Goal: Task Accomplishment & Management: Manage account settings

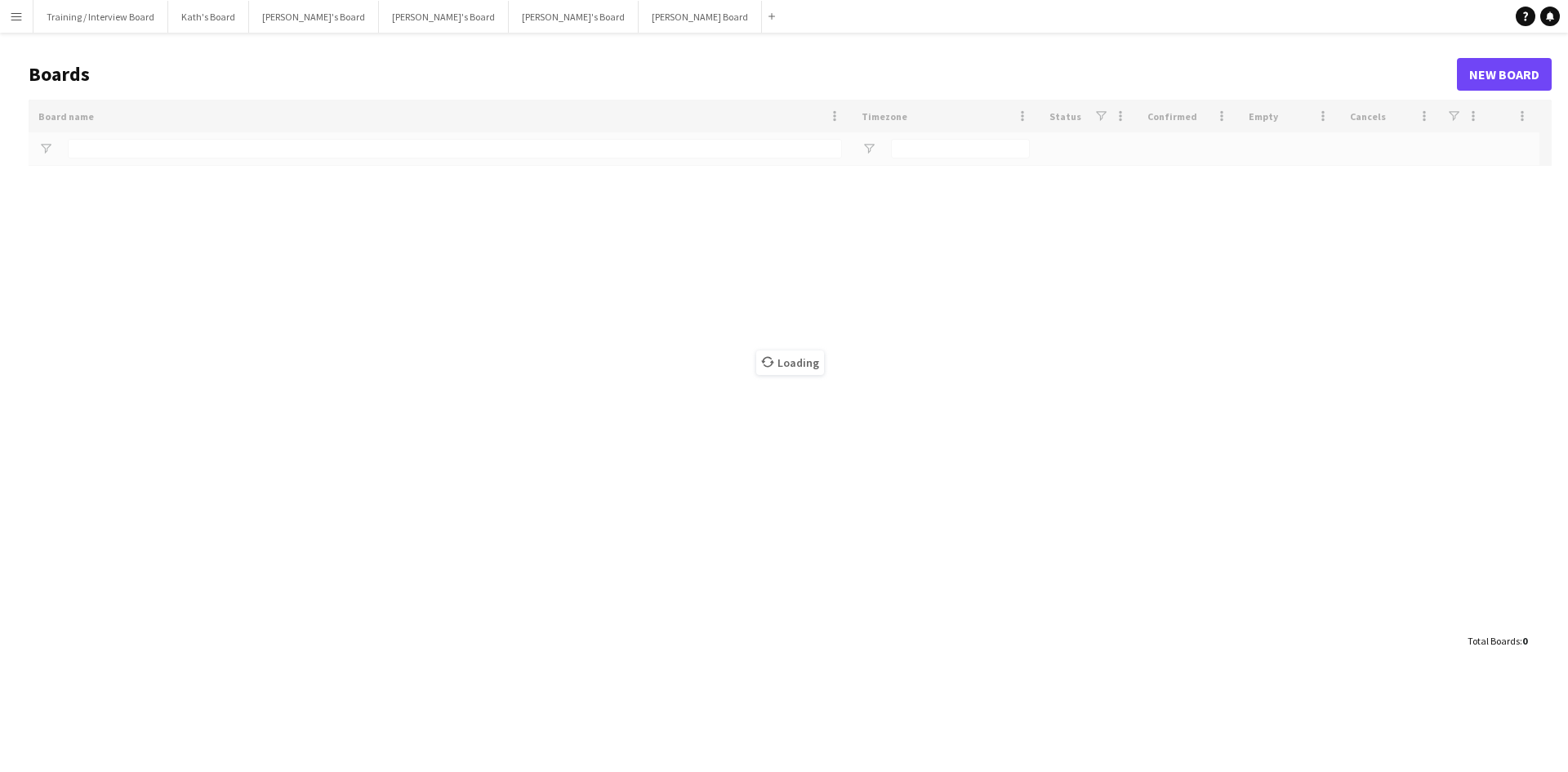
click at [17, 21] on app-icon "Menu" at bounding box center [17, 17] width 13 height 13
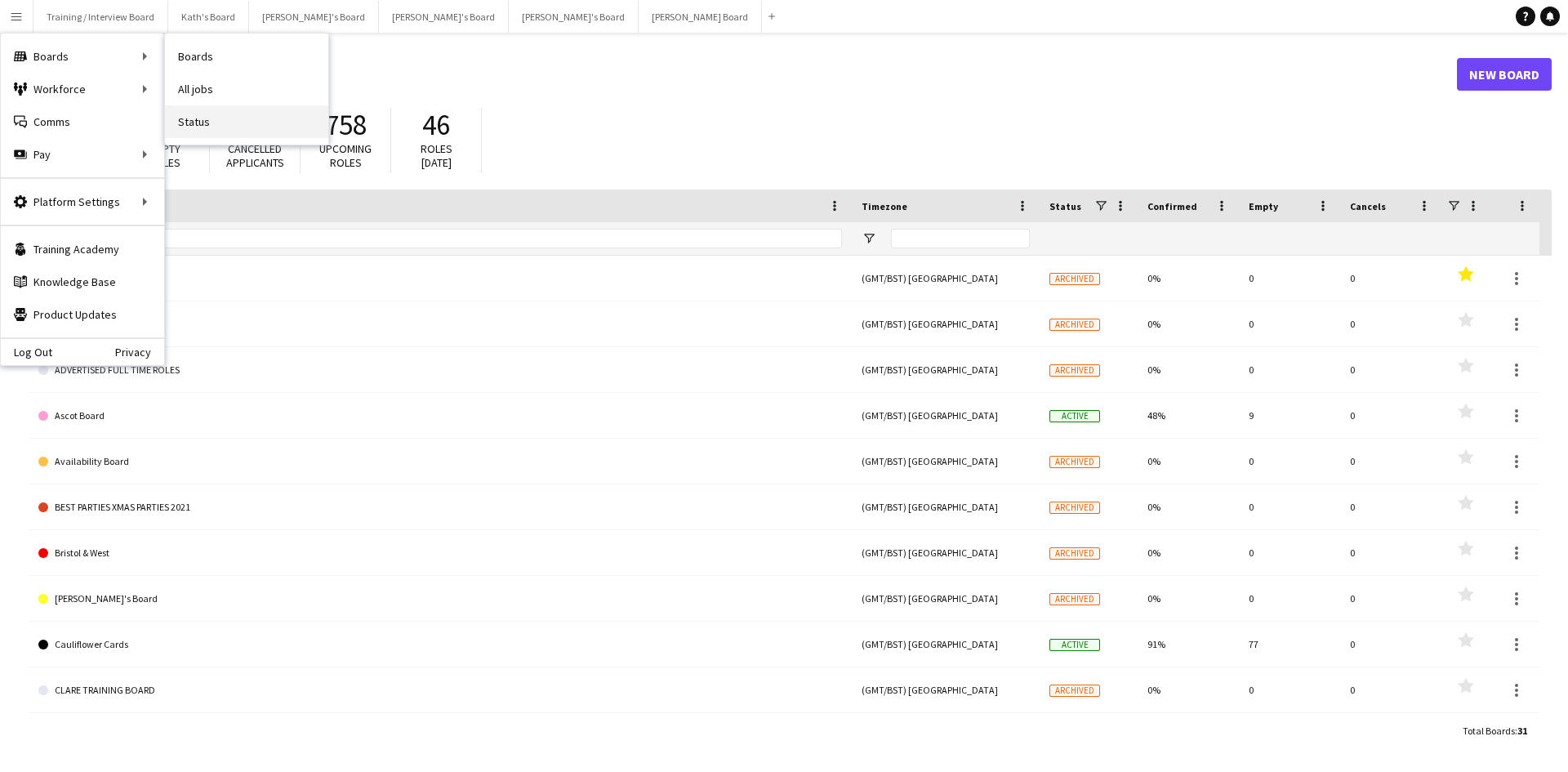
click at [228, 117] on link "Status" at bounding box center [246, 121] width 163 height 33
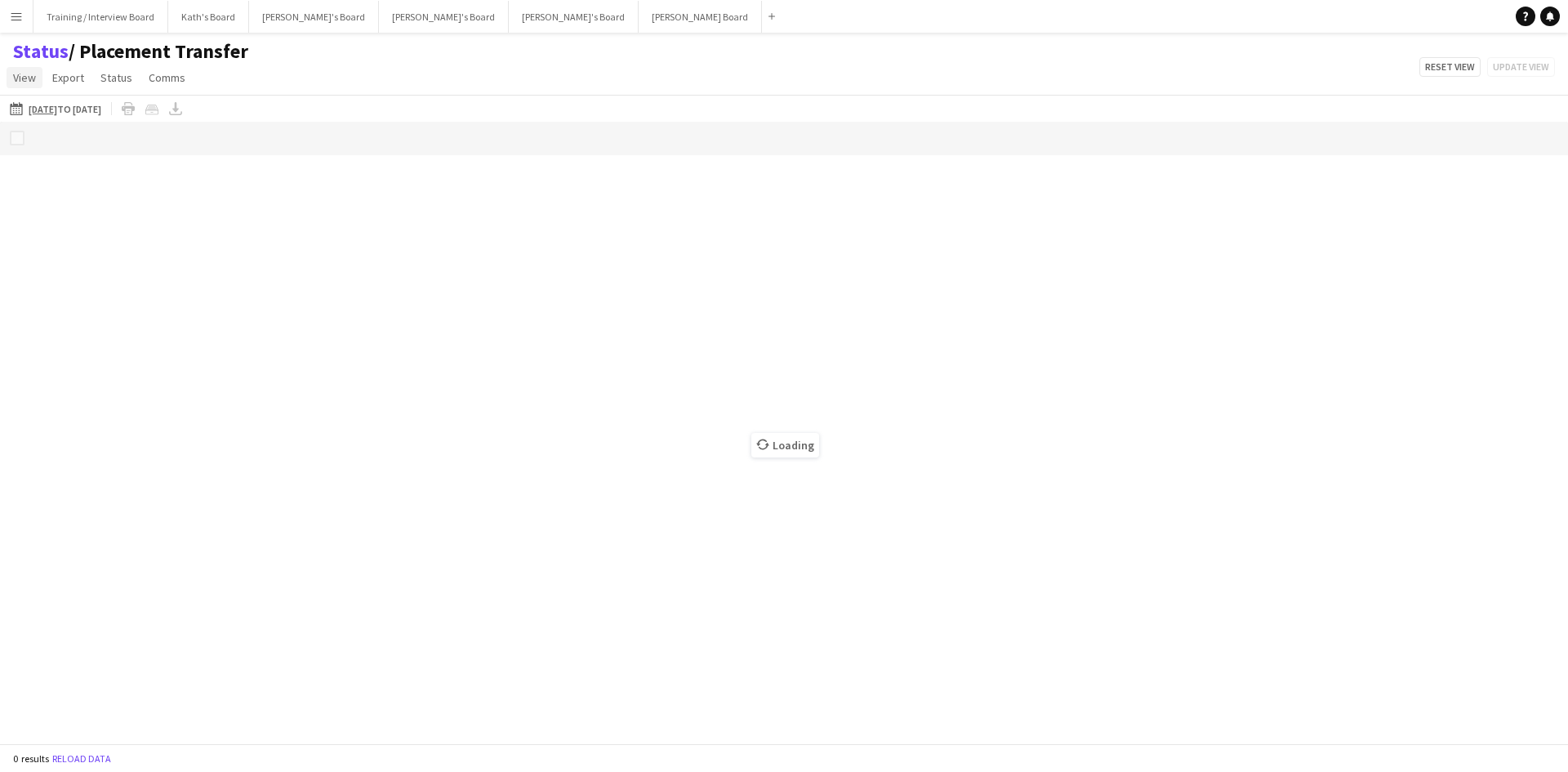
click at [19, 70] on link "View" at bounding box center [24, 77] width 36 height 21
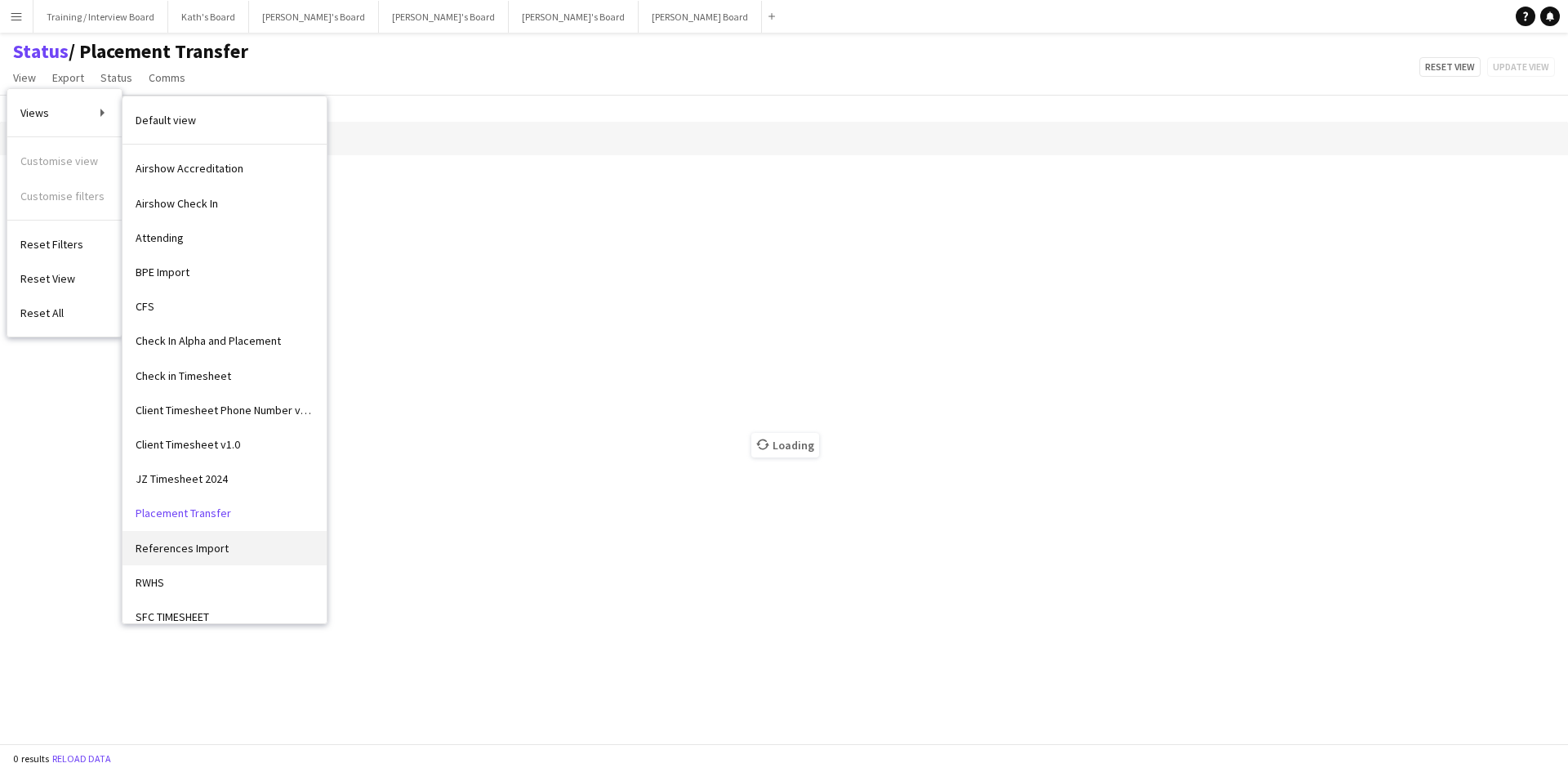
click at [216, 549] on span "References Import" at bounding box center [182, 549] width 93 height 15
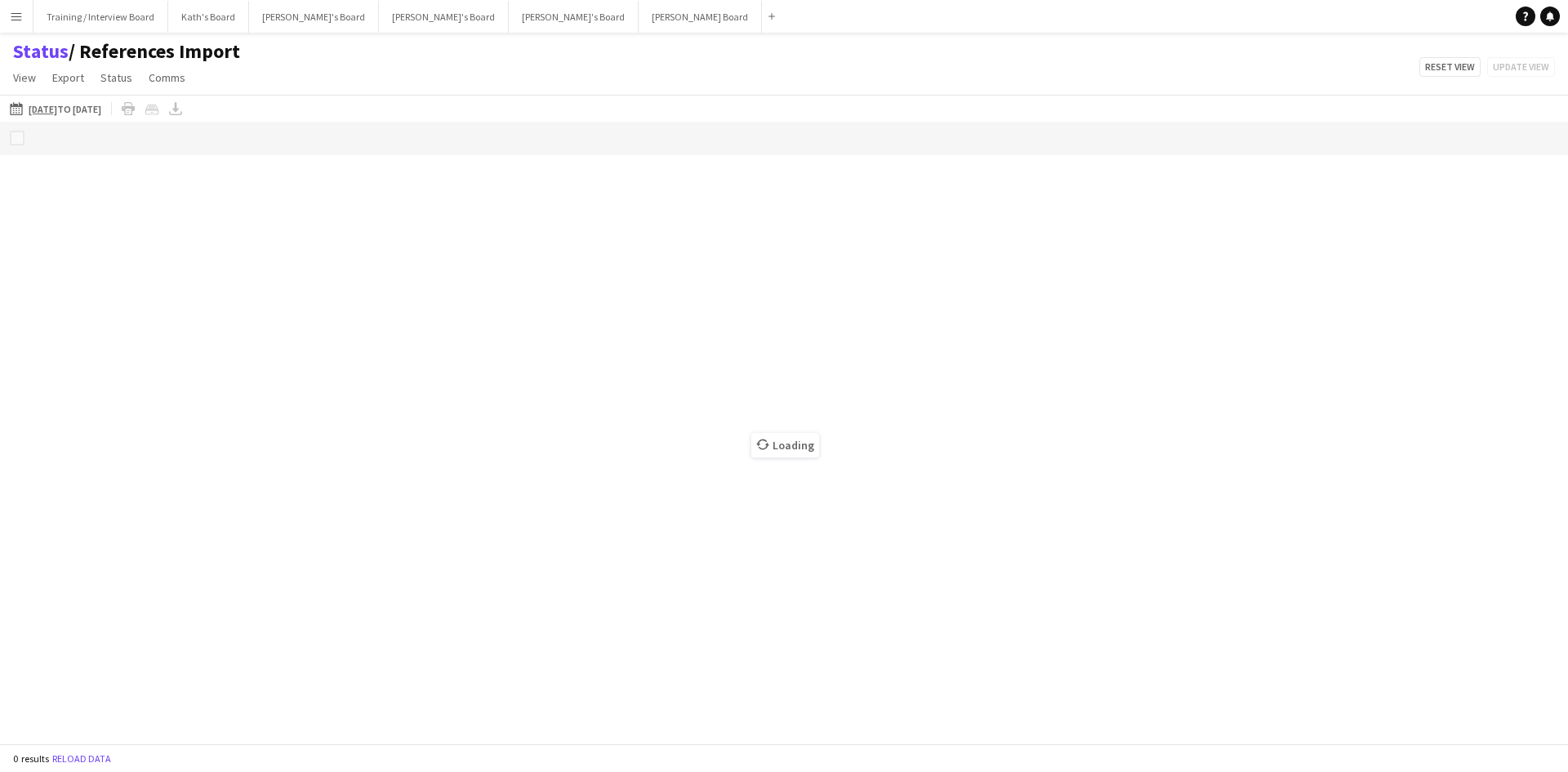
click at [17, 107] on app-icon "06-10-2025 to 12-10-2025" at bounding box center [20, 109] width 19 height 13
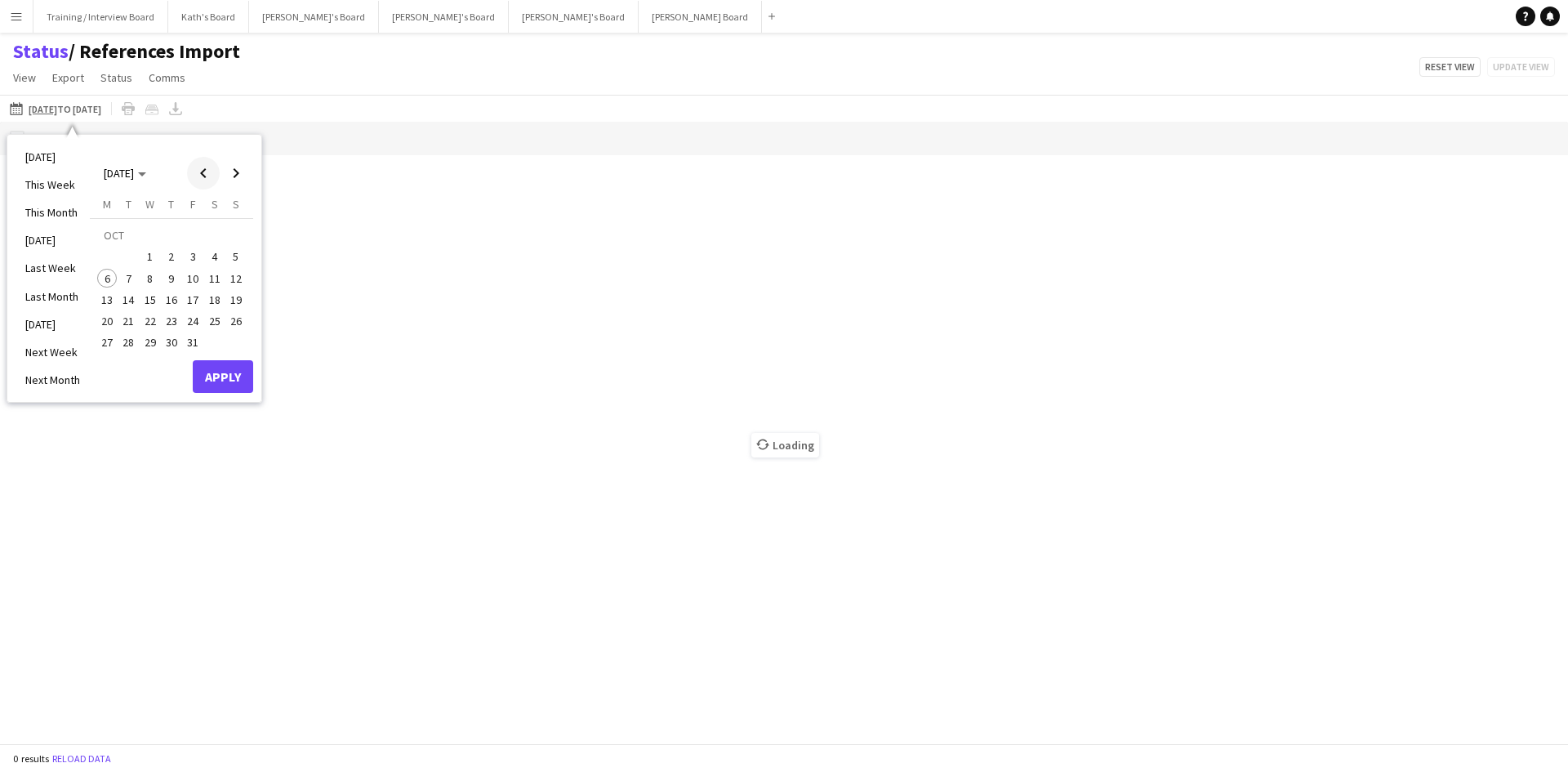
click at [206, 173] on span "Previous month" at bounding box center [203, 172] width 33 height 33
click at [107, 337] on span "29" at bounding box center [106, 343] width 20 height 20
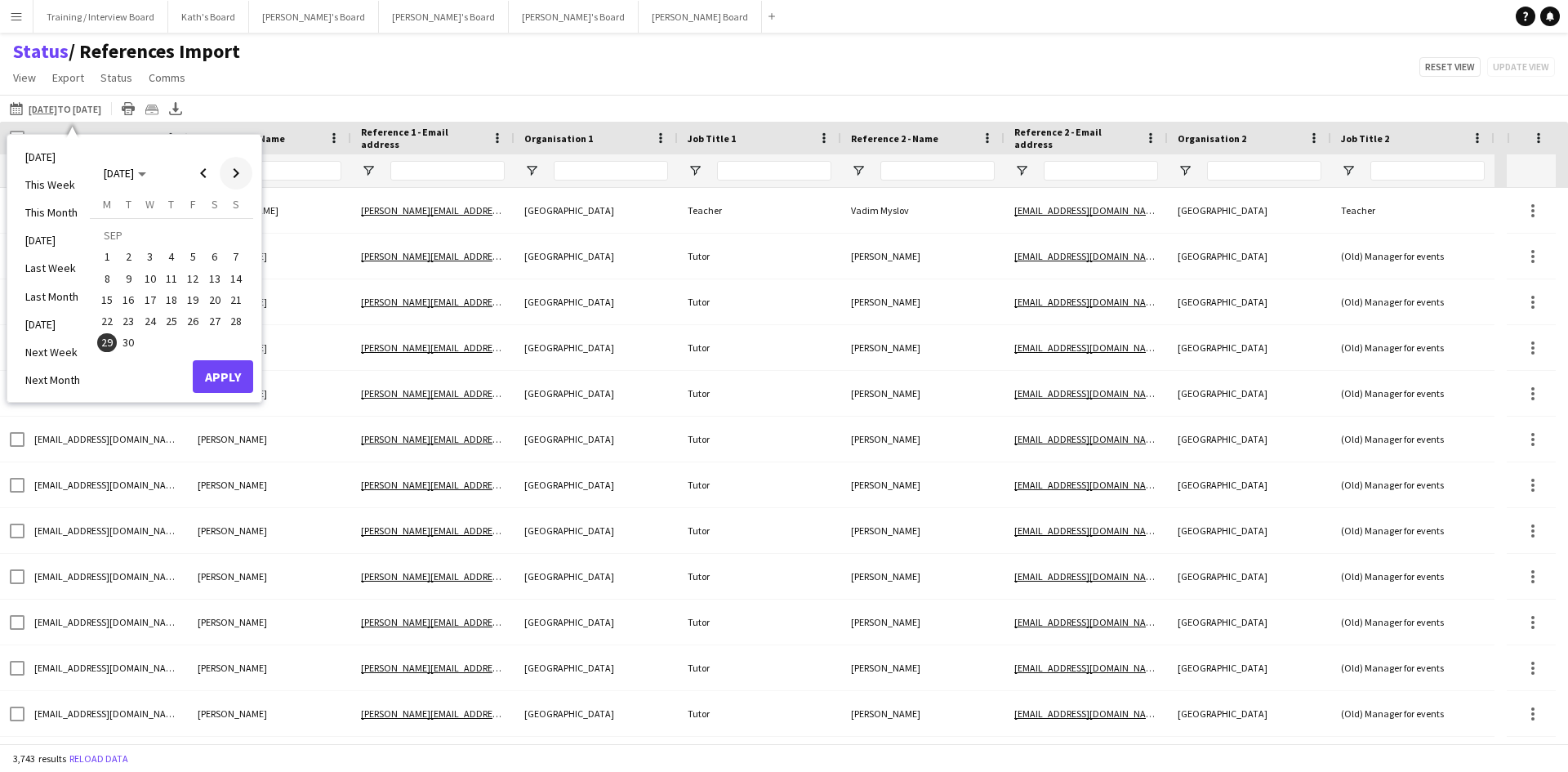
click at [237, 177] on span "Next month" at bounding box center [236, 172] width 33 height 33
click at [231, 262] on span "5" at bounding box center [236, 257] width 20 height 20
click at [229, 383] on button "Apply" at bounding box center [223, 376] width 61 height 33
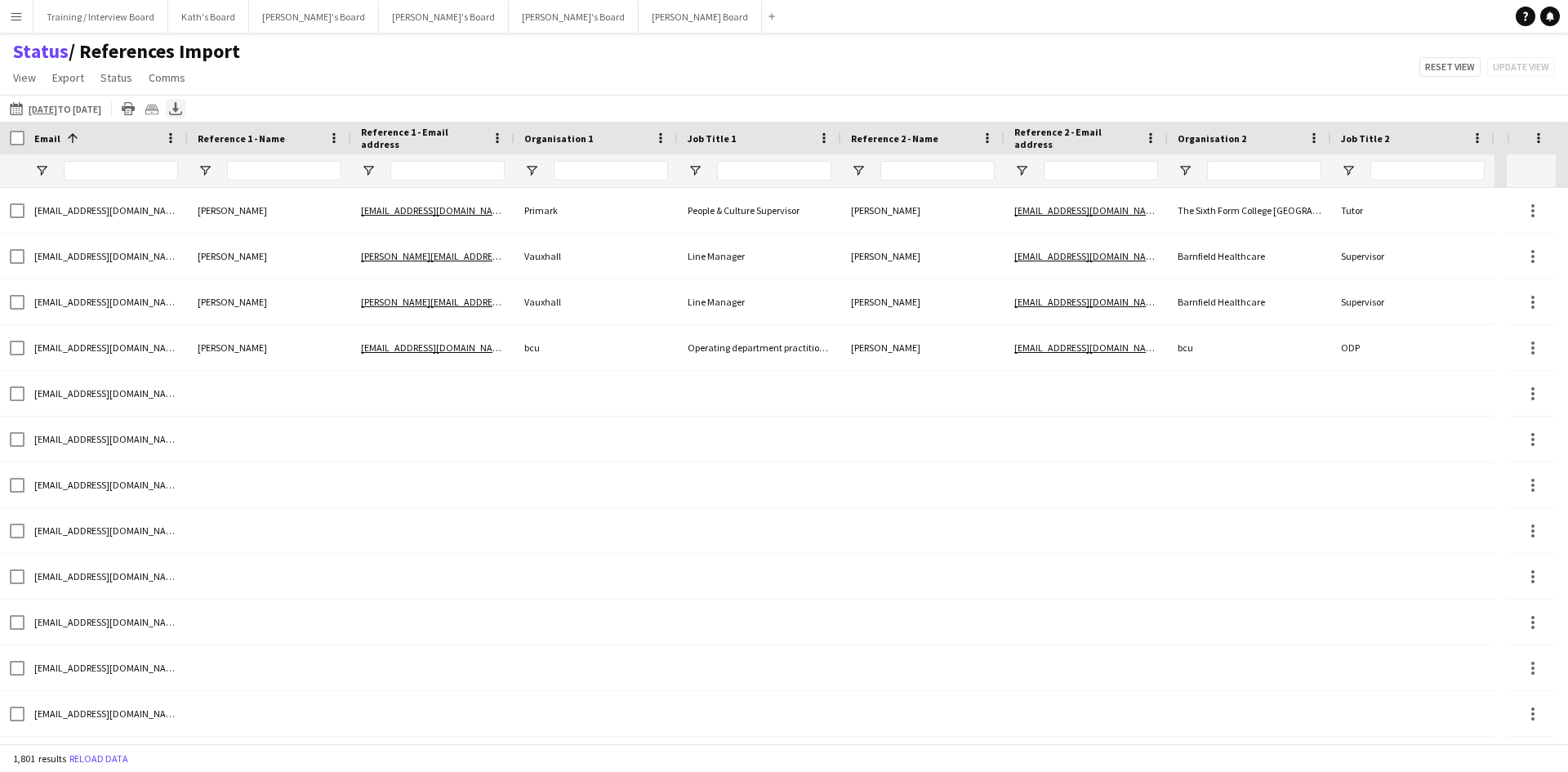
click at [182, 113] on icon "Export XLSX" at bounding box center [176, 109] width 13 height 13
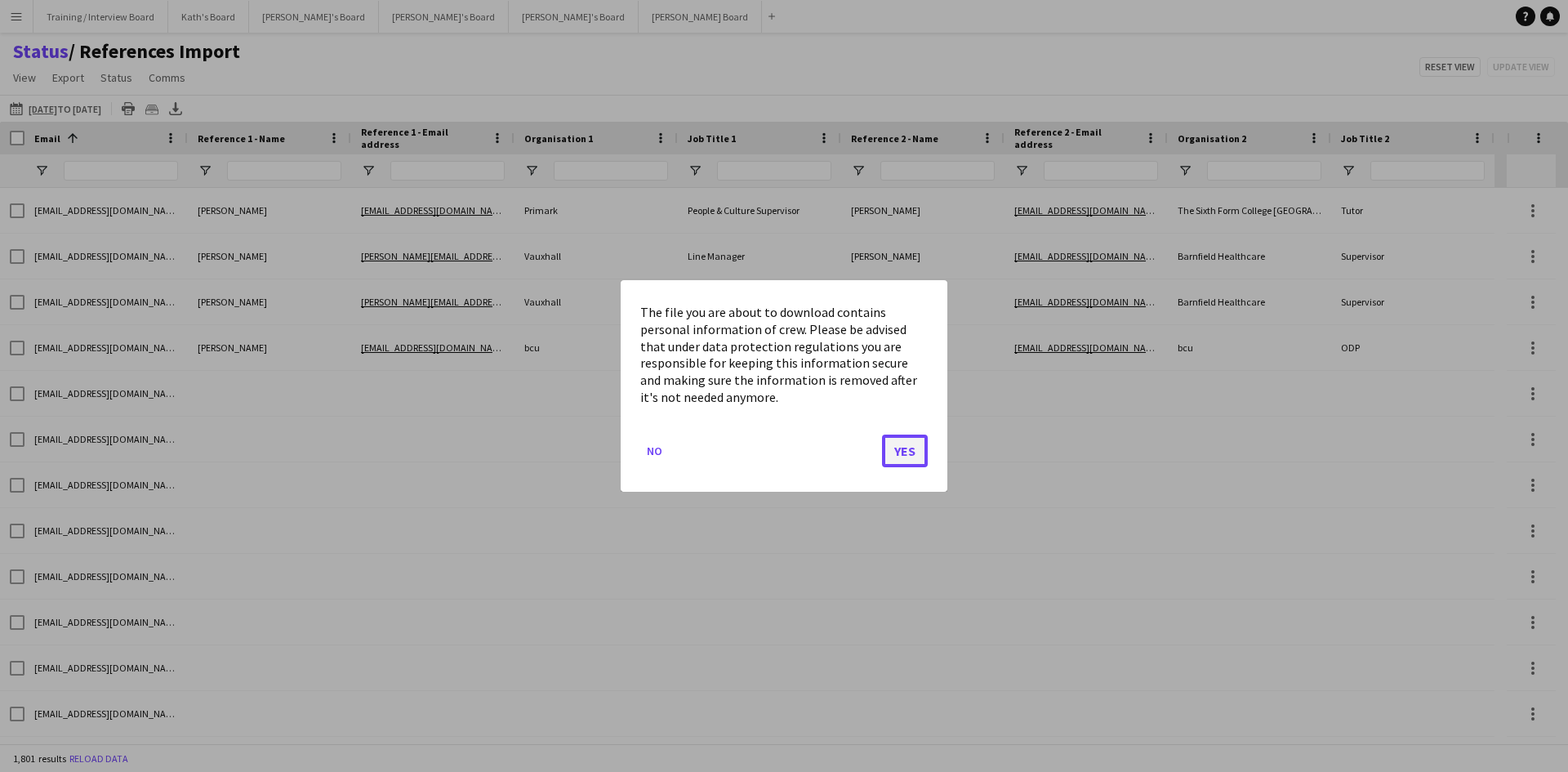
click at [900, 449] on button "Yes" at bounding box center [904, 451] width 46 height 33
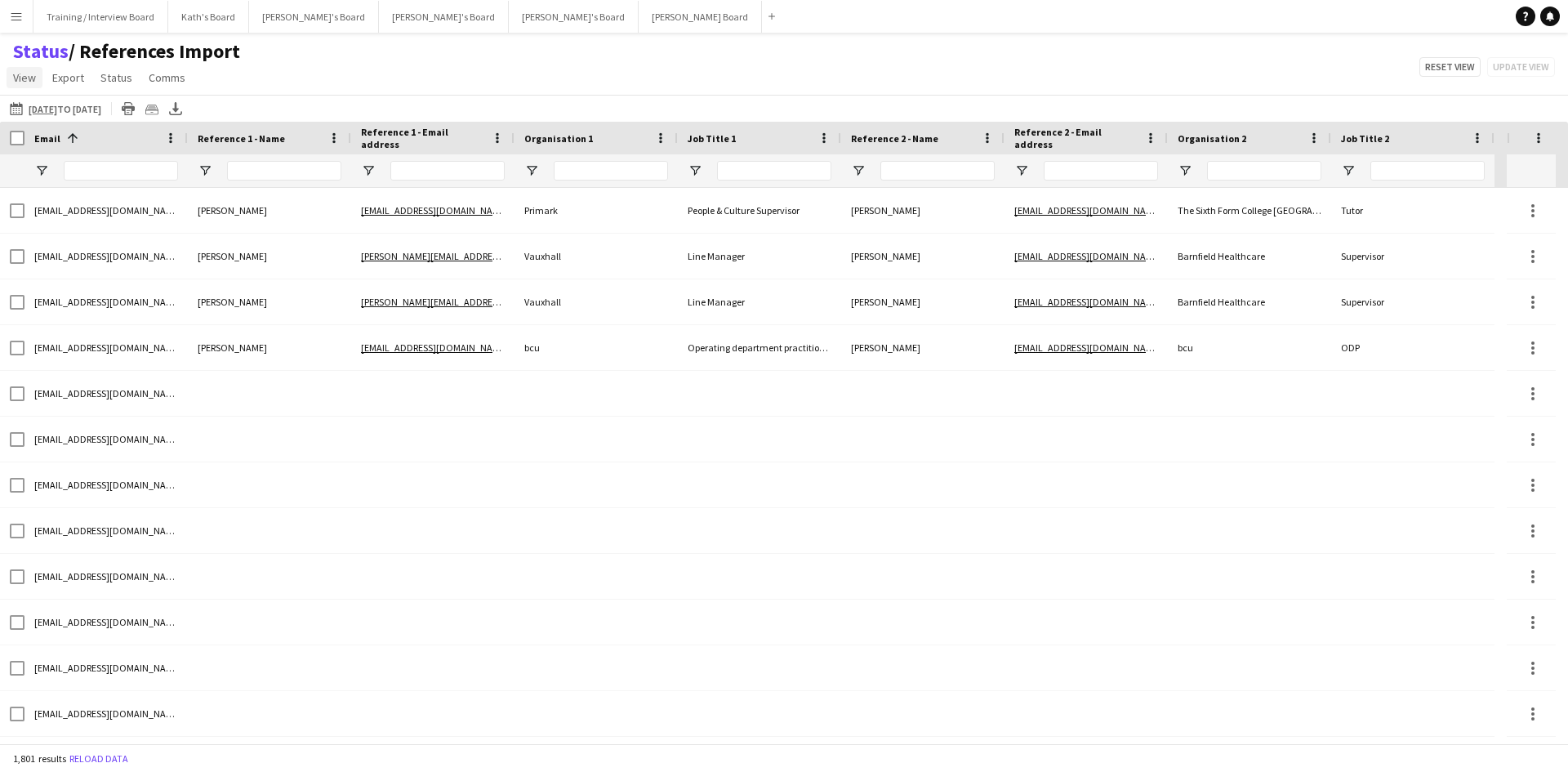
click at [31, 73] on span "View" at bounding box center [24, 77] width 23 height 15
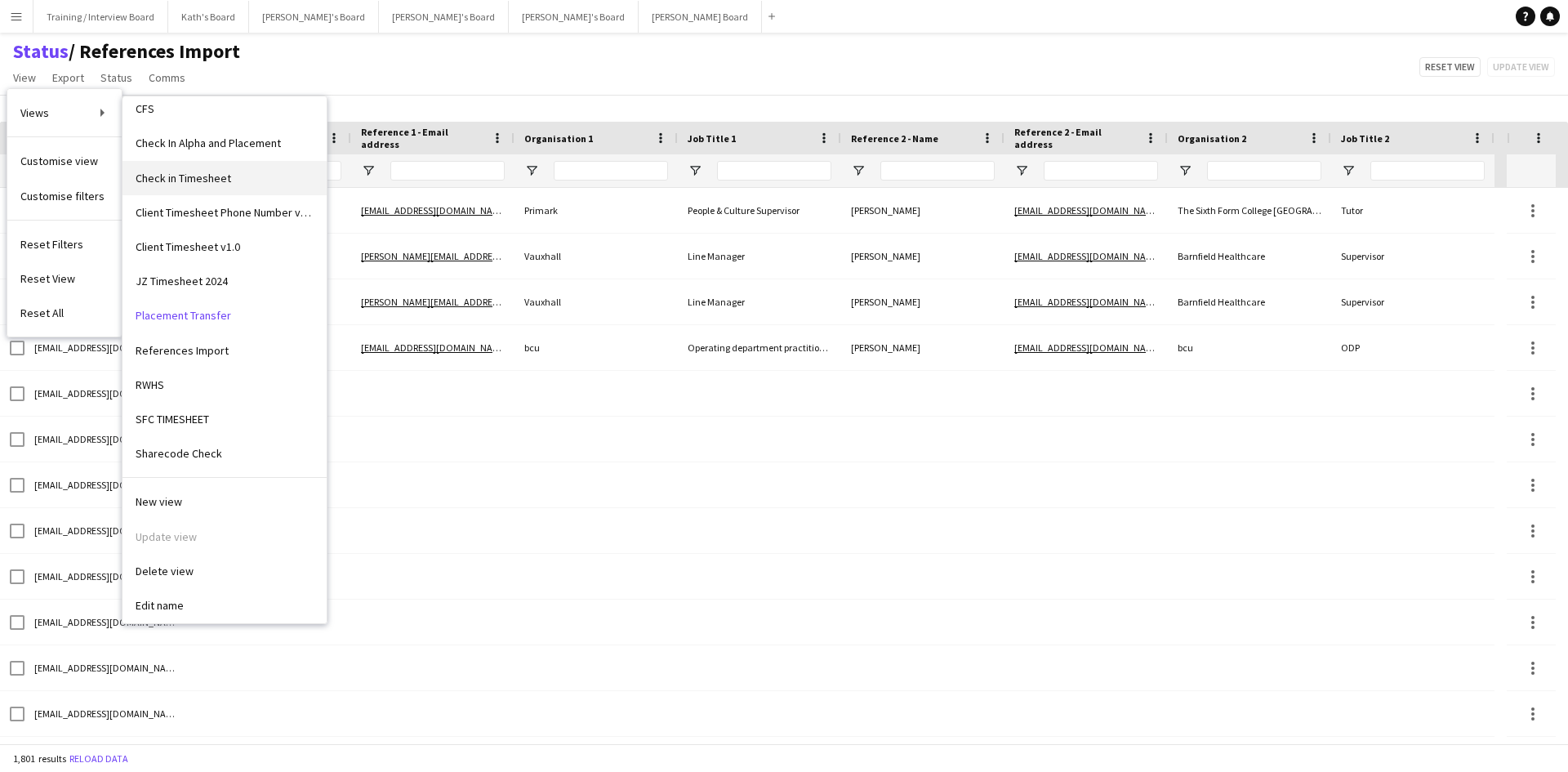
scroll to position [203, 0]
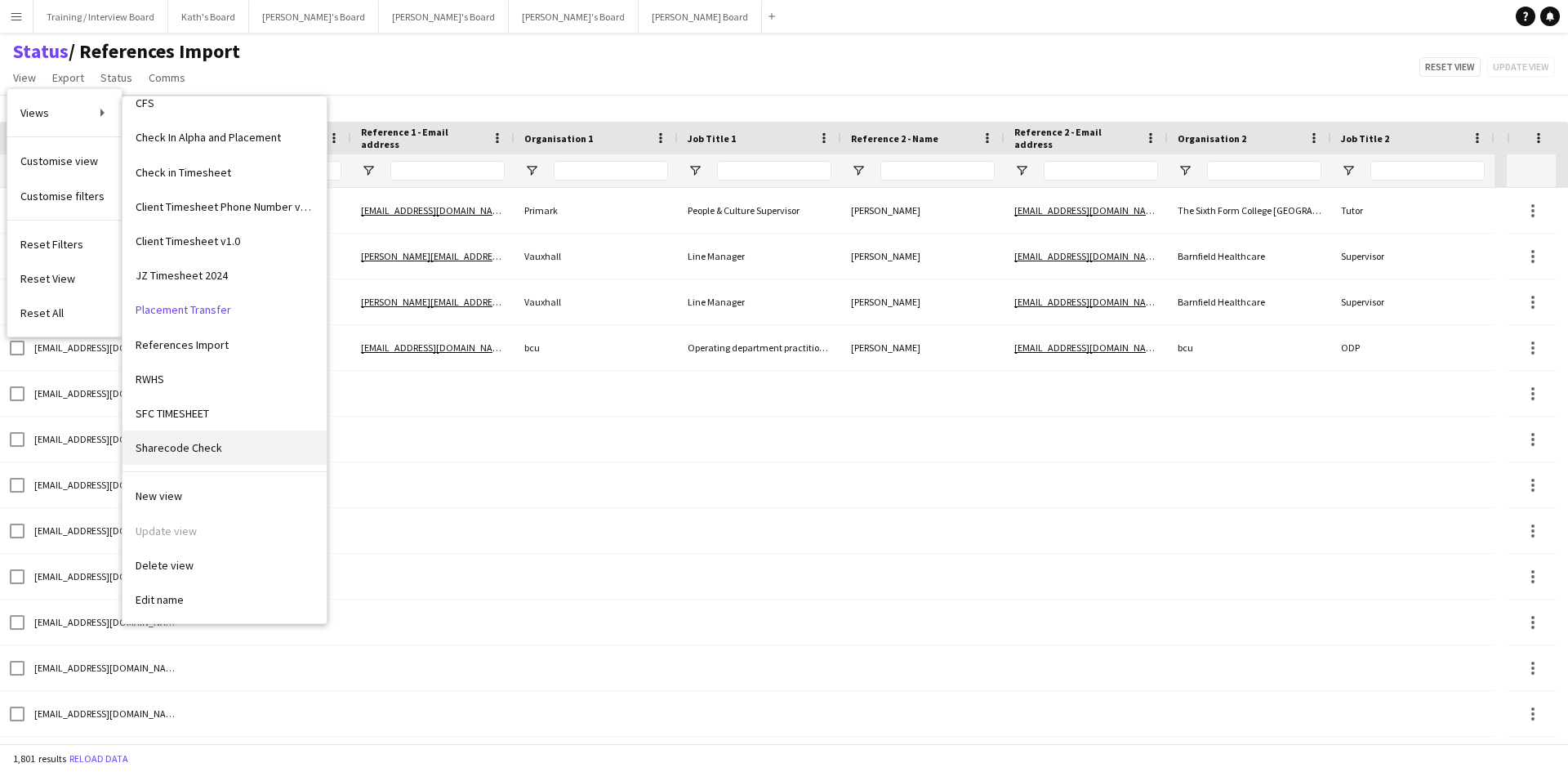
click at [237, 450] on link "Sharecode Check" at bounding box center [224, 447] width 204 height 34
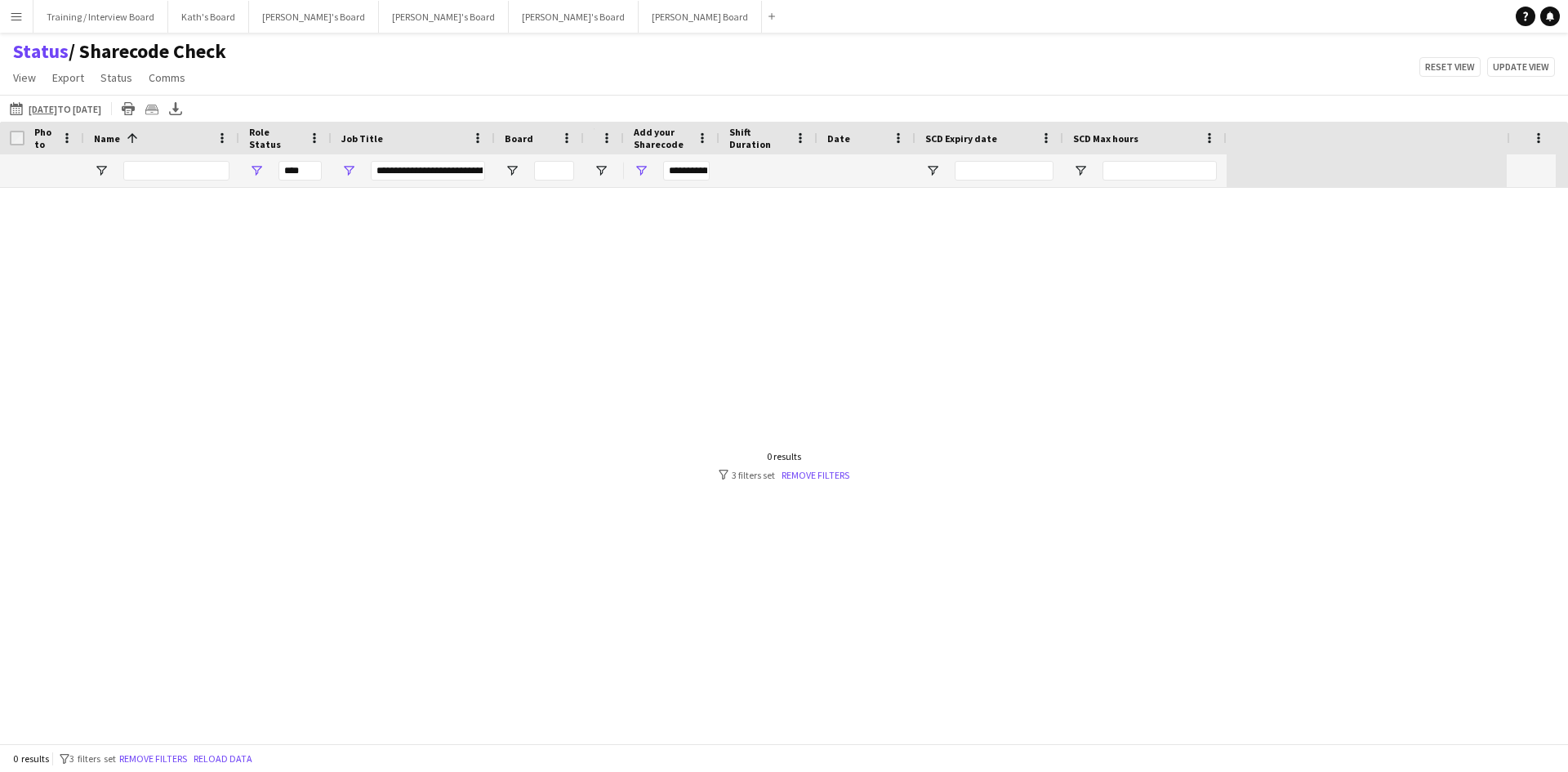
type input "***"
click at [23, 108] on app-icon "06-10-2025 to 12-10-2025" at bounding box center [20, 109] width 19 height 13
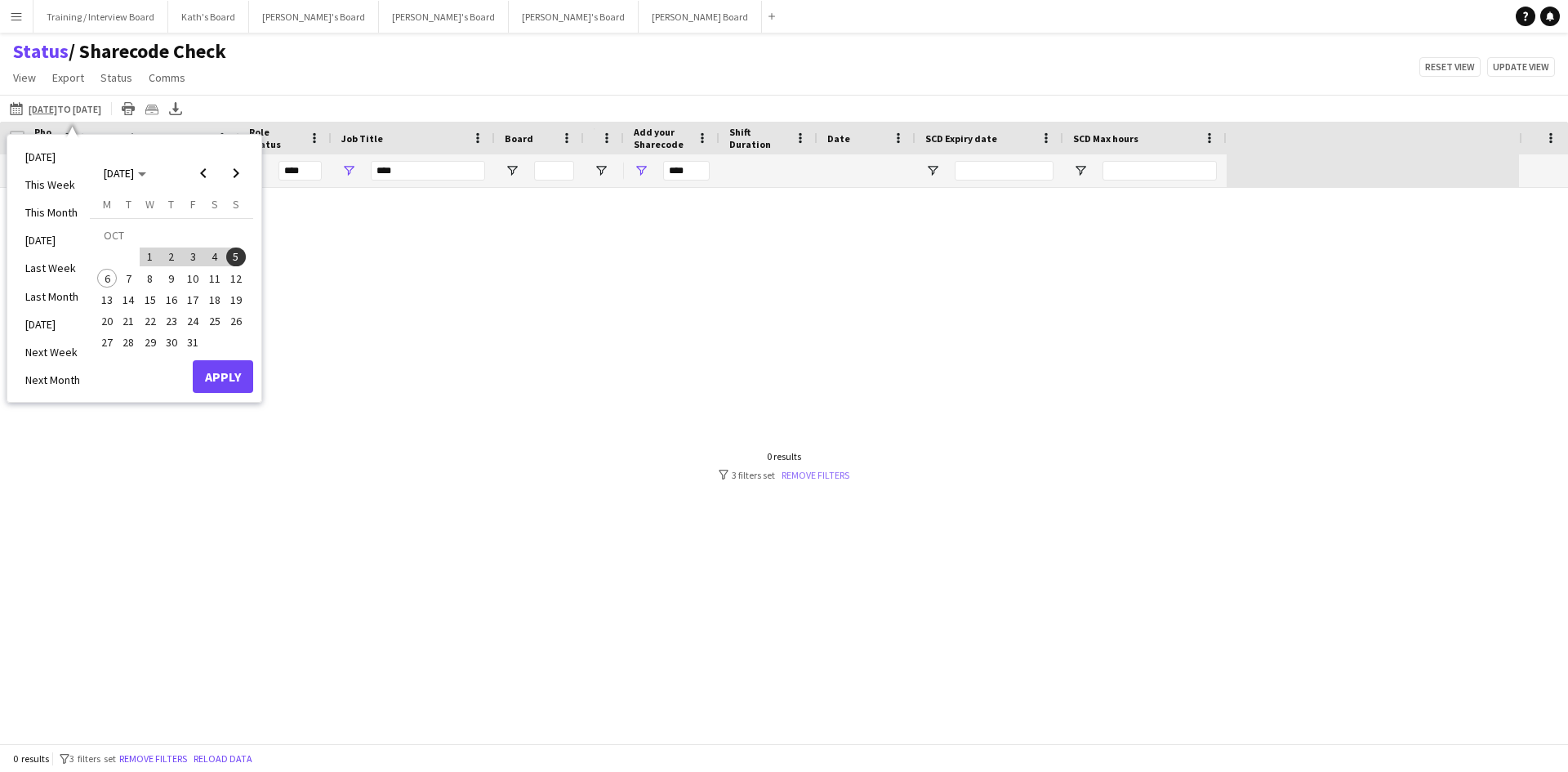
click at [831, 480] on link "Remove filters" at bounding box center [815, 474] width 68 height 12
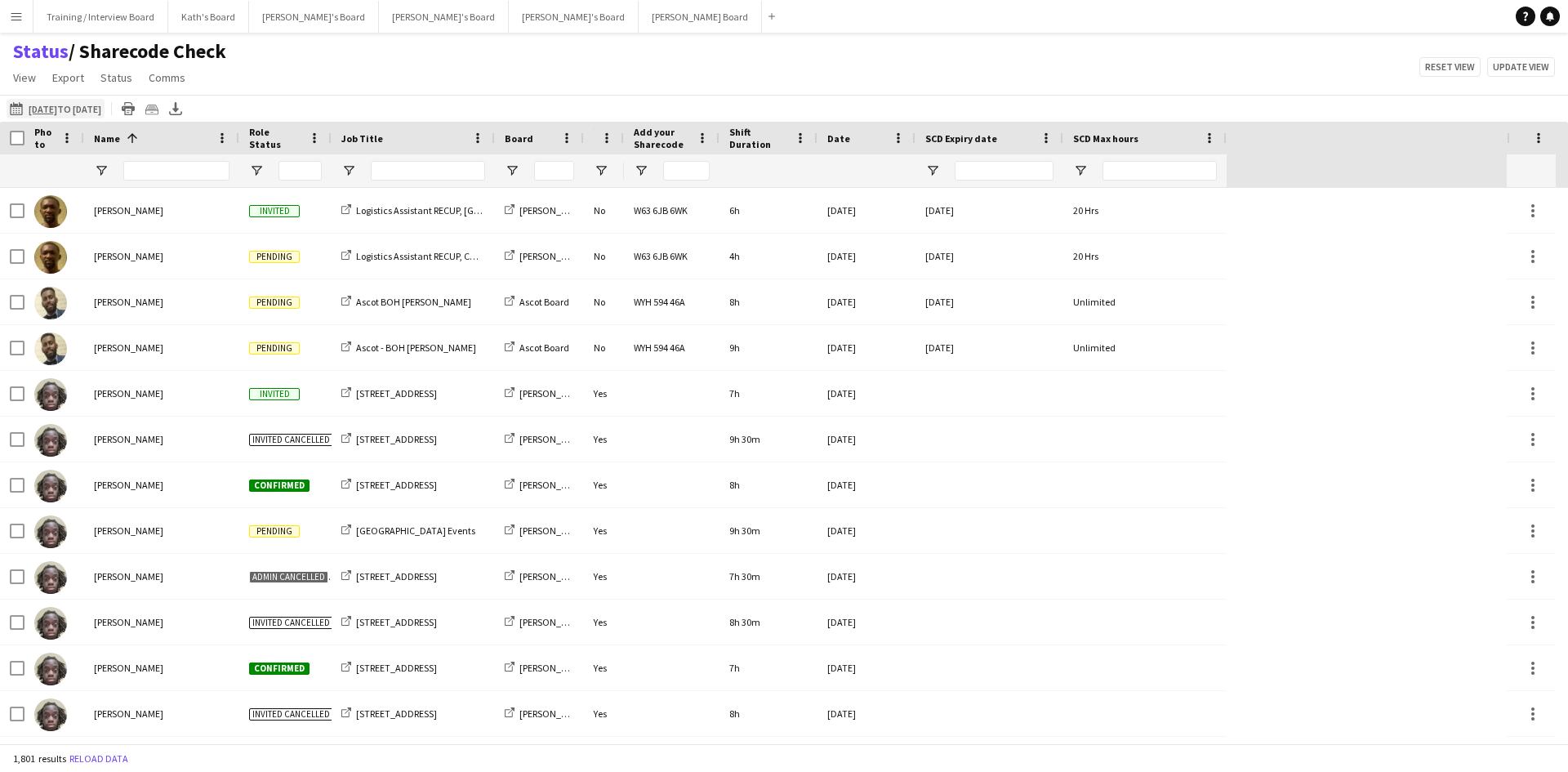
click at [19, 111] on app-icon "06-10-2025 to 12-10-2025" at bounding box center [20, 109] width 19 height 13
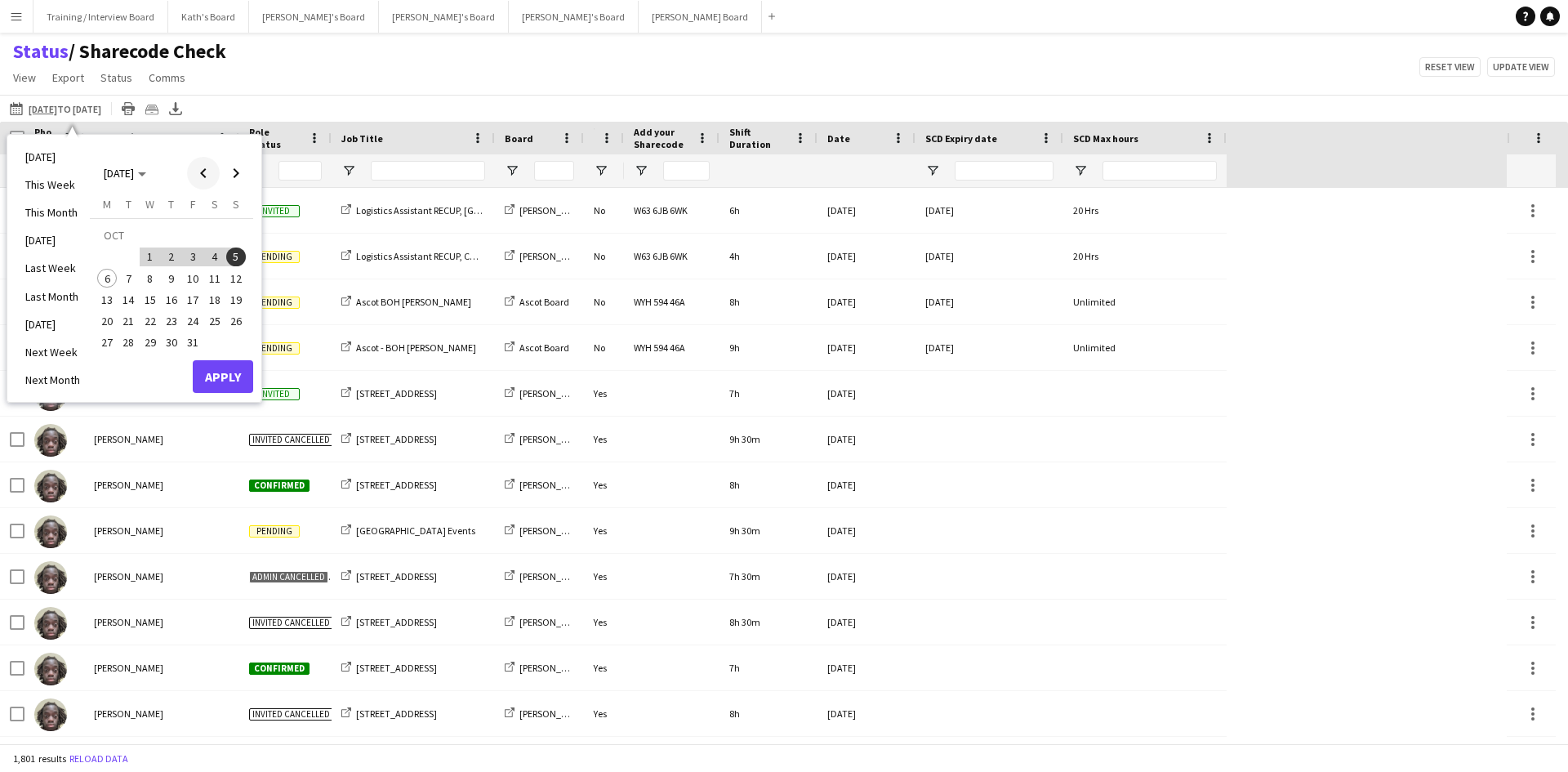
click at [210, 176] on span "Previous month" at bounding box center [203, 172] width 33 height 33
click at [105, 343] on span "29" at bounding box center [106, 343] width 20 height 20
click at [247, 175] on span "Next month" at bounding box center [236, 172] width 33 height 33
click at [237, 257] on span "5" at bounding box center [236, 257] width 20 height 20
click at [234, 377] on button "Apply" at bounding box center [223, 376] width 61 height 33
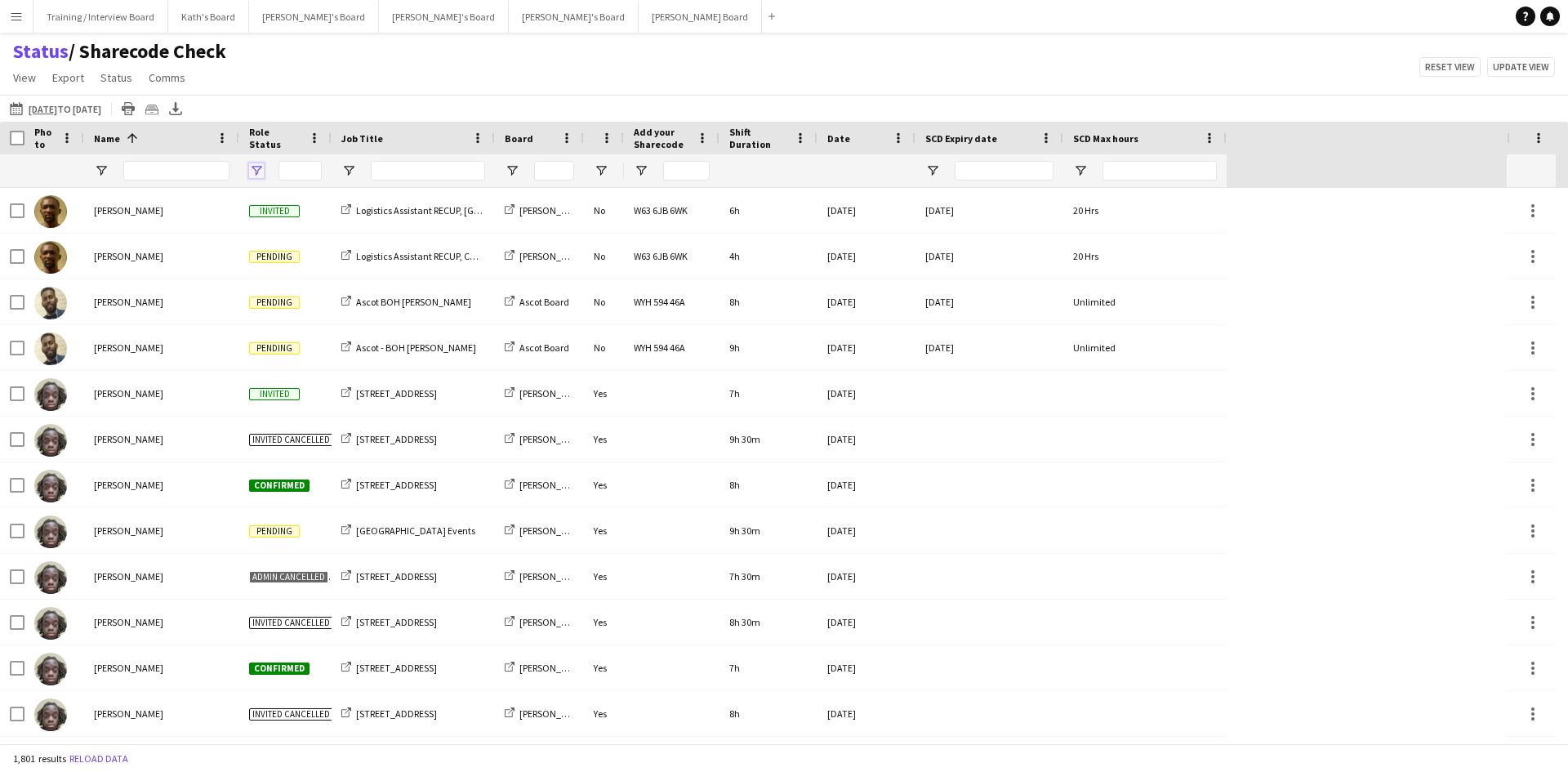
click at [256, 169] on span "Open Filter Menu" at bounding box center [257, 170] width 15 height 15
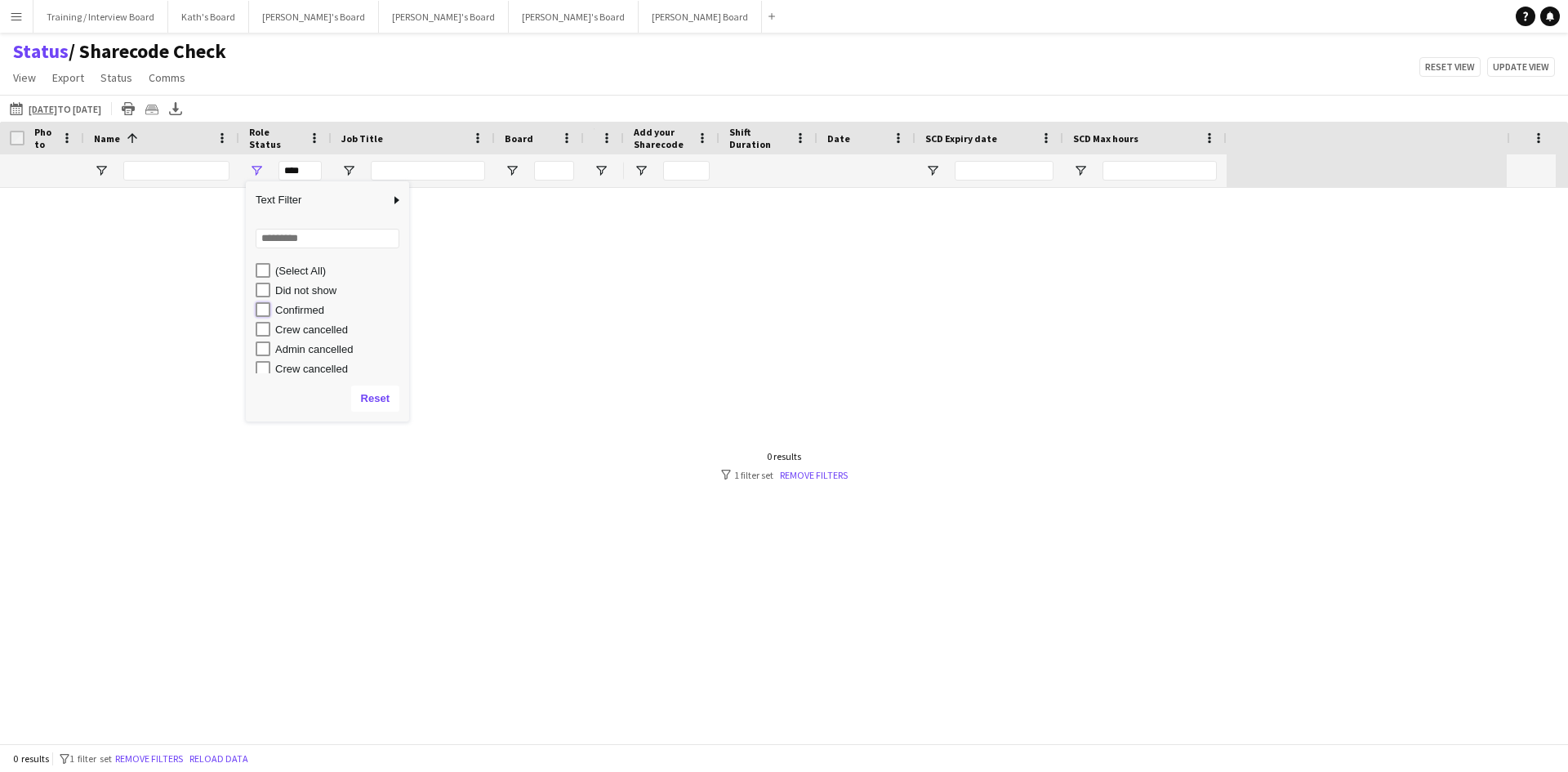
type input "**********"
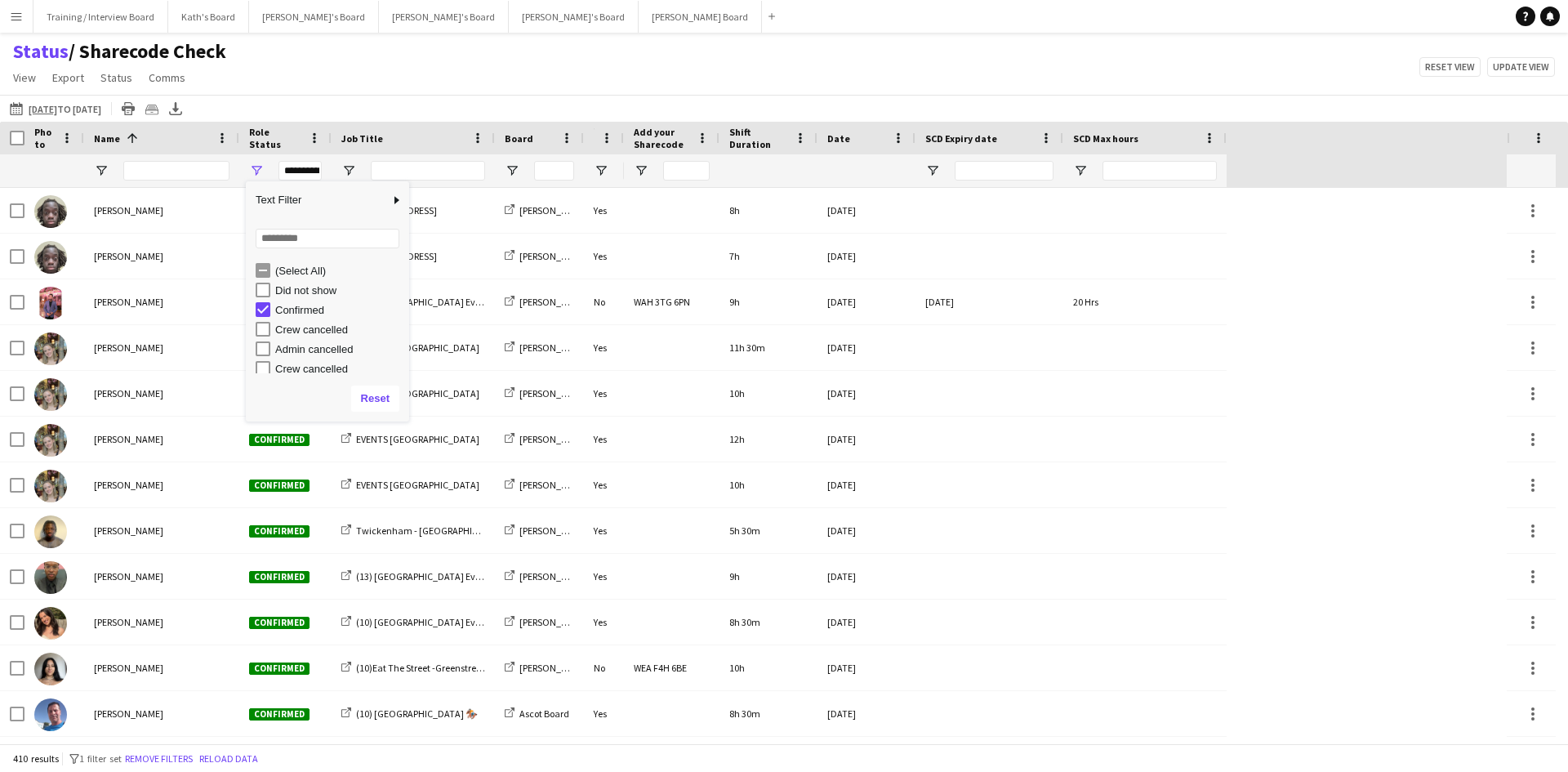
click at [332, 92] on div "Status / Sharecode Check View Views Default view Airshow Accreditation Airshow …" at bounding box center [784, 67] width 1568 height 56
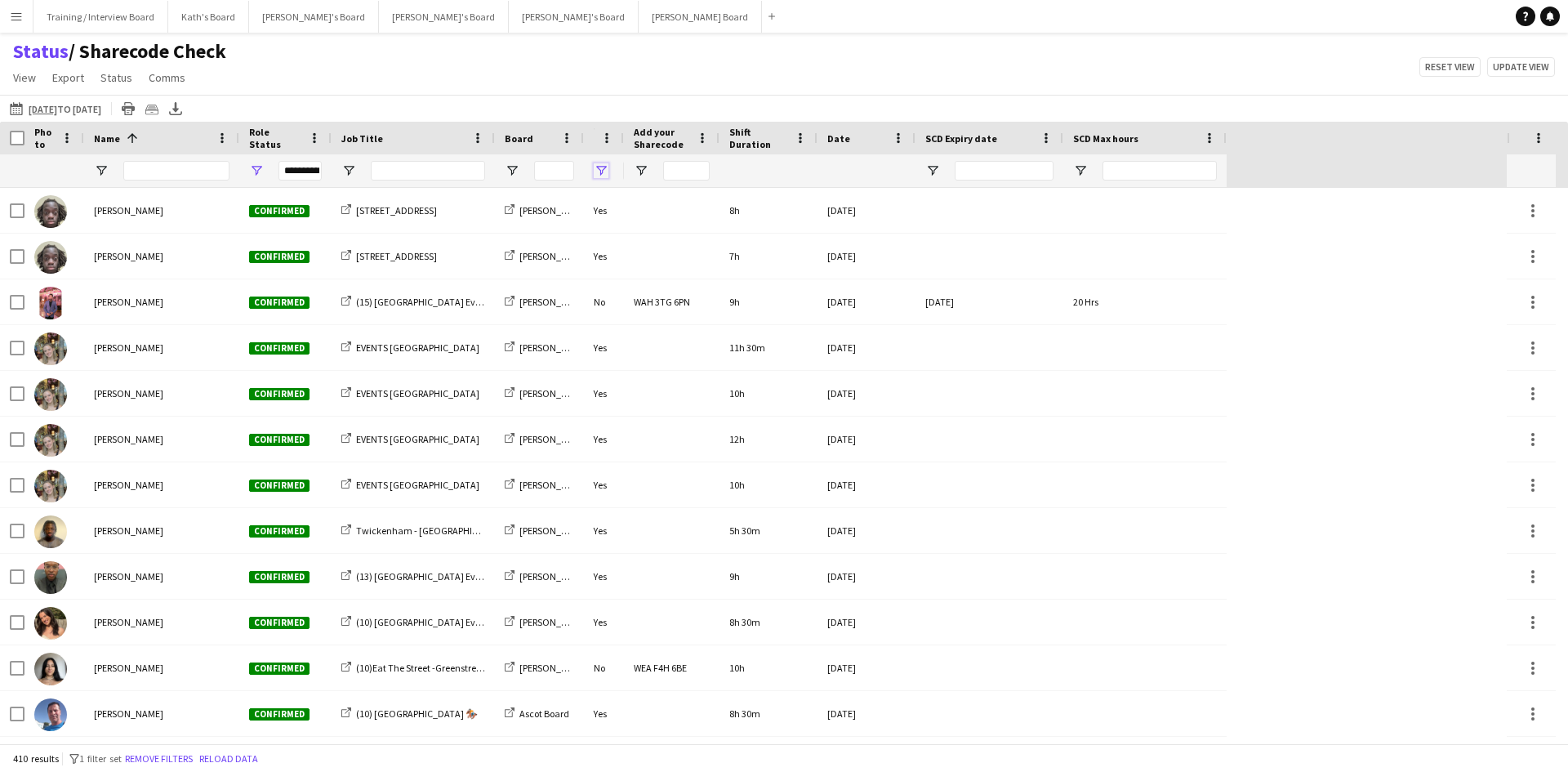
click at [600, 172] on span "Open Filter Menu" at bounding box center [602, 170] width 15 height 15
click at [609, 137] on span at bounding box center [607, 138] width 15 height 15
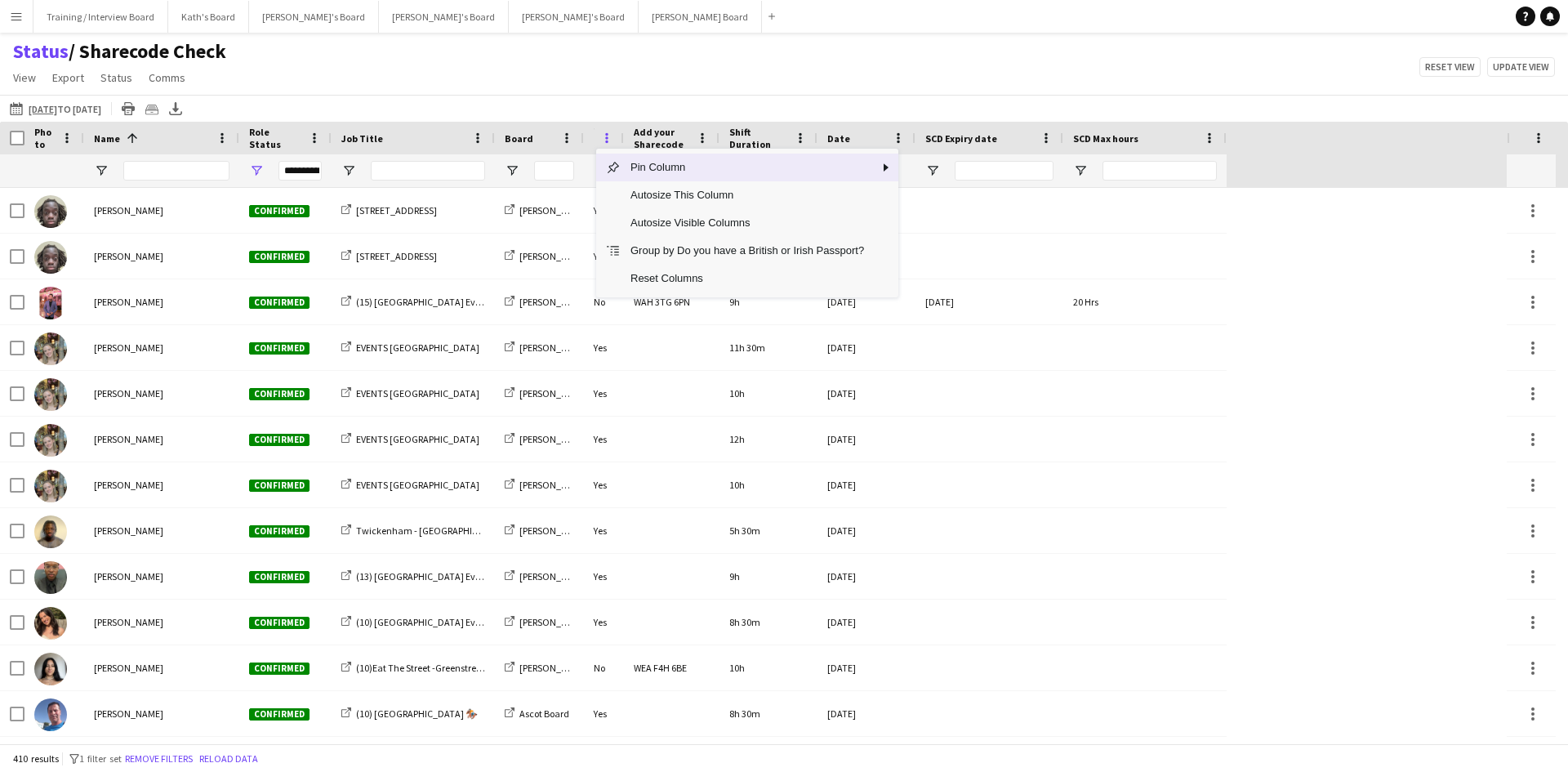
click at [609, 137] on span at bounding box center [607, 138] width 15 height 15
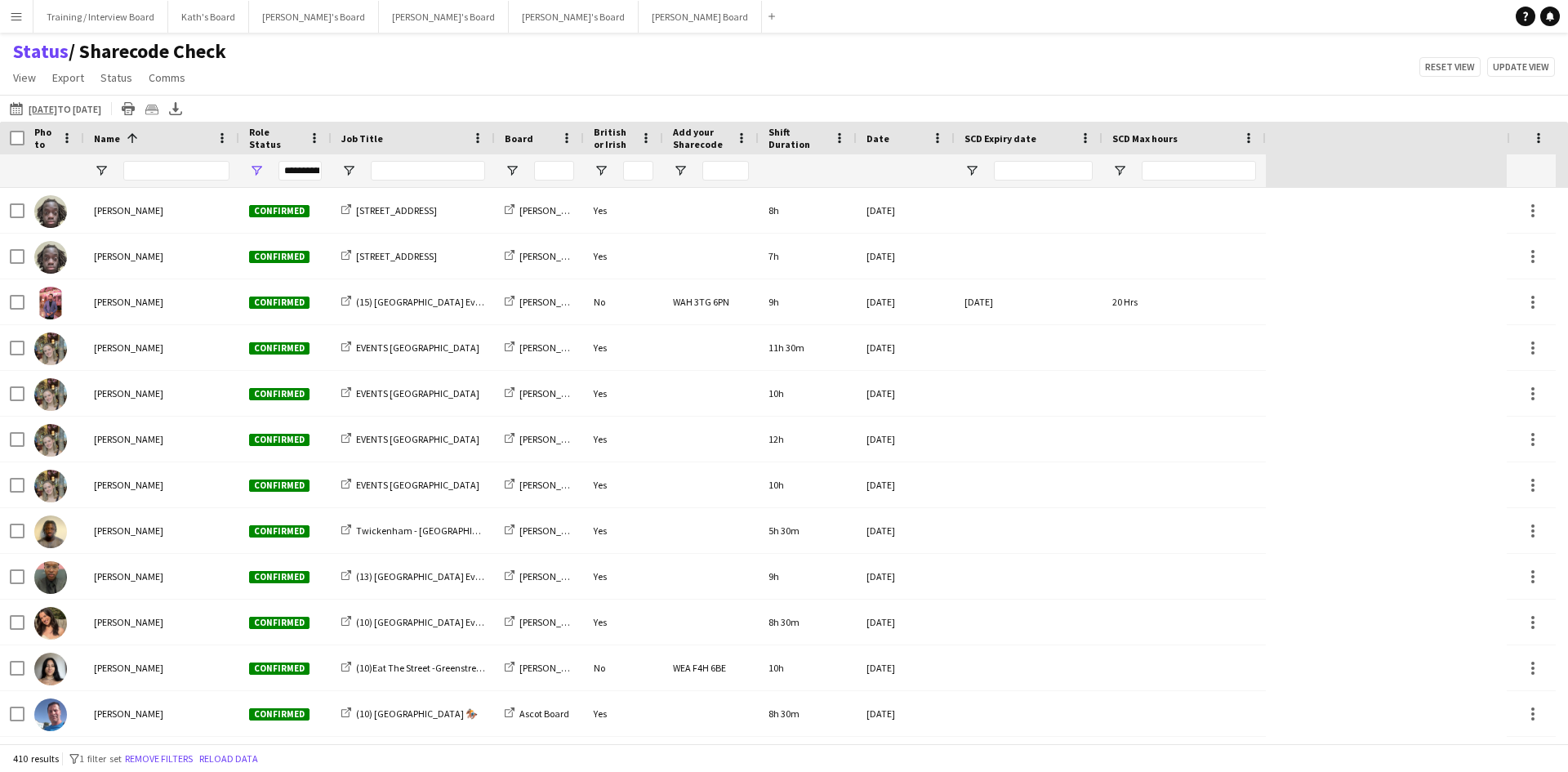
drag, startPoint x: 621, startPoint y: 136, endPoint x: 660, endPoint y: 136, distance: 39.0
click at [660, 136] on div at bounding box center [662, 138] width 7 height 33
click at [602, 169] on span "Open Filter Menu" at bounding box center [602, 170] width 15 height 15
type input "******"
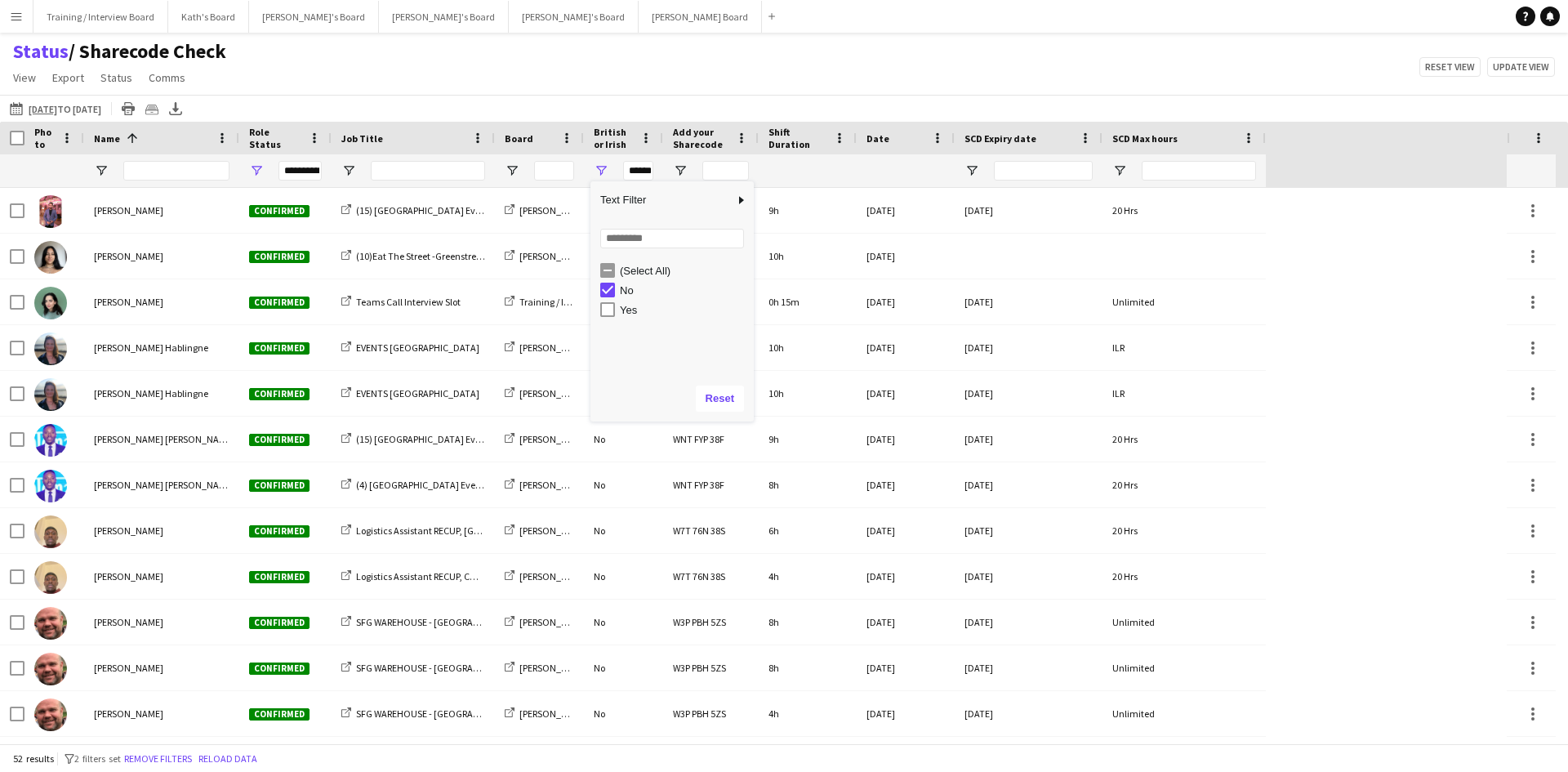
click at [591, 74] on div "Status / Sharecode Check View Views Default view Airshow Accreditation Airshow …" at bounding box center [784, 67] width 1568 height 56
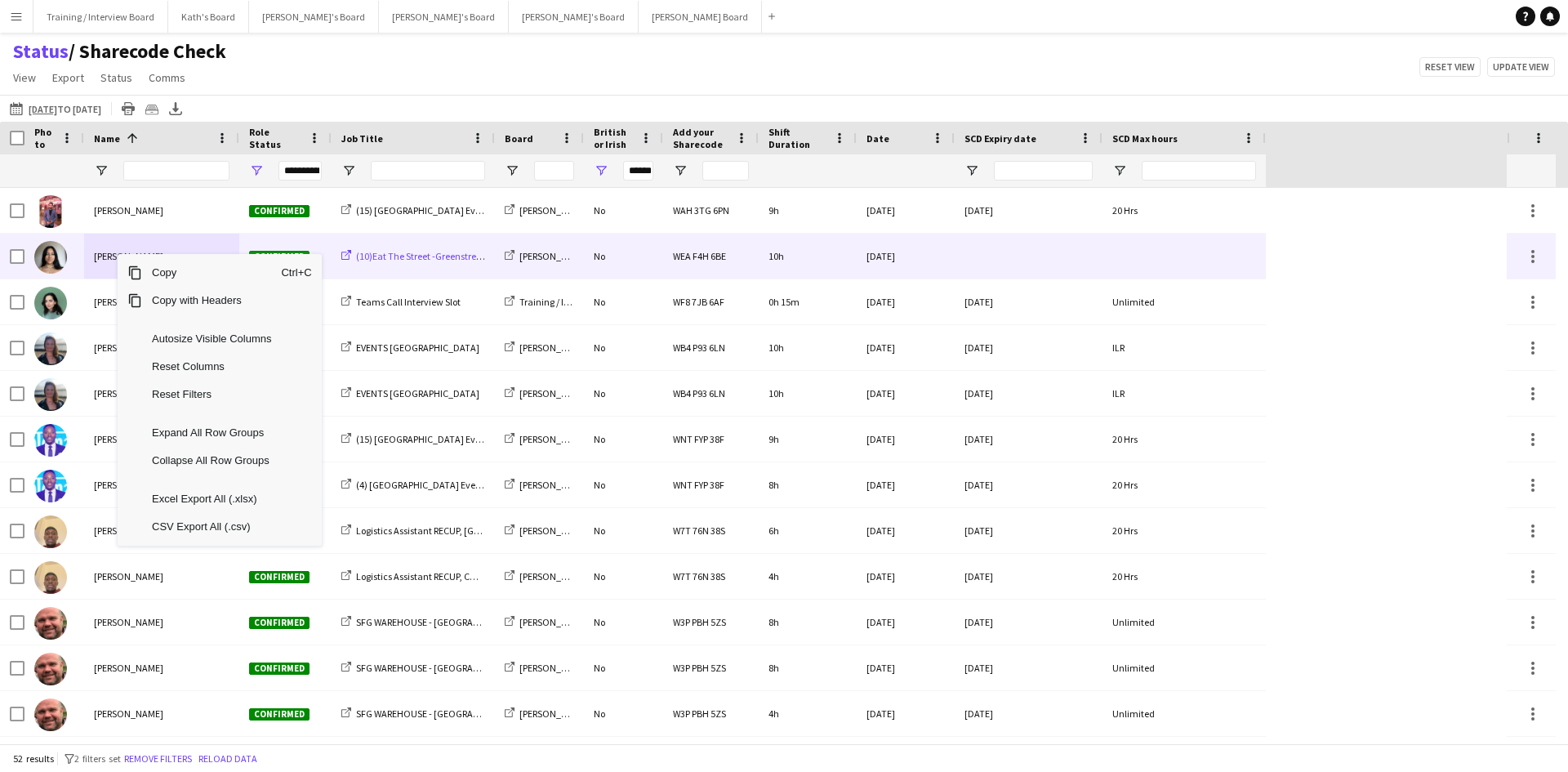
click at [369, 253] on span "(10)Eat The Street -Greenstrees Estate" at bounding box center [434, 255] width 156 height 12
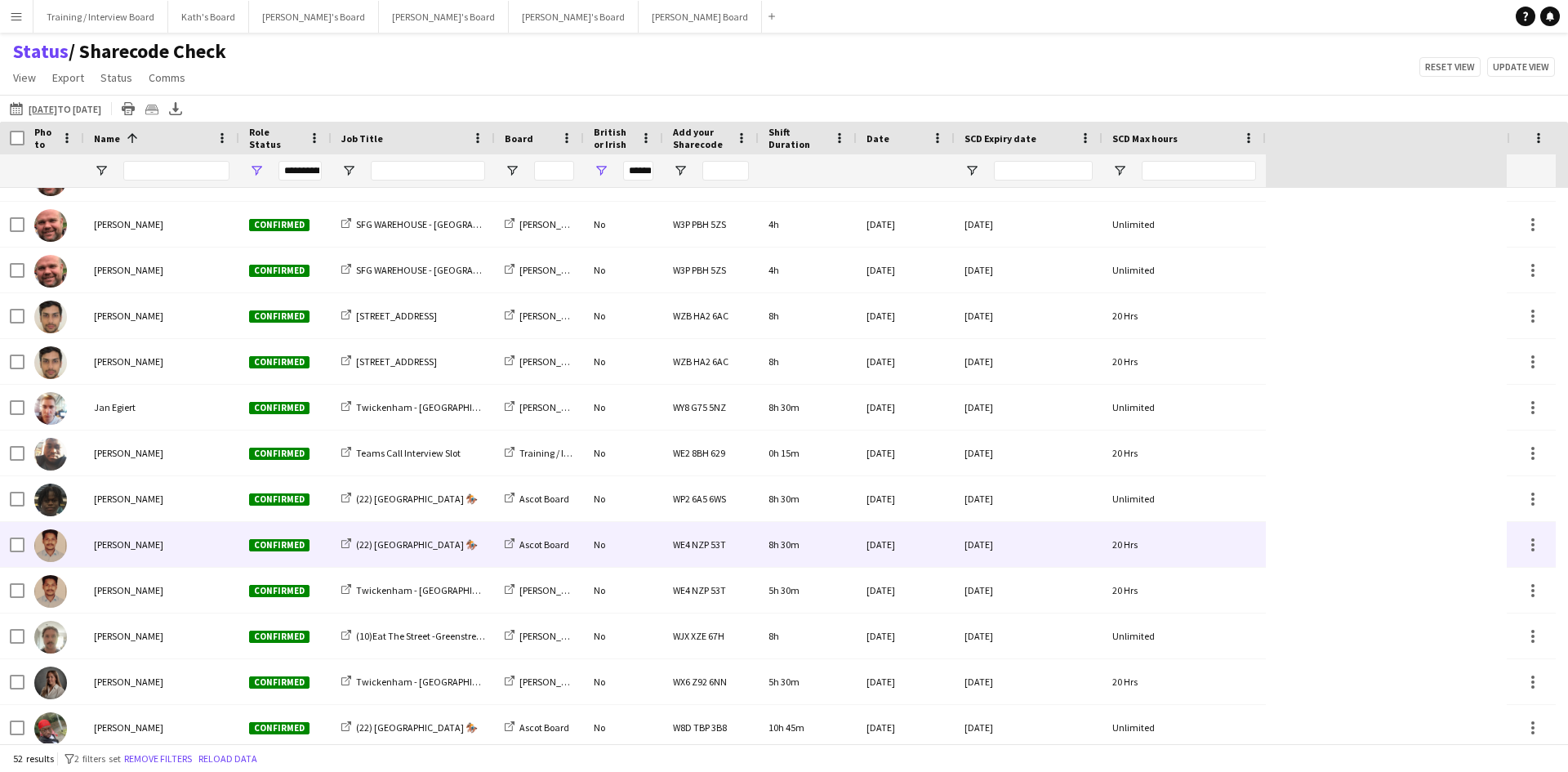
scroll to position [490, 0]
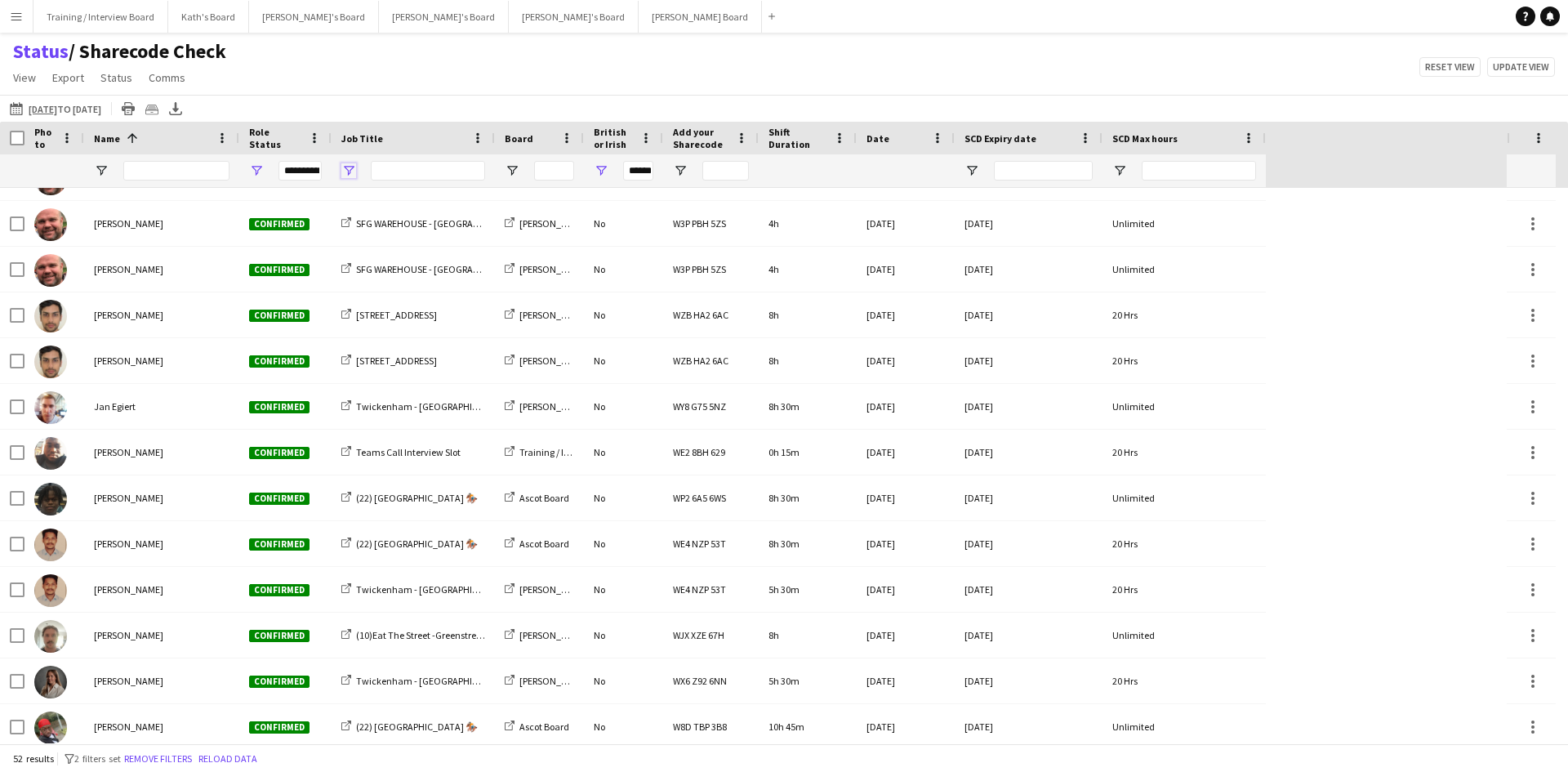
click at [345, 167] on span "Open Filter Menu" at bounding box center [349, 170] width 15 height 15
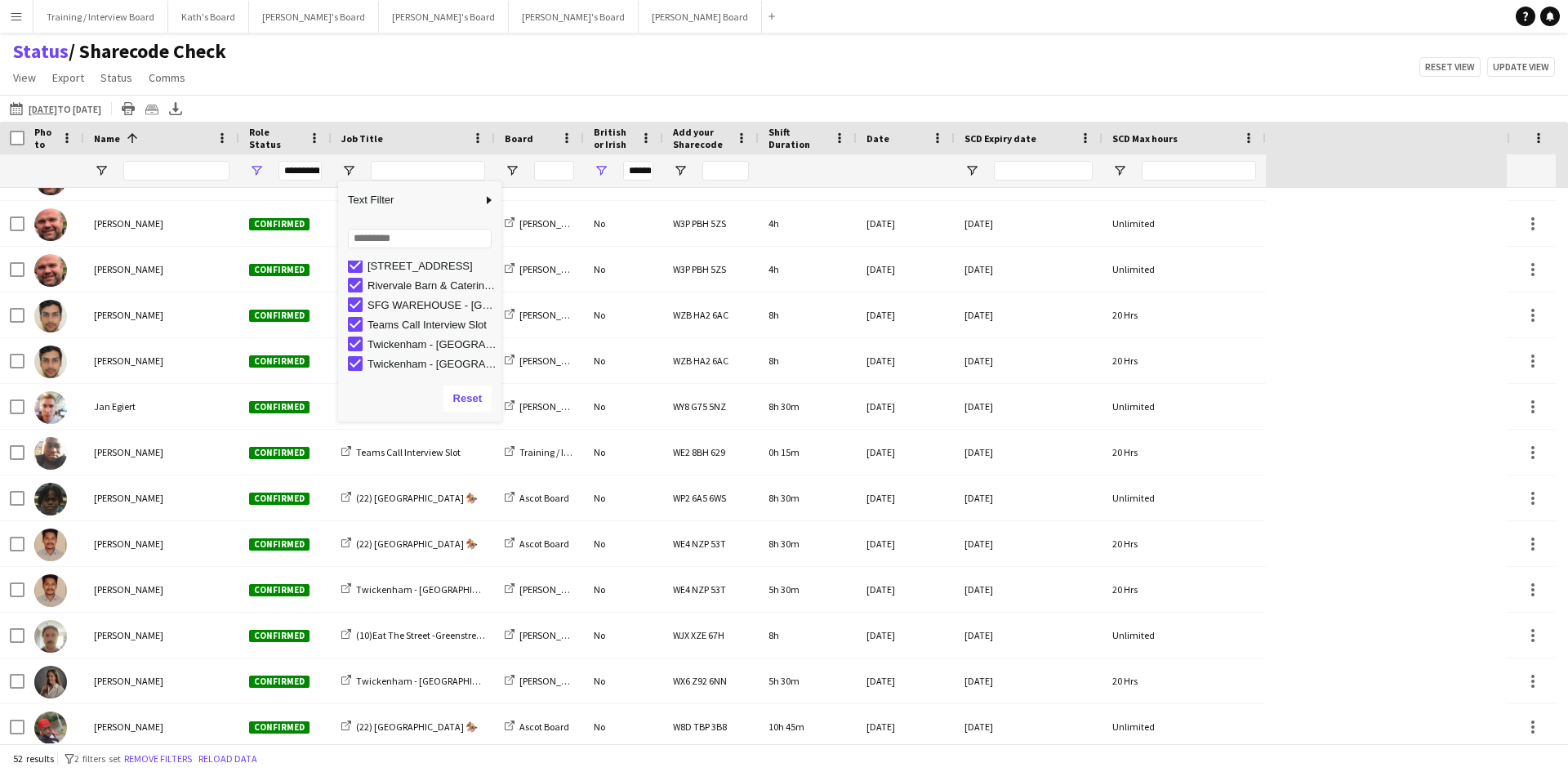
scroll to position [0, 0]
click at [510, 169] on span "Open Filter Menu" at bounding box center [512, 170] width 15 height 15
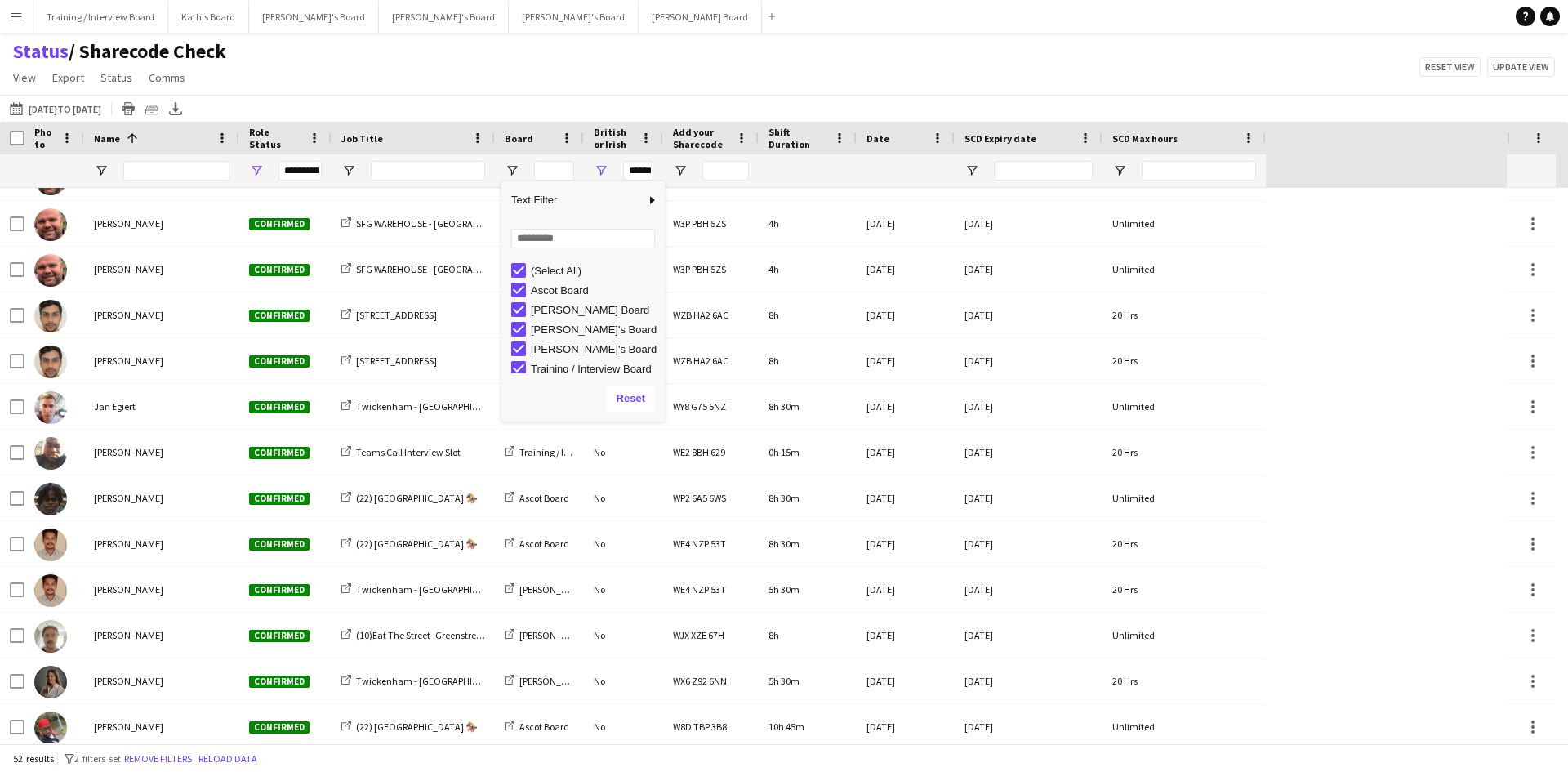
scroll to position [5, 0]
type input "**********"
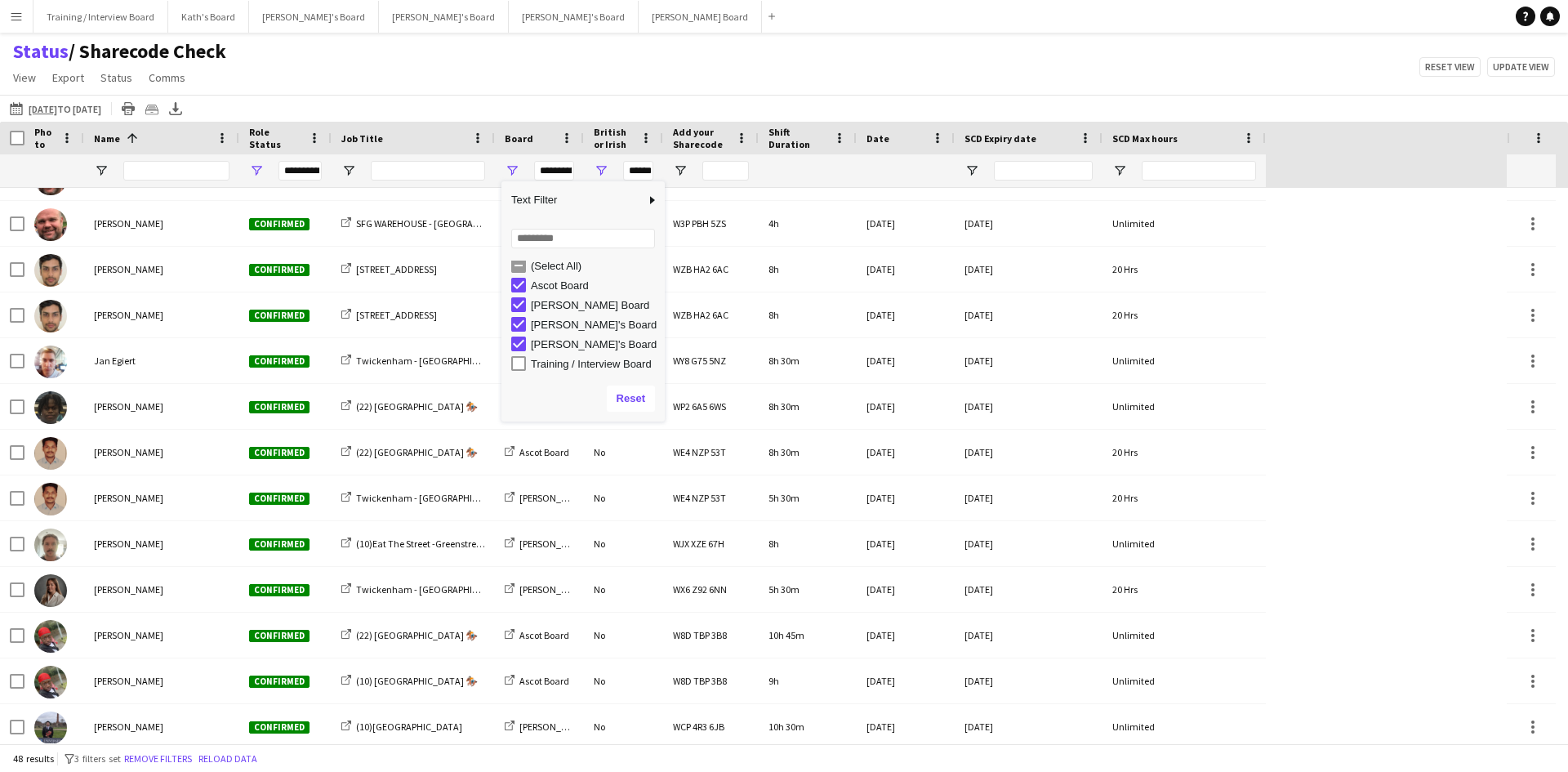
click at [677, 76] on div "Status / Sharecode Check View Views Default view Airshow Accreditation Airshow …" at bounding box center [784, 67] width 1568 height 56
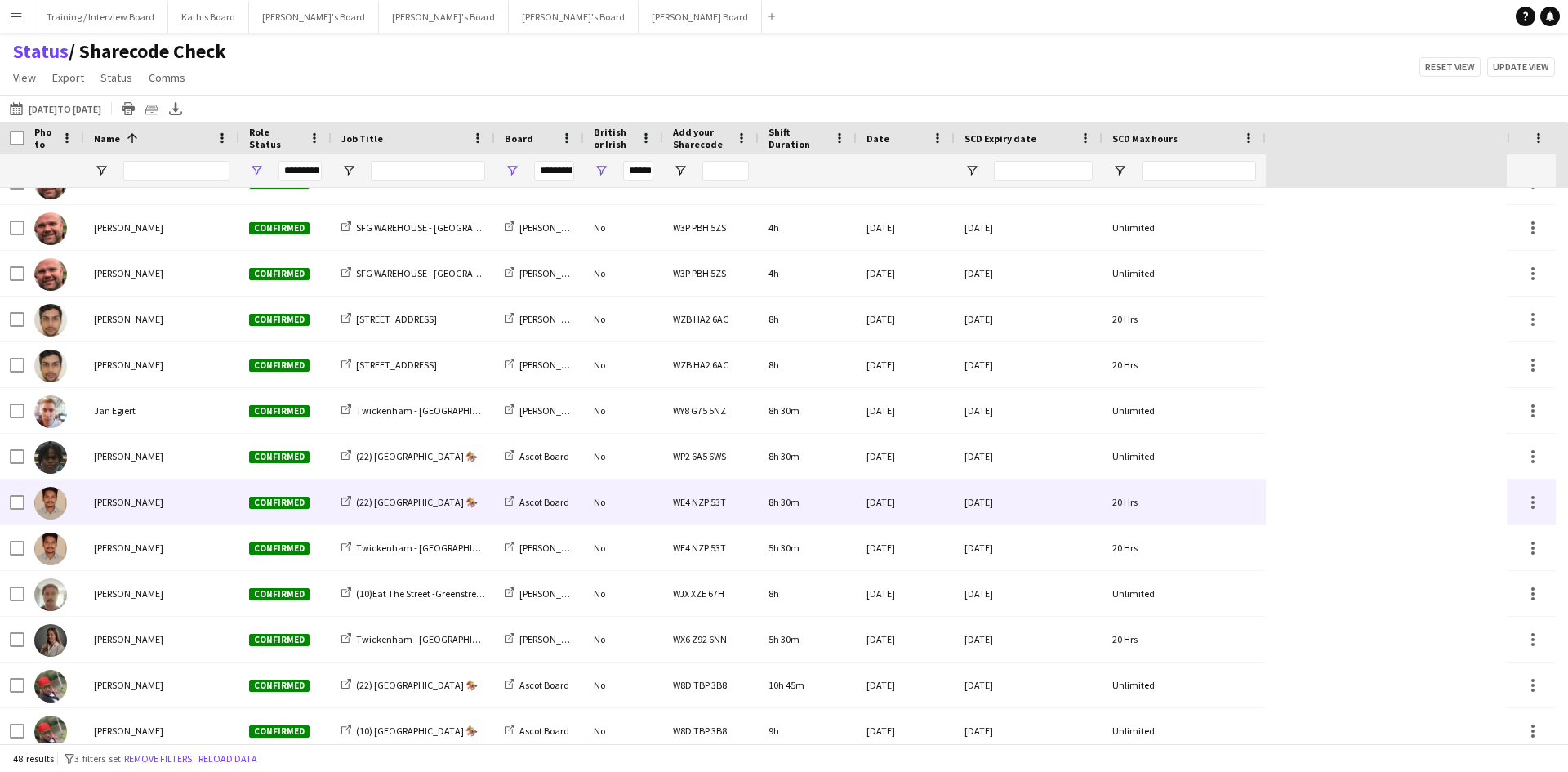
scroll to position [490, 0]
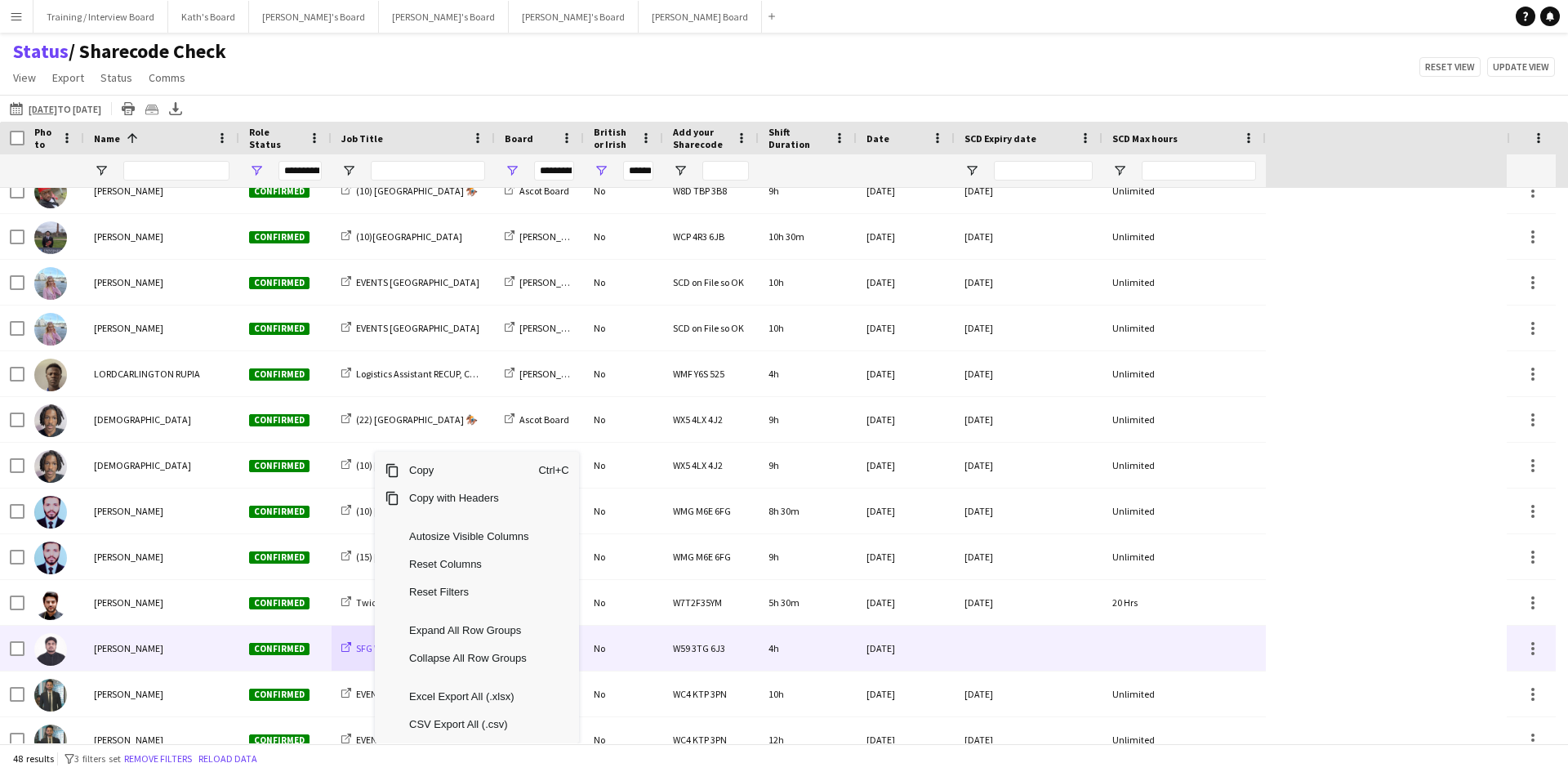
click at [361, 645] on span "SFG WAREHOUSE - [GEOGRAPHIC_DATA]" at bounding box center [439, 647] width 168 height 12
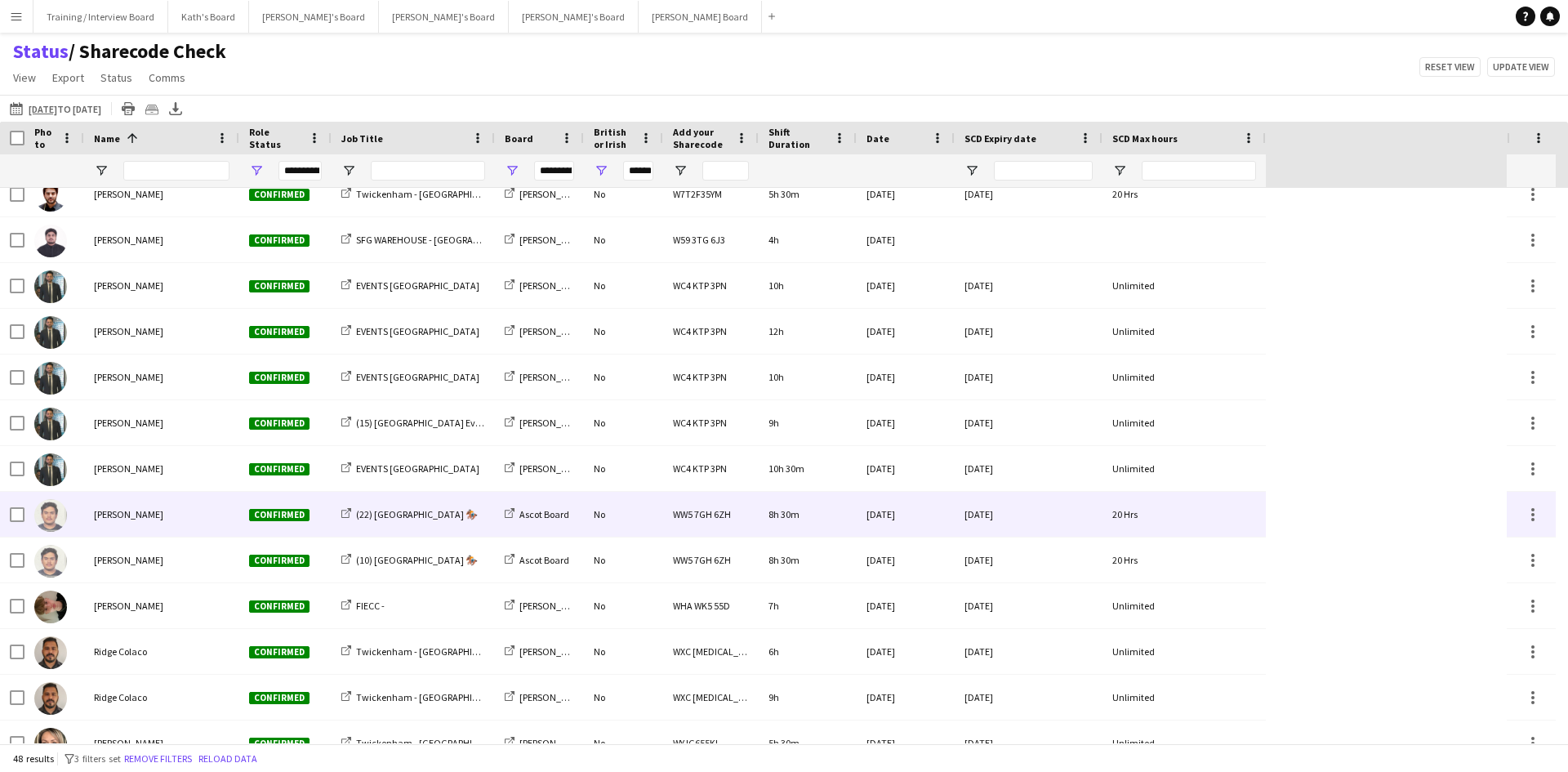
scroll to position [1434, 0]
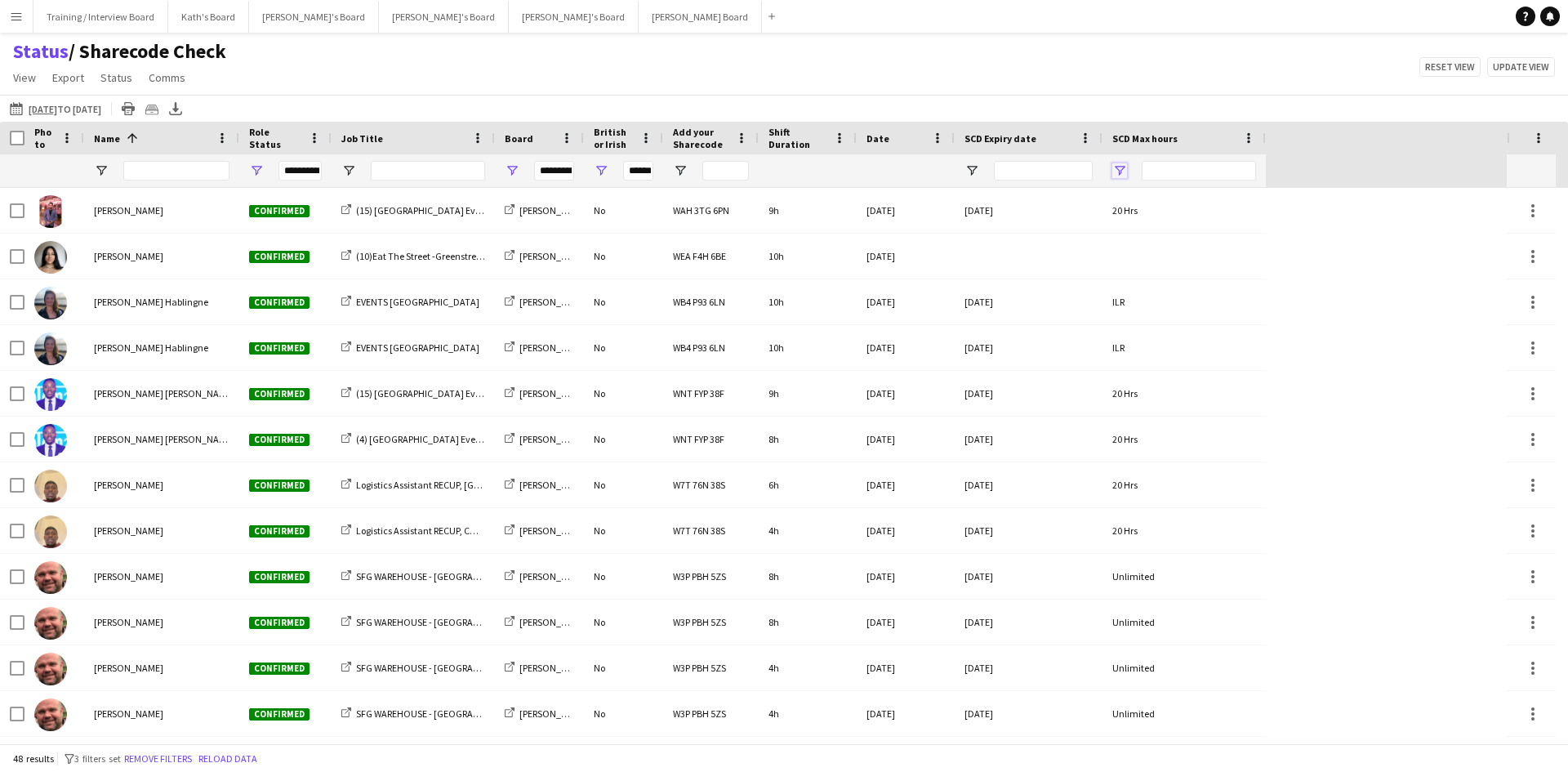
click at [1125, 170] on span "Open Filter Menu" at bounding box center [1120, 170] width 15 height 15
type input "***"
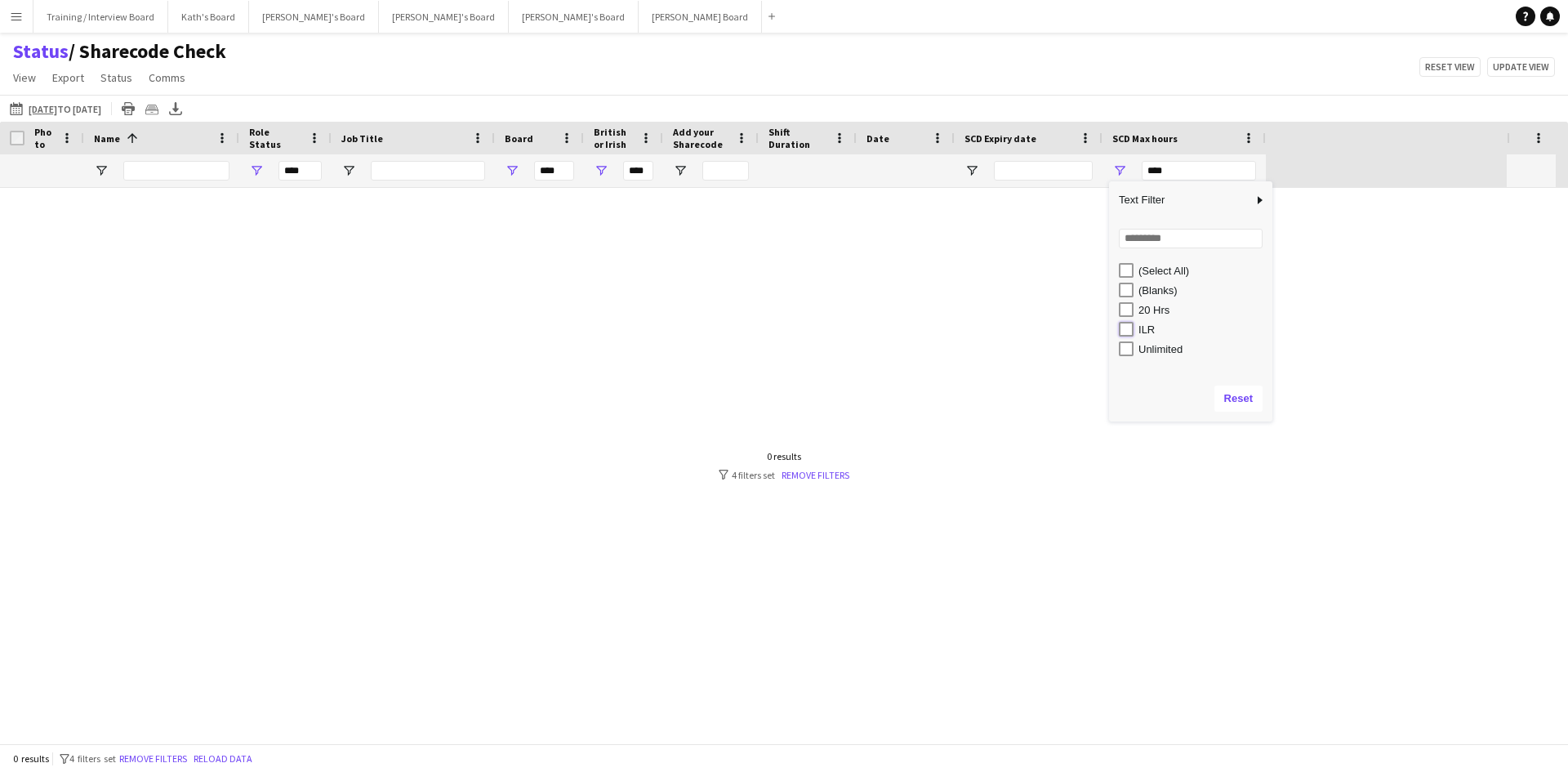
type input "*******"
type input "**********"
type input "******"
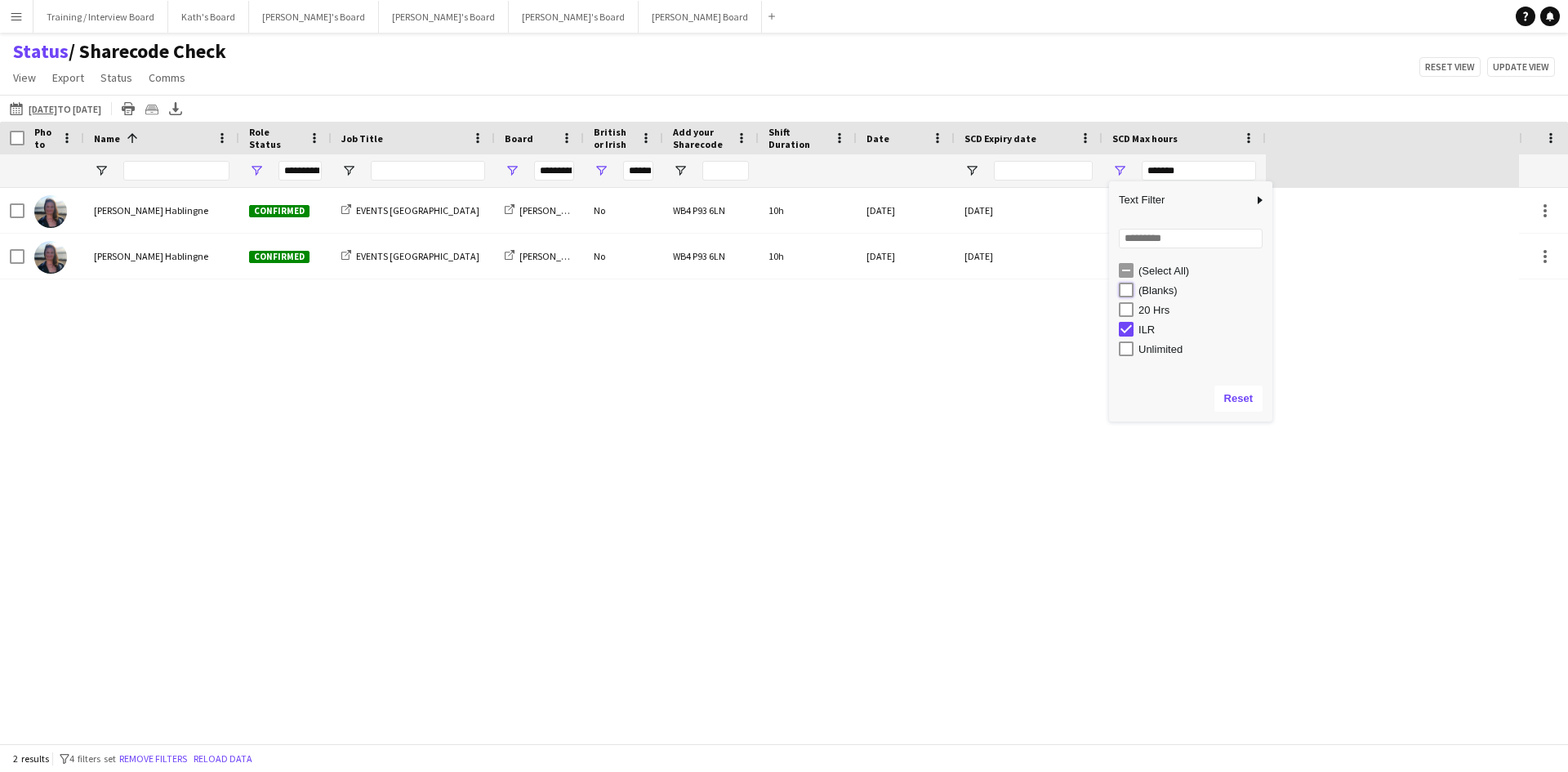
type input "**********"
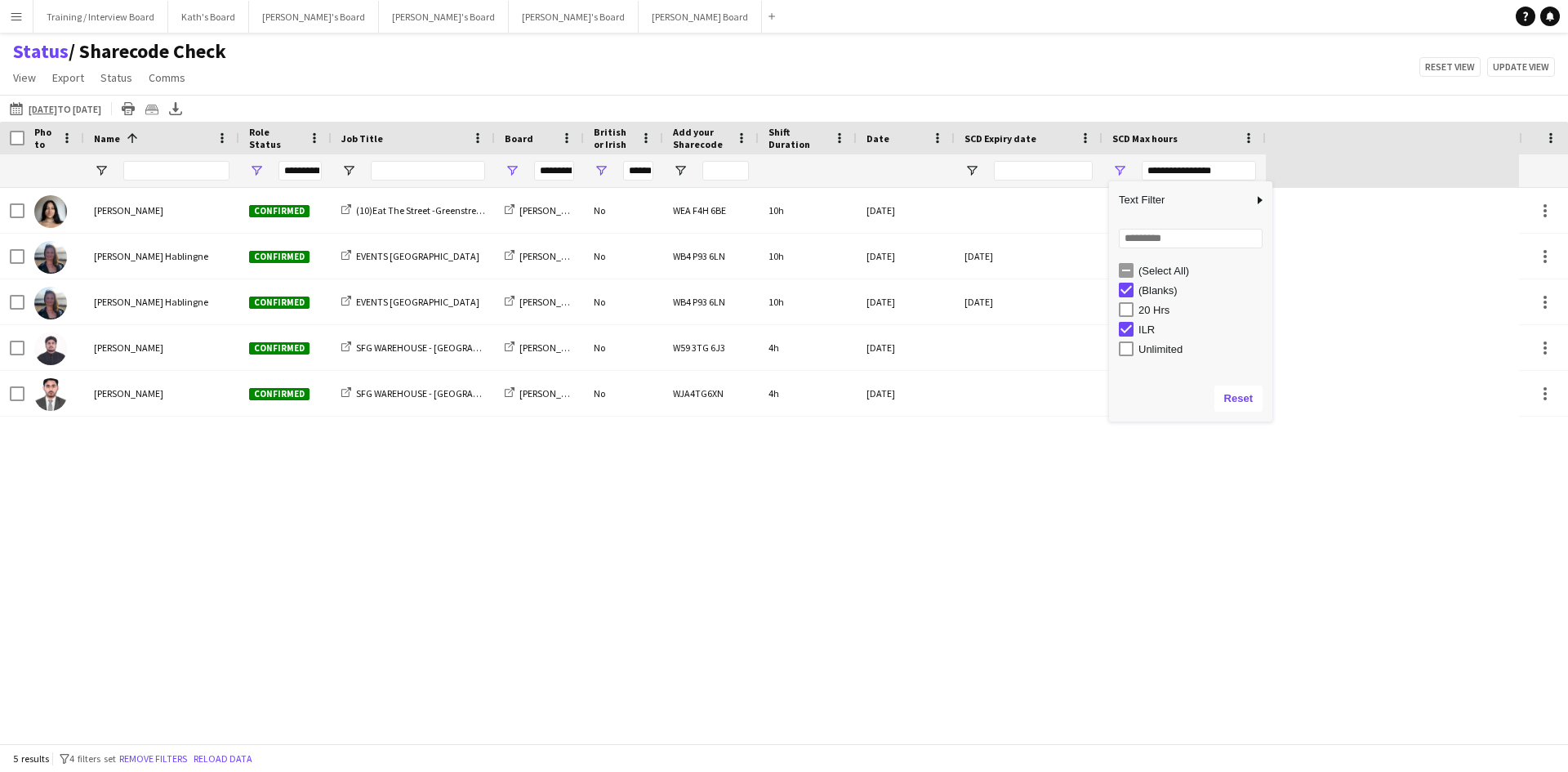
click at [940, 62] on div "Status / Sharecode Check View Views Default view Airshow Accreditation Airshow …" at bounding box center [784, 67] width 1568 height 56
click at [1119, 168] on span "Open Filter Menu" at bounding box center [1120, 170] width 15 height 15
type input "**********"
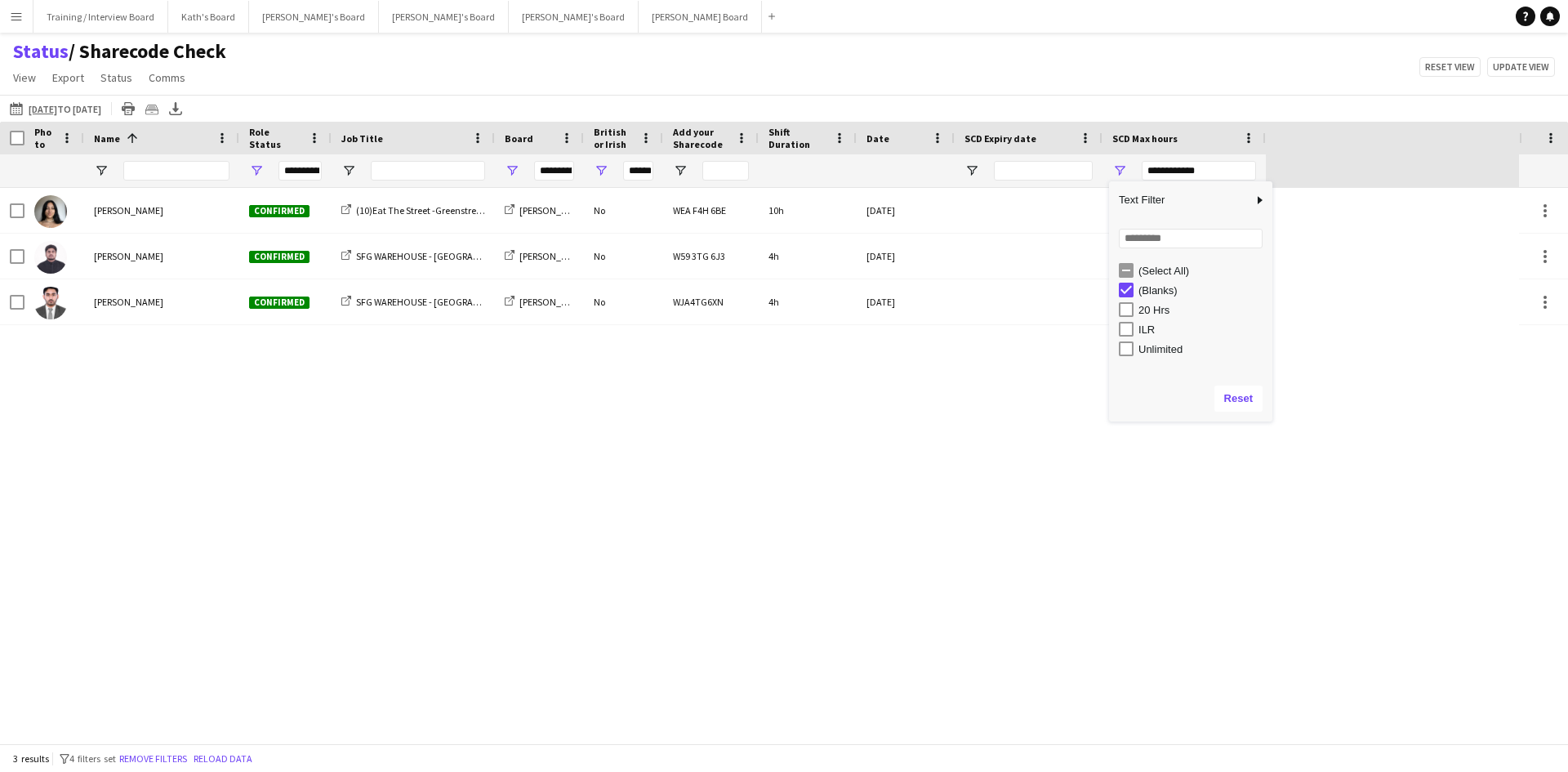
type input "**********"
click at [1118, 308] on div "20 Hrs" at bounding box center [1190, 309] width 163 height 20
type input "**********"
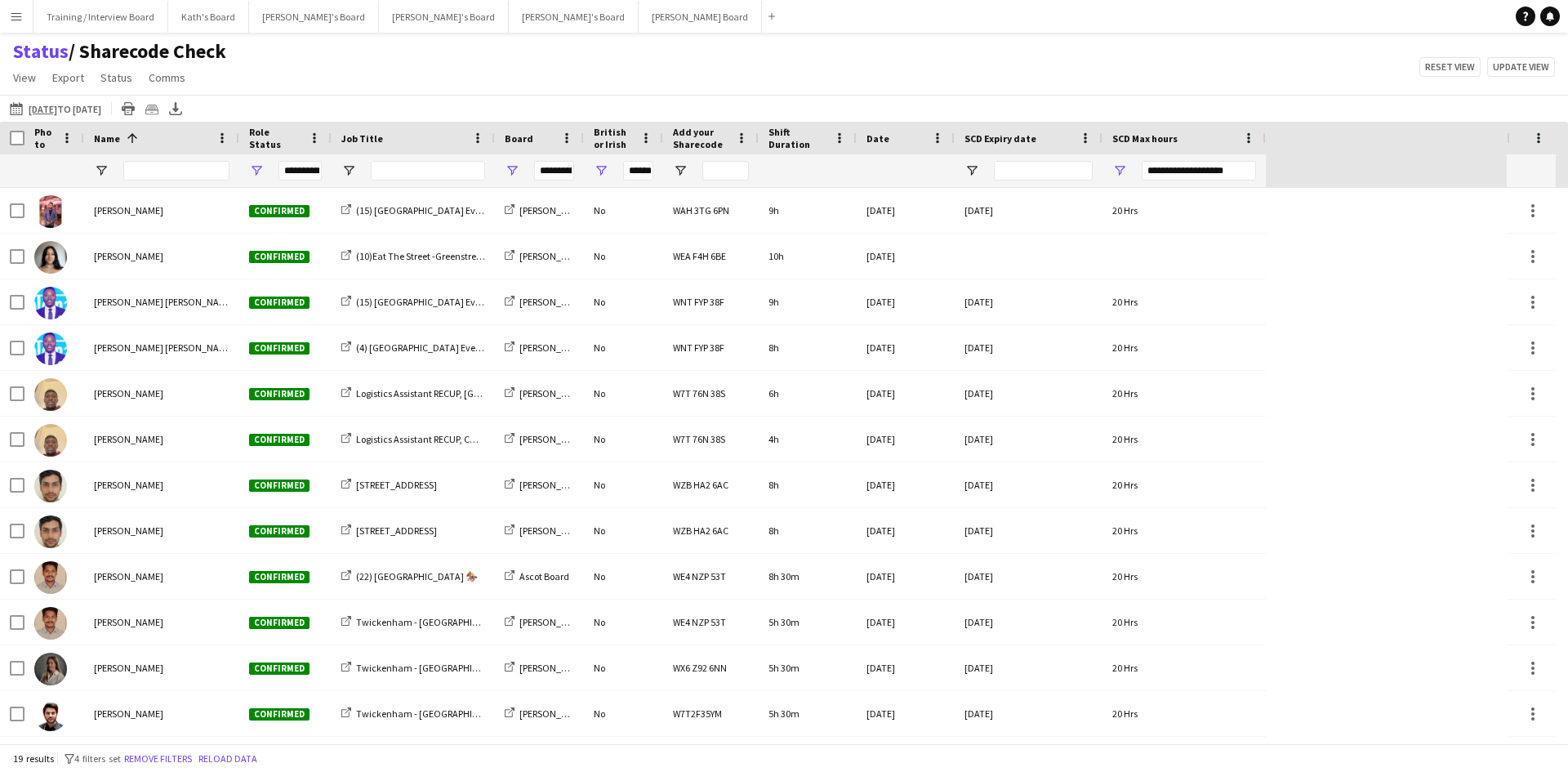
click at [1026, 67] on div "Status / Sharecode Check View Views Default view Airshow Accreditation Airshow …" at bounding box center [784, 67] width 1568 height 56
click at [1117, 169] on span "Open Filter Menu" at bounding box center [1120, 170] width 15 height 15
click at [960, 99] on div "06-10-2025 to 12-10-2025 06-10-2025 to 12-10-2025 Today This Week This Month Ye…" at bounding box center [784, 108] width 1568 height 27
click at [515, 169] on span "Open Filter Menu" at bounding box center [512, 170] width 15 height 15
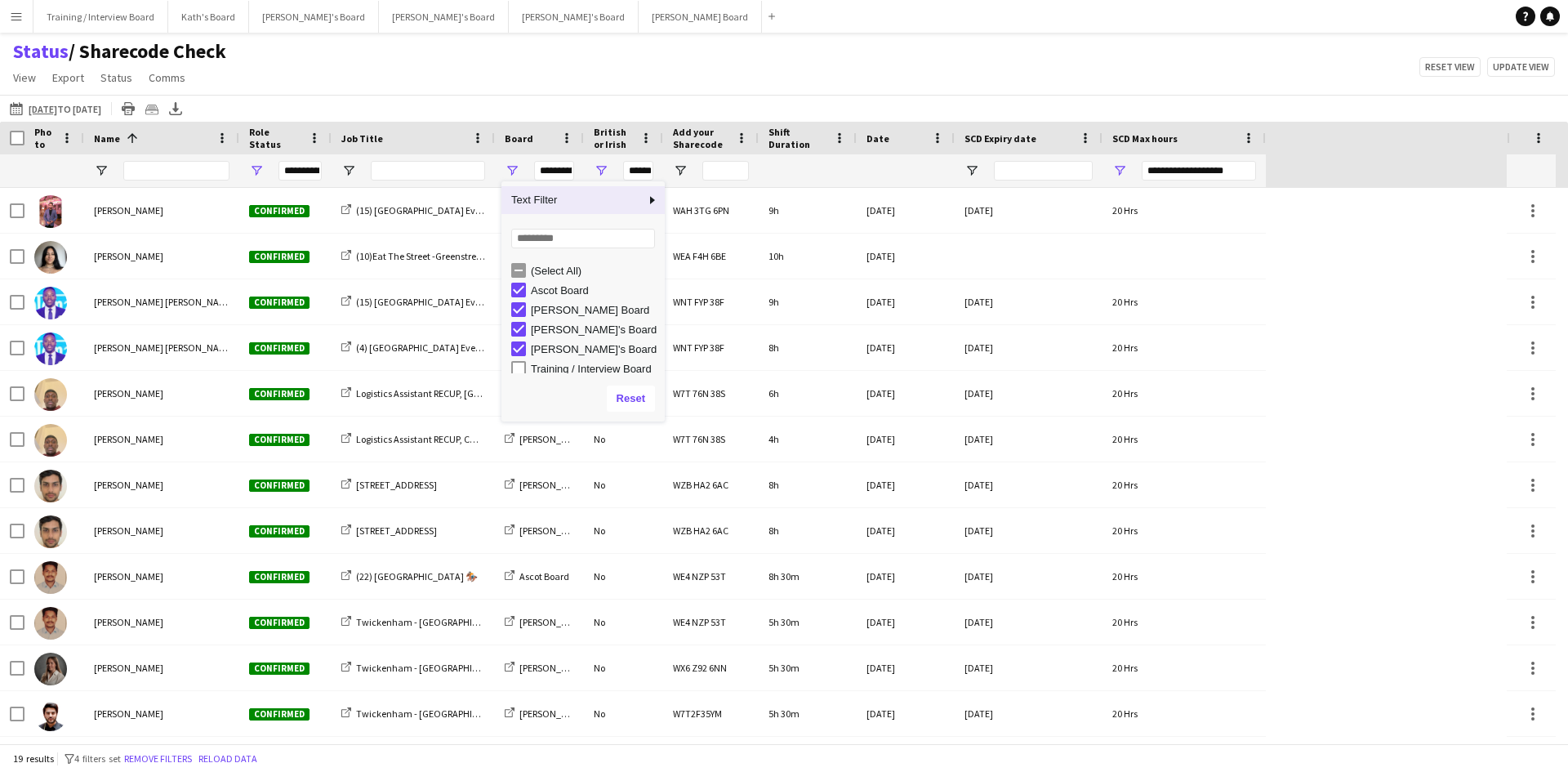
click at [631, 78] on div "Status / Sharecode Check View Views Default view Airshow Accreditation Airshow …" at bounding box center [784, 67] width 1568 height 56
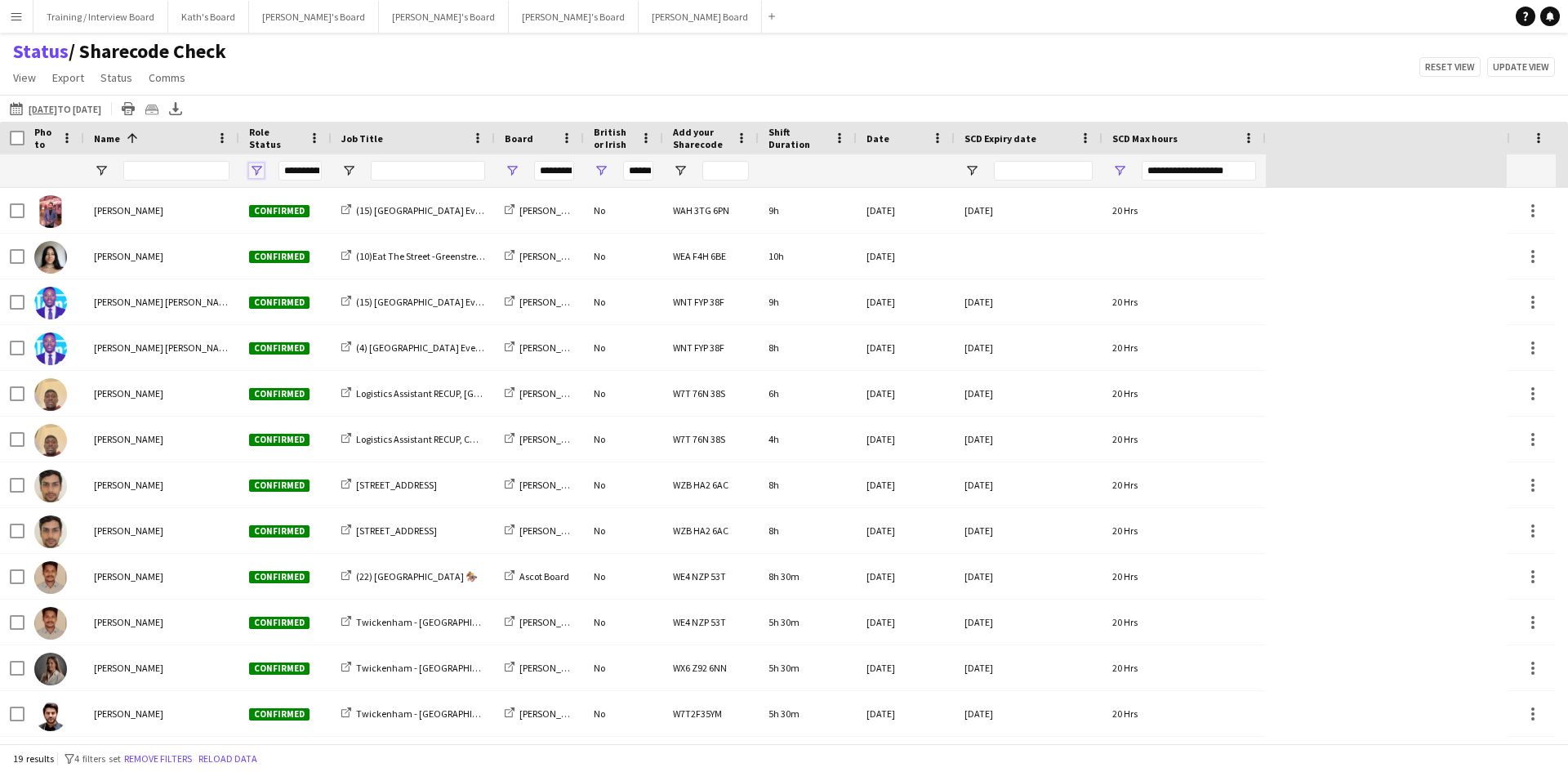
click at [257, 171] on span "Open Filter Menu" at bounding box center [257, 170] width 15 height 15
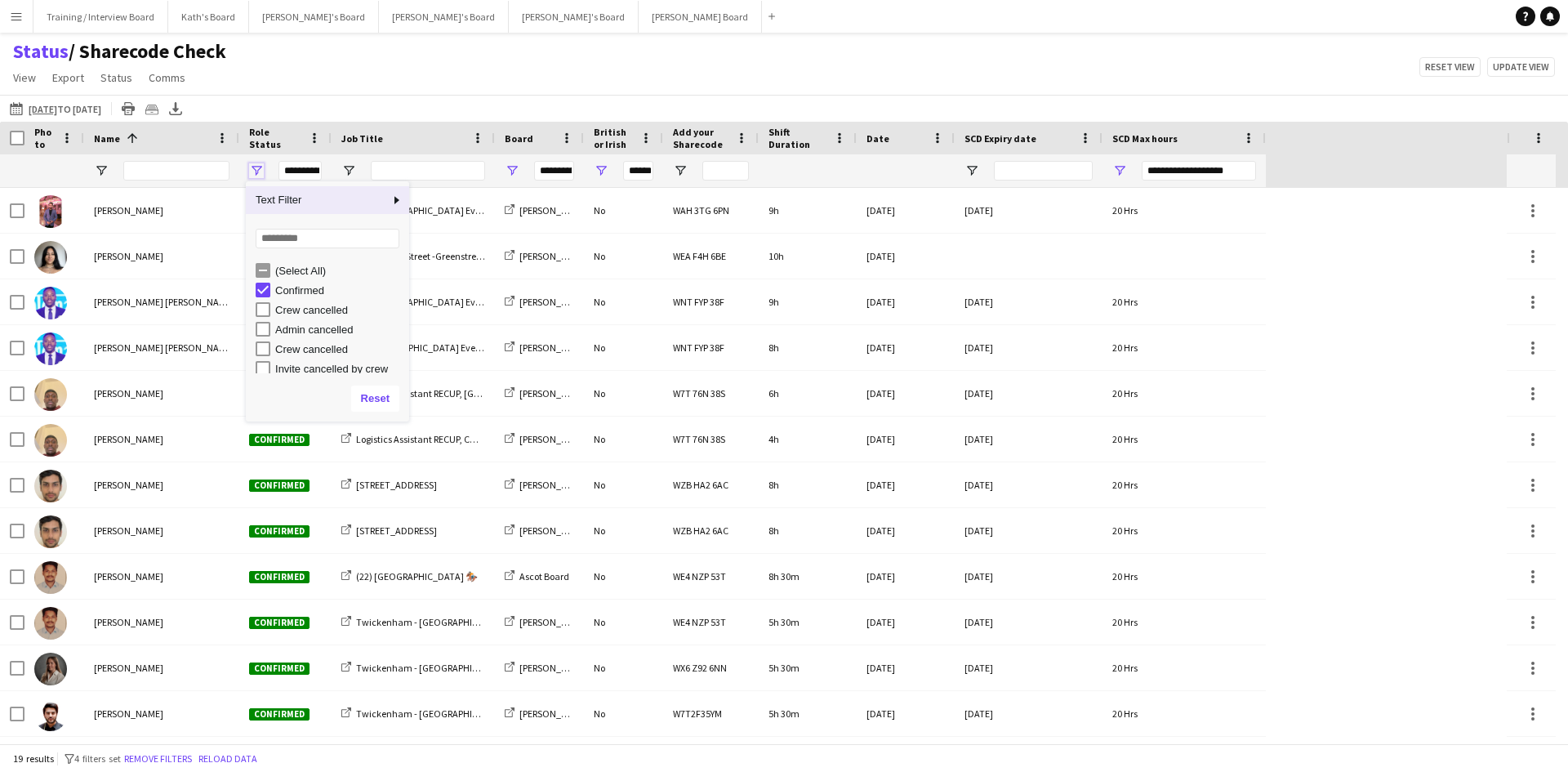
click at [257, 171] on span "Open Filter Menu" at bounding box center [257, 170] width 15 height 15
click at [501, 73] on div "Status / Sharecode Check View Views Default view Airshow Accreditation Airshow …" at bounding box center [784, 67] width 1568 height 56
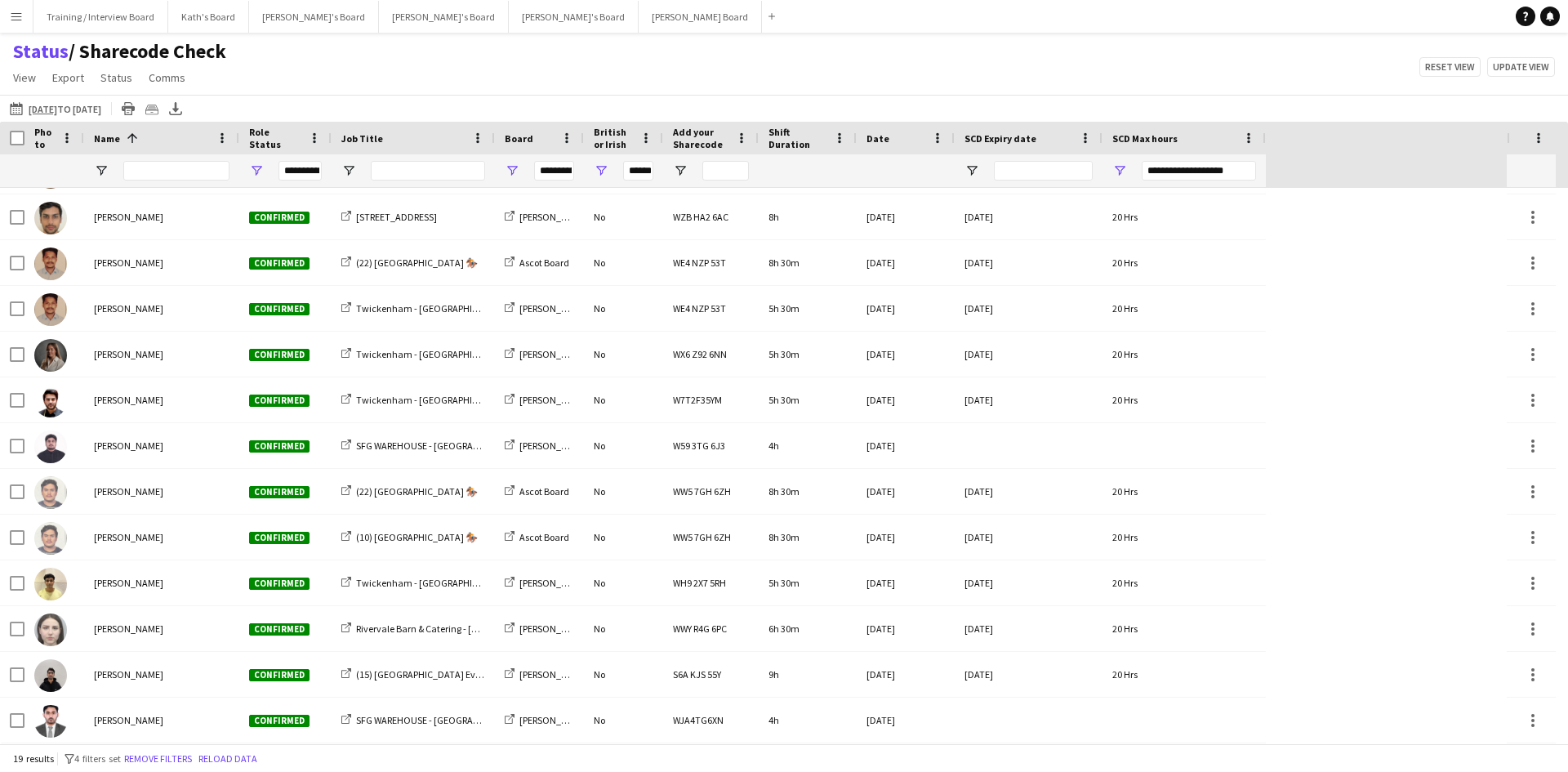
scroll to position [0, 0]
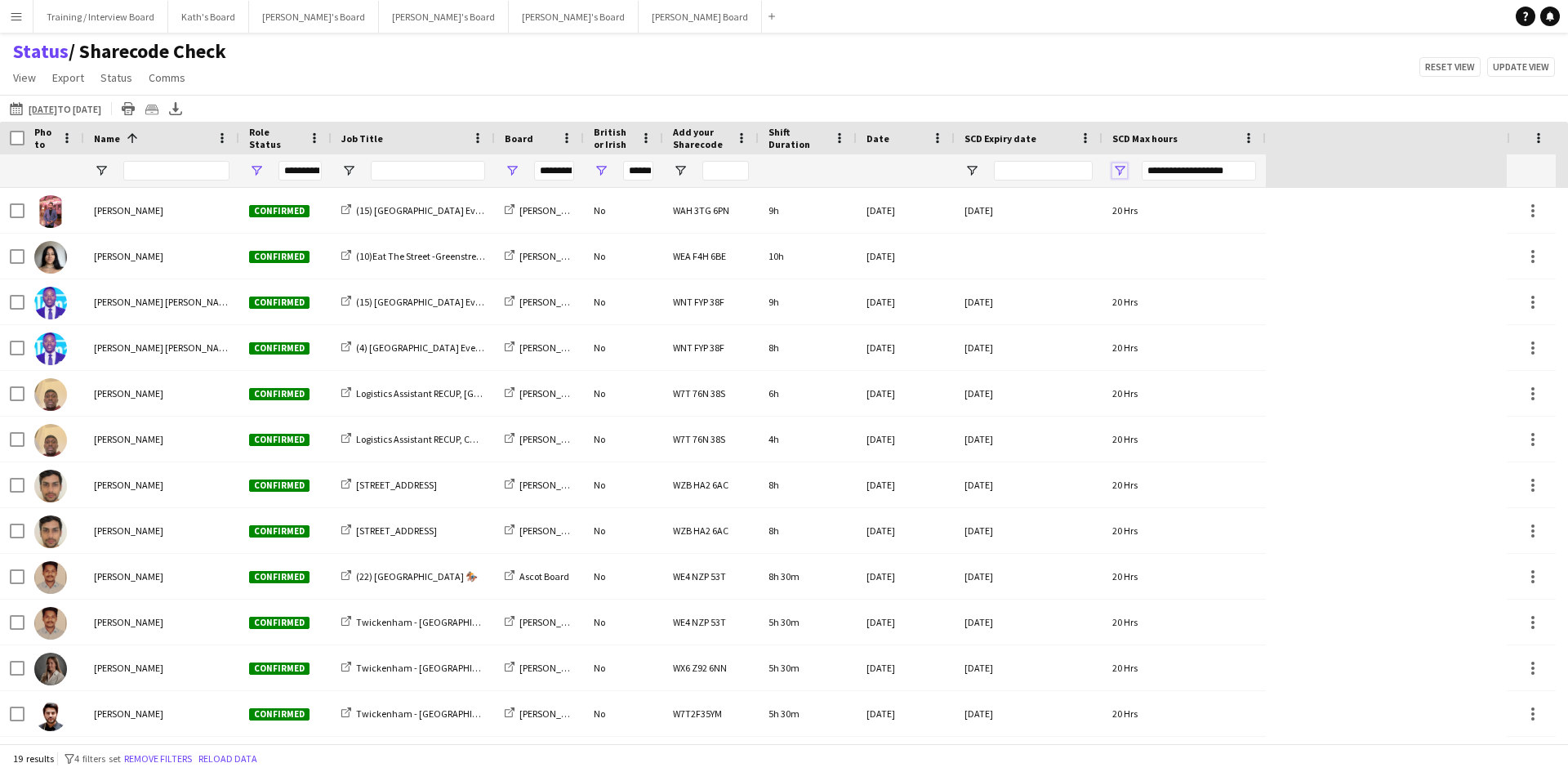
click at [1118, 169] on span "Open Filter Menu" at bounding box center [1120, 170] width 15 height 15
type input "**********"
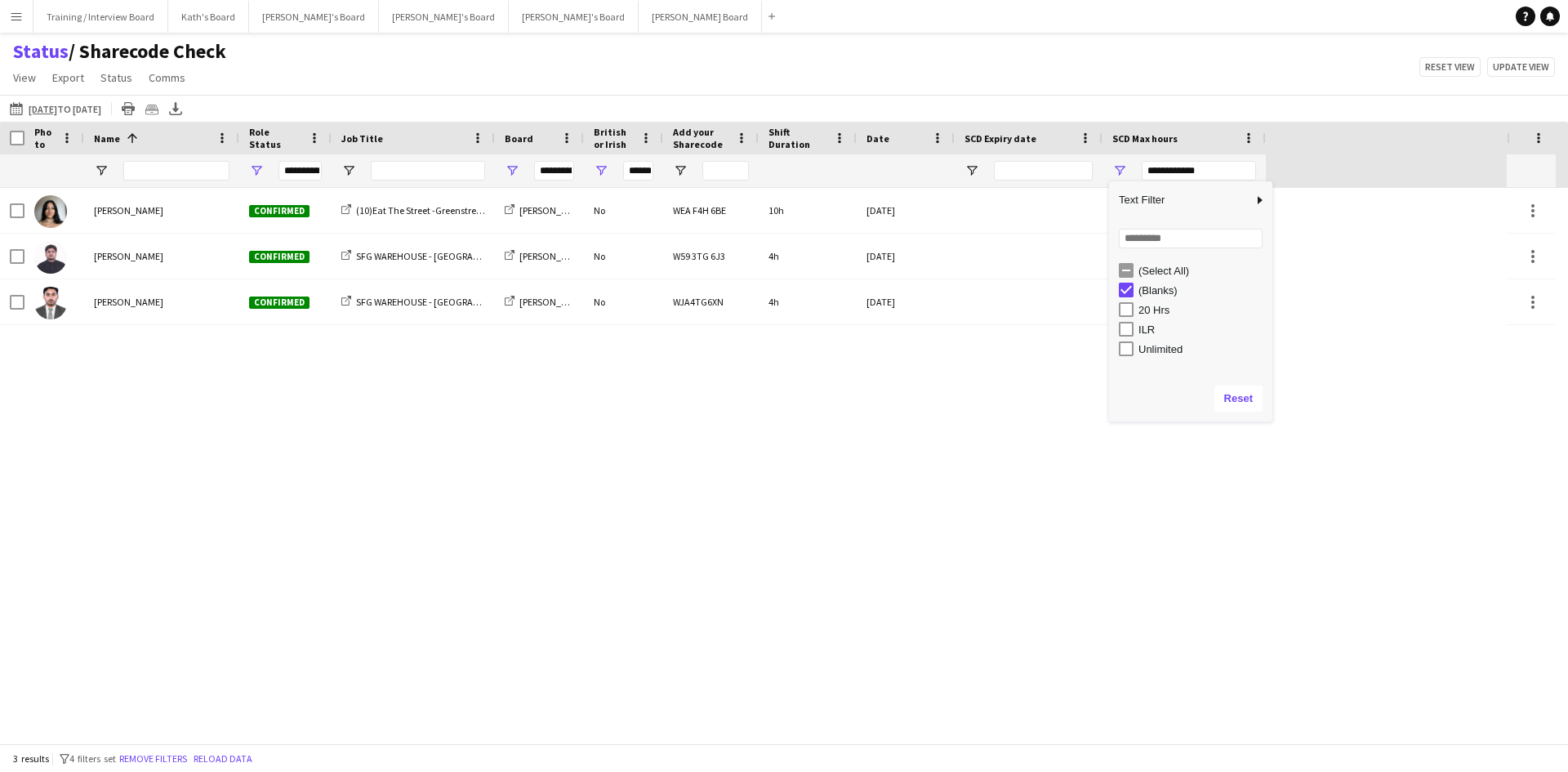
type input "**********"
type input "***"
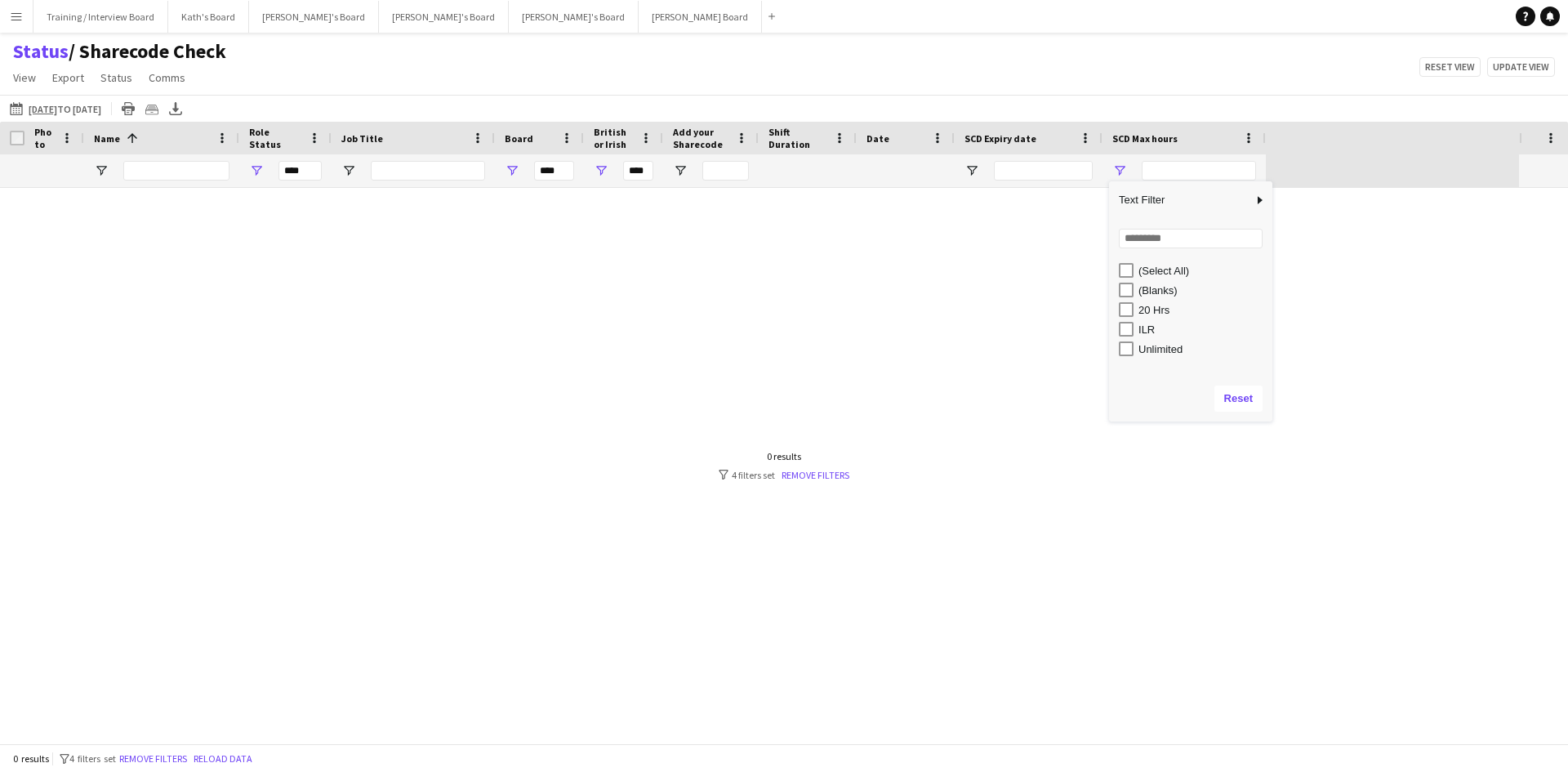
type input "**********"
type input "******"
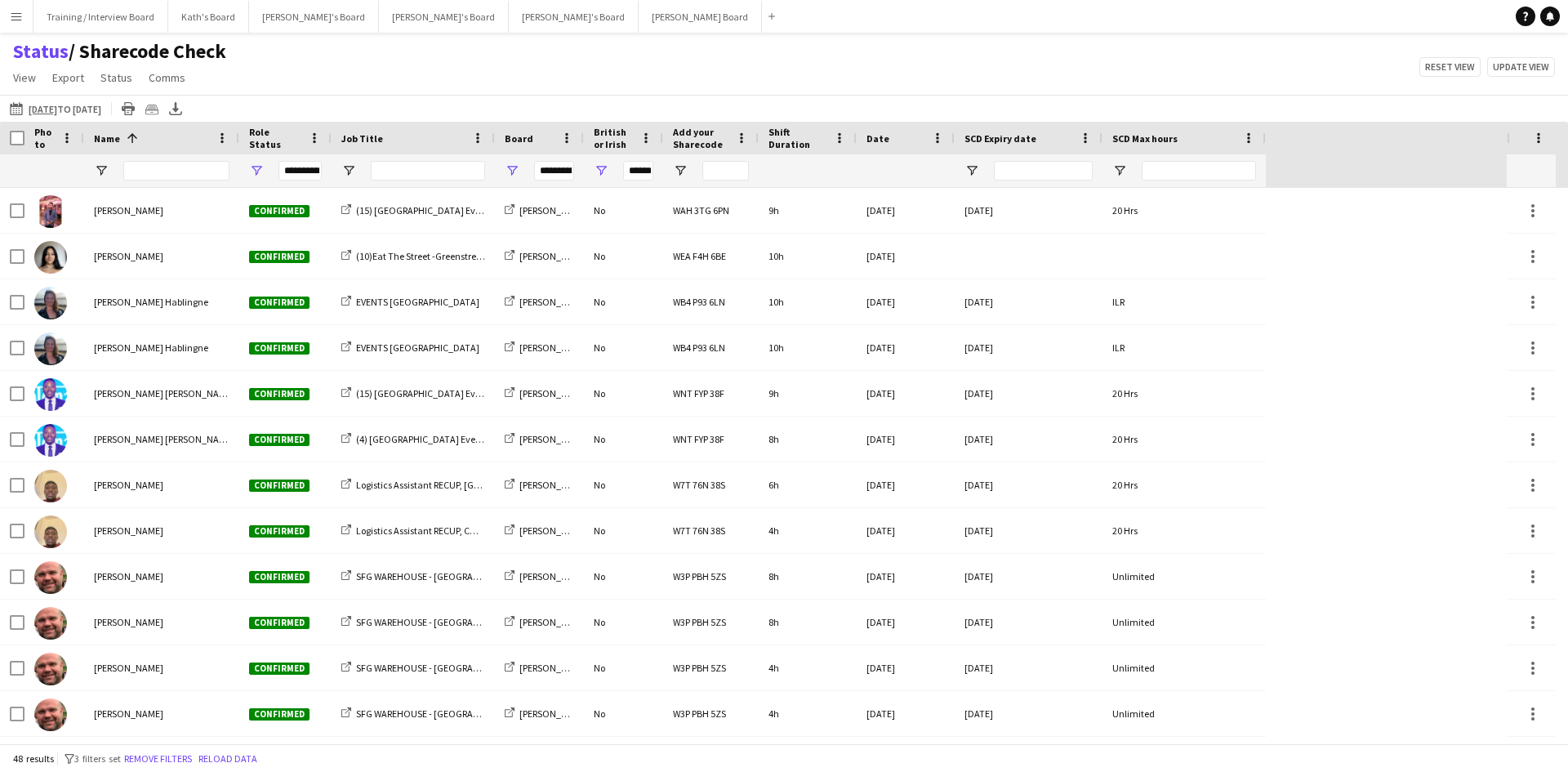
click at [1021, 77] on div "Status / Sharecode Check View Views Default view Airshow Accreditation Airshow …" at bounding box center [784, 67] width 1568 height 56
click at [969, 173] on span "Open Filter Menu" at bounding box center [972, 170] width 15 height 15
type input "***"
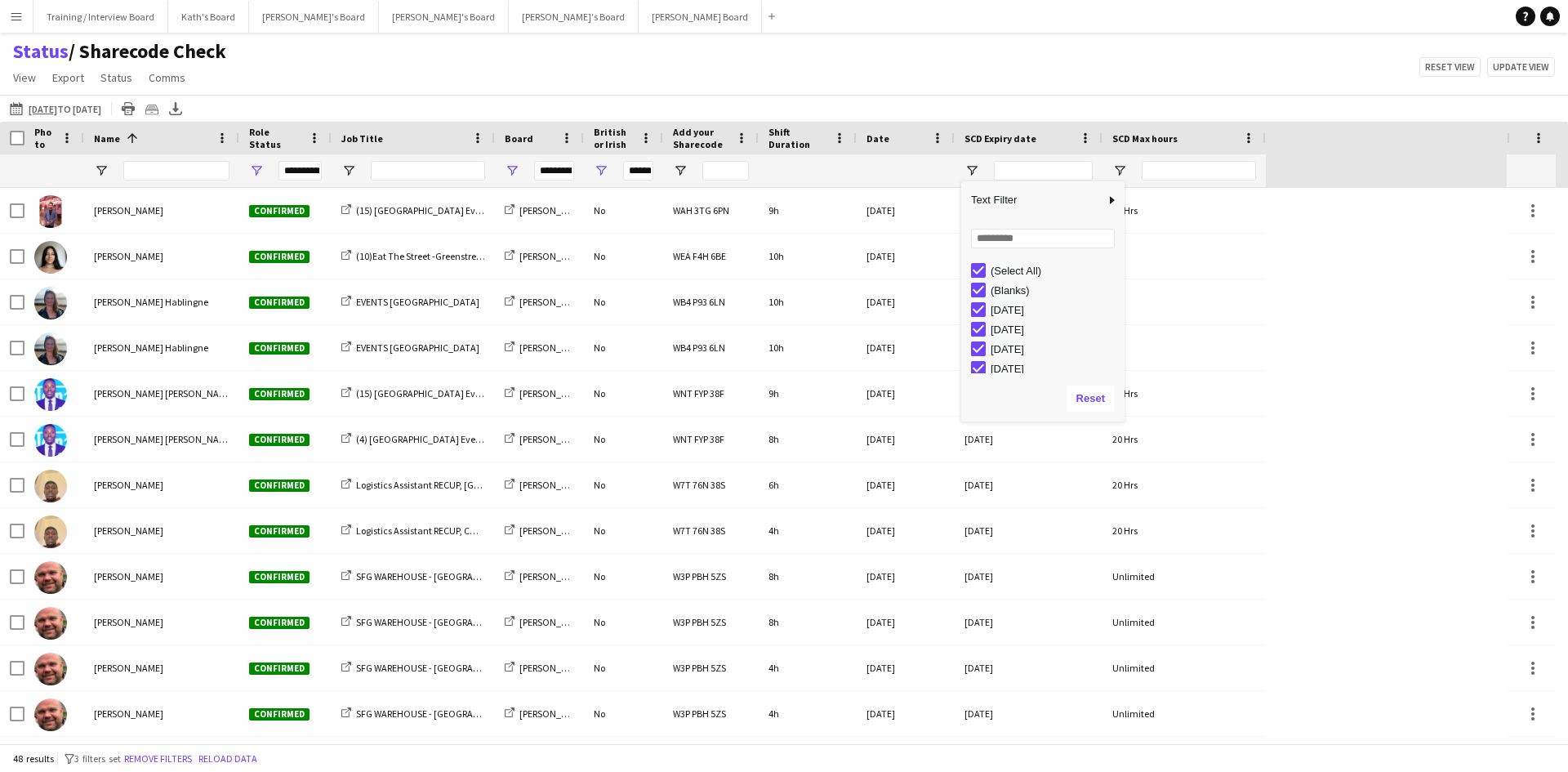
type input "***"
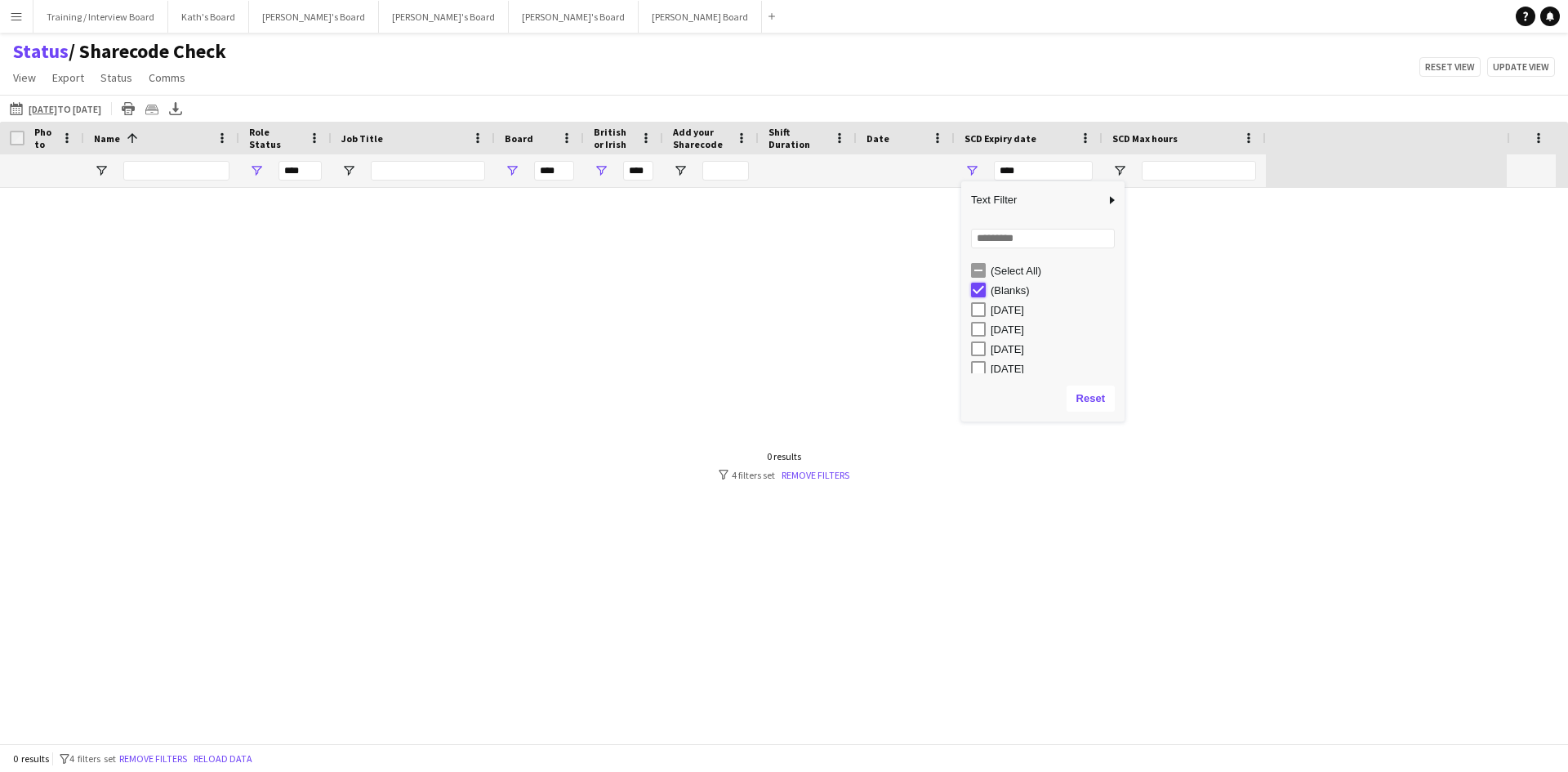
type input "**********"
type input "******"
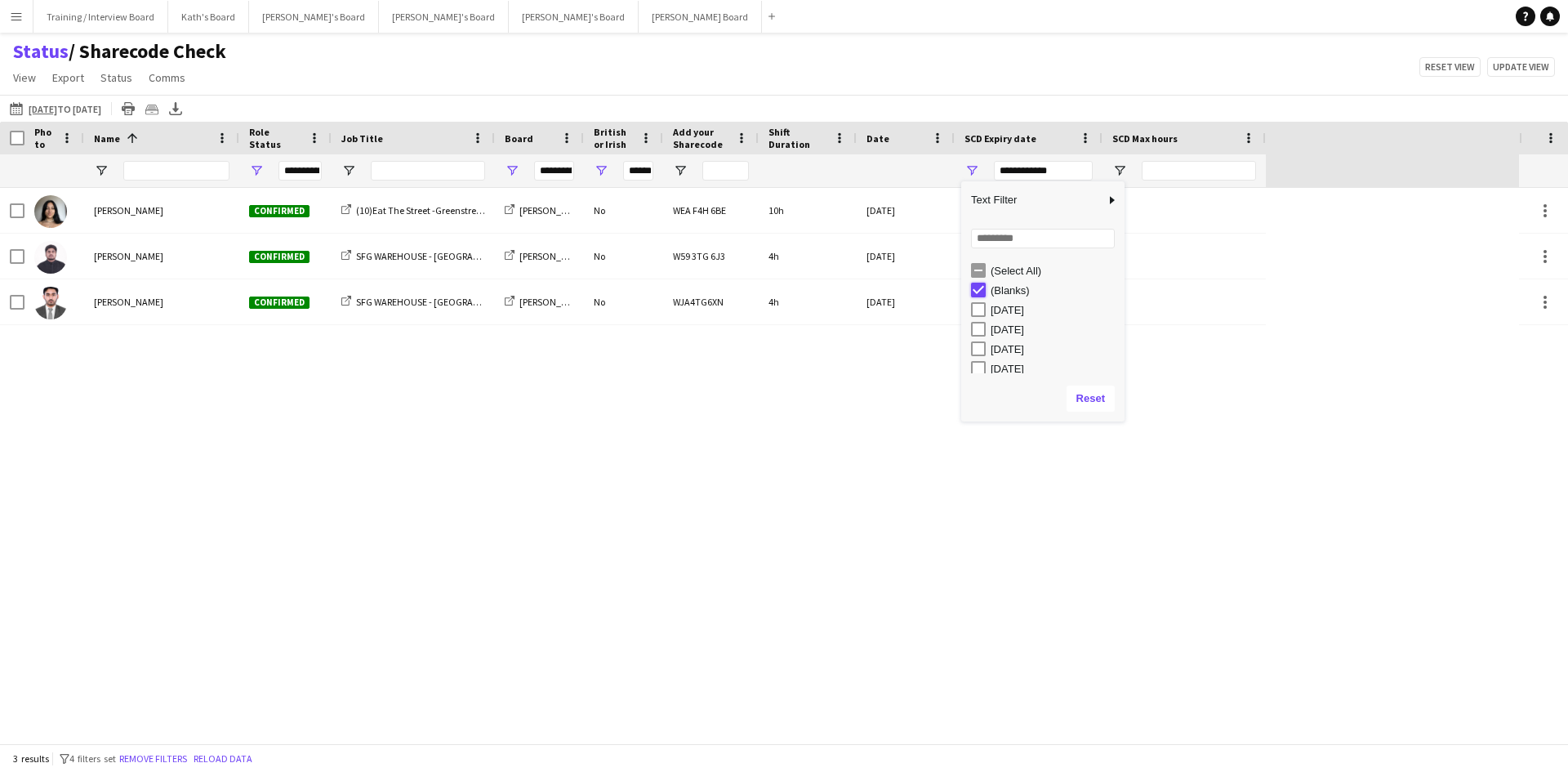
type input "***"
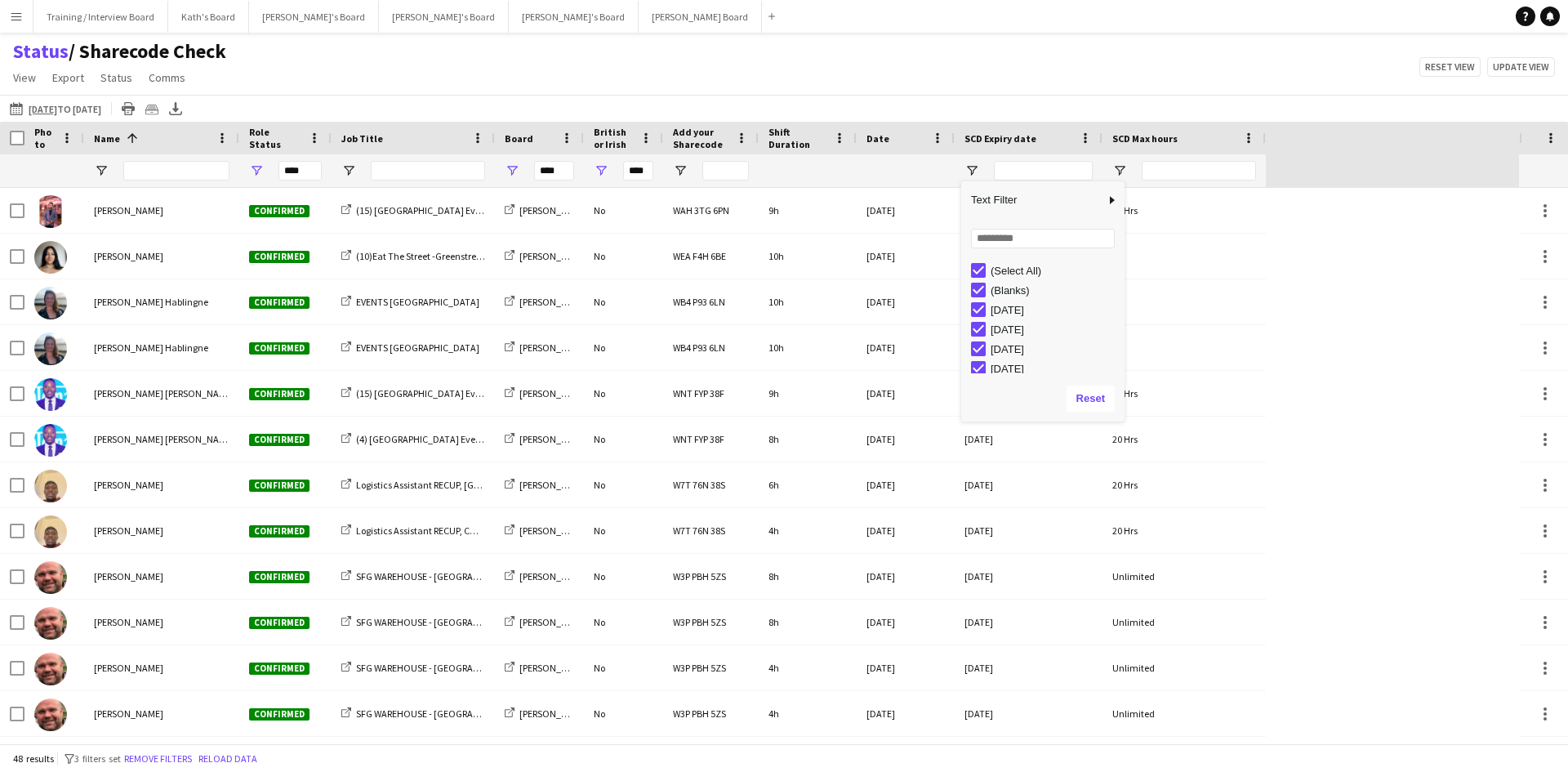
type input "**********"
type input "******"
click at [956, 57] on div "Status / Sharecode Check View Views Default view Airshow Accreditation Airshow …" at bounding box center [784, 67] width 1568 height 56
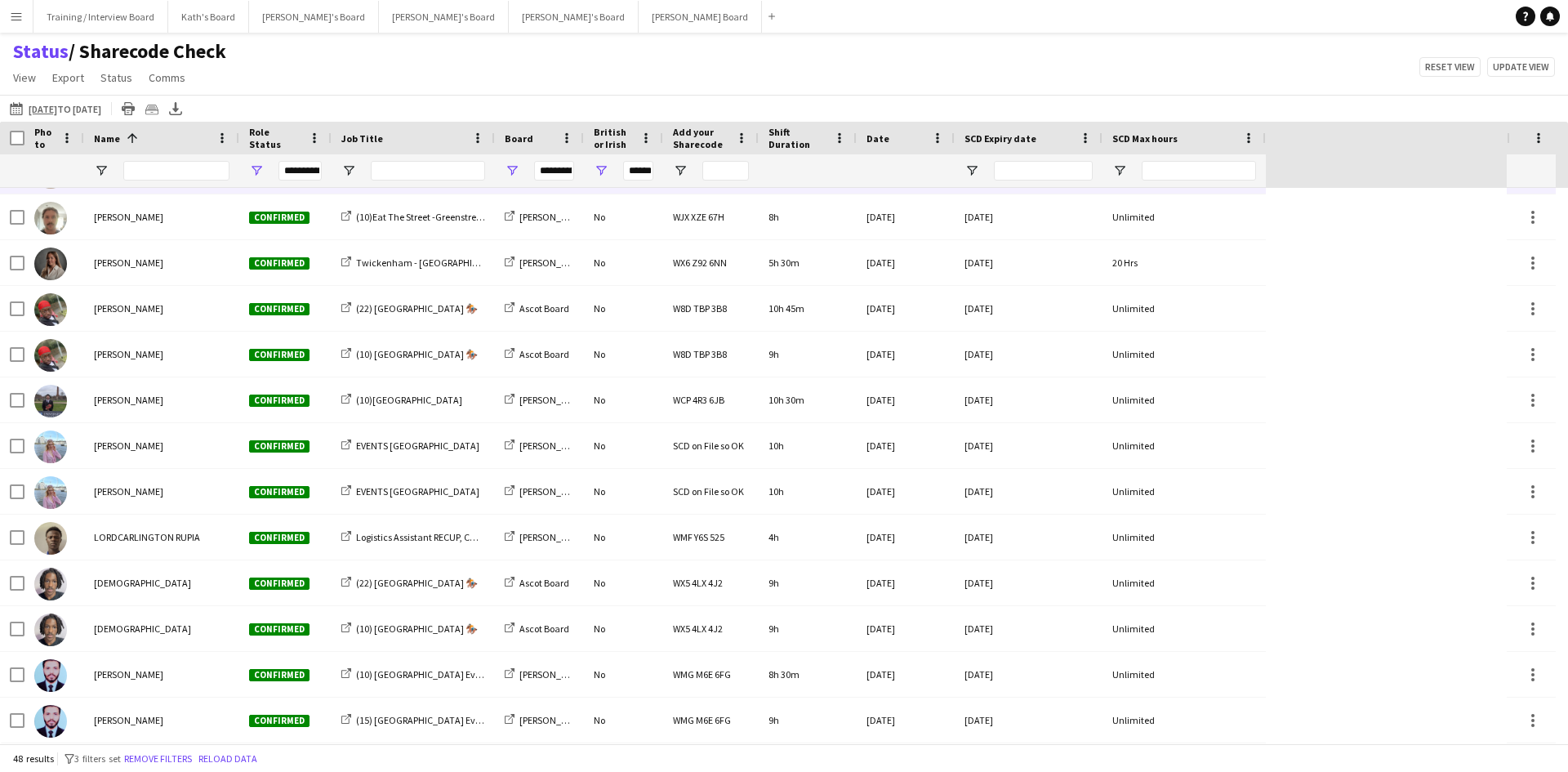
scroll to position [1071, 0]
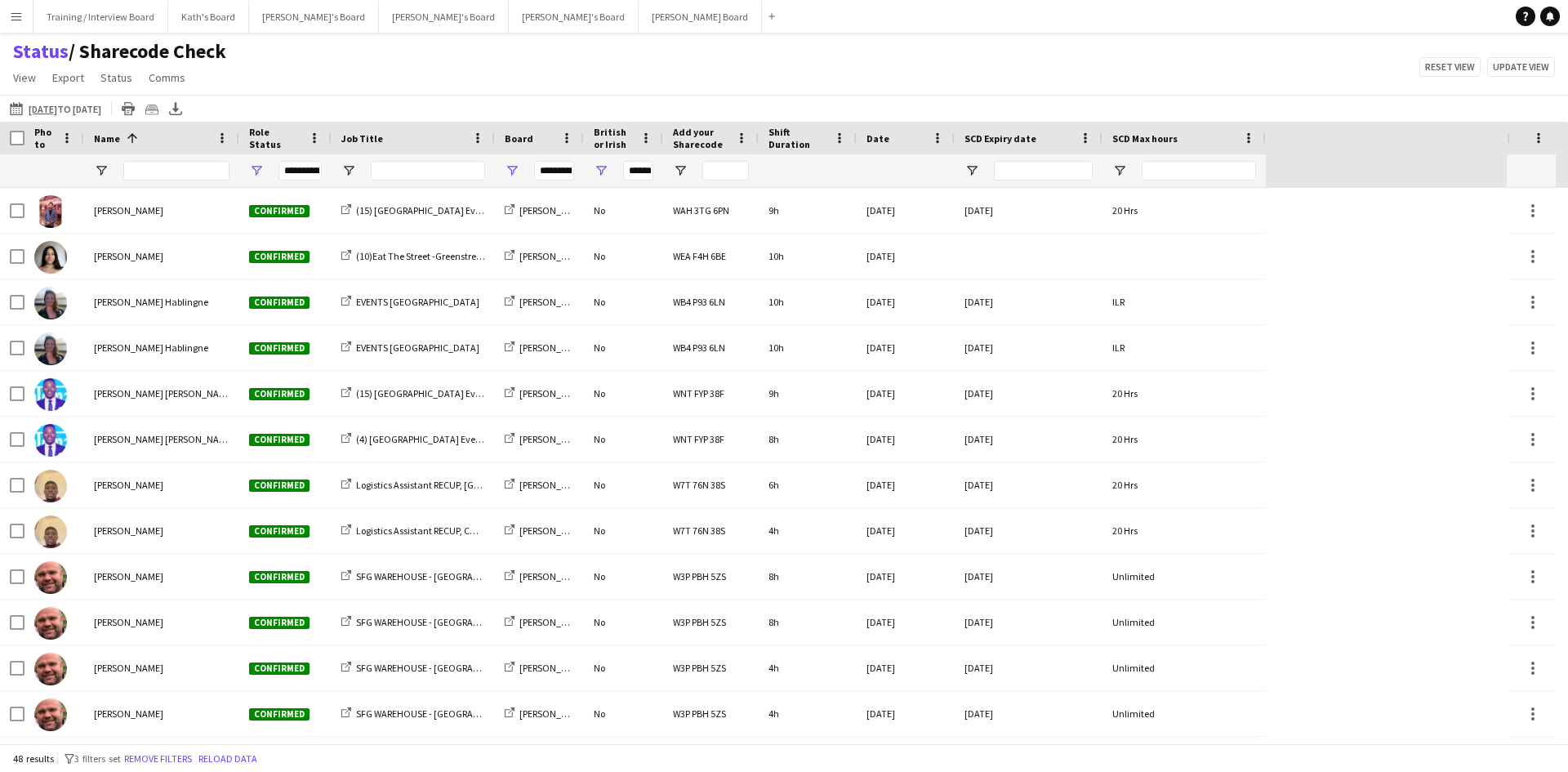
click at [18, 12] on app-icon "Menu" at bounding box center [17, 17] width 13 height 13
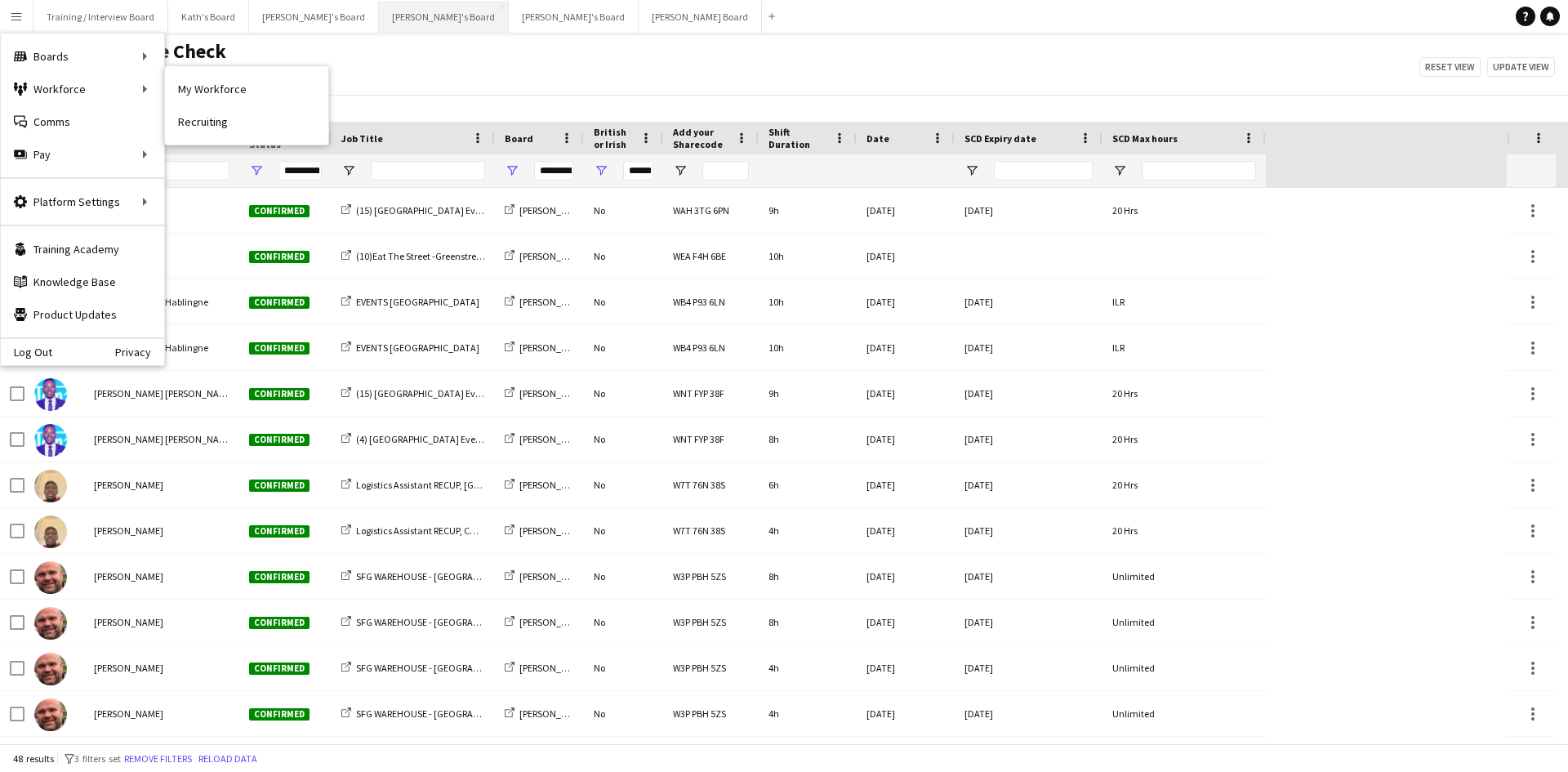
drag, startPoint x: 198, startPoint y: 84, endPoint x: 362, endPoint y: 22, distance: 175.3
click at [198, 84] on link "My Workforce" at bounding box center [246, 88] width 163 height 33
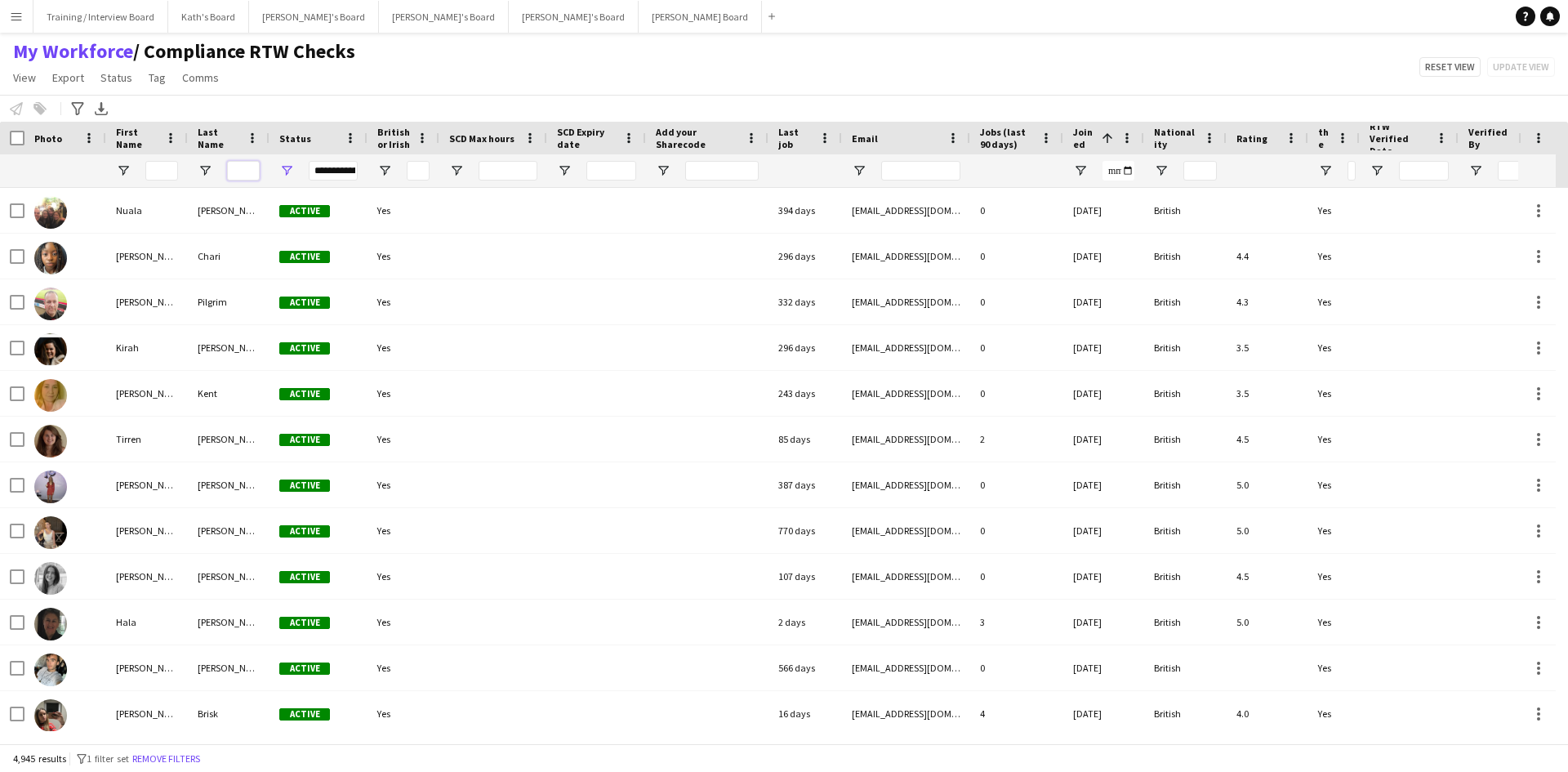
click at [237, 171] on input "Last Name Filter Input" at bounding box center [243, 170] width 33 height 20
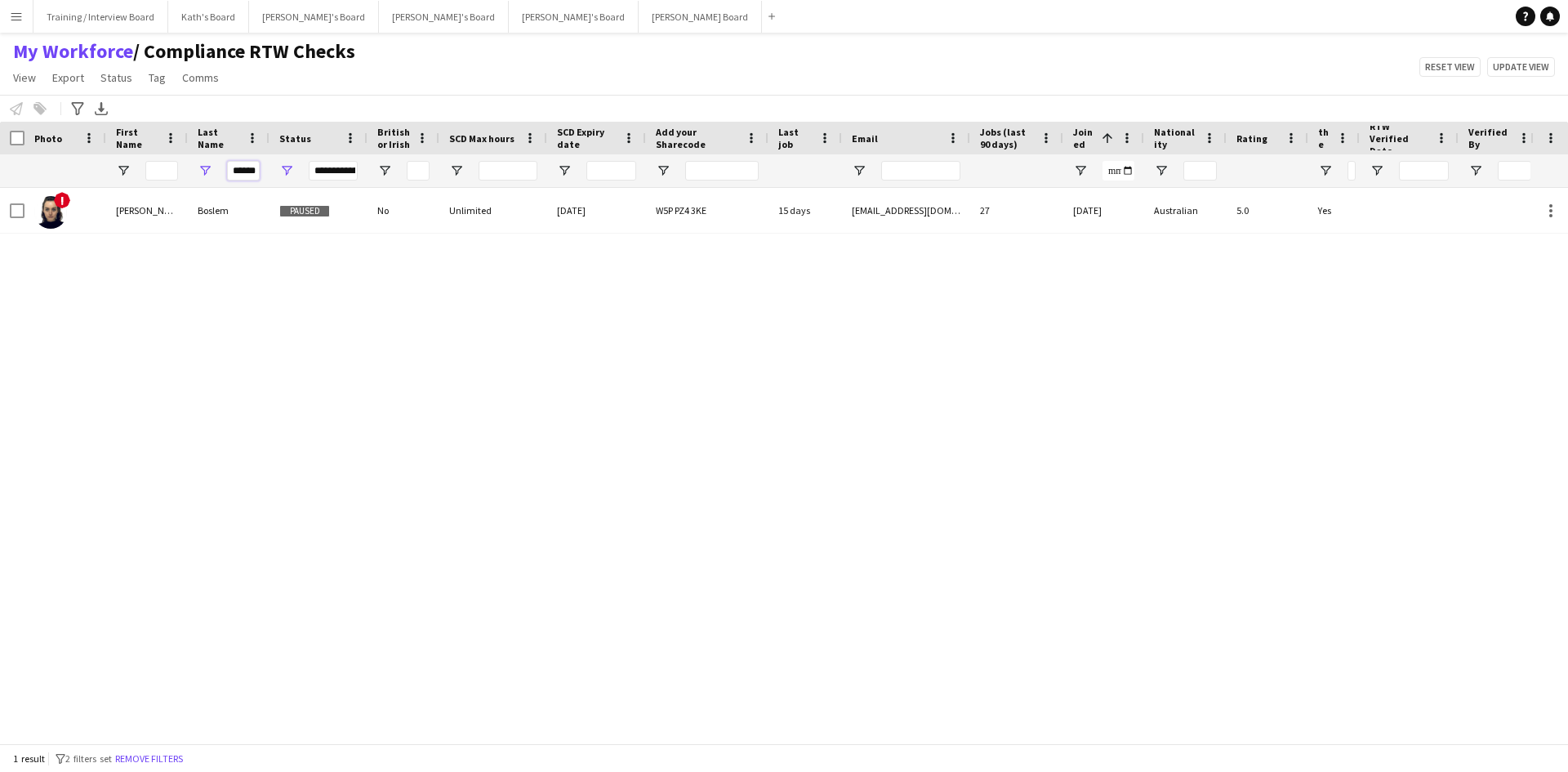
type input "******"
drag, startPoint x: 232, startPoint y: 169, endPoint x: 264, endPoint y: 172, distance: 32.1
click at [265, 172] on div "******" at bounding box center [229, 170] width 82 height 33
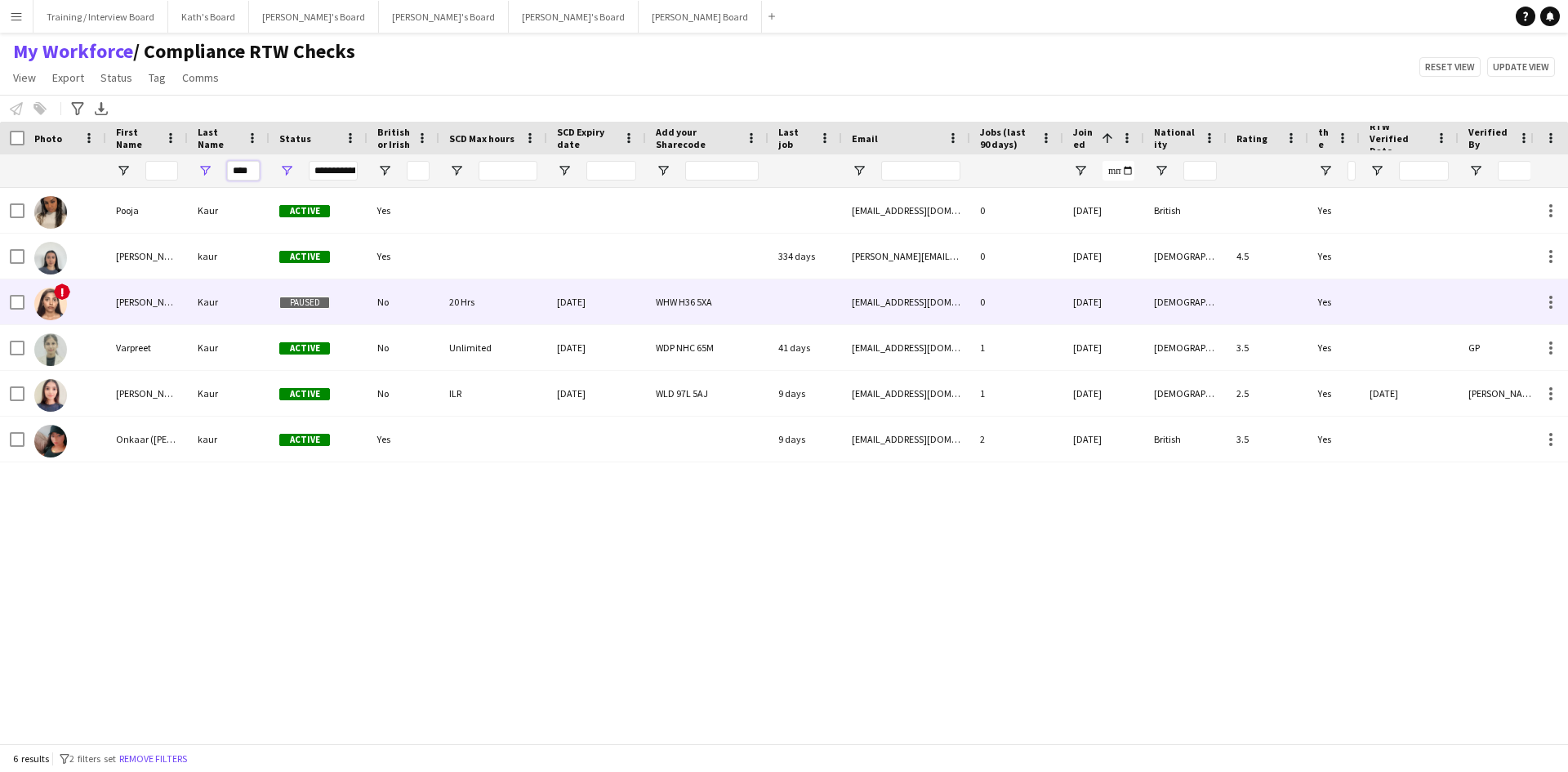
type input "****"
click at [250, 305] on div "Kaur" at bounding box center [229, 302] width 82 height 45
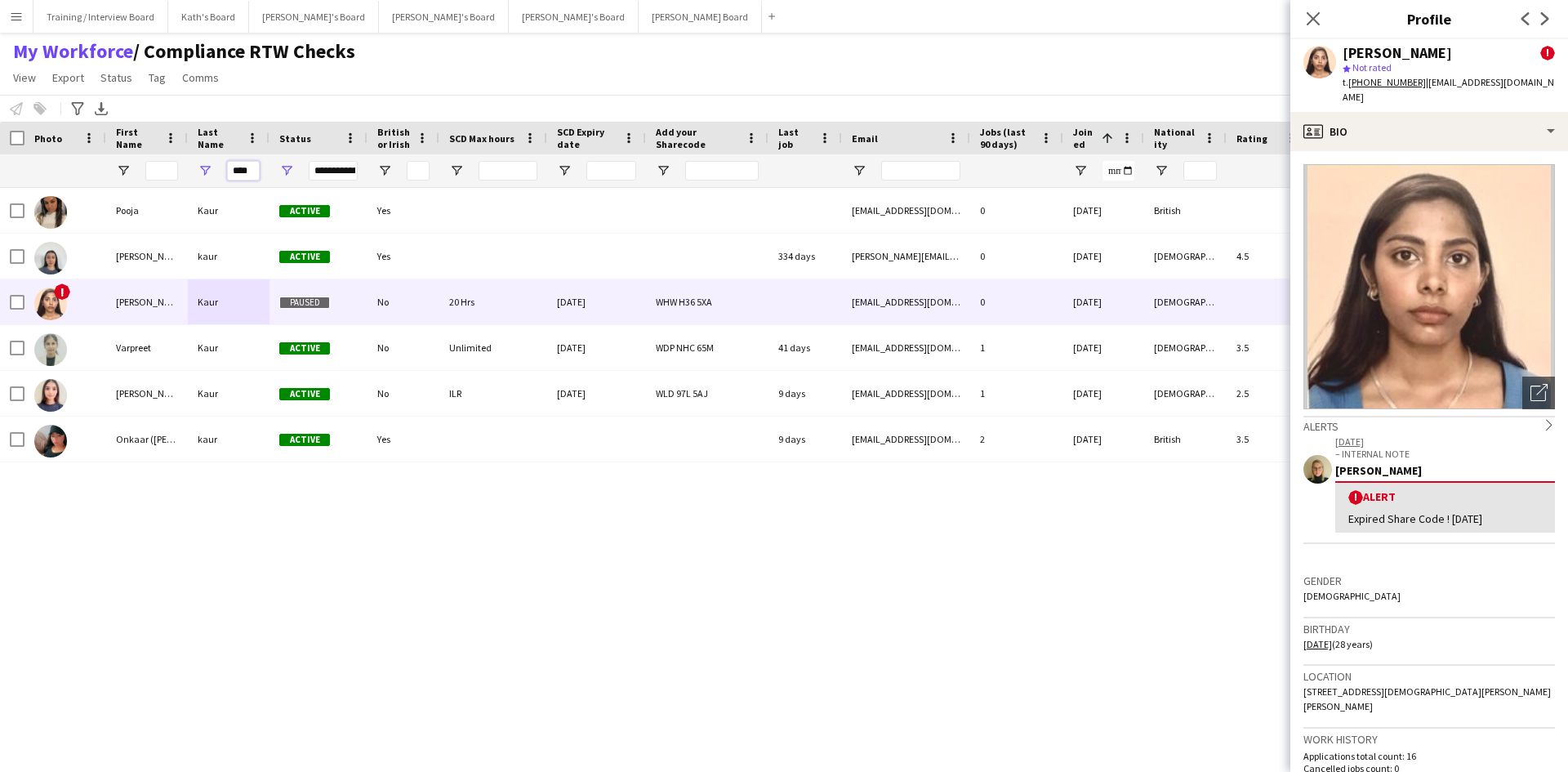
drag, startPoint x: 253, startPoint y: 172, endPoint x: 219, endPoint y: 173, distance: 34.0
click at [219, 173] on div "****" at bounding box center [229, 170] width 82 height 33
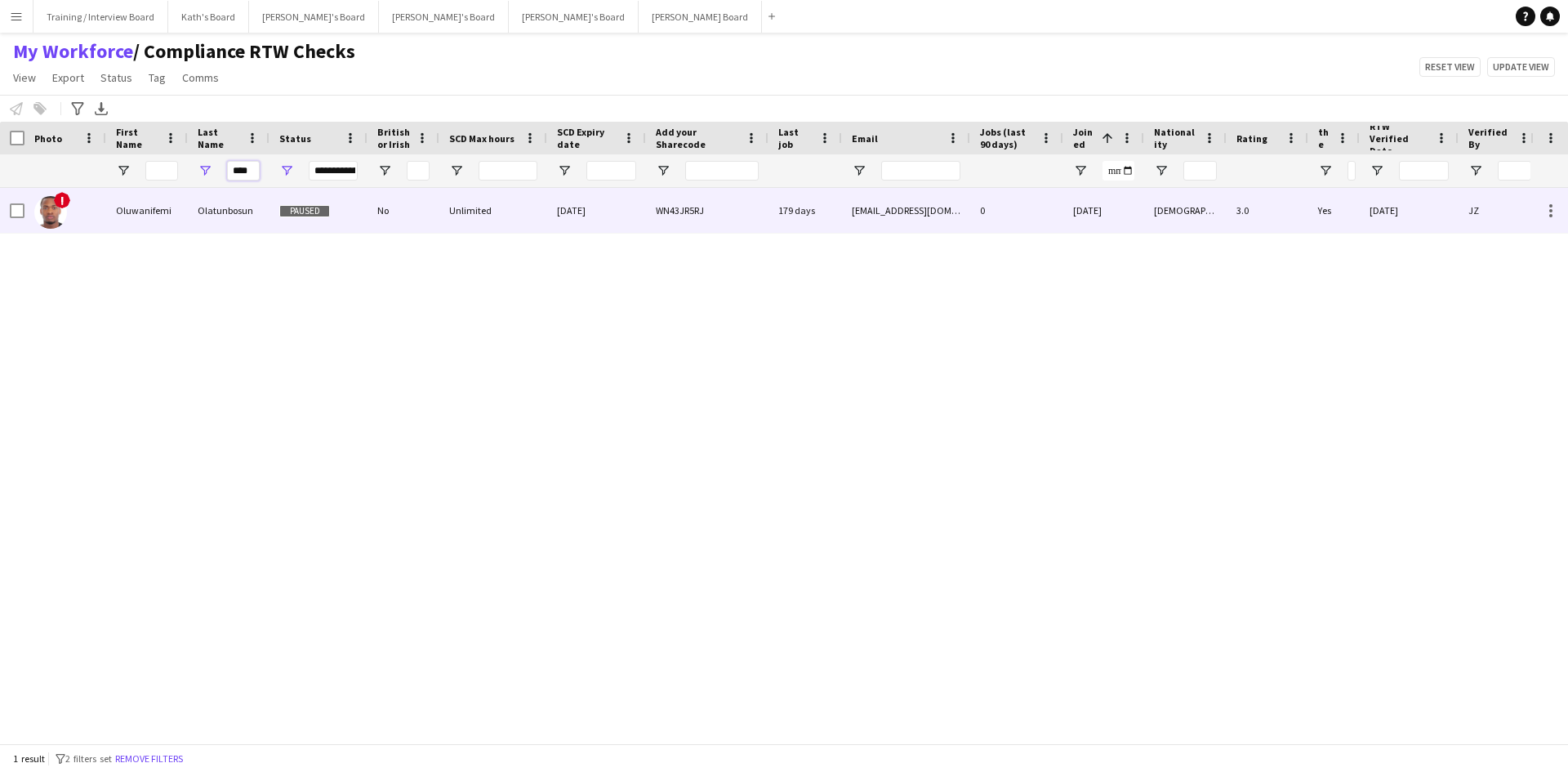
type input "****"
click at [217, 216] on div "Olatunbosun" at bounding box center [229, 210] width 82 height 45
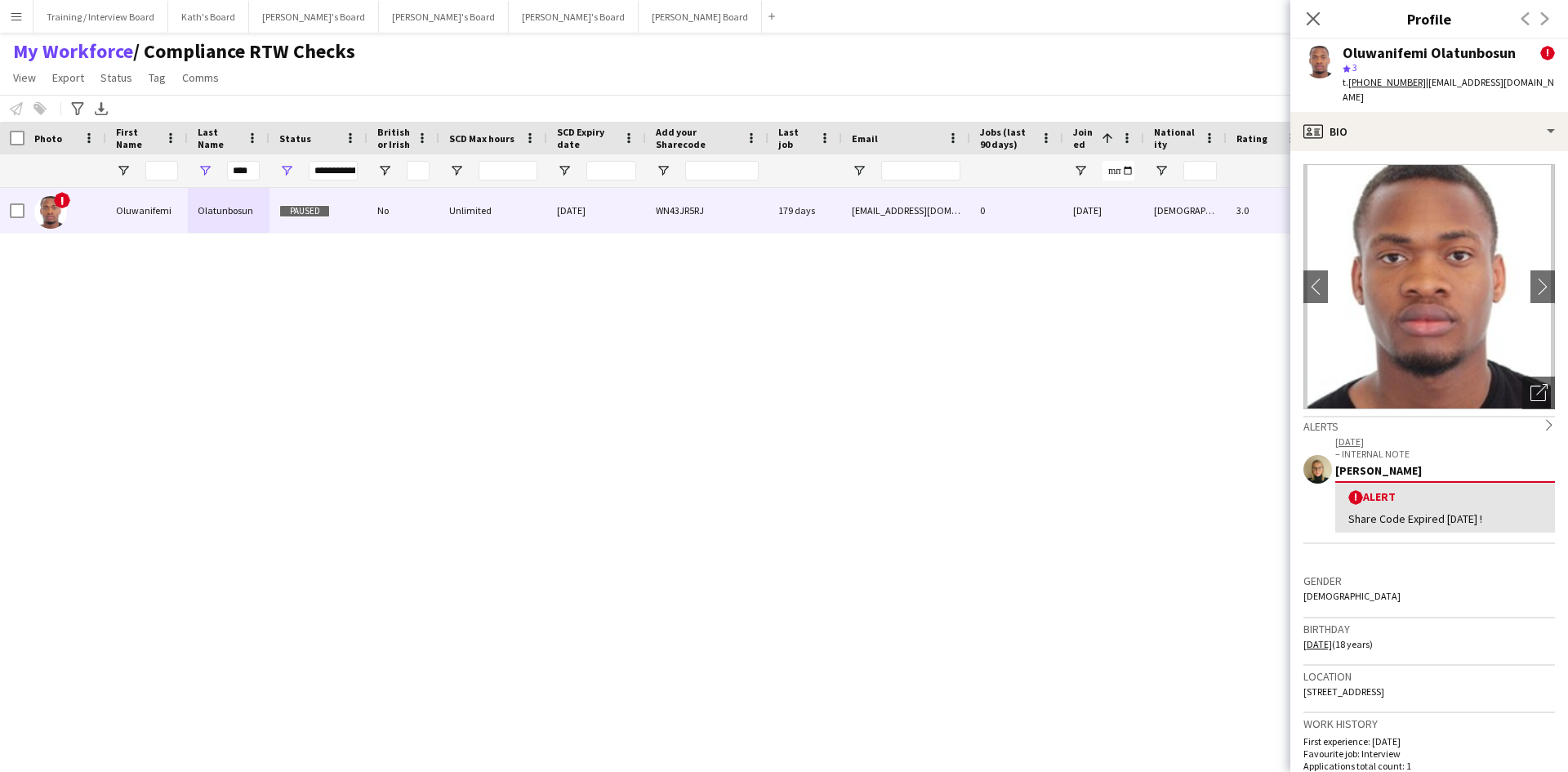
drag, startPoint x: 1311, startPoint y: 18, endPoint x: 1172, endPoint y: 26, distance: 139.2
click at [1311, 18] on icon "Close pop-in" at bounding box center [1313, 19] width 13 height 13
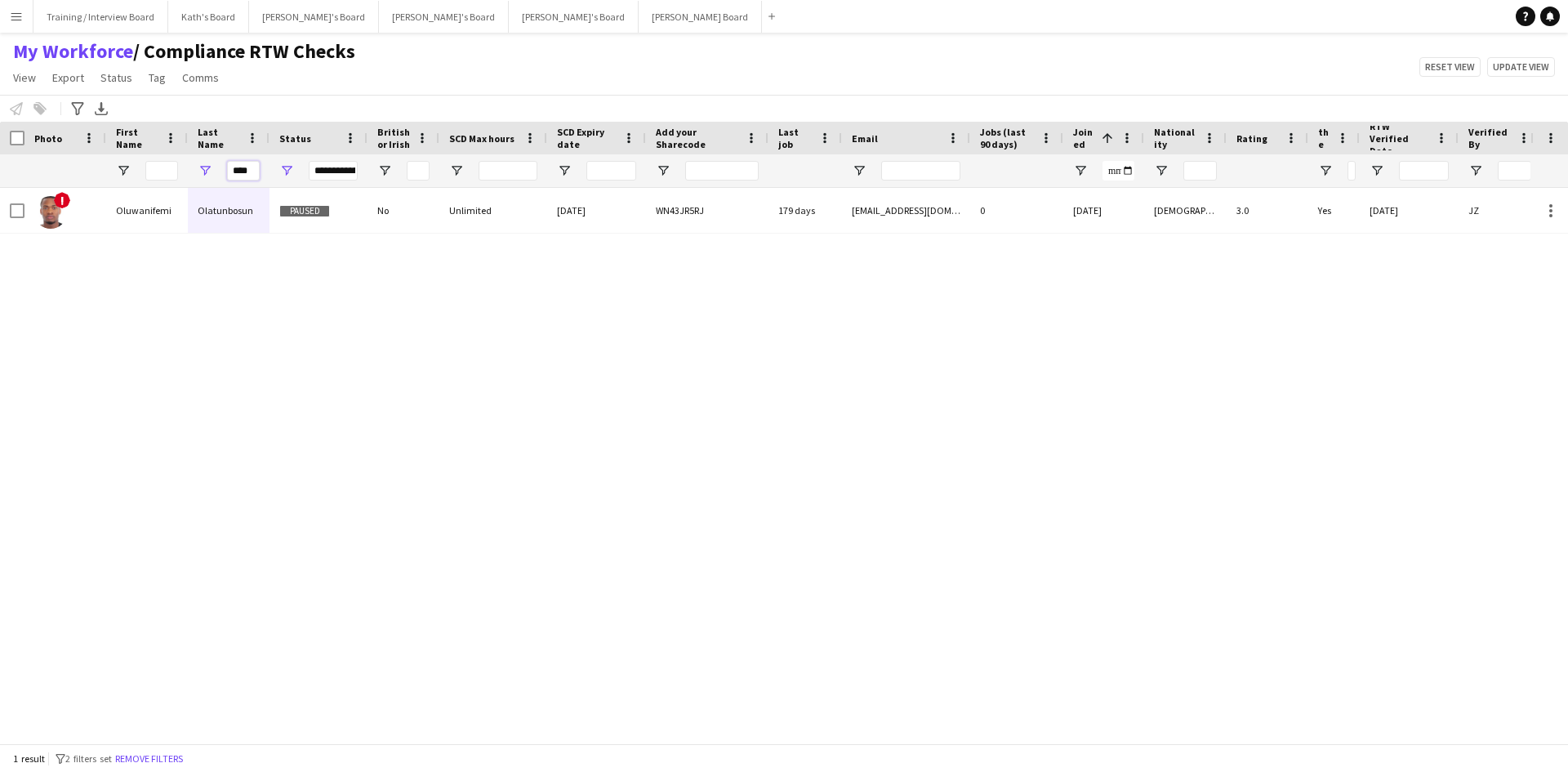
drag, startPoint x: 252, startPoint y: 171, endPoint x: 223, endPoint y: 170, distance: 29.0
click at [223, 170] on div "****" at bounding box center [229, 170] width 82 height 33
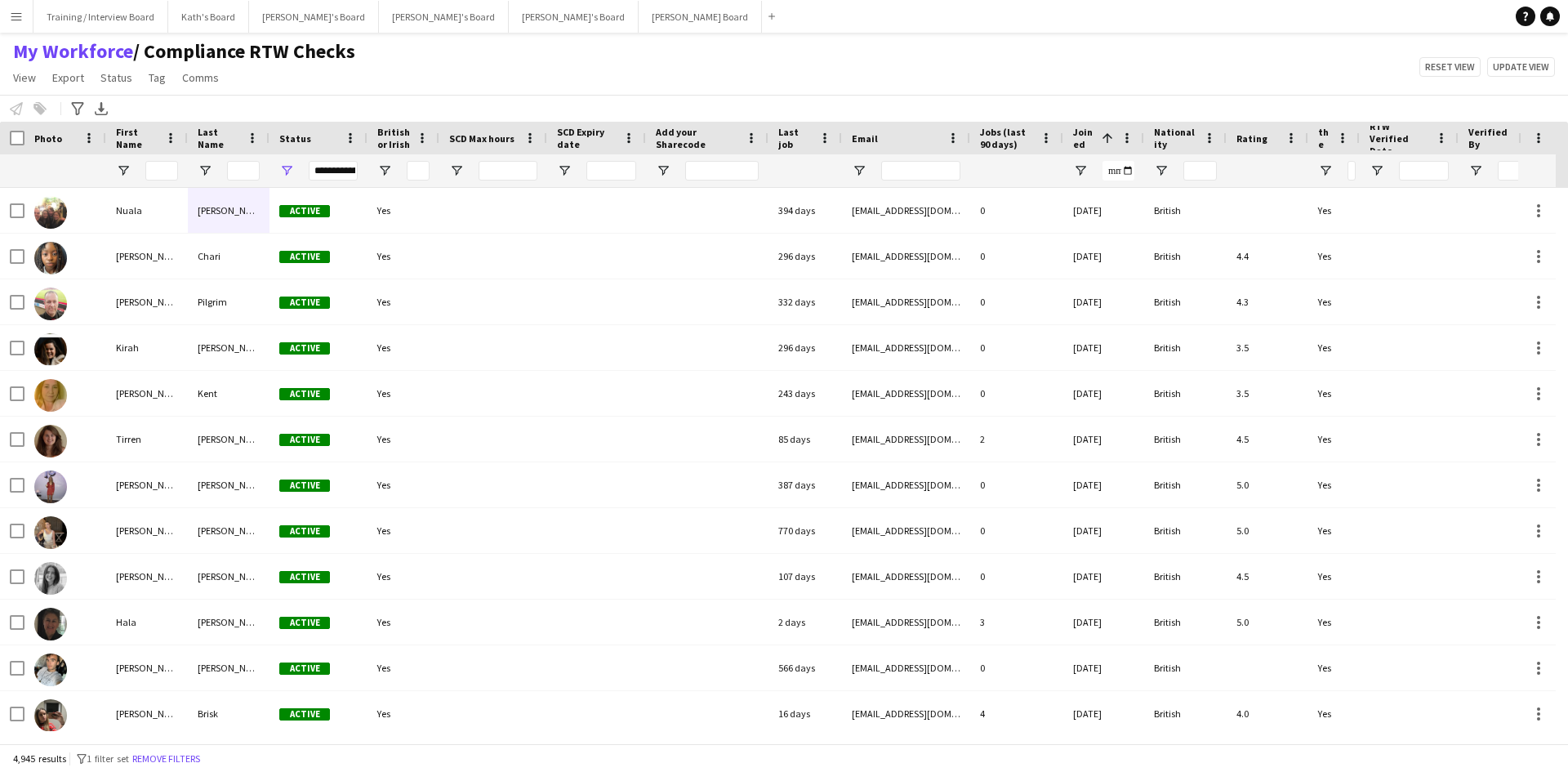
click at [24, 20] on button "Menu" at bounding box center [16, 16] width 33 height 33
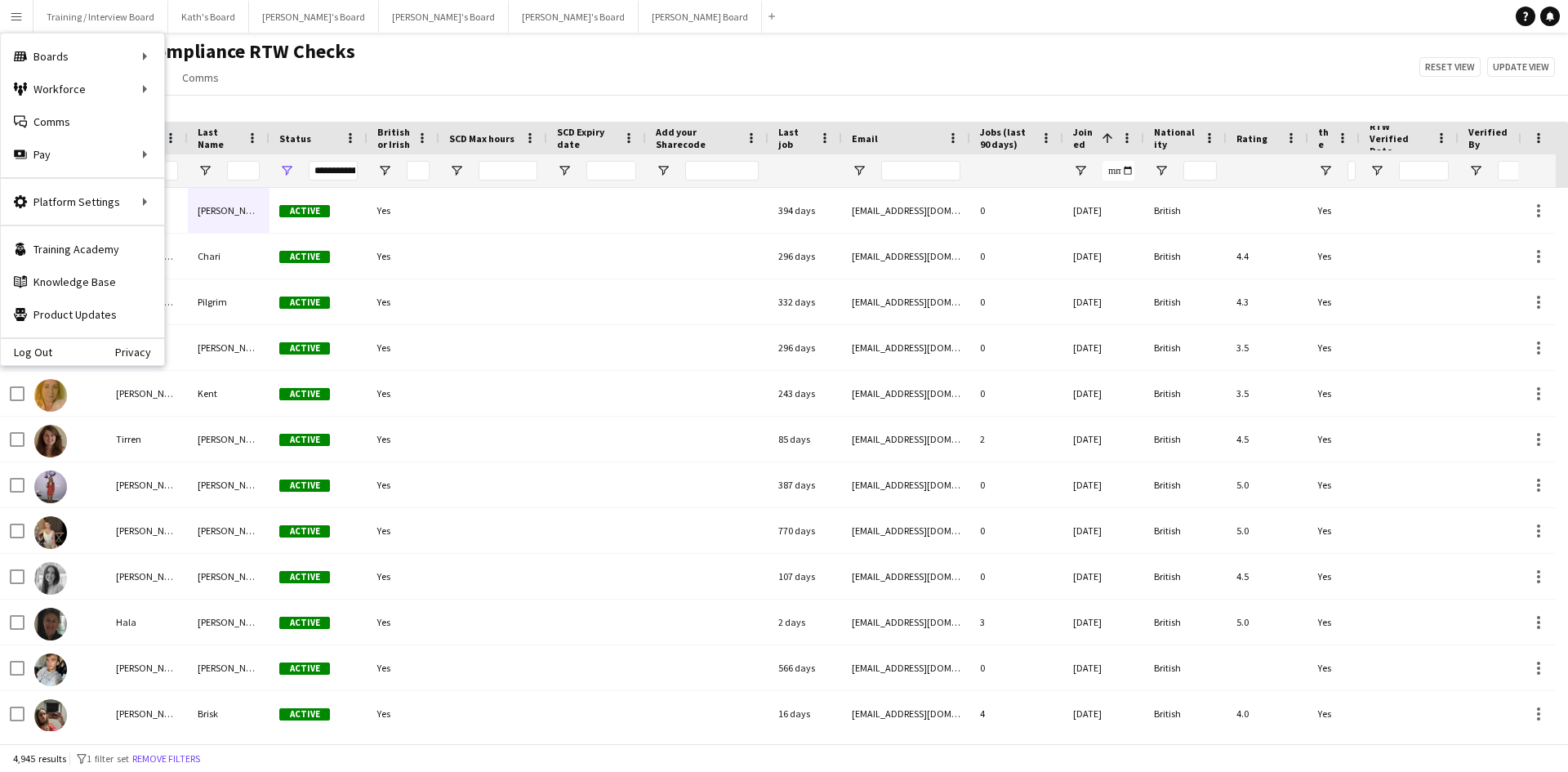
click at [20, 17] on app-icon "Menu" at bounding box center [17, 17] width 13 height 13
click at [184, 83] on link "My Workforce" at bounding box center [246, 88] width 163 height 33
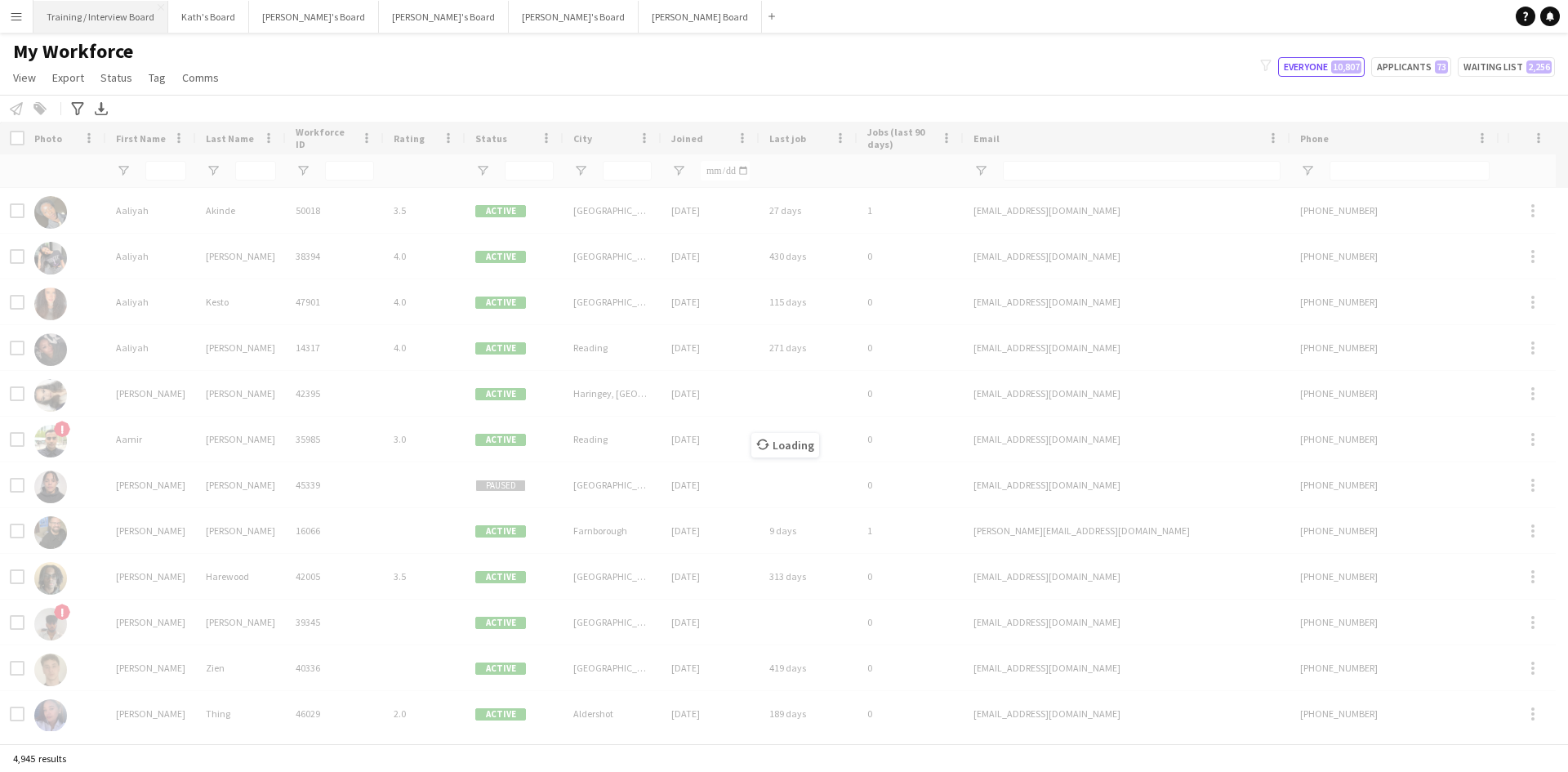
type input "**********"
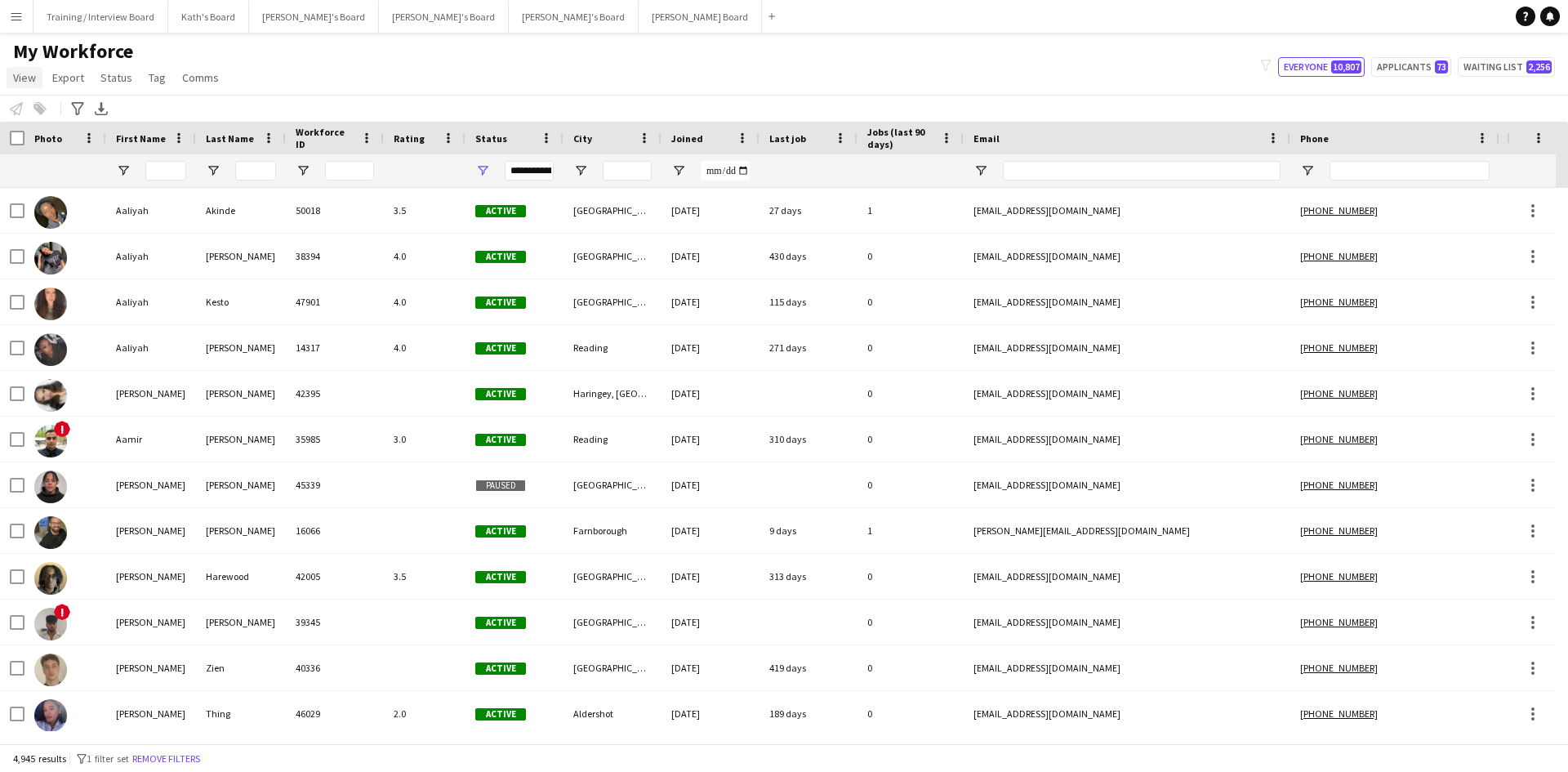
click at [35, 76] on span "View" at bounding box center [24, 77] width 23 height 15
click at [399, 79] on div "My Workforce View Views Default view Compliance RTW Checks MANCHESTER Search UN…" at bounding box center [784, 67] width 1568 height 56
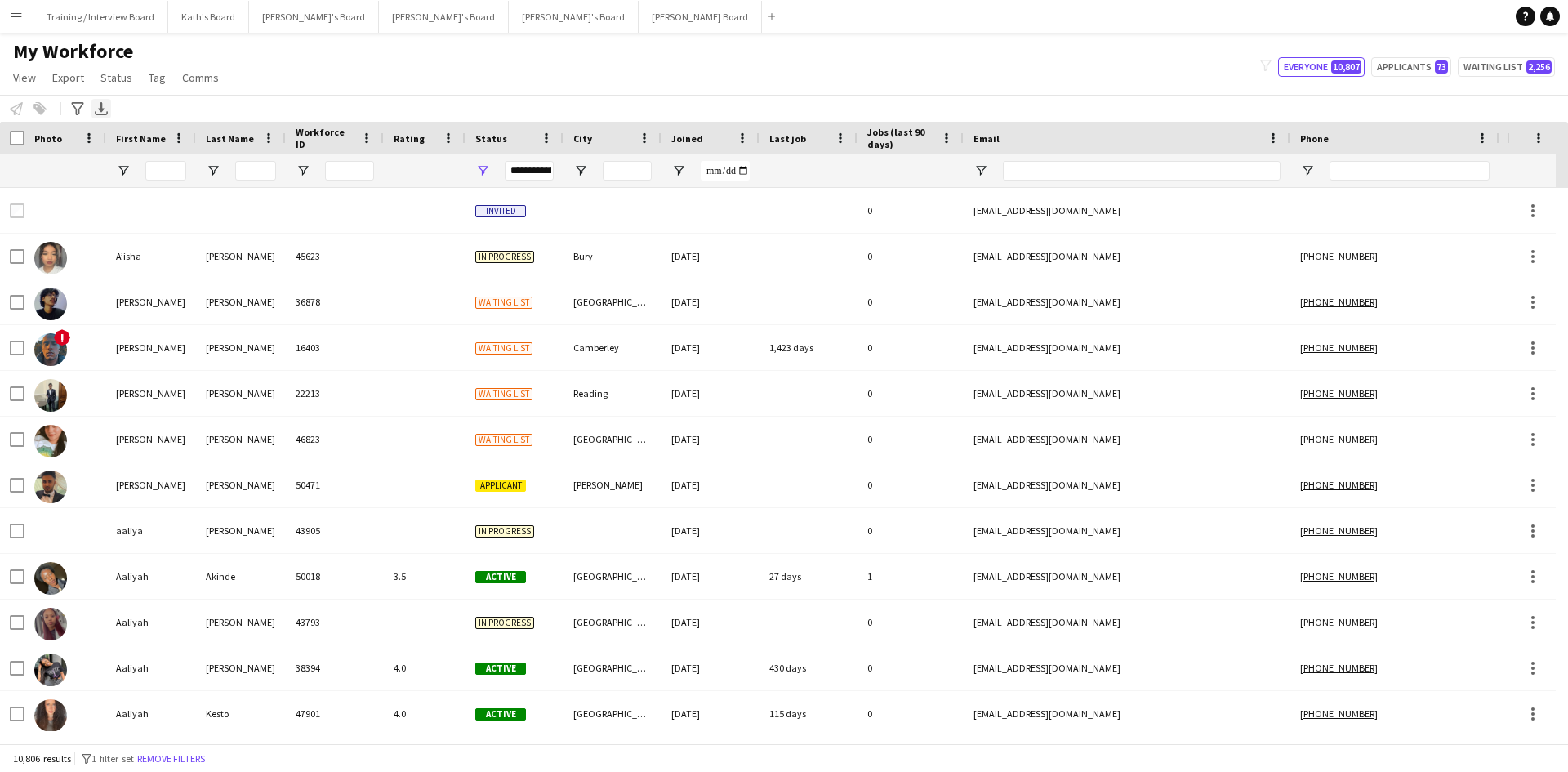
click at [93, 114] on div "Export XLSX" at bounding box center [101, 108] width 20 height 20
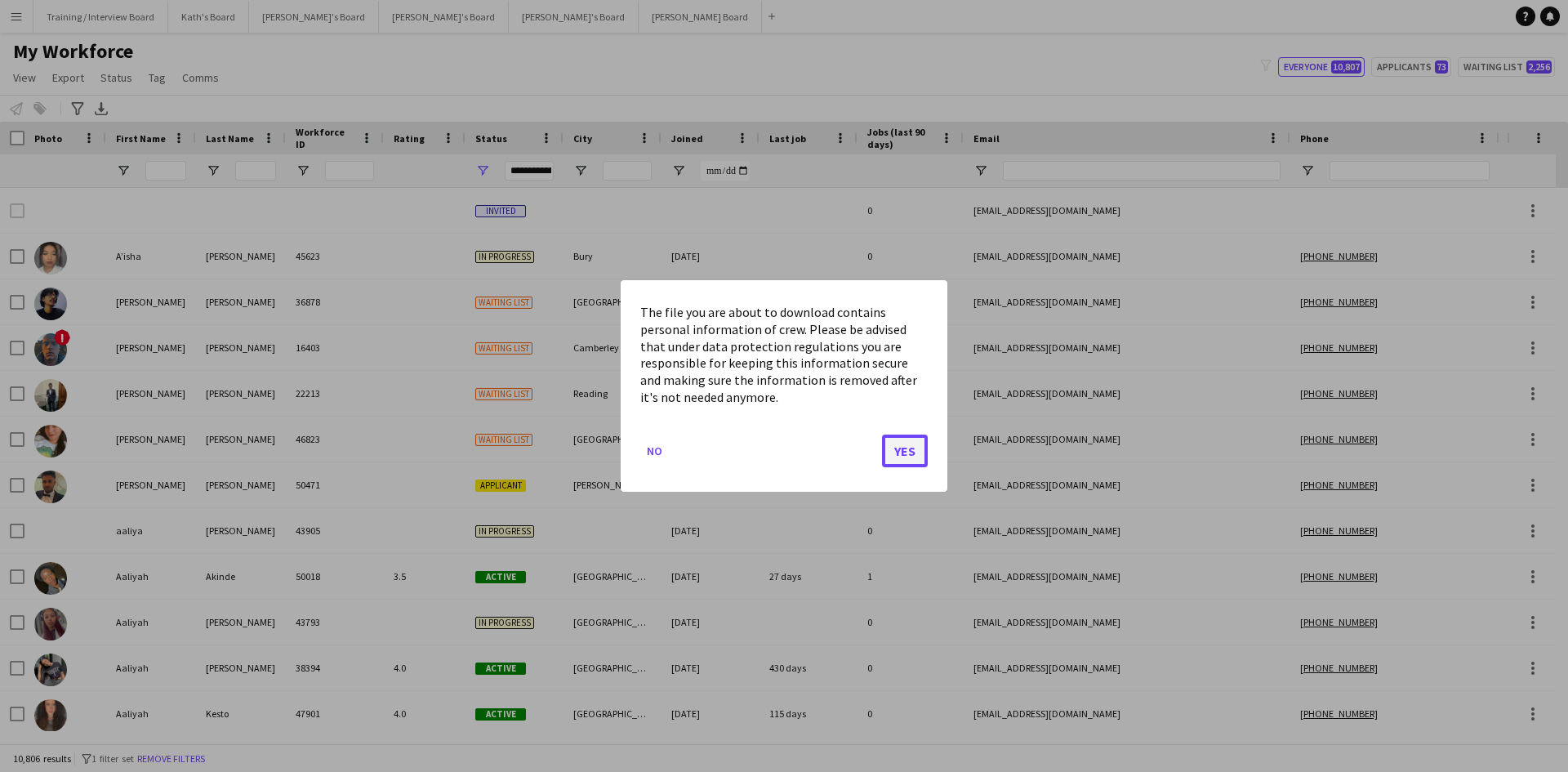
click at [910, 448] on button "Yes" at bounding box center [904, 451] width 46 height 33
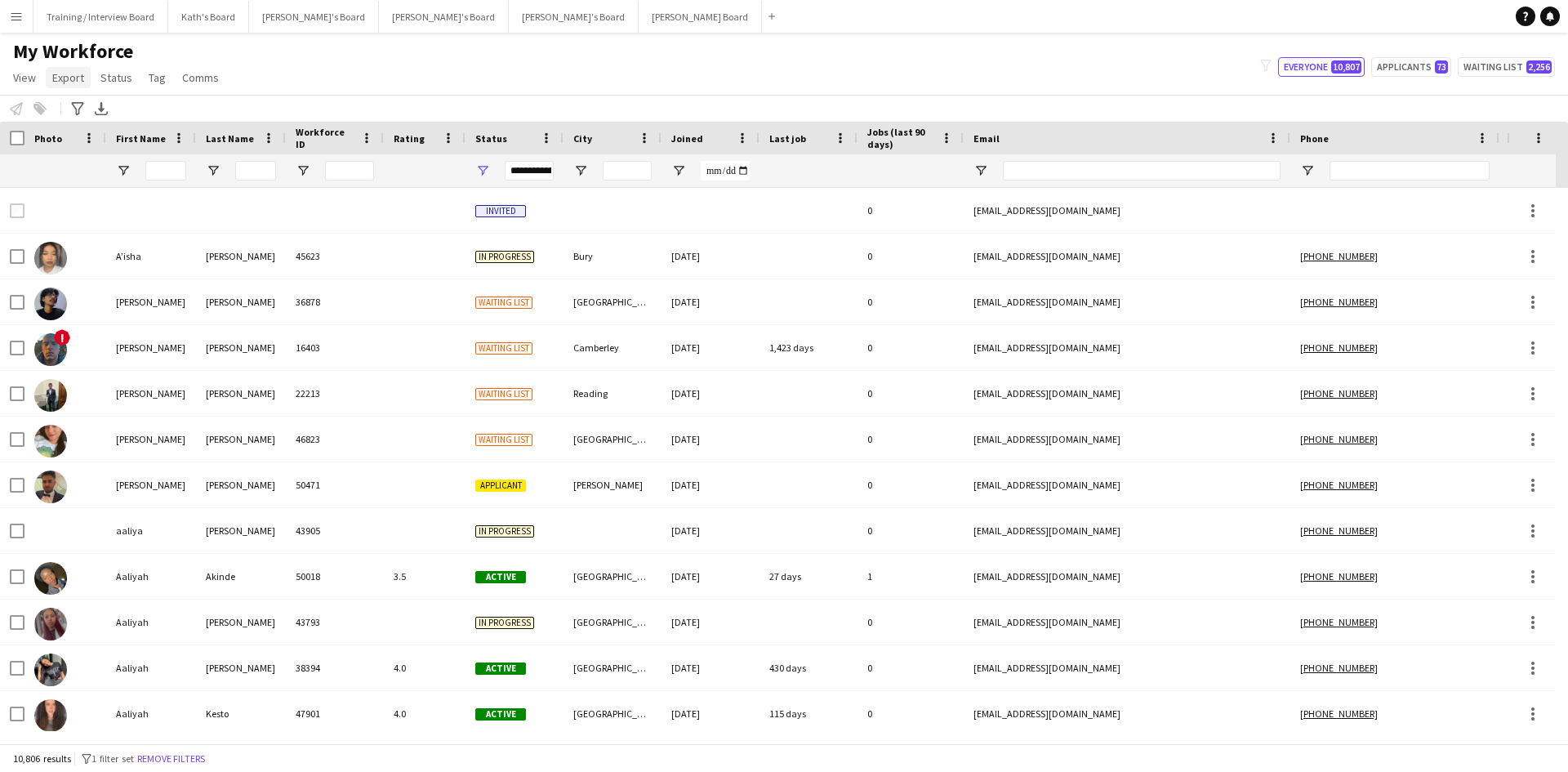
drag, startPoint x: 48, startPoint y: 73, endPoint x: 61, endPoint y: 73, distance: 13.0
click at [50, 73] on link "Export" at bounding box center [68, 77] width 45 height 21
click at [101, 116] on span "New starters report" at bounding box center [108, 113] width 98 height 15
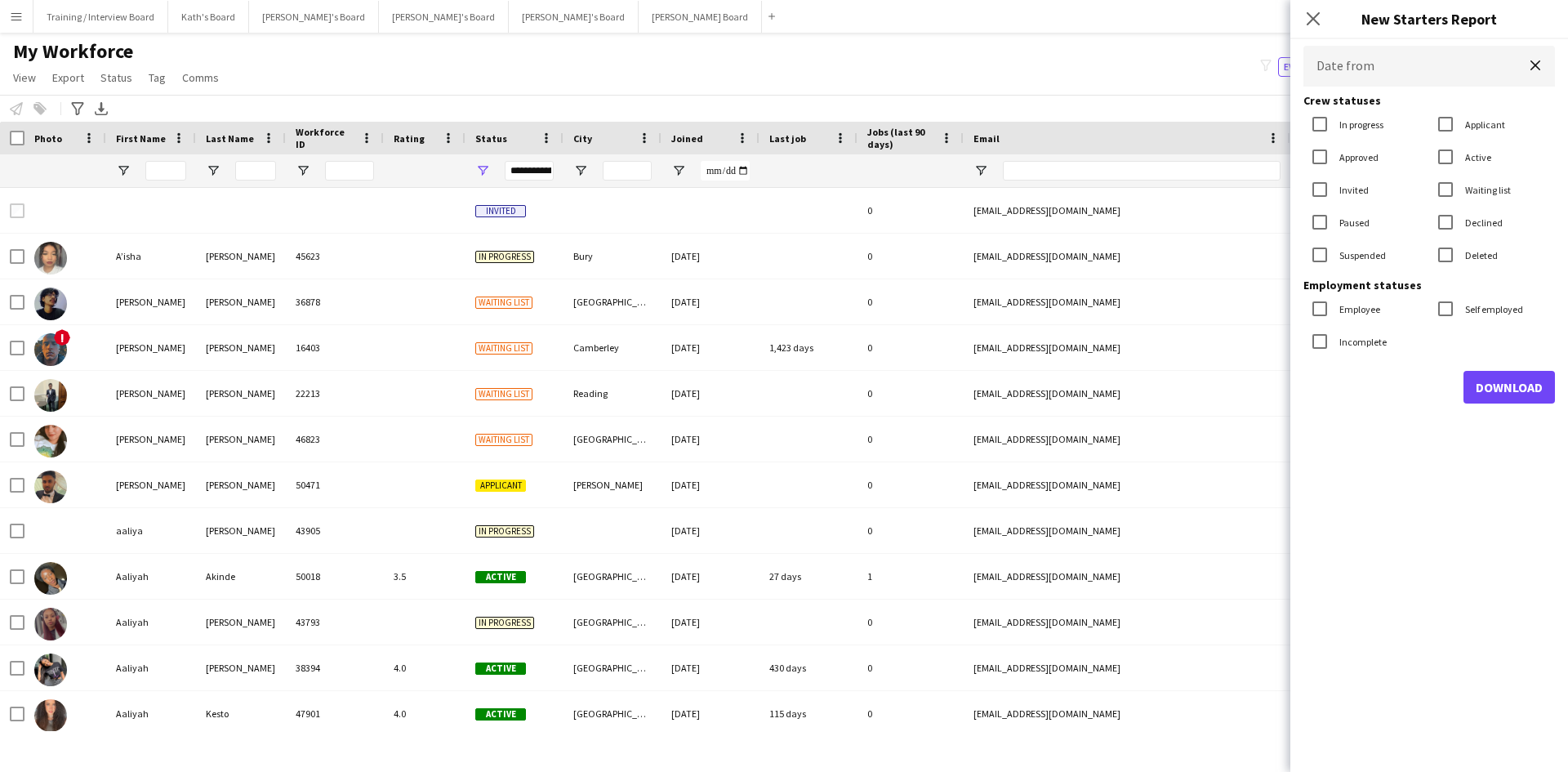
click at [1387, 70] on body "Menu Boards Boards Boards All jobs Status Workforce Workforce My Workforce Recr…" at bounding box center [784, 386] width 1568 height 772
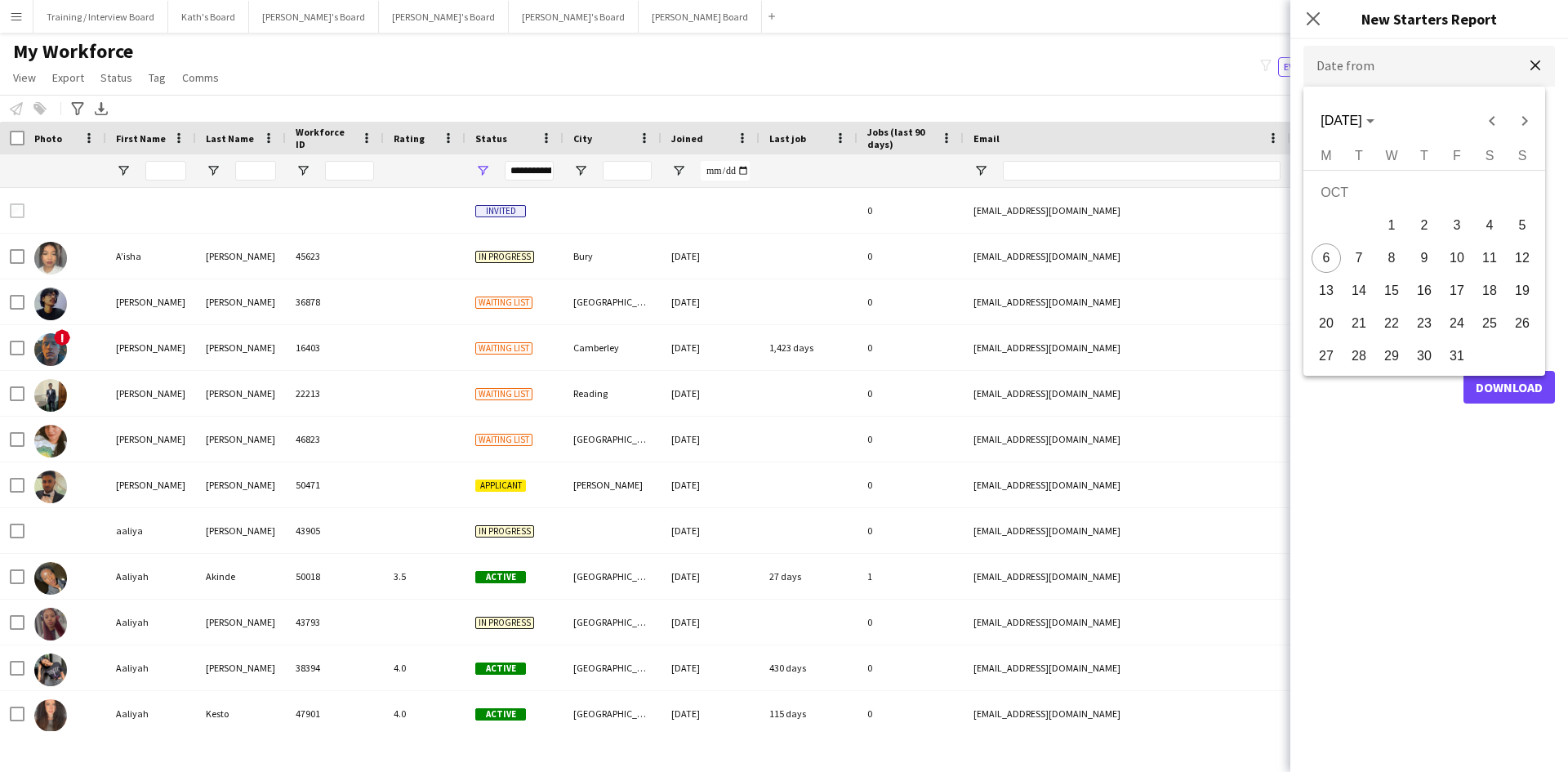
click at [1387, 69] on div at bounding box center [784, 386] width 1568 height 772
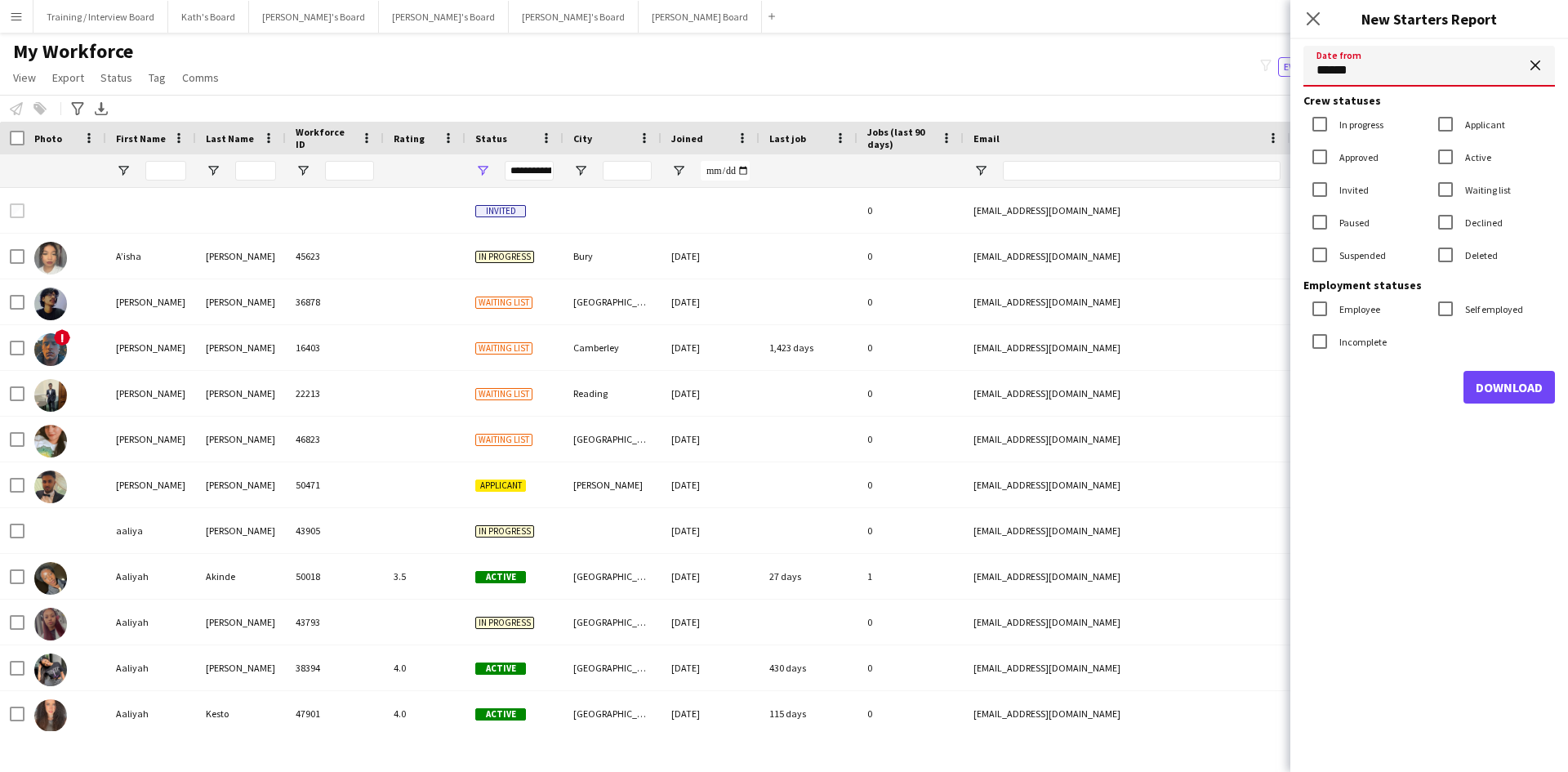
type input "**********"
click at [1352, 120] on label "In progress" at bounding box center [1359, 124] width 47 height 12
drag, startPoint x: 1352, startPoint y: 191, endPoint x: 1349, endPoint y: 203, distance: 12.4
click at [1351, 193] on label "Invited" at bounding box center [1352, 189] width 33 height 12
click at [1358, 259] on label "Suspended" at bounding box center [1361, 255] width 50 height 12
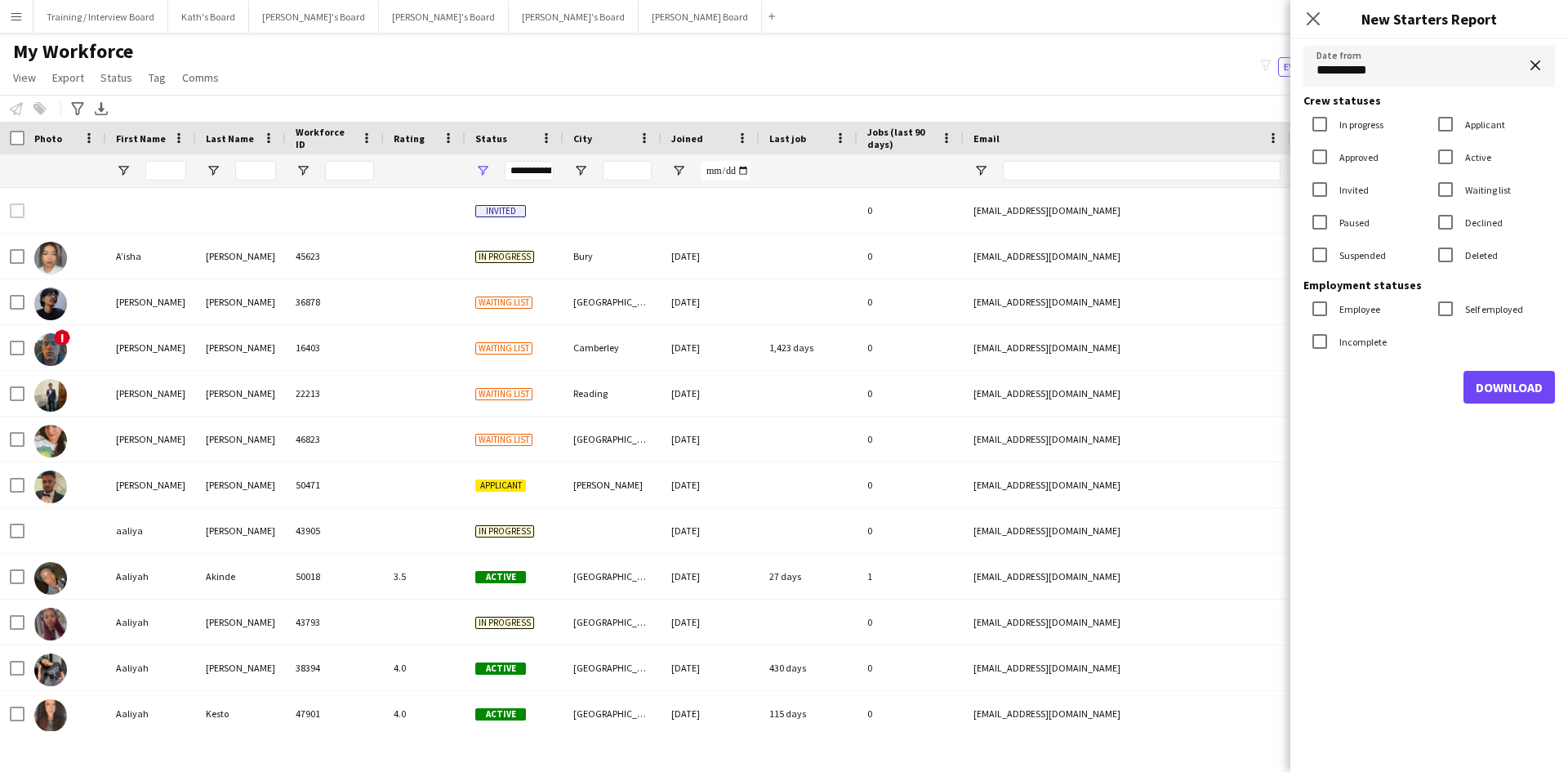
click at [1483, 225] on label "Declined" at bounding box center [1482, 222] width 41 height 12
click at [1518, 383] on button "Download" at bounding box center [1509, 386] width 91 height 33
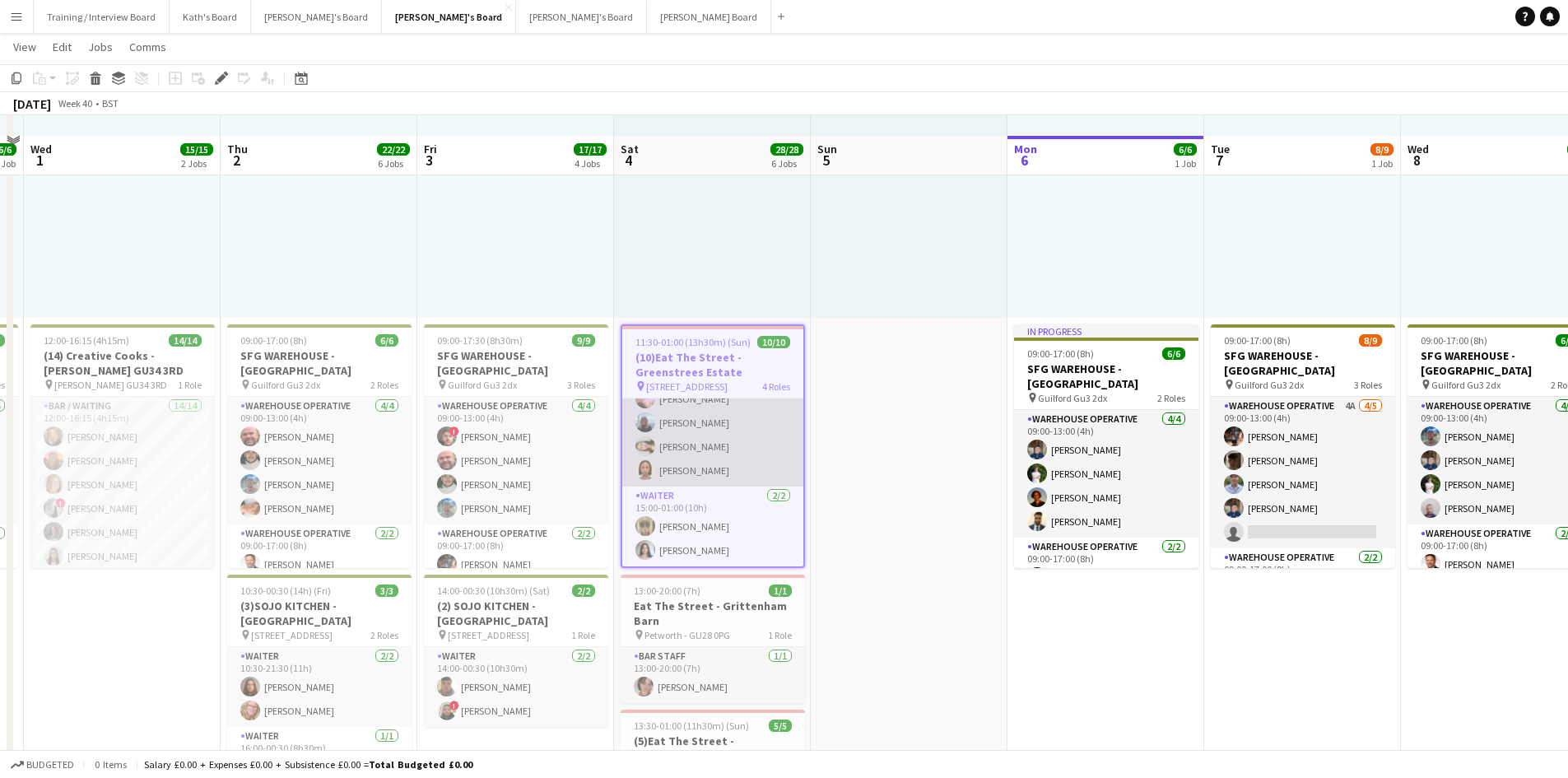
scroll to position [247, 0]
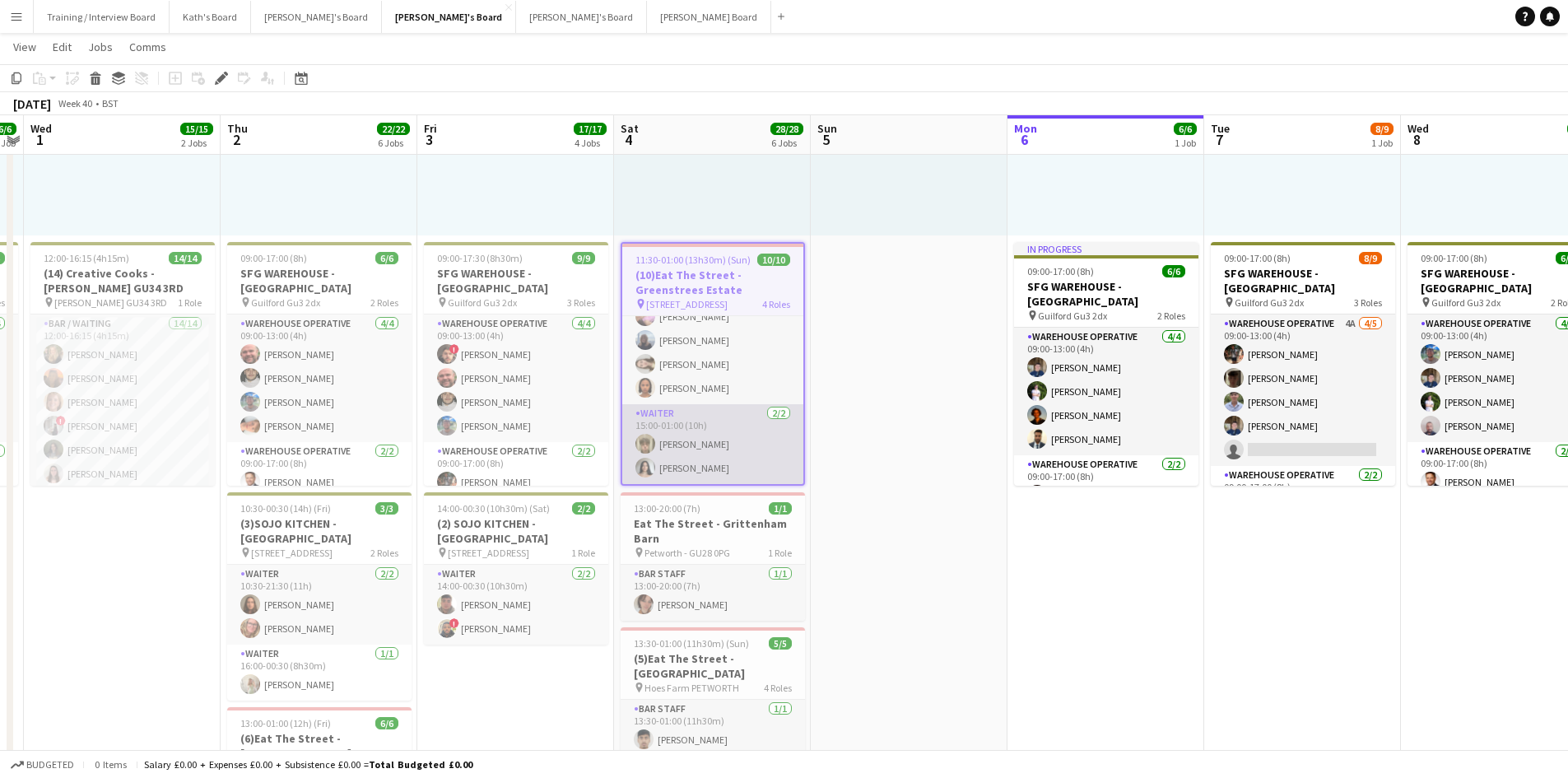
click at [718, 455] on app-card-role "Waiter [DATE] 15:00-01:00 (10h) [PERSON_NAME] [PERSON_NAME]" at bounding box center [712, 444] width 181 height 80
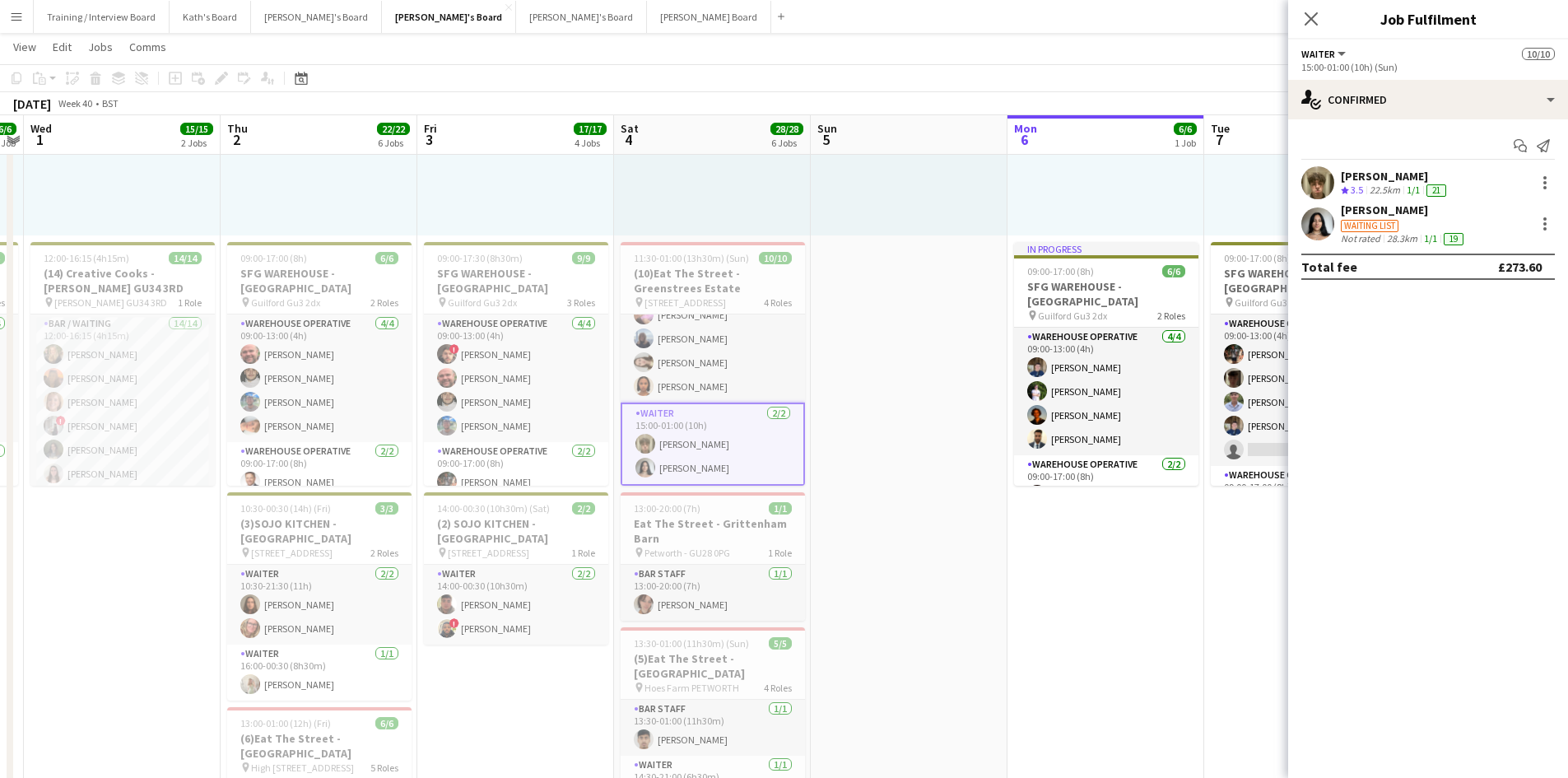
click at [1371, 221] on div "Waiting list" at bounding box center [1369, 225] width 57 height 12
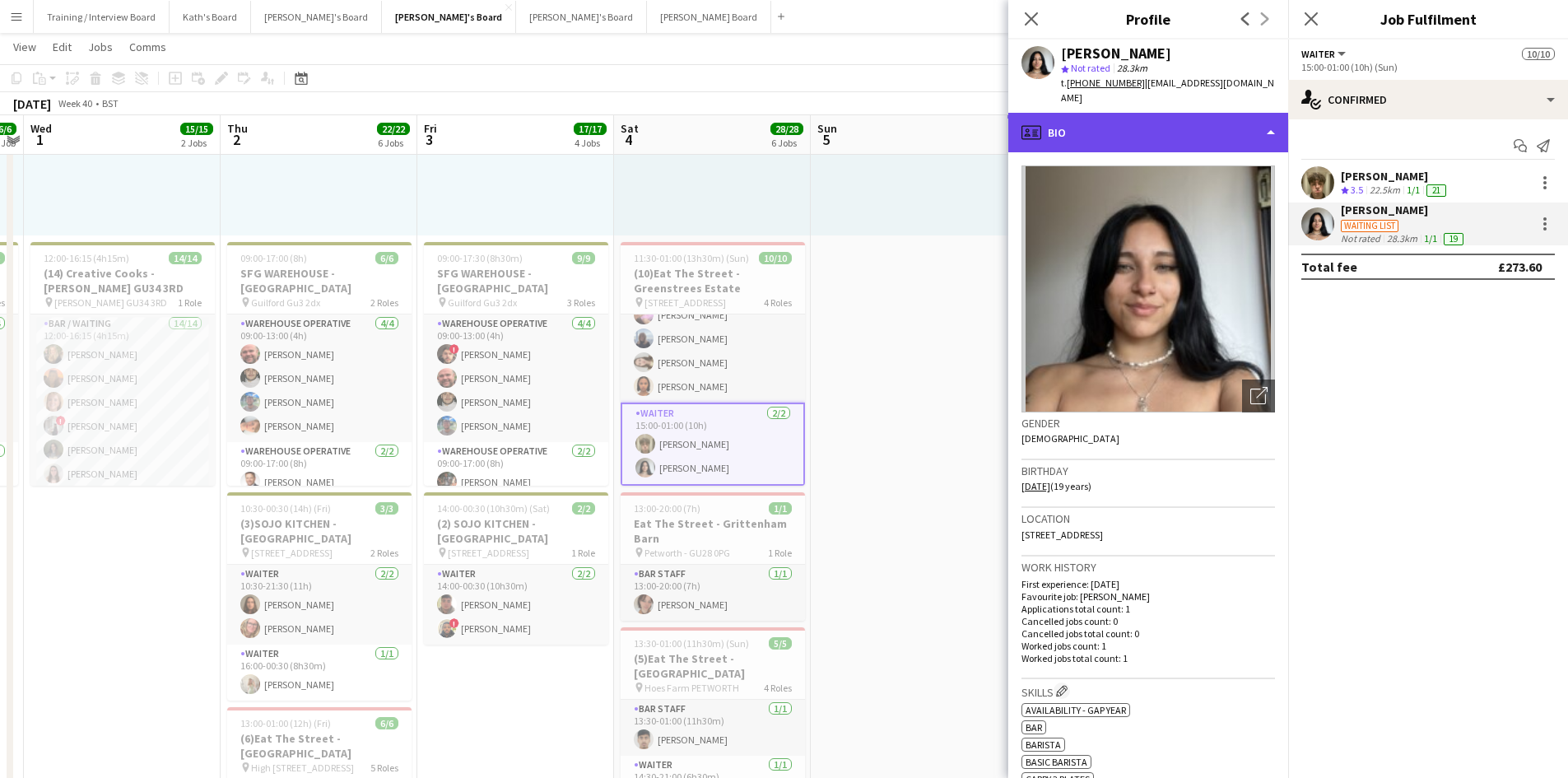
click at [1164, 113] on div "profile Bio" at bounding box center [1149, 132] width 280 height 39
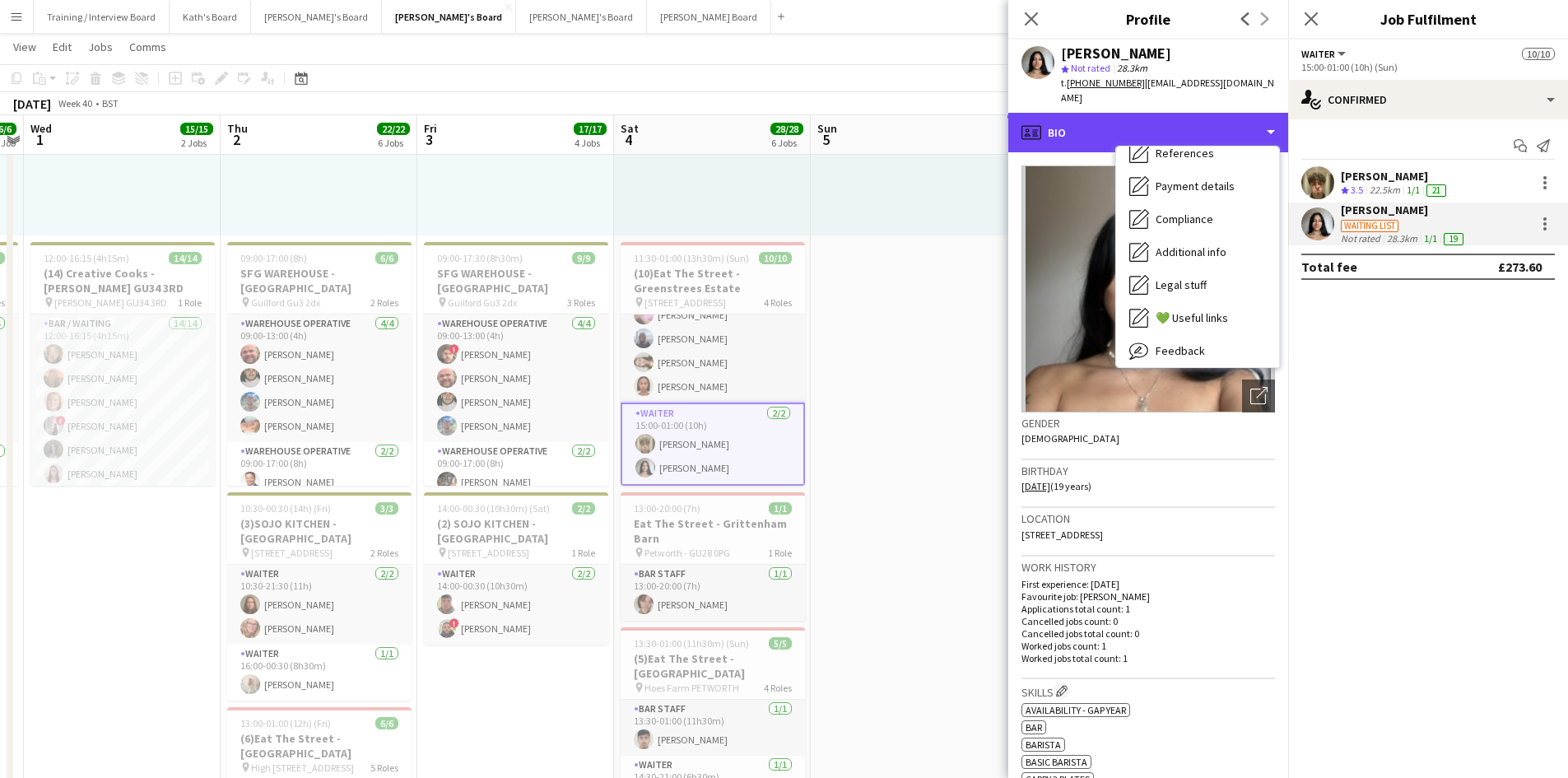
scroll to position [221, 0]
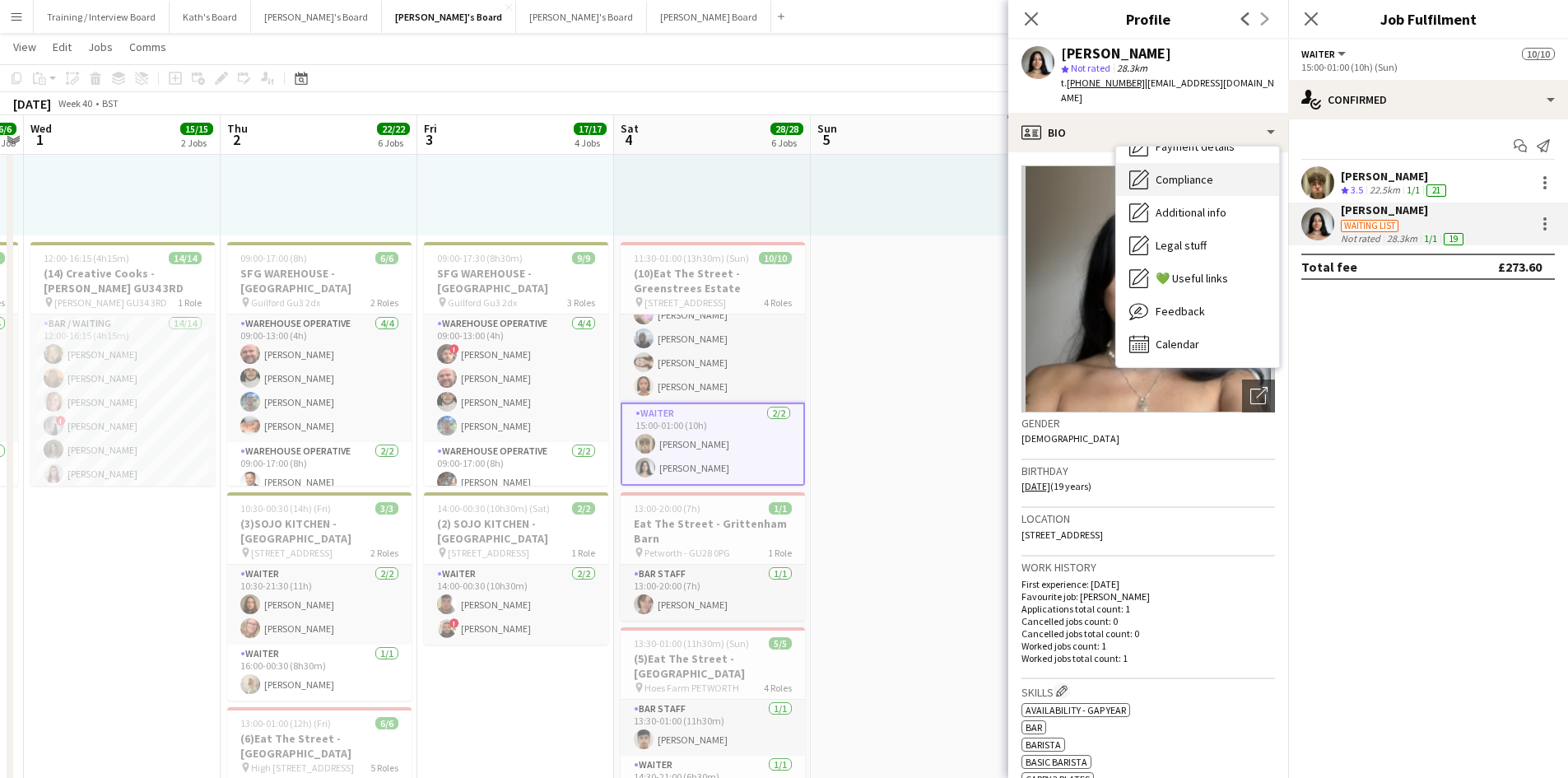
click at [1187, 163] on div "Compliance Compliance" at bounding box center [1197, 179] width 163 height 33
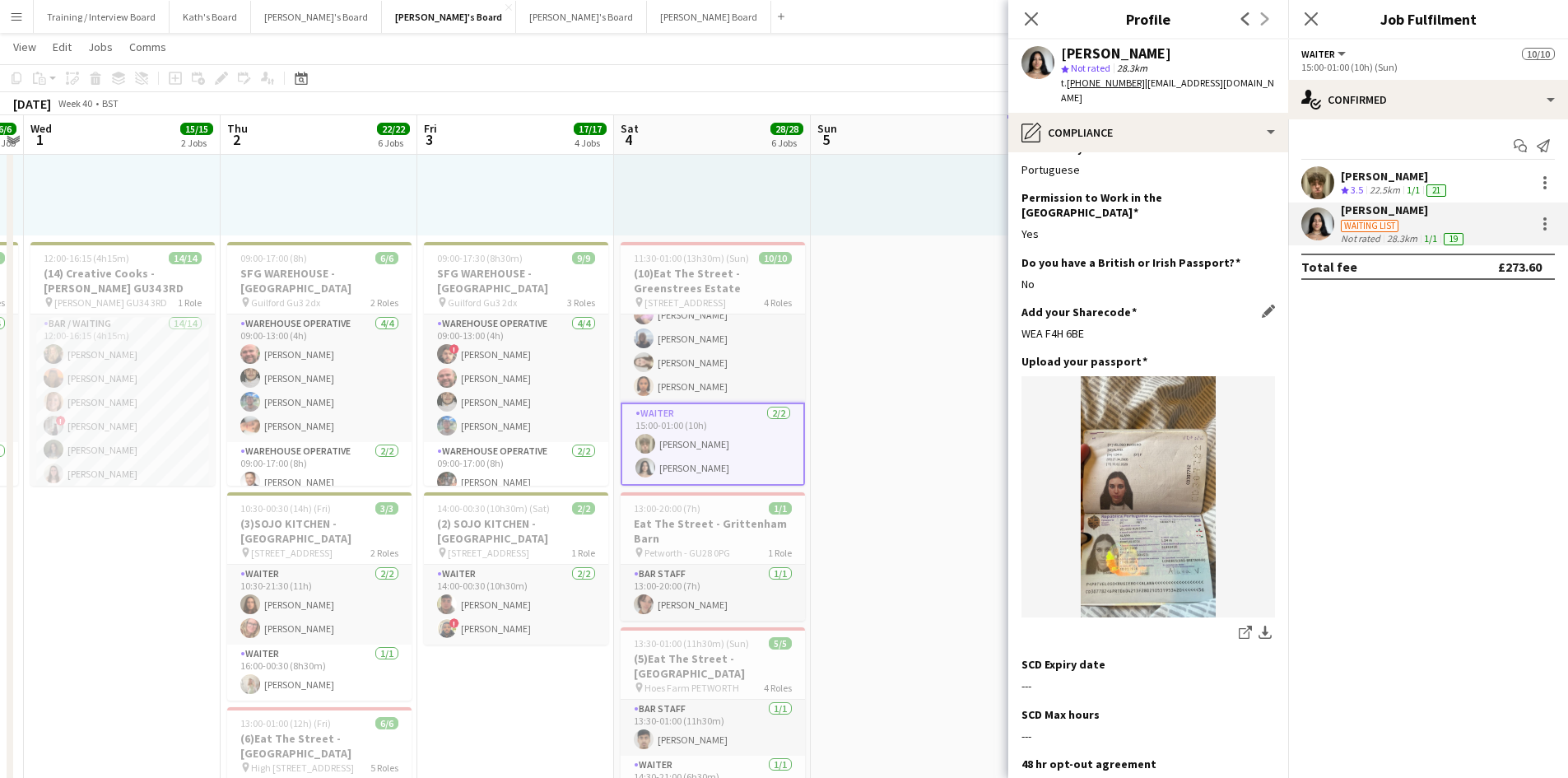
scroll to position [0, 0]
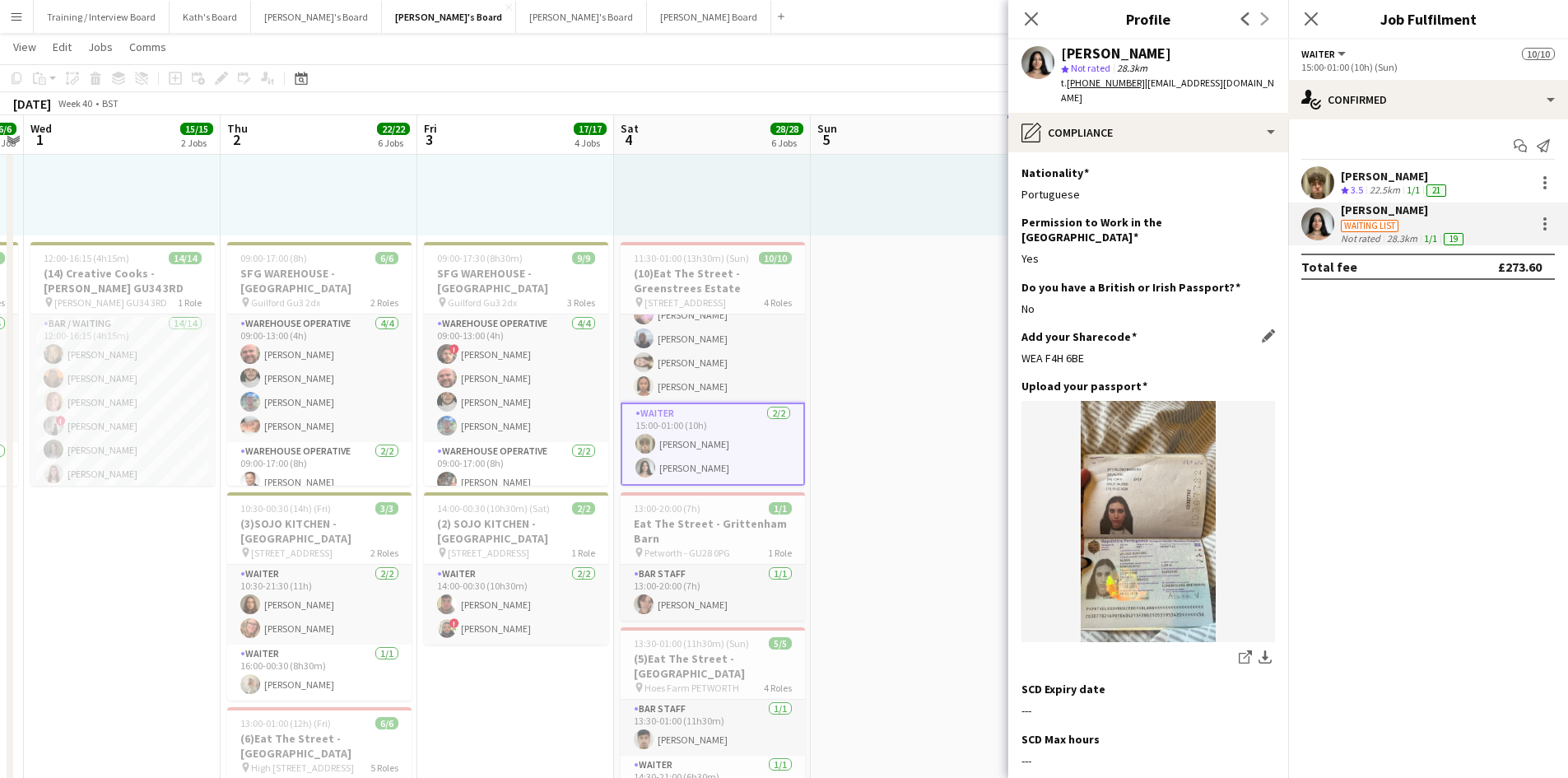
drag, startPoint x: 1088, startPoint y: 328, endPoint x: 1022, endPoint y: 330, distance: 66.0
click at [1022, 351] on div "WEA F4H 6BE" at bounding box center [1149, 358] width 253 height 15
copy div "WEA F4H 6BE"
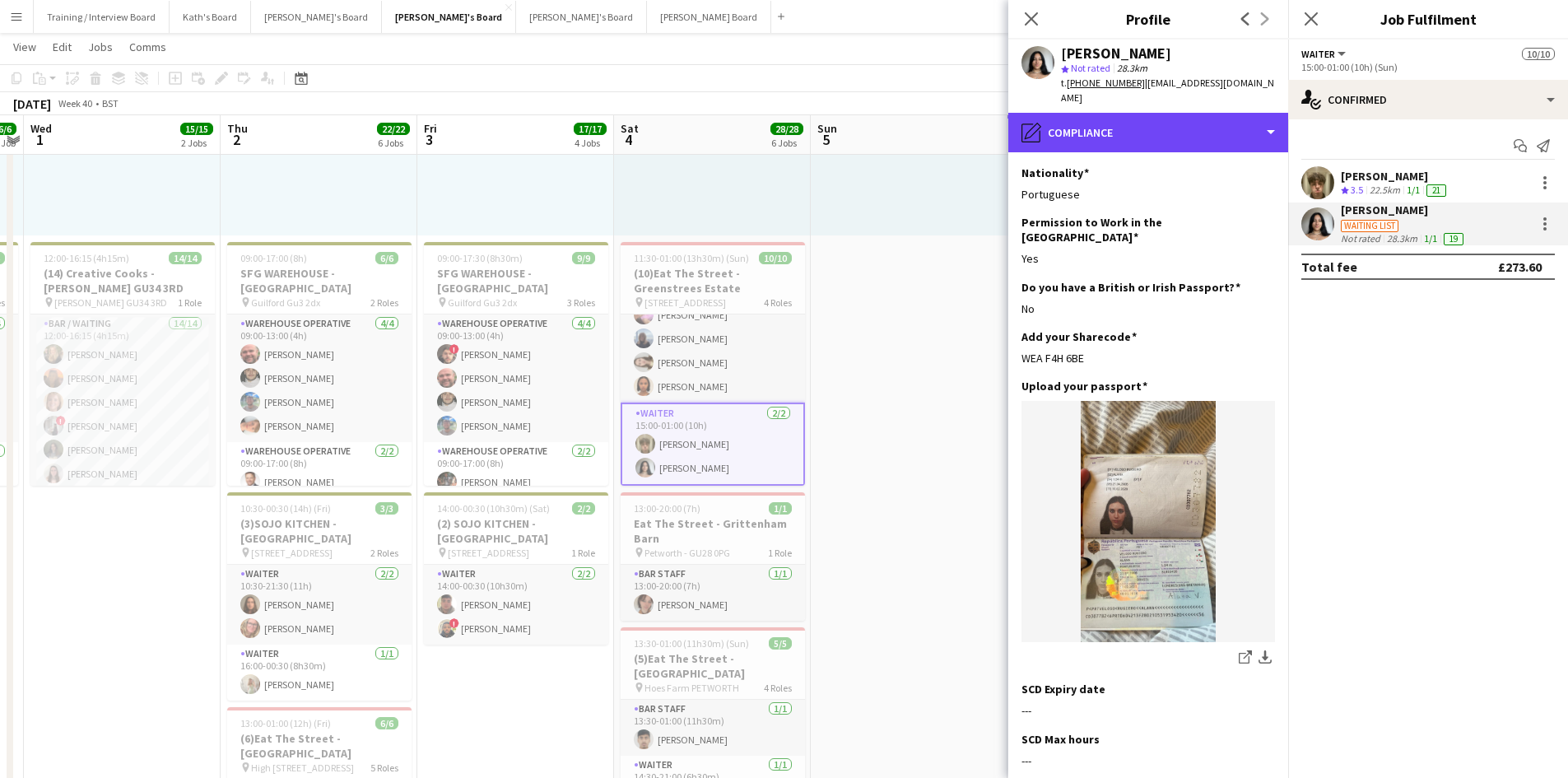
drag, startPoint x: 1133, startPoint y: 122, endPoint x: 1136, endPoint y: 162, distance: 40.1
click at [1134, 122] on div "pencil4 Compliance" at bounding box center [1149, 132] width 280 height 39
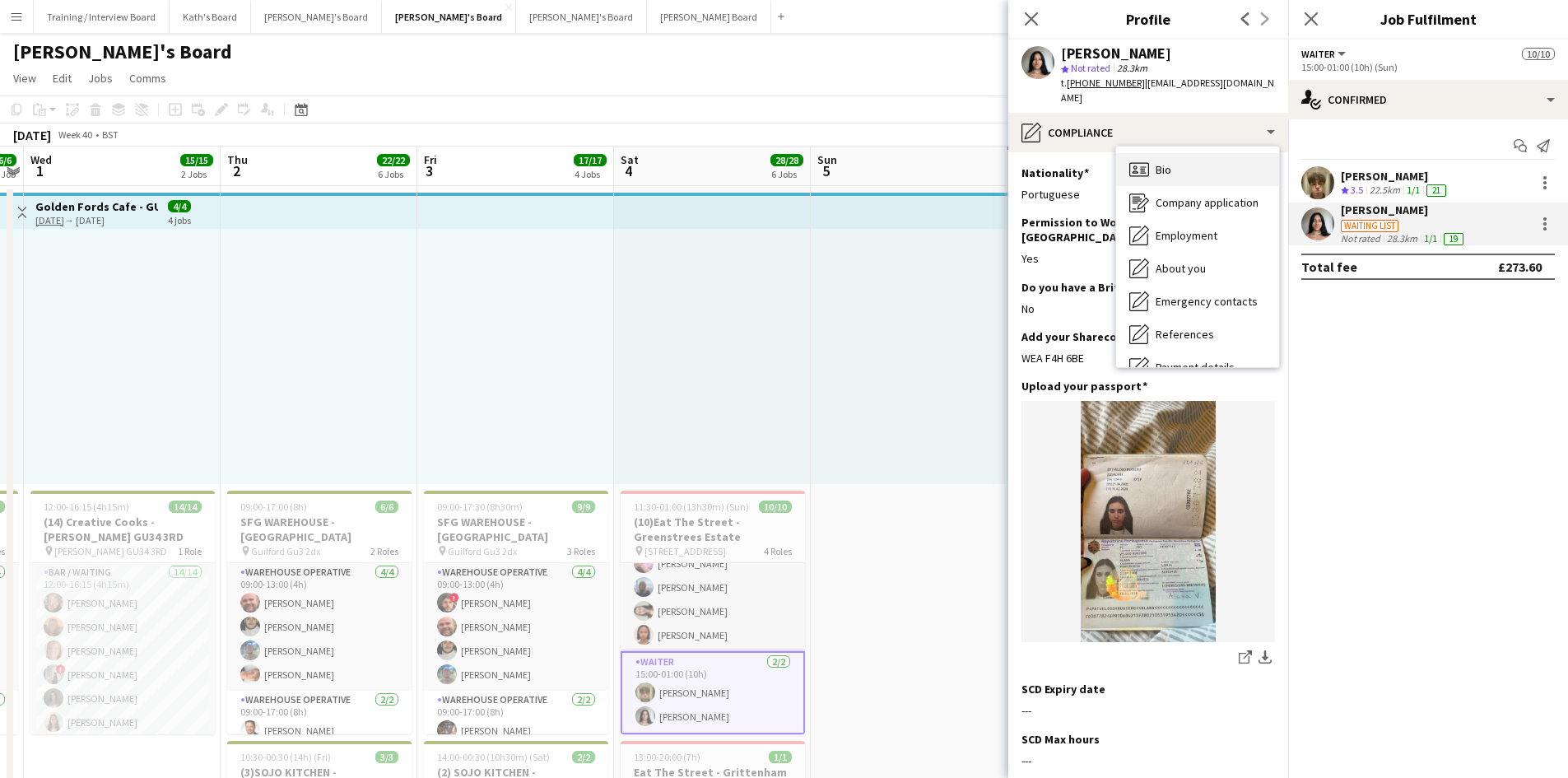
click at [1176, 153] on div "Bio Bio" at bounding box center [1197, 169] width 163 height 33
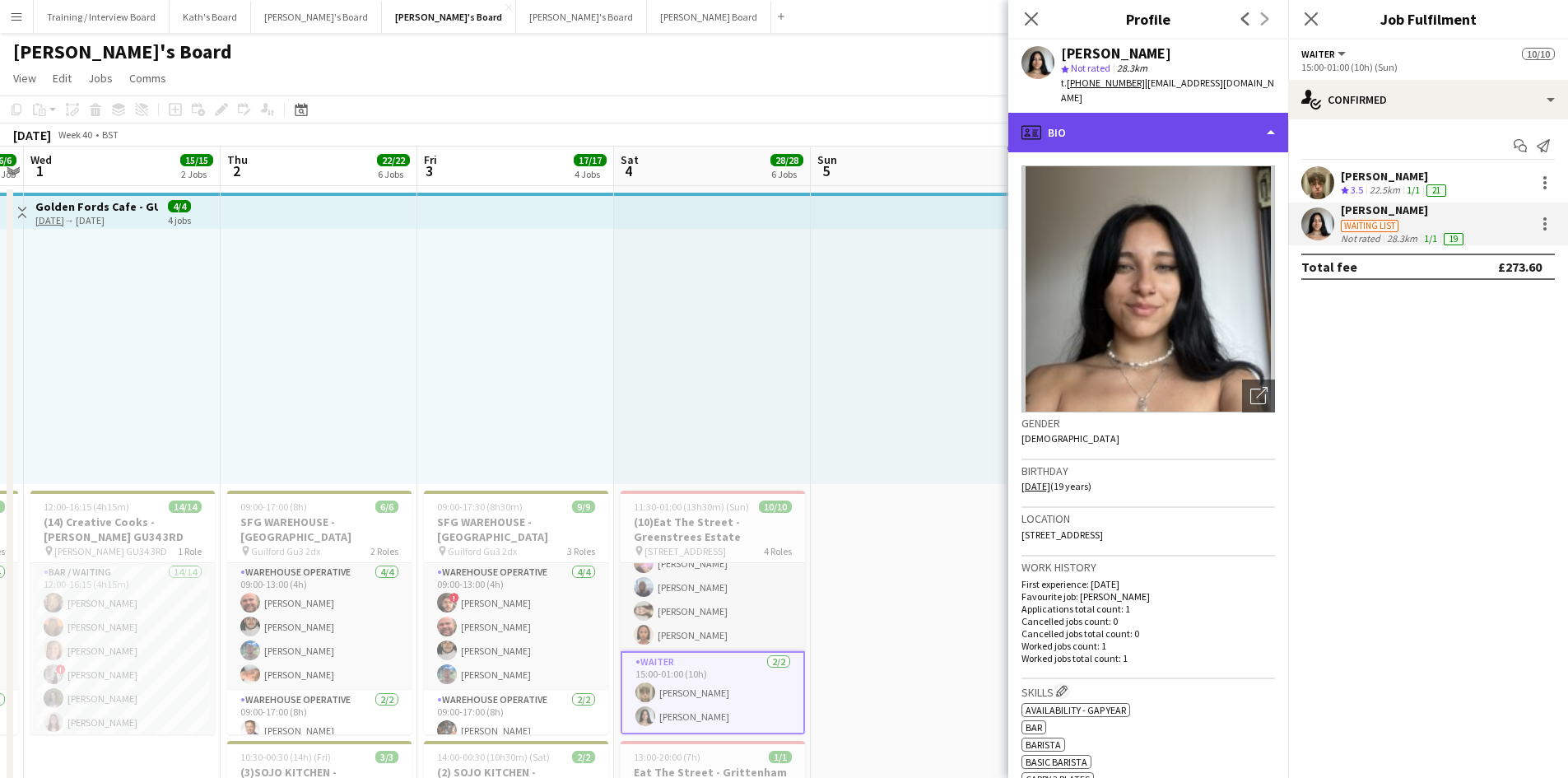
click at [1183, 117] on div "profile Bio" at bounding box center [1149, 132] width 280 height 39
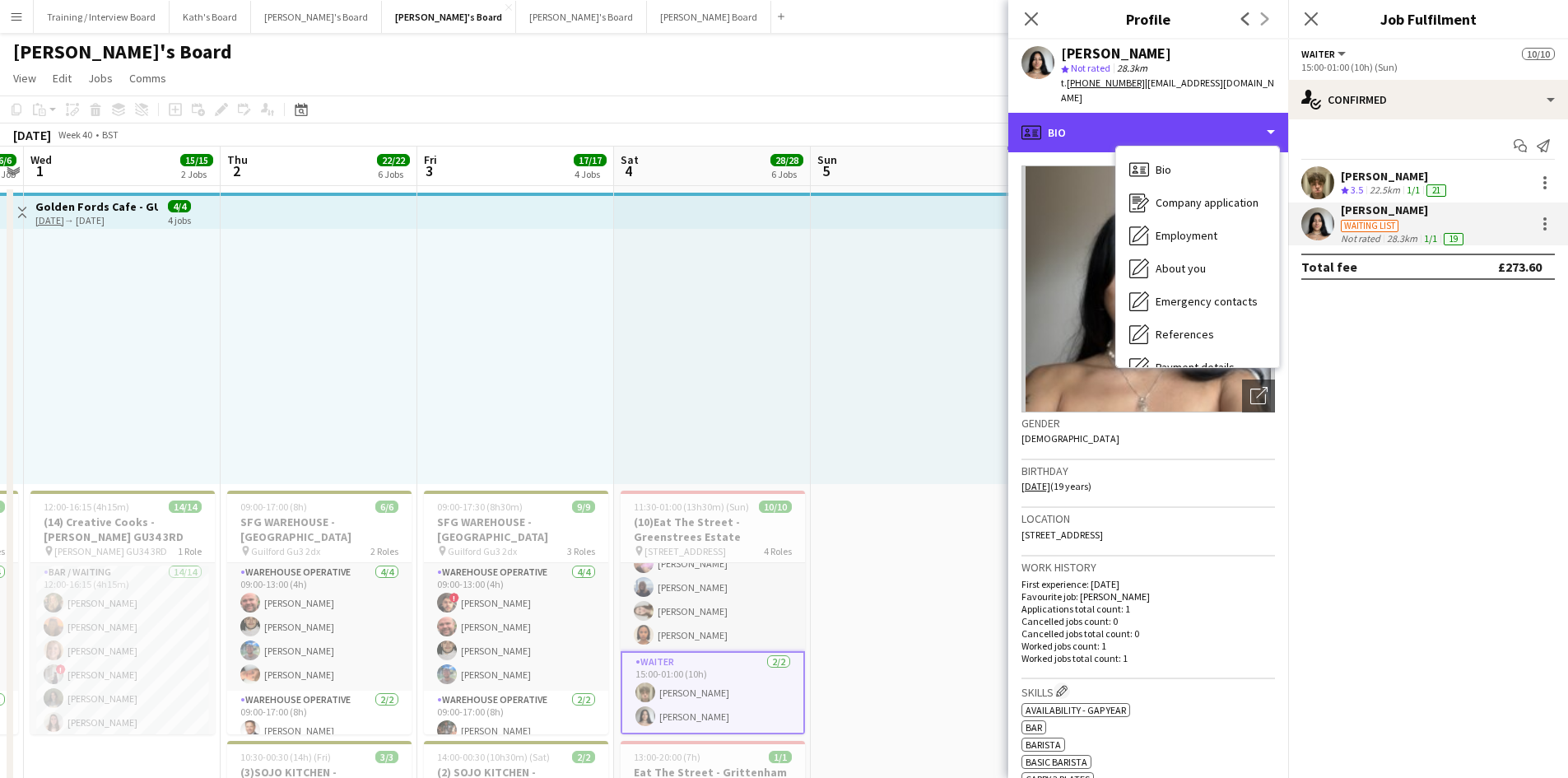
scroll to position [221, 0]
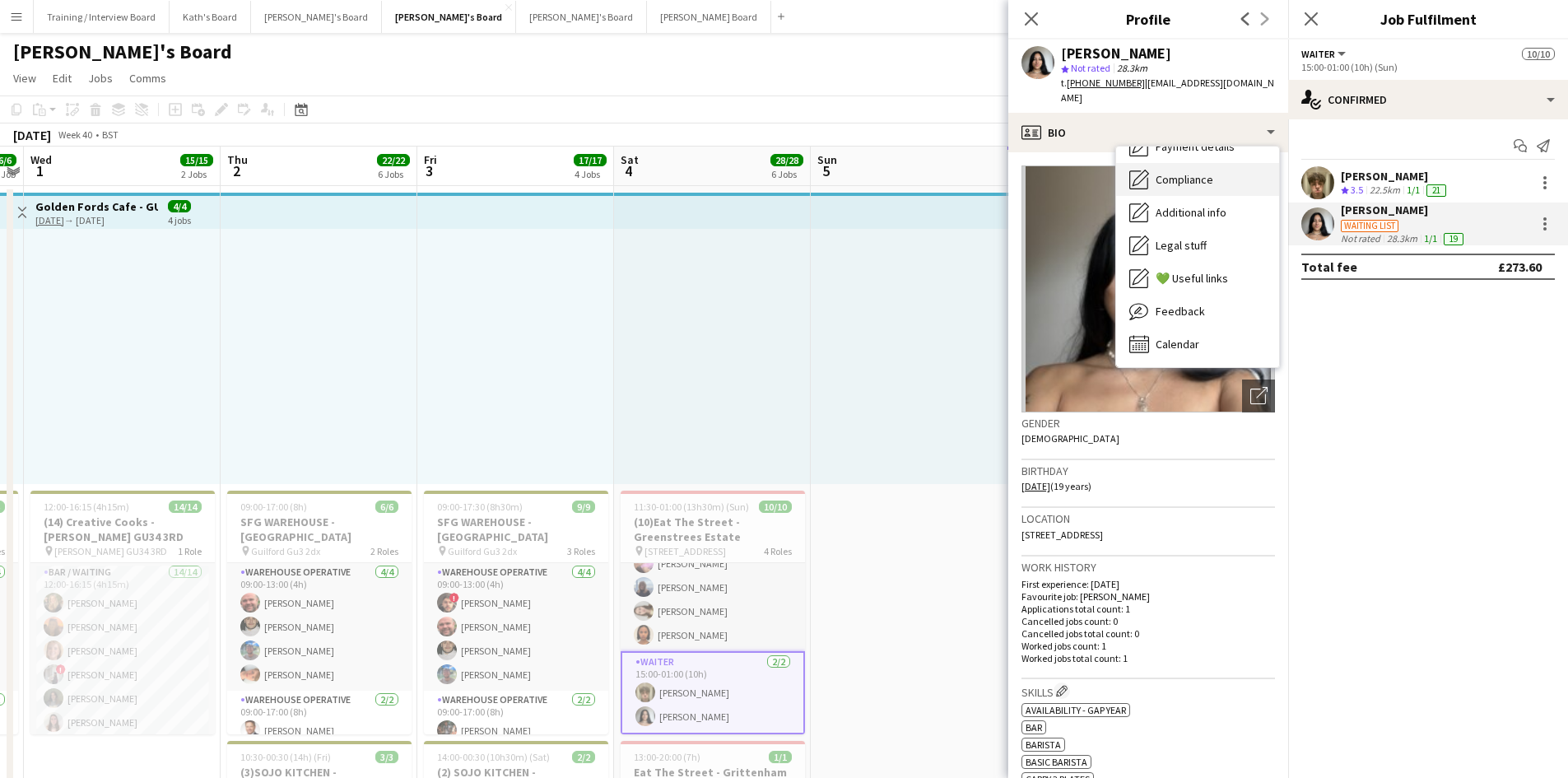
click at [1202, 172] on span "Compliance" at bounding box center [1184, 179] width 57 height 15
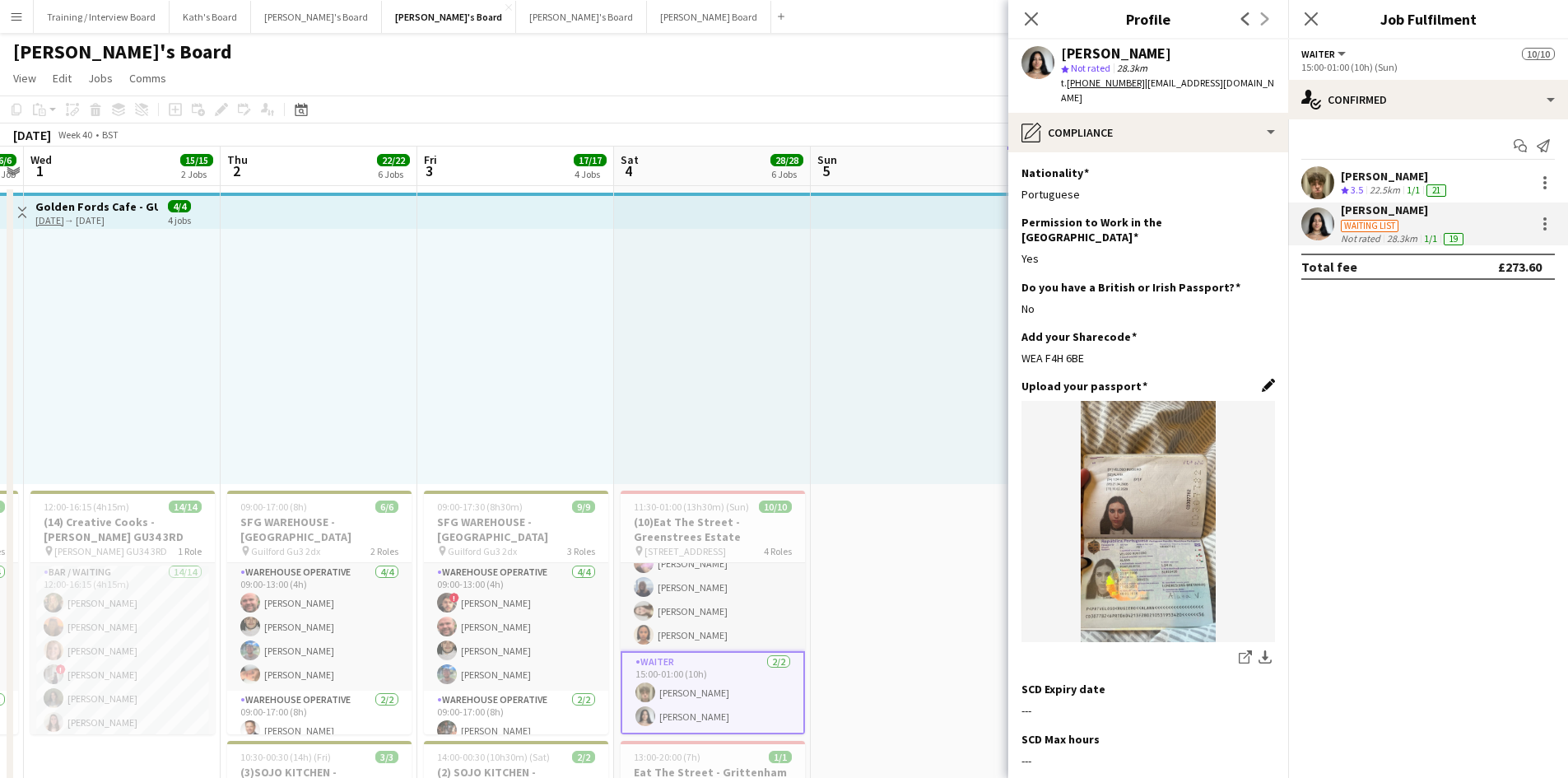
click at [1262, 378] on app-icon "Edit this field" at bounding box center [1269, 385] width 13 height 13
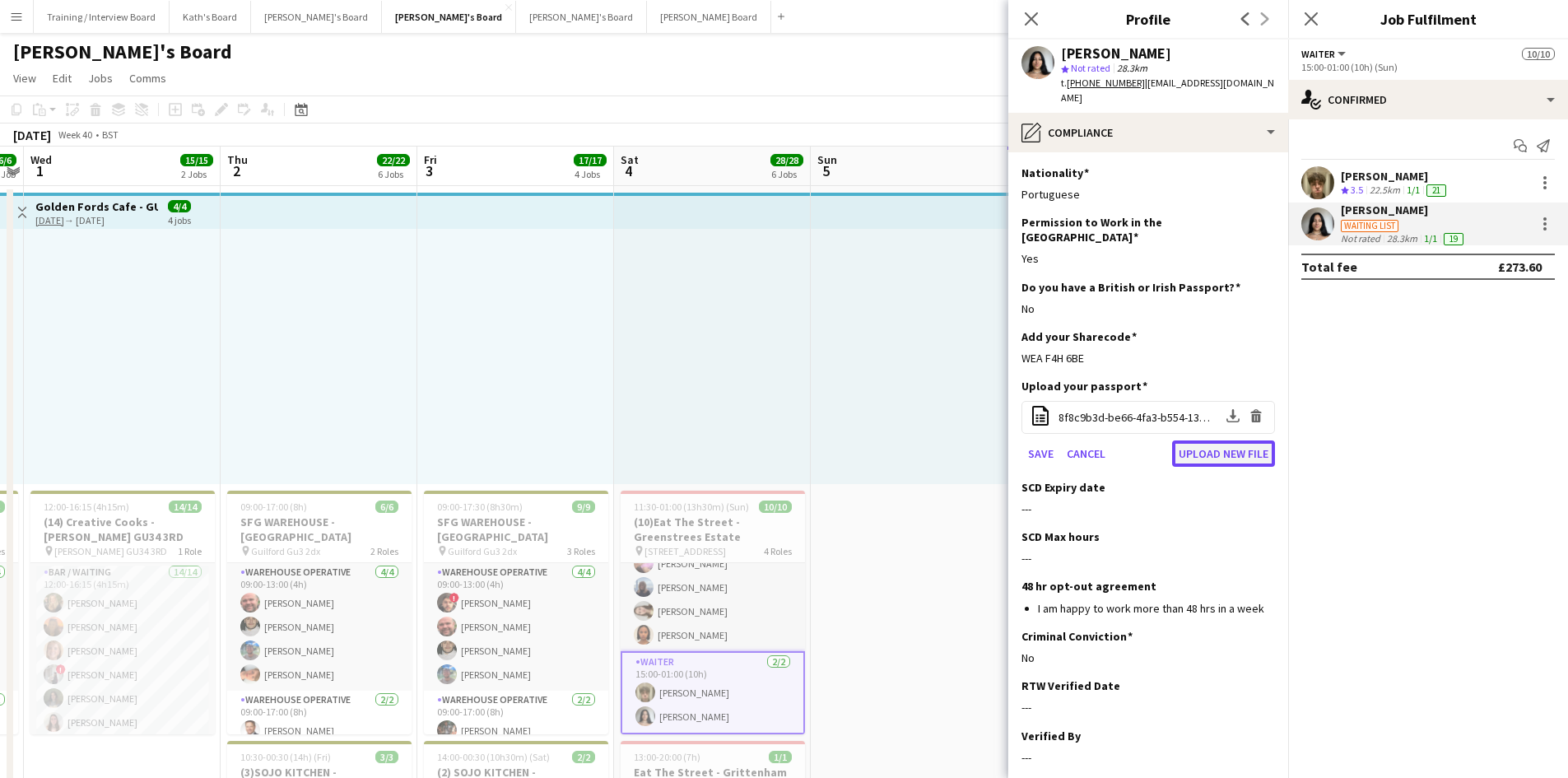
click at [1222, 440] on button "Upload new file" at bounding box center [1224, 453] width 103 height 26
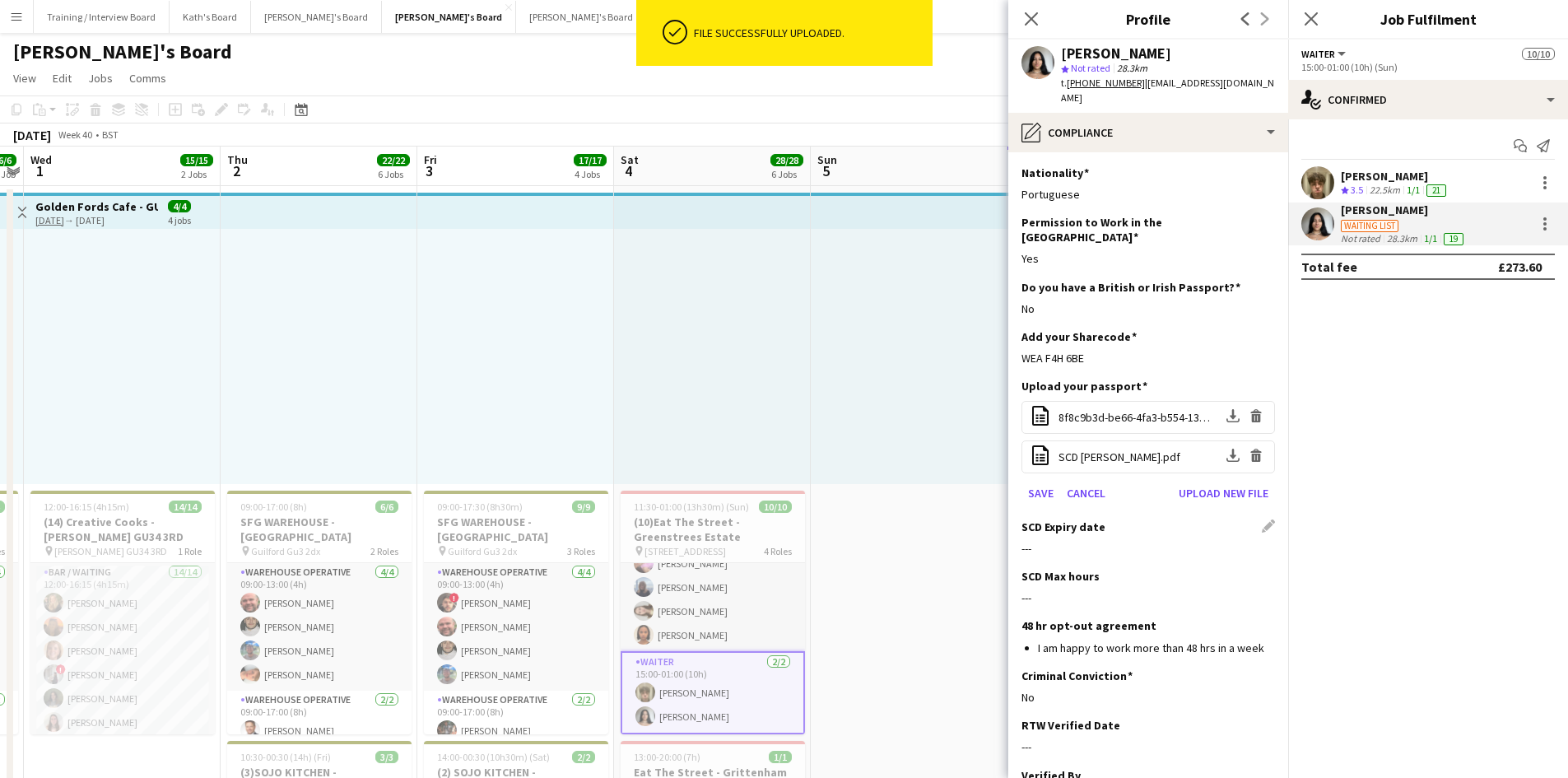
click at [1252, 519] on div "SCD Expiry date Edit this field" at bounding box center [1149, 526] width 253 height 15
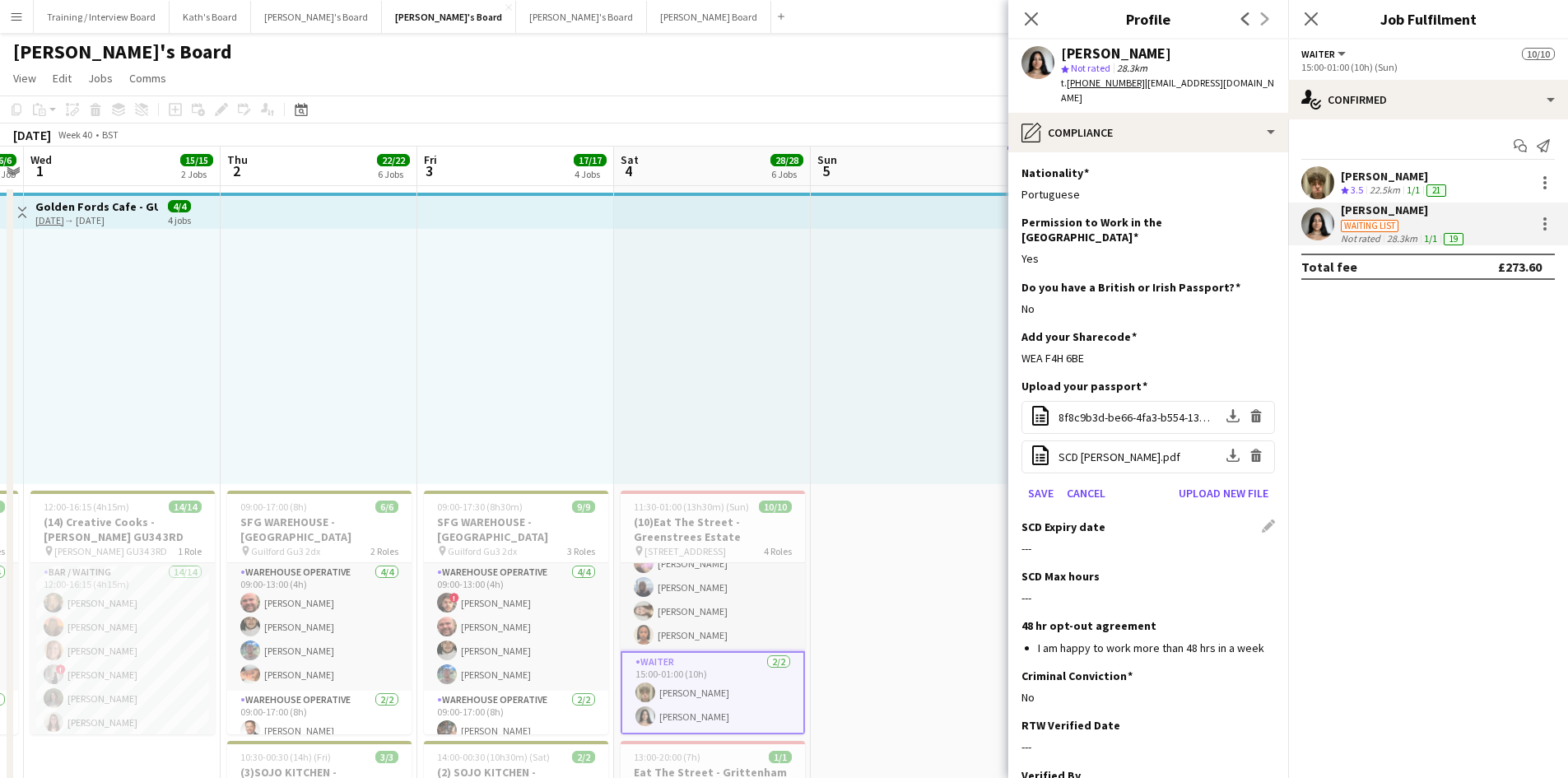
click at [1037, 541] on div "---" at bounding box center [1149, 548] width 253 height 15
click at [1035, 480] on button "Save" at bounding box center [1041, 493] width 38 height 26
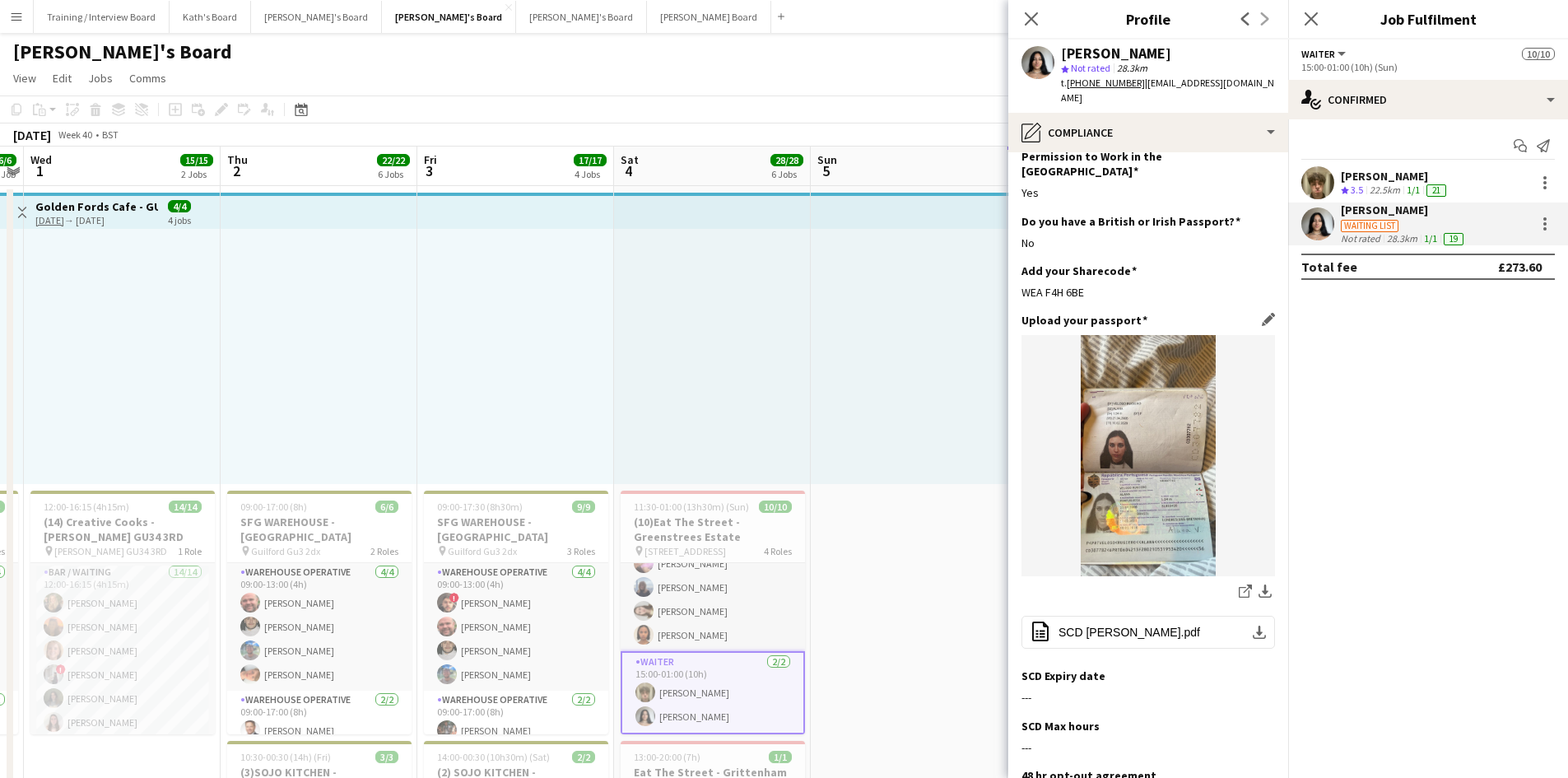
scroll to position [164, 0]
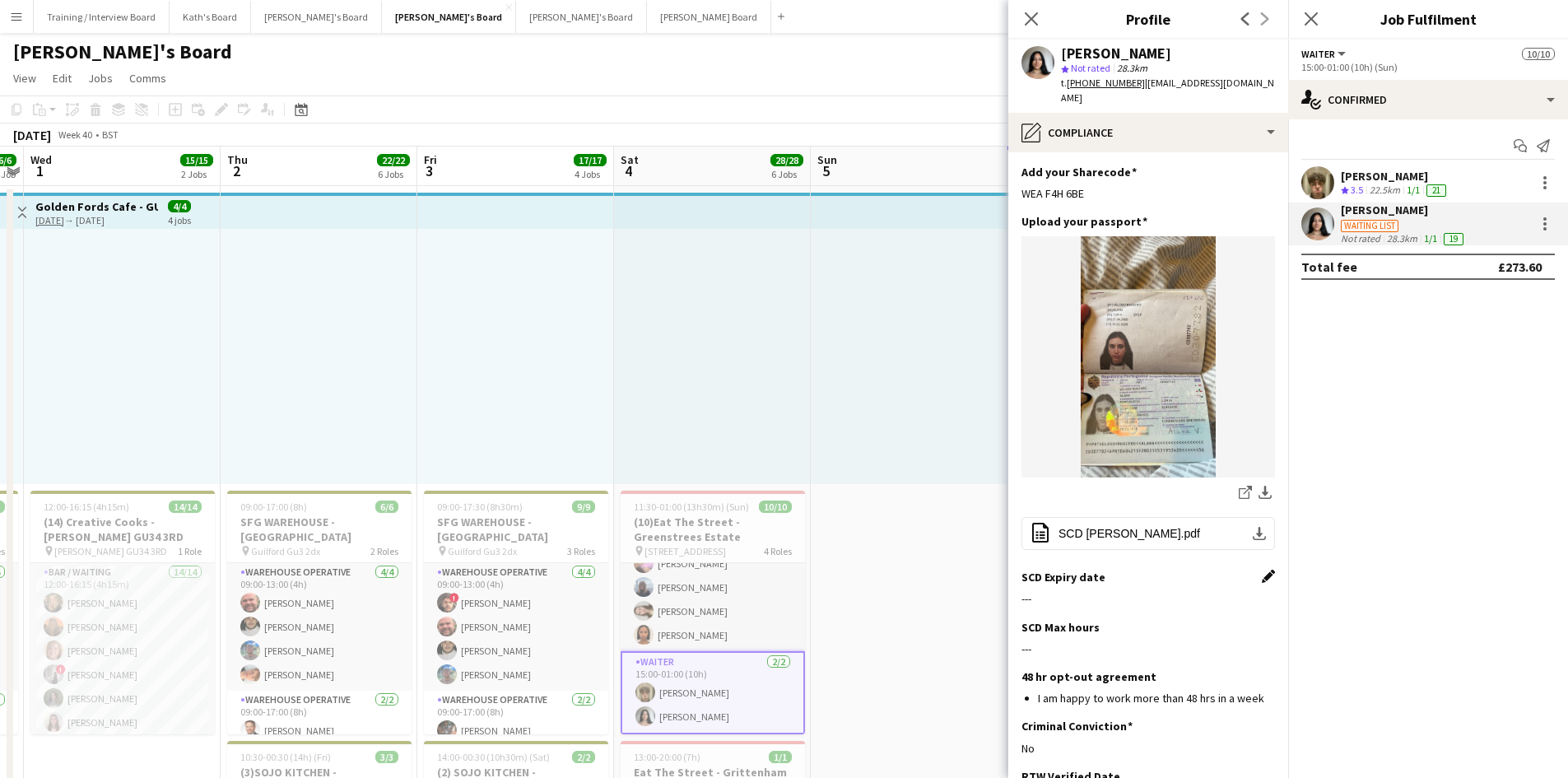
click at [1262, 570] on app-icon "Edit this field" at bounding box center [1269, 576] width 13 height 13
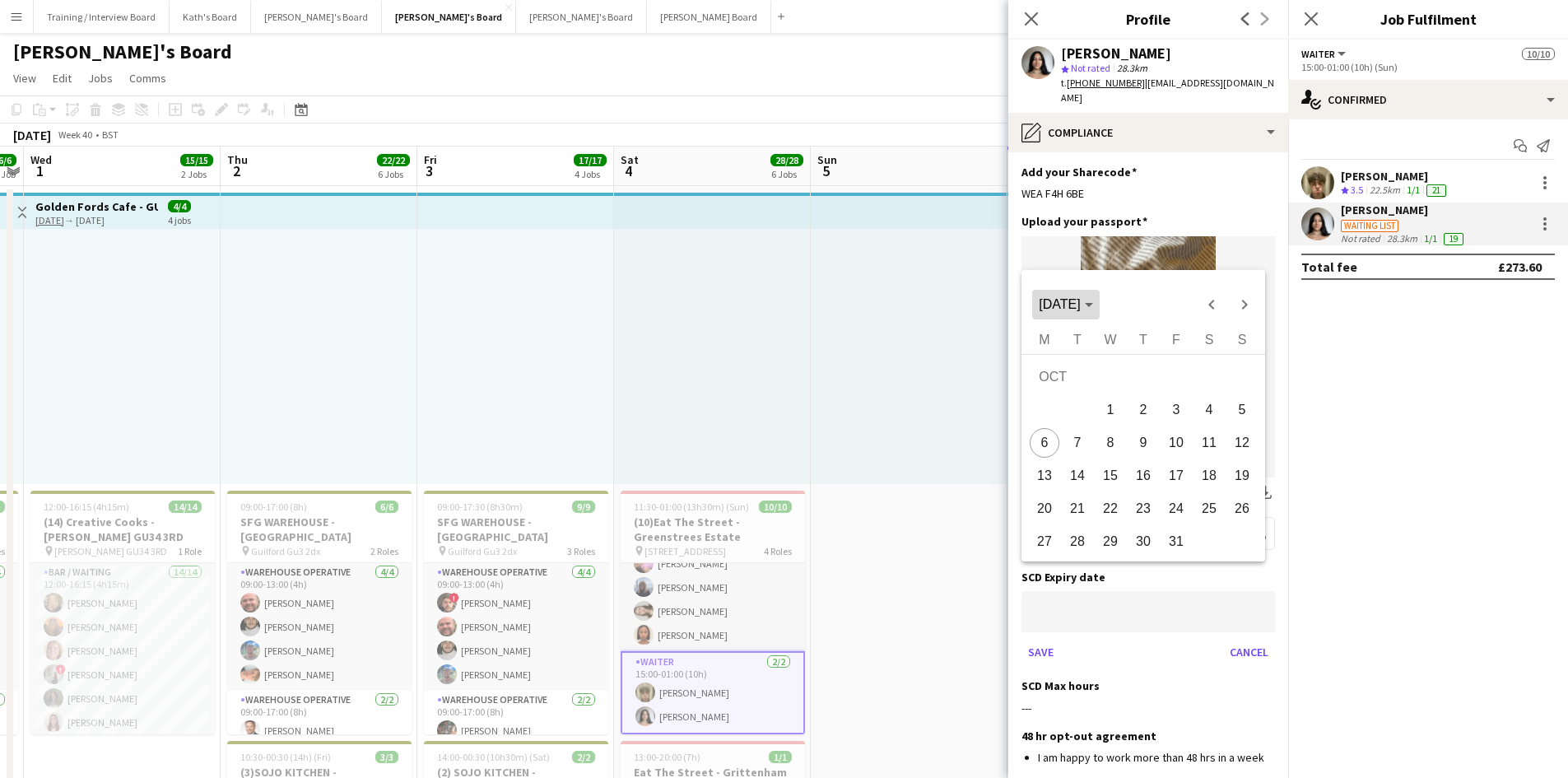
click at [1079, 306] on span "[DATE]" at bounding box center [1059, 304] width 41 height 14
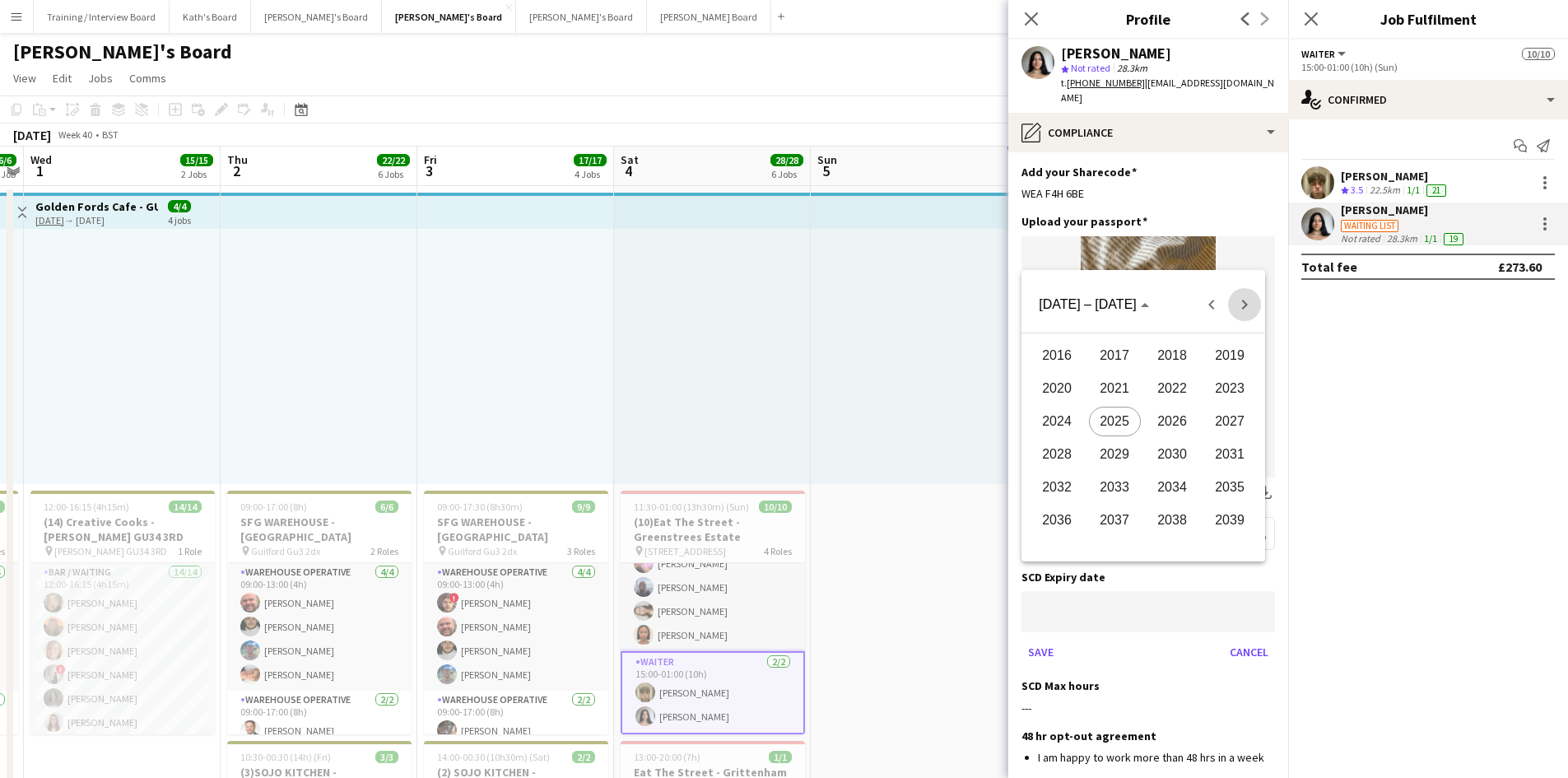
click at [1249, 312] on span "Next 24 years" at bounding box center [1244, 304] width 33 height 33
click at [1246, 311] on span "Next 24 years" at bounding box center [1244, 304] width 33 height 33
click at [1246, 310] on span "Next 24 years" at bounding box center [1244, 304] width 33 height 33
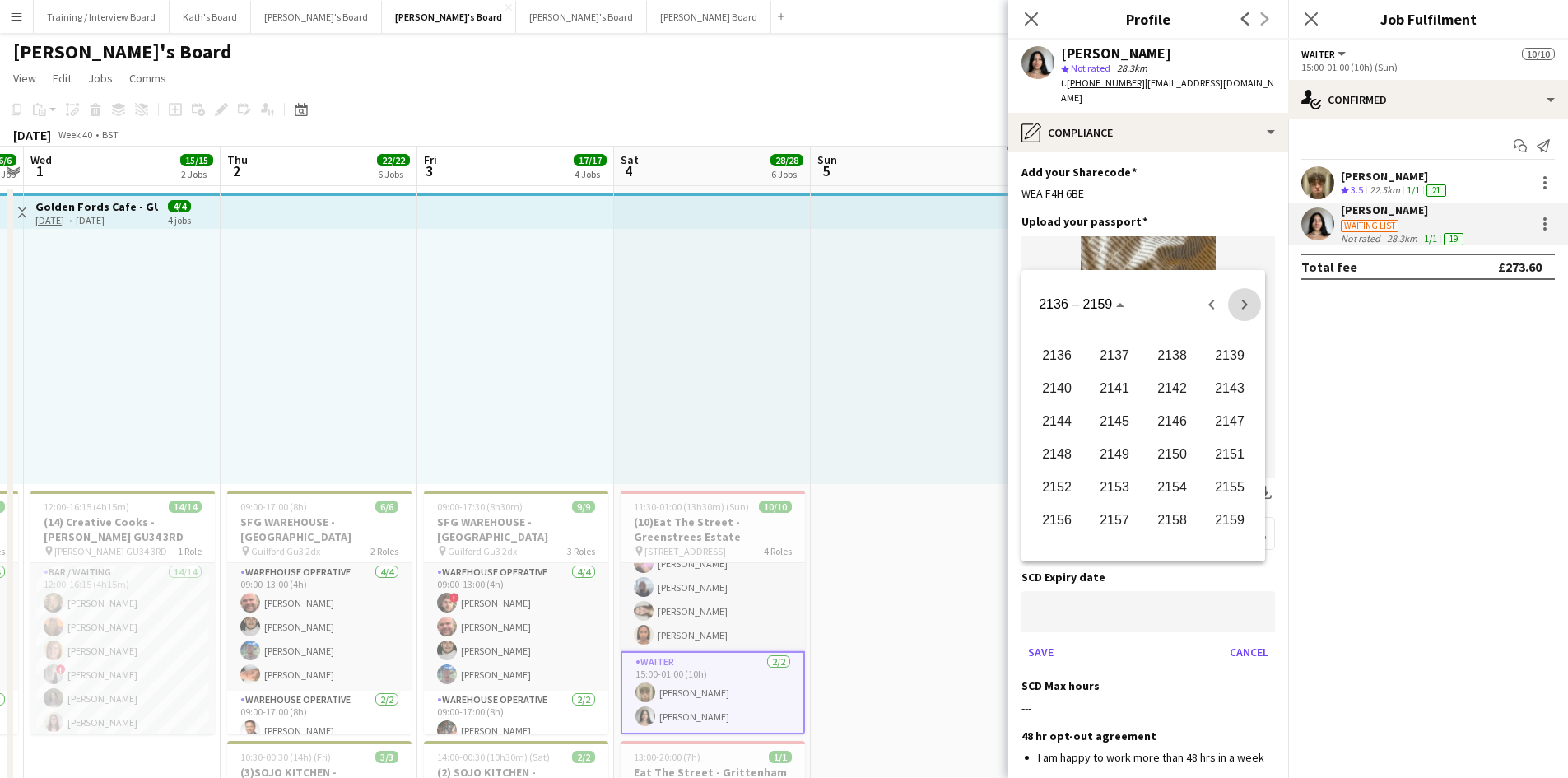
click at [1246, 310] on span "Next 24 years" at bounding box center [1244, 304] width 33 height 33
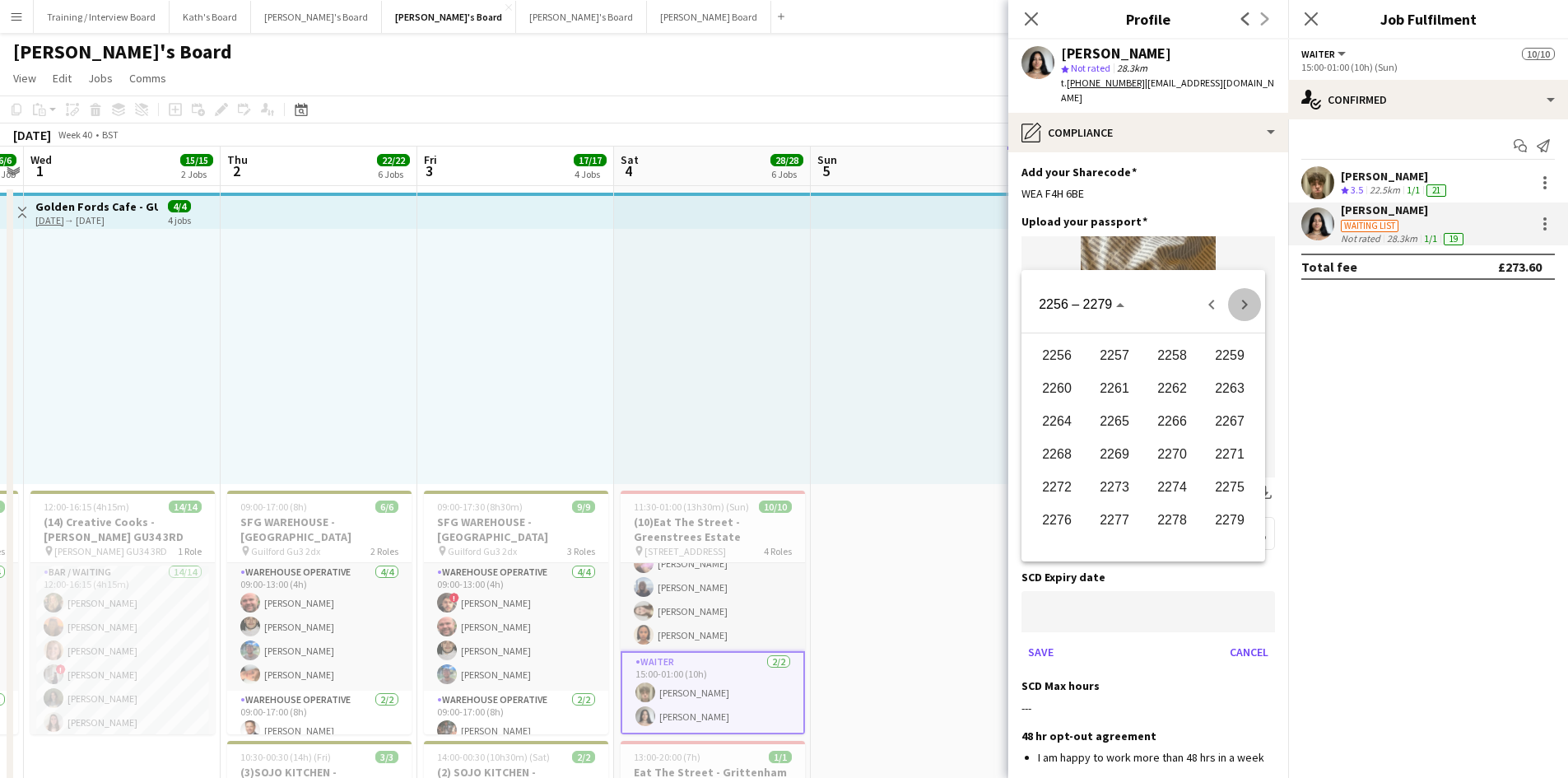
click at [1246, 310] on span "Next 24 years" at bounding box center [1244, 304] width 33 height 33
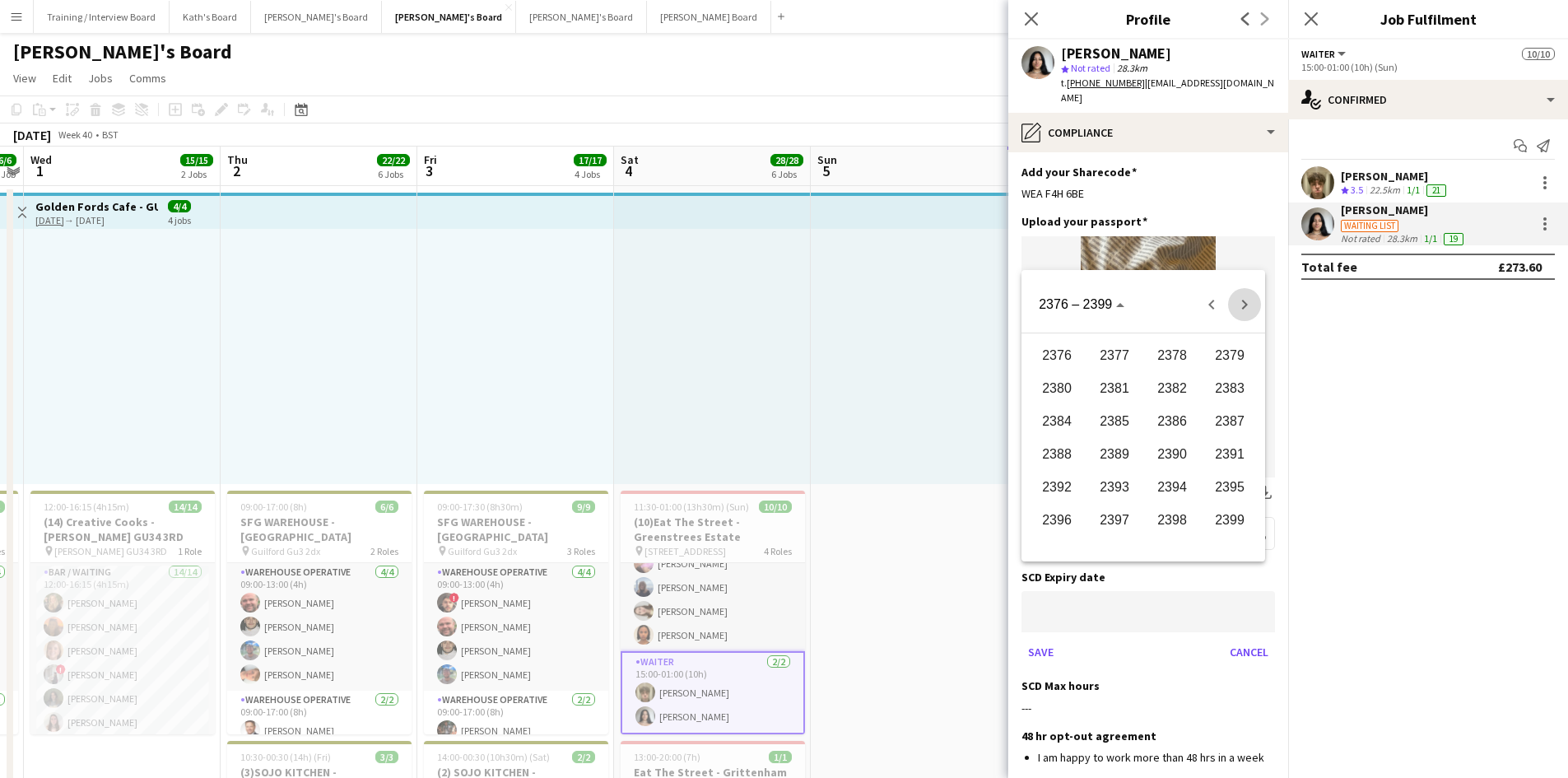
click at [1246, 310] on span "Next 24 years" at bounding box center [1244, 304] width 33 height 33
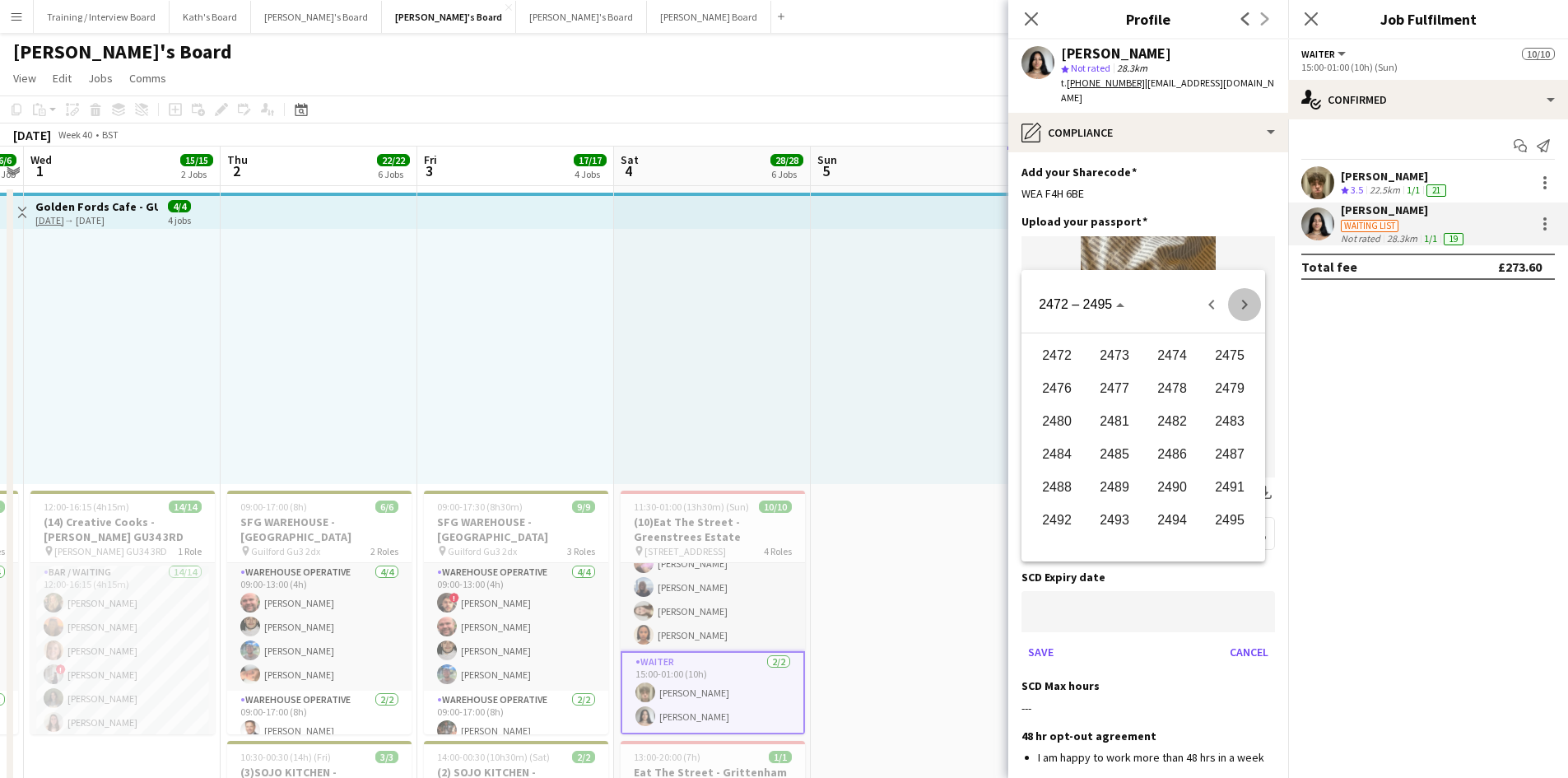
click at [1246, 310] on span "Next 24 years" at bounding box center [1244, 304] width 33 height 33
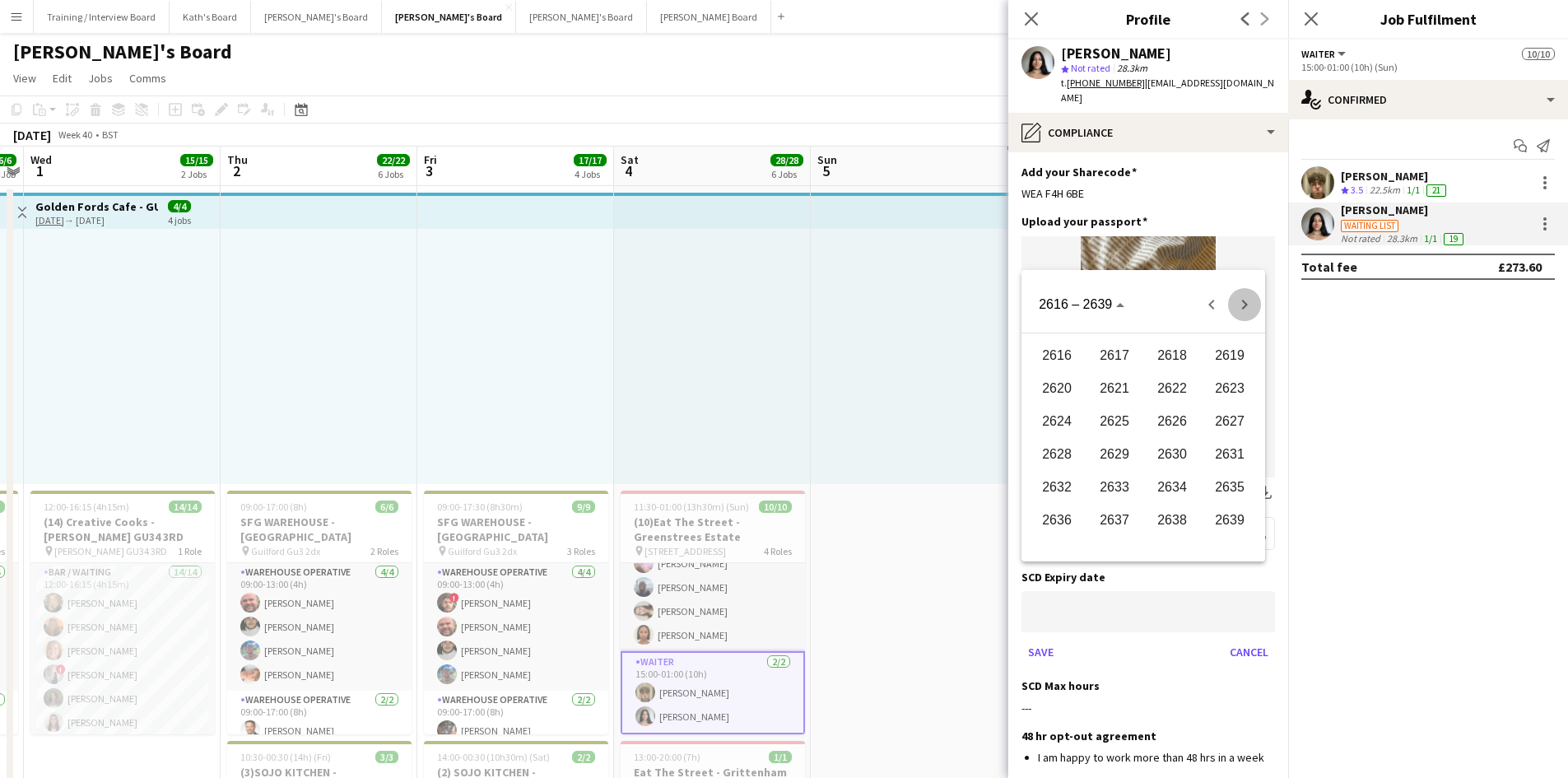
click at [1246, 310] on span "Next 24 years" at bounding box center [1244, 304] width 33 height 33
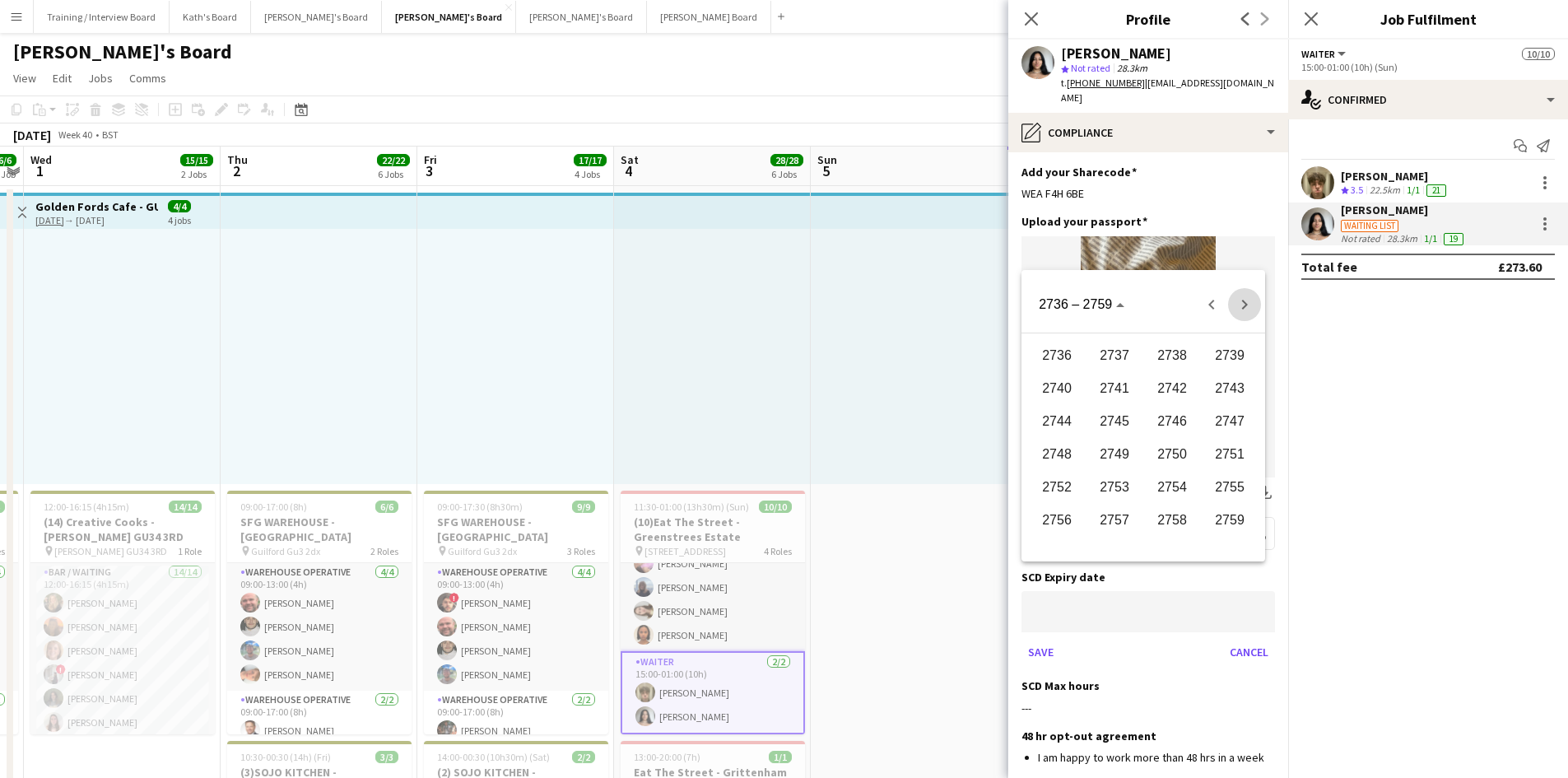
click at [1246, 310] on span "Next 24 years" at bounding box center [1244, 304] width 33 height 33
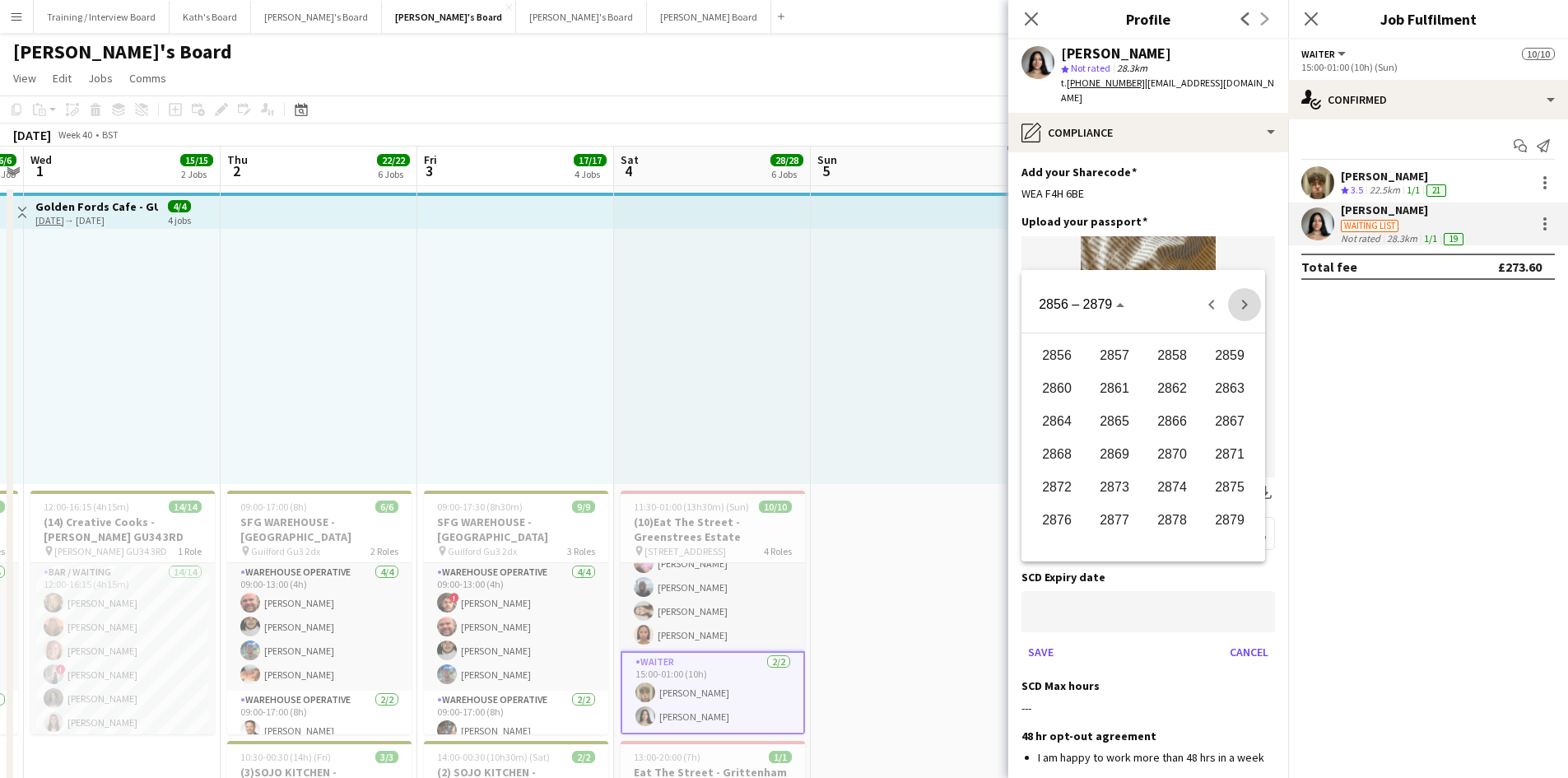
click at [1246, 310] on span "Next 24 years" at bounding box center [1244, 304] width 33 height 33
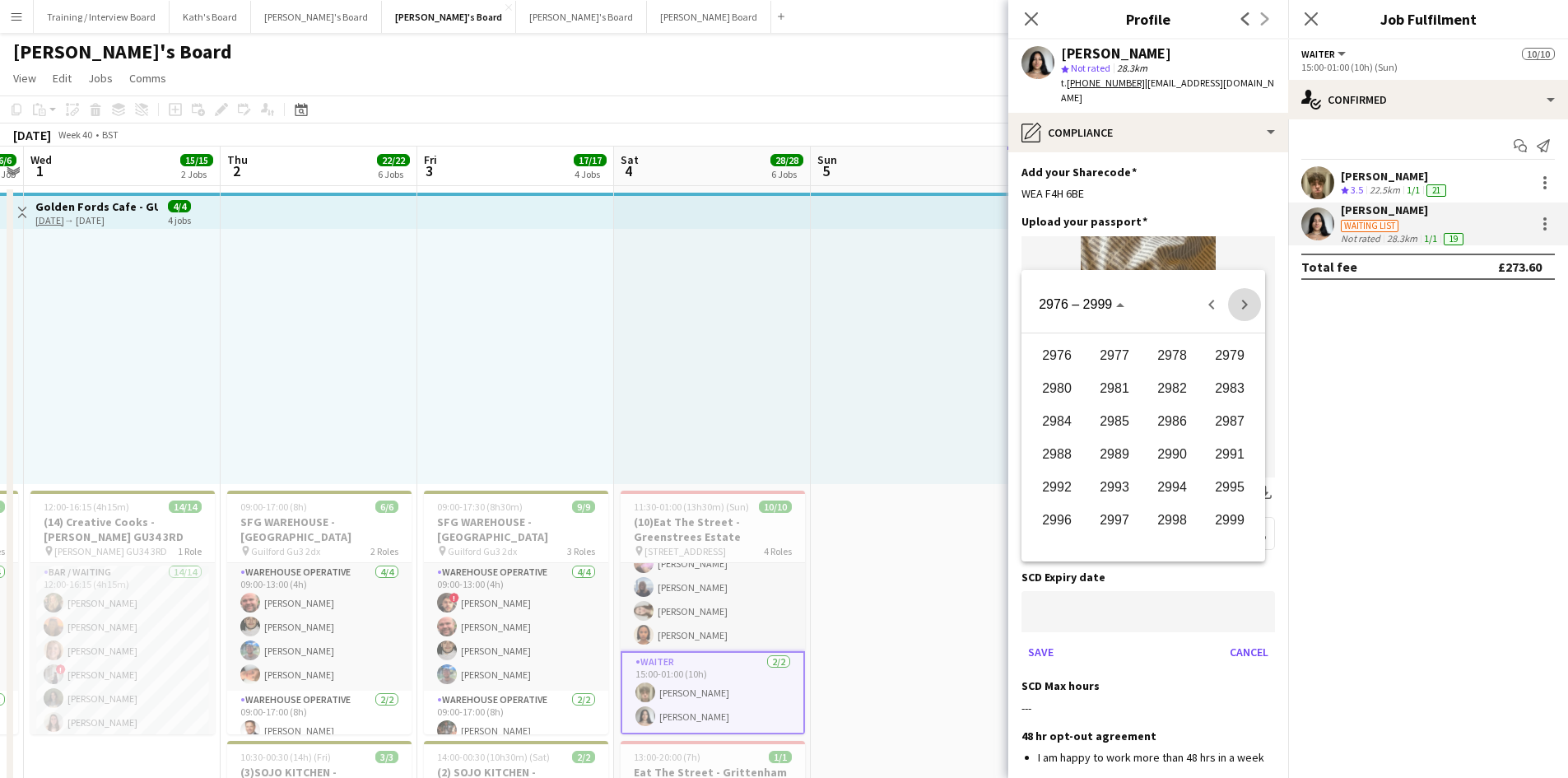
click at [1246, 310] on span "Next 24 years" at bounding box center [1244, 304] width 33 height 33
click at [1221, 312] on span "Previous 24 years" at bounding box center [1211, 304] width 33 height 33
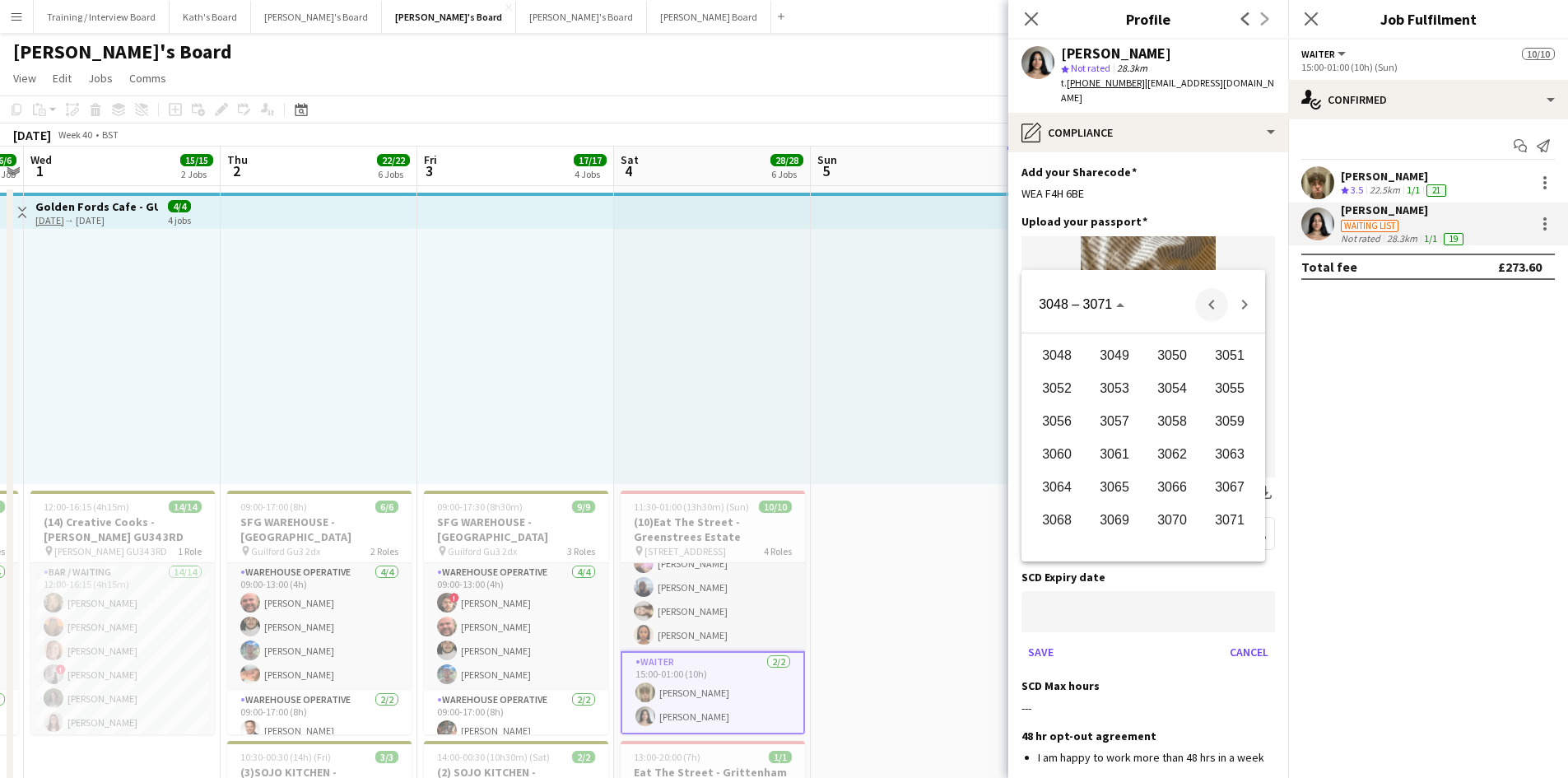
click at [1221, 312] on span "Previous 24 years" at bounding box center [1211, 304] width 33 height 33
click at [1062, 359] on span "3000" at bounding box center [1057, 356] width 52 height 30
click at [1057, 385] on span "JAN" at bounding box center [1057, 389] width 52 height 30
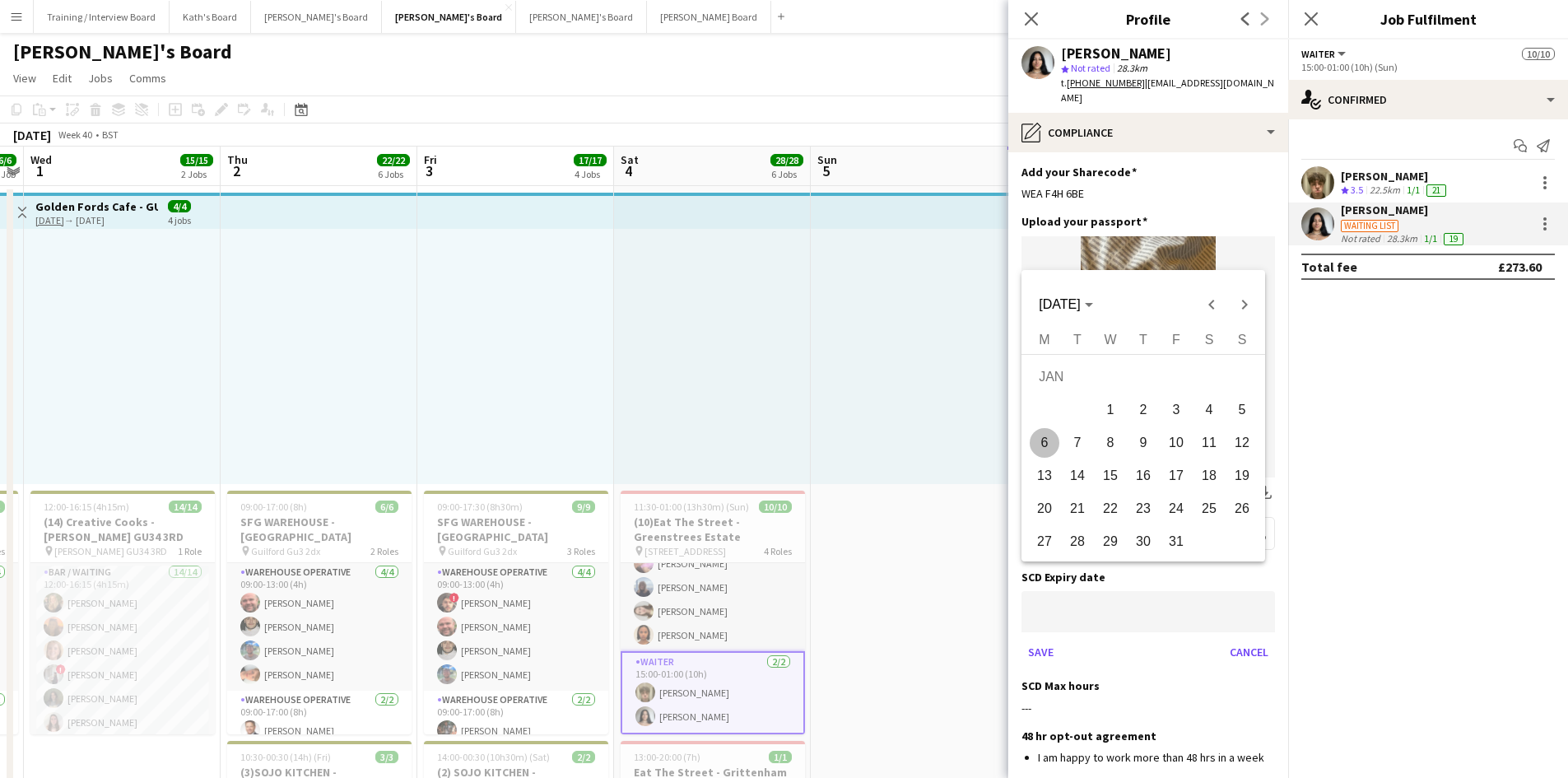
click at [1118, 411] on span "1" at bounding box center [1110, 410] width 30 height 30
type input "**********"
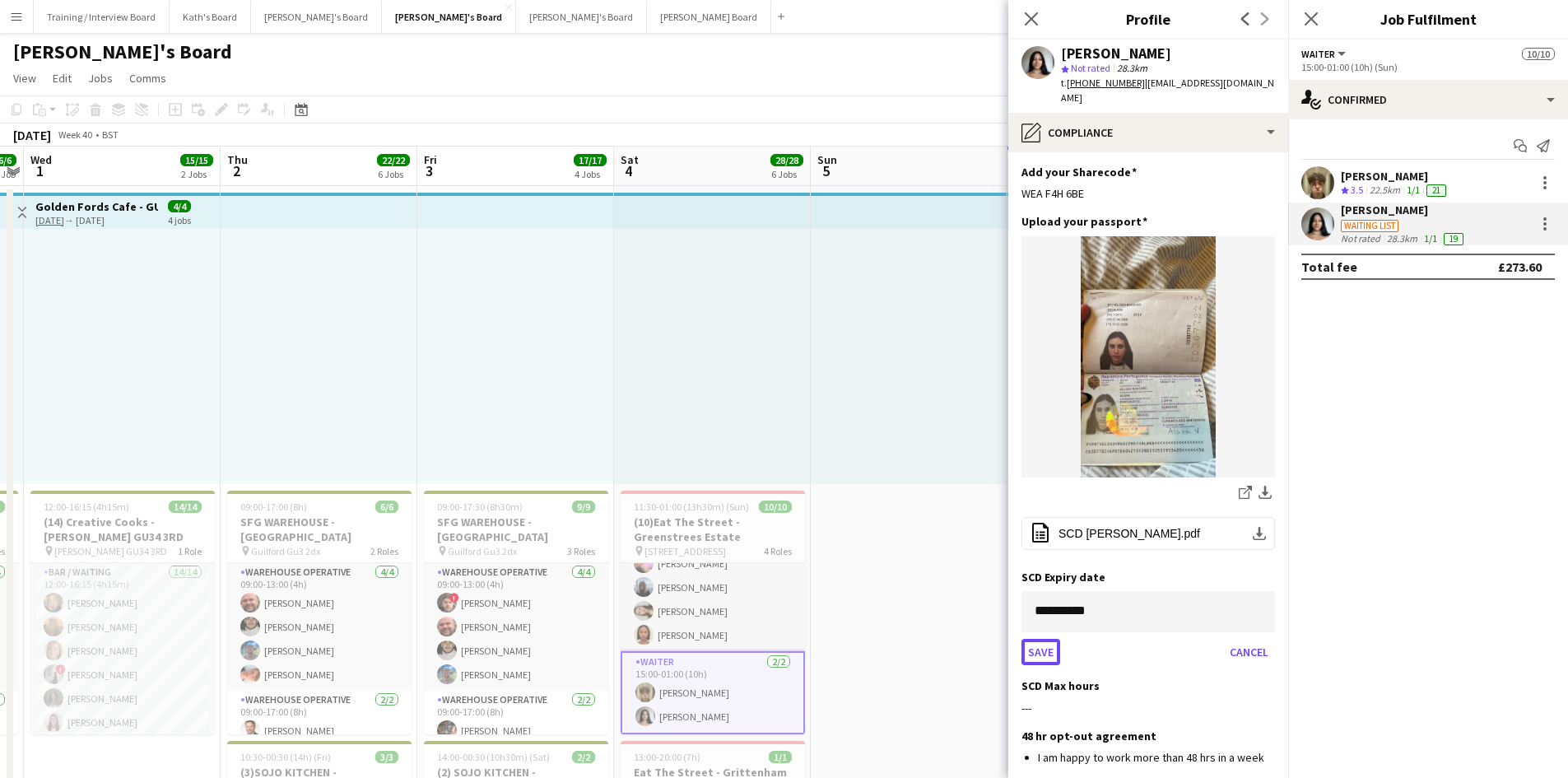
click at [1029, 639] on button "Save" at bounding box center [1041, 652] width 38 height 26
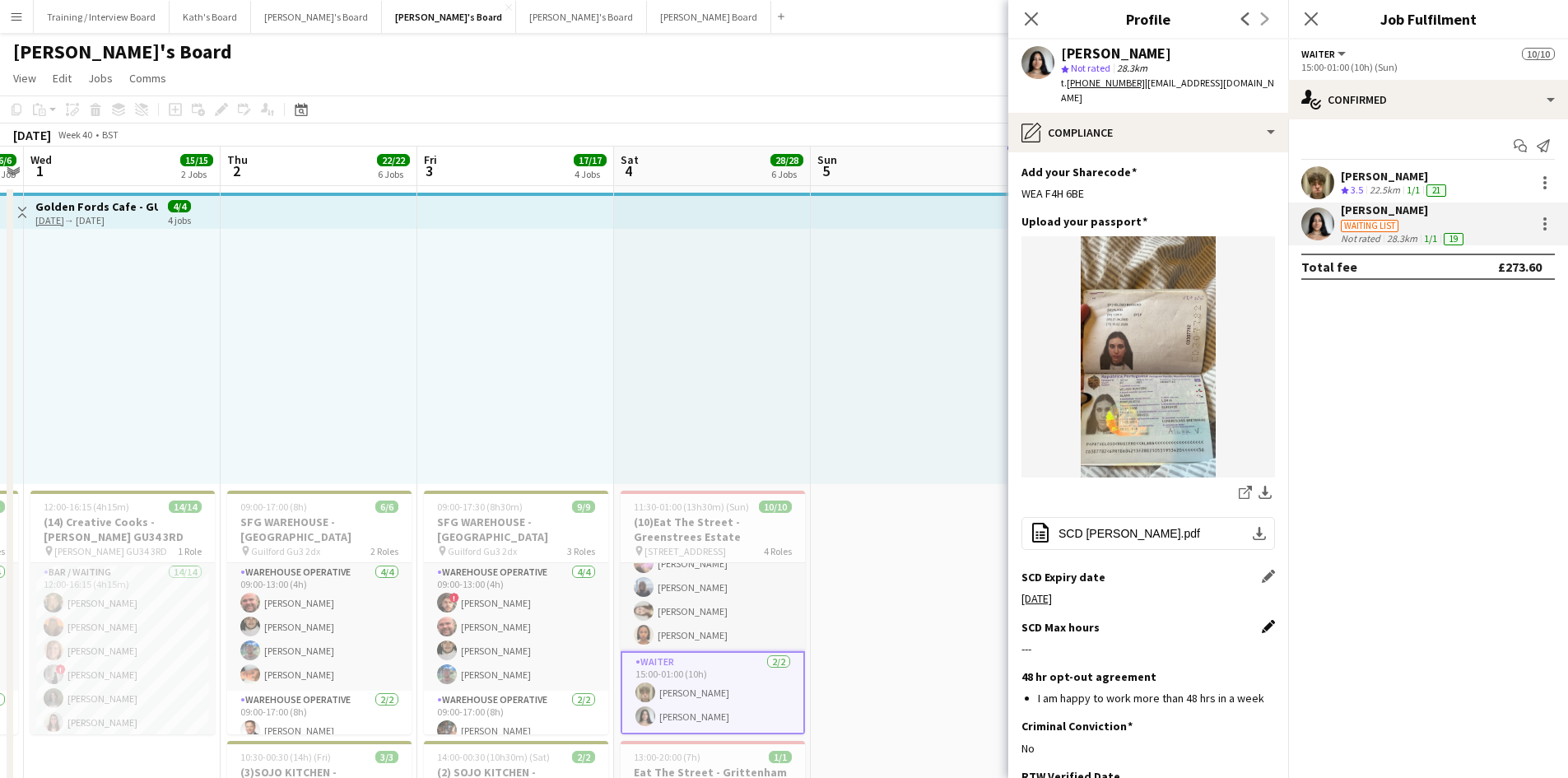
click at [1262, 619] on app-icon "Edit this field" at bounding box center [1269, 626] width 13 height 13
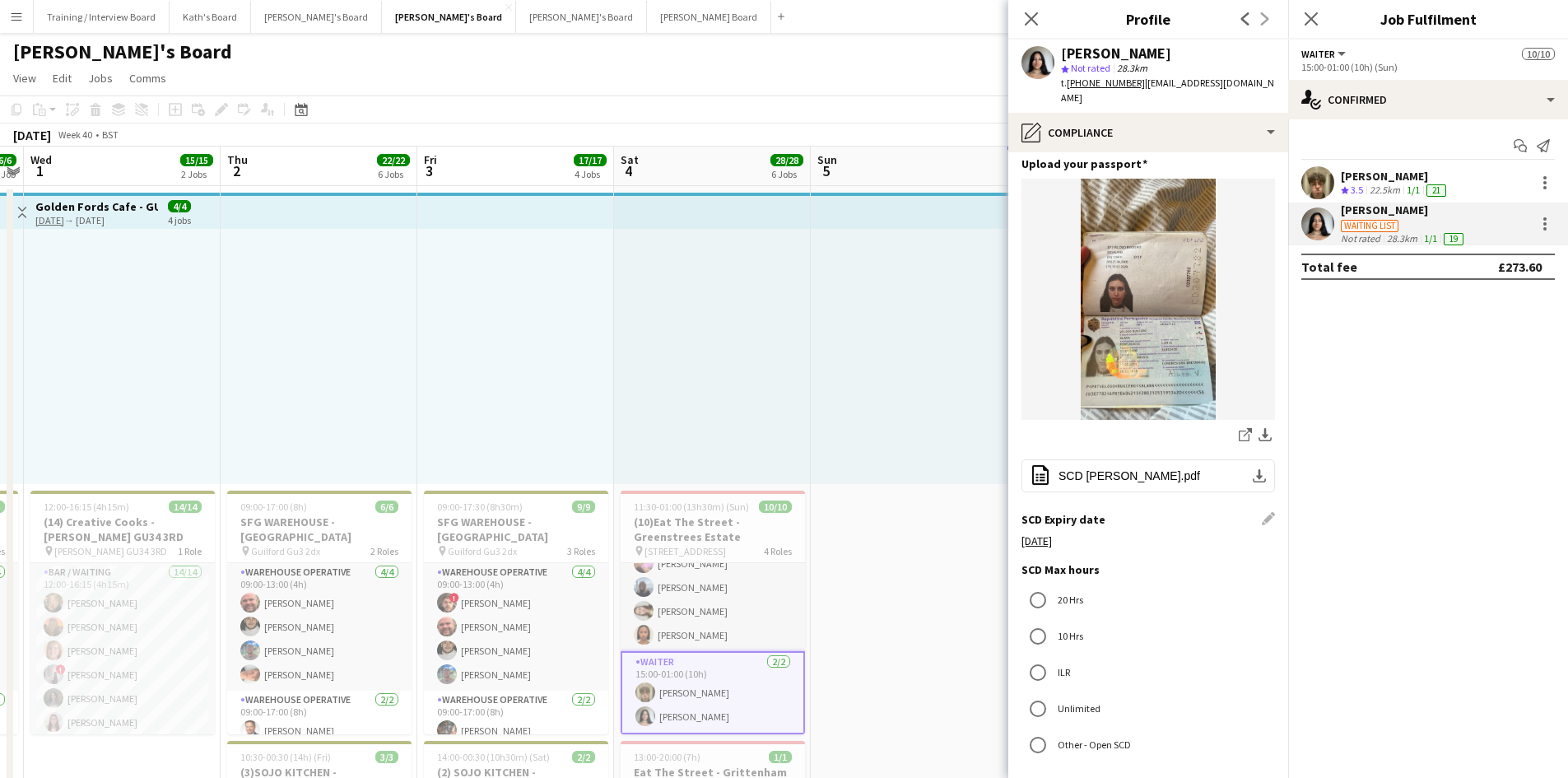
scroll to position [247, 0]
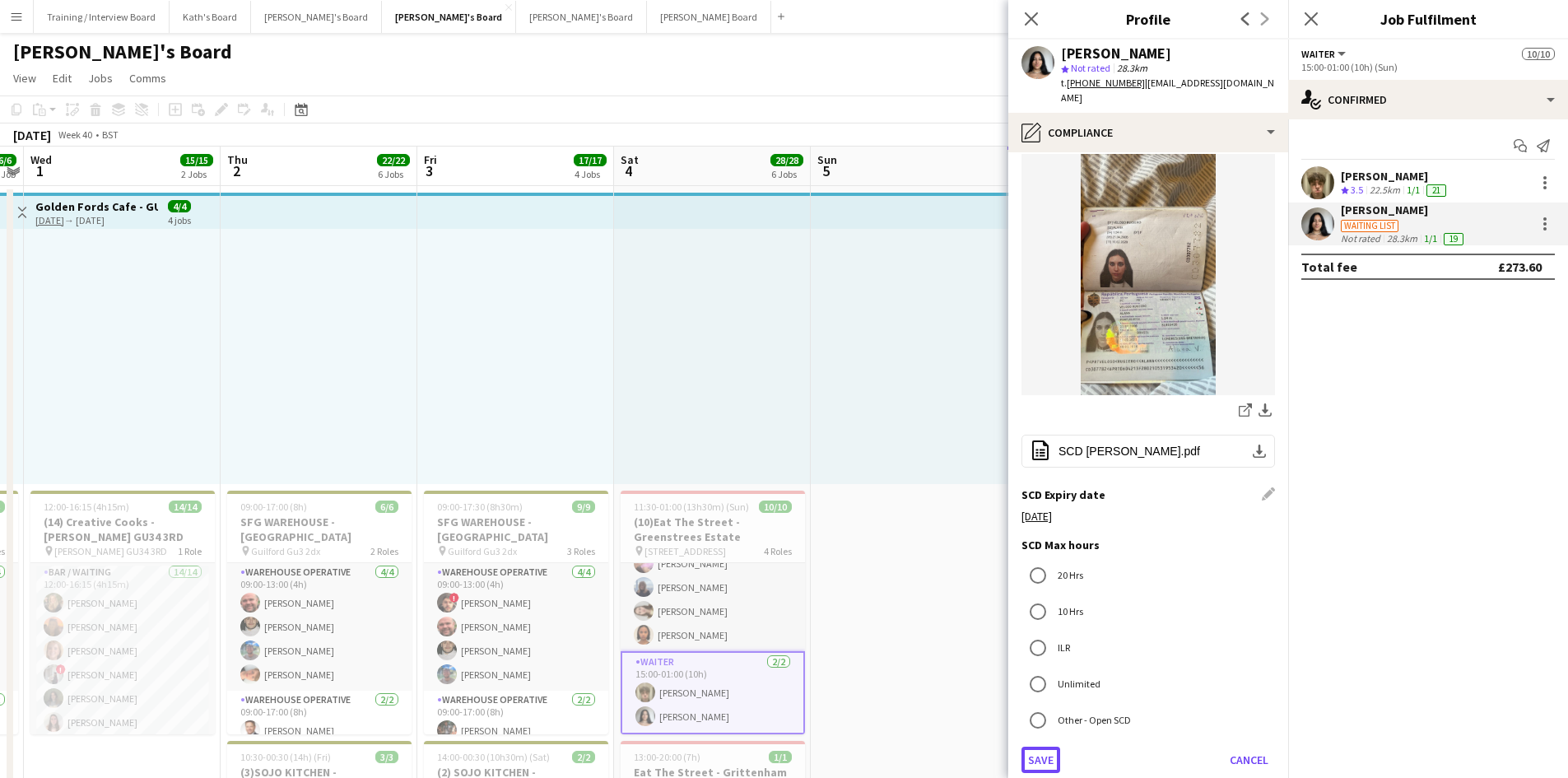
click at [1043, 747] on button "Save" at bounding box center [1041, 760] width 38 height 26
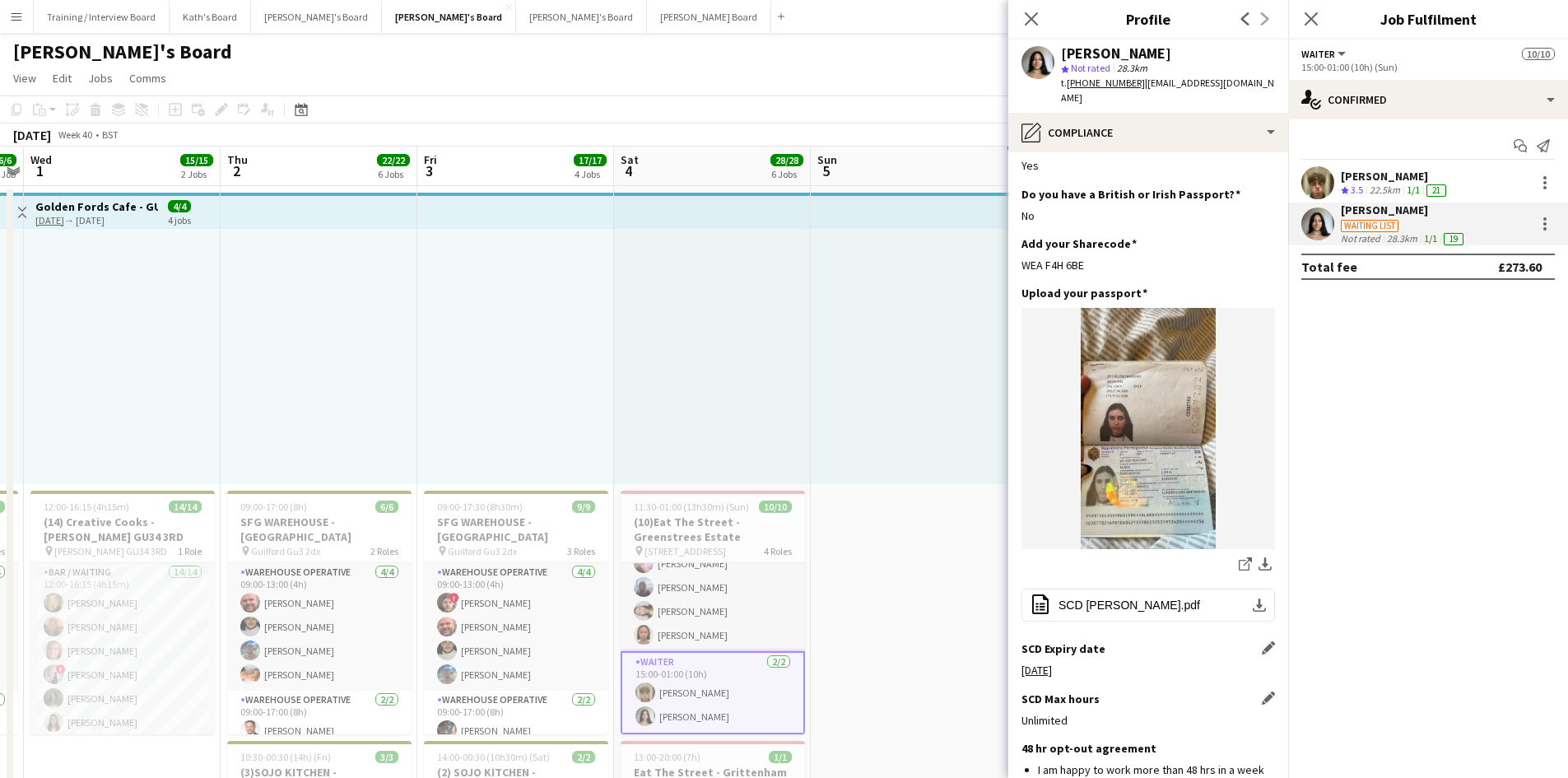
scroll to position [0, 0]
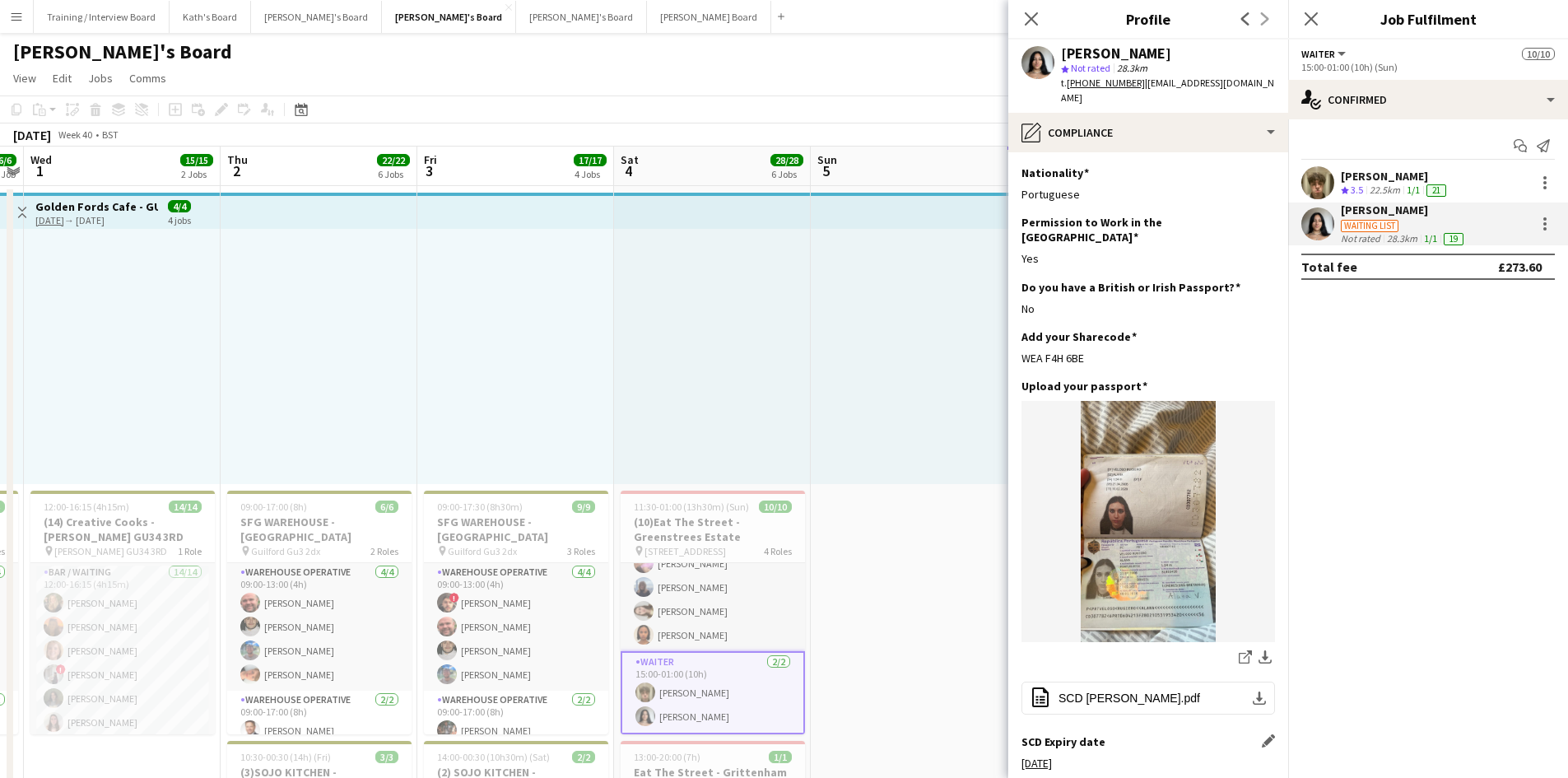
click at [925, 71] on app-page-menu "View Day view expanded Day view collapsed Month view Date picker Jump to [DATE]…" at bounding box center [784, 79] width 1568 height 31
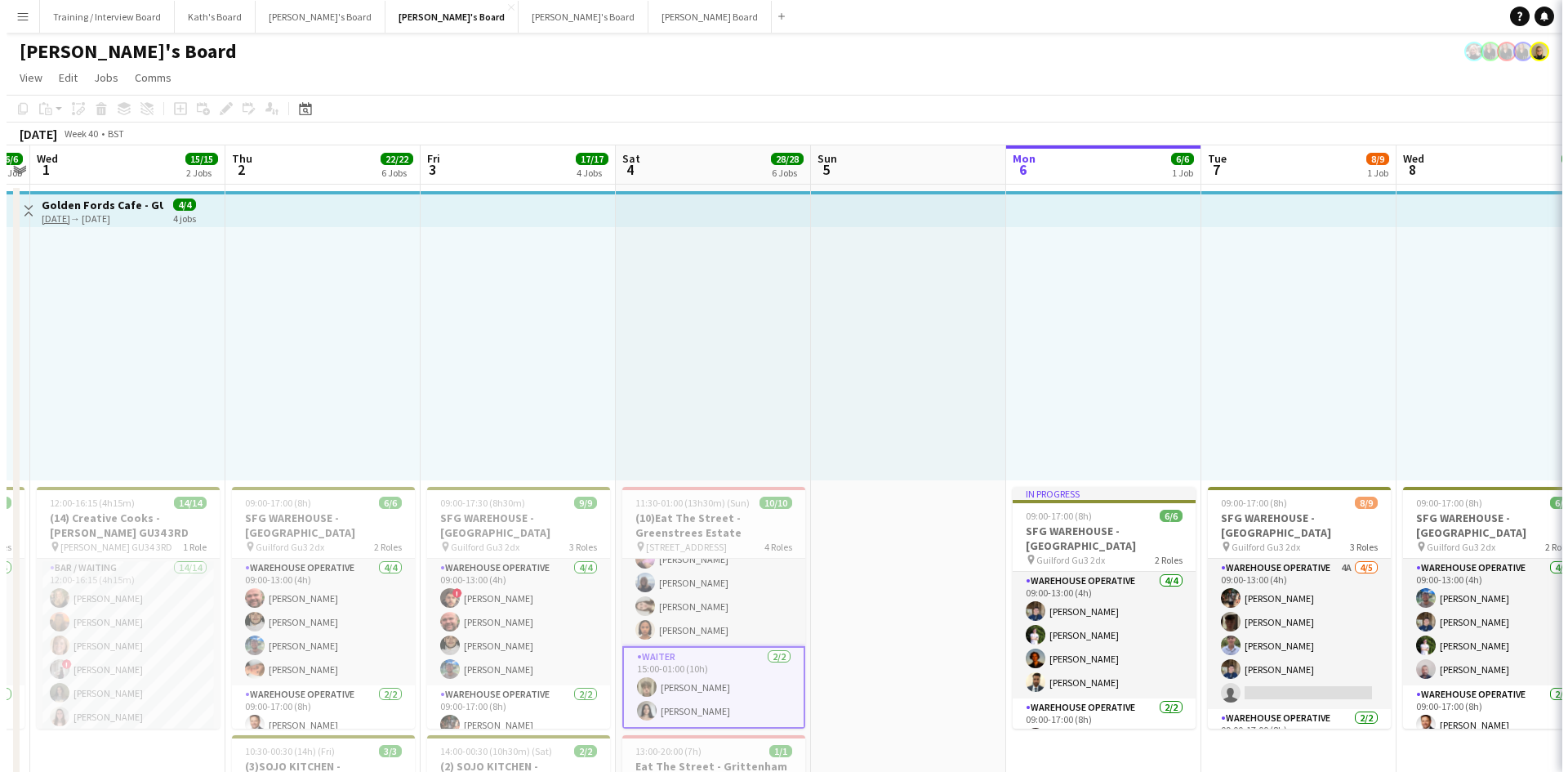
scroll to position [195, 0]
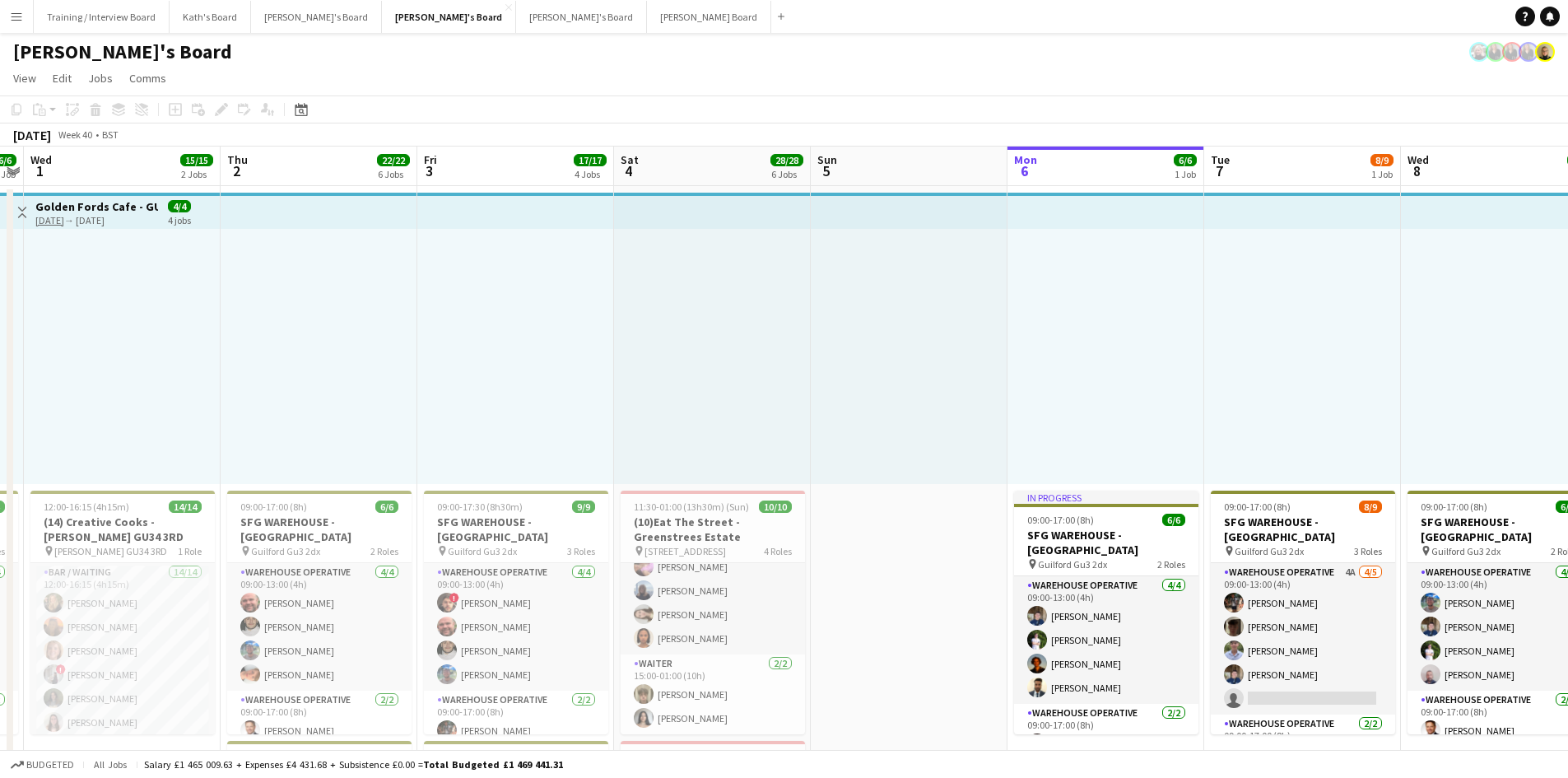
click at [16, 17] on app-icon "Menu" at bounding box center [17, 17] width 13 height 13
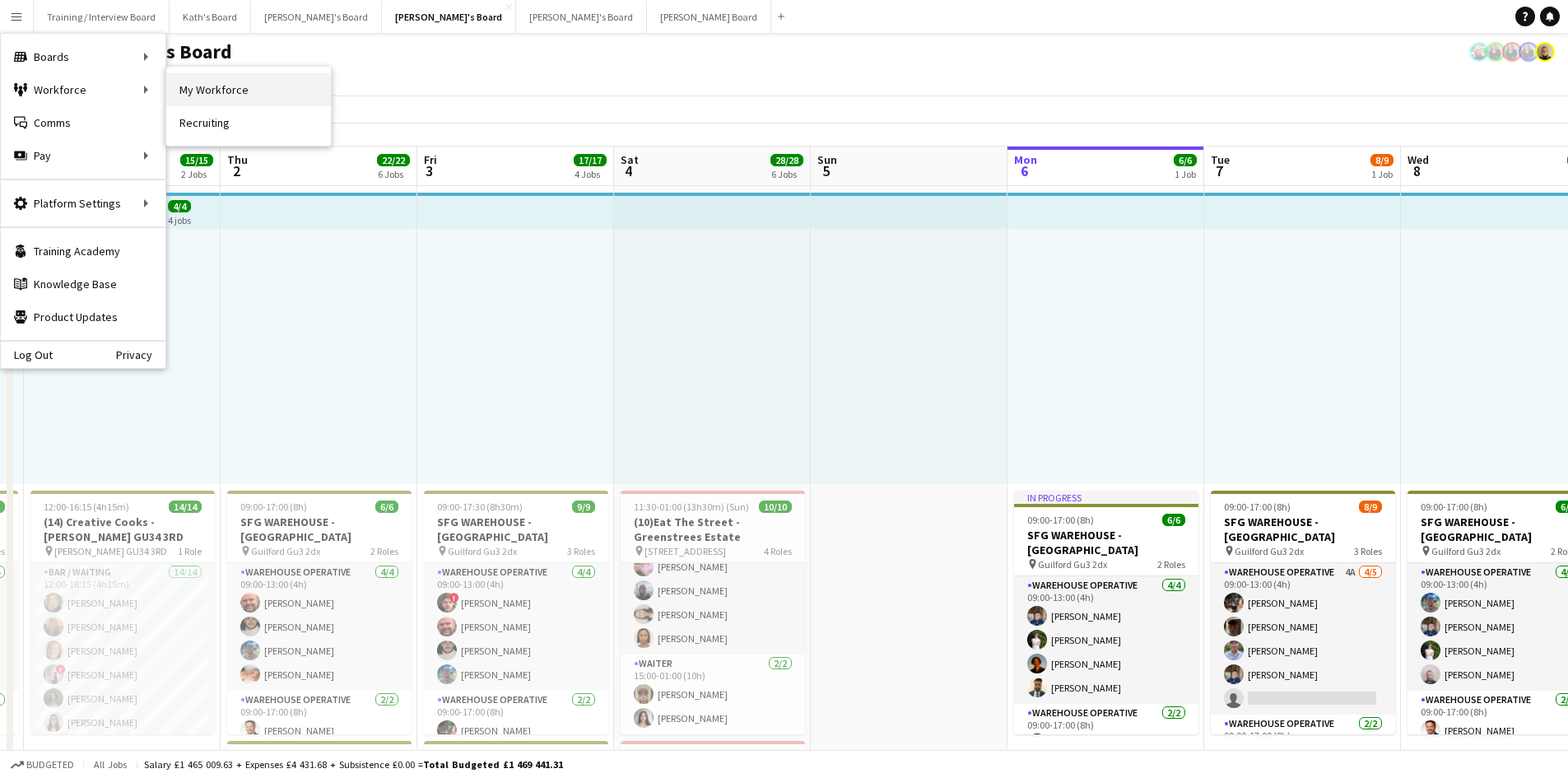
click at [201, 93] on link "My Workforce" at bounding box center [248, 89] width 164 height 33
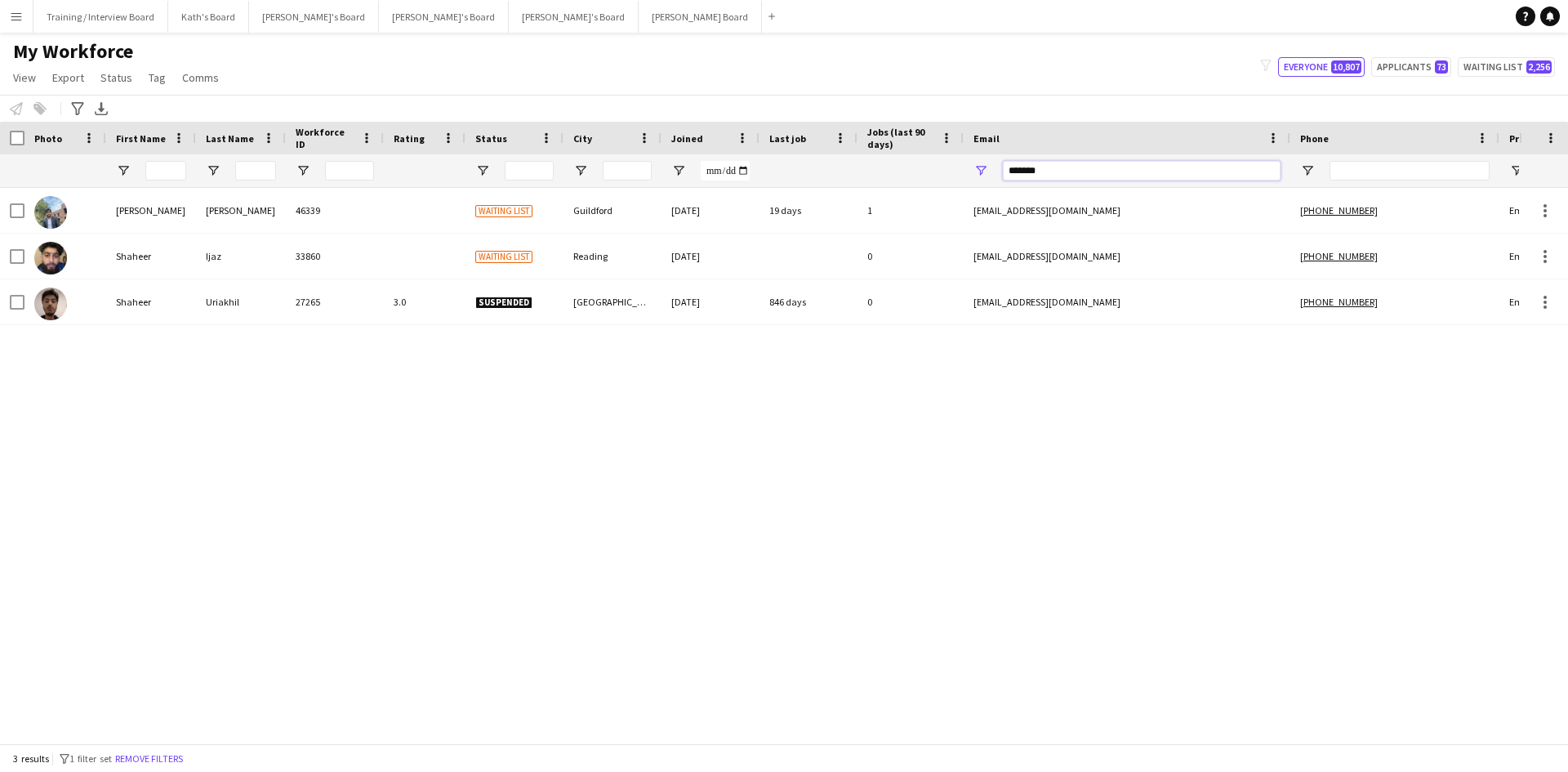
drag, startPoint x: 1036, startPoint y: 169, endPoint x: 899, endPoint y: 173, distance: 137.1
click at [899, 173] on div at bounding box center [885, 170] width 1771 height 33
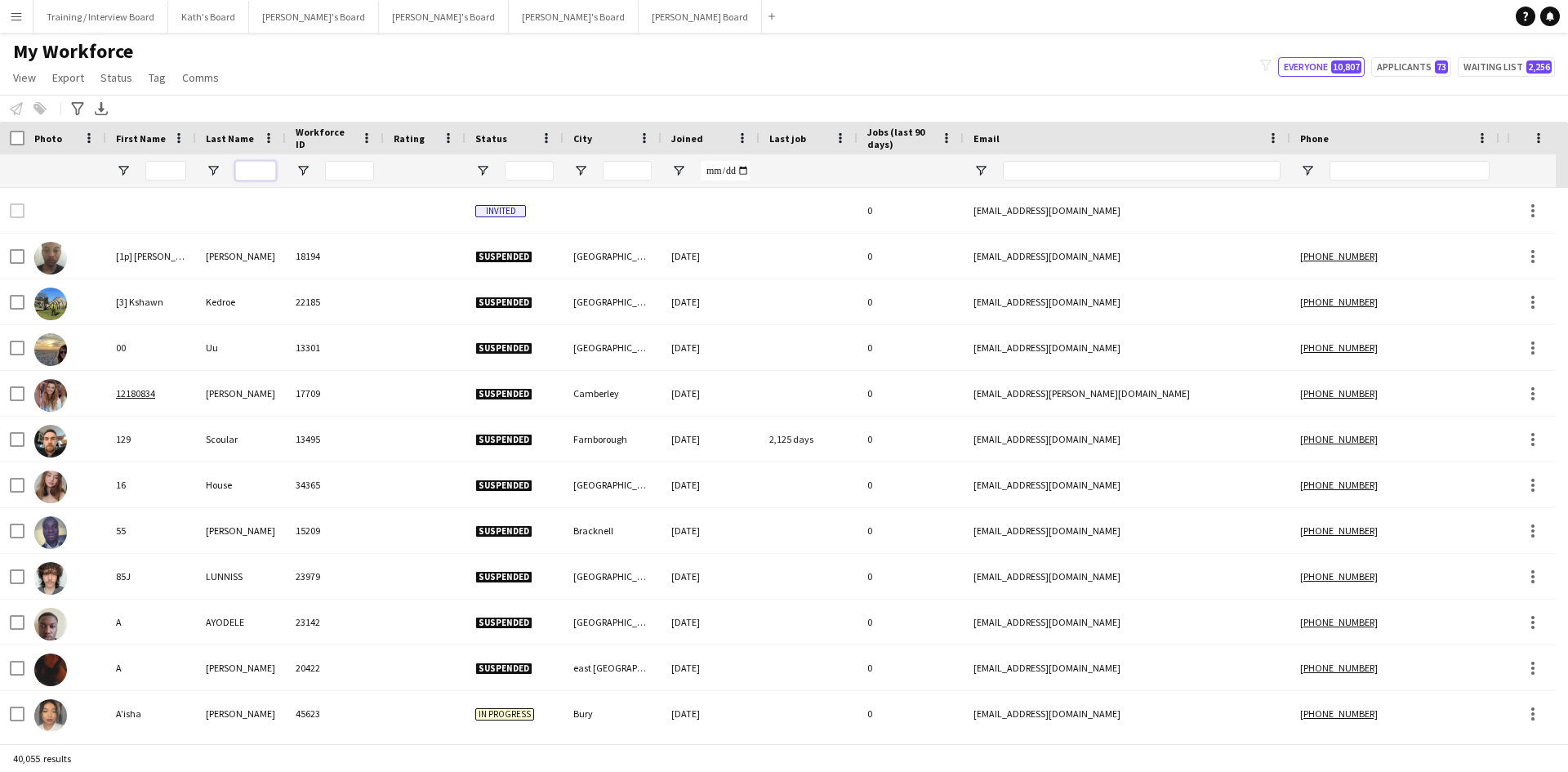
click at [261, 173] on input "Last Name Filter Input" at bounding box center [256, 170] width 41 height 20
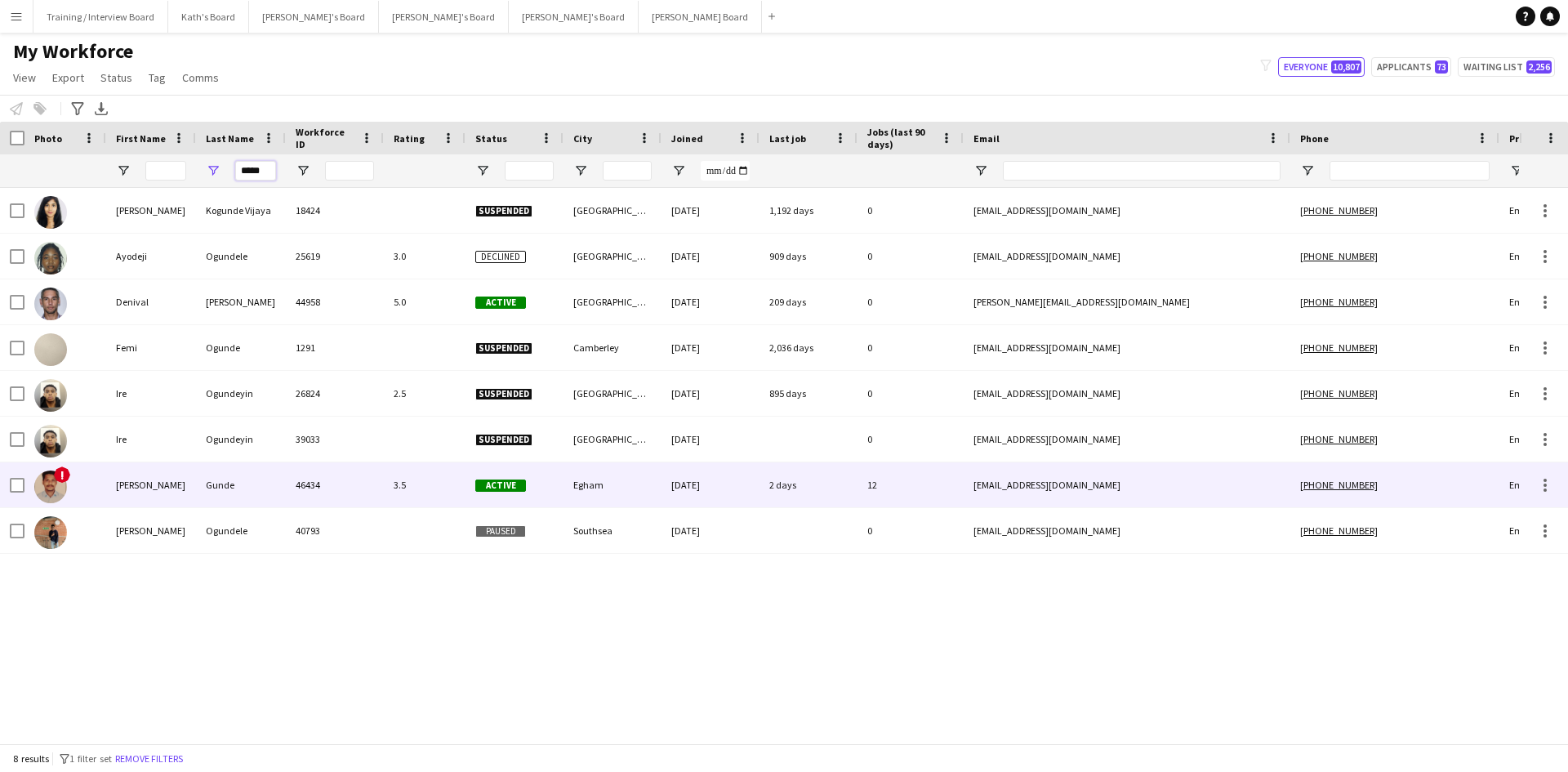
type input "*****"
drag, startPoint x: 367, startPoint y: 494, endPoint x: 442, endPoint y: 490, distance: 75.1
click at [368, 493] on div "46434" at bounding box center [334, 484] width 98 height 45
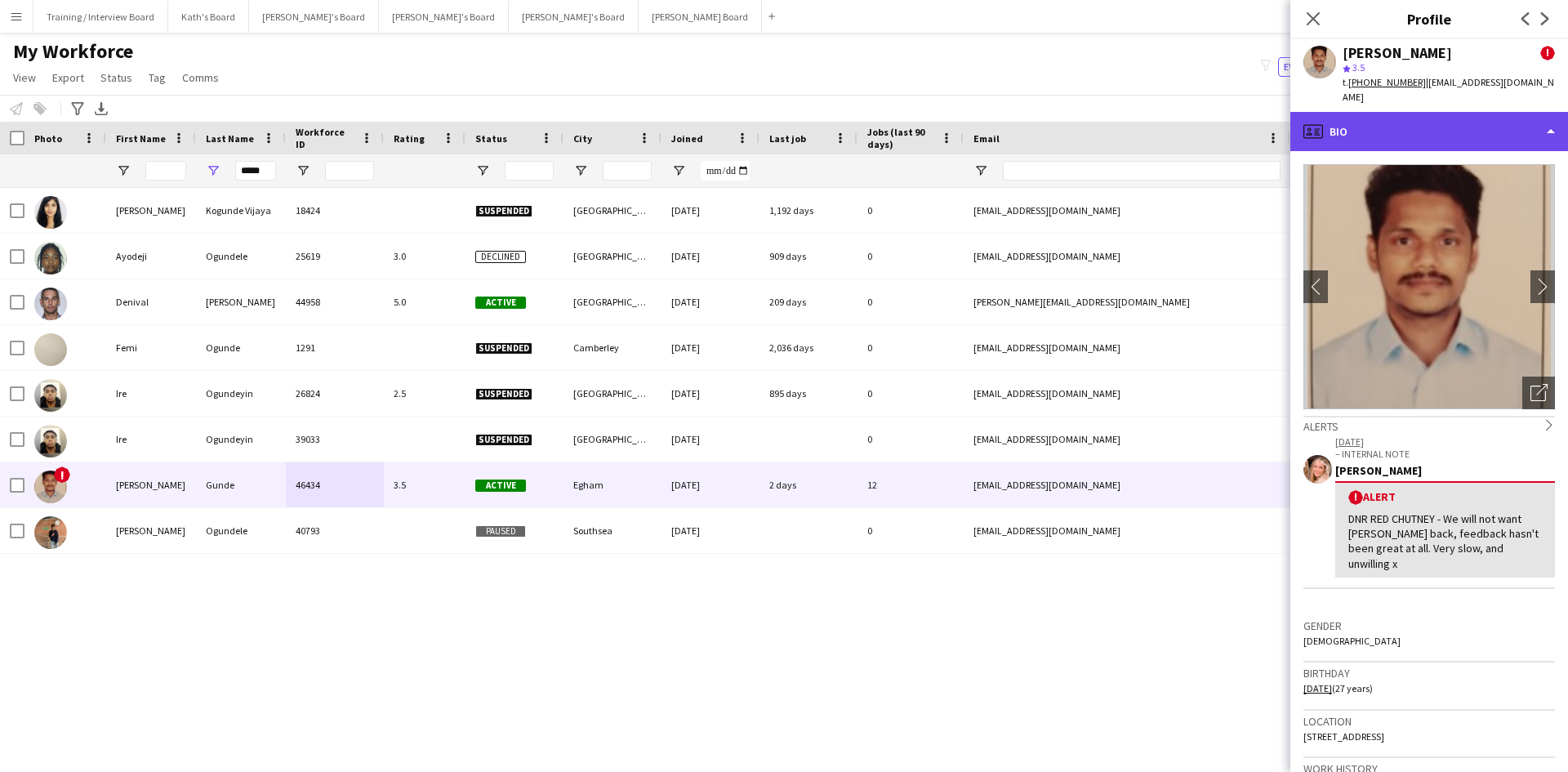
click at [1463, 115] on div "profile Bio" at bounding box center [1429, 131] width 277 height 39
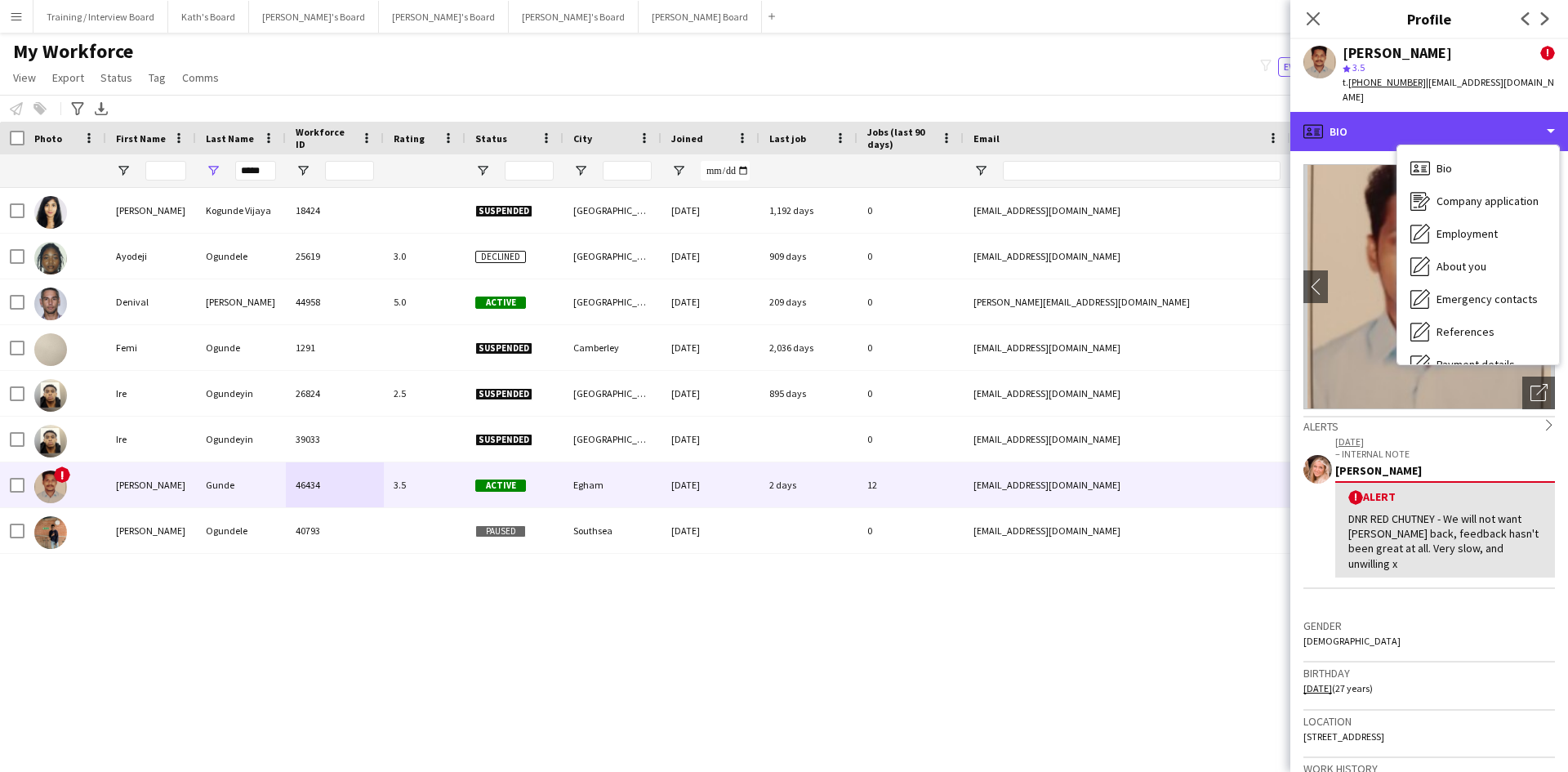
scroll to position [163, 0]
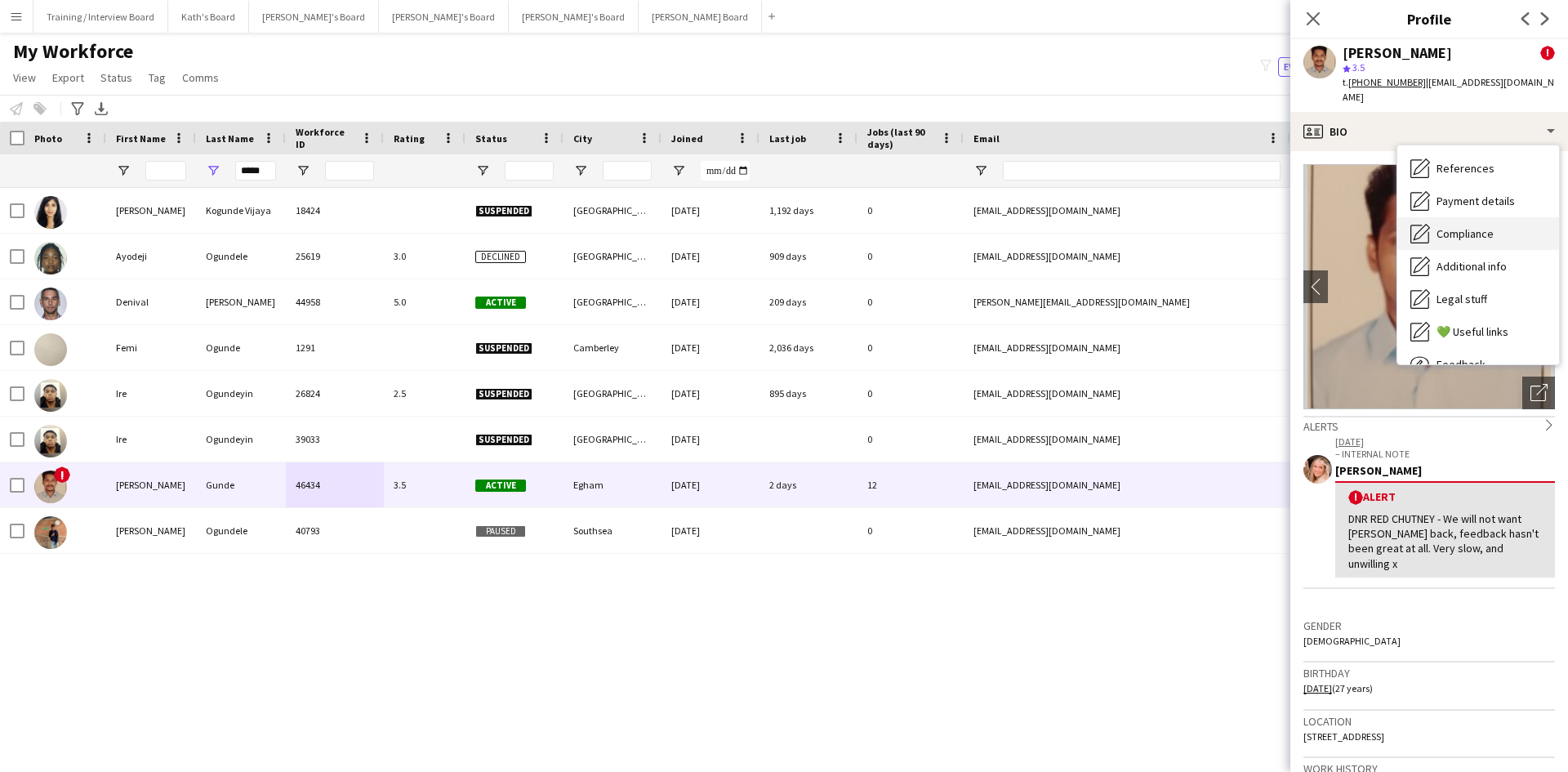
click at [1506, 222] on div "Compliance Compliance" at bounding box center [1479, 233] width 162 height 33
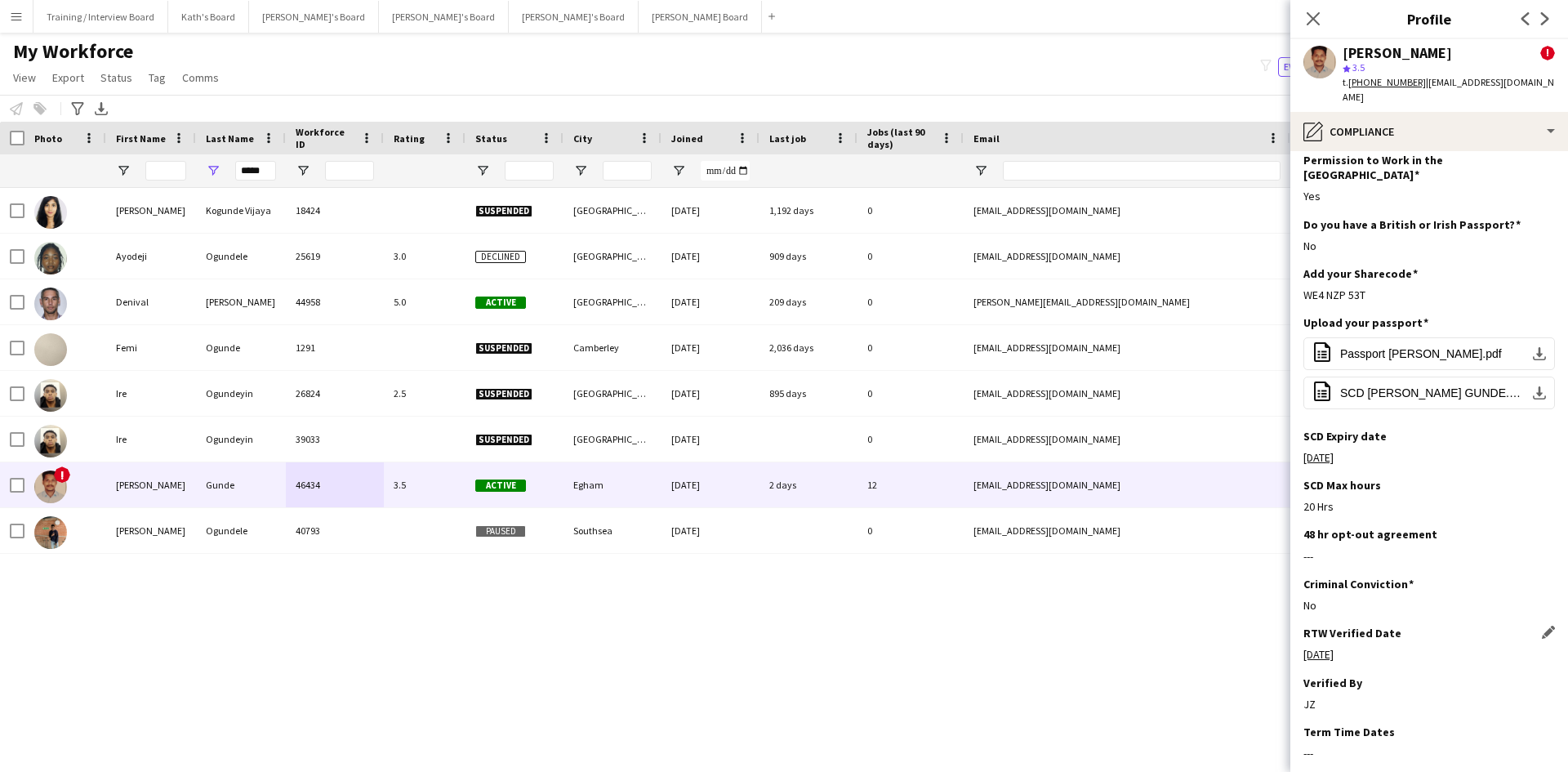
scroll to position [0, 0]
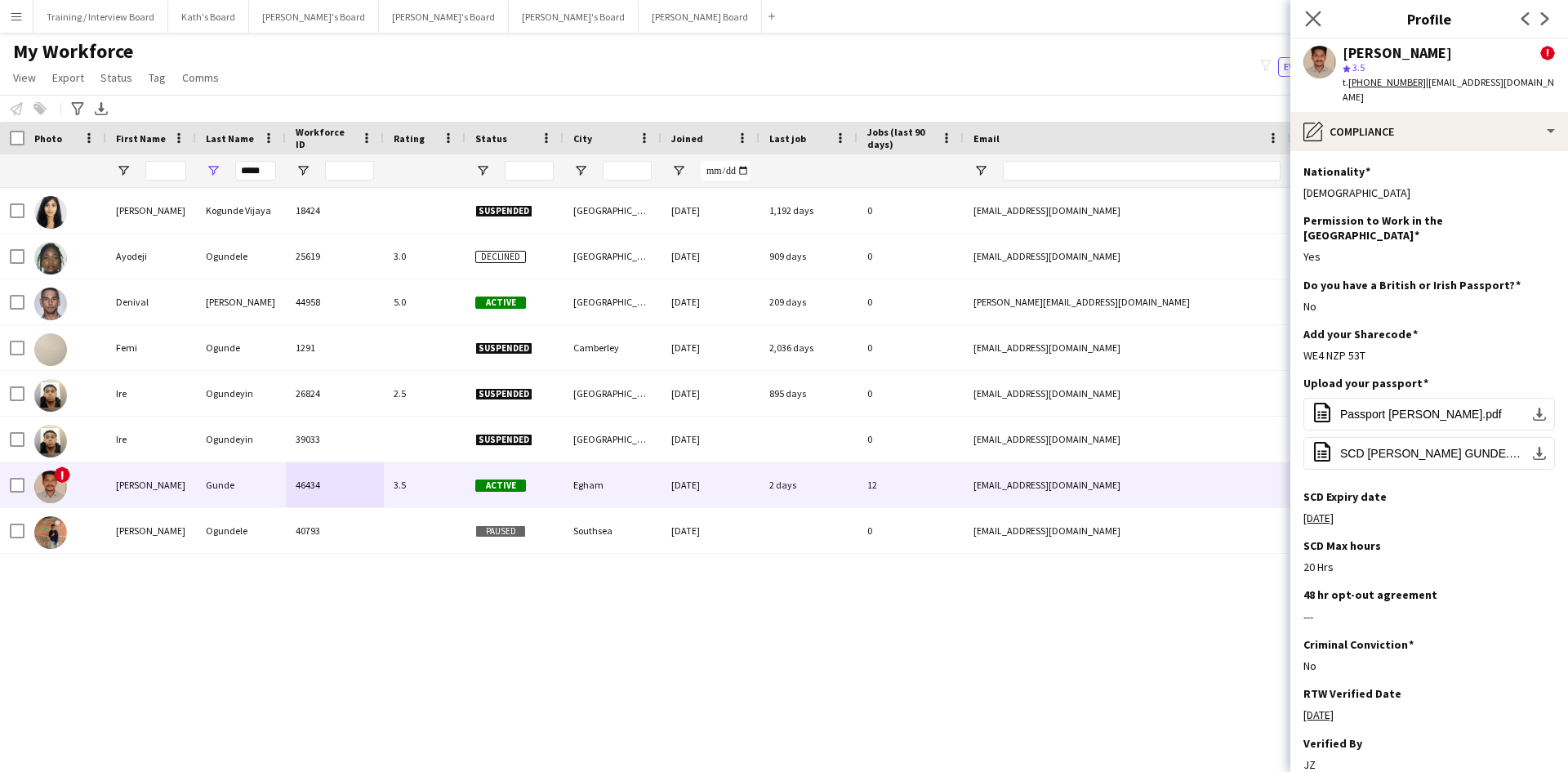
click at [1322, 22] on app-icon "Close pop-in" at bounding box center [1313, 19] width 23 height 23
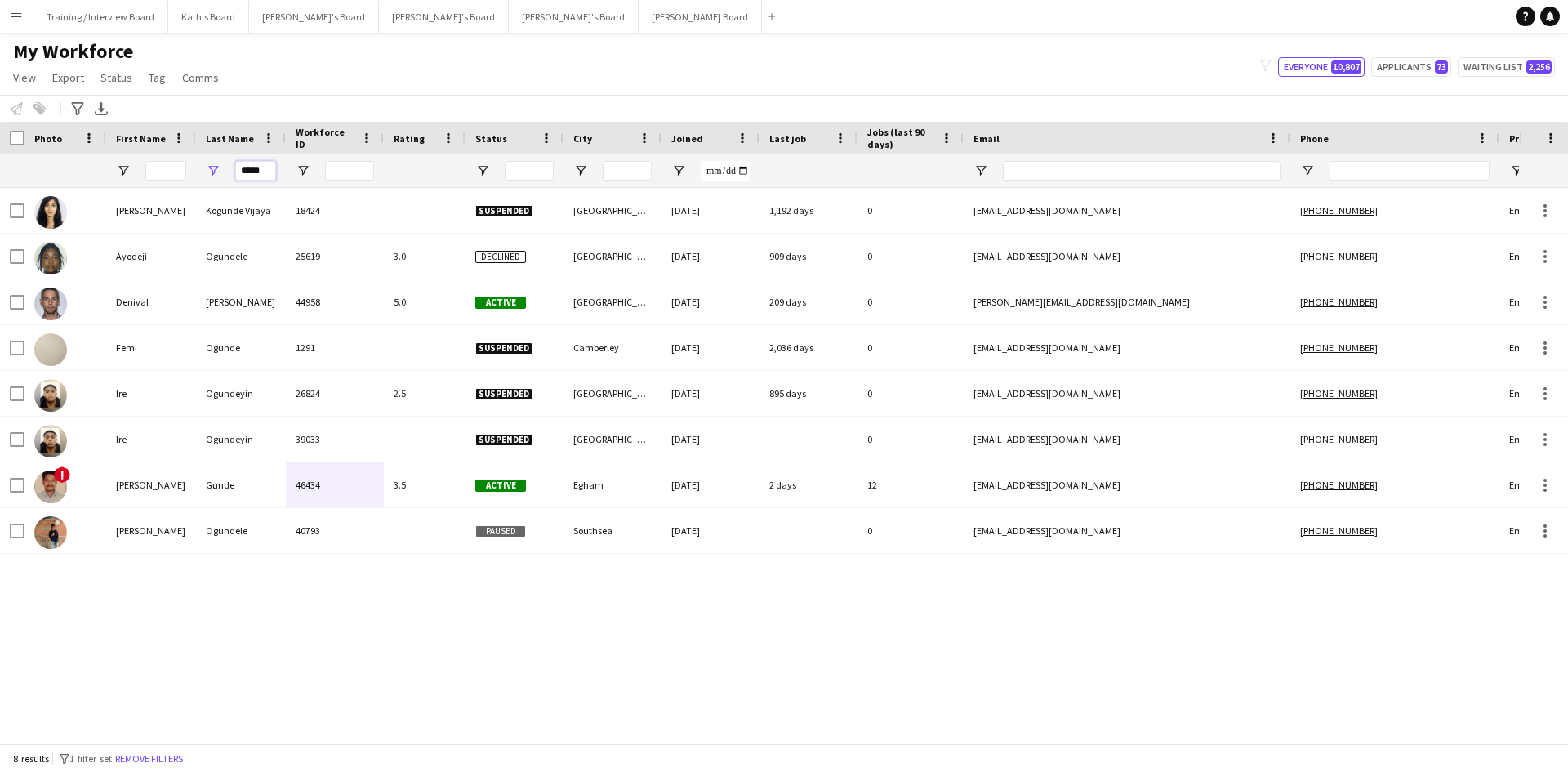
drag, startPoint x: 271, startPoint y: 178, endPoint x: 219, endPoint y: 177, distance: 52.0
click at [219, 177] on div "*****" at bounding box center [241, 170] width 89 height 33
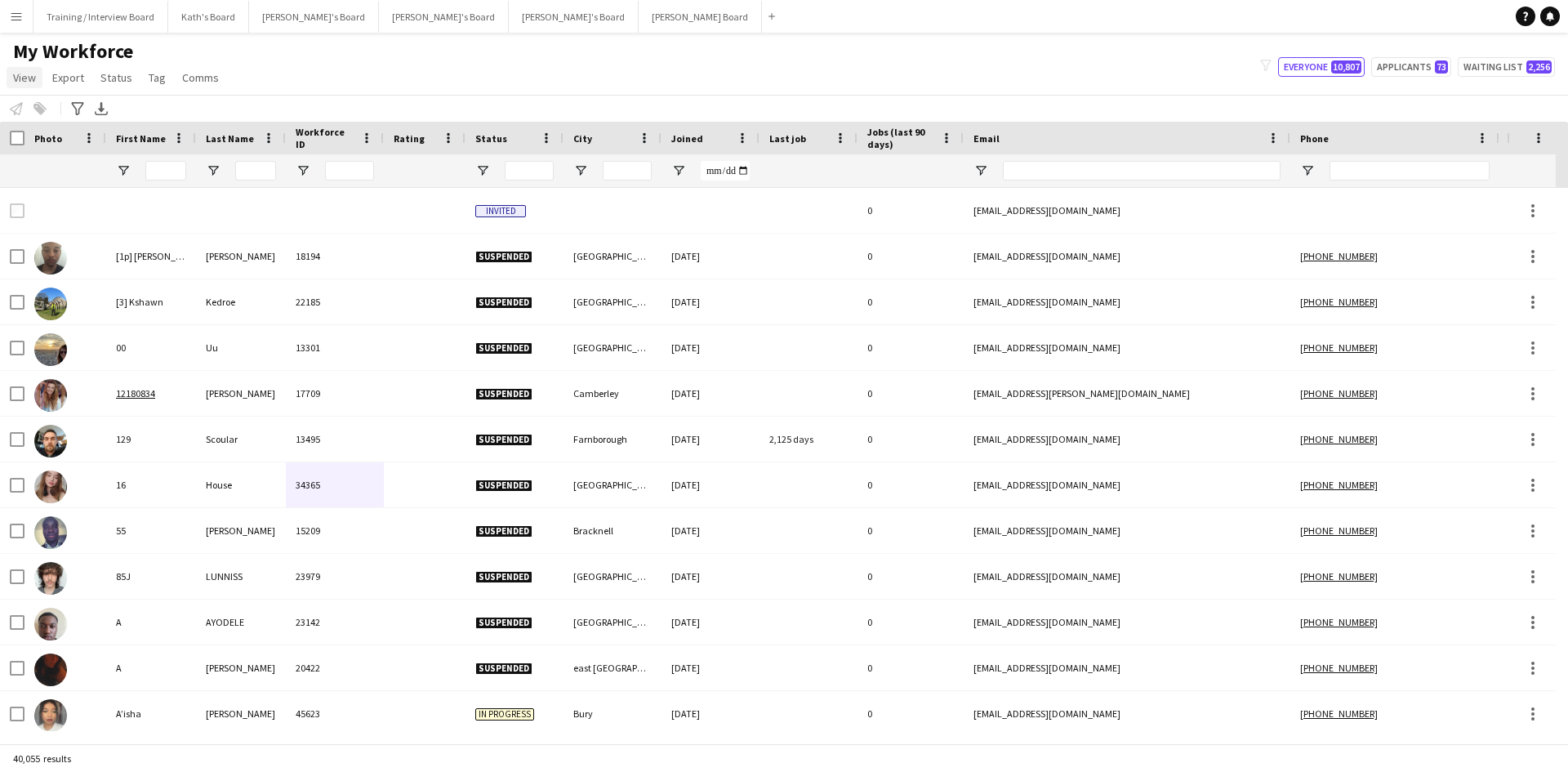
click at [17, 82] on span "View" at bounding box center [24, 77] width 23 height 15
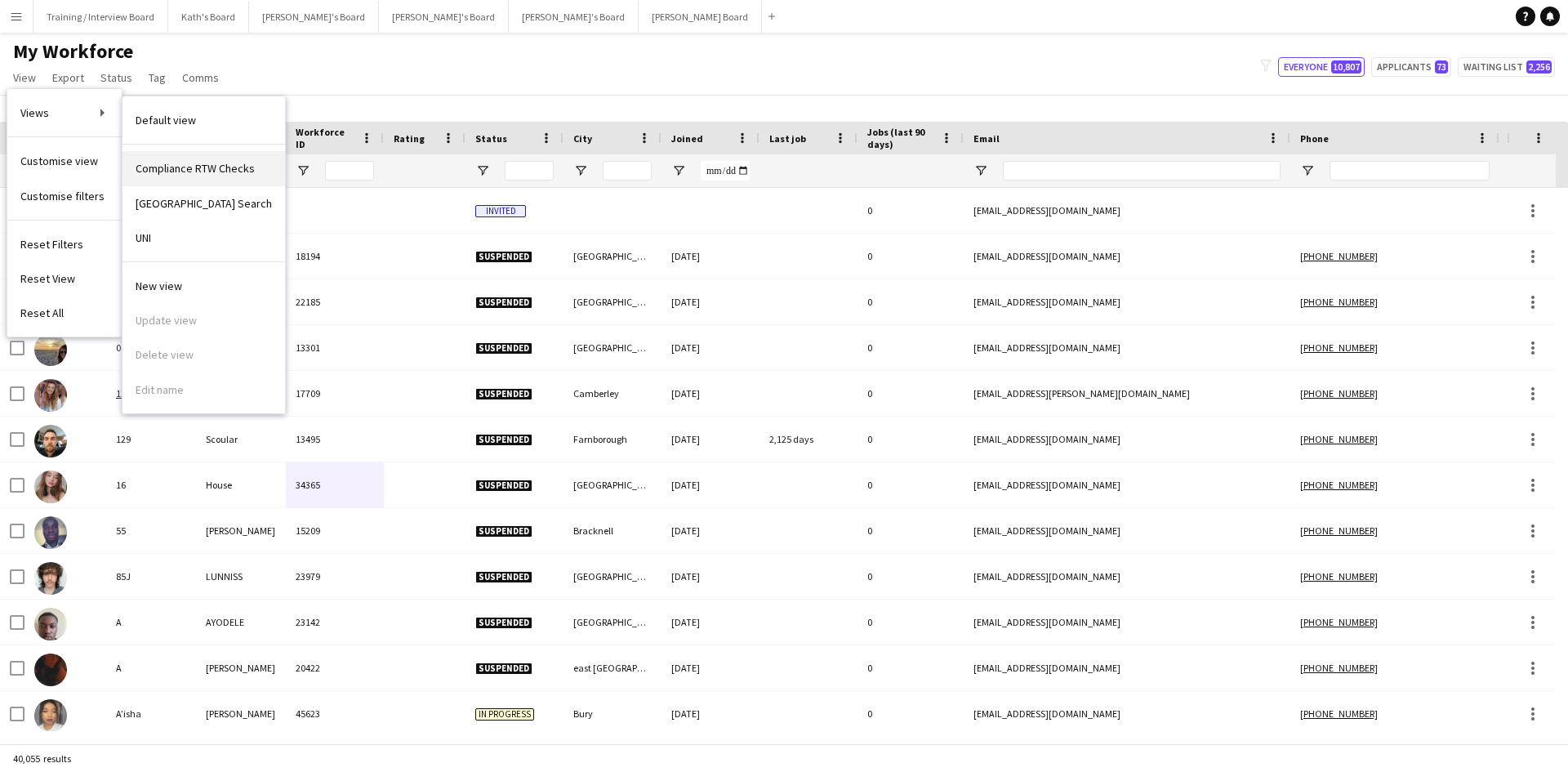
click at [225, 166] on span "Compliance RTW Checks" at bounding box center [196, 169] width 119 height 15
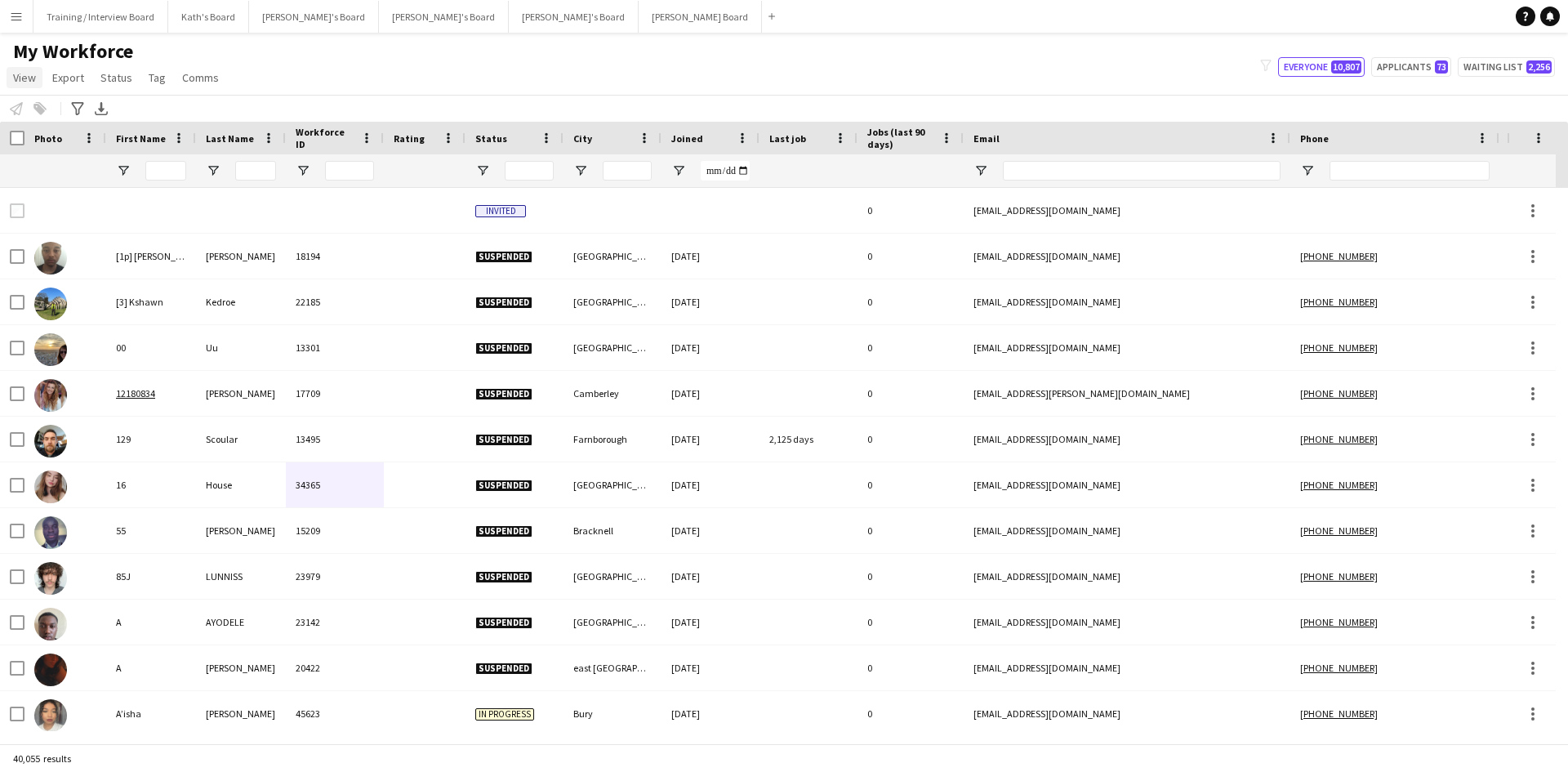
click at [24, 78] on span "View" at bounding box center [24, 77] width 23 height 15
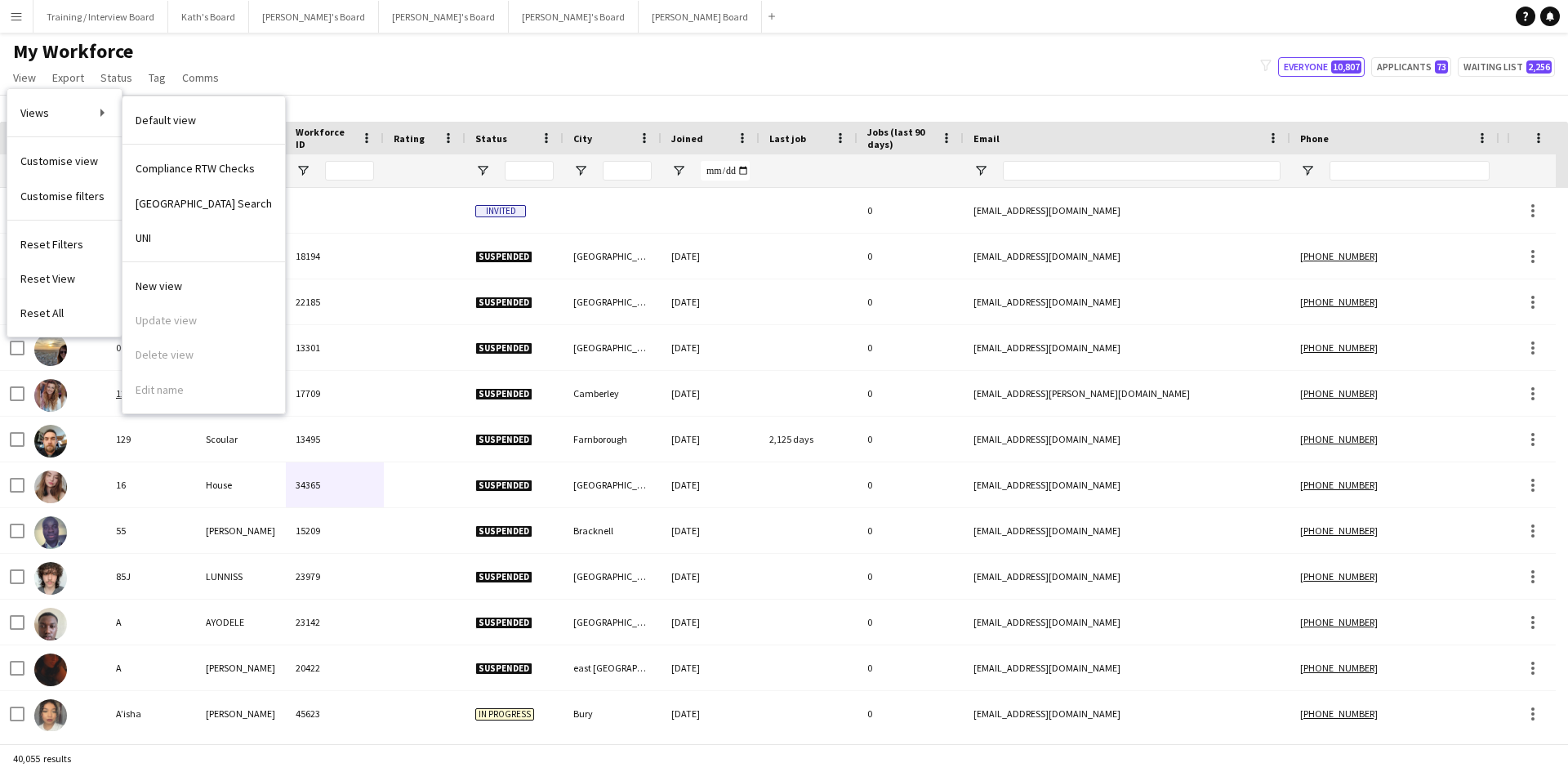
click at [163, 162] on span "Compliance RTW Checks" at bounding box center [196, 169] width 119 height 15
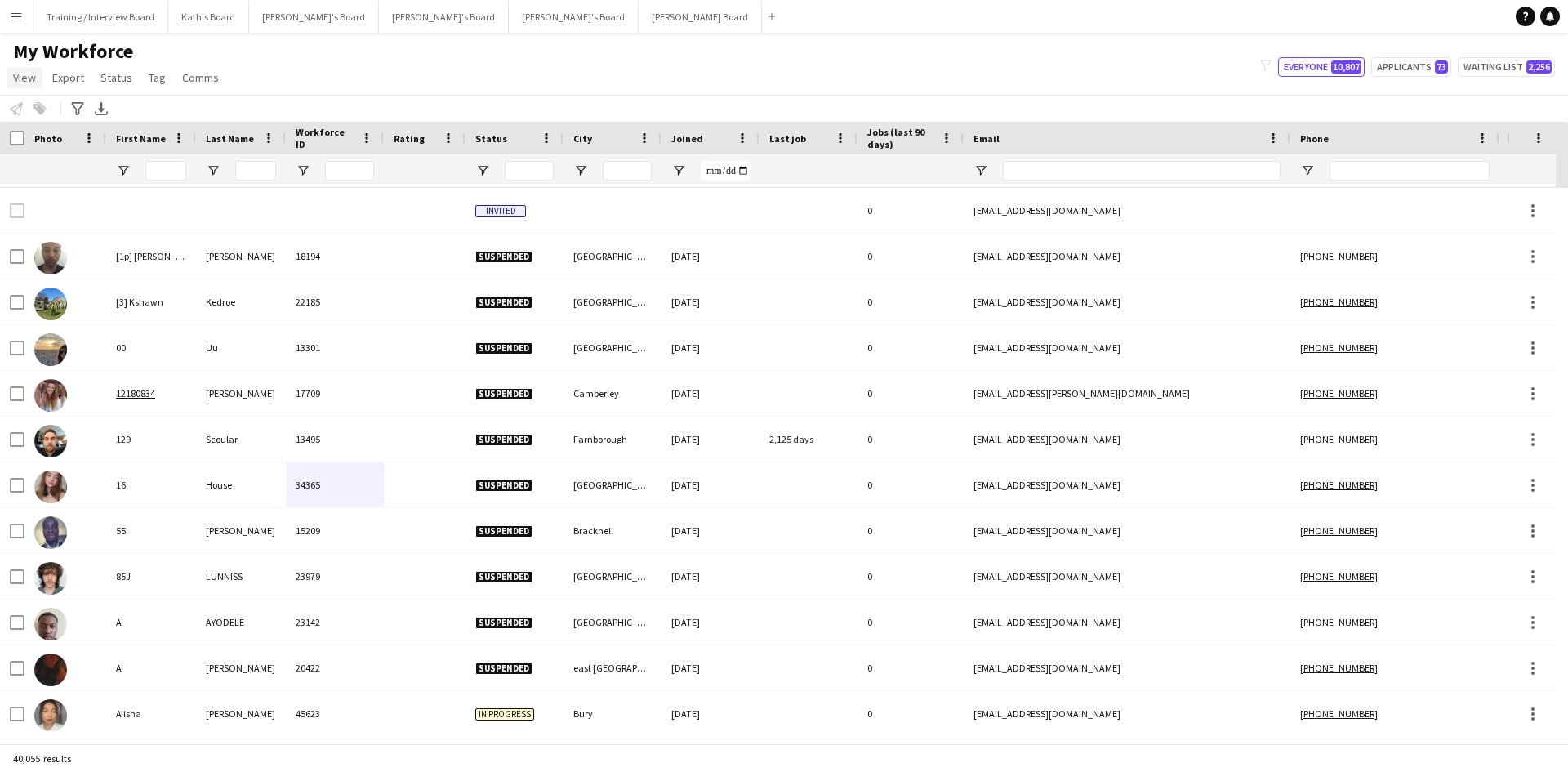
click at [20, 87] on link "View" at bounding box center [24, 77] width 36 height 21
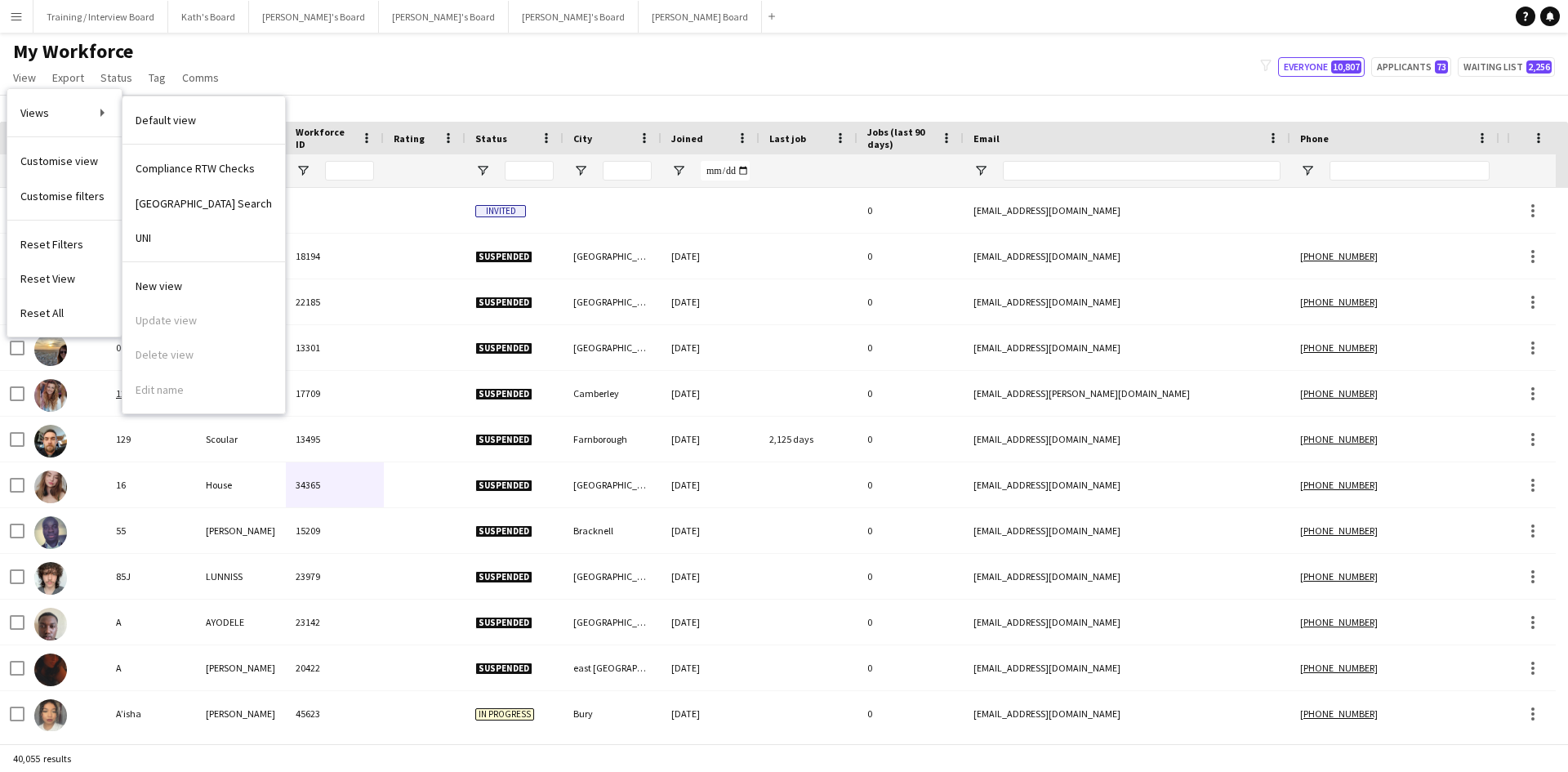
click at [145, 165] on span "Compliance RTW Checks" at bounding box center [196, 169] width 119 height 15
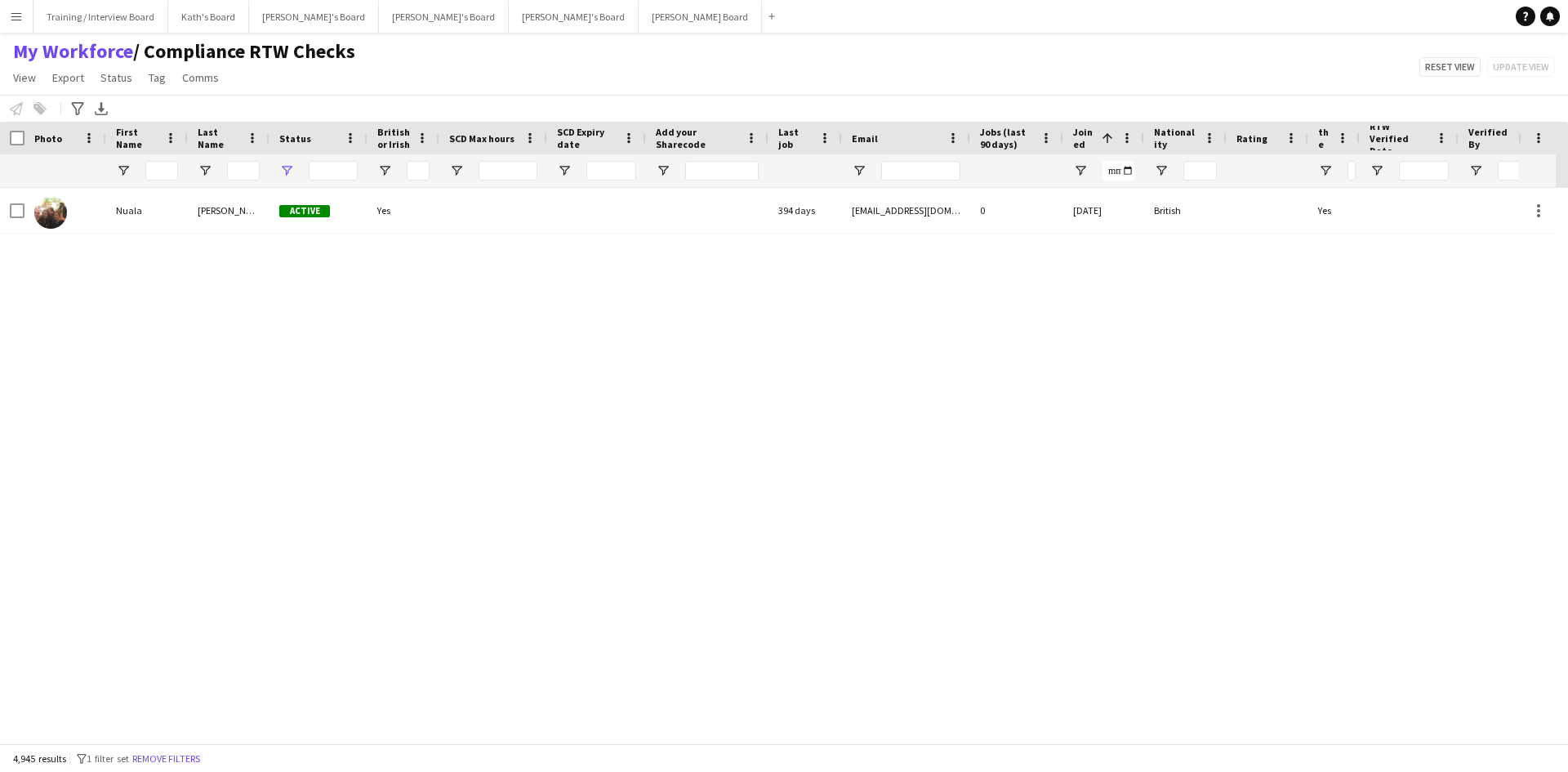
type input "**********"
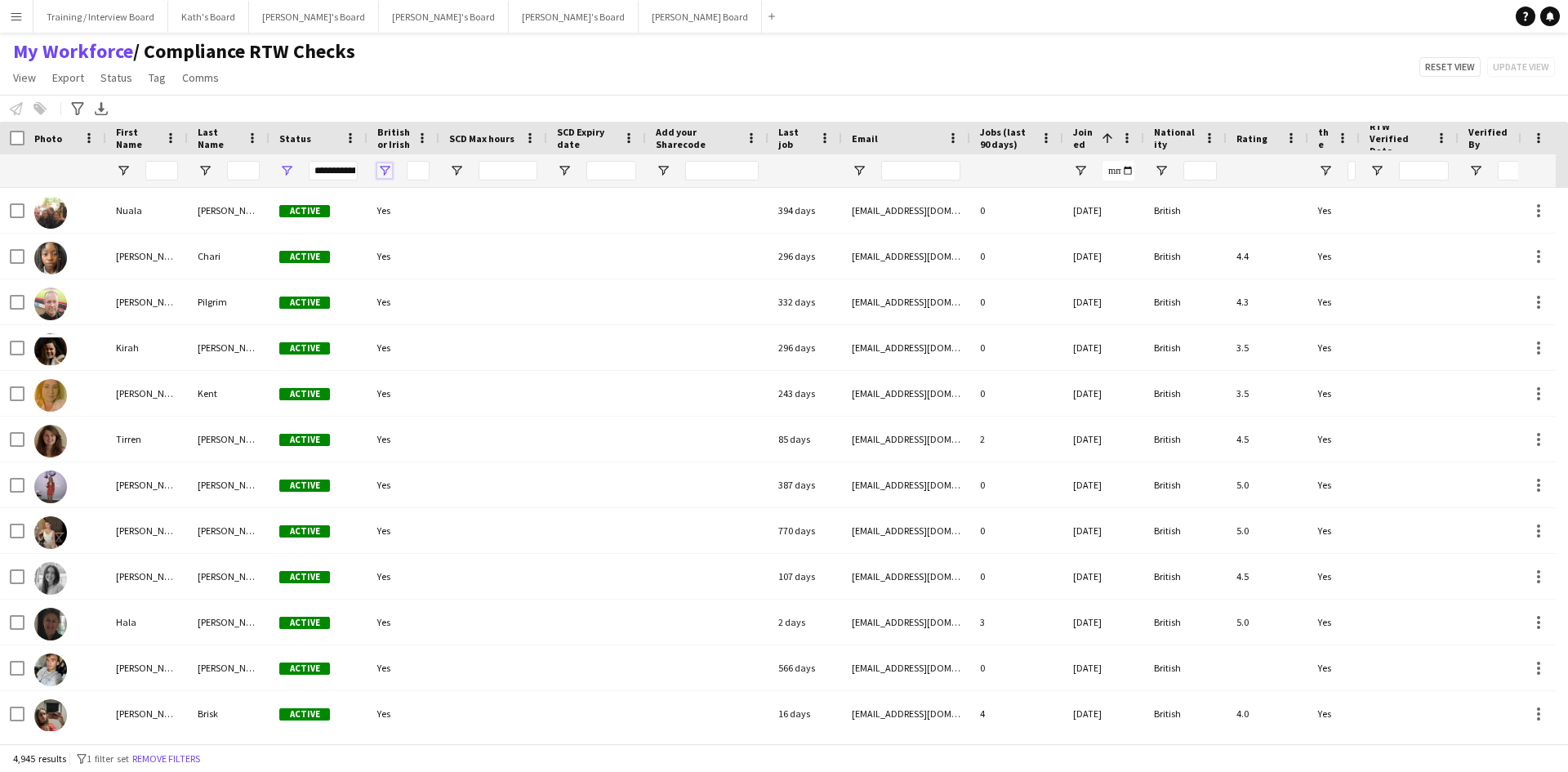
click at [389, 172] on span "Open Filter Menu" at bounding box center [385, 170] width 15 height 15
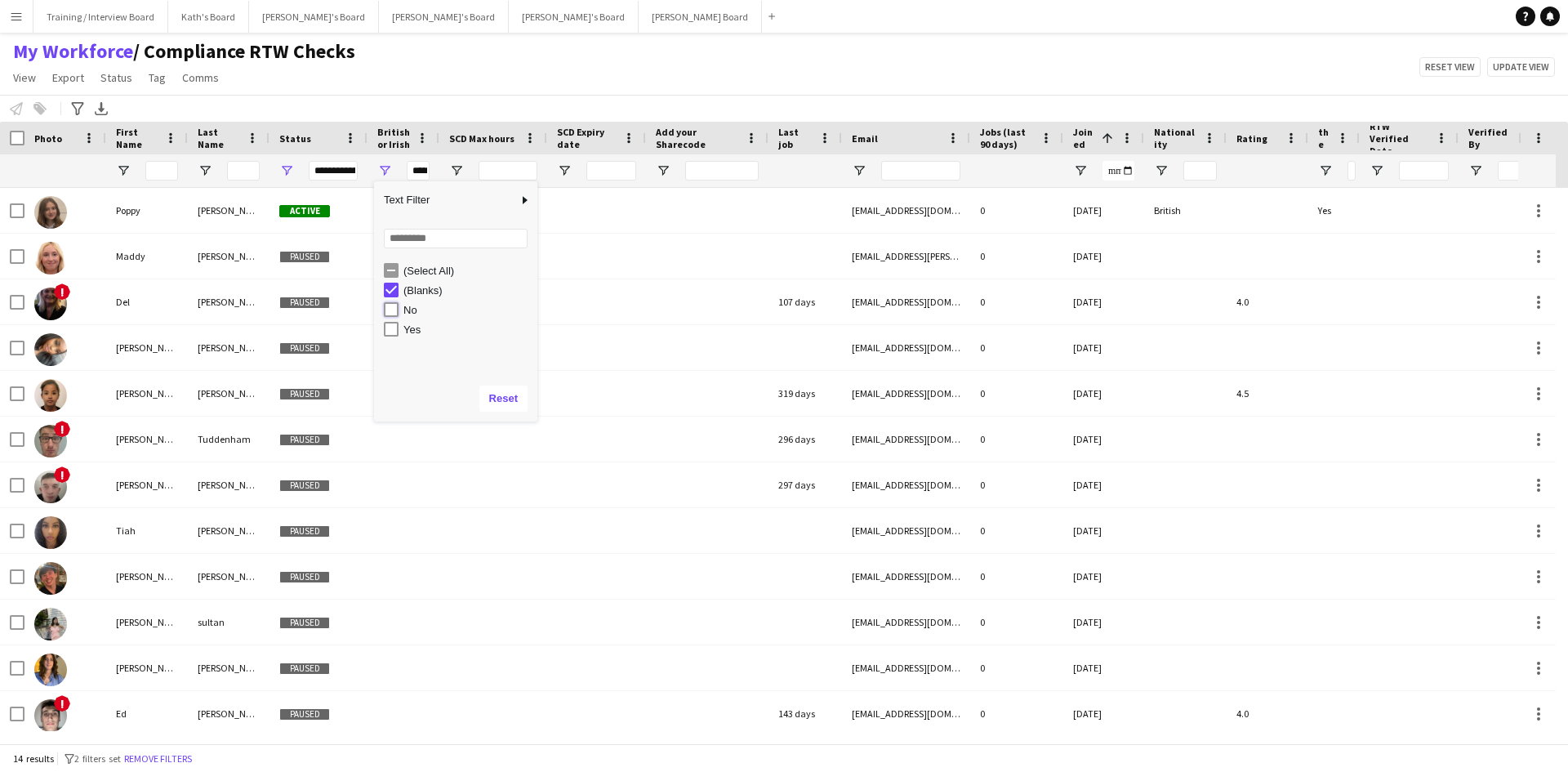
type input "**********"
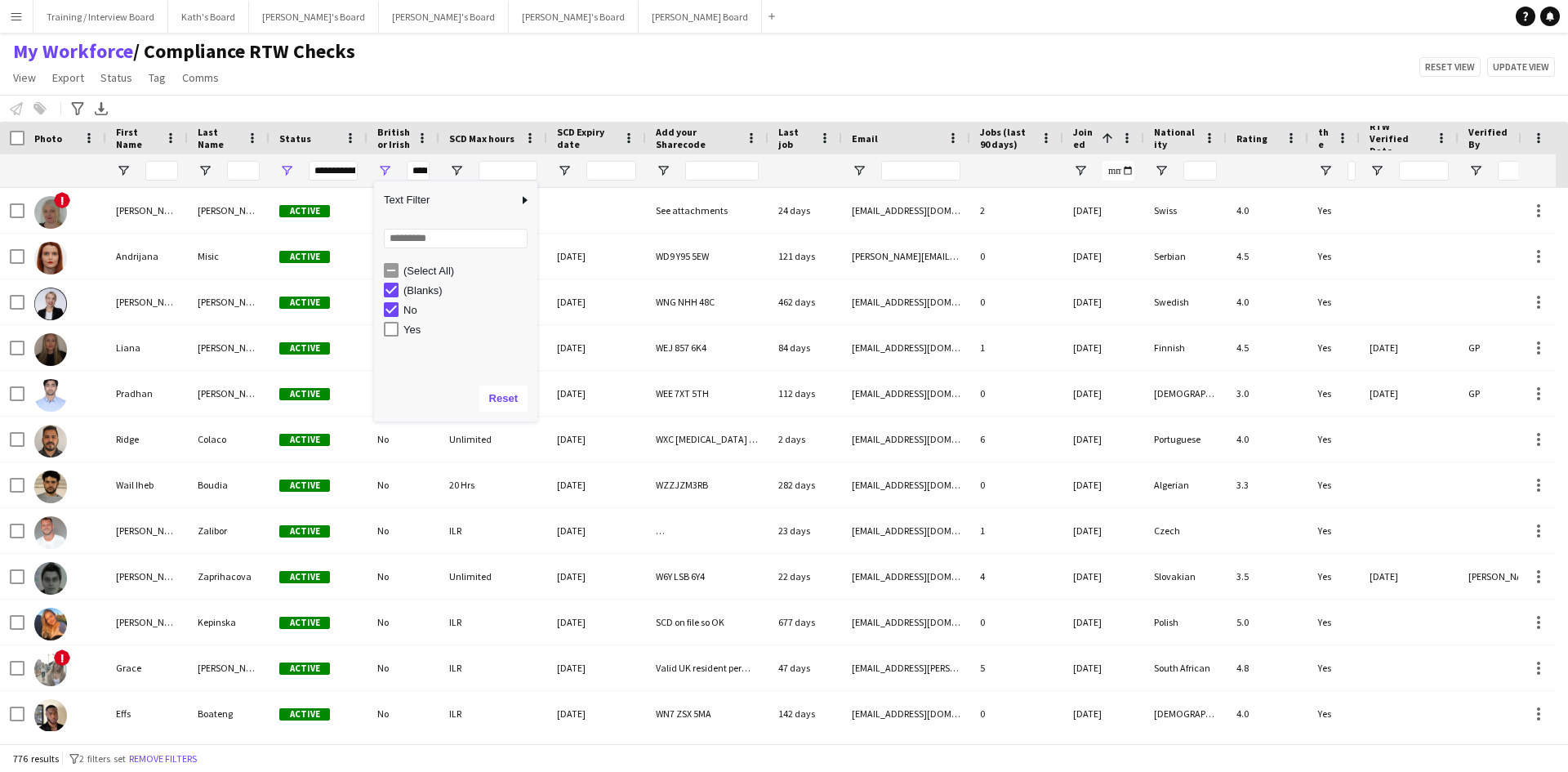
click at [409, 93] on div "My Workforce / Compliance RTW Checks View Views Default view Compliance RTW Che…" at bounding box center [784, 67] width 1568 height 56
click at [283, 171] on span "Open Filter Menu" at bounding box center [287, 170] width 15 height 15
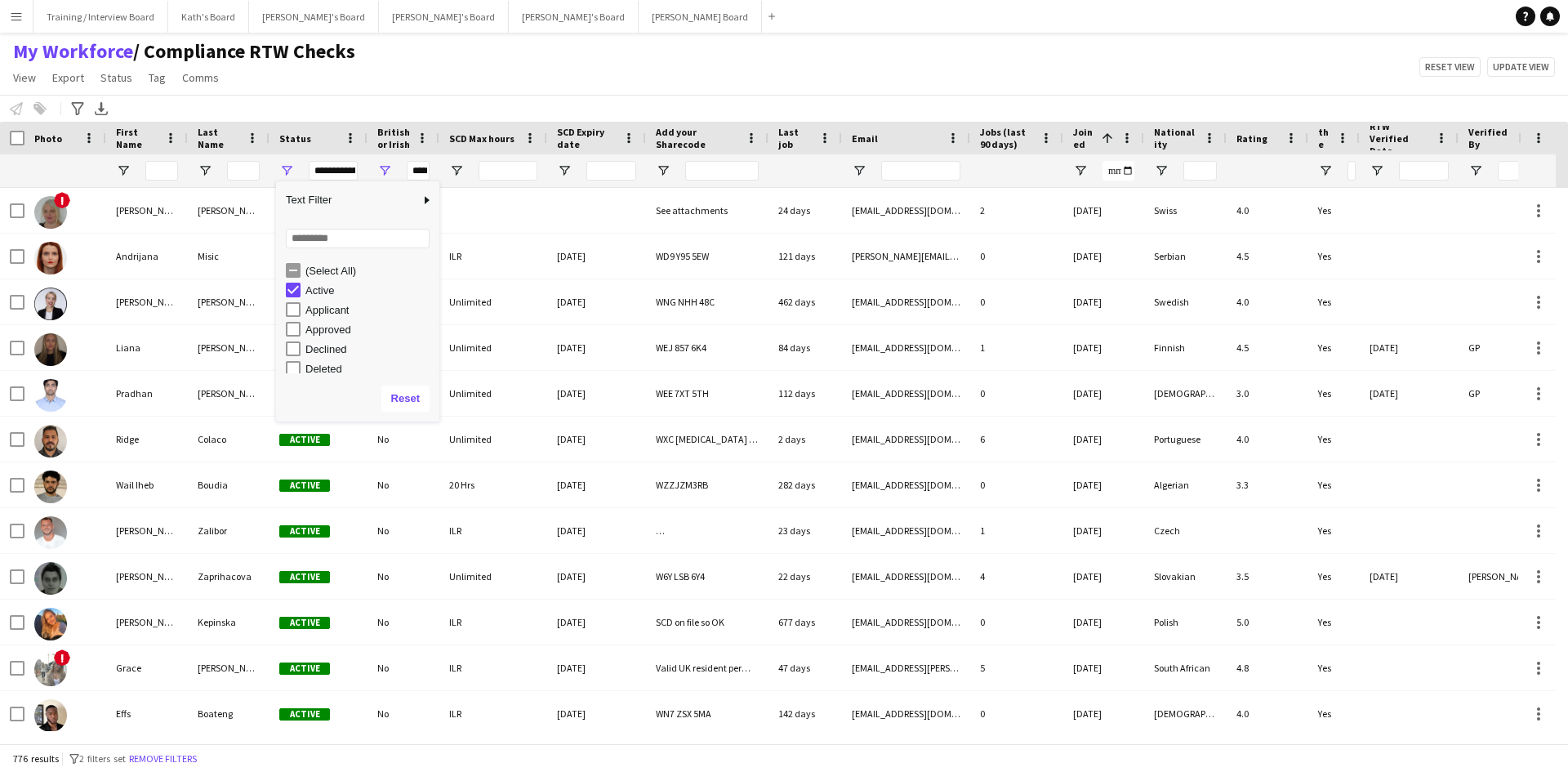
scroll to position [103, 0]
type input "**********"
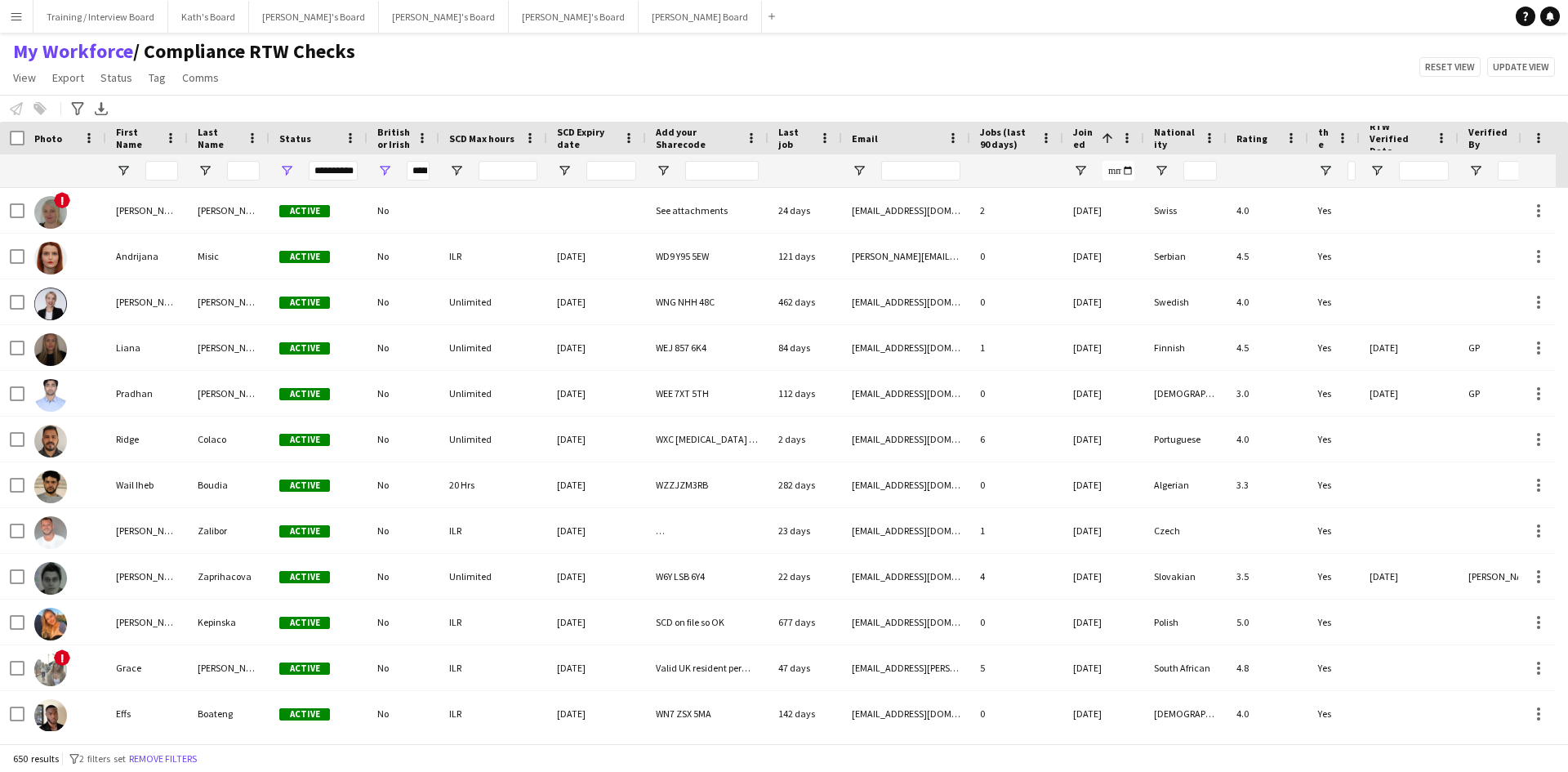
click at [455, 89] on div "My Workforce / Compliance RTW Checks View Views Default view Compliance RTW Che…" at bounding box center [784, 67] width 1568 height 56
click at [456, 170] on span "Open Filter Menu" at bounding box center [456, 170] width 15 height 15
type input "**********"
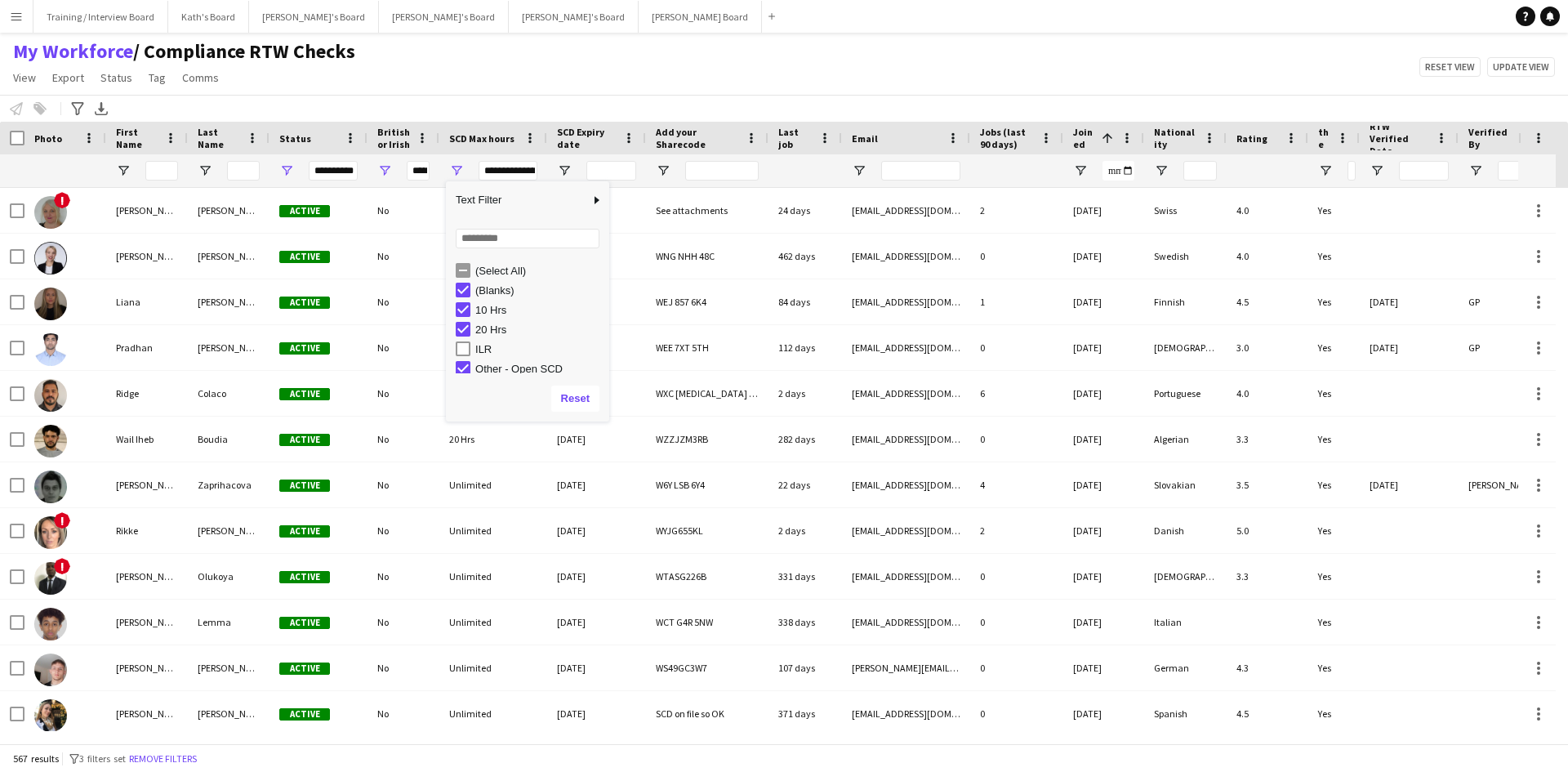
click at [467, 95] on div "Notify workforce Add to tag Select at least one crew to tag him or her. Advance…" at bounding box center [784, 108] width 1568 height 27
click at [561, 171] on span "Open Filter Menu" at bounding box center [564, 170] width 15 height 15
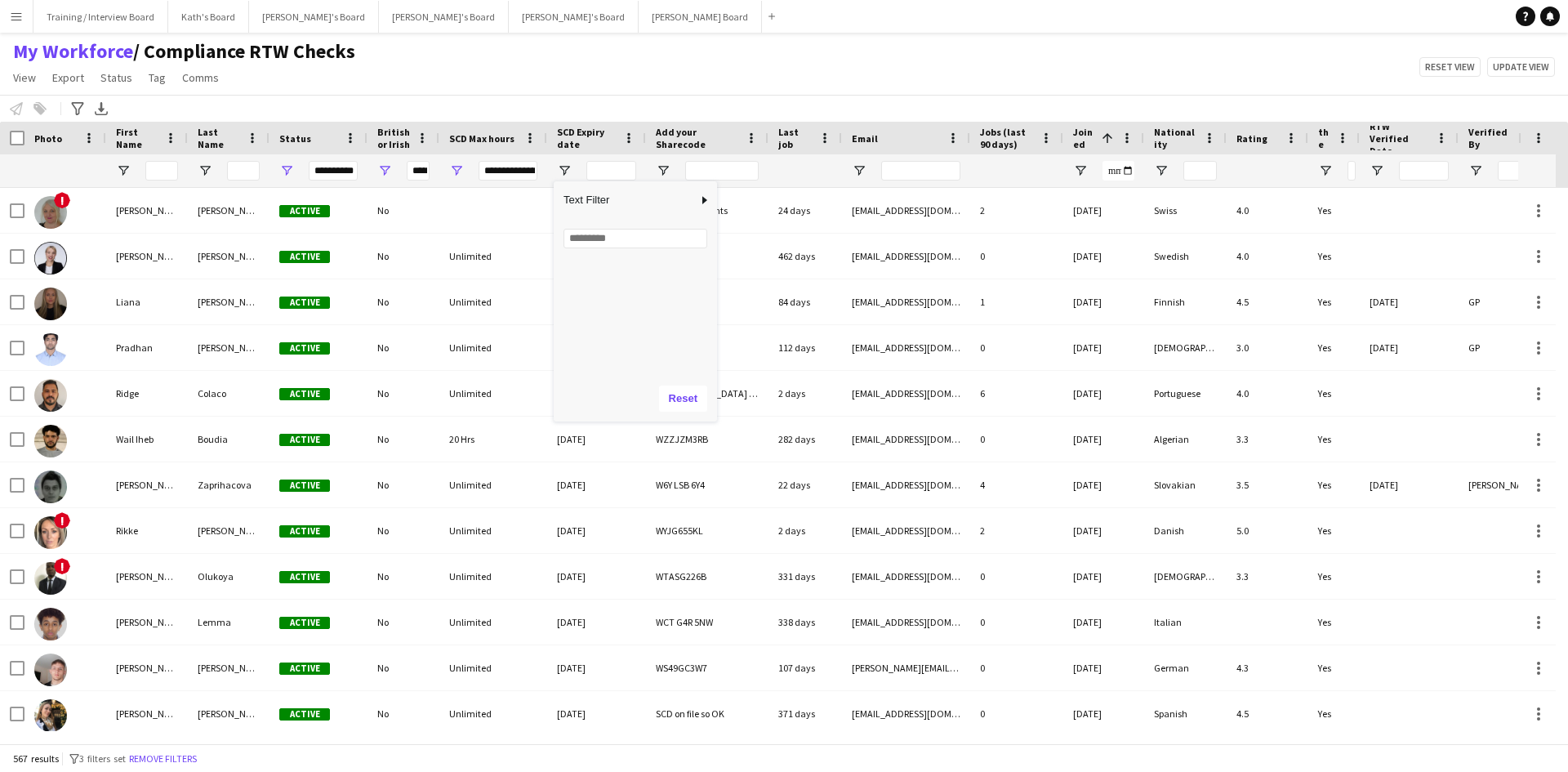
scroll to position [0, 0]
click at [518, 105] on div "Notify workforce Add to tag Select at least one crew to tag him or her. Advance…" at bounding box center [784, 108] width 1568 height 27
click at [571, 167] on span "Open Filter Menu" at bounding box center [564, 170] width 15 height 15
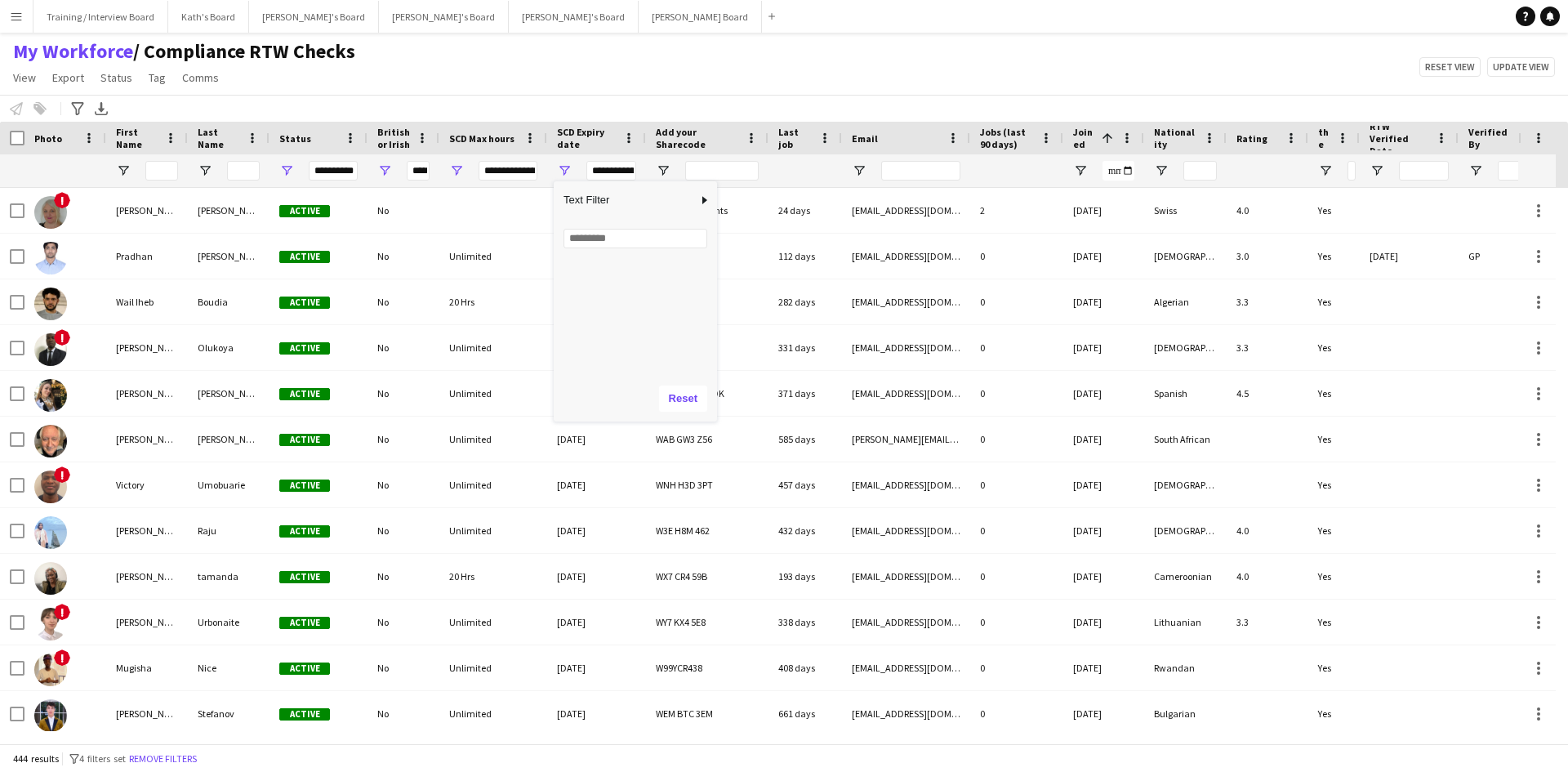
scroll to position [4710, 0]
click at [704, 269] on div "[DATE]" at bounding box center [640, 265] width 154 height 20
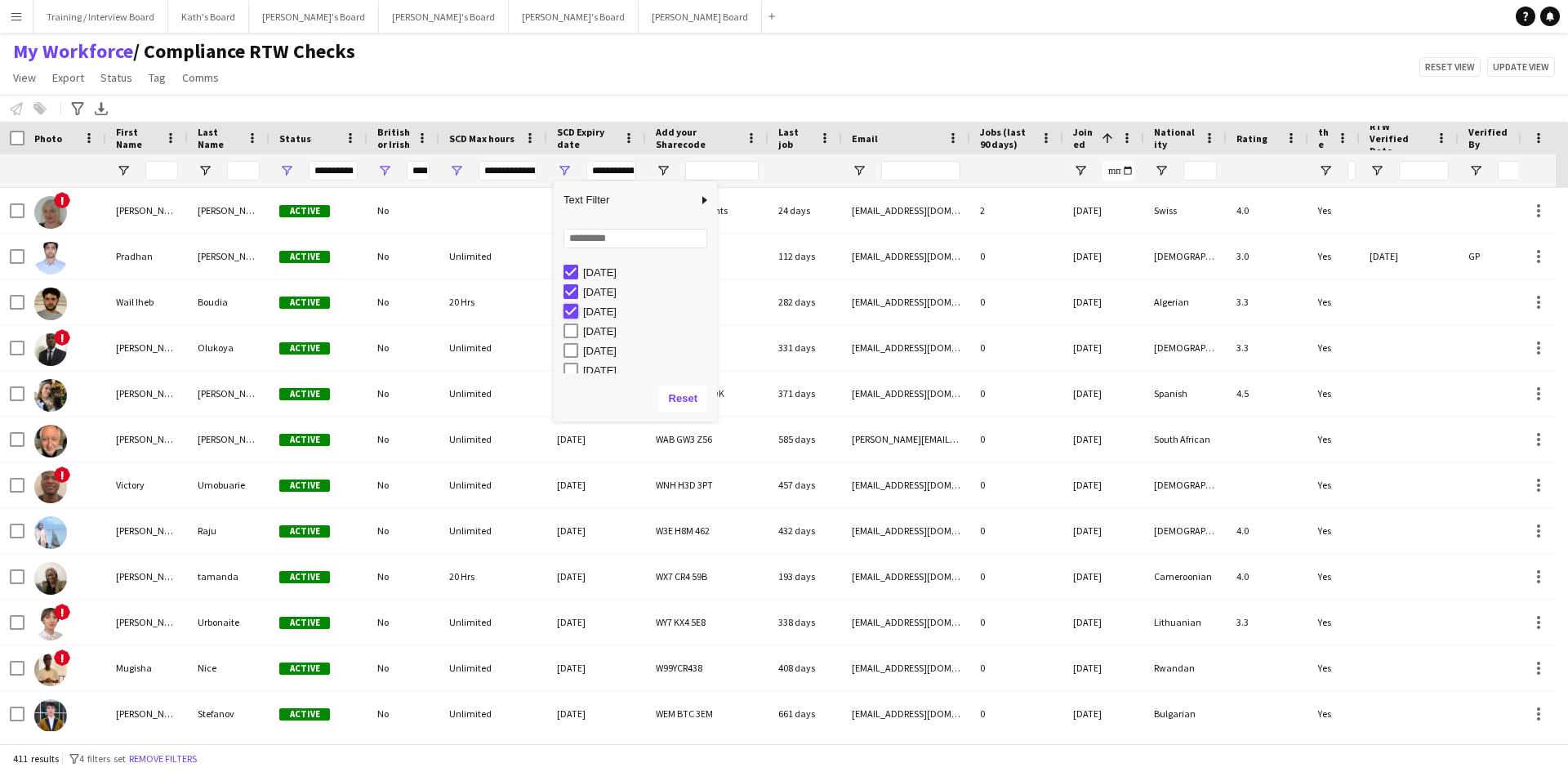
type input "**********"
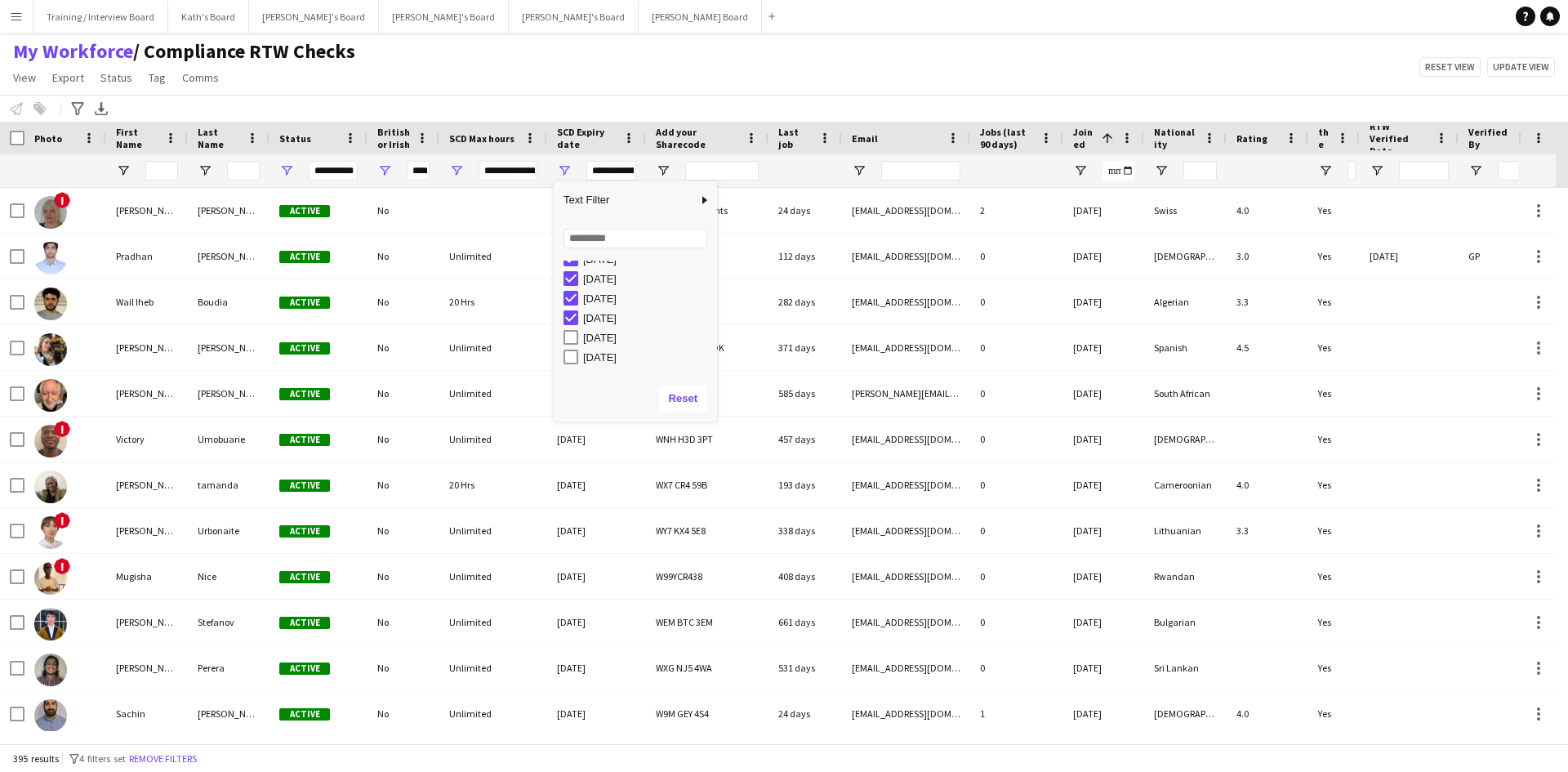
scroll to position [4252, 0]
click at [578, 291] on div "[DATE]" at bounding box center [640, 291] width 154 height 20
click at [715, 266] on div "Column Filter" at bounding box center [715, 301] width 4 height 232
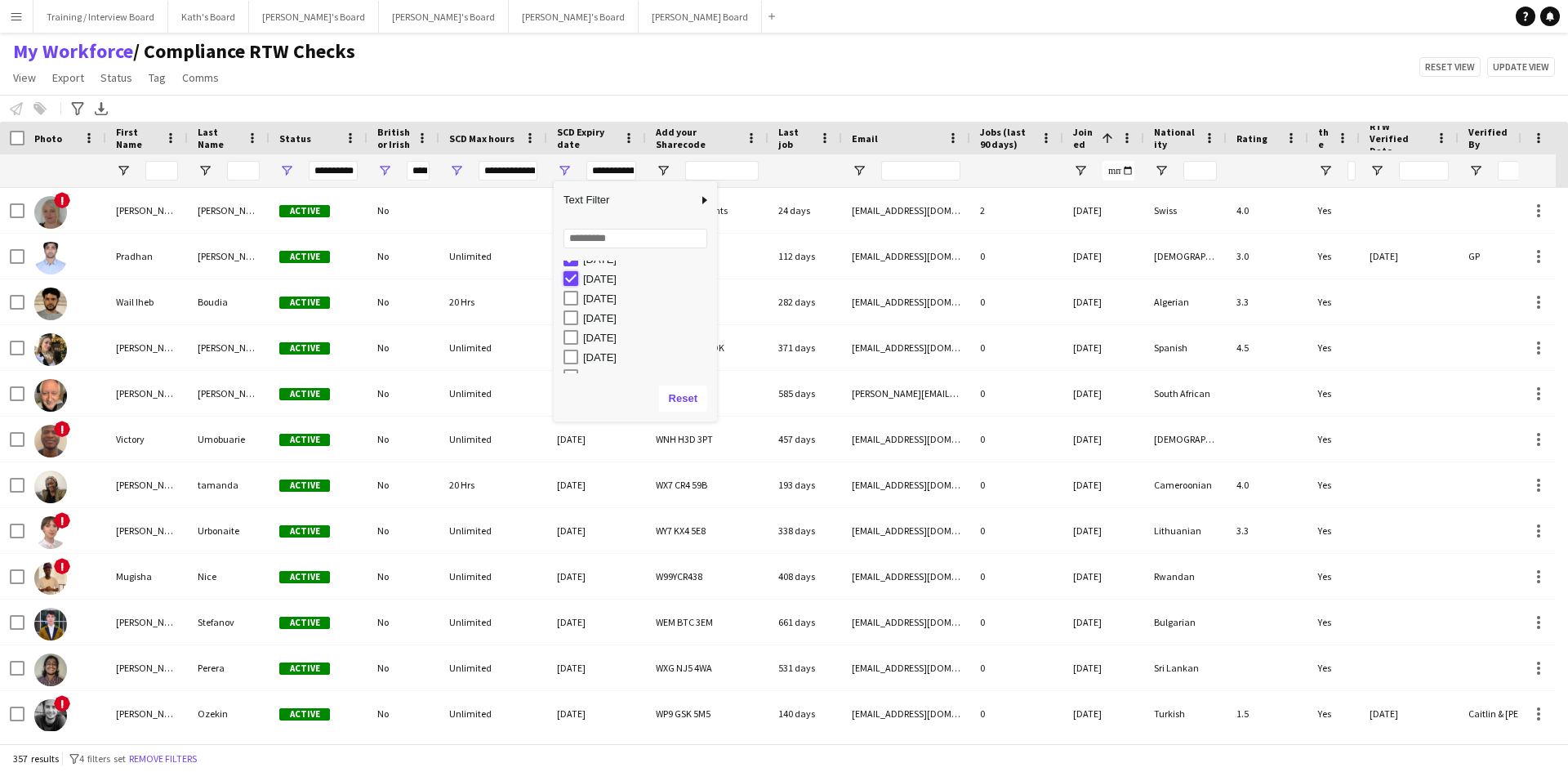
click at [629, 275] on div "[DATE]" at bounding box center [640, 278] width 154 height 20
click at [624, 267] on div "[DATE]" at bounding box center [640, 270] width 154 height 20
click at [578, 274] on div "[DATE]" at bounding box center [640, 277] width 154 height 20
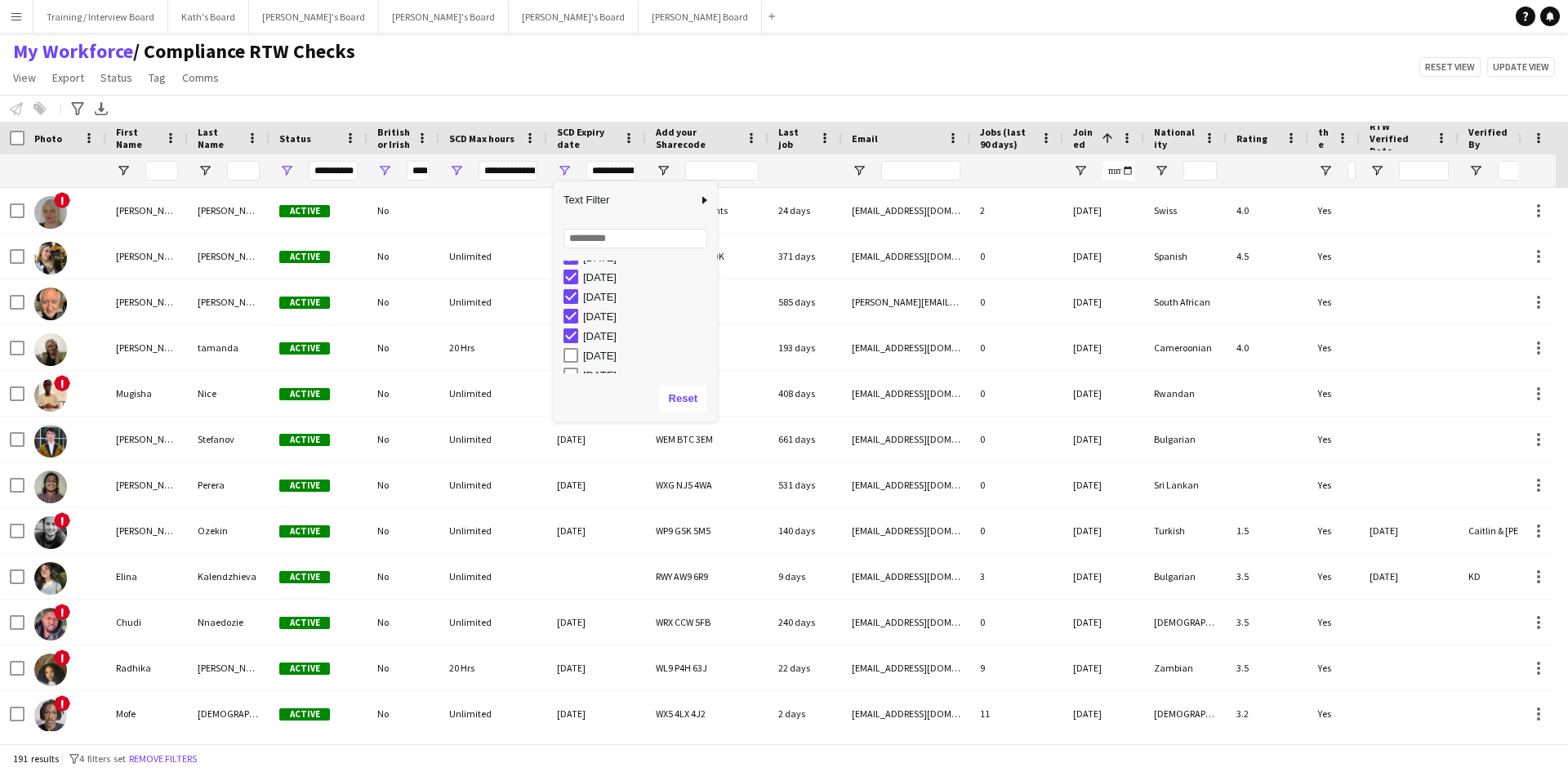
scroll to position [2118, 0]
click at [607, 269] on div "[DATE]" at bounding box center [640, 270] width 154 height 20
click at [584, 266] on div "[DATE]" at bounding box center [640, 265] width 154 height 20
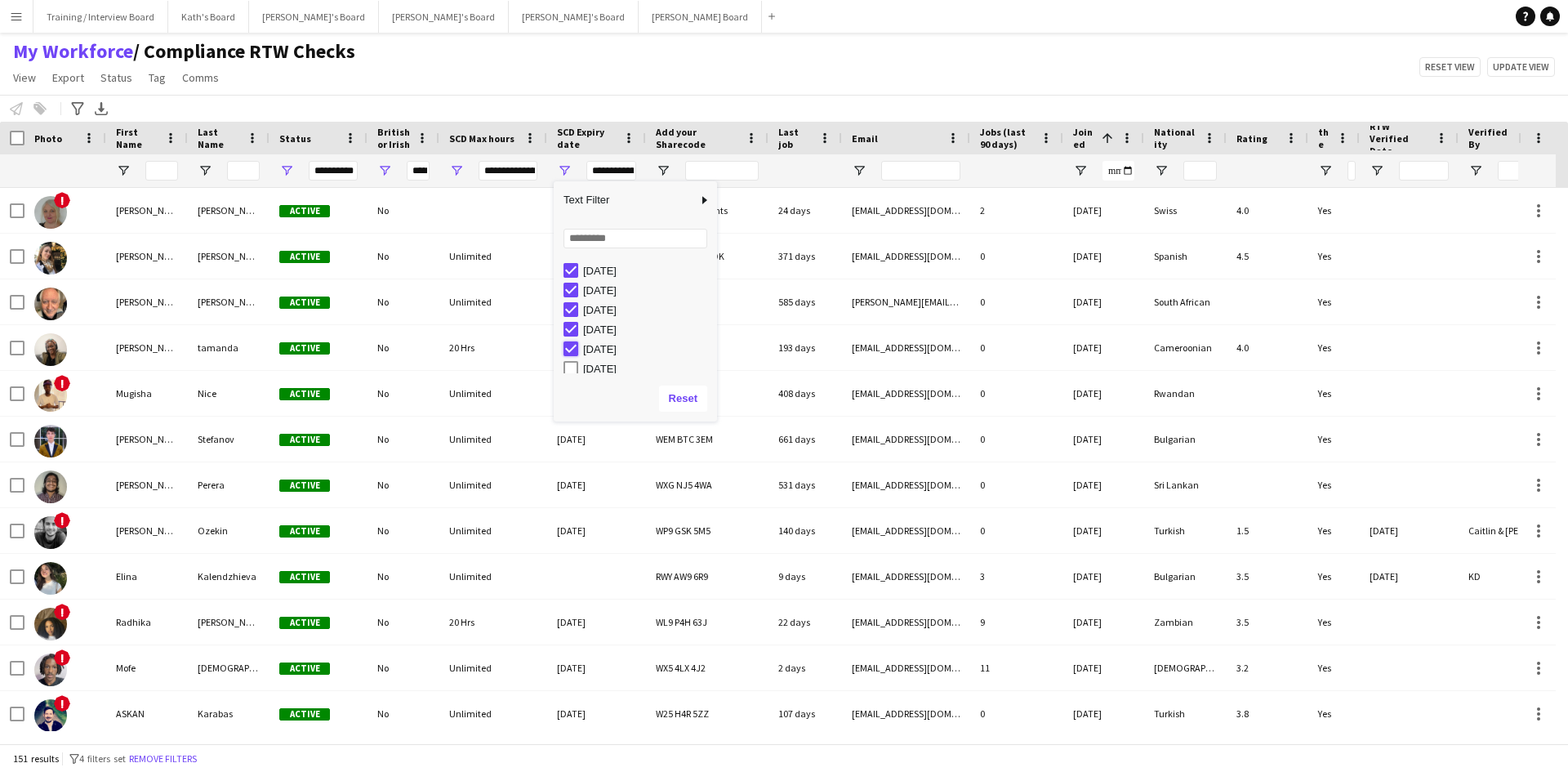
type input "**********"
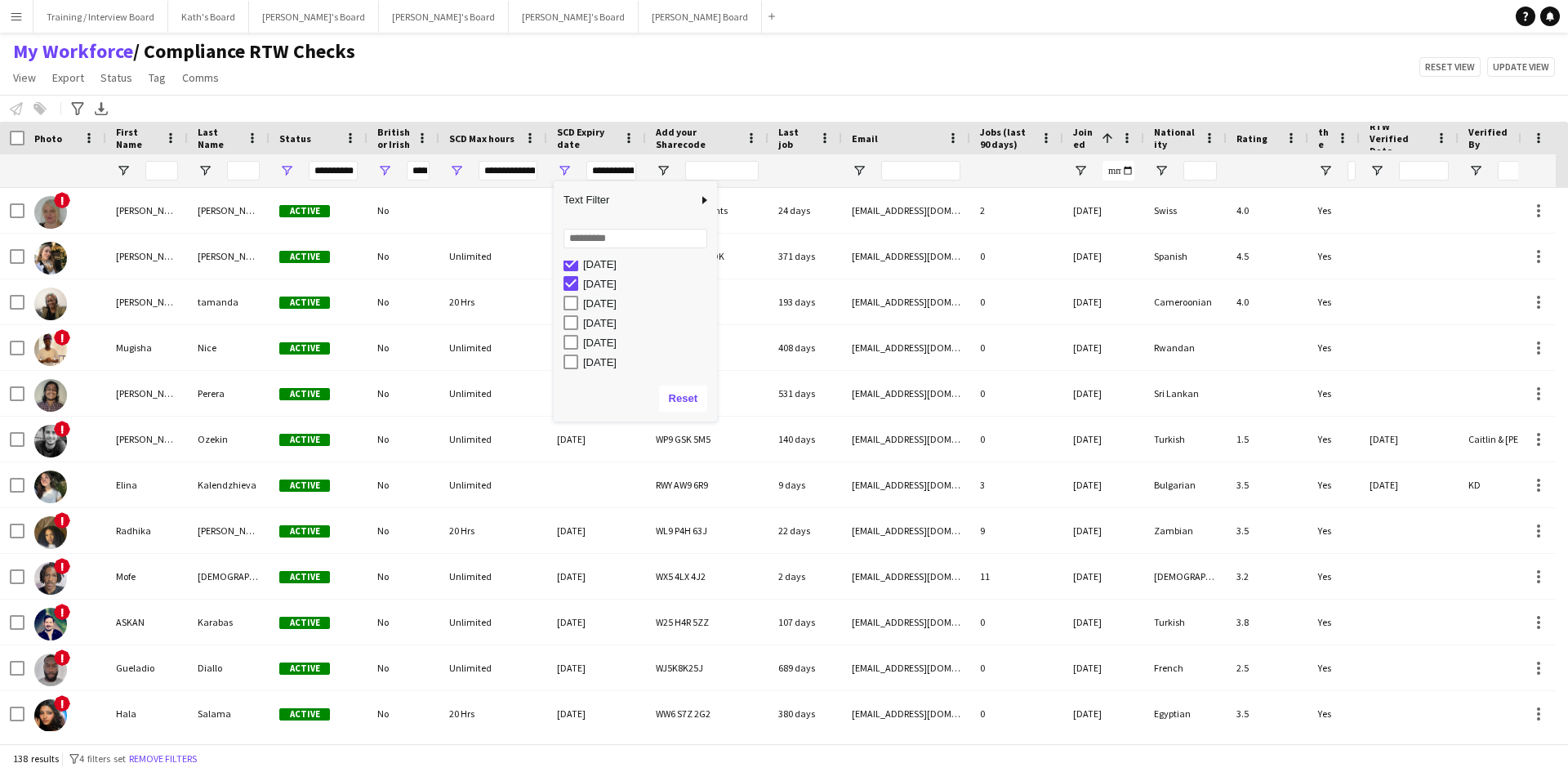
scroll to position [1562, 0]
click at [602, 279] on div "[DATE]" at bounding box center [640, 277] width 154 height 20
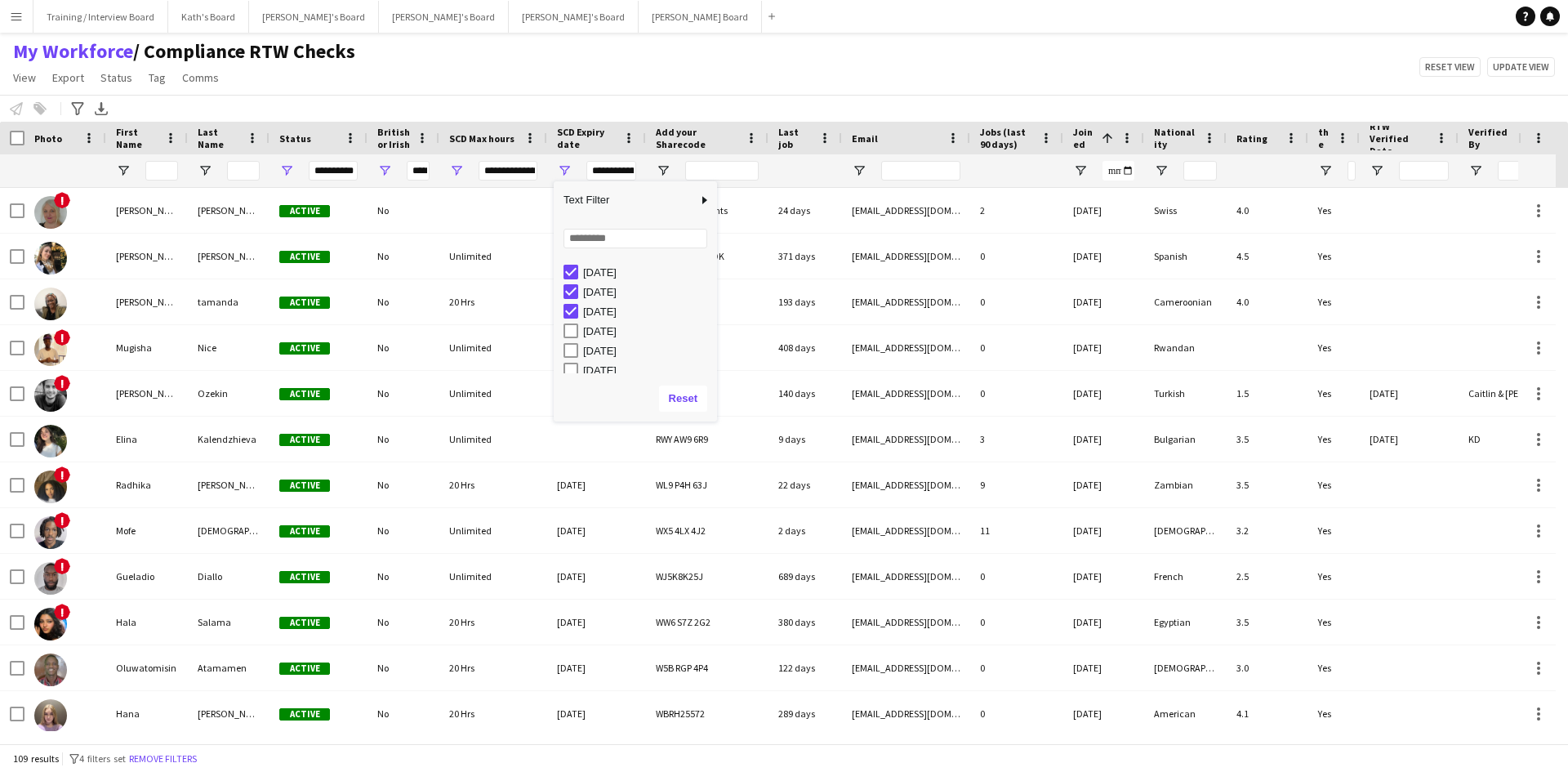
scroll to position [1065, 0]
click at [595, 264] on div "[DATE]" at bounding box center [640, 264] width 154 height 20
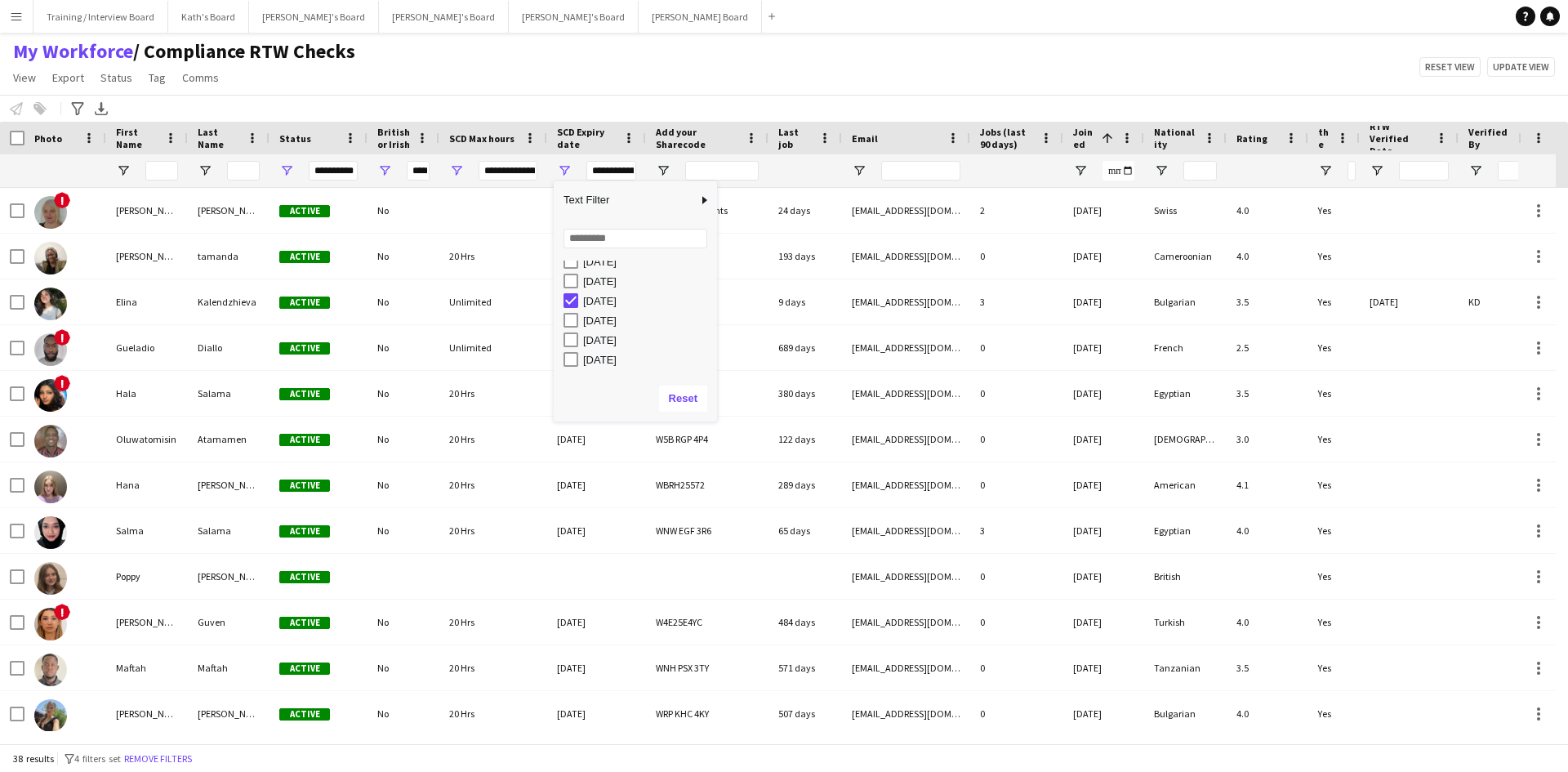
scroll to position [39, 0]
type input "**********"
click at [669, 74] on div "My Workforce / Compliance RTW Checks View Views Default view Compliance RTW Che…" at bounding box center [784, 67] width 1568 height 56
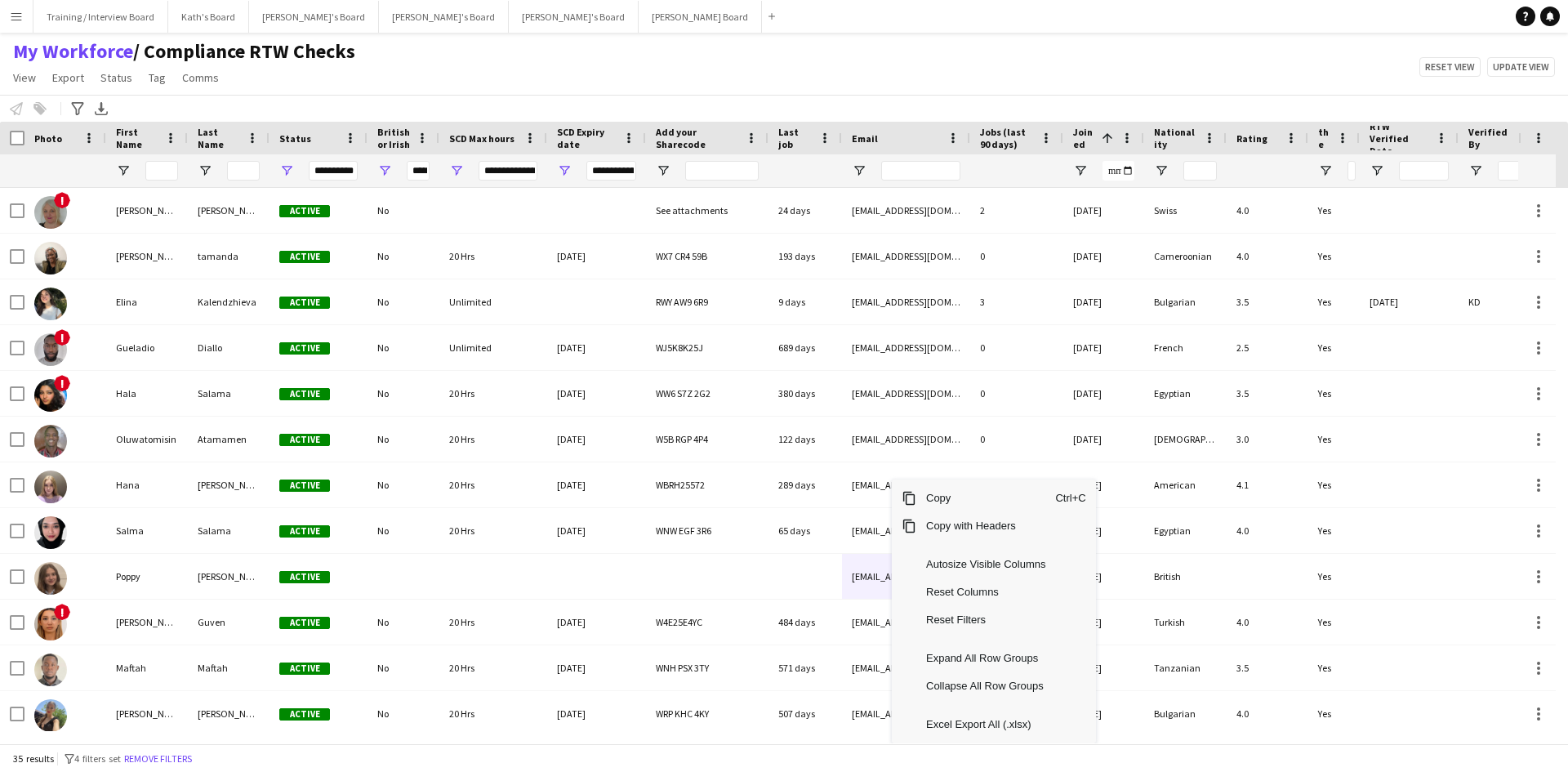
click at [877, 77] on div "My Workforce / Compliance RTW Checks View Views Default view Compliance RTW Che…" at bounding box center [784, 67] width 1568 height 56
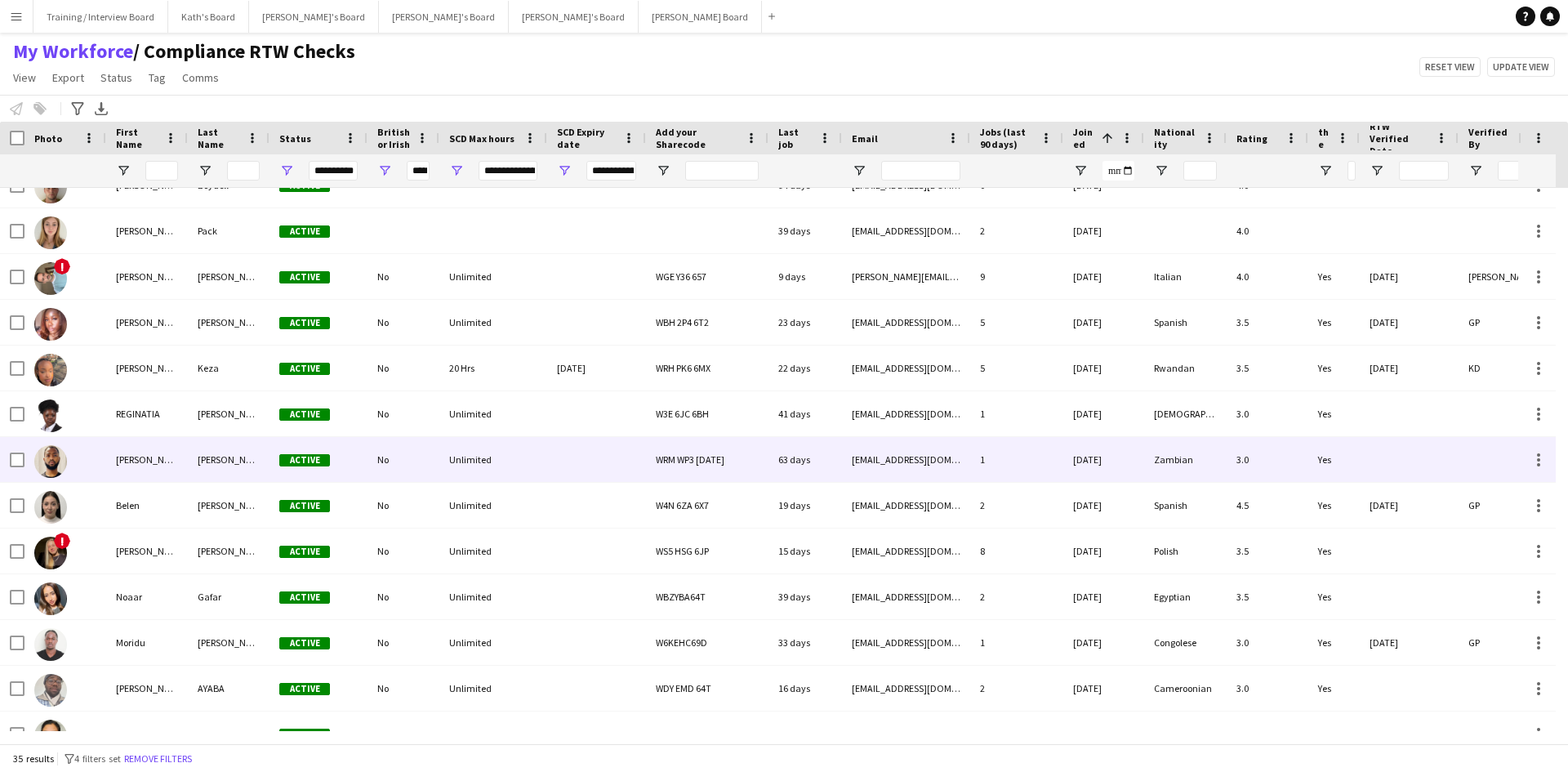
scroll to position [0, 0]
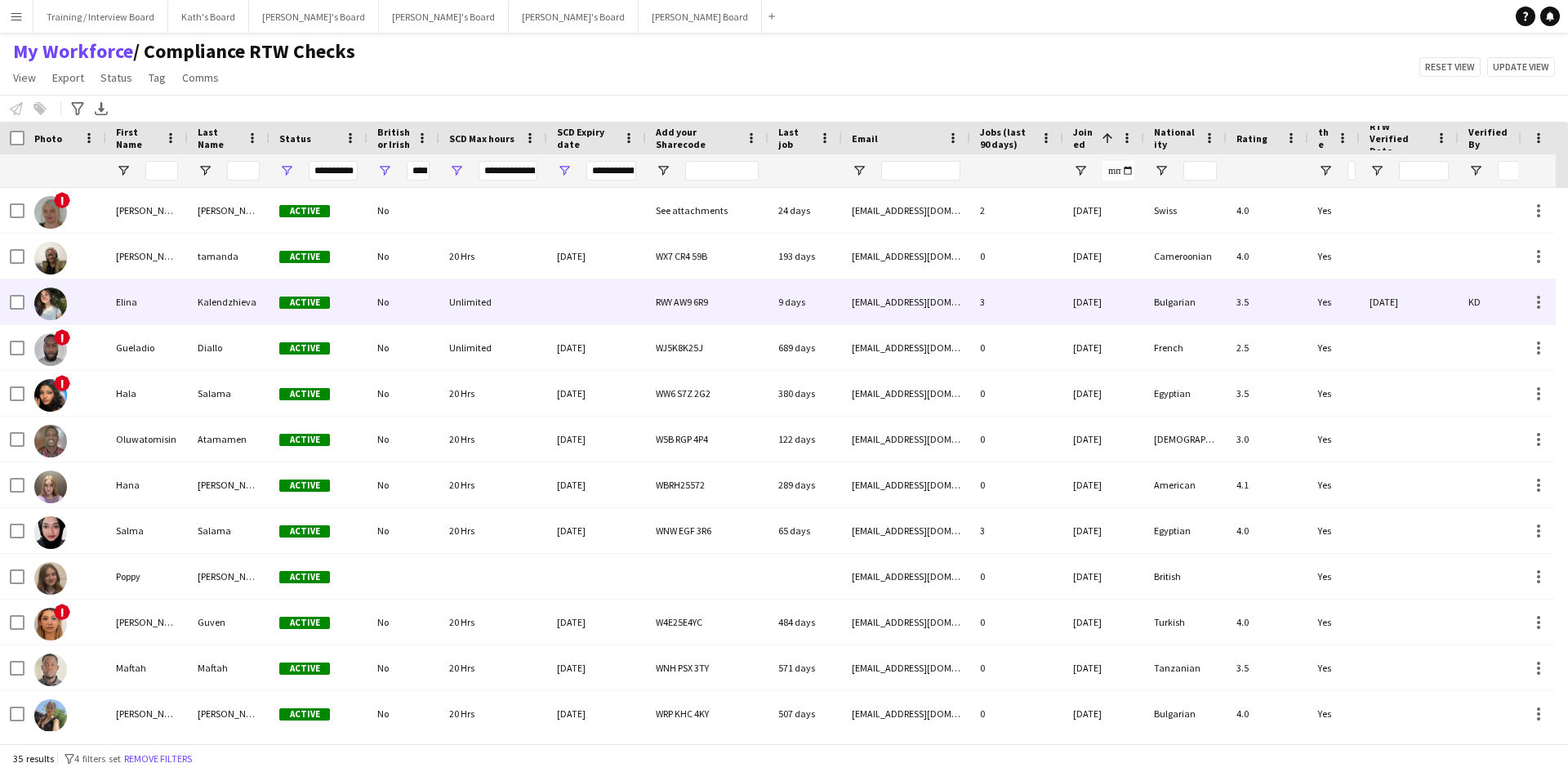
click at [141, 304] on div "Elina" at bounding box center [147, 302] width 82 height 45
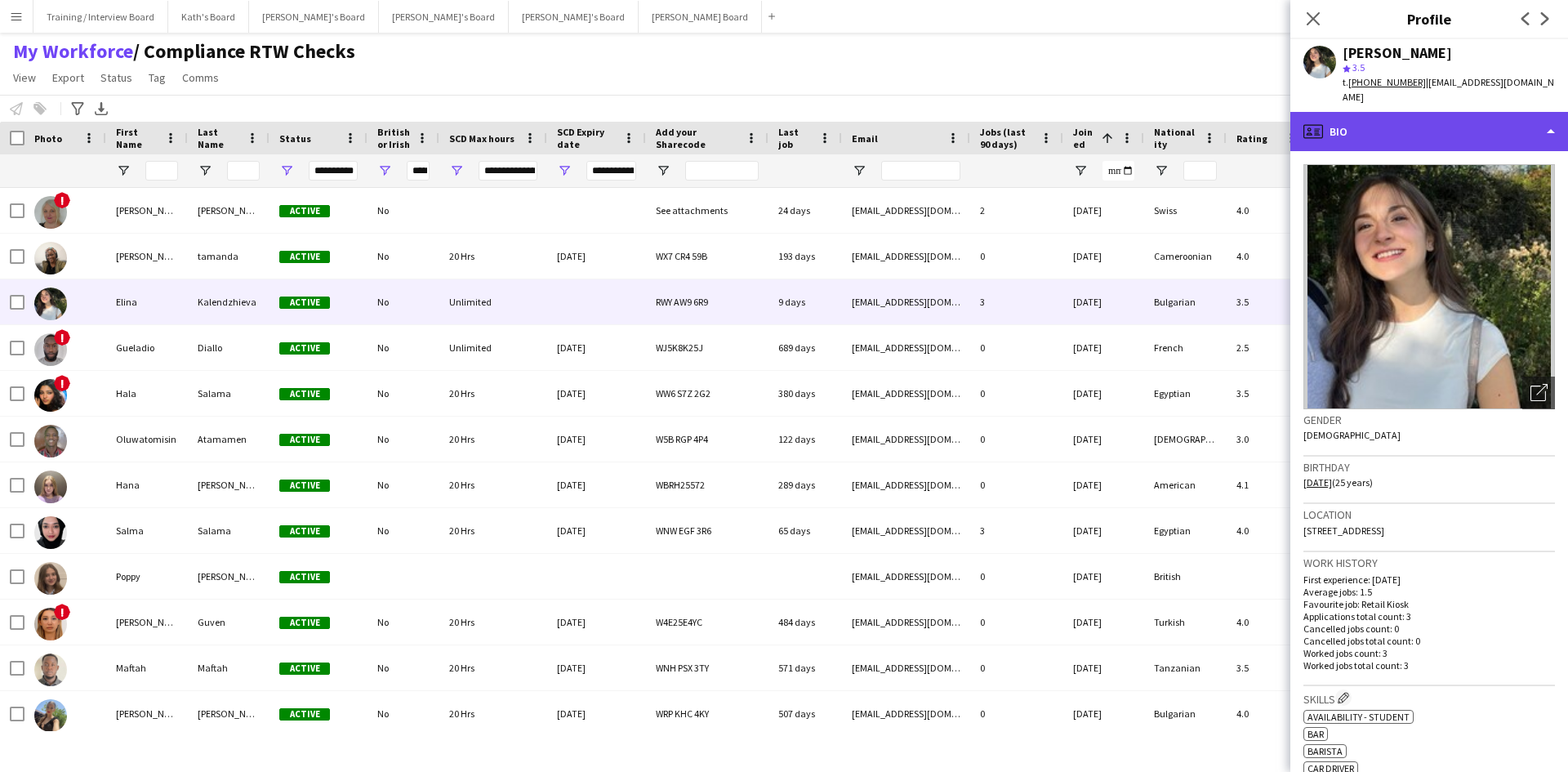
click at [1409, 132] on div "profile Bio" at bounding box center [1429, 131] width 277 height 39
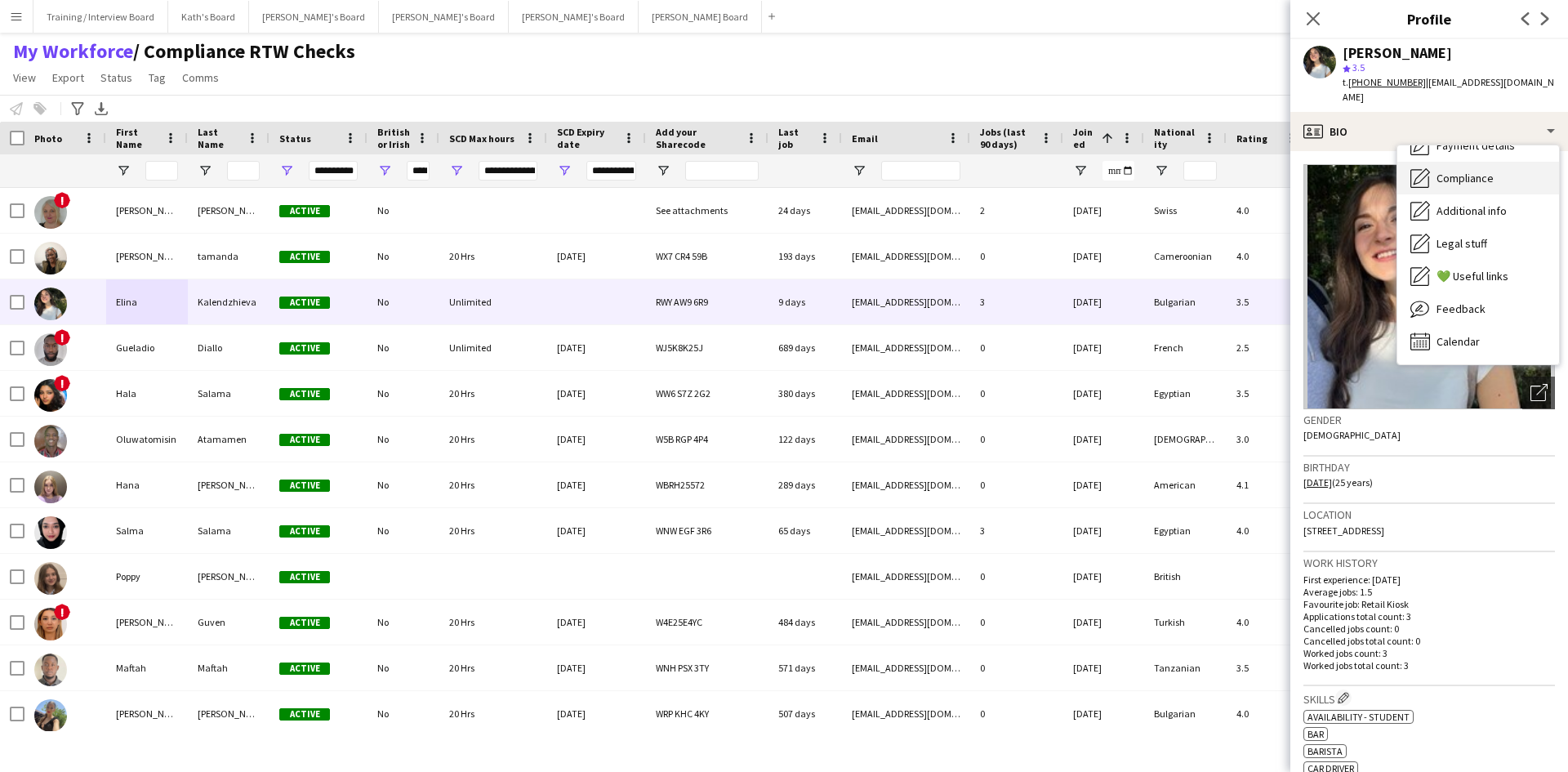
click at [1487, 170] on span "Compliance" at bounding box center [1465, 178] width 57 height 15
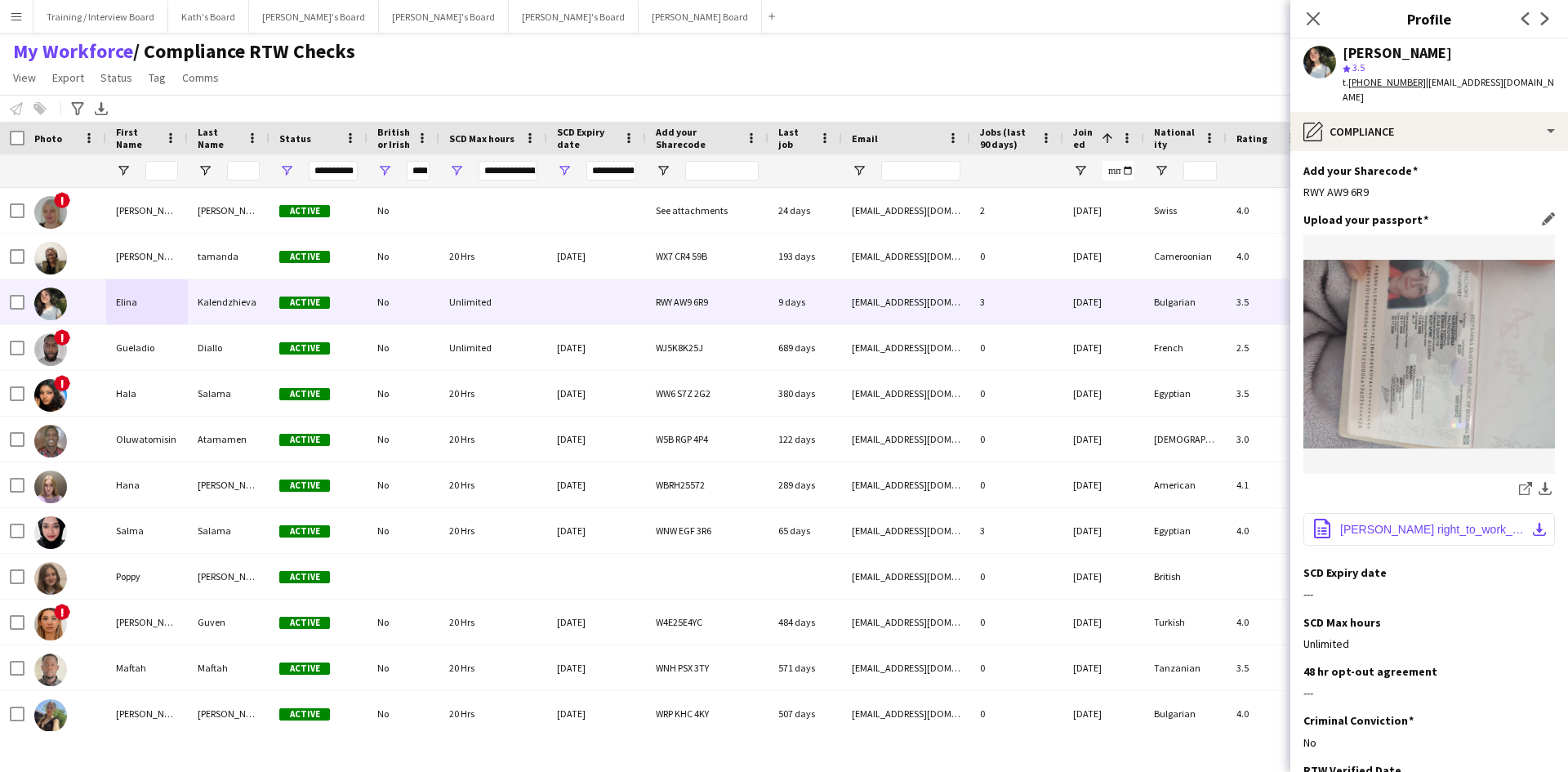
click at [1411, 522] on span "[PERSON_NAME] right_to_work_check.pdf" at bounding box center [1432, 529] width 184 height 13
click at [1542, 565] on app-icon "Edit this field" at bounding box center [1548, 572] width 13 height 13
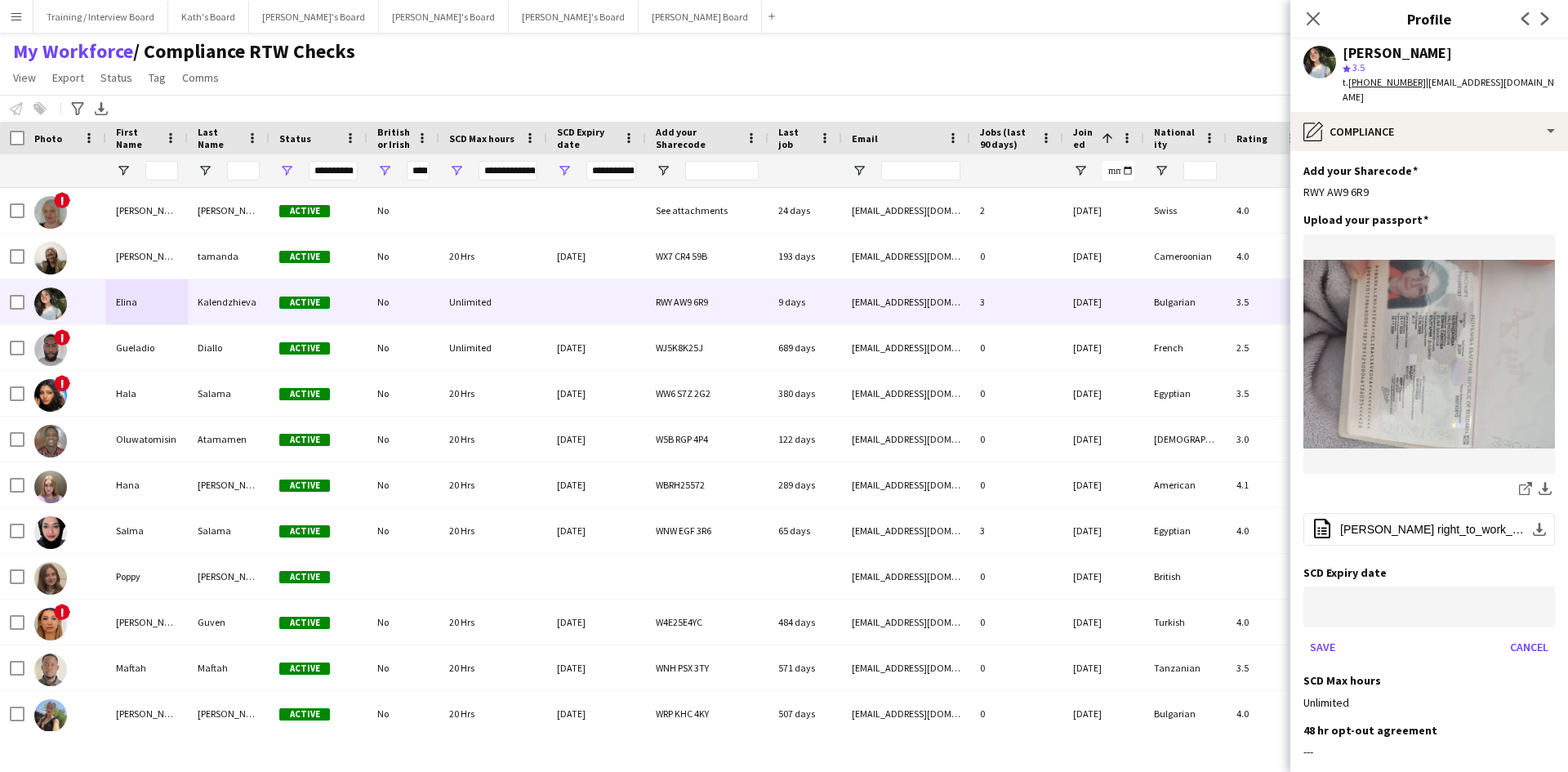
click at [1413, 577] on body "Menu Boards Boards Boards All jobs Status Workforce Workforce My Workforce Recr…" at bounding box center [784, 386] width 1568 height 772
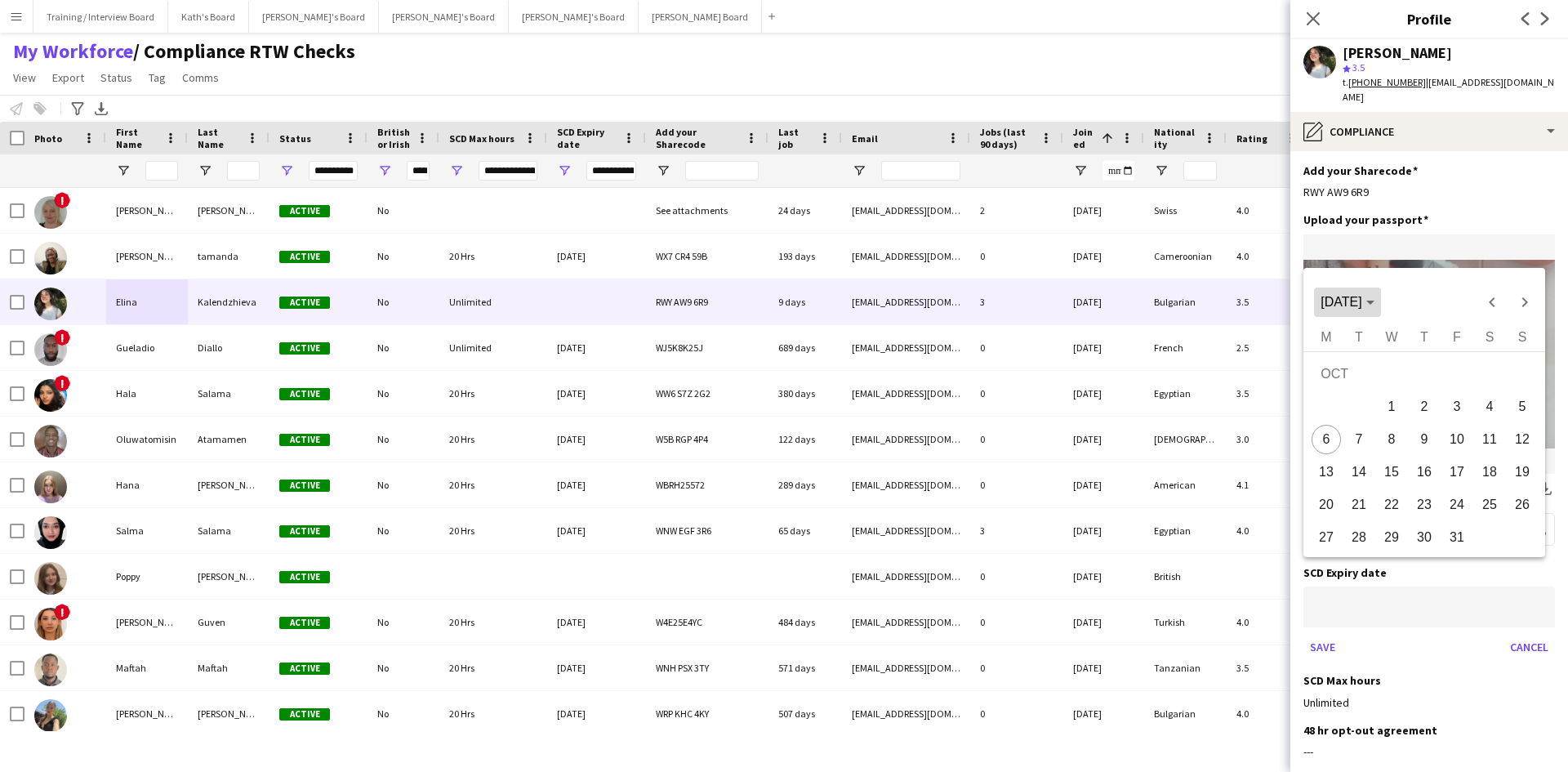
click at [1373, 305] on span "[DATE]" at bounding box center [1346, 303] width 53 height 15
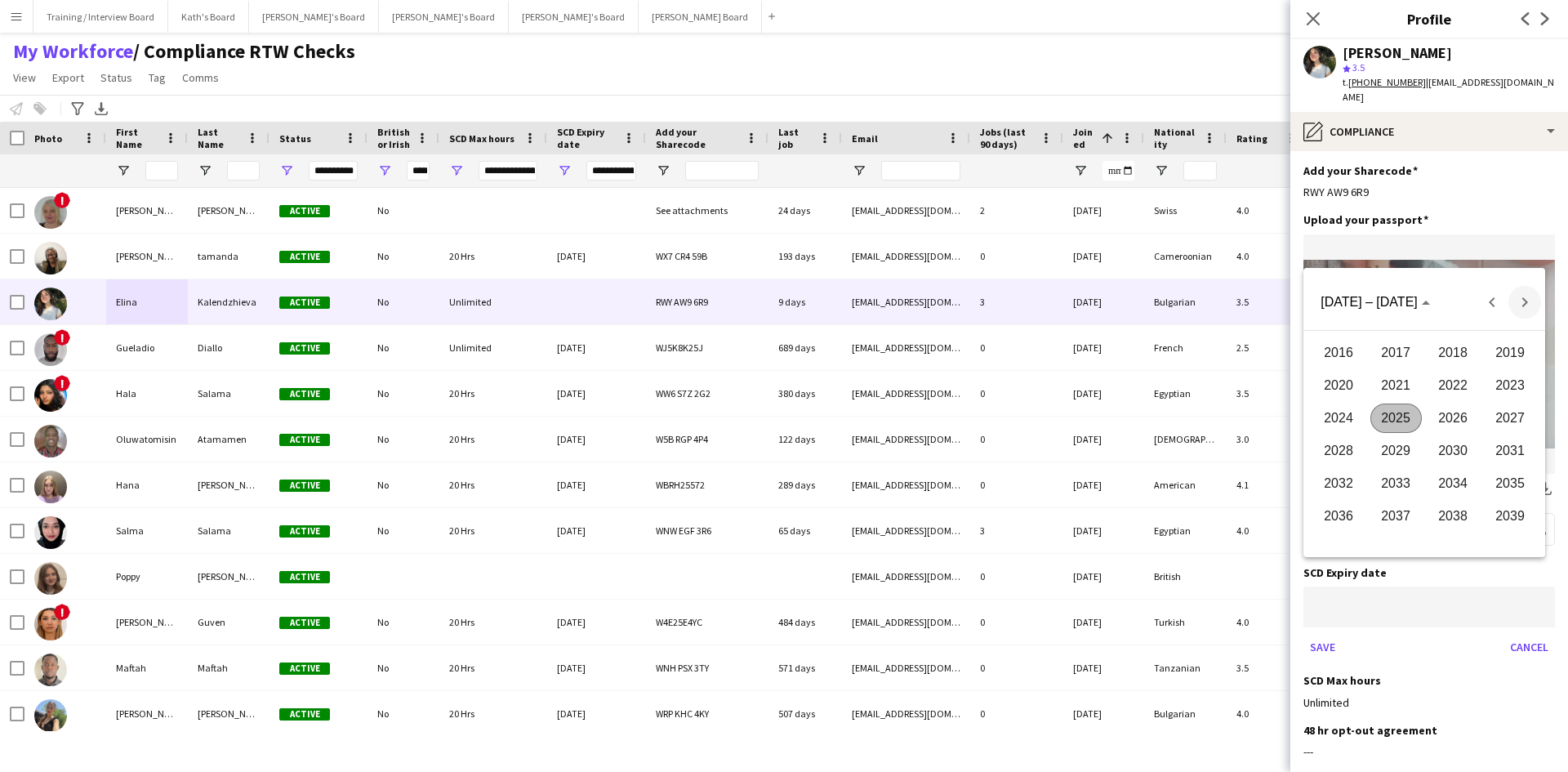
click at [1534, 302] on span "Next 24 years" at bounding box center [1524, 302] width 33 height 33
click at [1533, 302] on span "Next 24 years" at bounding box center [1524, 302] width 33 height 33
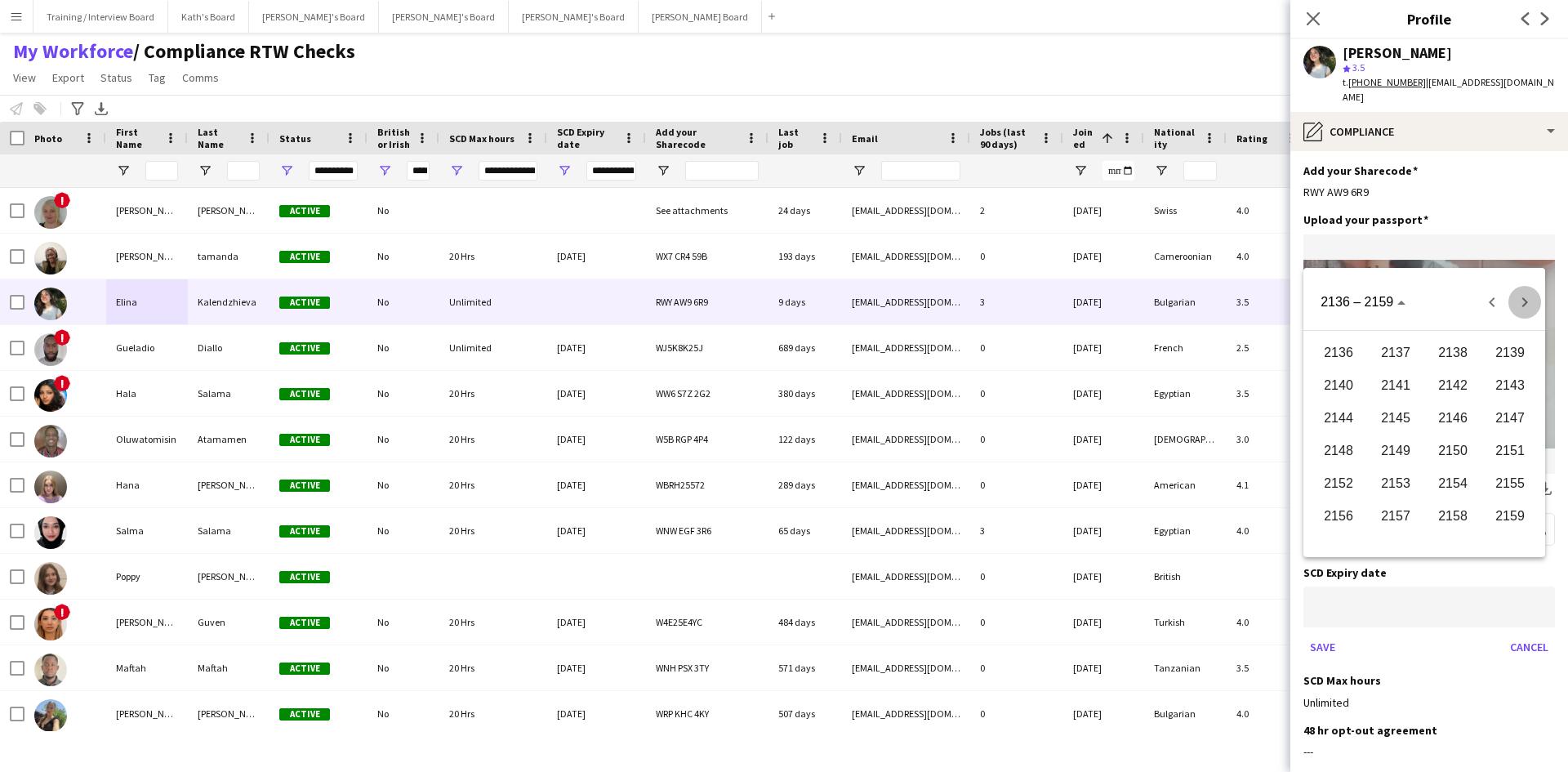
click at [1533, 302] on span "Next 24 years" at bounding box center [1524, 302] width 33 height 33
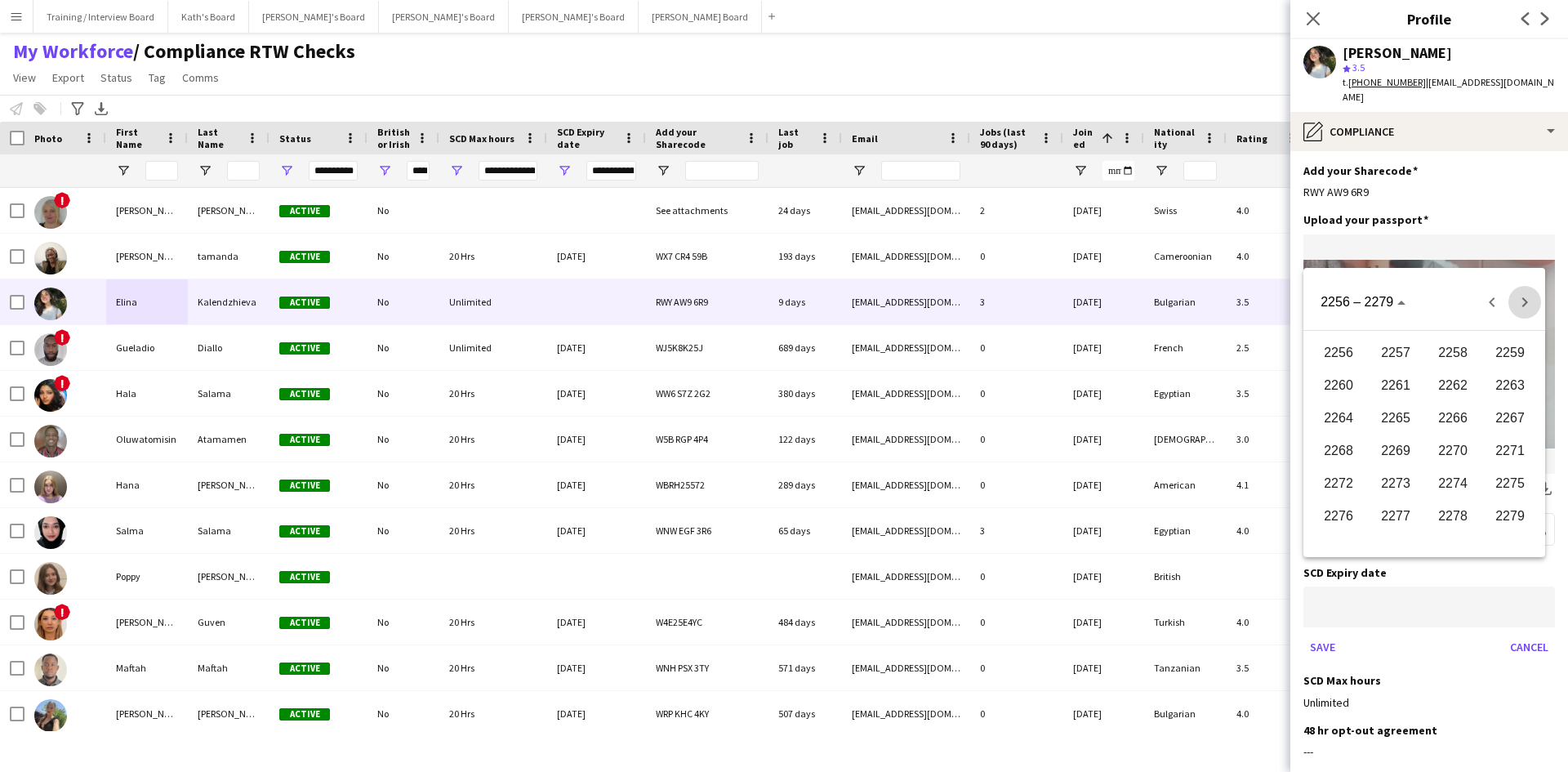
click at [1533, 302] on span "Next 24 years" at bounding box center [1524, 302] width 33 height 33
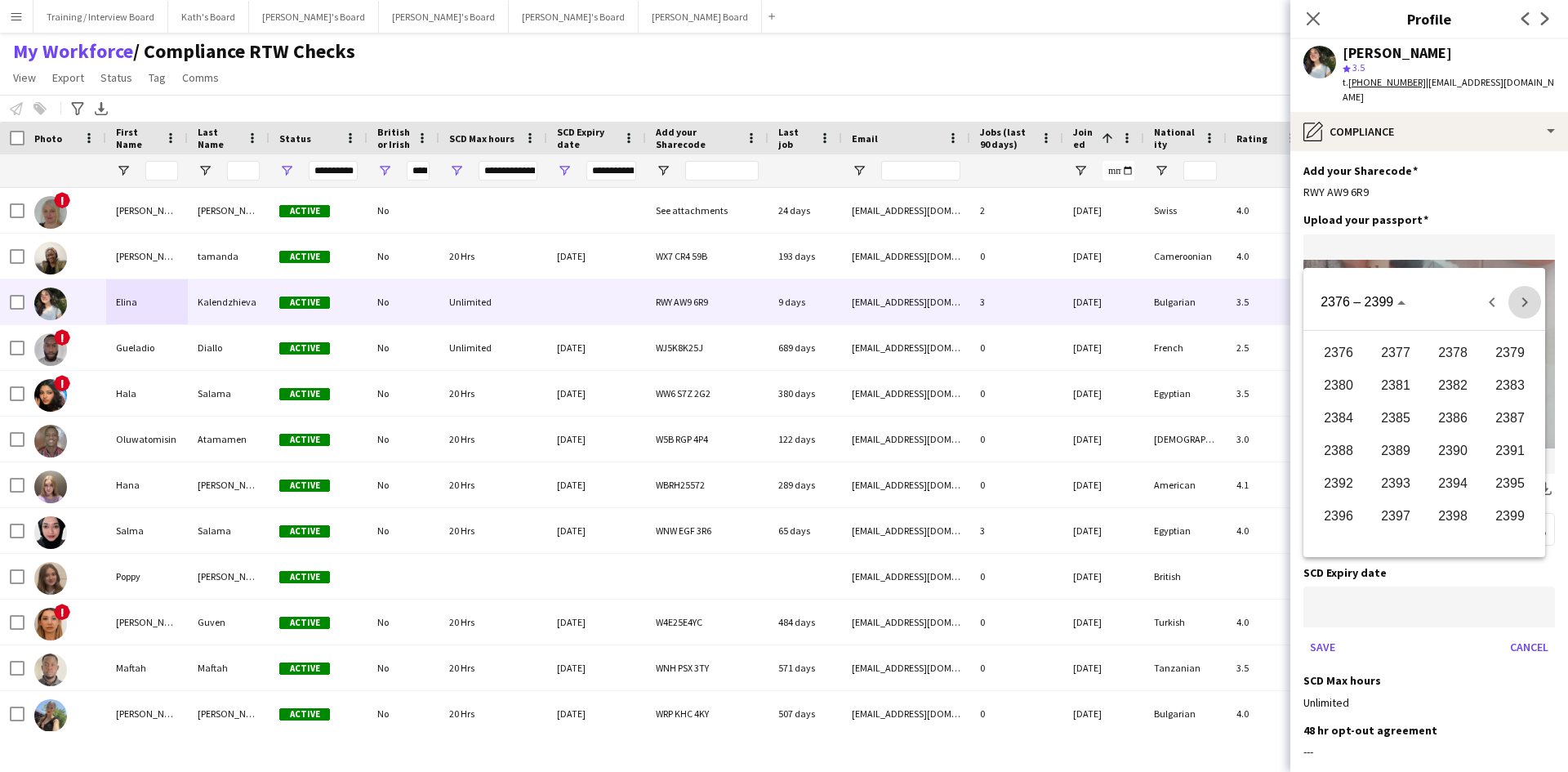
click at [1533, 302] on span "Next 24 years" at bounding box center [1524, 302] width 33 height 33
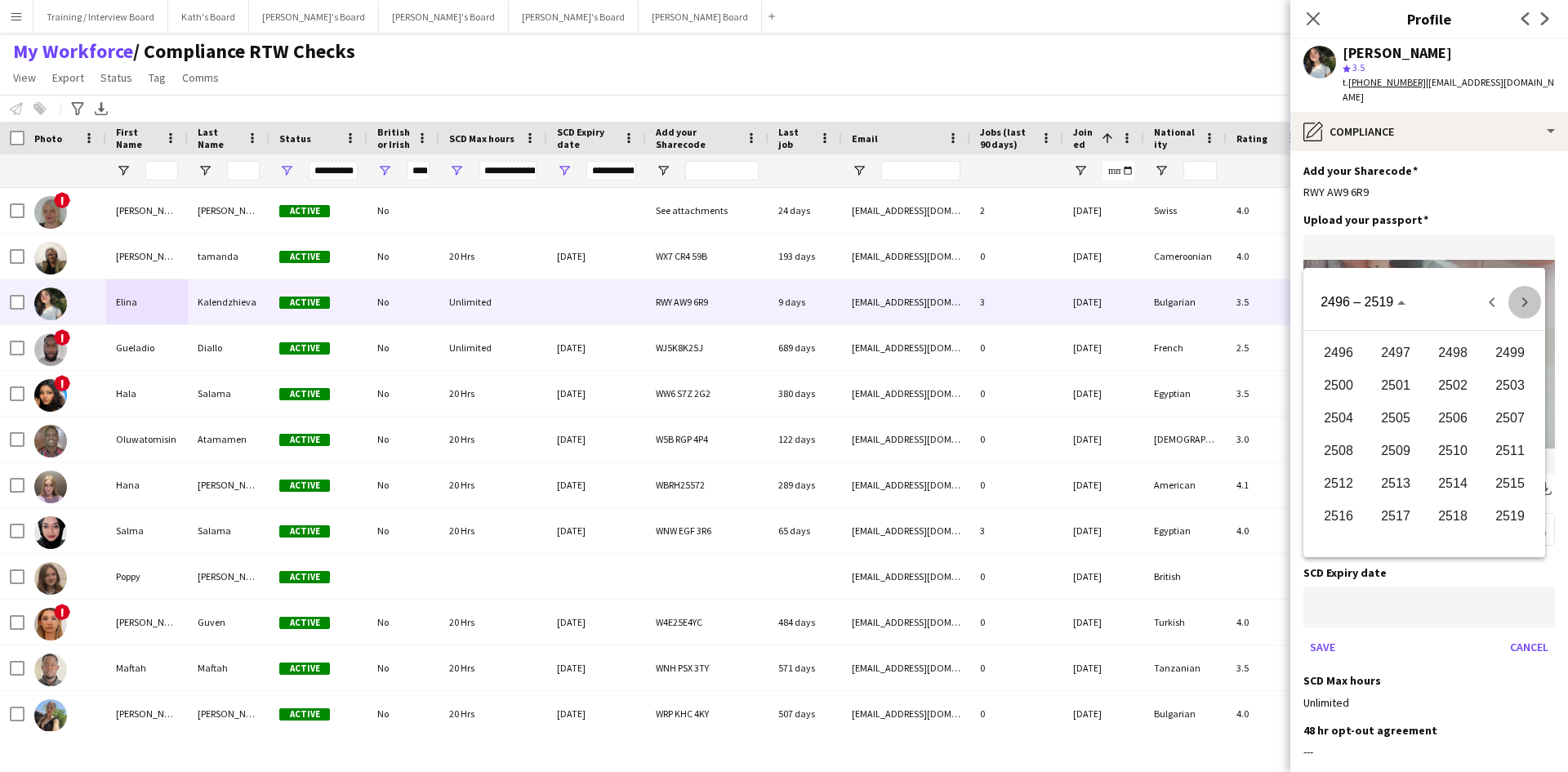
click at [1533, 302] on span "Next 24 years" at bounding box center [1524, 302] width 33 height 33
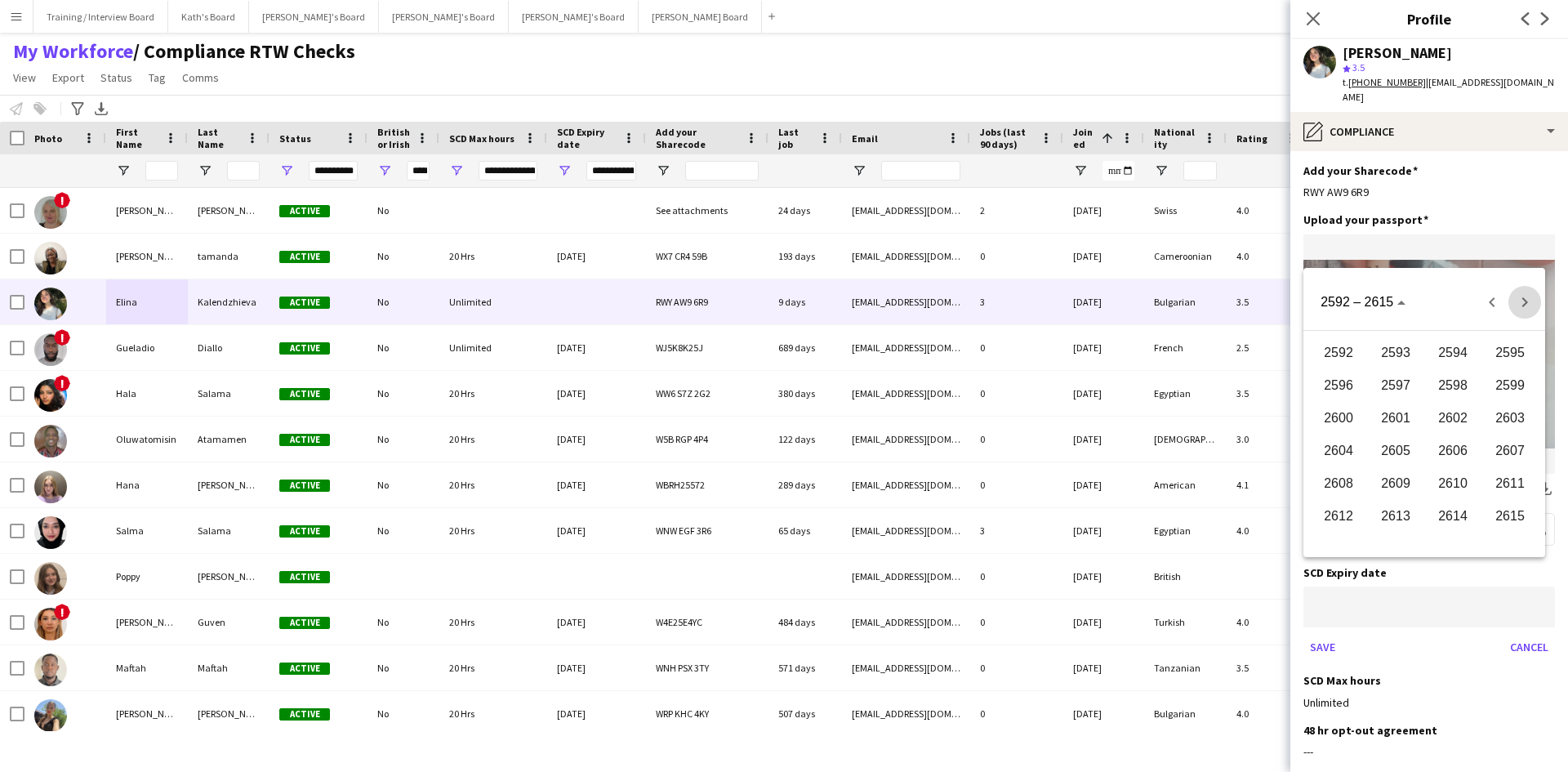
click at [1533, 302] on span "Next 24 years" at bounding box center [1524, 302] width 33 height 33
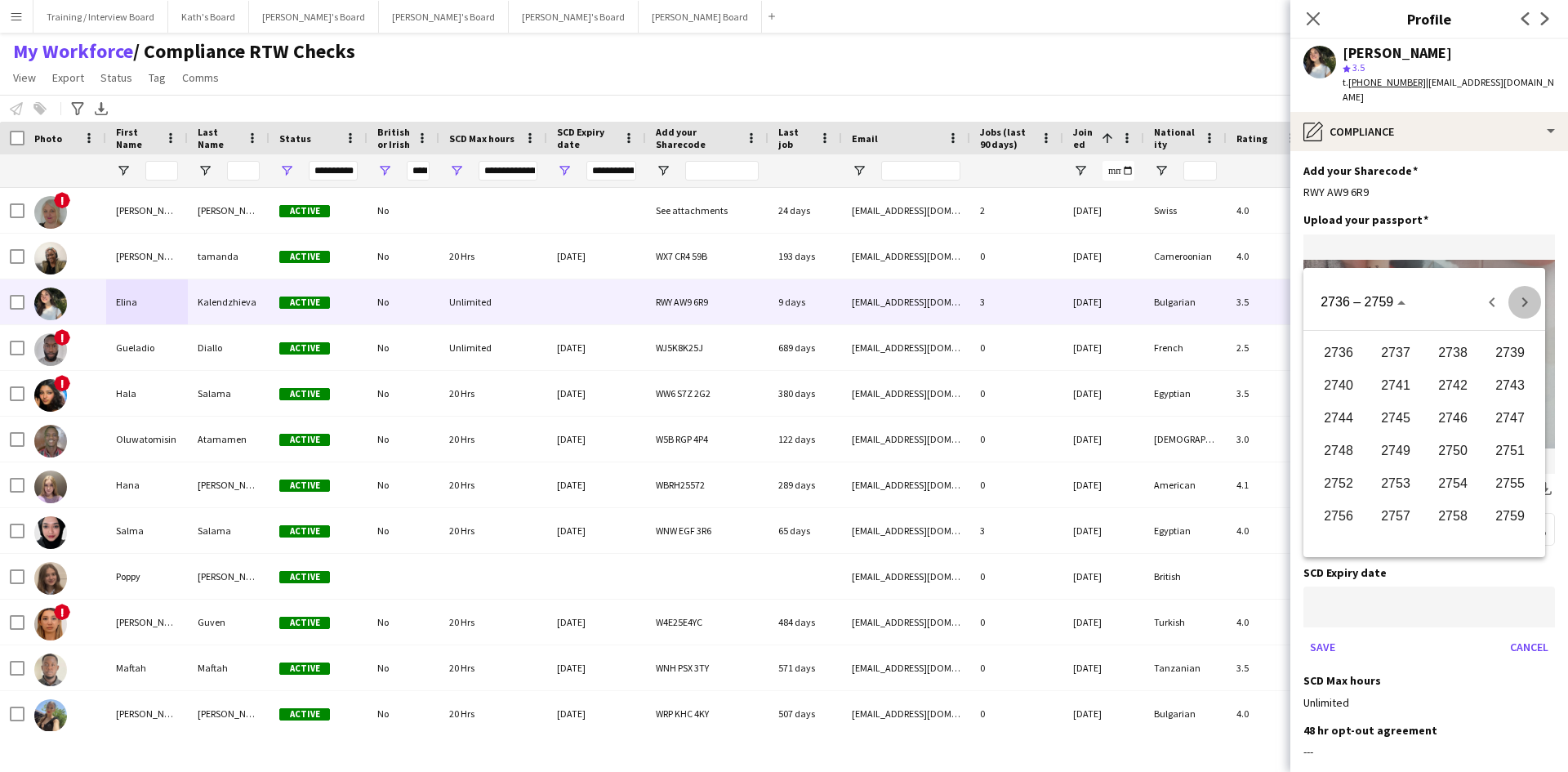
click at [1533, 302] on span "Next 24 years" at bounding box center [1524, 302] width 33 height 33
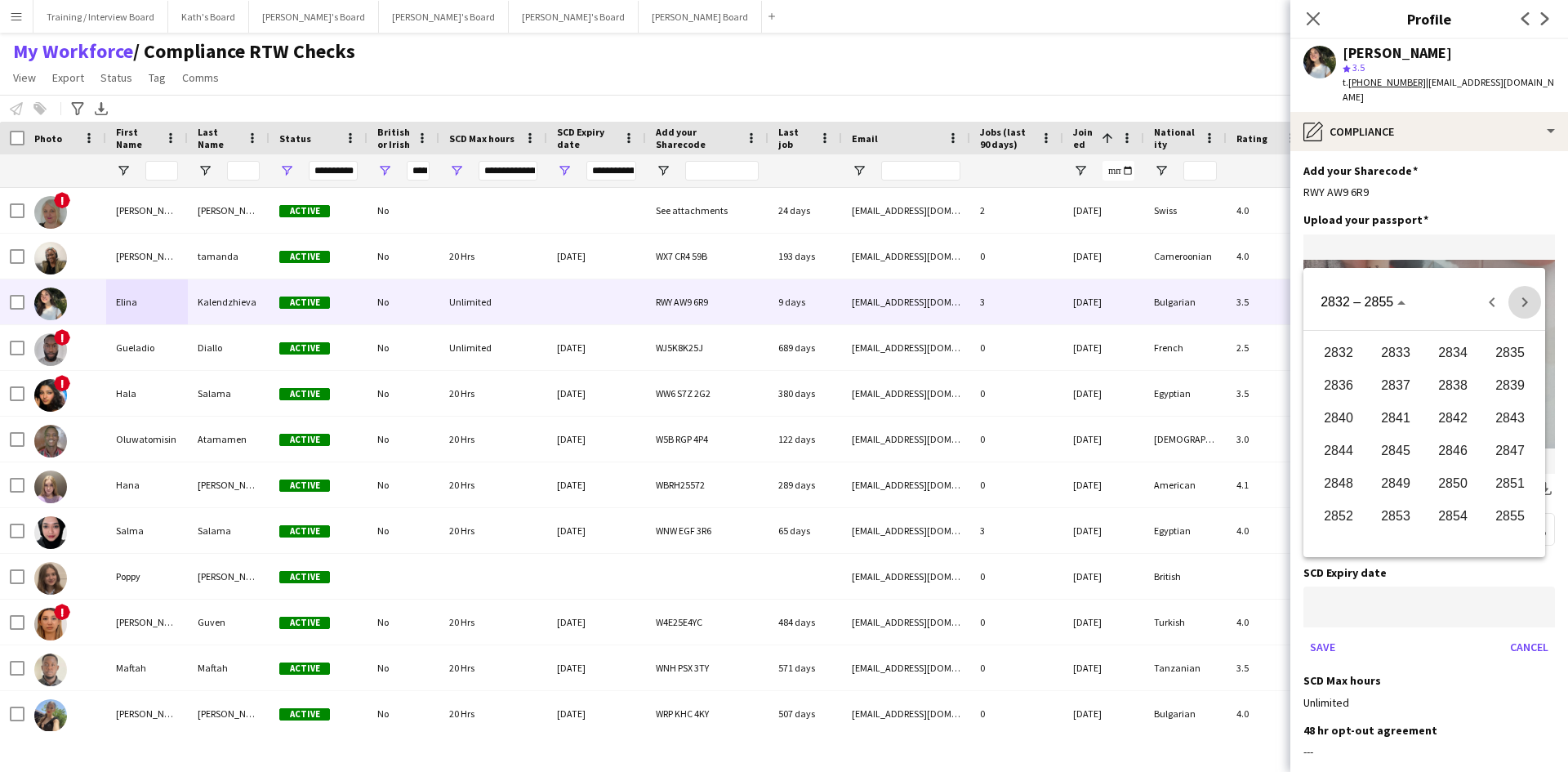
click at [1533, 302] on span "Next 24 years" at bounding box center [1524, 302] width 33 height 33
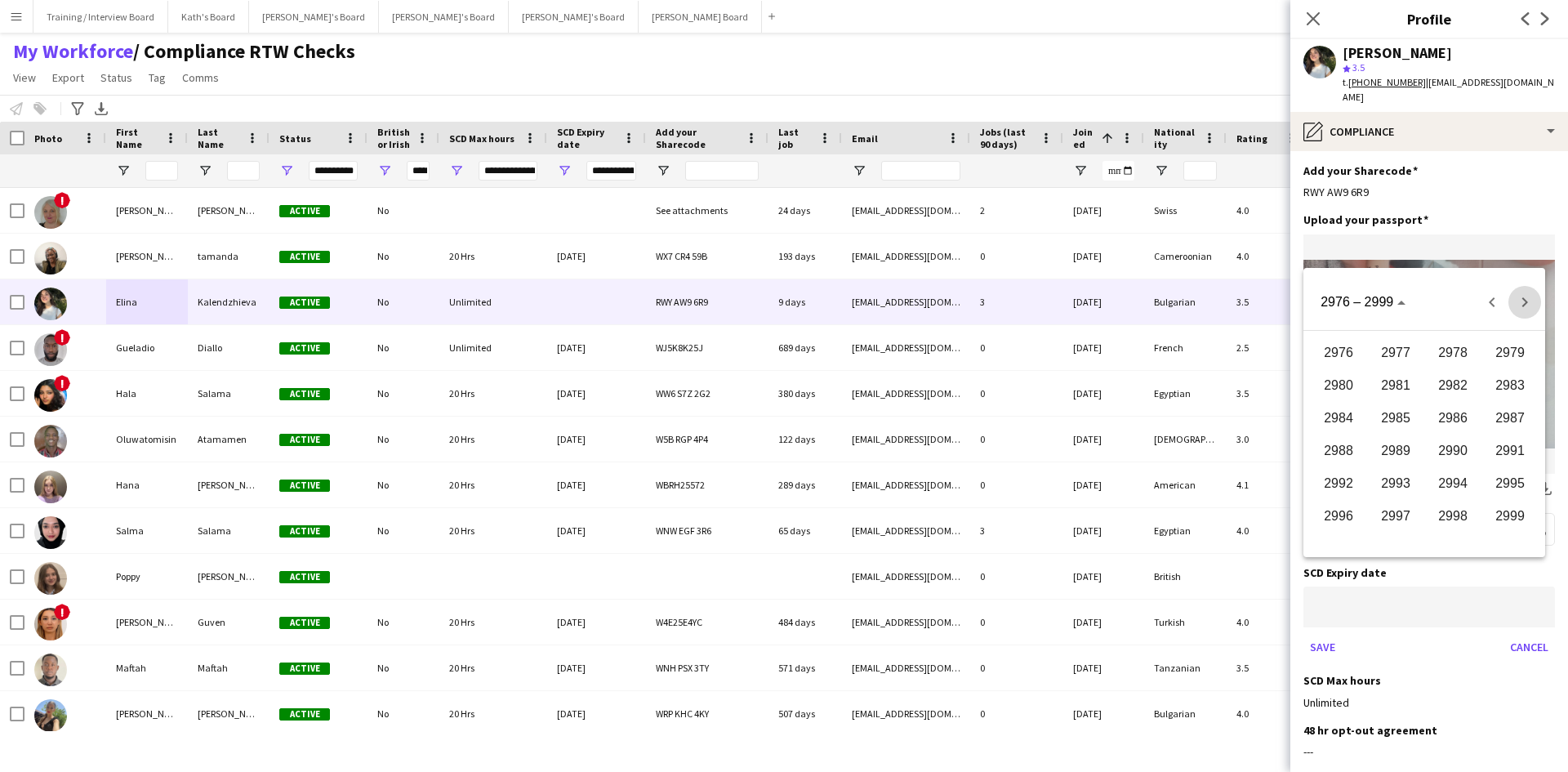
click at [1533, 302] on span "Next 24 years" at bounding box center [1524, 302] width 33 height 33
click at [1359, 355] on span "3000" at bounding box center [1338, 353] width 51 height 30
click at [1347, 381] on span "JAN" at bounding box center [1338, 386] width 51 height 30
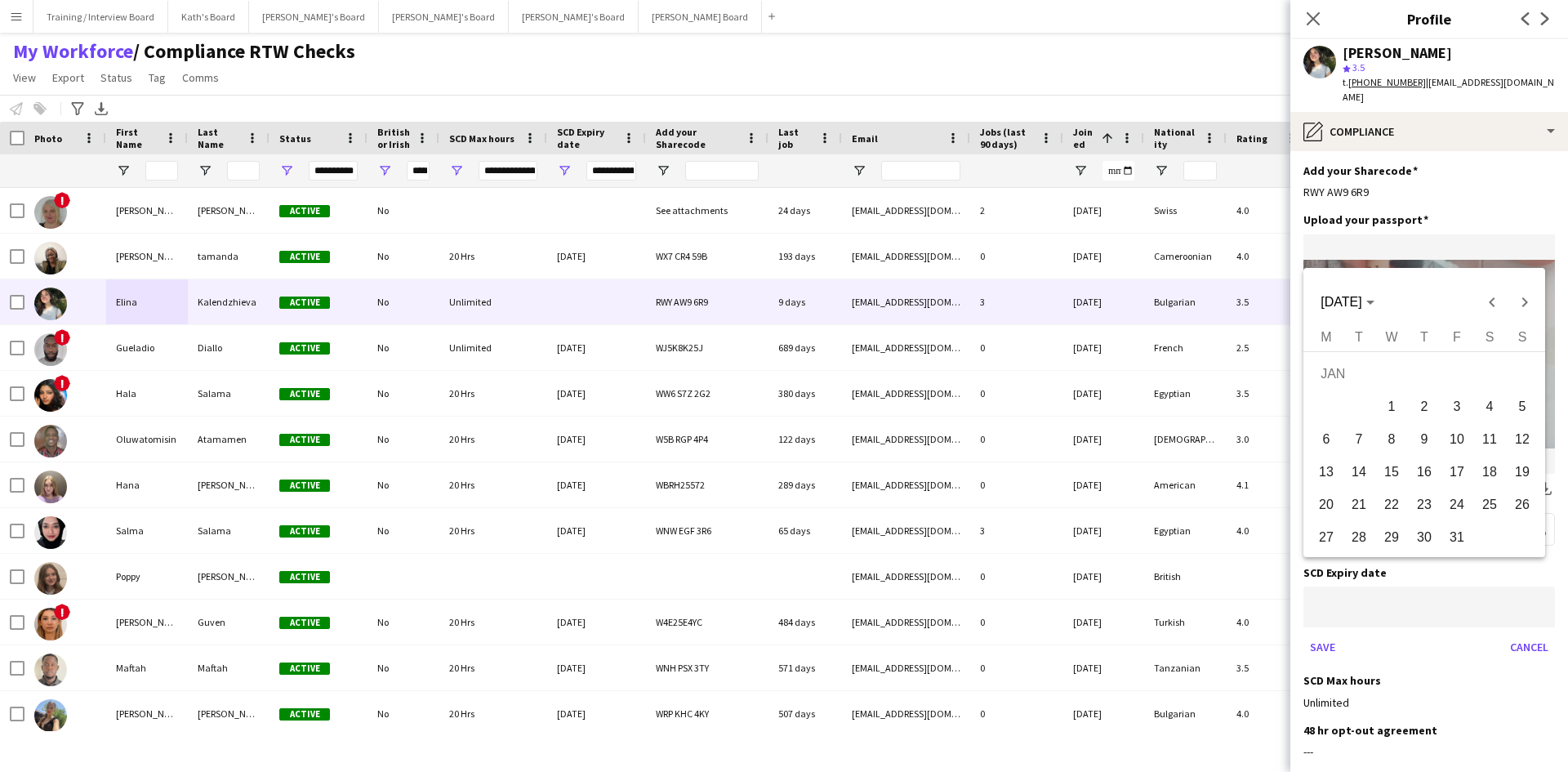
click at [1384, 411] on span "1" at bounding box center [1392, 407] width 30 height 30
type input "**********"
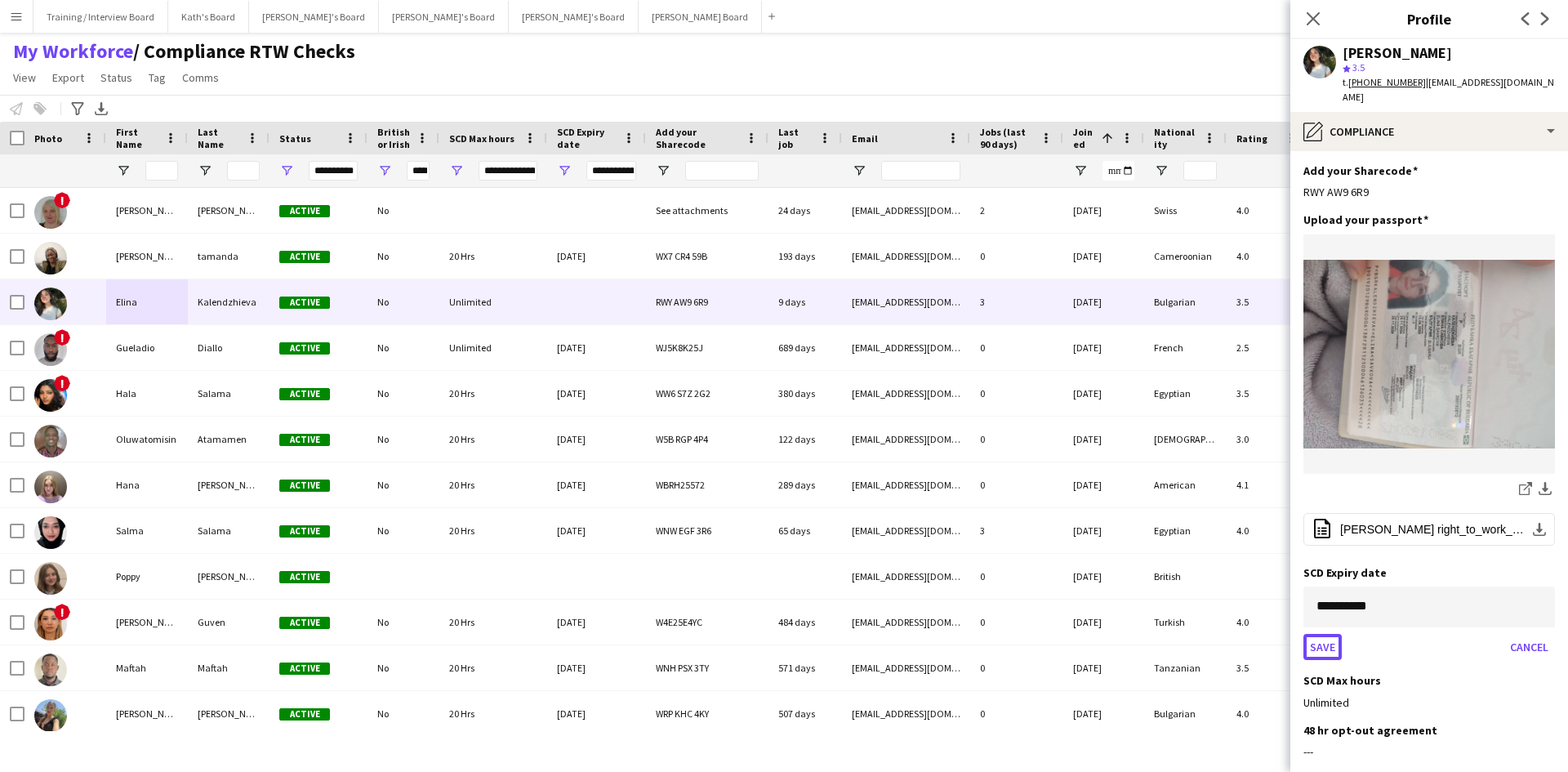
click at [1328, 634] on button "Save" at bounding box center [1322, 647] width 38 height 26
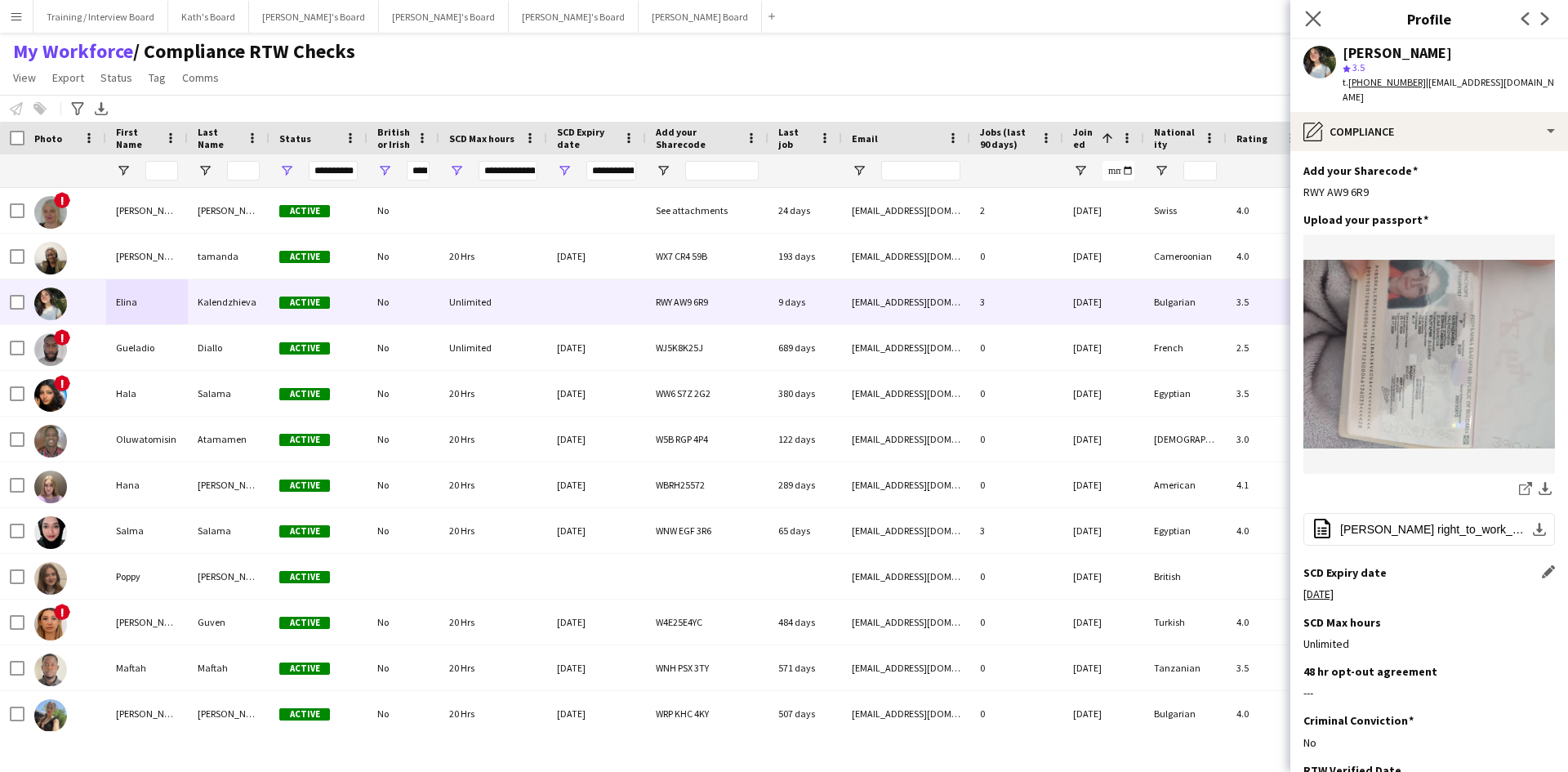
click at [1315, 10] on icon "Close pop-in" at bounding box center [1313, 18] width 16 height 16
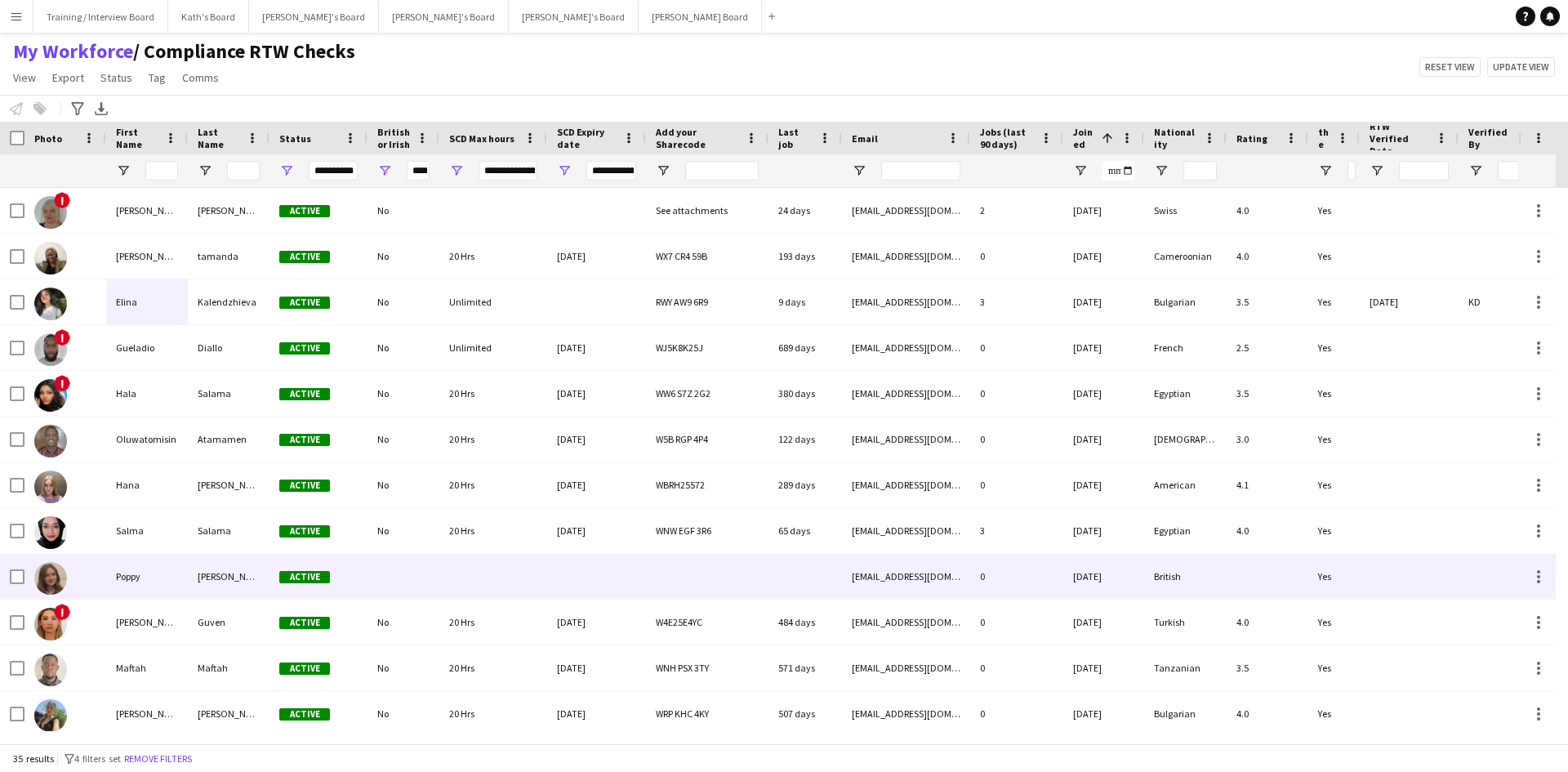
click at [205, 576] on div "[PERSON_NAME]" at bounding box center [229, 576] width 82 height 45
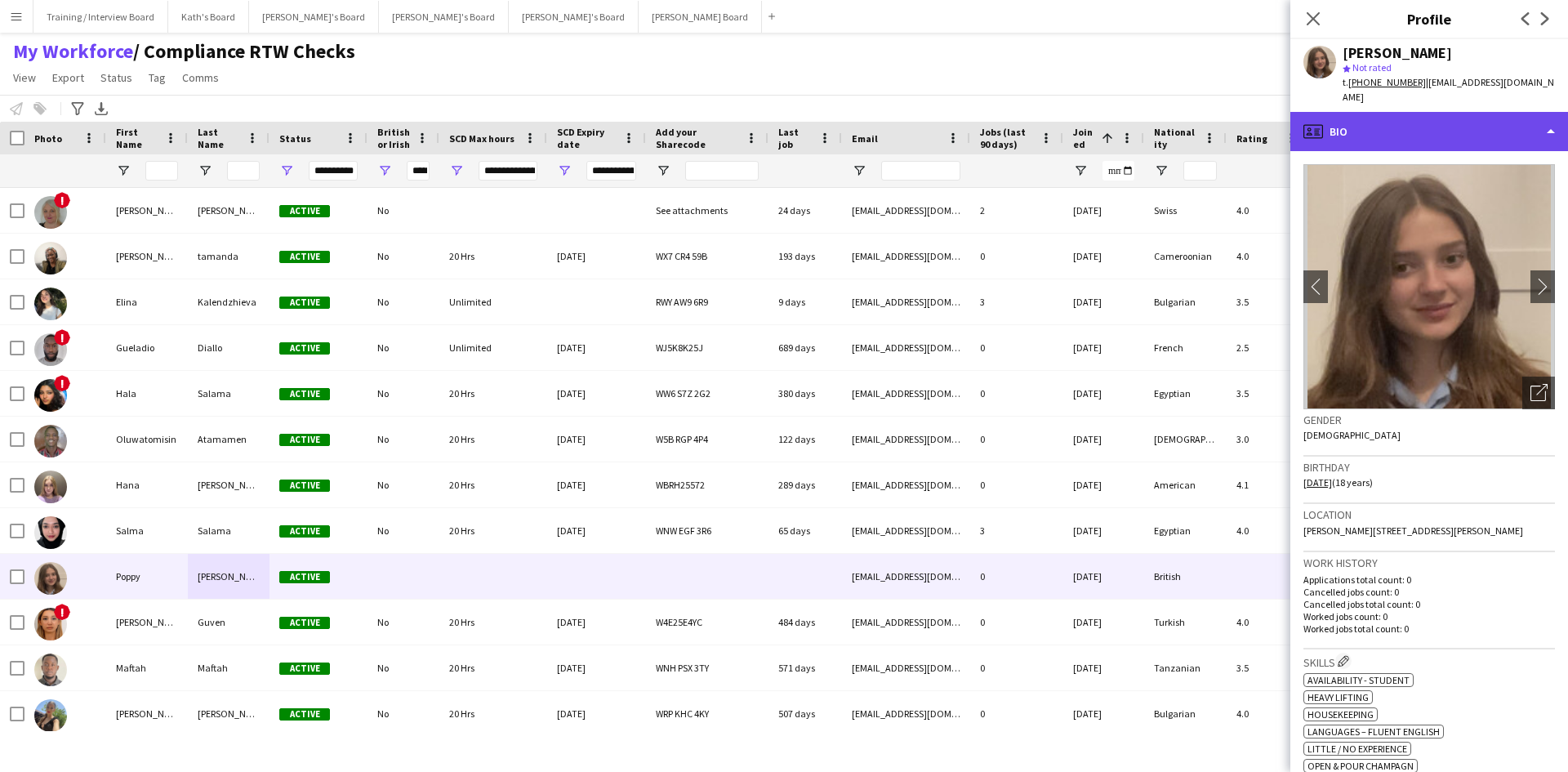
click at [1435, 124] on div "profile Bio" at bounding box center [1429, 131] width 277 height 39
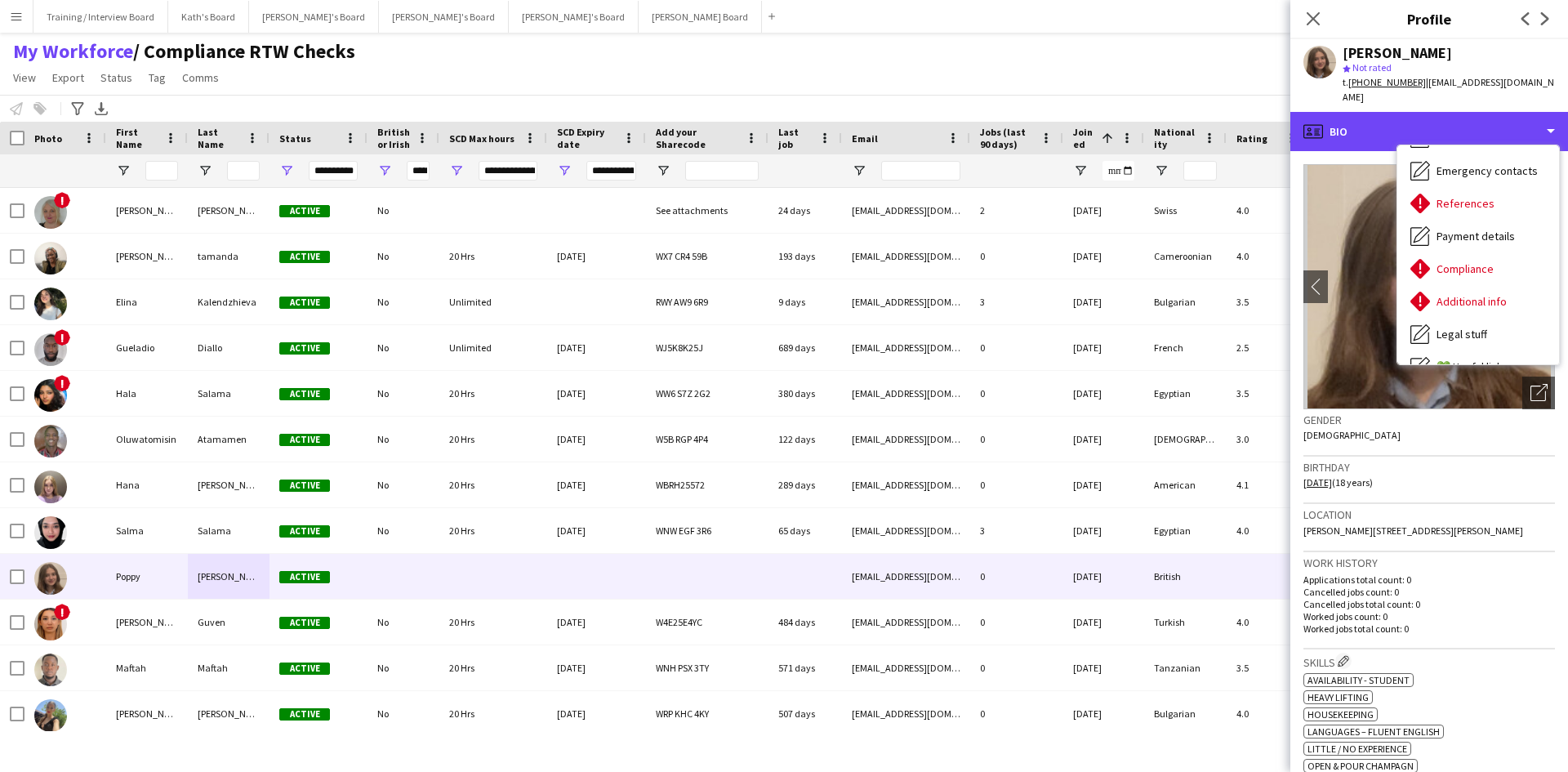
scroll to position [140, 0]
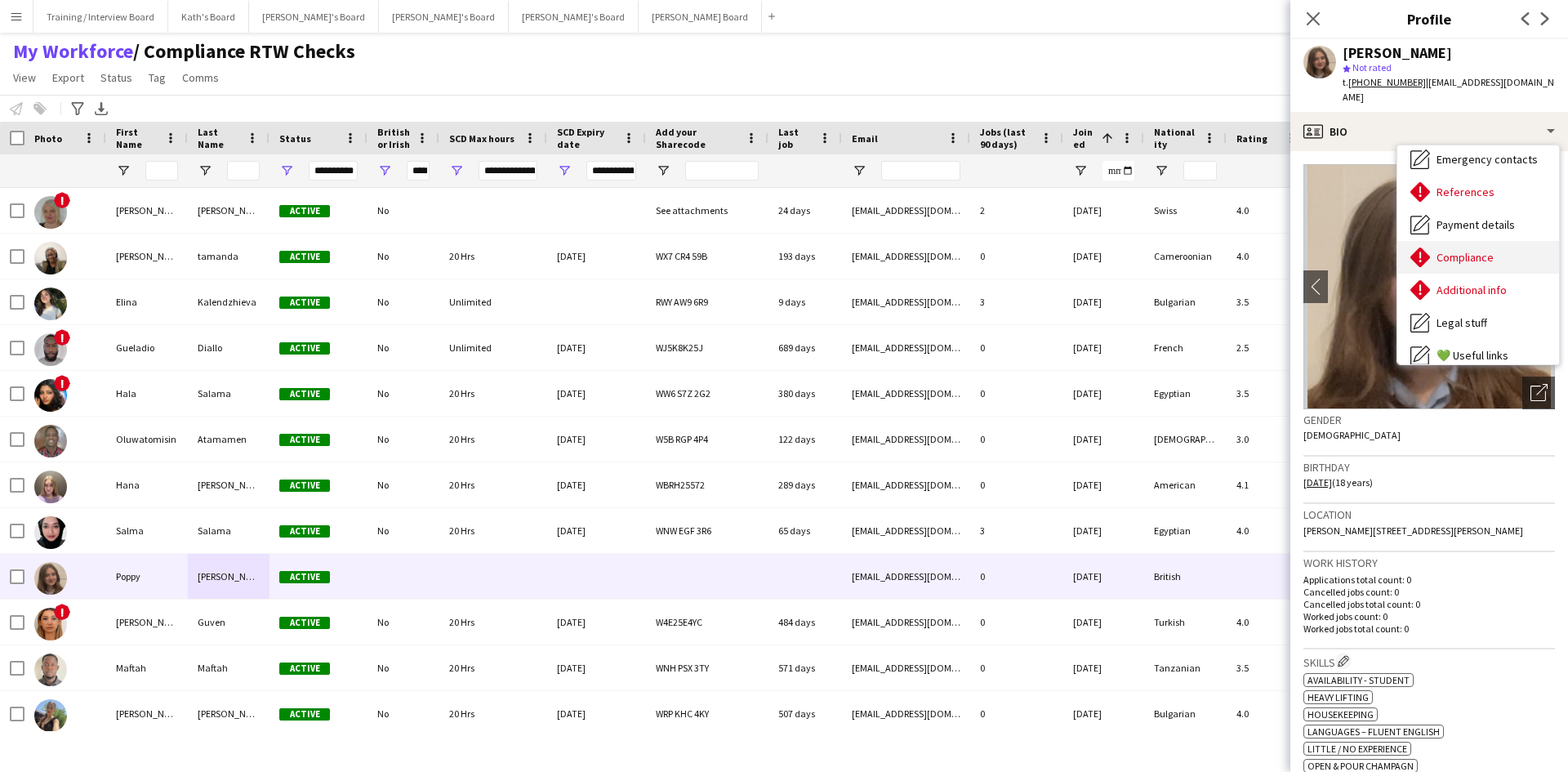
click at [1504, 241] on div "Compliance Compliance" at bounding box center [1479, 257] width 162 height 33
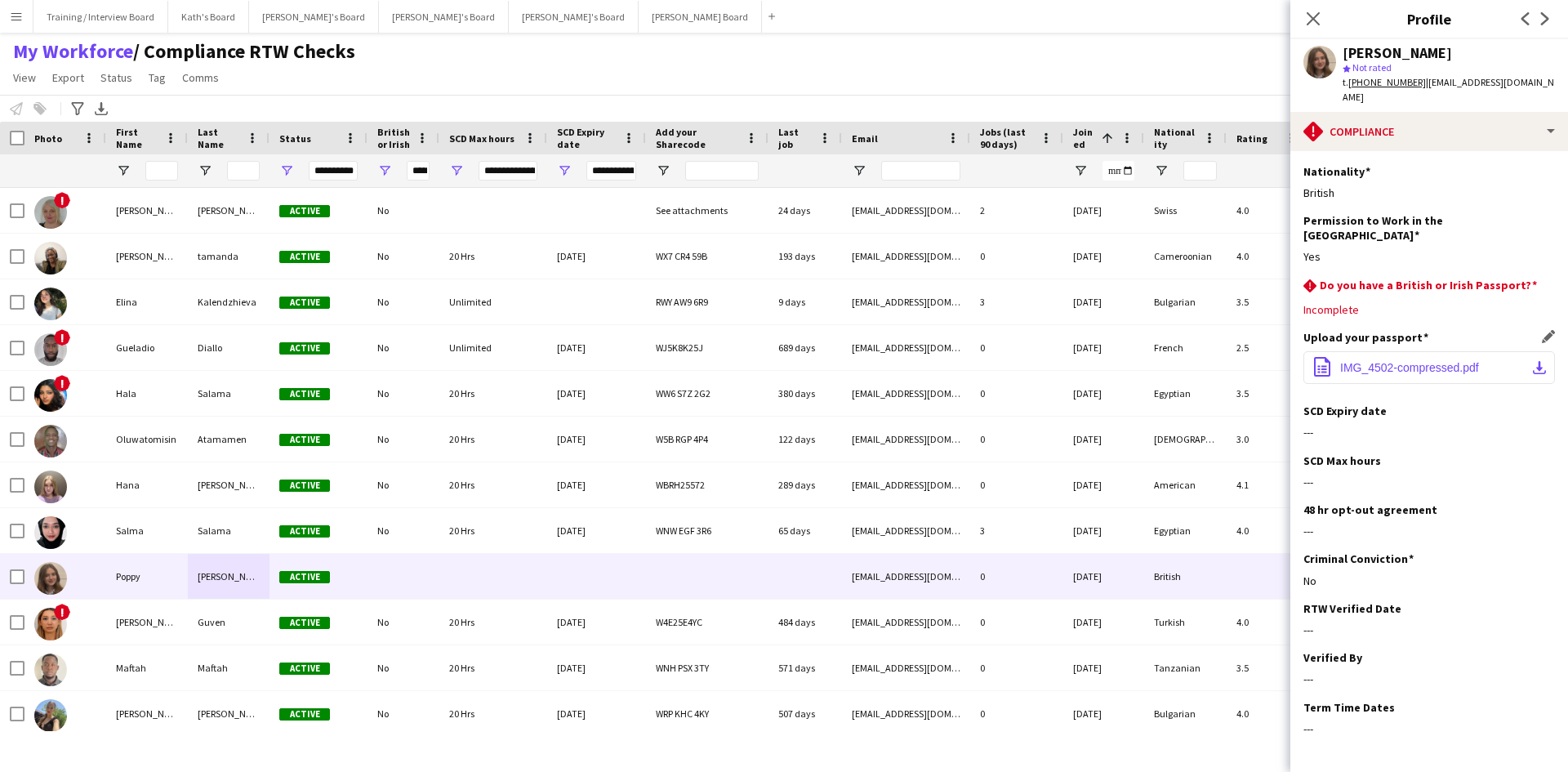
click at [1412, 361] on span "IMG_4502-compressed.pdf" at bounding box center [1409, 368] width 139 height 13
click at [1542, 278] on app-icon "Edit this field" at bounding box center [1548, 284] width 13 height 13
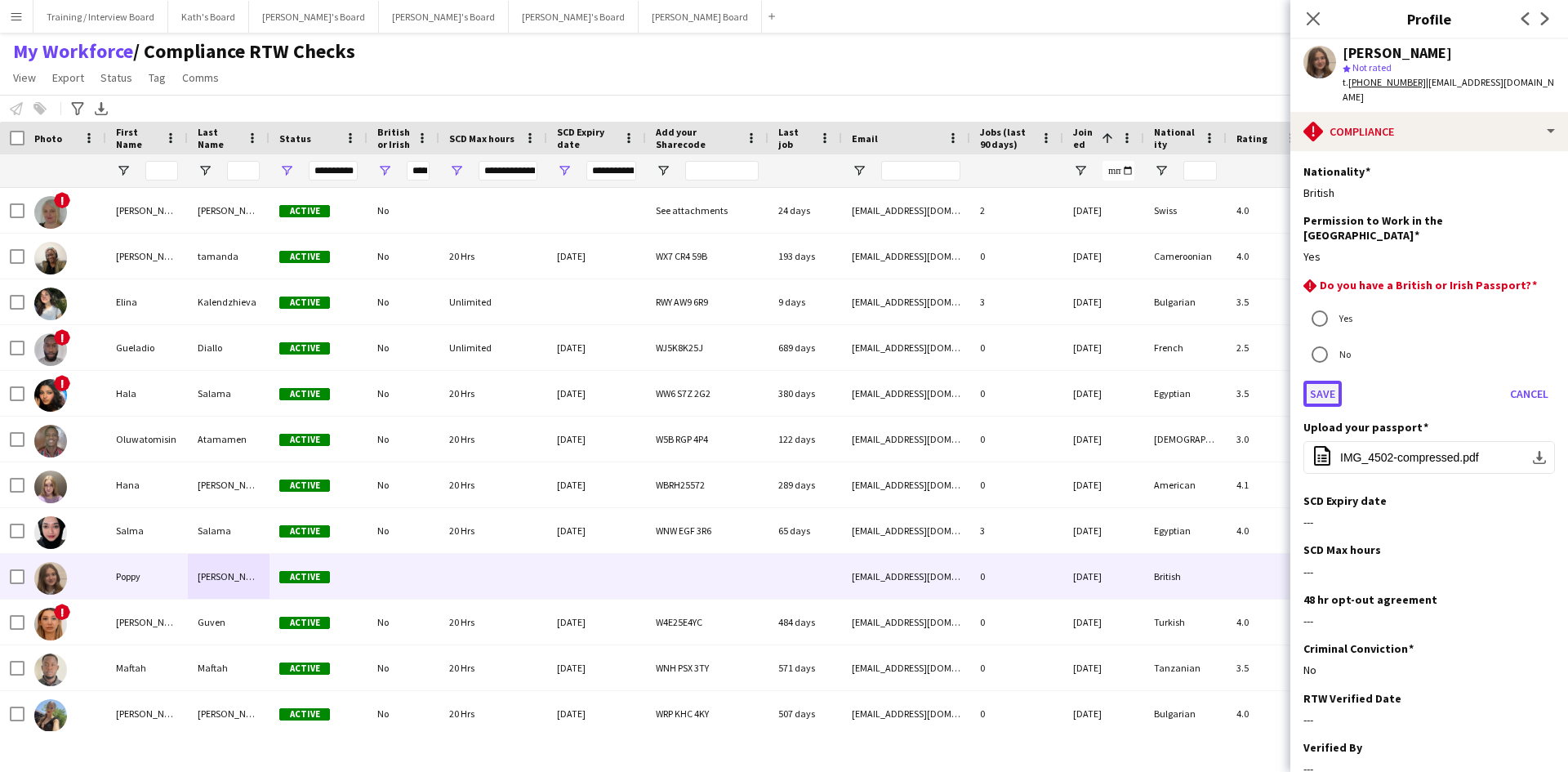
click at [1309, 381] on button "Save" at bounding box center [1322, 394] width 38 height 26
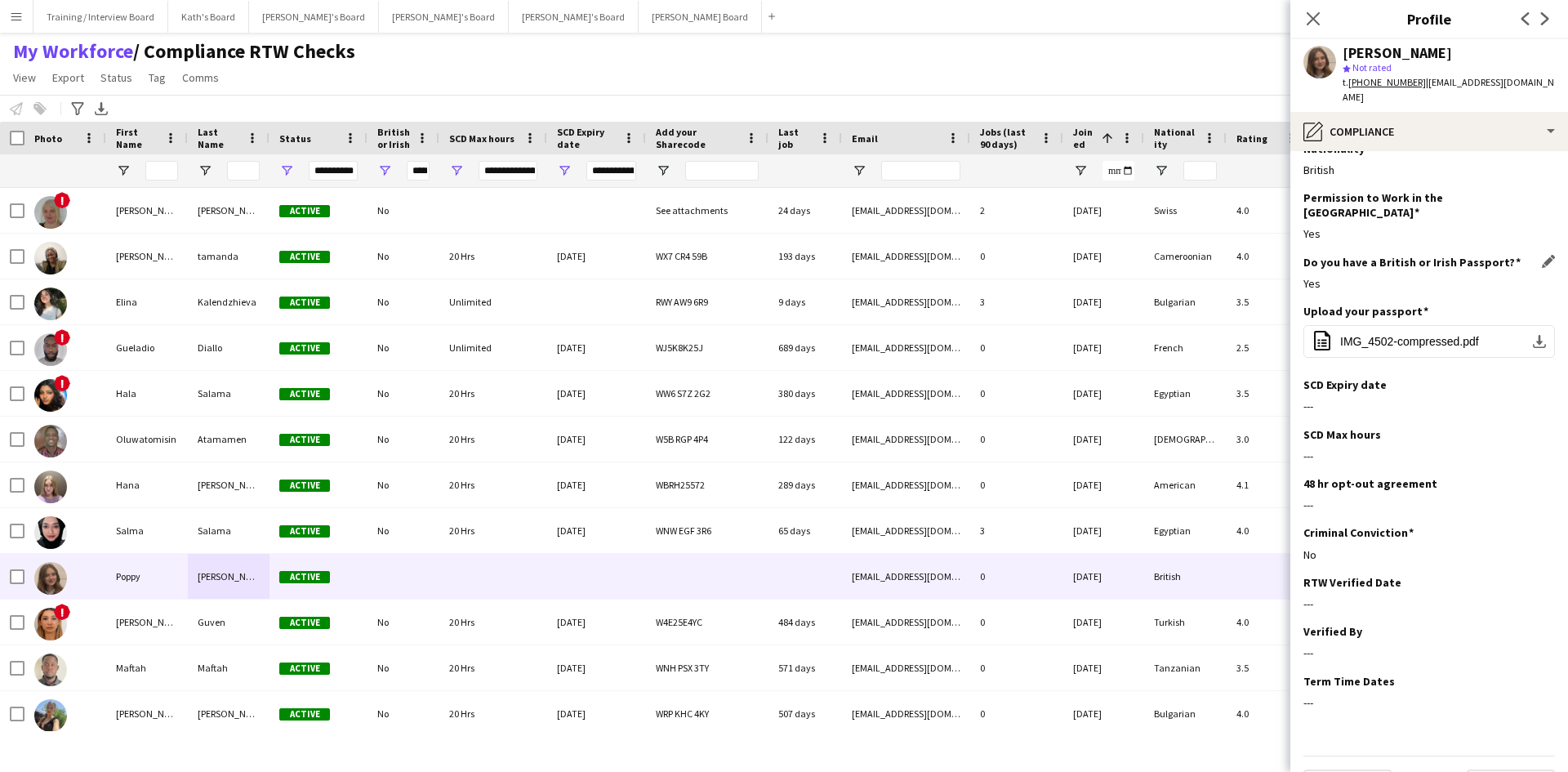
scroll to position [34, 0]
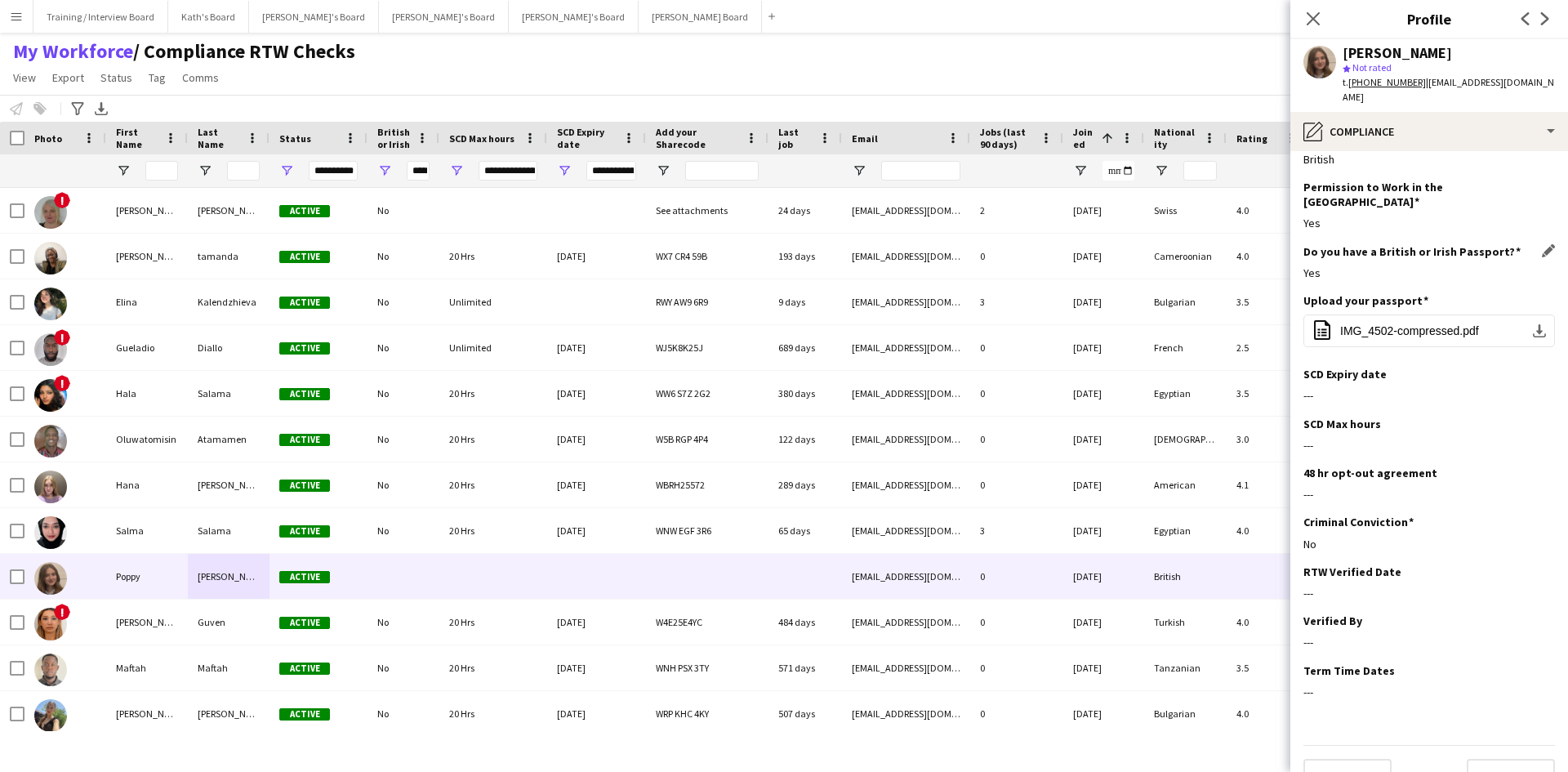
click at [867, 86] on div "My Workforce / Compliance RTW Checks View Views Default view Compliance RTW Che…" at bounding box center [784, 67] width 1568 height 56
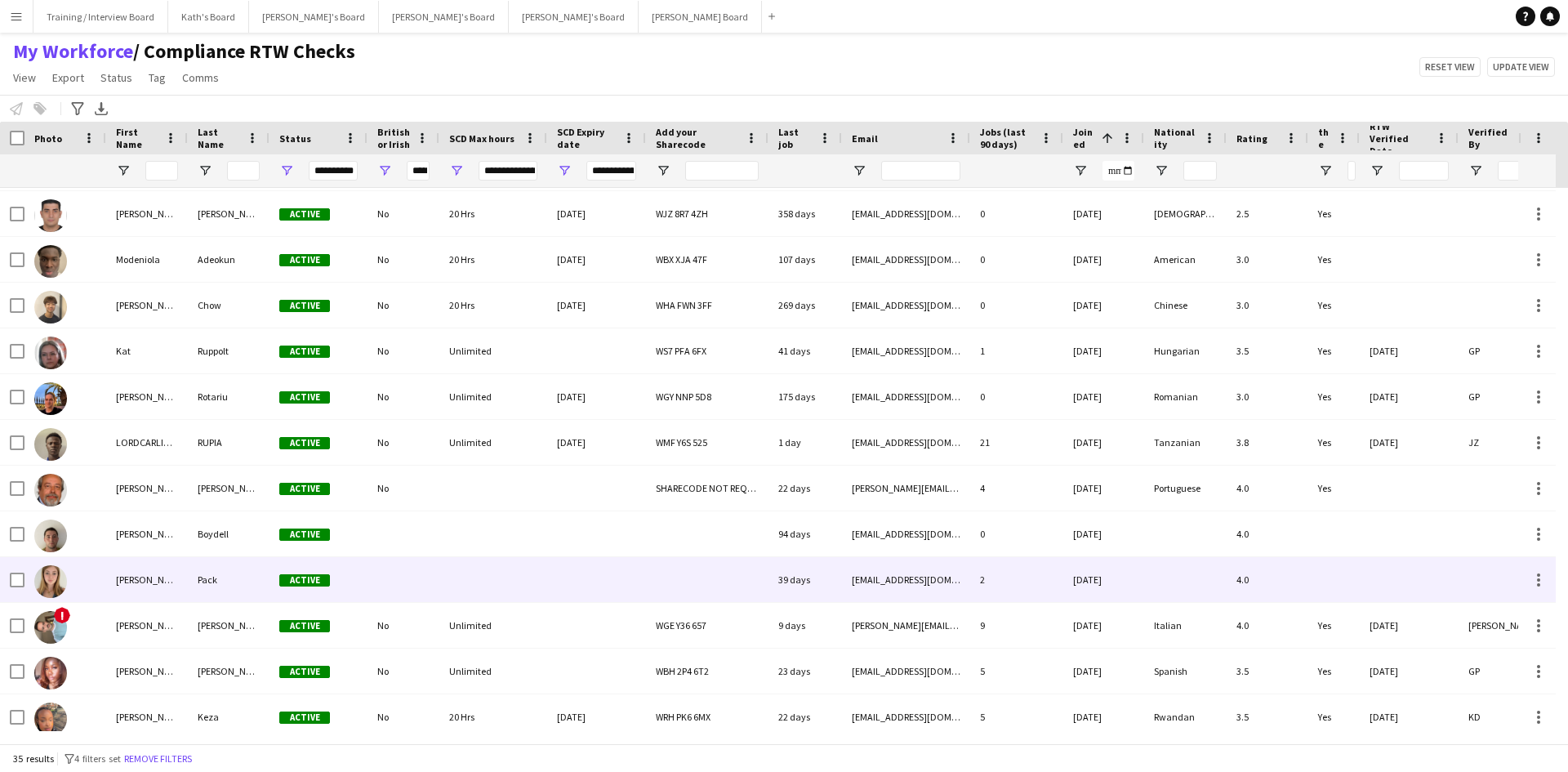
scroll to position [572, 0]
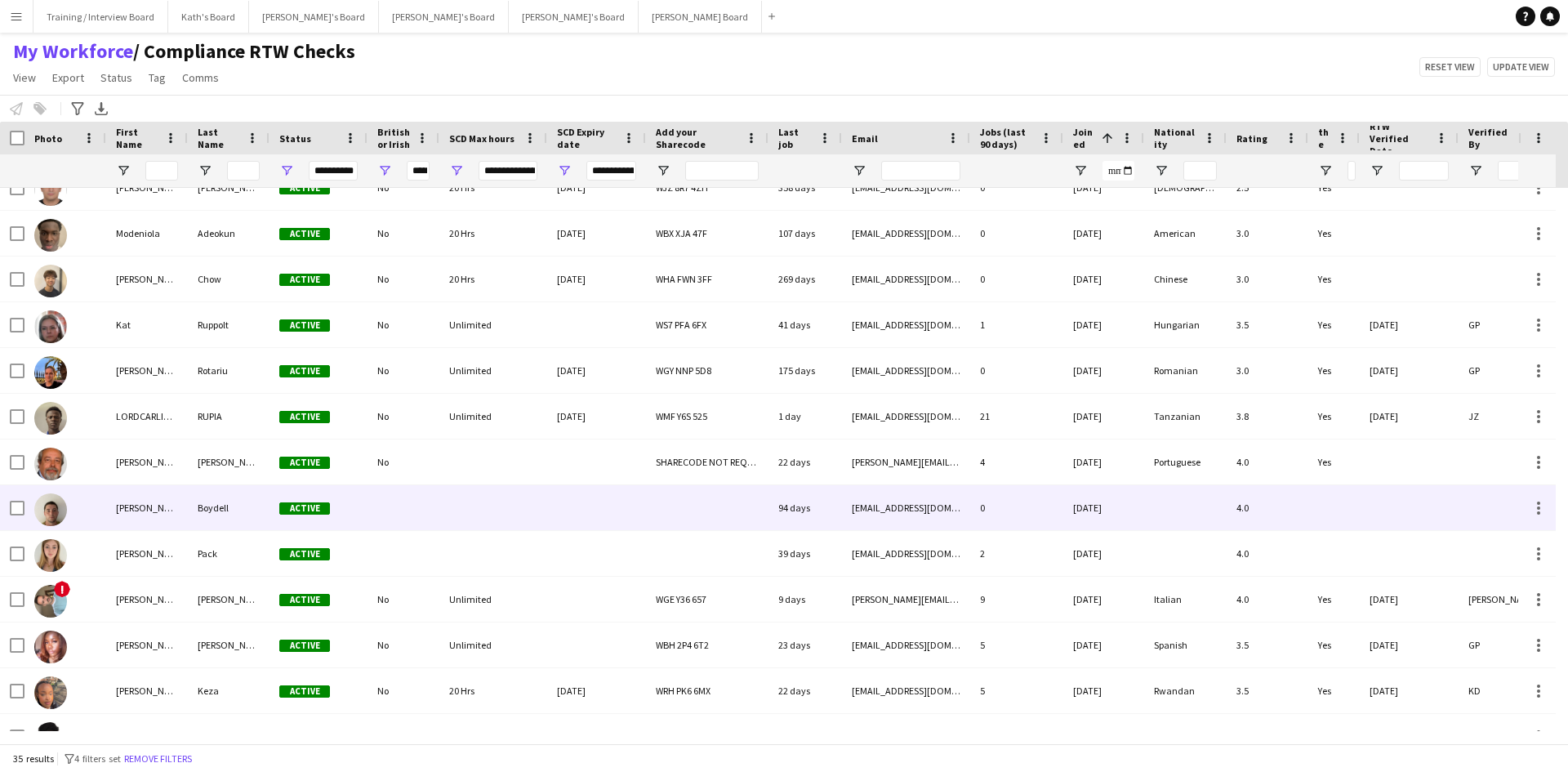
click at [490, 518] on div at bounding box center [493, 508] width 108 height 45
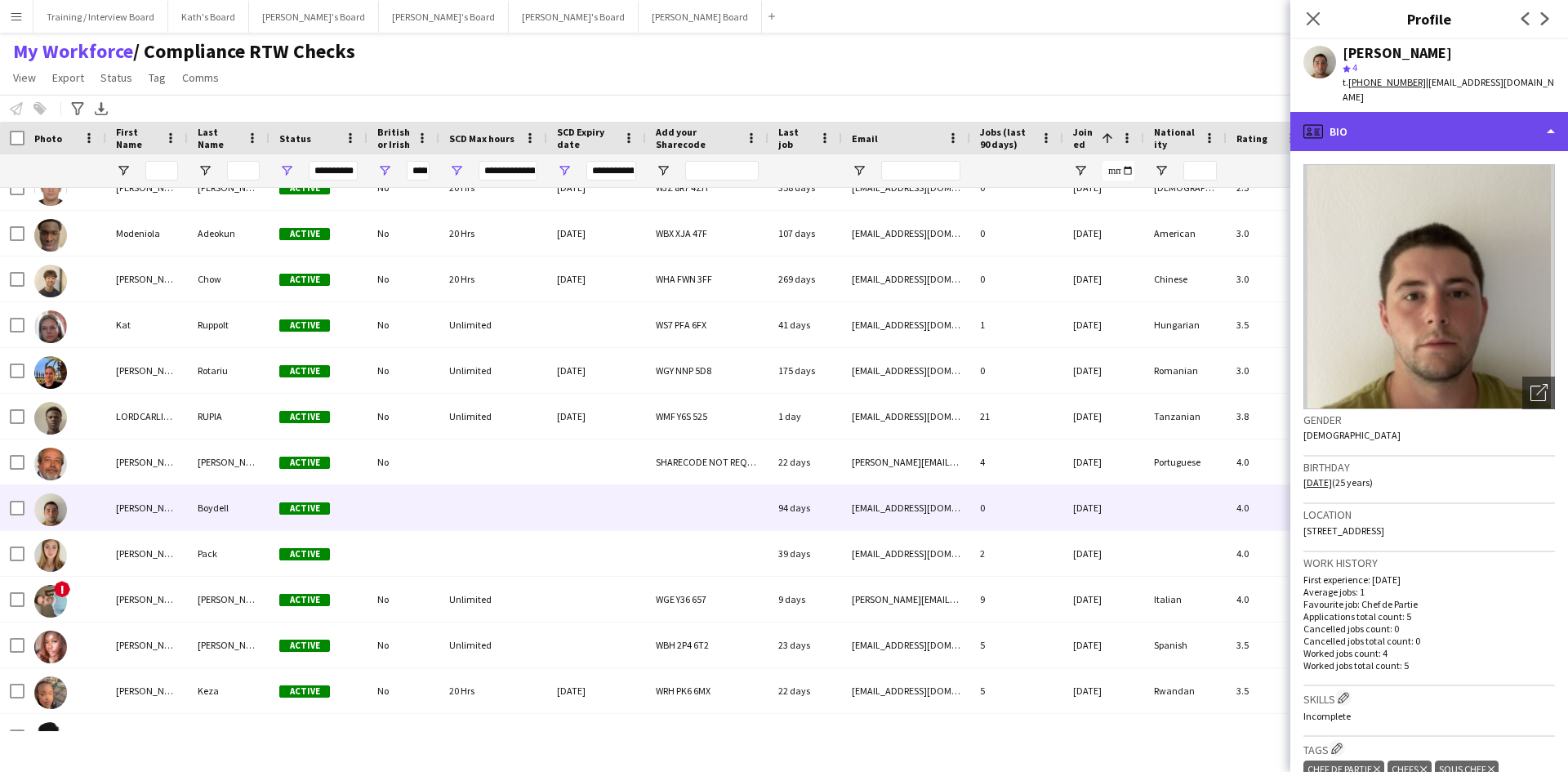
click at [1437, 120] on div "profile Bio" at bounding box center [1429, 131] width 277 height 39
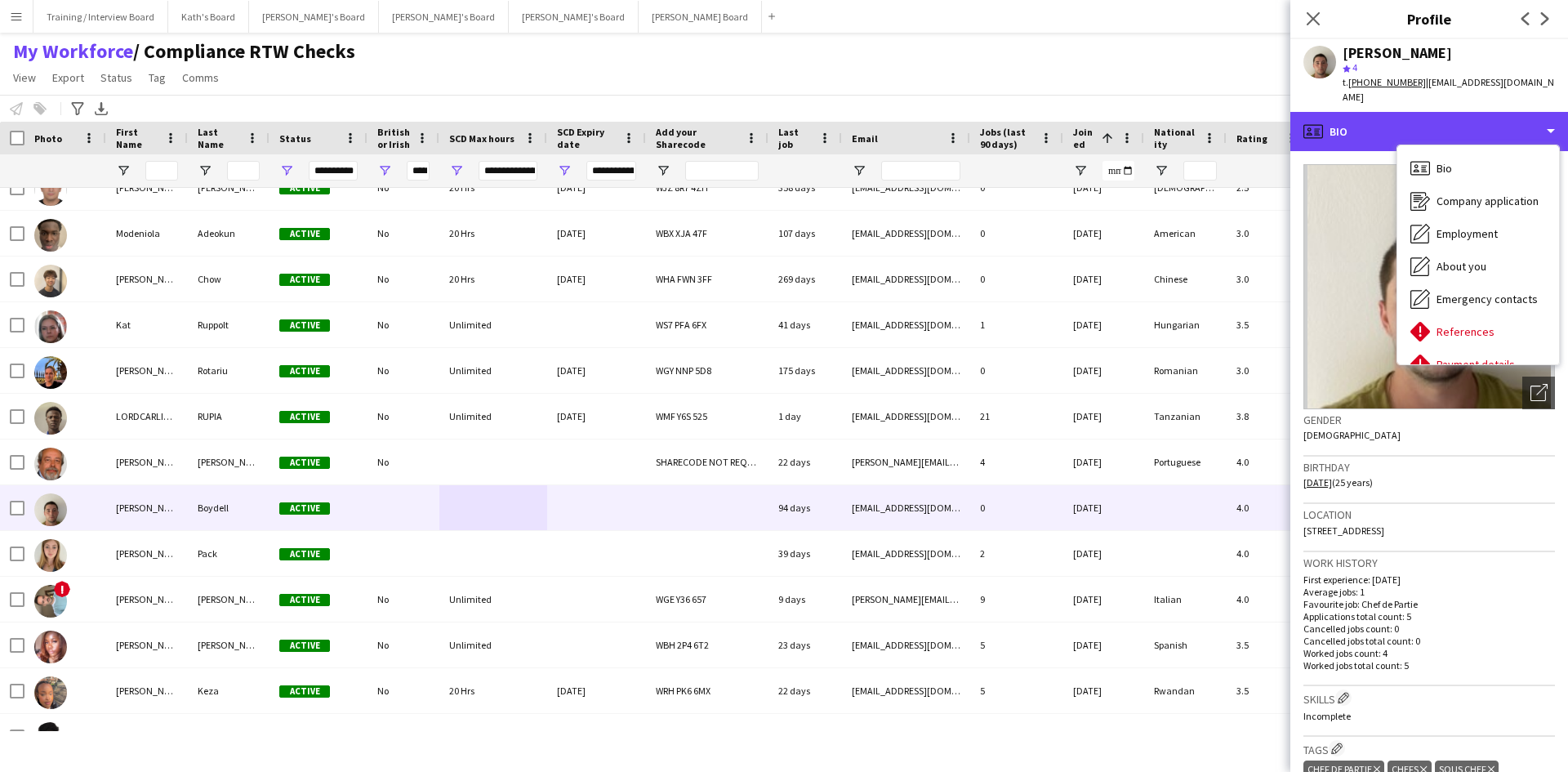
scroll to position [219, 0]
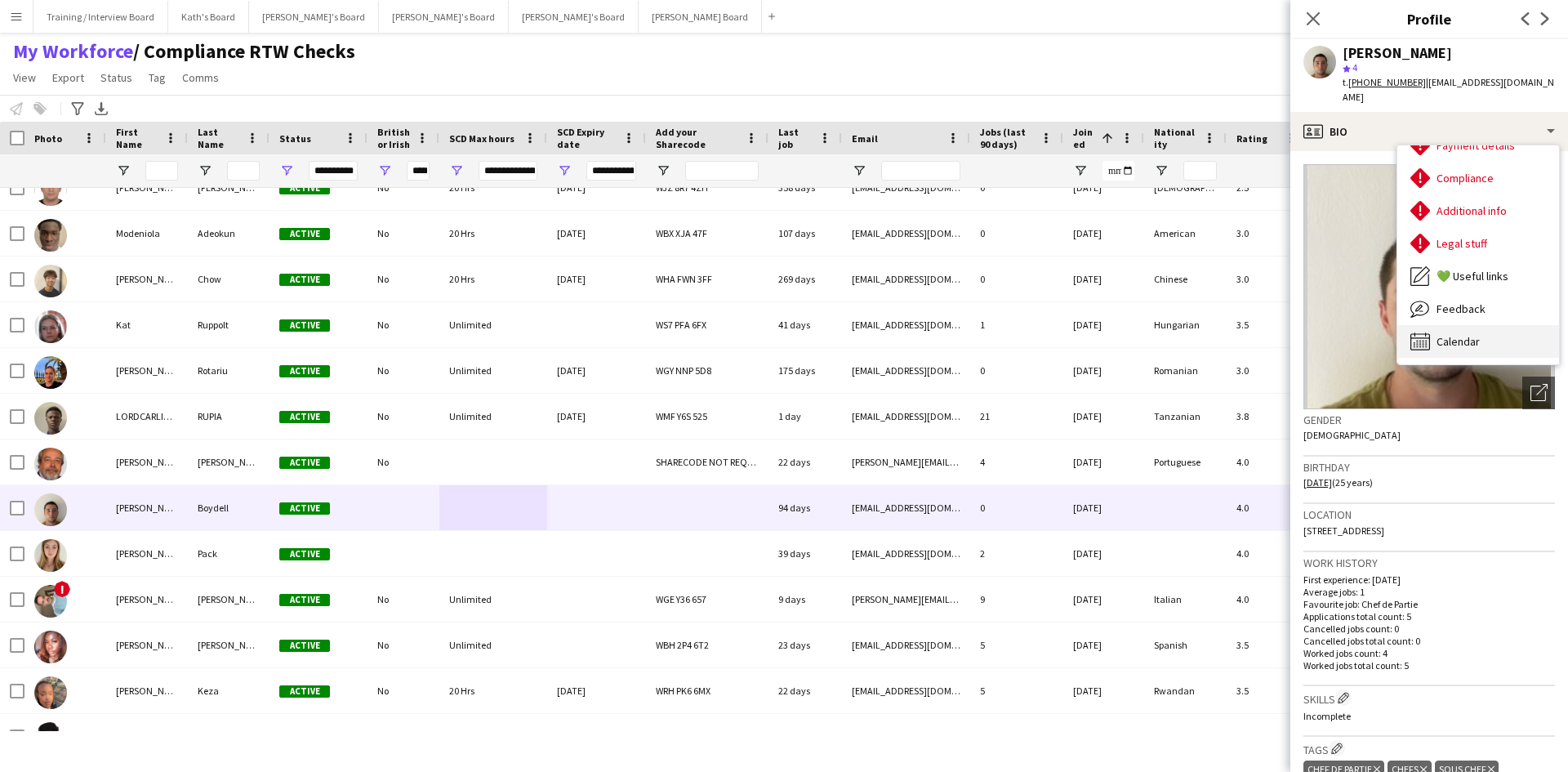
click at [1480, 325] on div "Calendar Calendar" at bounding box center [1479, 341] width 162 height 33
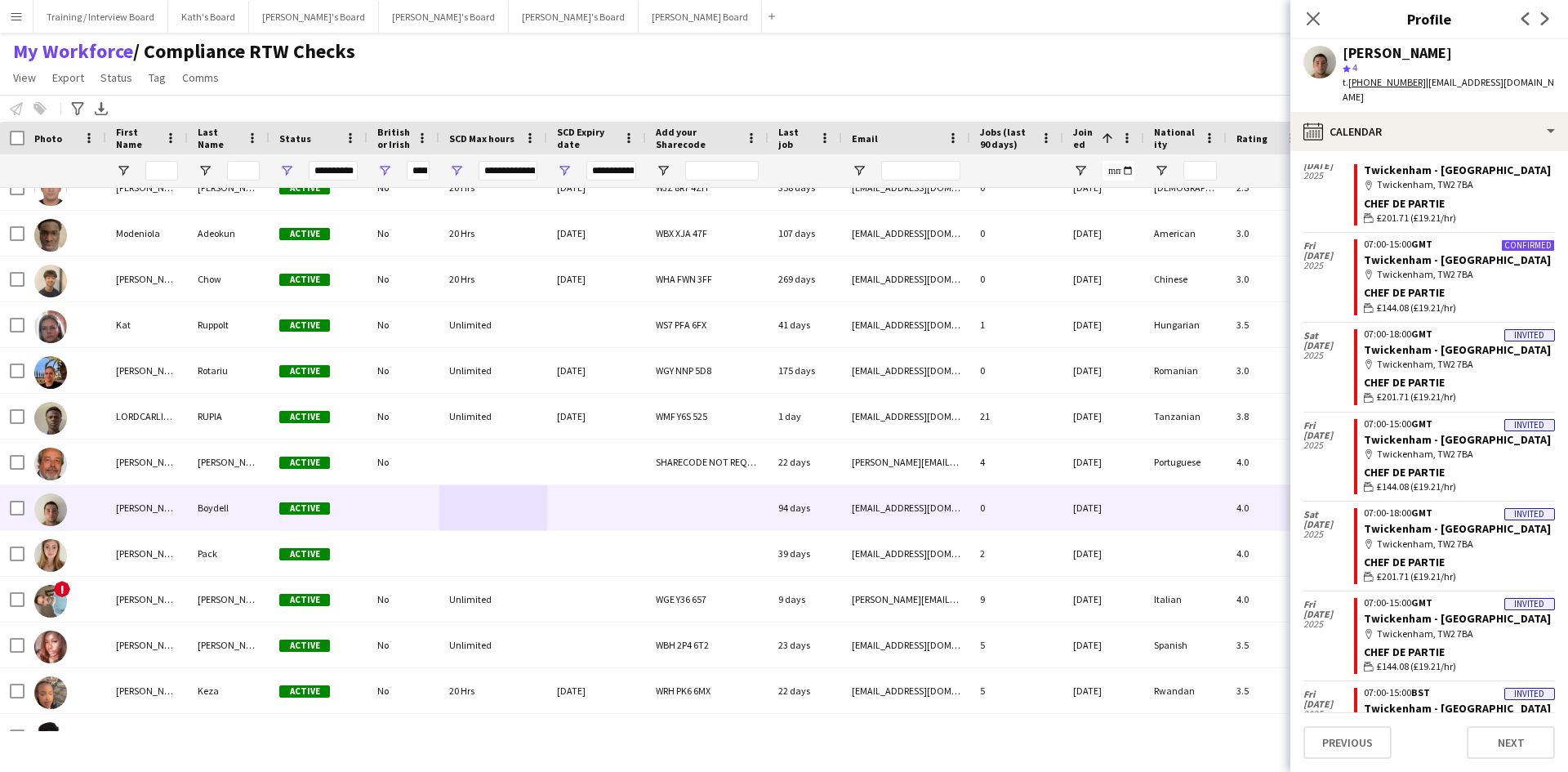
scroll to position [0, 0]
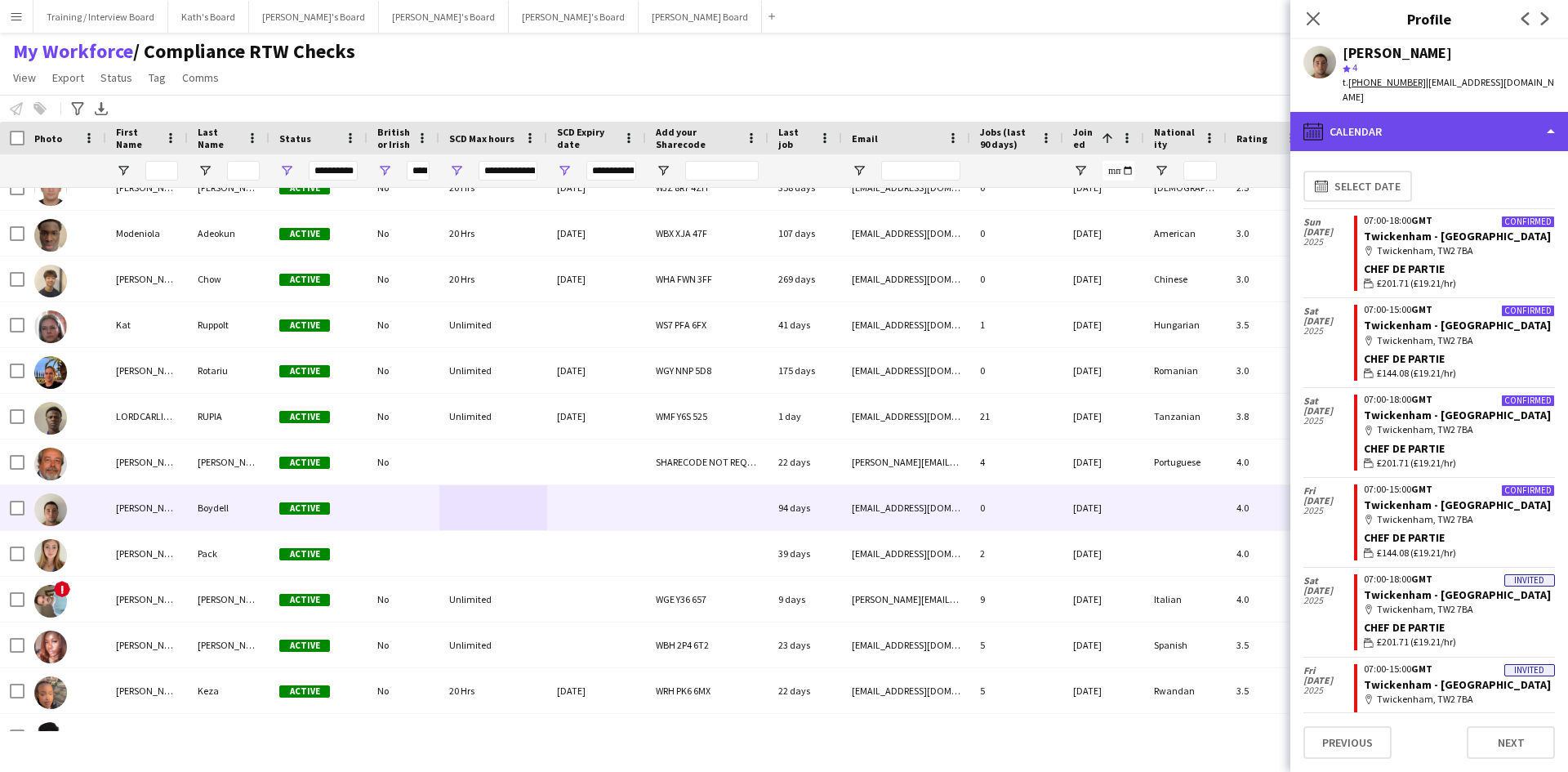
click at [1414, 123] on div "calendar-full Calendar" at bounding box center [1429, 131] width 277 height 39
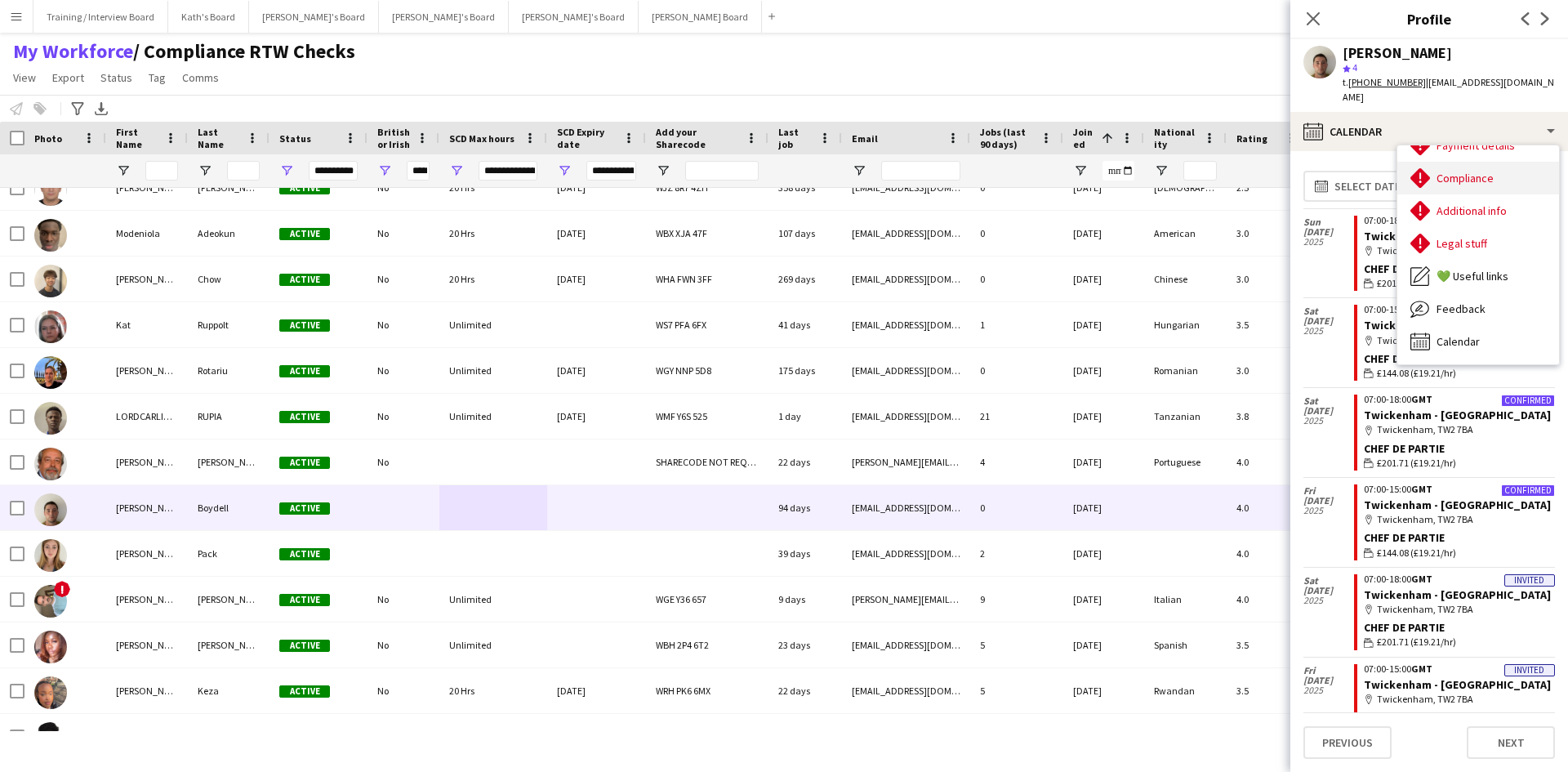
click at [1474, 170] on div "Compliance Compliance" at bounding box center [1479, 178] width 162 height 33
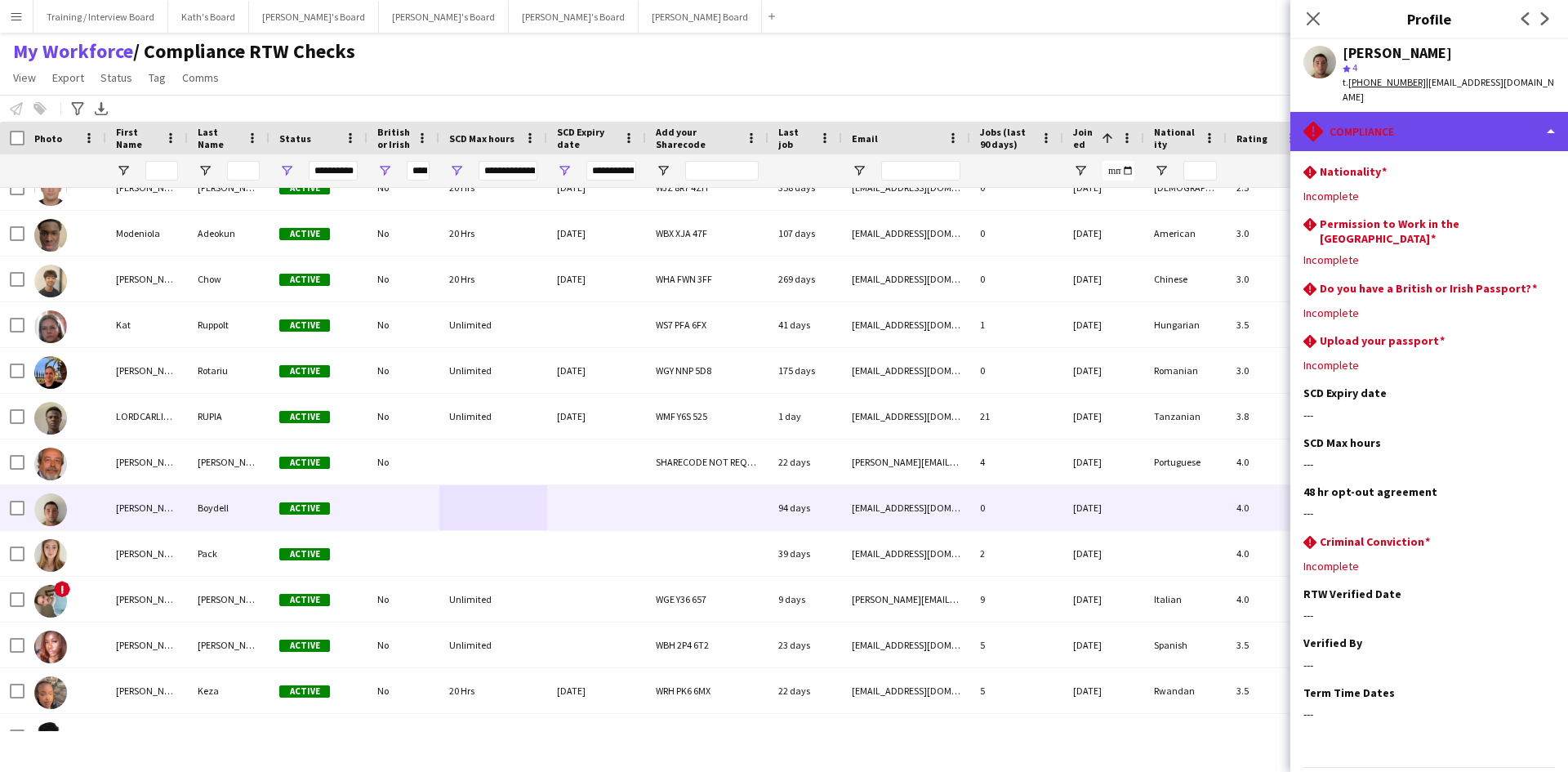
click at [1493, 112] on div "rhombus-alert Compliance" at bounding box center [1429, 131] width 277 height 39
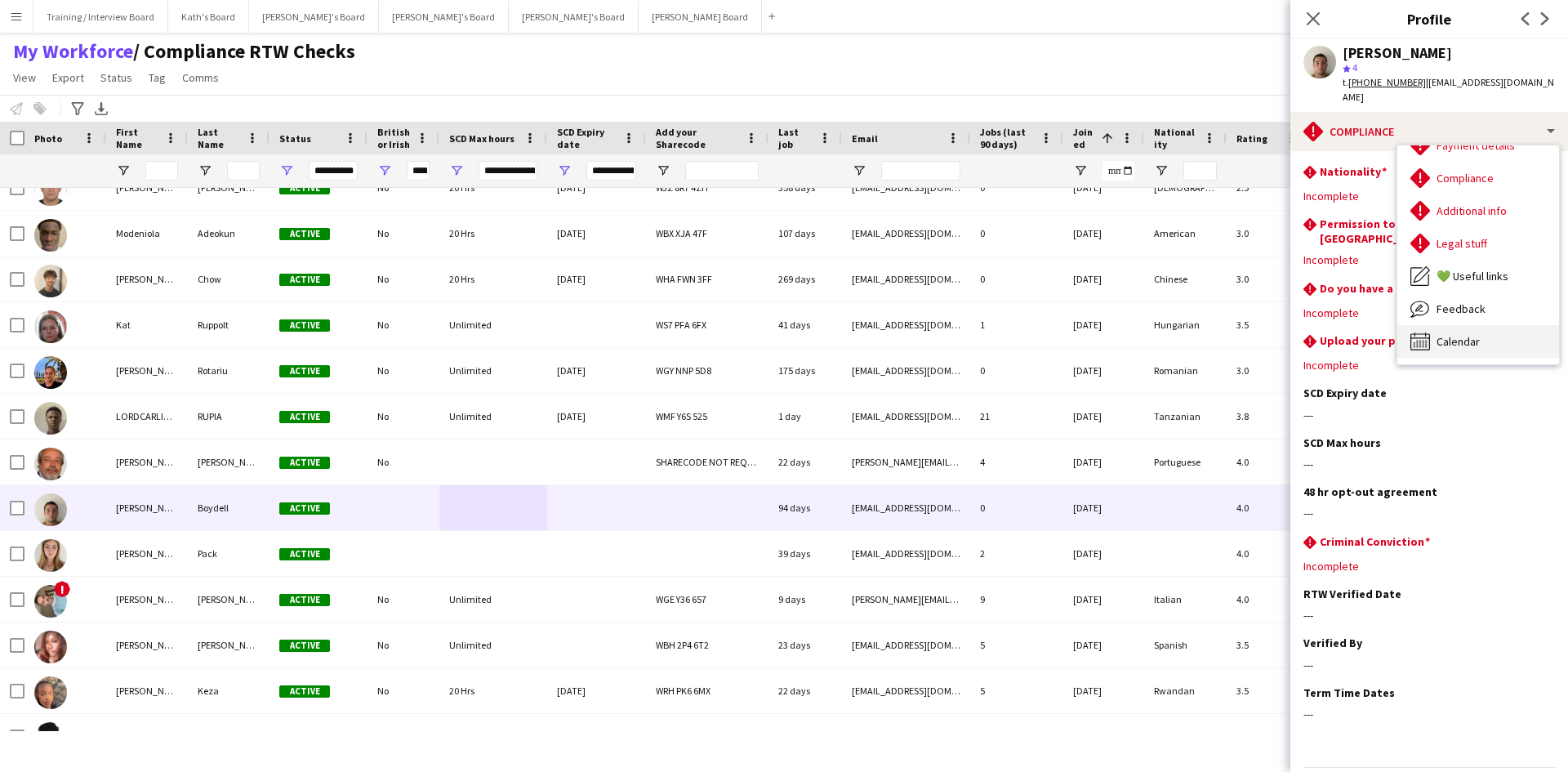
click at [1507, 325] on div "Calendar Calendar" at bounding box center [1479, 341] width 162 height 33
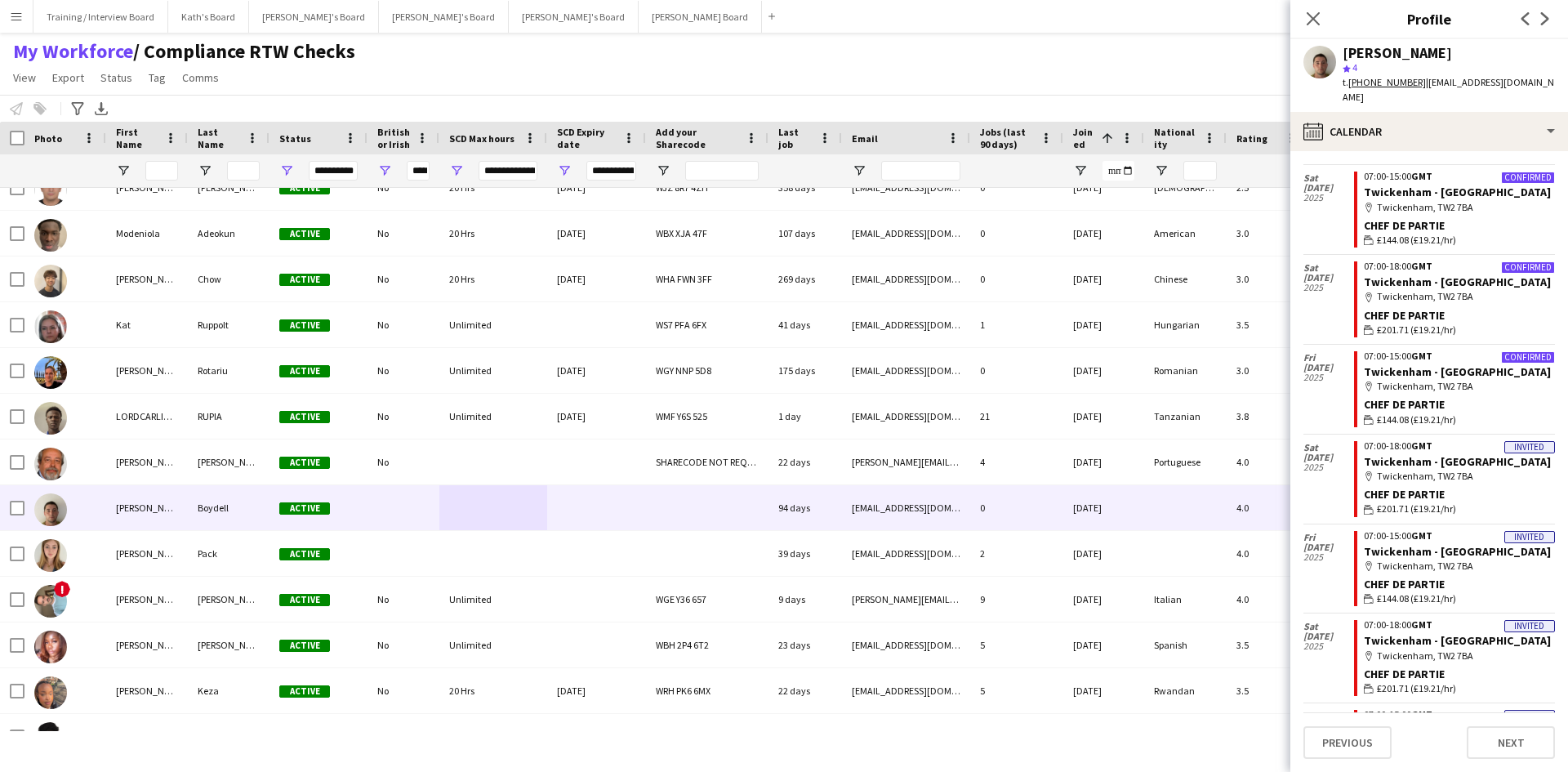
scroll to position [27, 0]
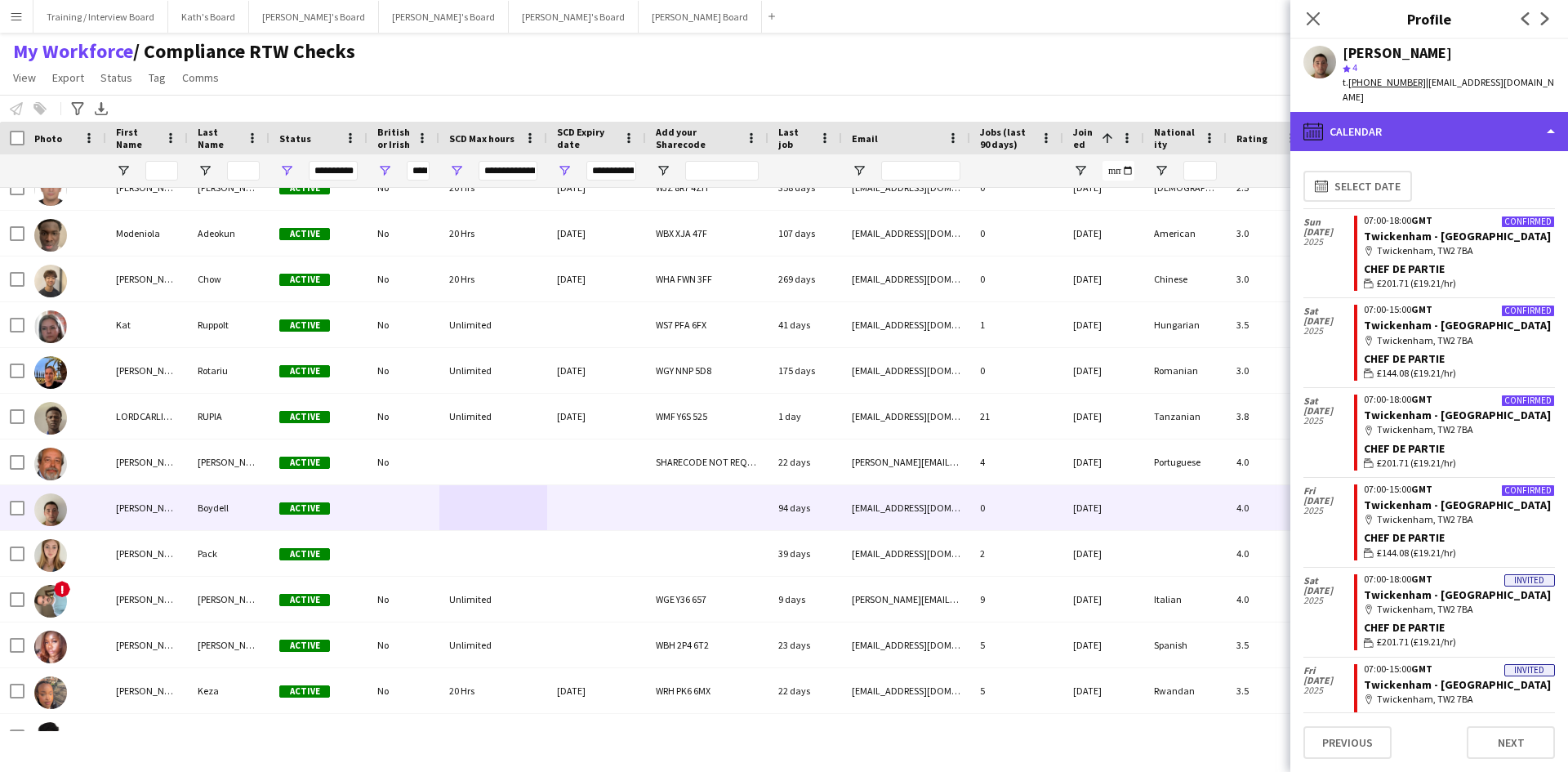
click at [1467, 114] on div "calendar-full Calendar" at bounding box center [1429, 131] width 277 height 39
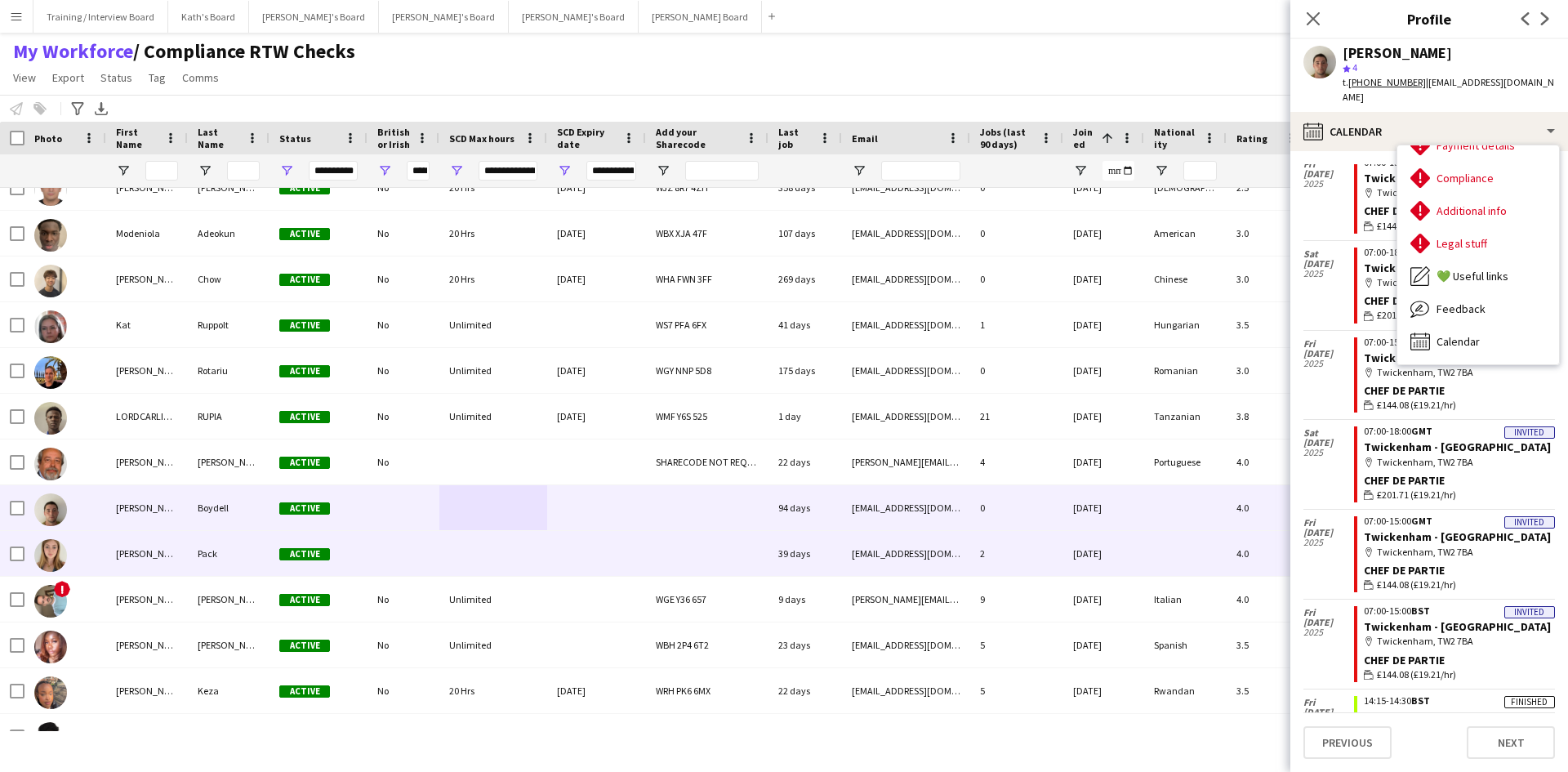
drag, startPoint x: 598, startPoint y: 563, endPoint x: 1343, endPoint y: 346, distance: 776.0
click at [598, 564] on div at bounding box center [597, 553] width 99 height 45
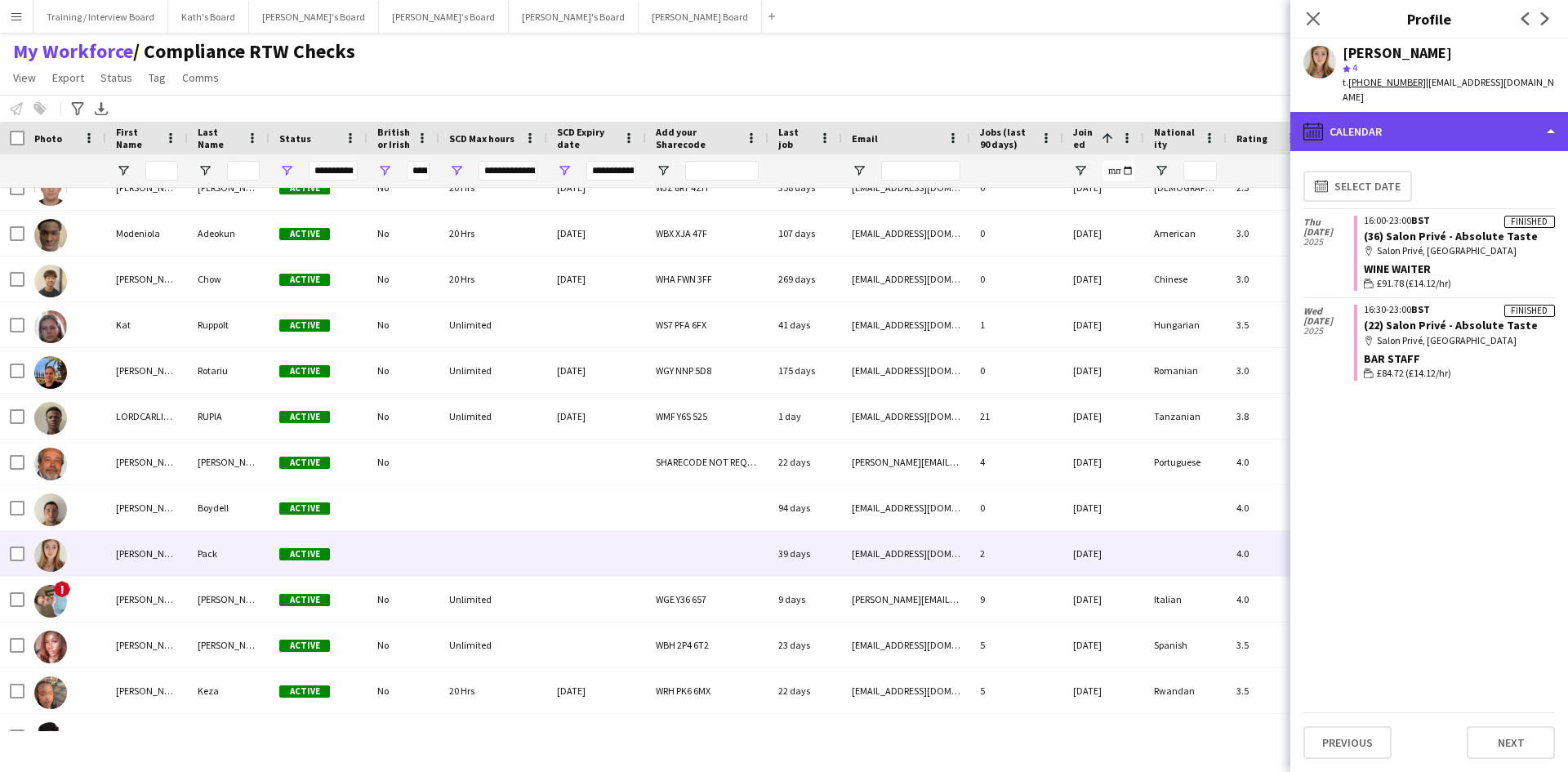
click at [1451, 125] on div "calendar-full Calendar" at bounding box center [1429, 131] width 277 height 39
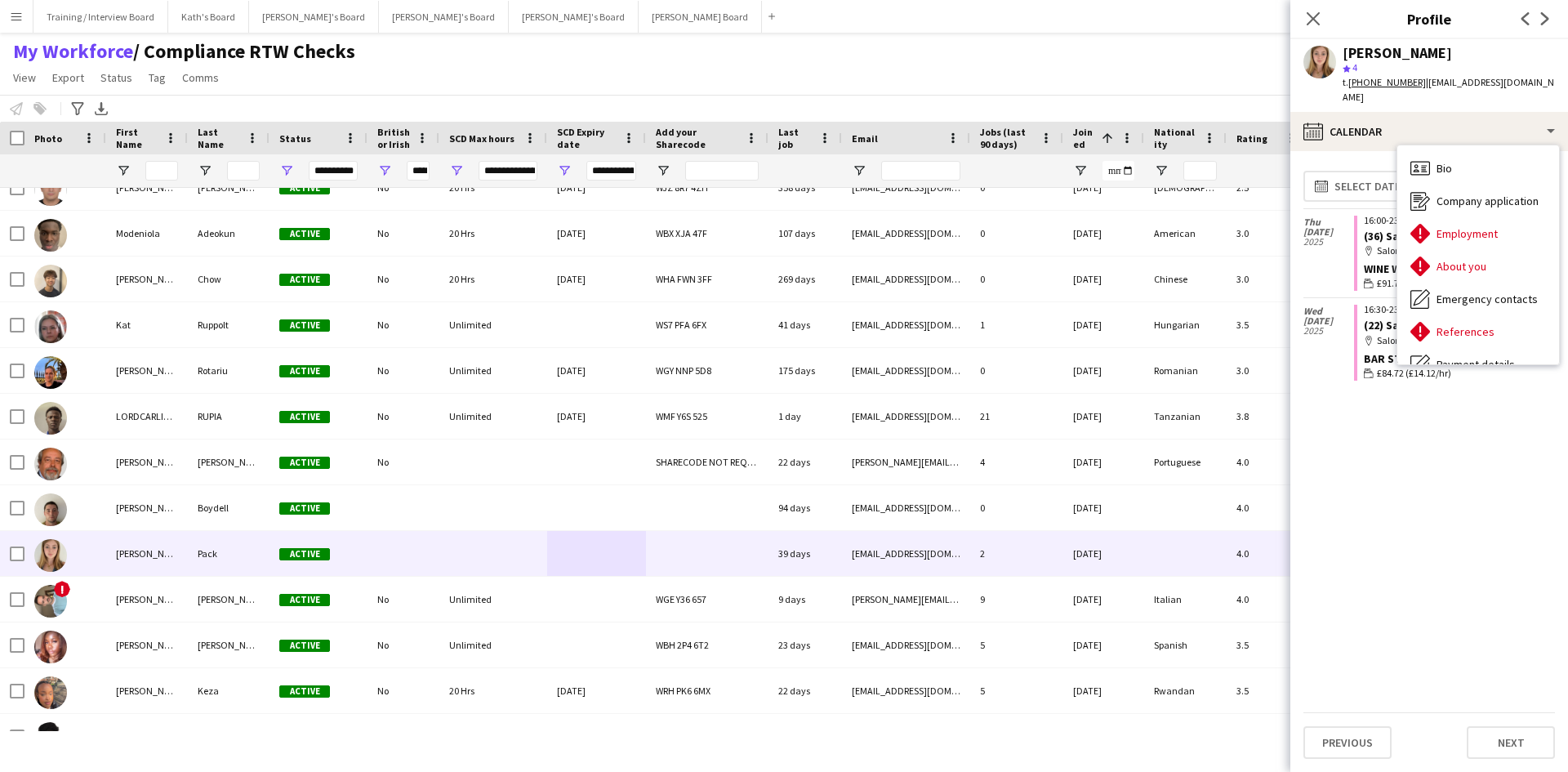
drag, startPoint x: 1566, startPoint y: 193, endPoint x: 1559, endPoint y: 233, distance: 40.6
click at [1560, 234] on div "calendar-full Calendar Bio Bio Company application Company application Employme…" at bounding box center [1429, 441] width 277 height 660
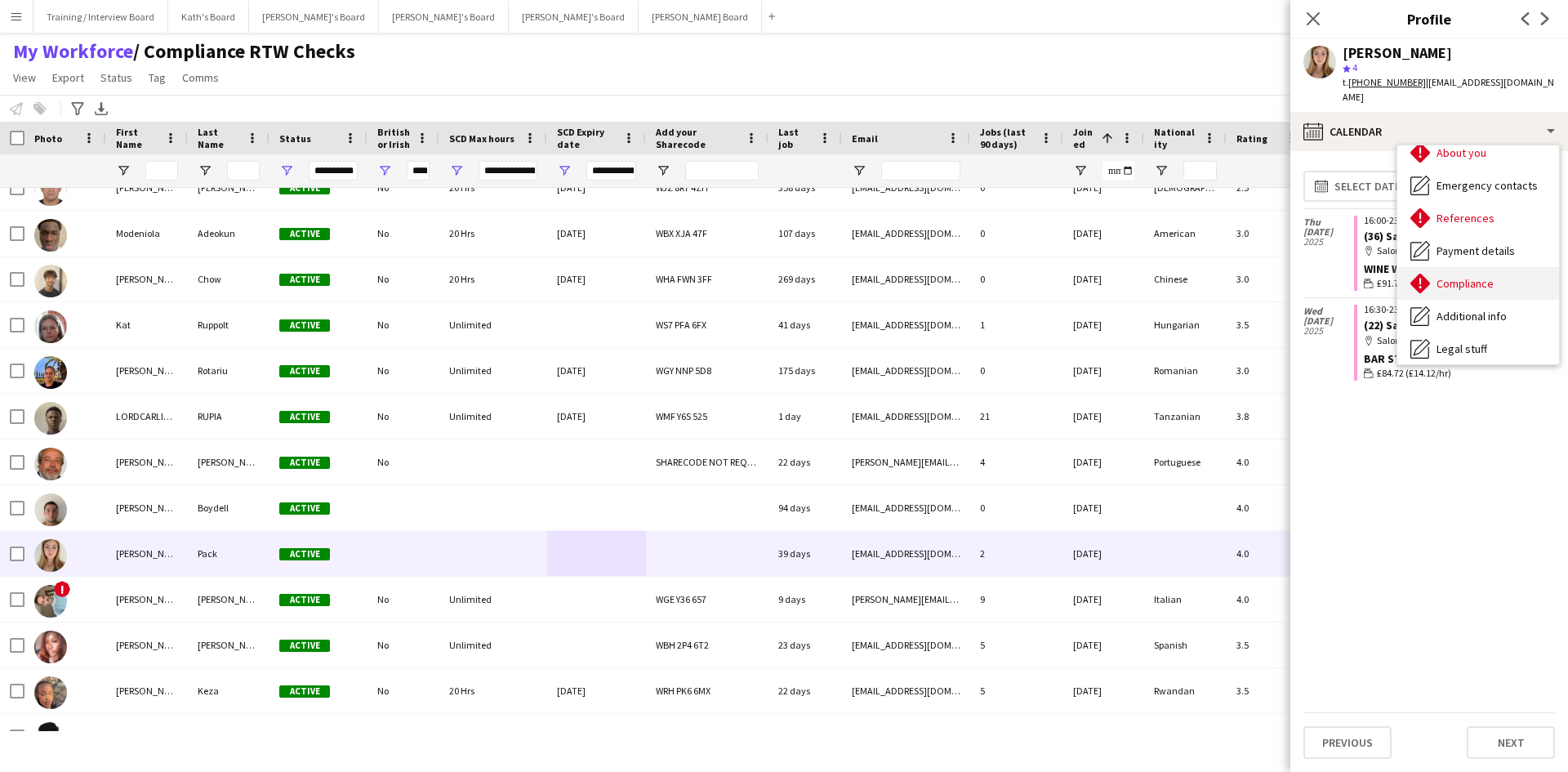
click at [1495, 267] on div "Compliance Compliance" at bounding box center [1479, 283] width 162 height 33
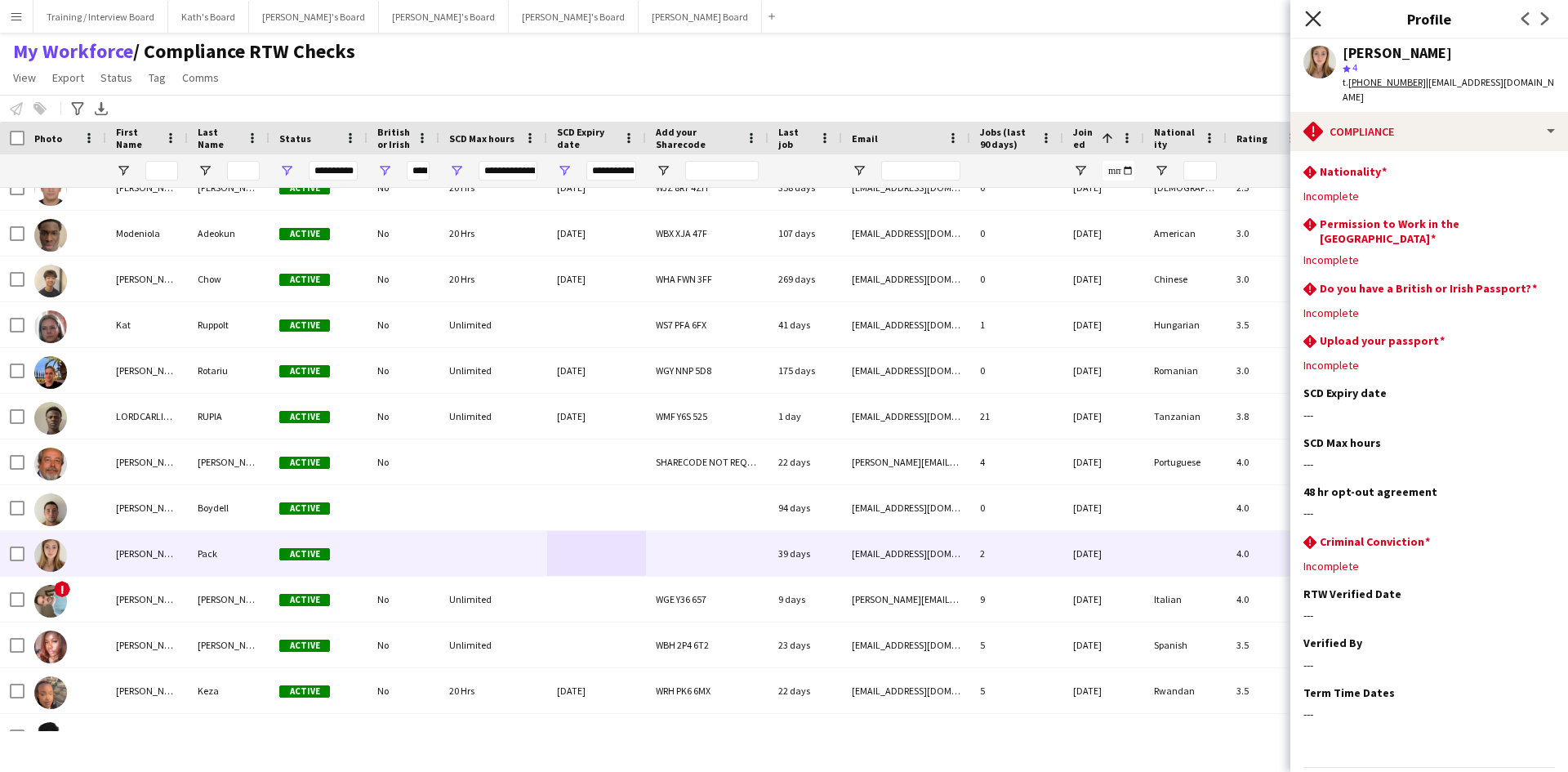
click at [1320, 17] on icon "Close pop-in" at bounding box center [1313, 18] width 16 height 16
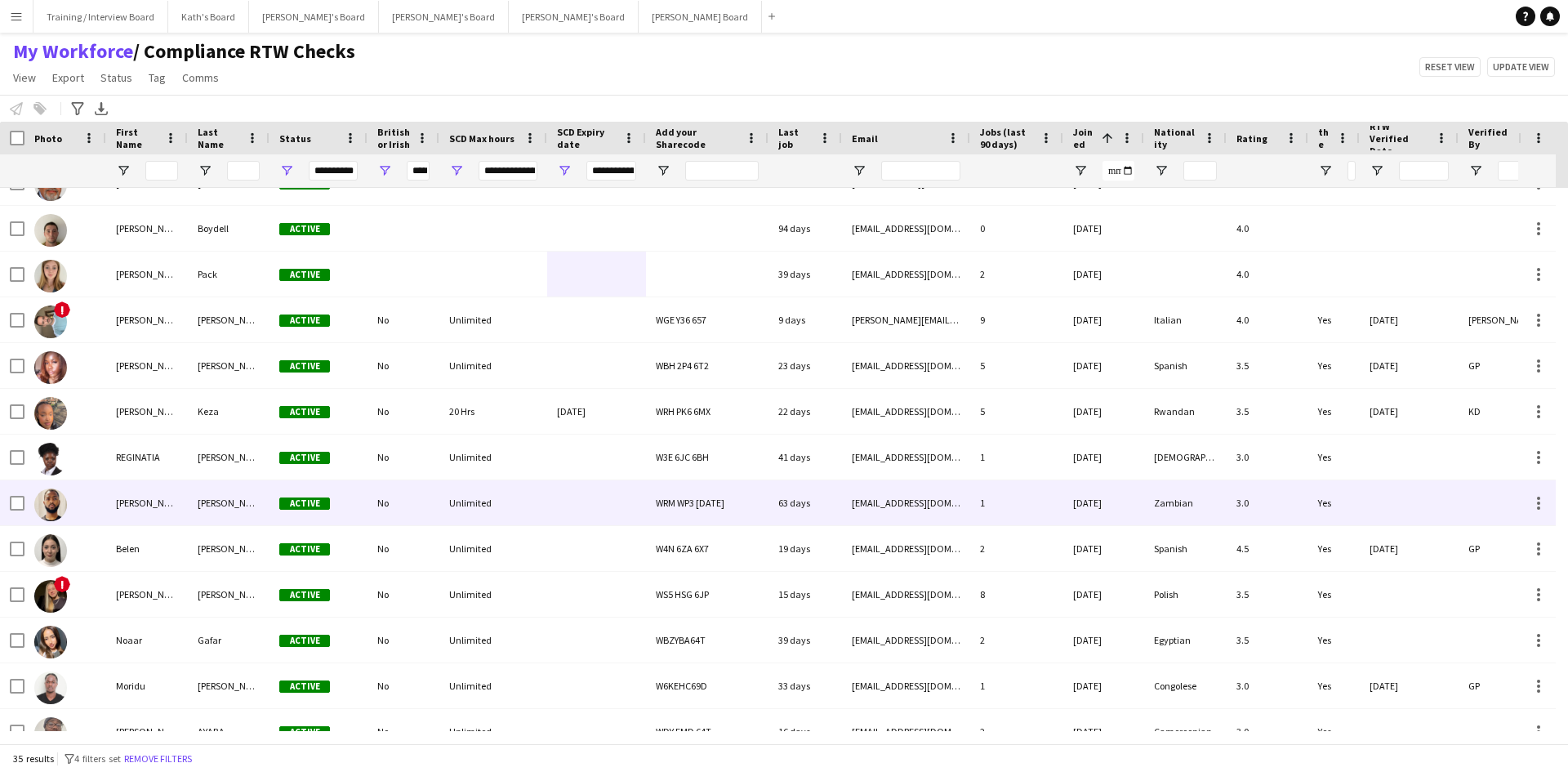
scroll to position [650, 0]
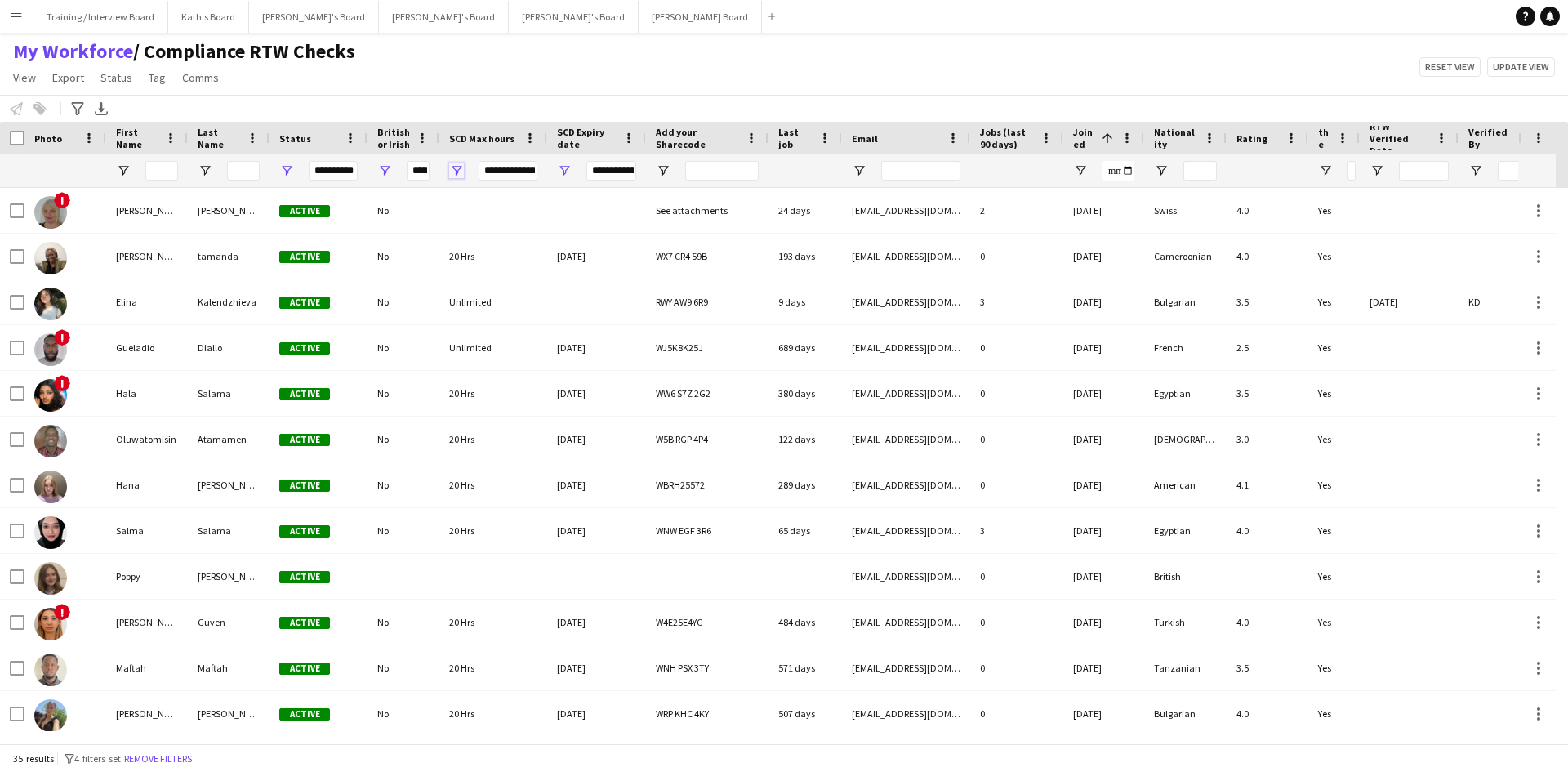
click at [453, 169] on span "Open Filter Menu" at bounding box center [456, 170] width 15 height 15
click at [589, 82] on div "My Workforce / Compliance RTW Checks View Views Default view Compliance RTW Che…" at bounding box center [784, 67] width 1568 height 56
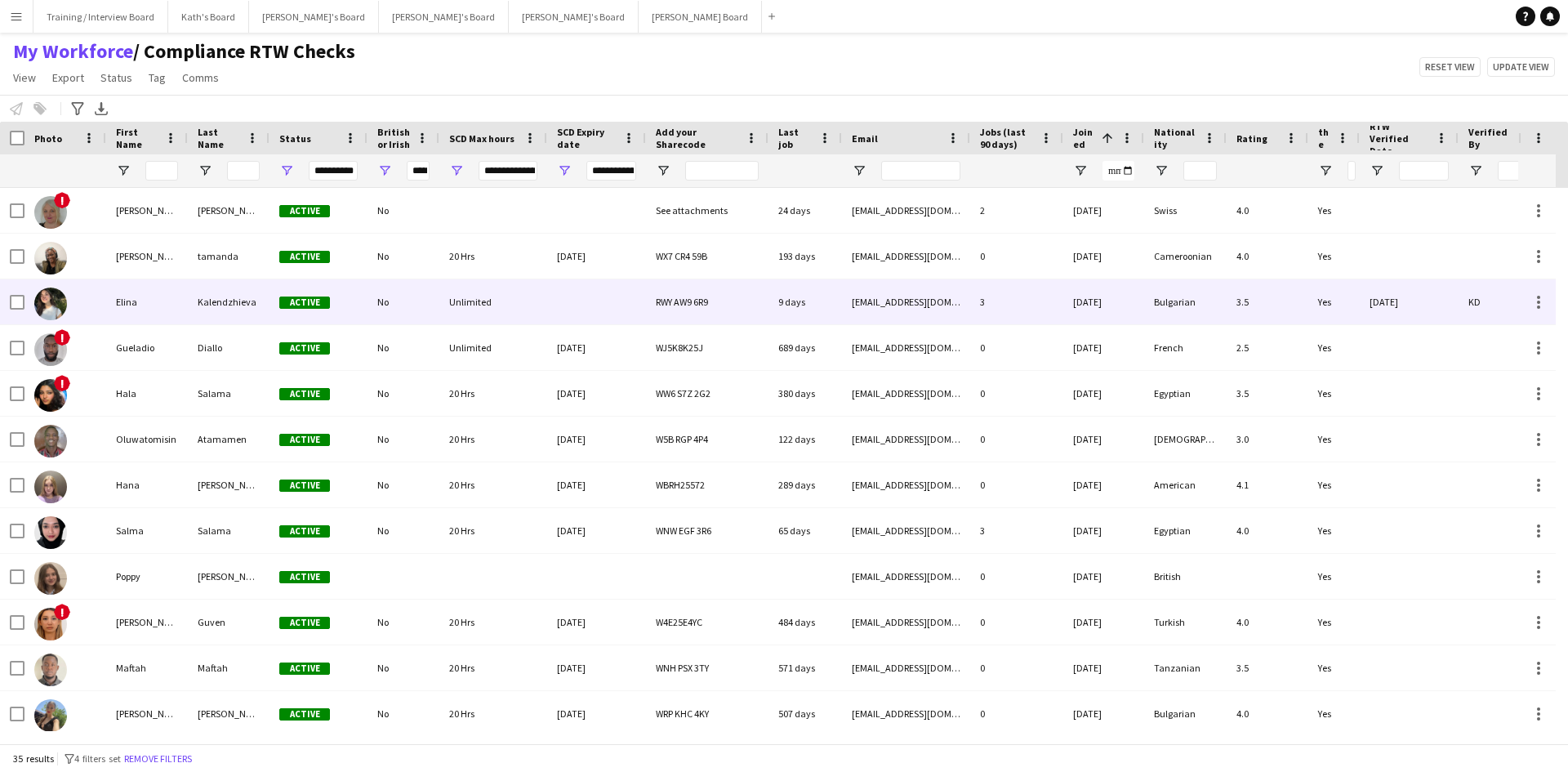
scroll to position [105, 0]
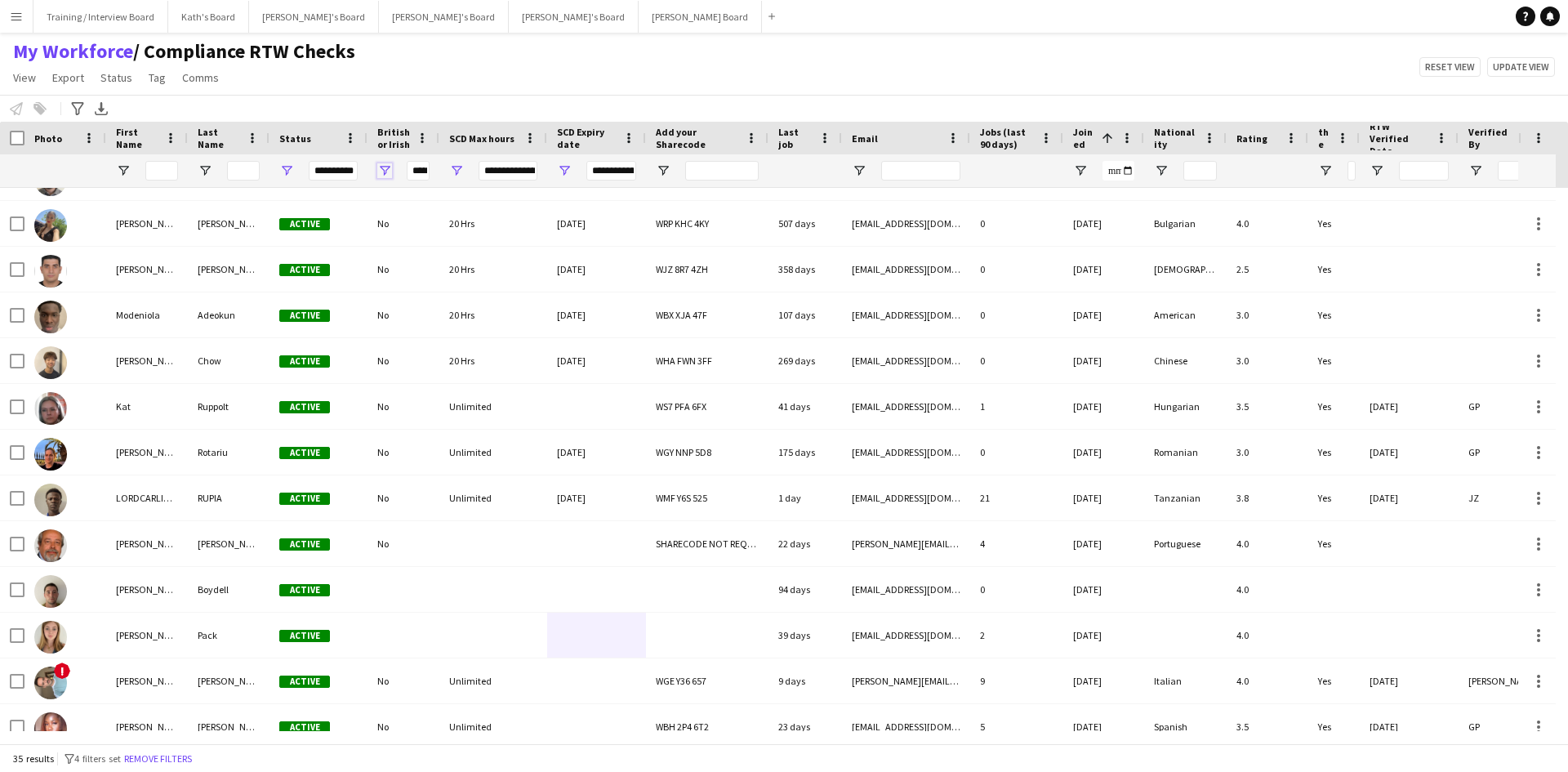
click at [378, 166] on span "Open Filter Menu" at bounding box center [385, 170] width 15 height 15
type input "******"
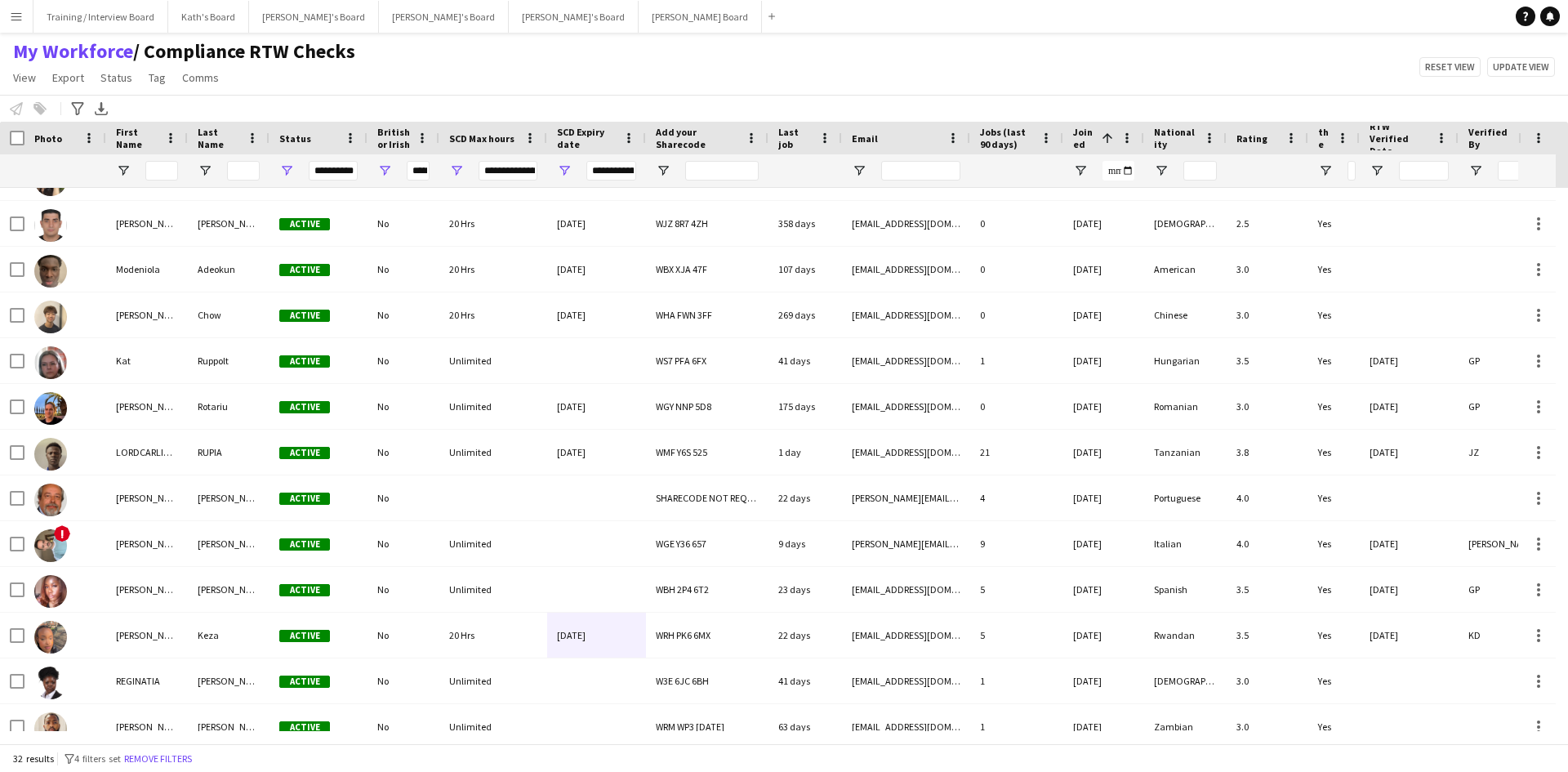
click at [473, 88] on div "My Workforce / Compliance RTW Checks View Views Default view Compliance RTW Che…" at bounding box center [784, 67] width 1568 height 56
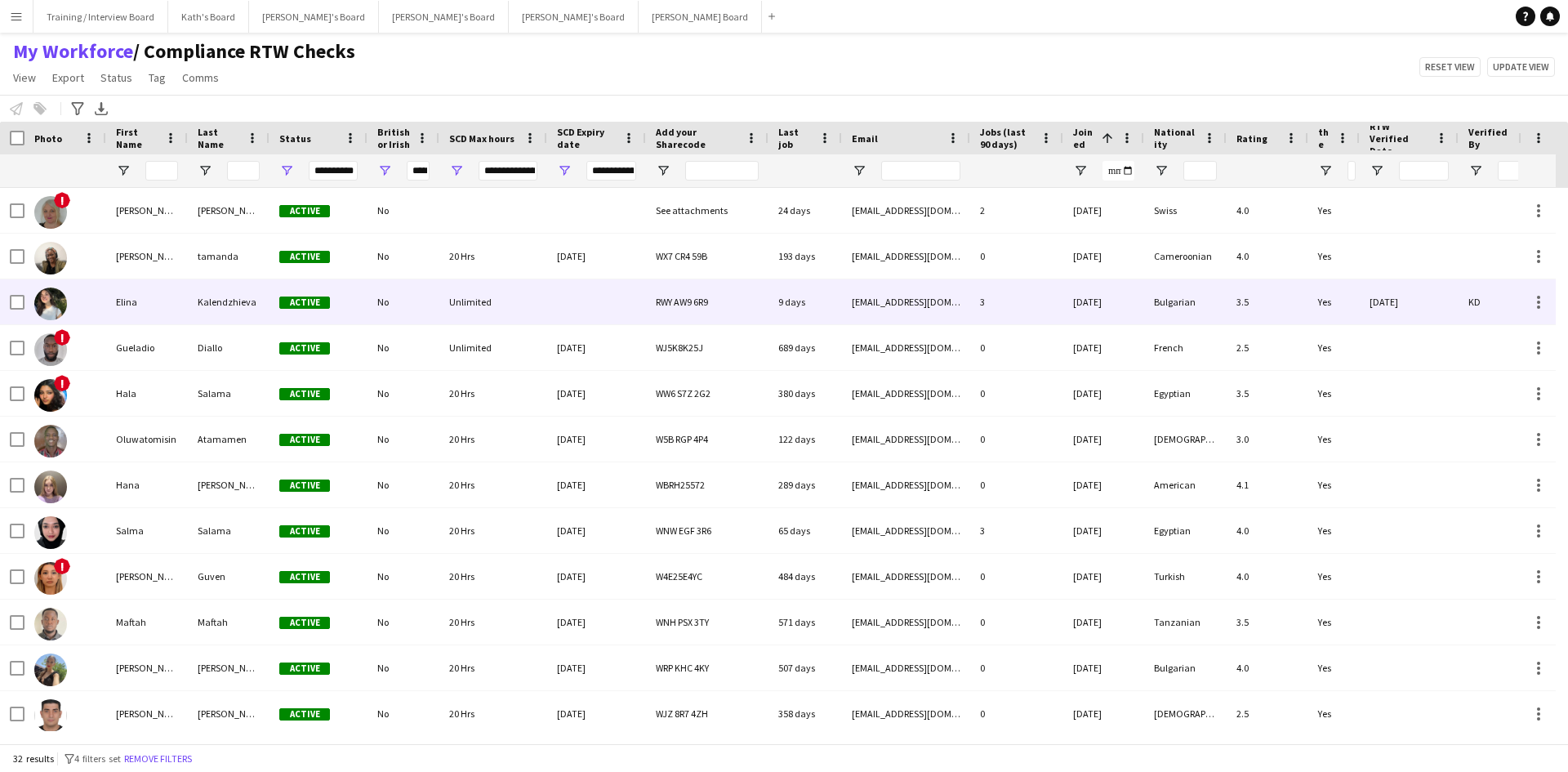
click at [562, 310] on div at bounding box center [597, 302] width 99 height 45
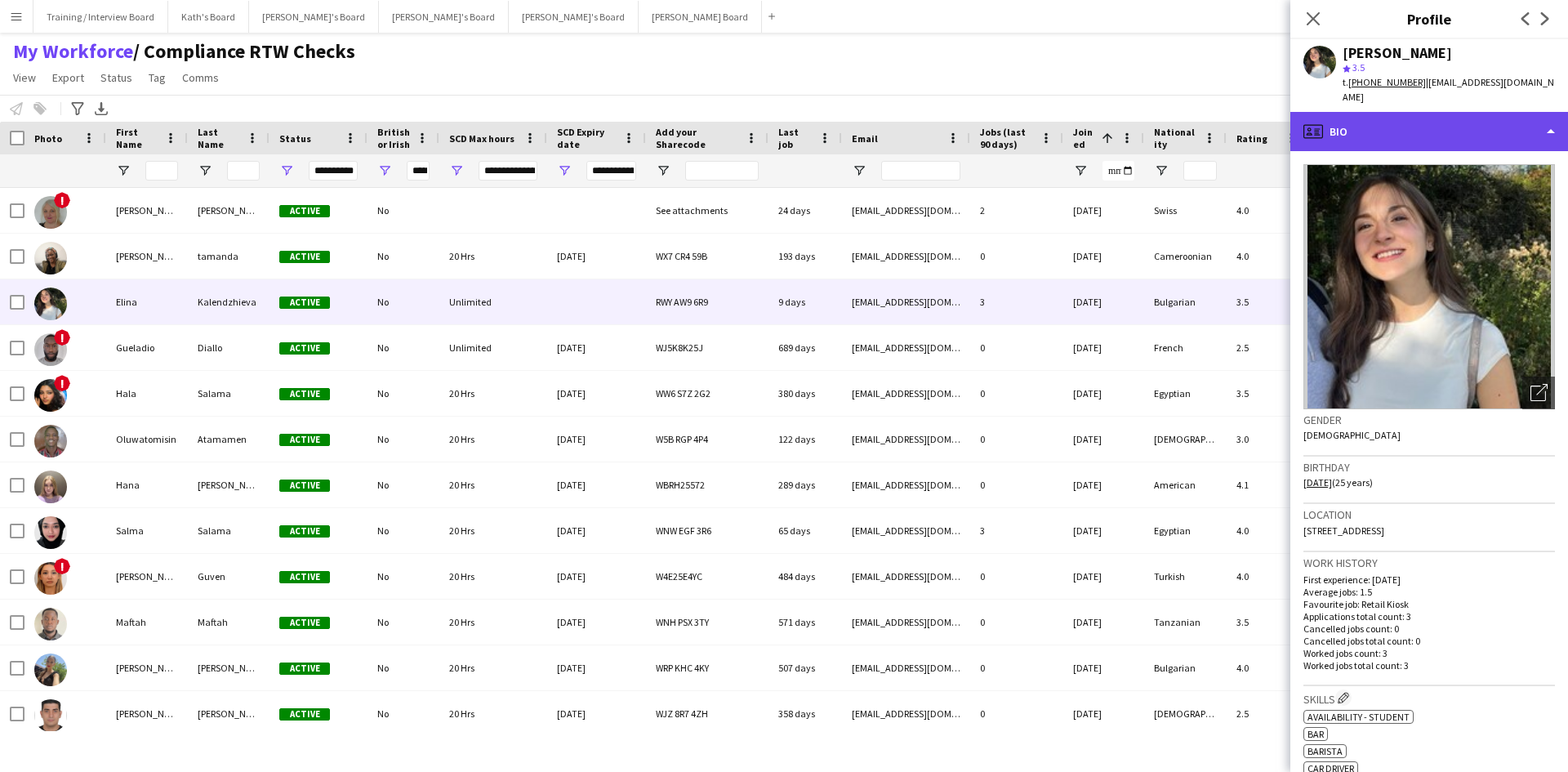
click at [1427, 116] on div "profile Bio" at bounding box center [1429, 131] width 277 height 39
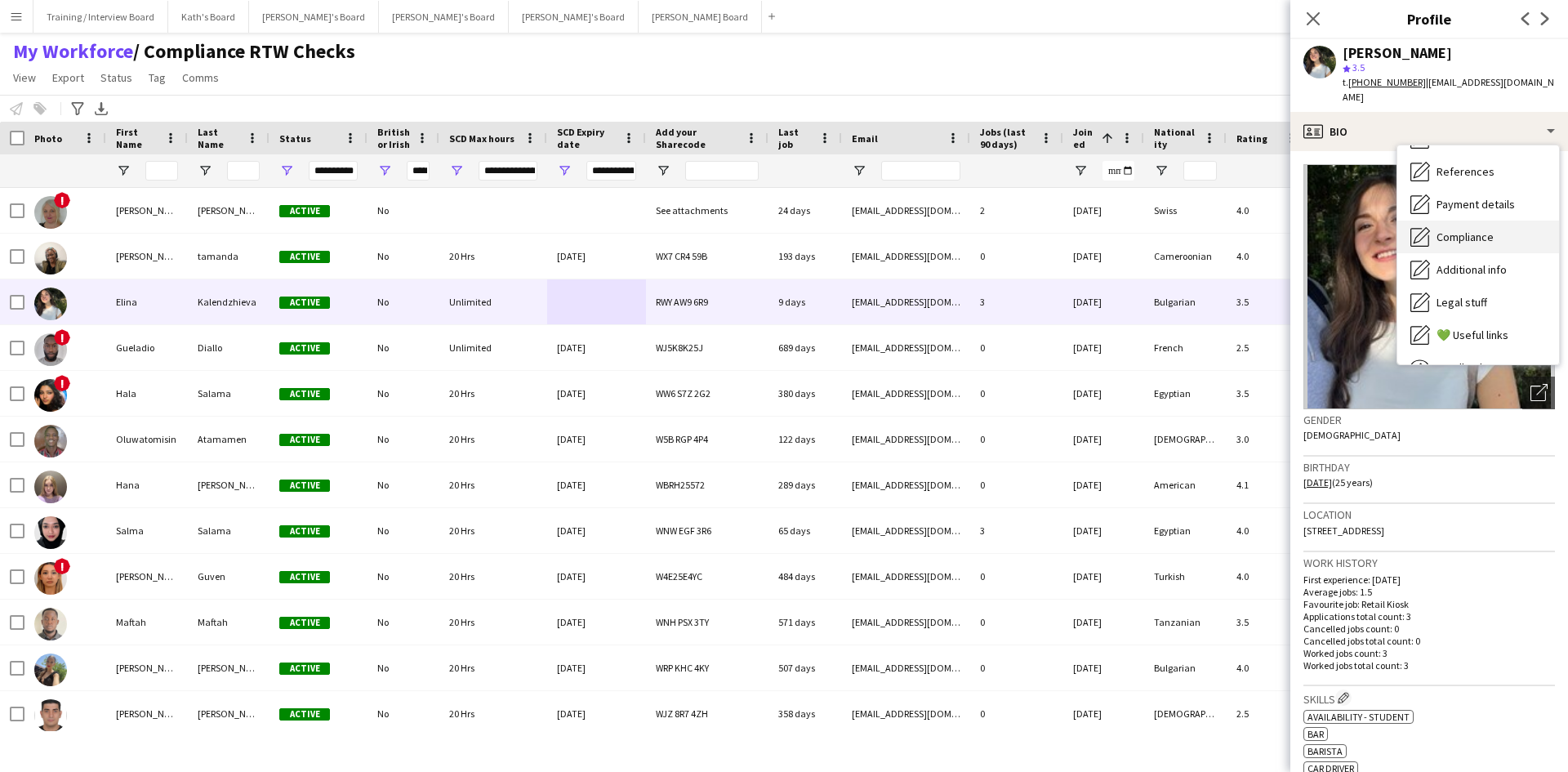
click at [1503, 221] on div "Compliance Compliance" at bounding box center [1479, 237] width 162 height 33
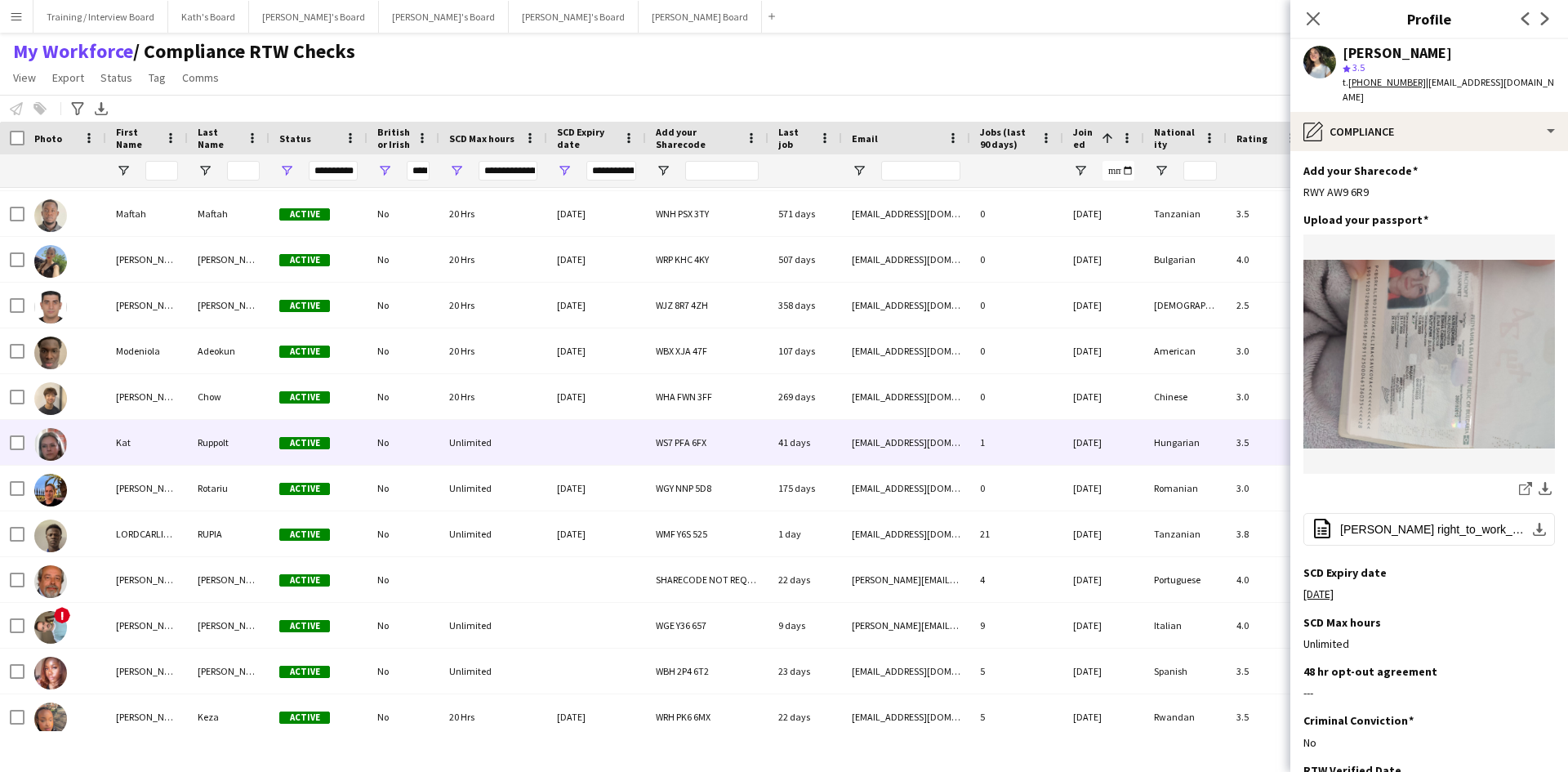
click at [557, 460] on div at bounding box center [597, 442] width 99 height 45
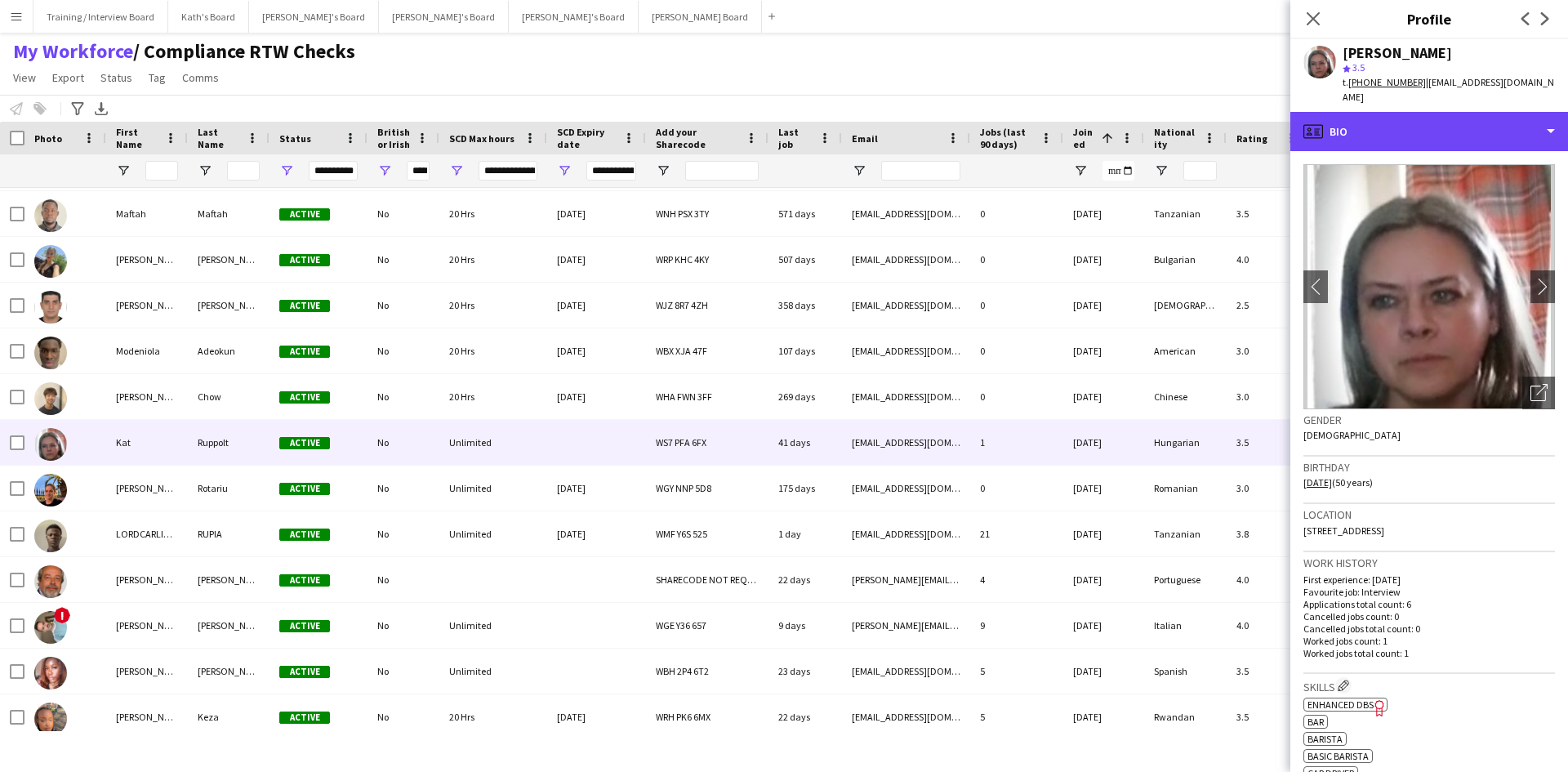
drag, startPoint x: 1413, startPoint y: 116, endPoint x: 1415, endPoint y: 142, distance: 26.1
click at [1413, 116] on div "profile Bio" at bounding box center [1429, 131] width 277 height 39
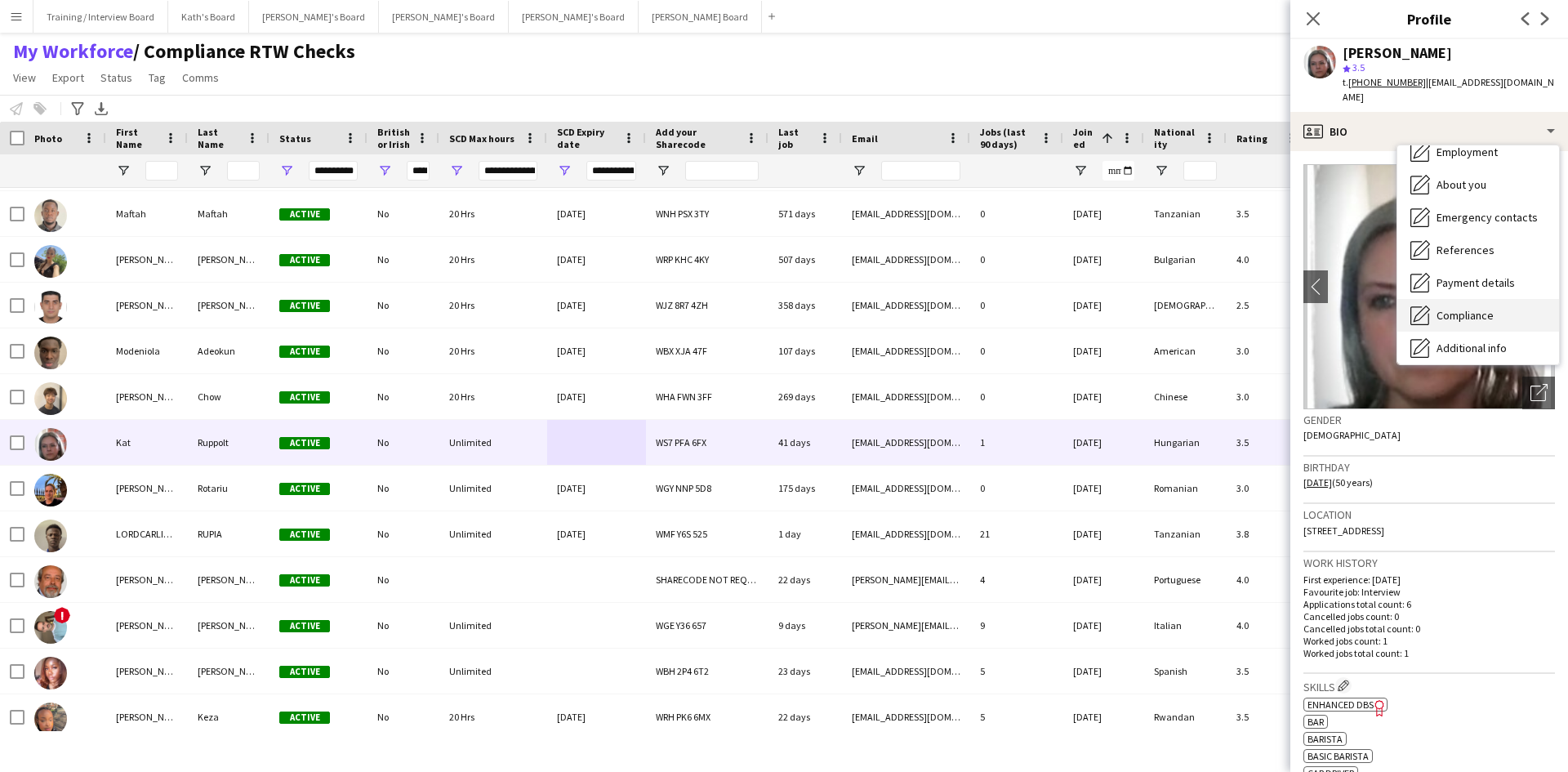
click at [1490, 299] on div "Compliance Compliance" at bounding box center [1479, 315] width 162 height 33
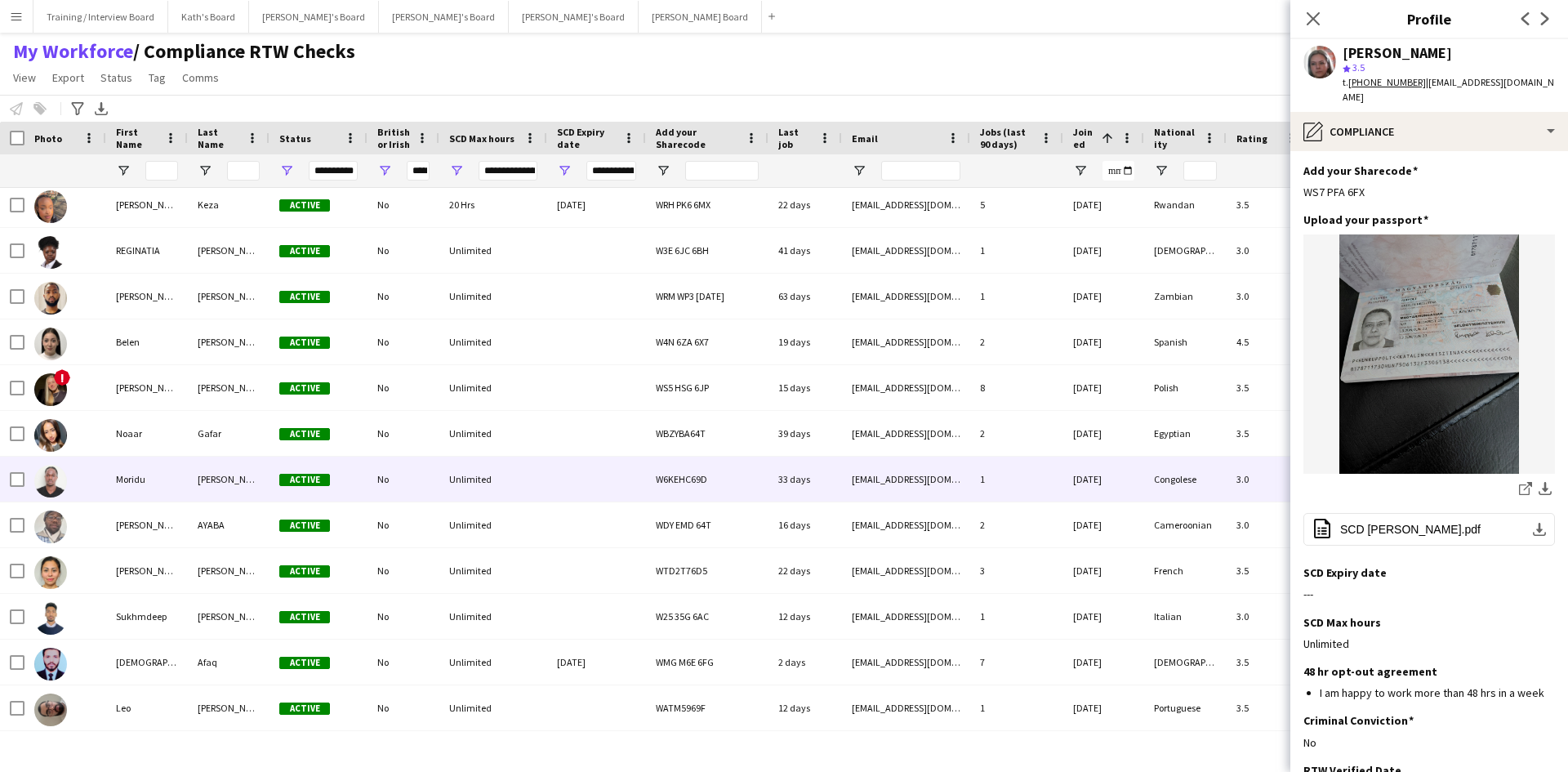
click at [547, 489] on div at bounding box center [597, 479] width 99 height 45
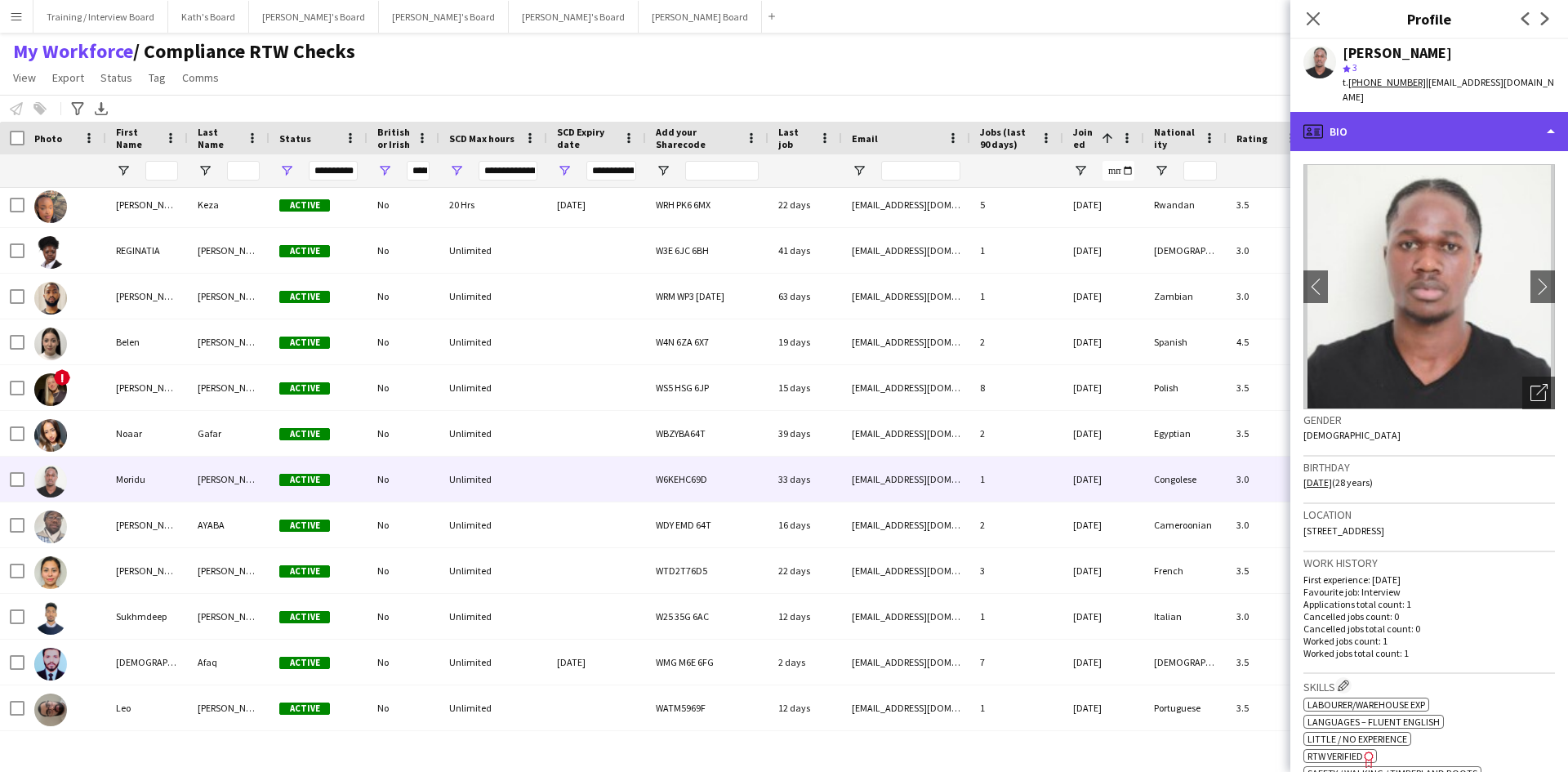
click at [1409, 112] on div "profile Bio" at bounding box center [1429, 131] width 277 height 39
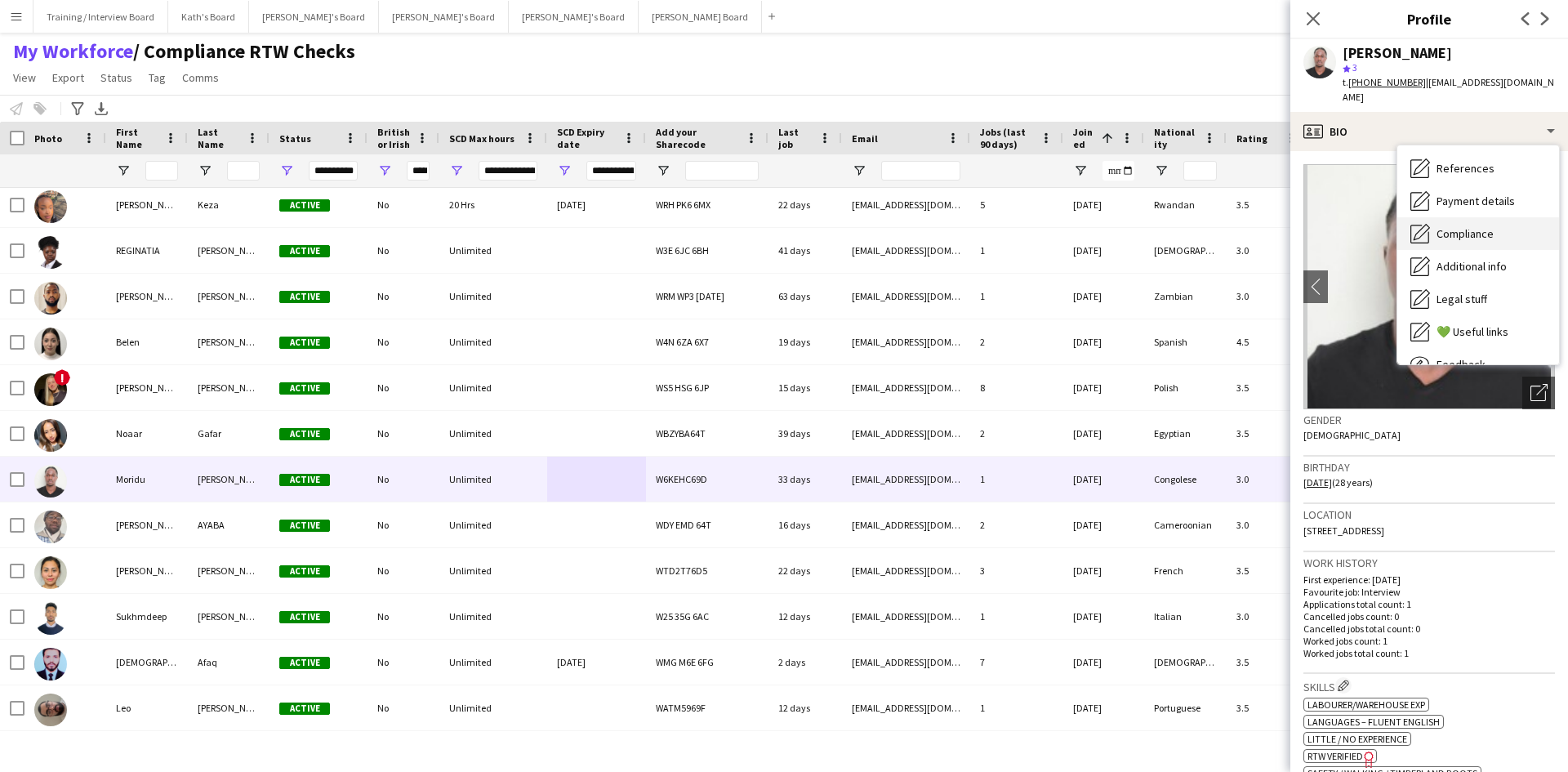
click at [1481, 226] on span "Compliance" at bounding box center [1465, 234] width 57 height 15
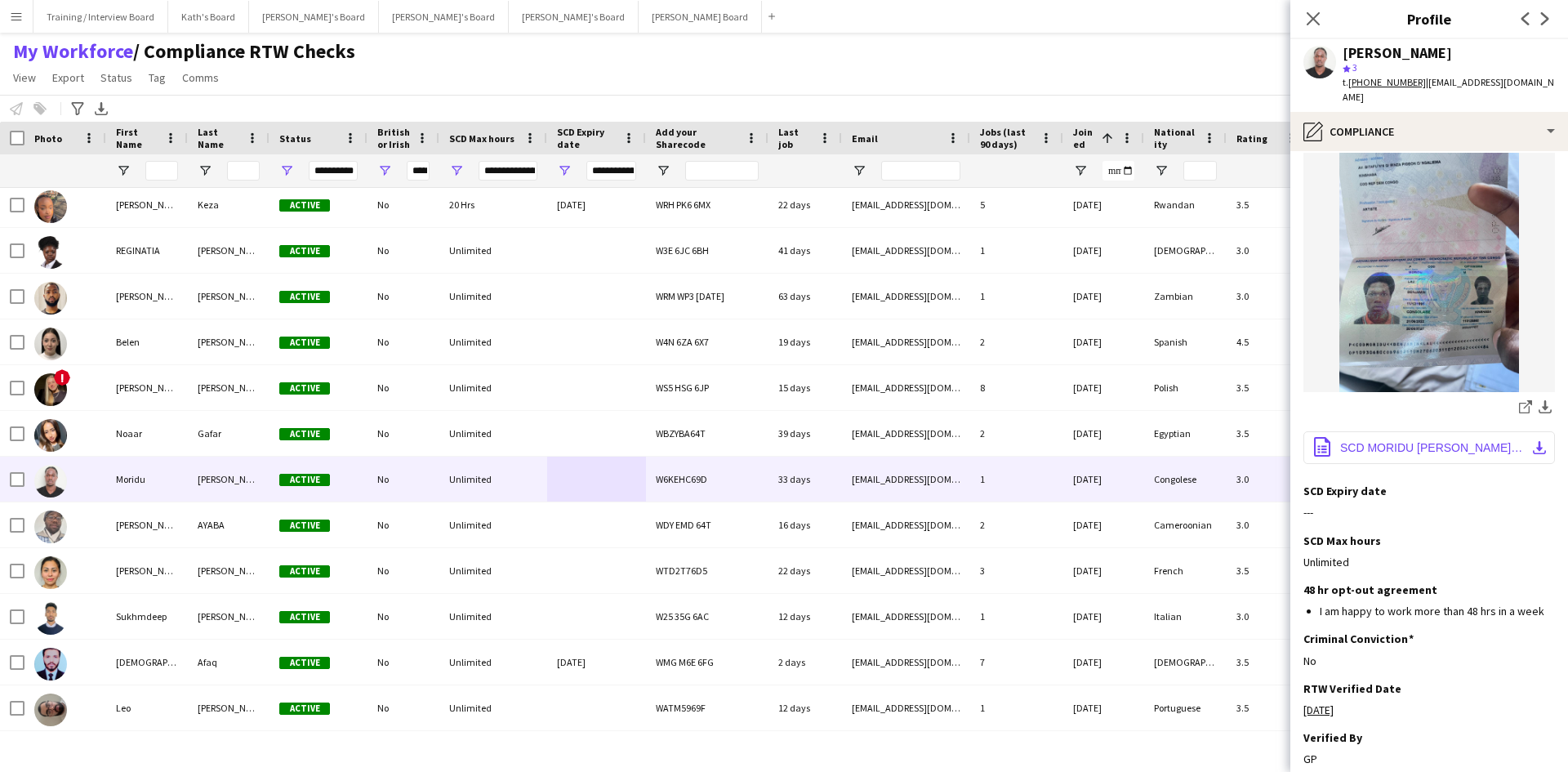
click at [1417, 441] on span "SCD MORIDU [PERSON_NAME].pdf" at bounding box center [1432, 448] width 184 height 13
click at [1542, 483] on app-icon "Edit this field" at bounding box center [1548, 490] width 13 height 13
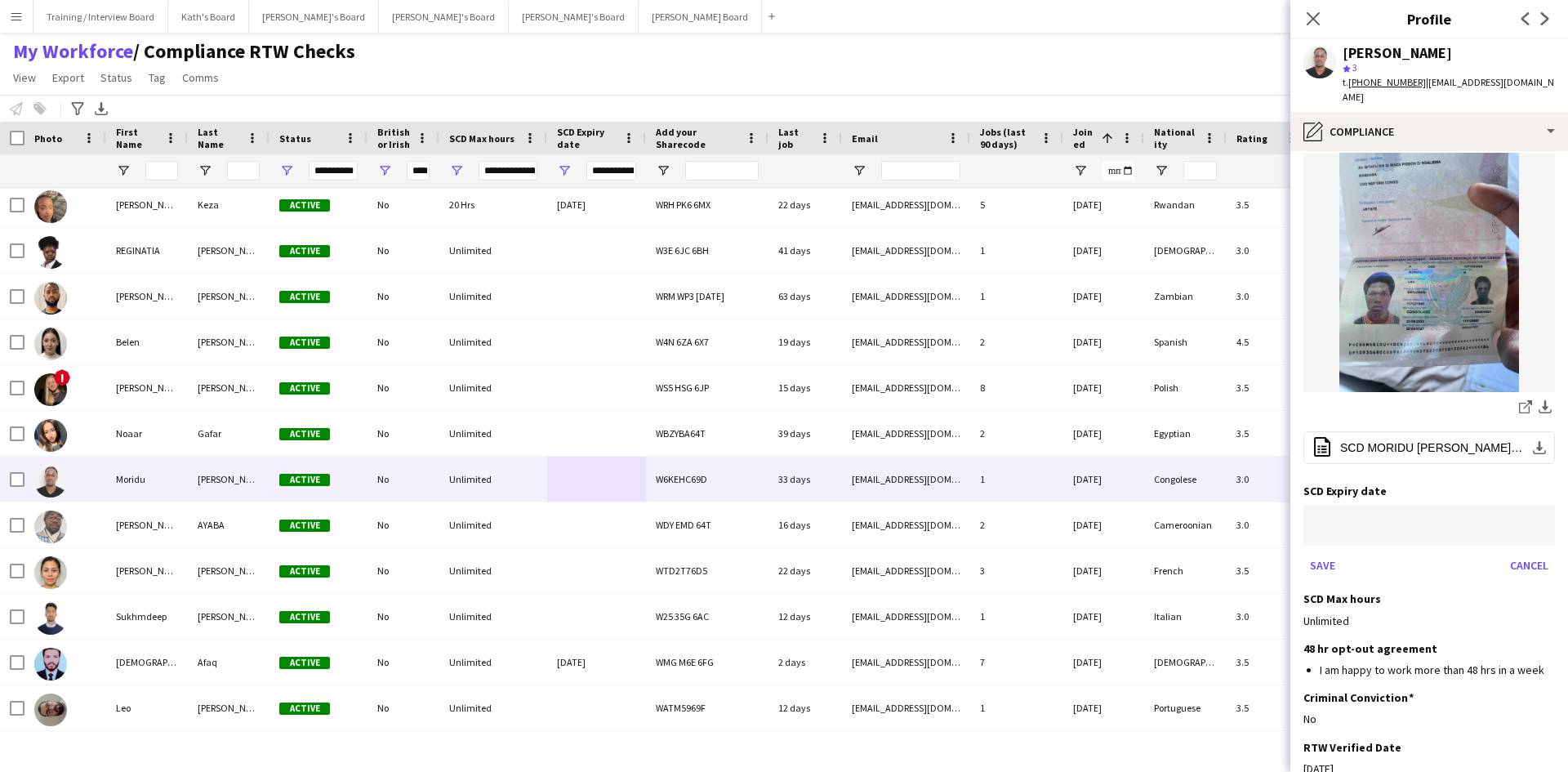
click at [1379, 494] on body "Menu Boards Boards Boards All jobs Status Workforce Workforce My Workforce Recr…" at bounding box center [784, 386] width 1568 height 772
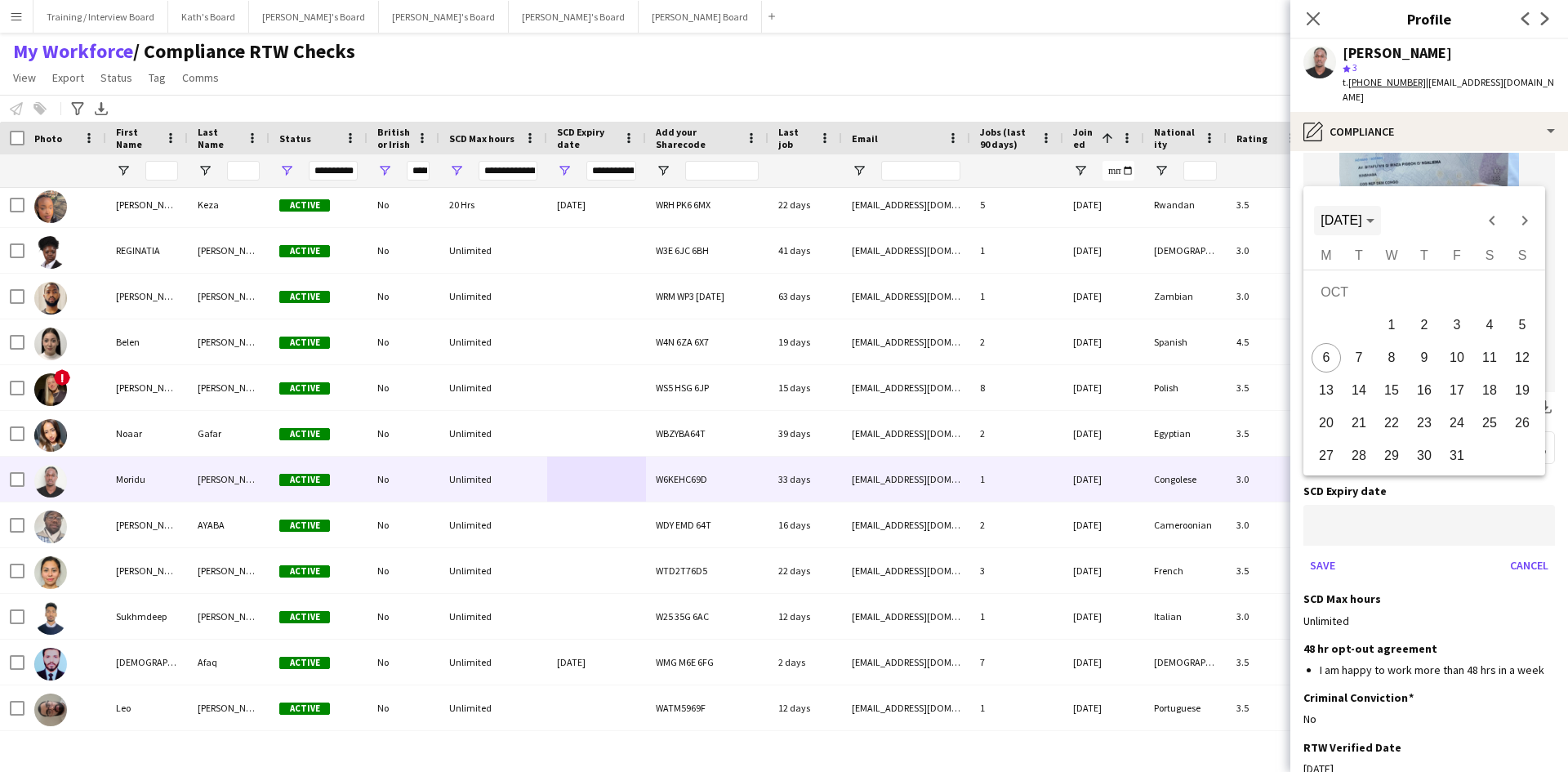
click at [1380, 210] on span "Choose month and year" at bounding box center [1346, 221] width 66 height 39
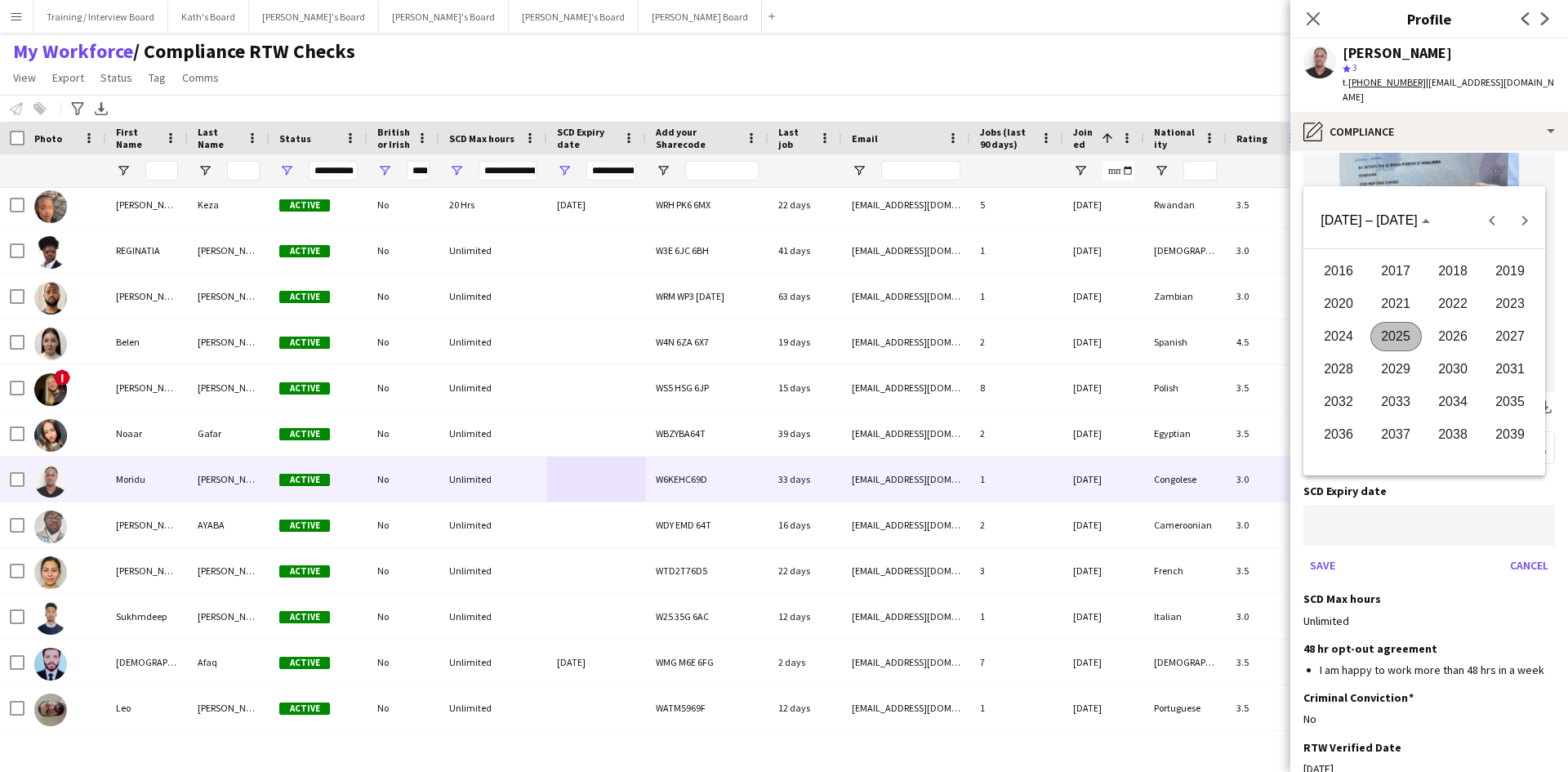
click at [1345, 364] on span "2028" at bounding box center [1338, 370] width 51 height 30
click at [1402, 307] on span "FEB" at bounding box center [1396, 305] width 51 height 30
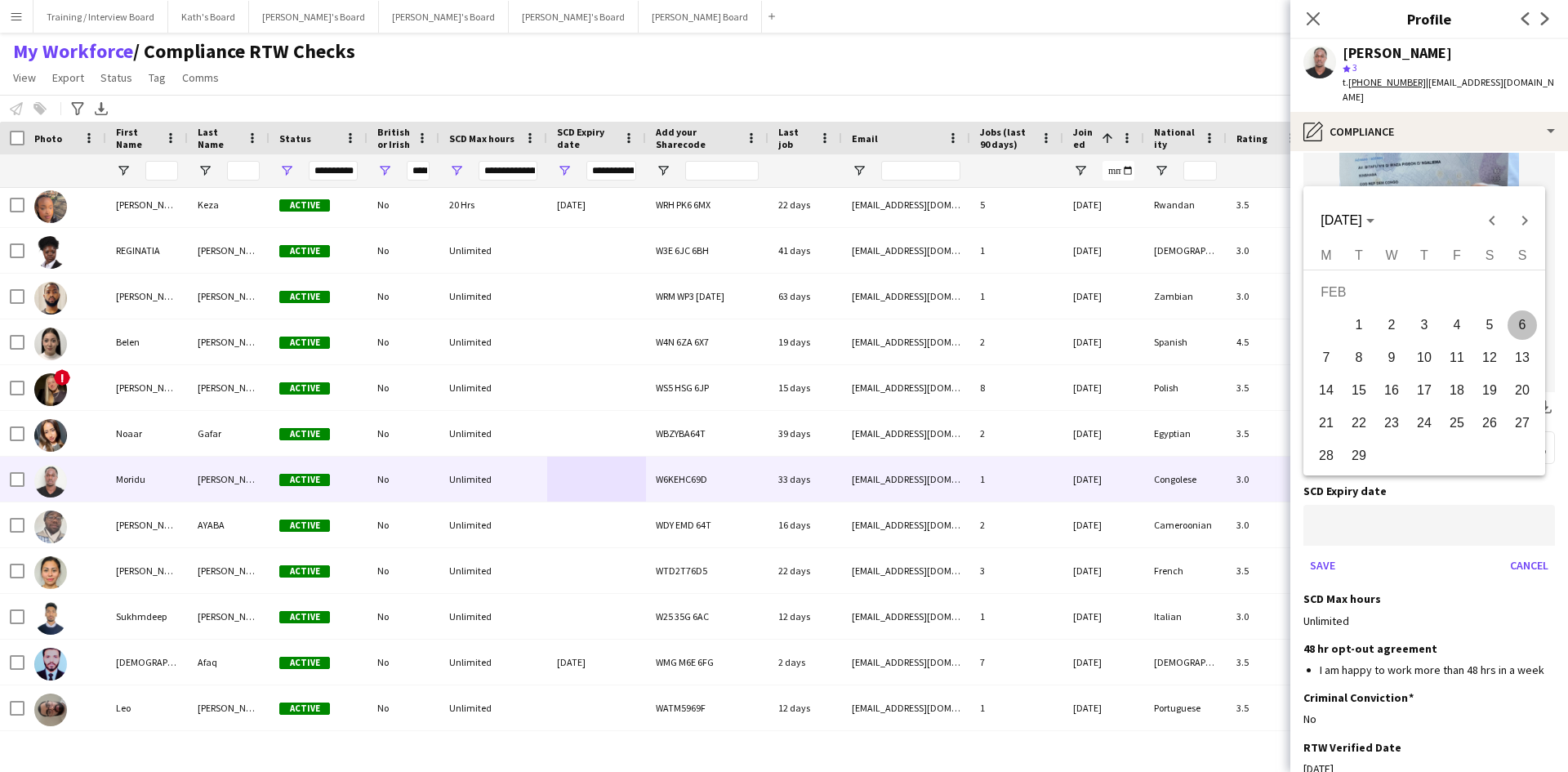
click at [1367, 424] on span "22" at bounding box center [1359, 424] width 30 height 30
type input "**********"
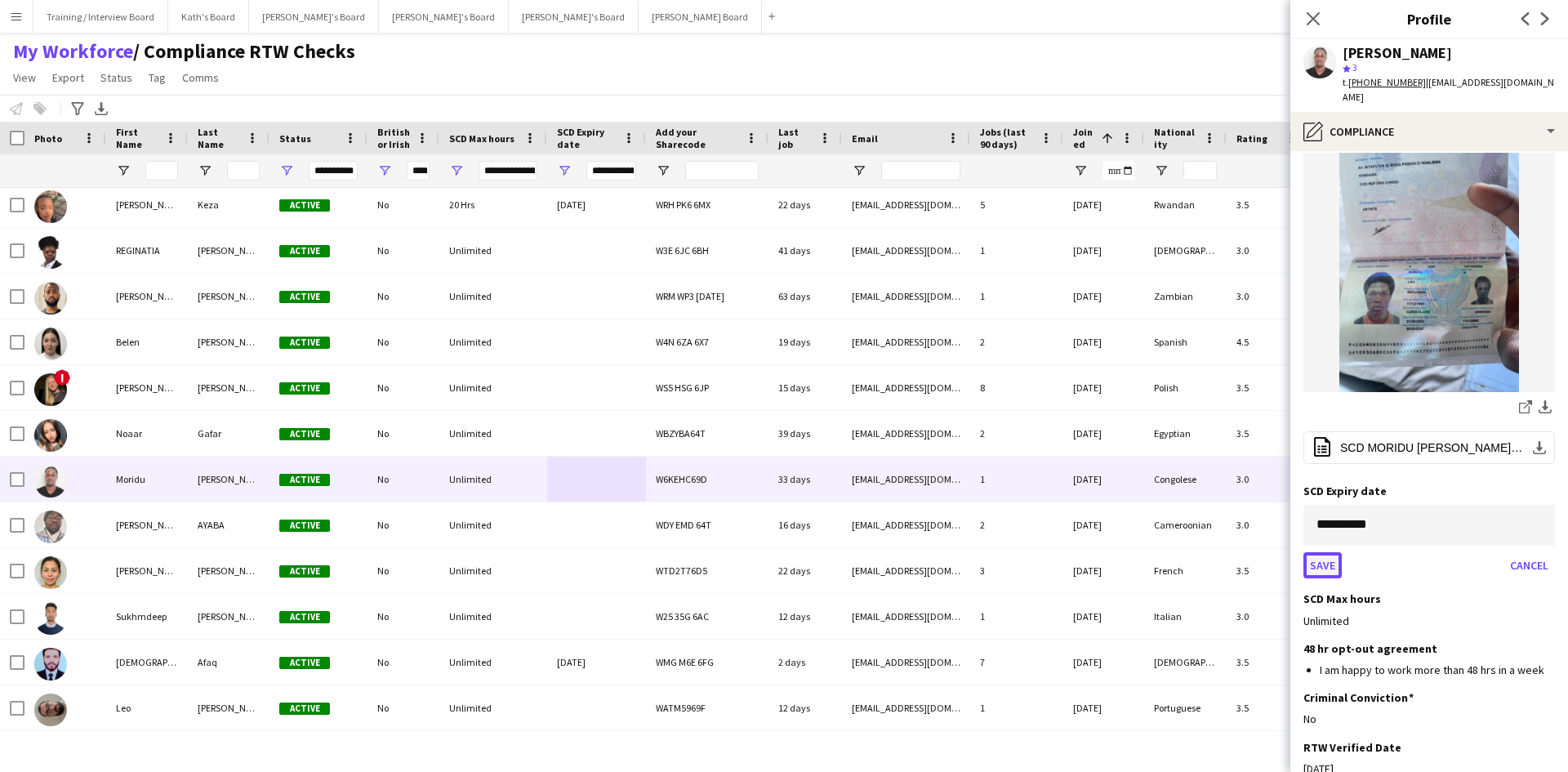
click at [1331, 552] on button "Save" at bounding box center [1322, 565] width 38 height 26
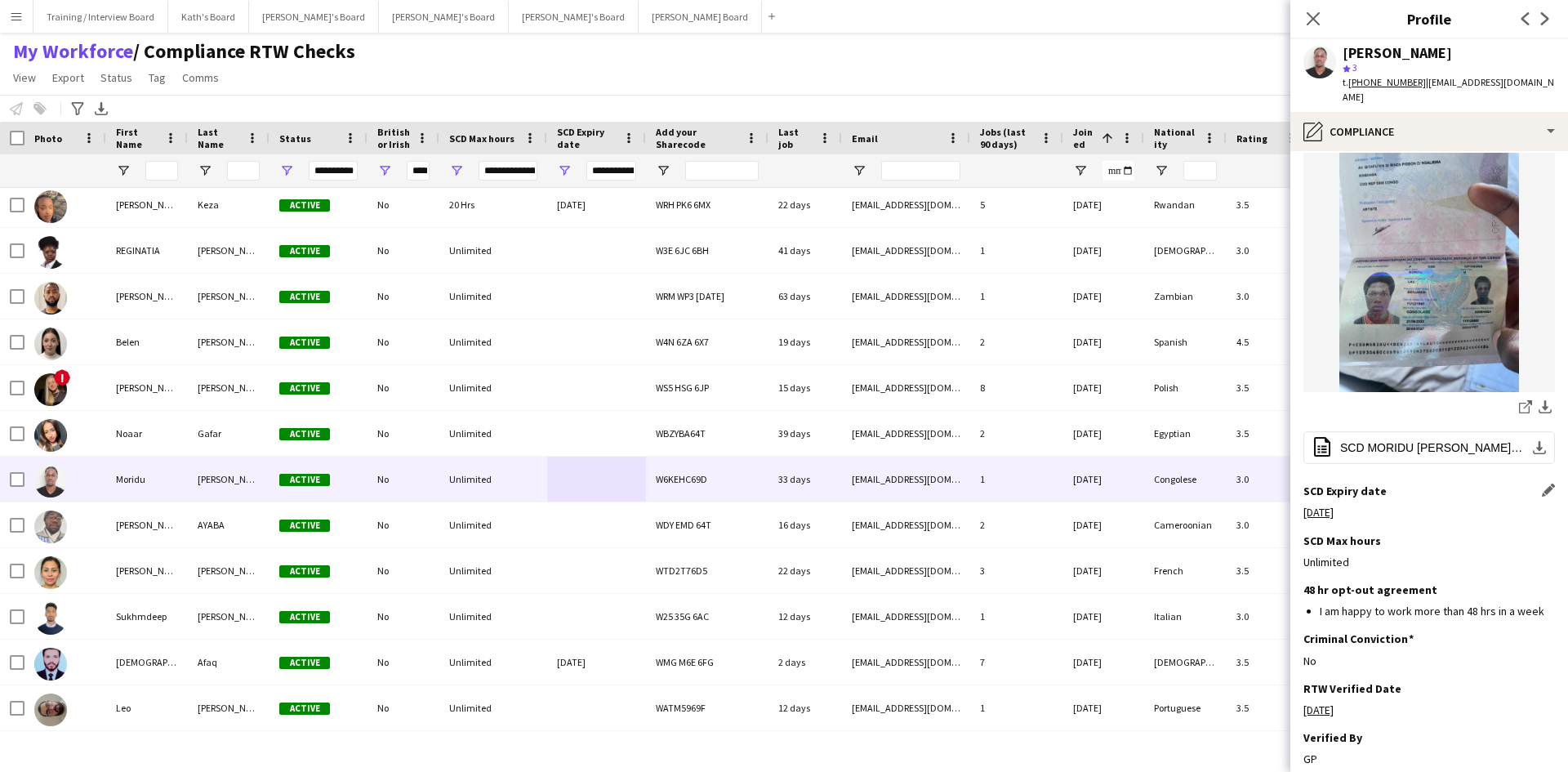
click at [1194, 51] on div "My Workforce / Compliance RTW Checks View Views Default view Compliance RTW Che…" at bounding box center [784, 67] width 1568 height 56
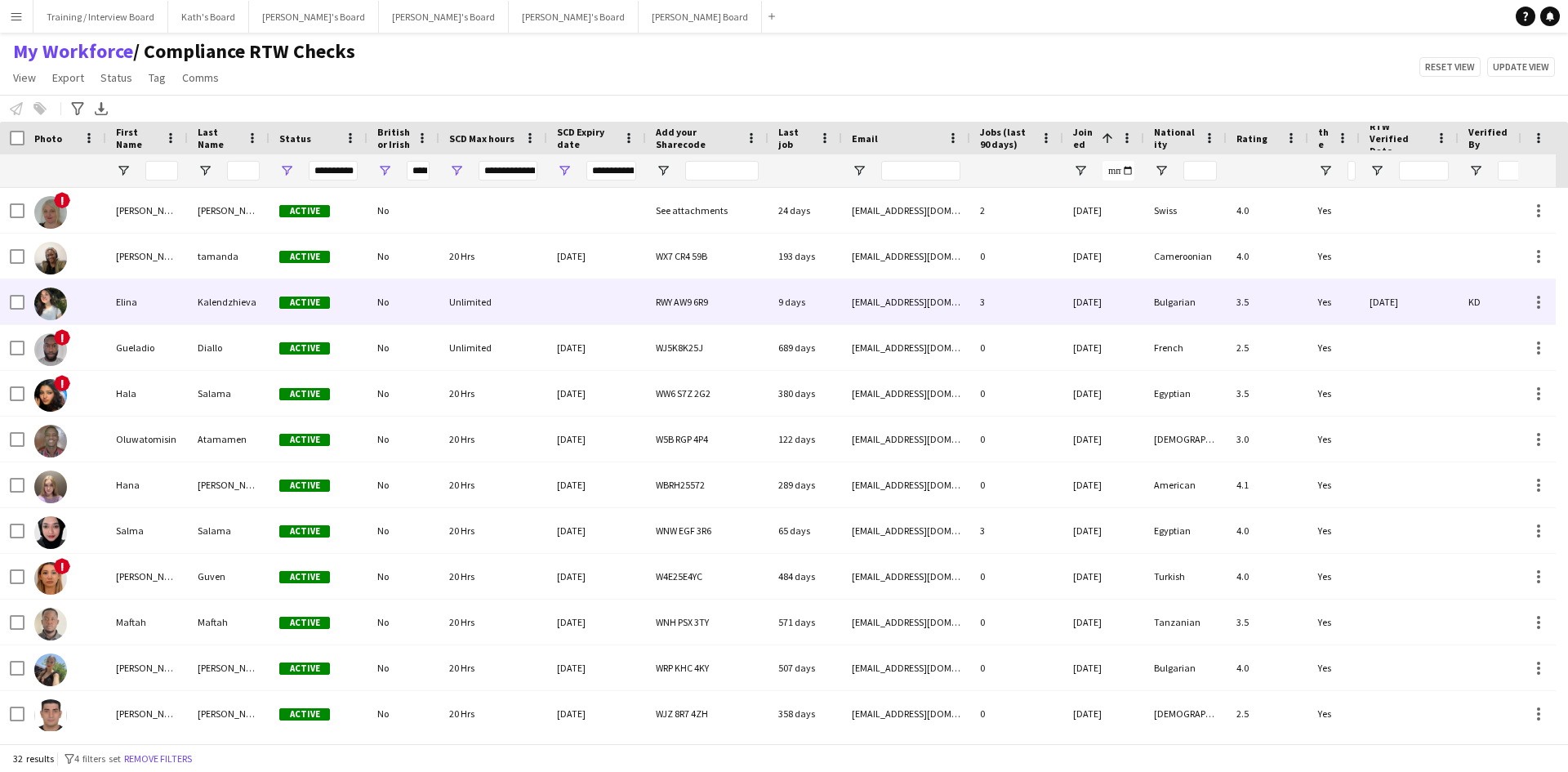
click at [549, 303] on div at bounding box center [597, 302] width 99 height 45
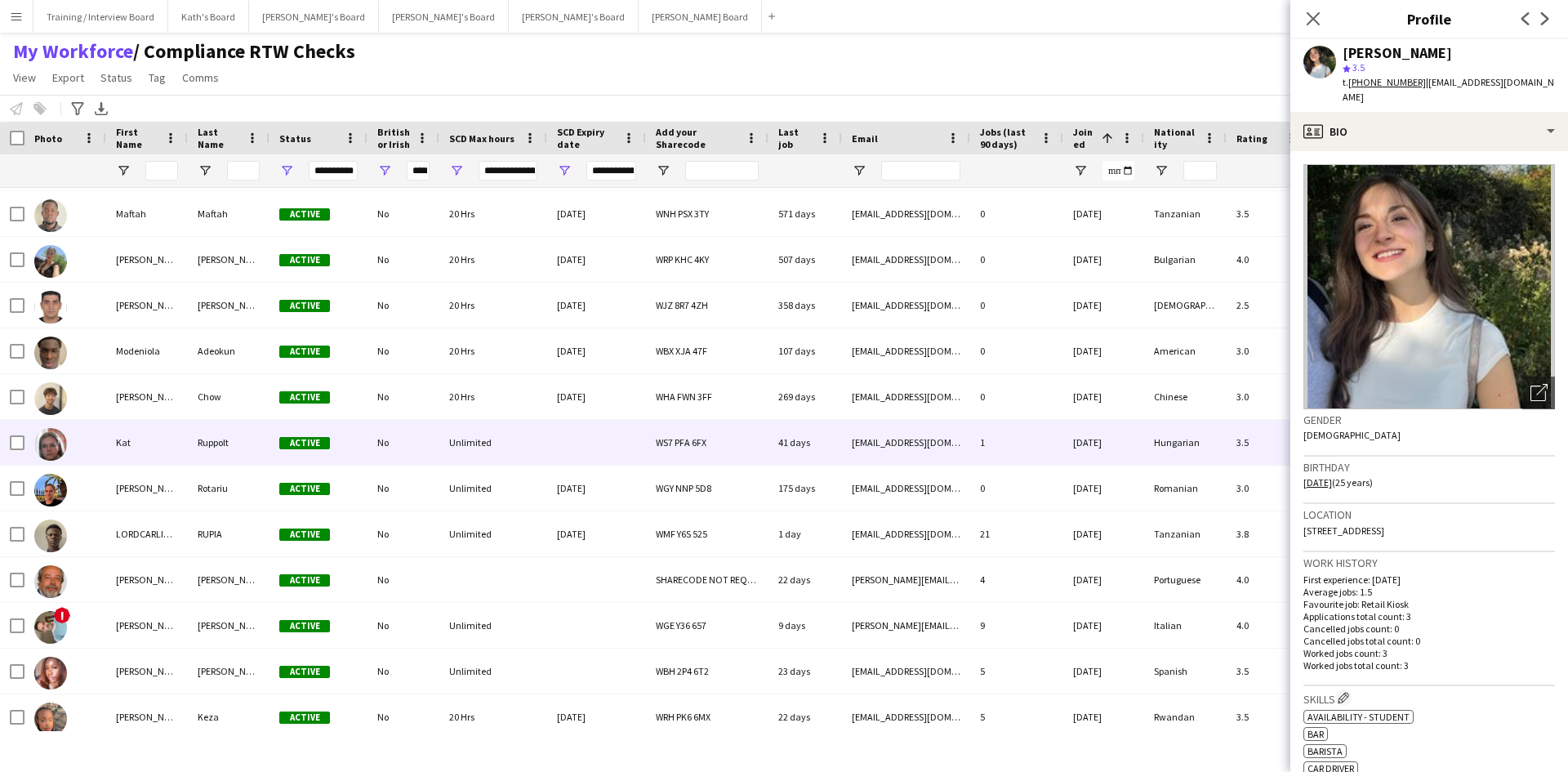
click at [555, 442] on div at bounding box center [597, 442] width 99 height 45
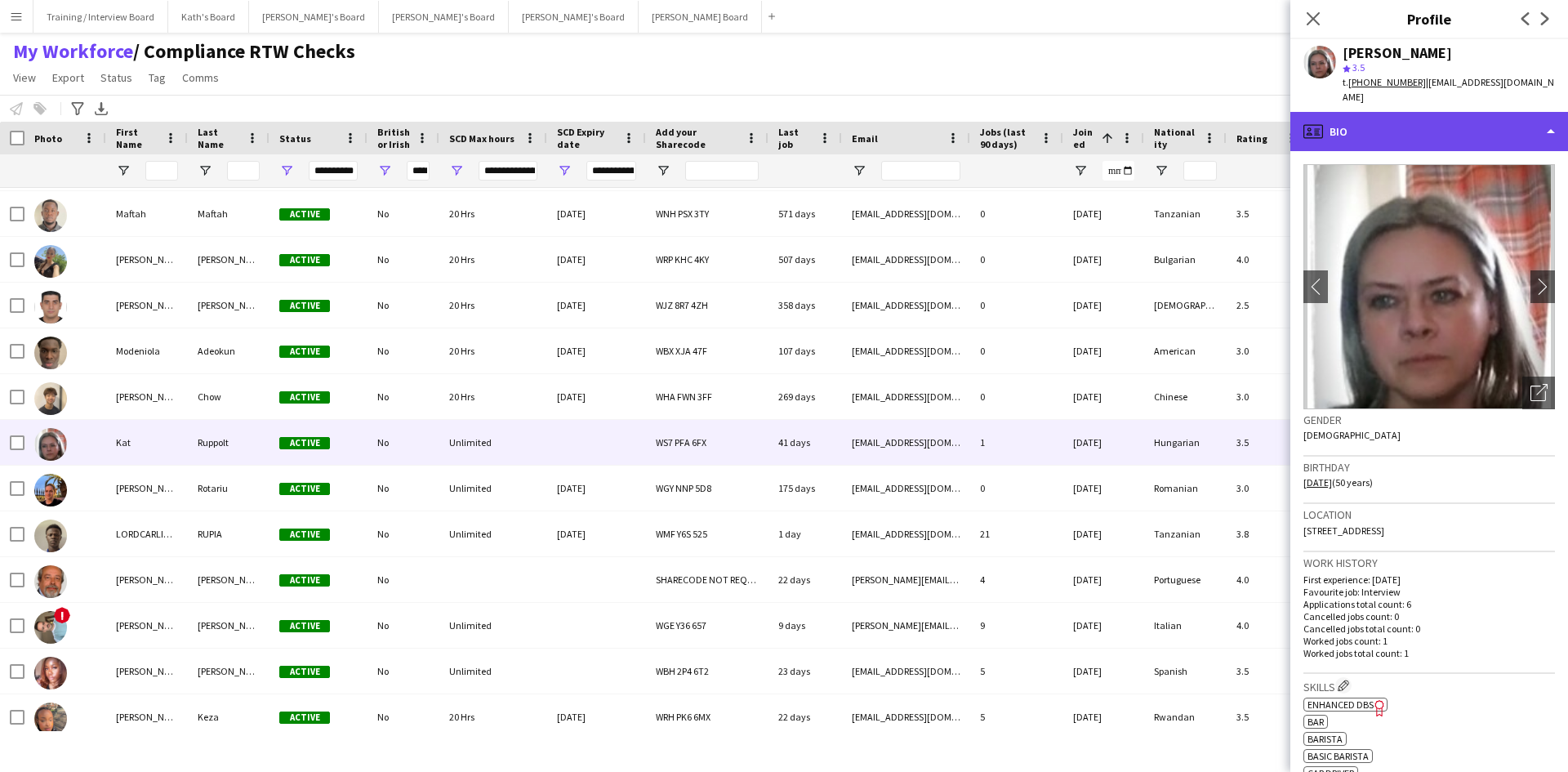
click at [1406, 116] on div "profile Bio" at bounding box center [1429, 131] width 277 height 39
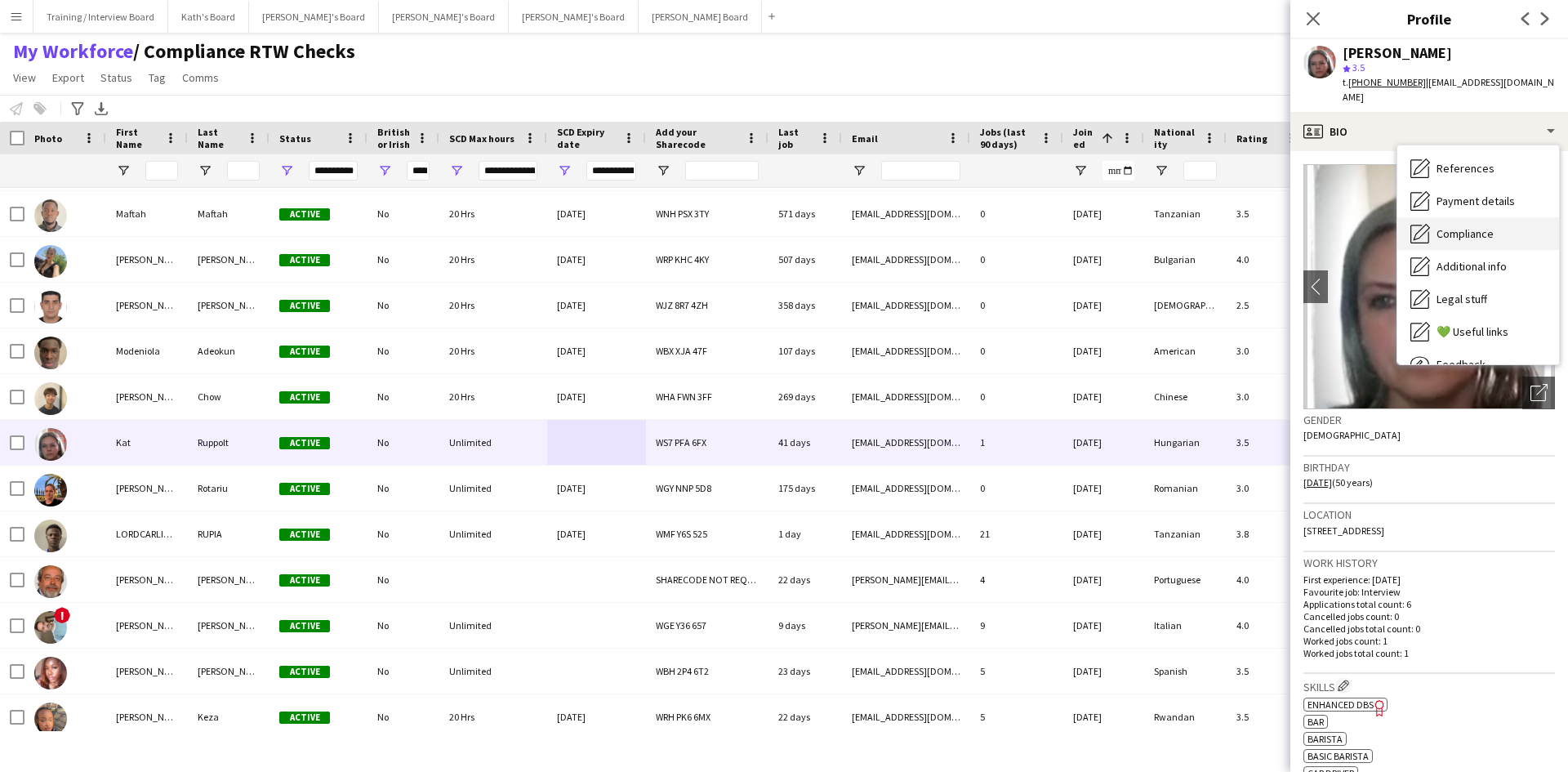
click at [1482, 226] on span "Compliance" at bounding box center [1465, 234] width 57 height 15
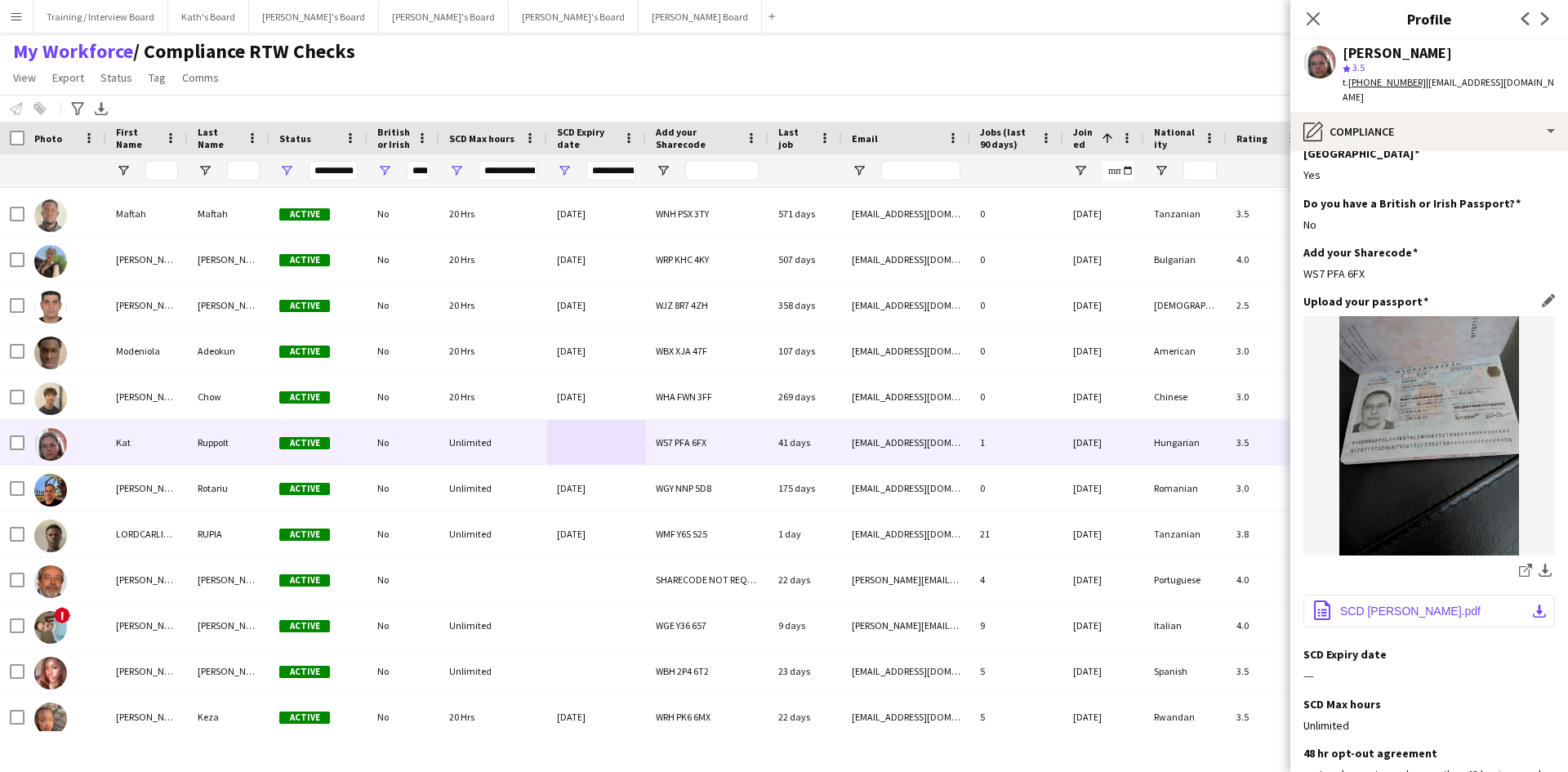
click at [1382, 604] on span "SCD [PERSON_NAME].pdf" at bounding box center [1410, 611] width 141 height 13
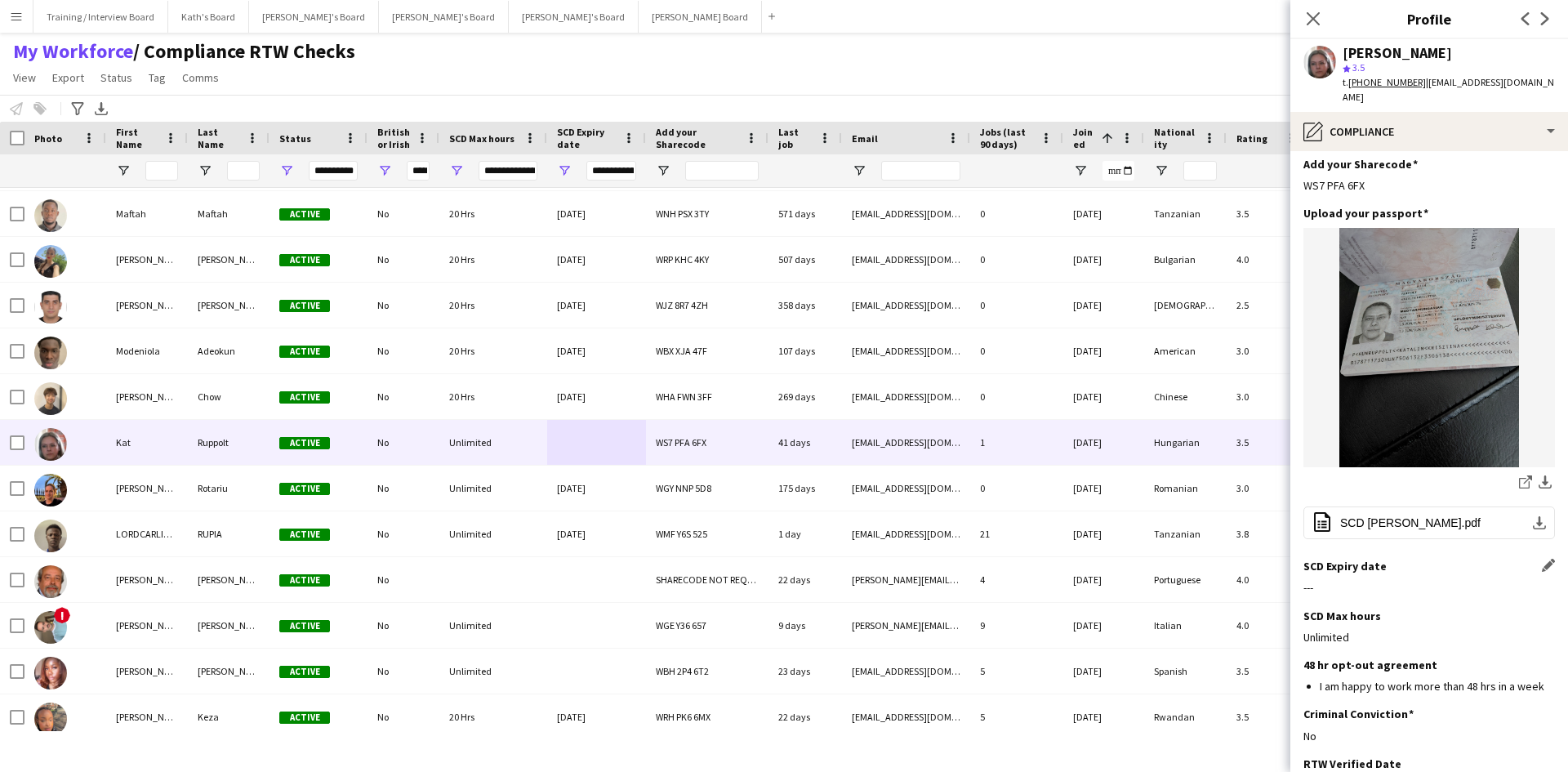
scroll to position [245, 0]
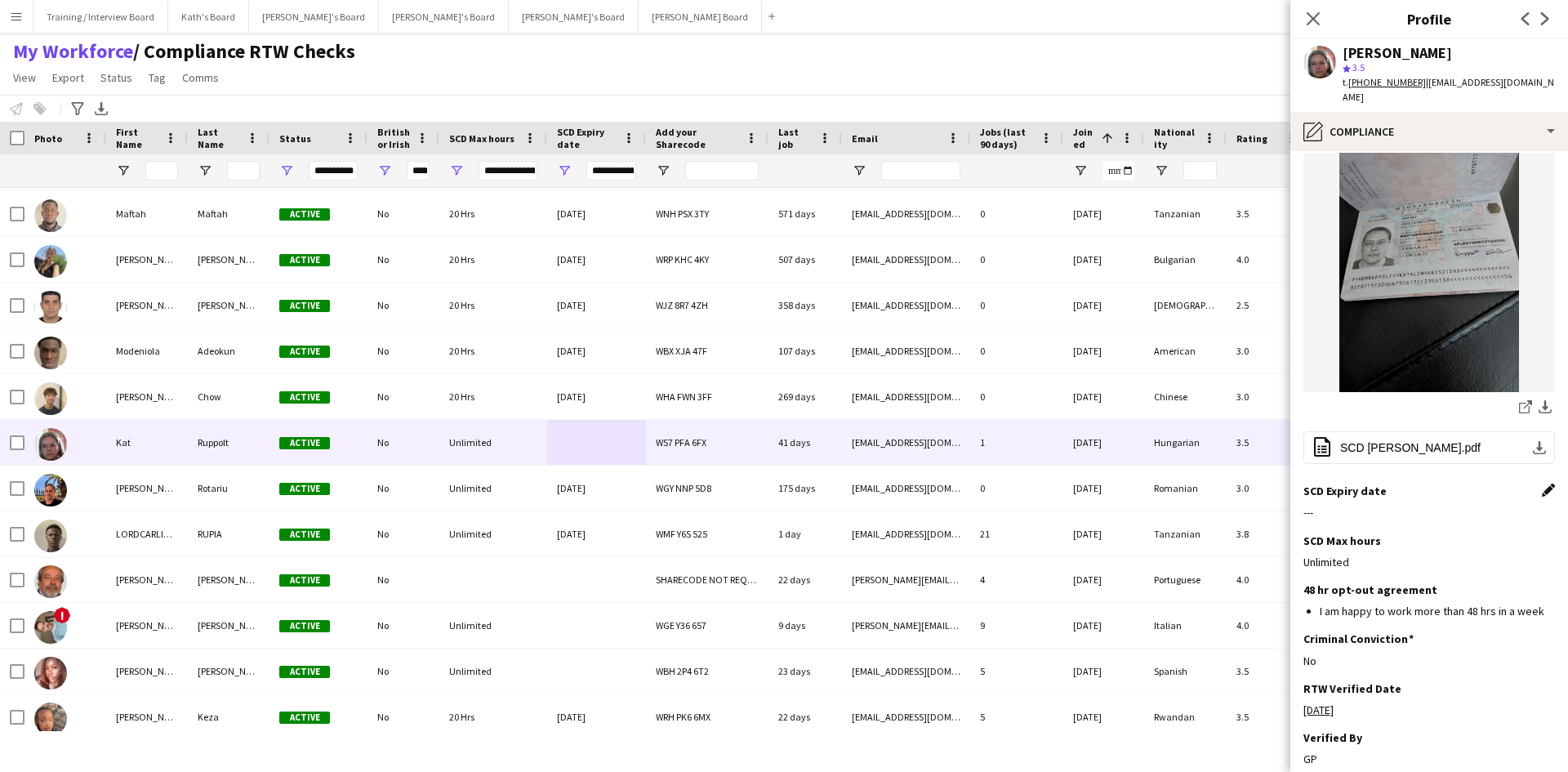
click at [1542, 483] on app-icon "Edit this field" at bounding box center [1548, 490] width 13 height 13
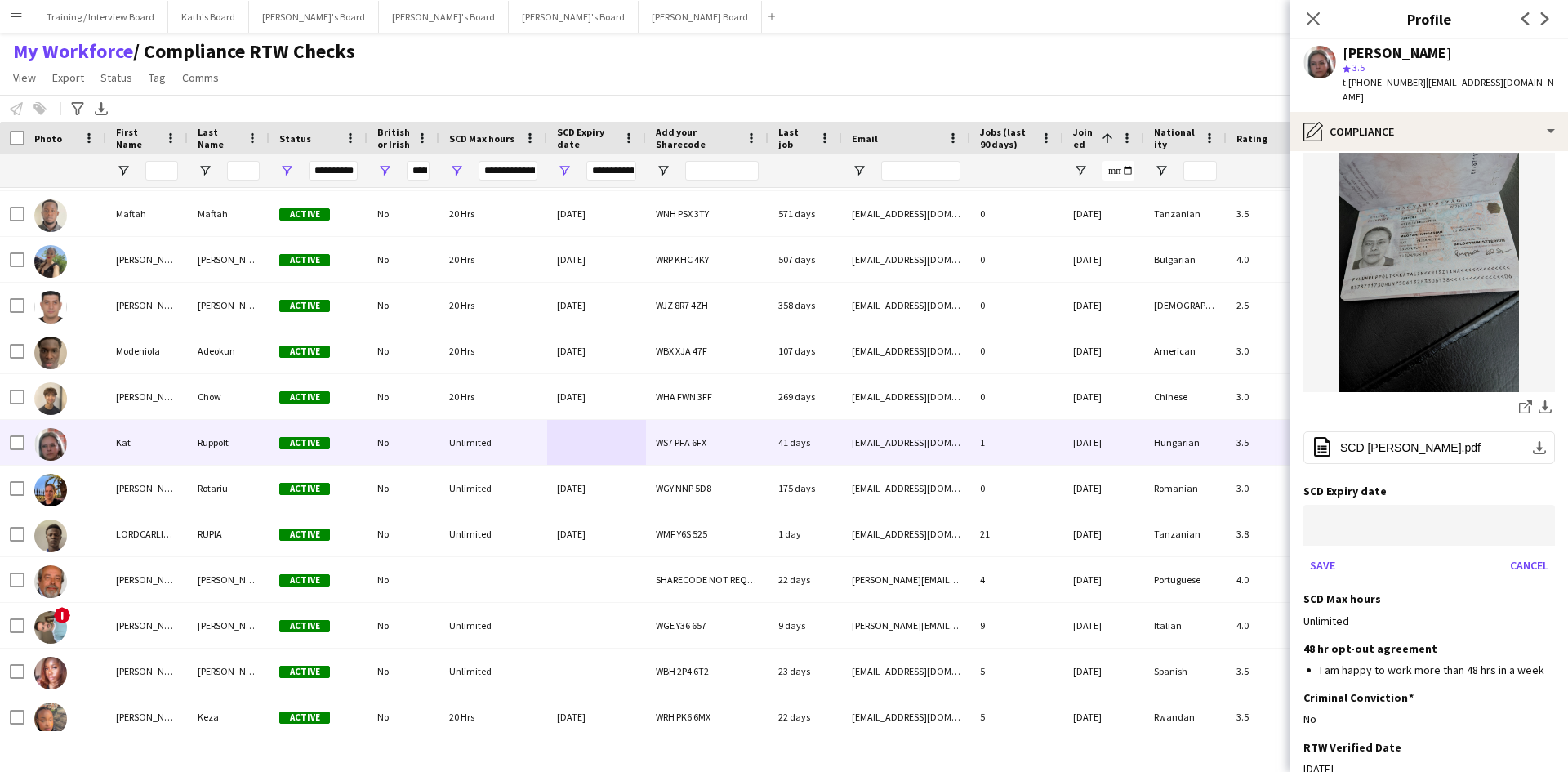
click at [1360, 503] on body "Menu Boards Boards Boards All jobs Status Workforce Workforce My Workforce Recr…" at bounding box center [784, 386] width 1568 height 772
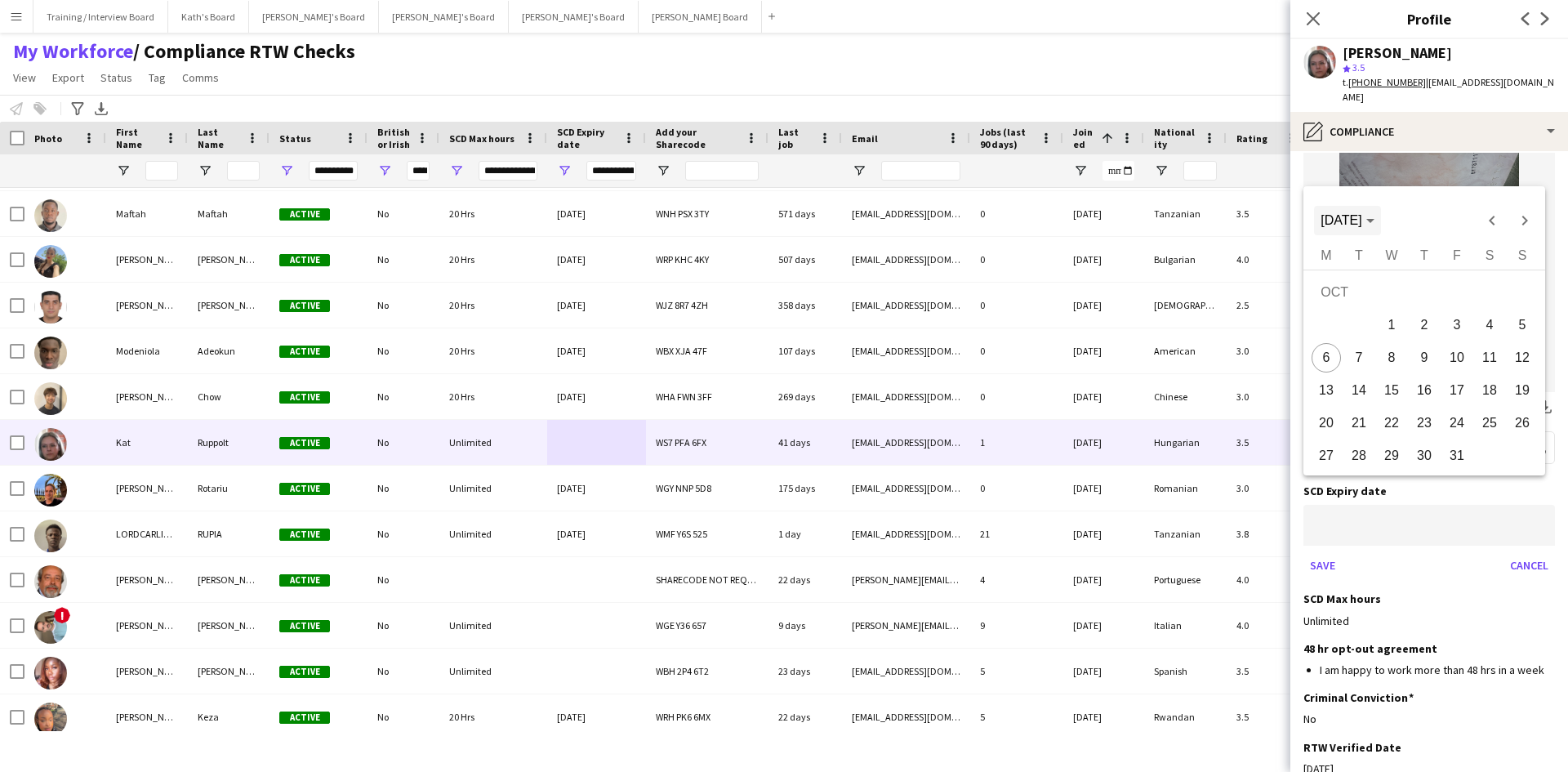
click at [1361, 216] on span "[DATE]" at bounding box center [1341, 220] width 41 height 14
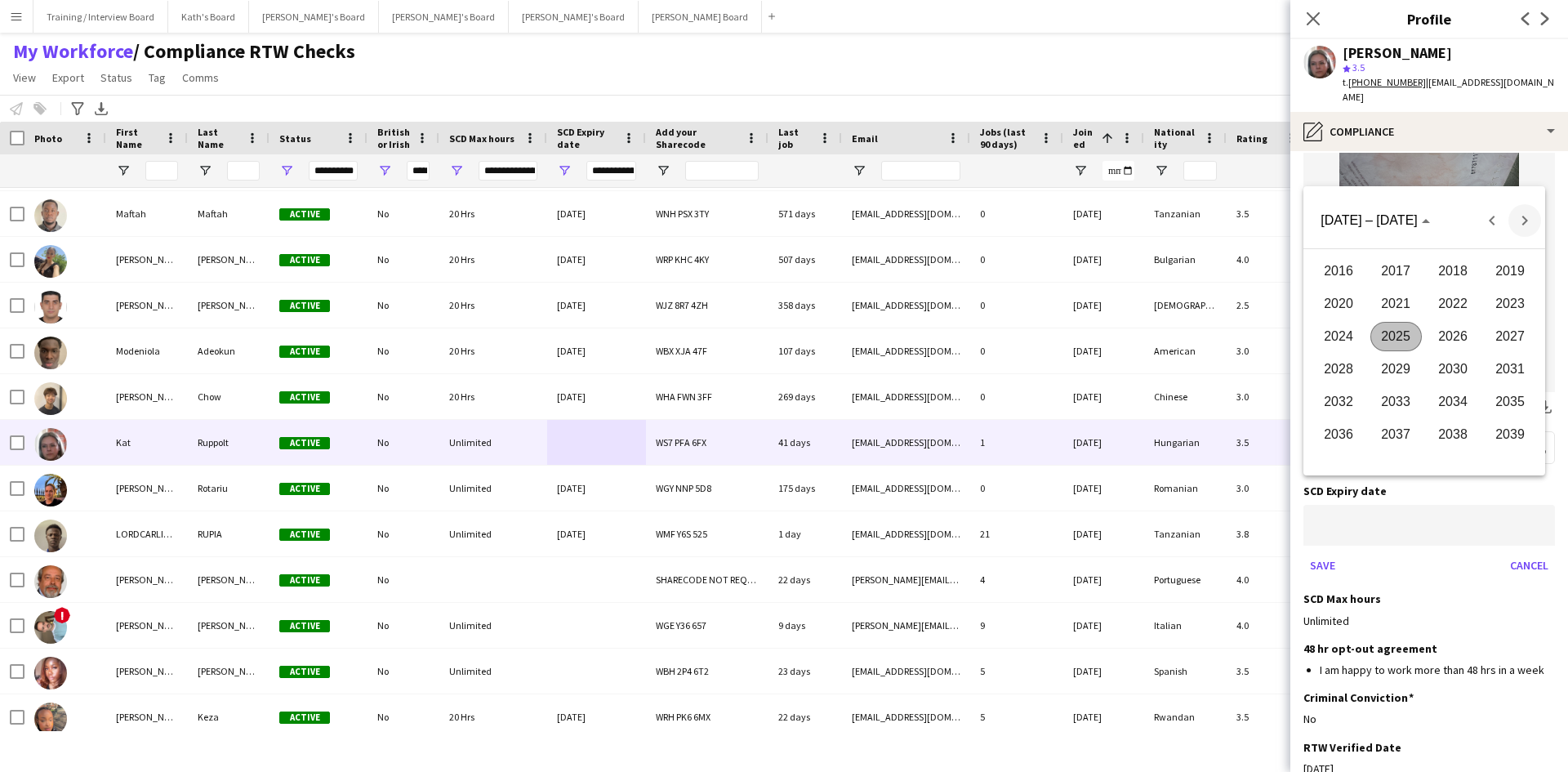
click at [1519, 222] on span "Next 24 years" at bounding box center [1524, 220] width 33 height 33
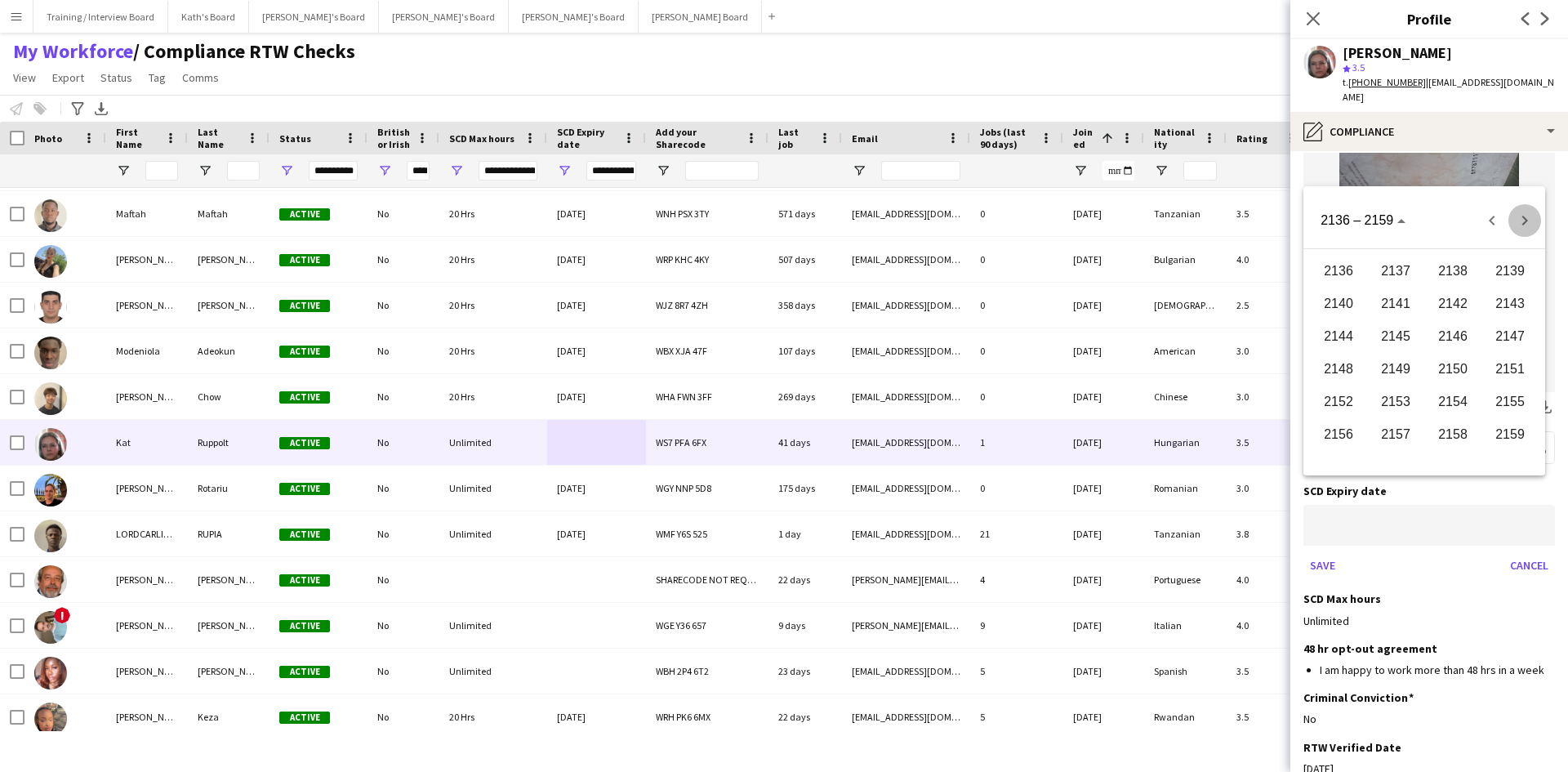
click at [1519, 222] on span "Next 24 years" at bounding box center [1524, 220] width 33 height 33
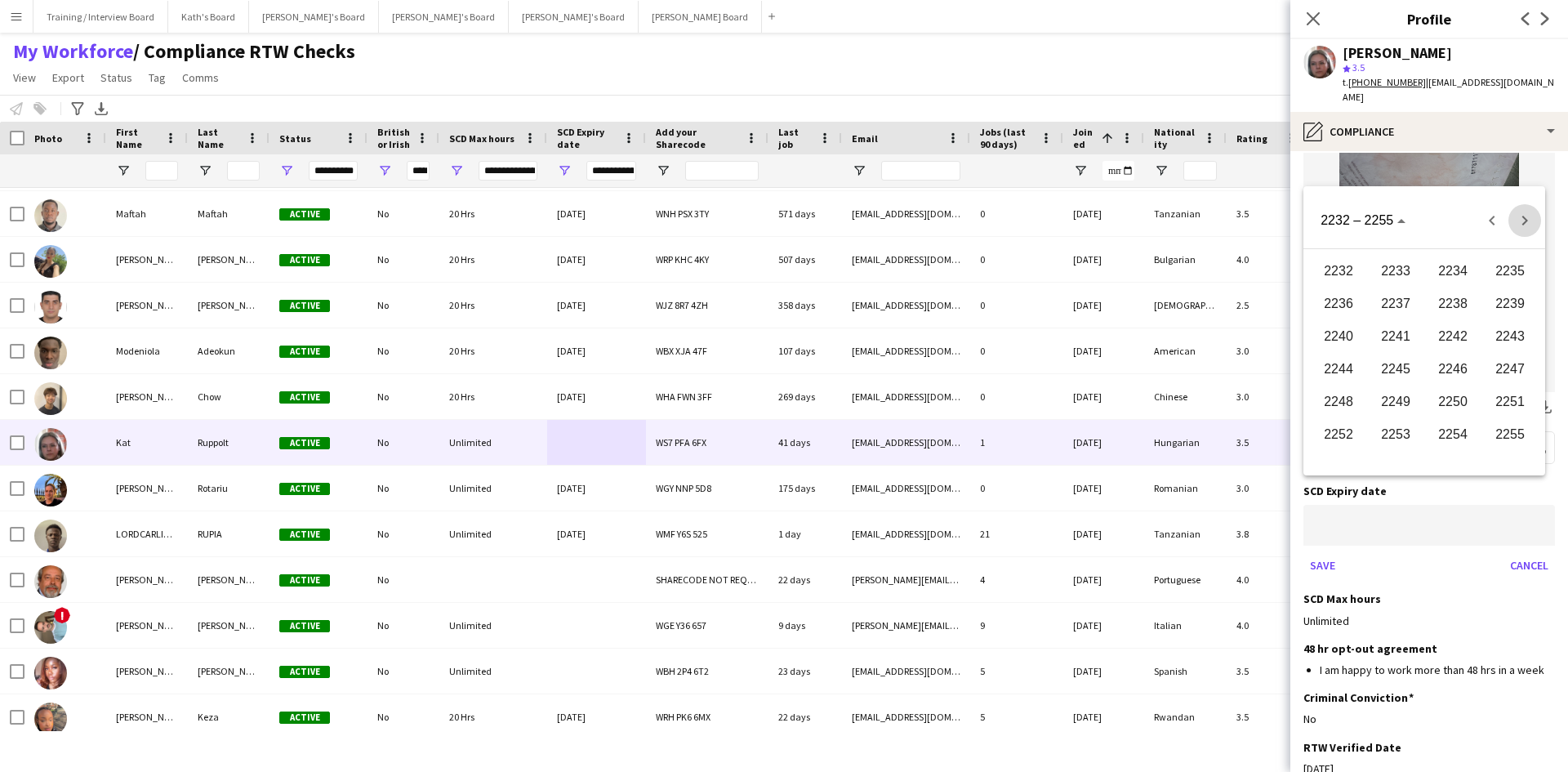
click at [1519, 222] on span "Next 24 years" at bounding box center [1524, 220] width 33 height 33
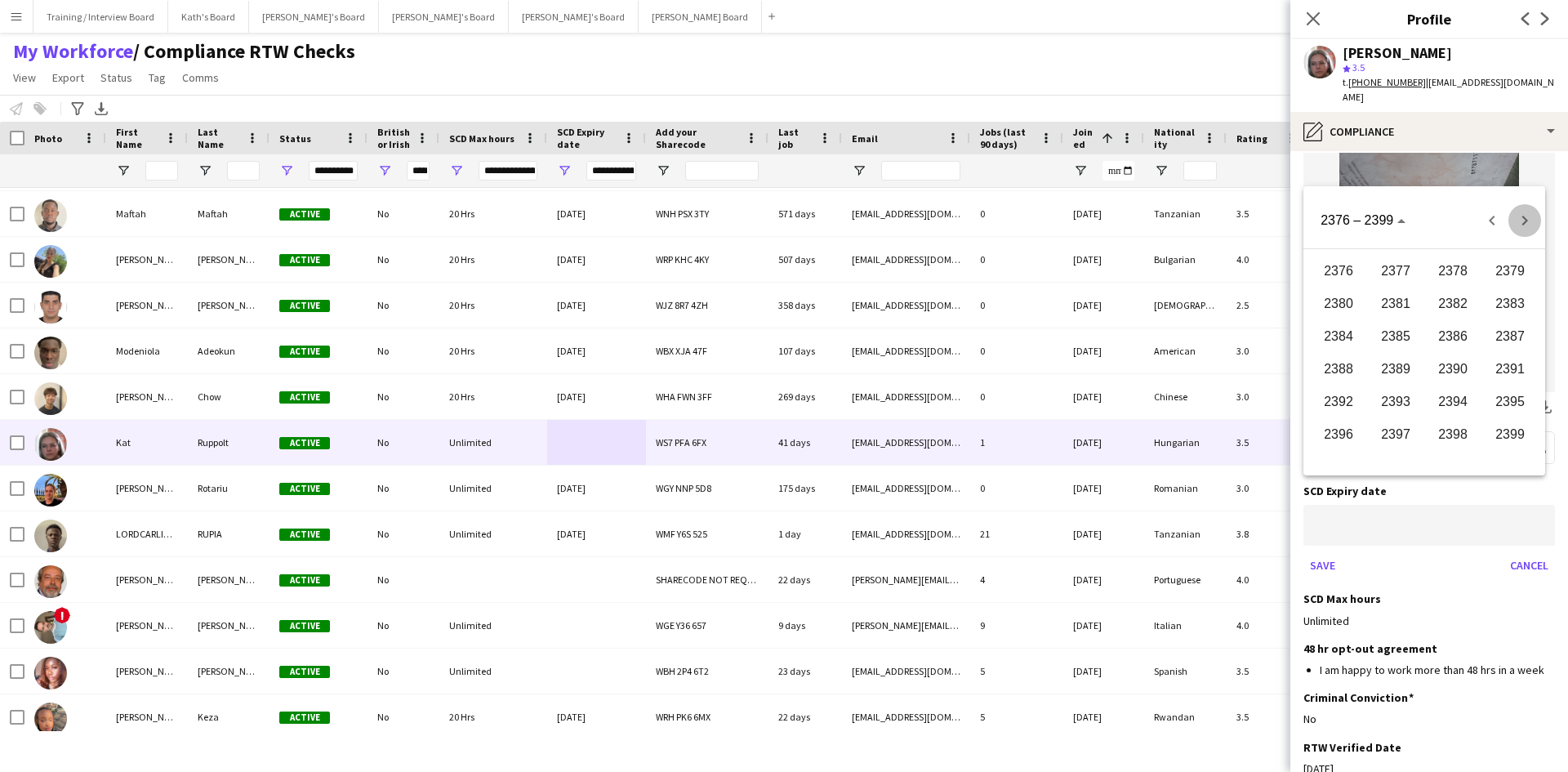
click at [1519, 222] on span "Next 24 years" at bounding box center [1524, 220] width 33 height 33
click at [1518, 222] on span "Next 24 years" at bounding box center [1524, 220] width 33 height 33
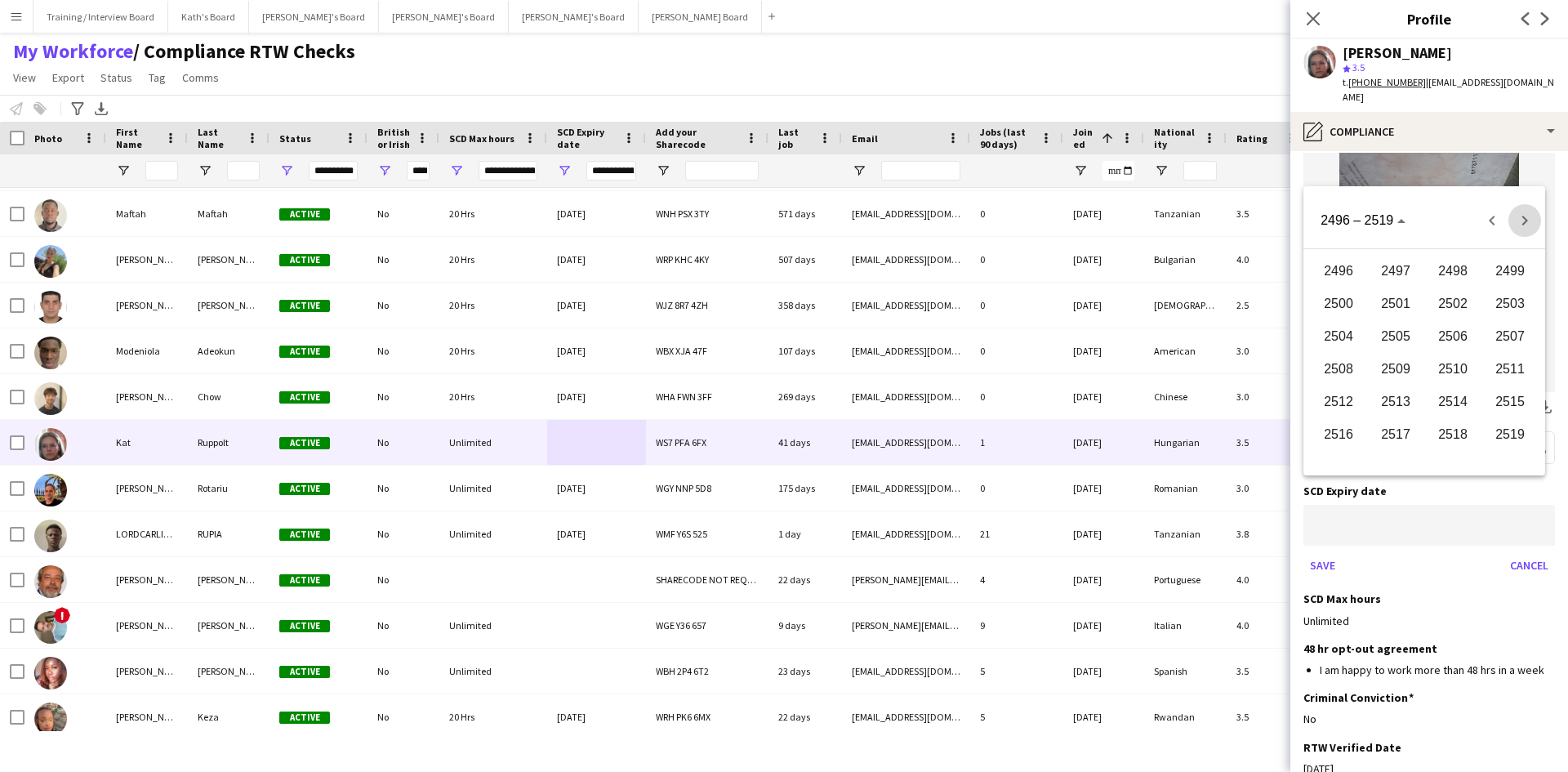
click at [1517, 222] on span "Next 24 years" at bounding box center [1524, 220] width 33 height 33
click at [1517, 221] on span "Next 24 years" at bounding box center [1524, 220] width 33 height 33
click at [1515, 221] on span "Next 24 years" at bounding box center [1524, 220] width 33 height 33
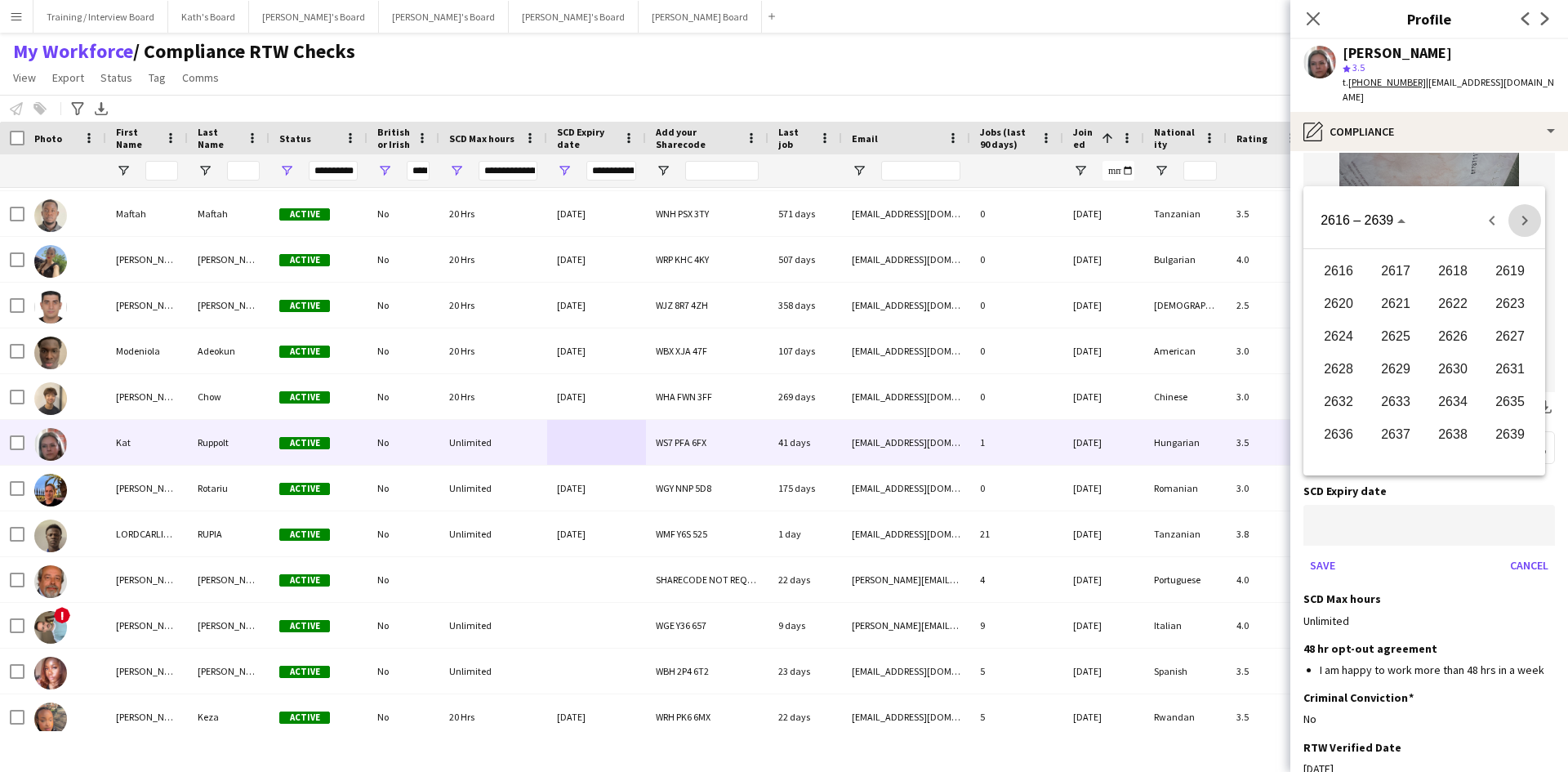
click at [1515, 221] on span "Next 24 years" at bounding box center [1524, 220] width 33 height 33
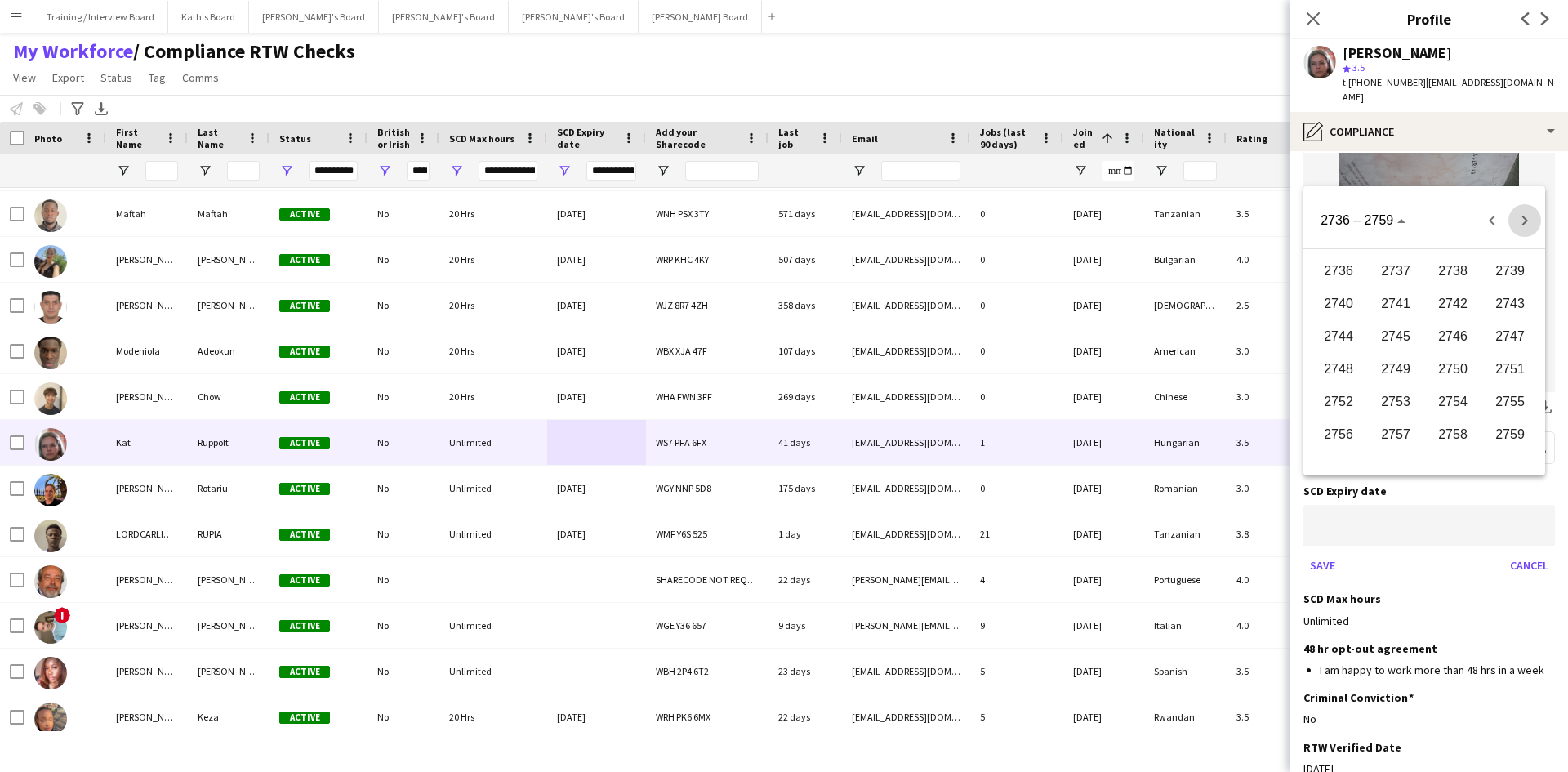
click at [1515, 221] on span "Next 24 years" at bounding box center [1524, 220] width 33 height 33
click at [1514, 221] on span "Next 24 years" at bounding box center [1524, 220] width 33 height 33
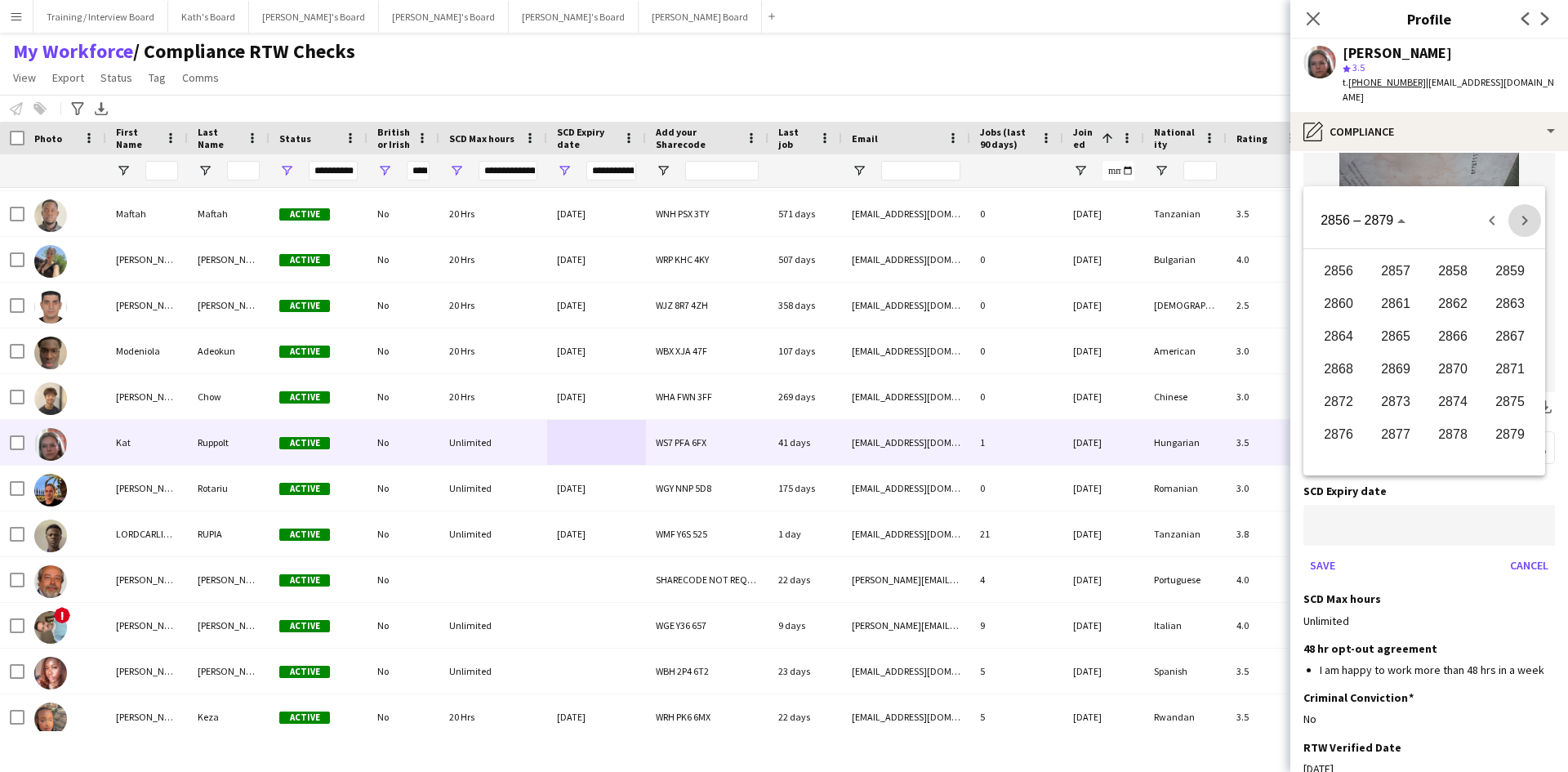
click at [1513, 221] on span "Next 24 years" at bounding box center [1524, 220] width 33 height 33
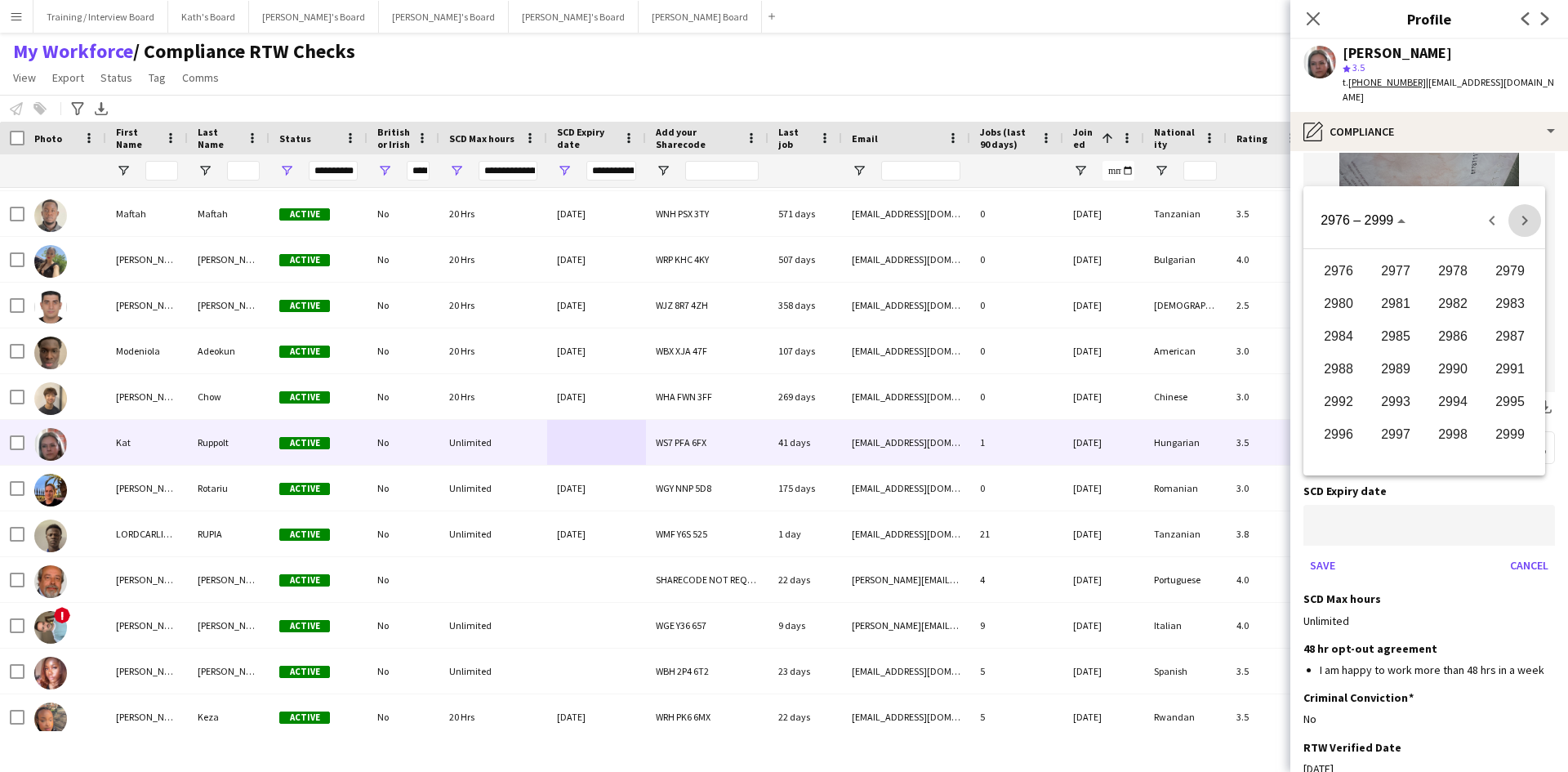
click at [1513, 221] on span "Next 24 years" at bounding box center [1524, 220] width 33 height 33
click at [1340, 274] on span "3000" at bounding box center [1338, 271] width 51 height 30
click at [1347, 294] on span "JAN" at bounding box center [1338, 305] width 51 height 30
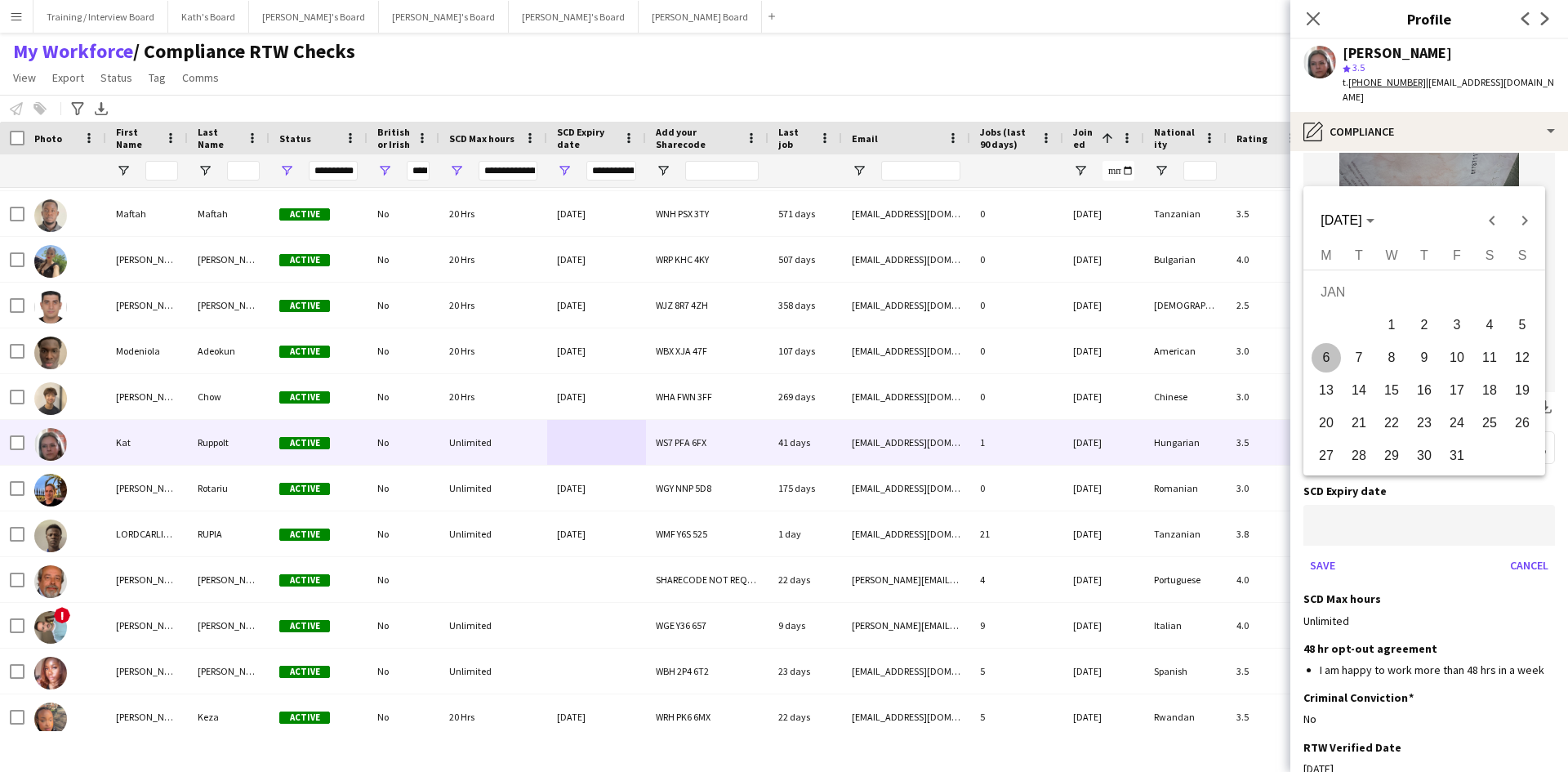
click at [1382, 318] on span "1" at bounding box center [1392, 325] width 30 height 30
type input "**********"
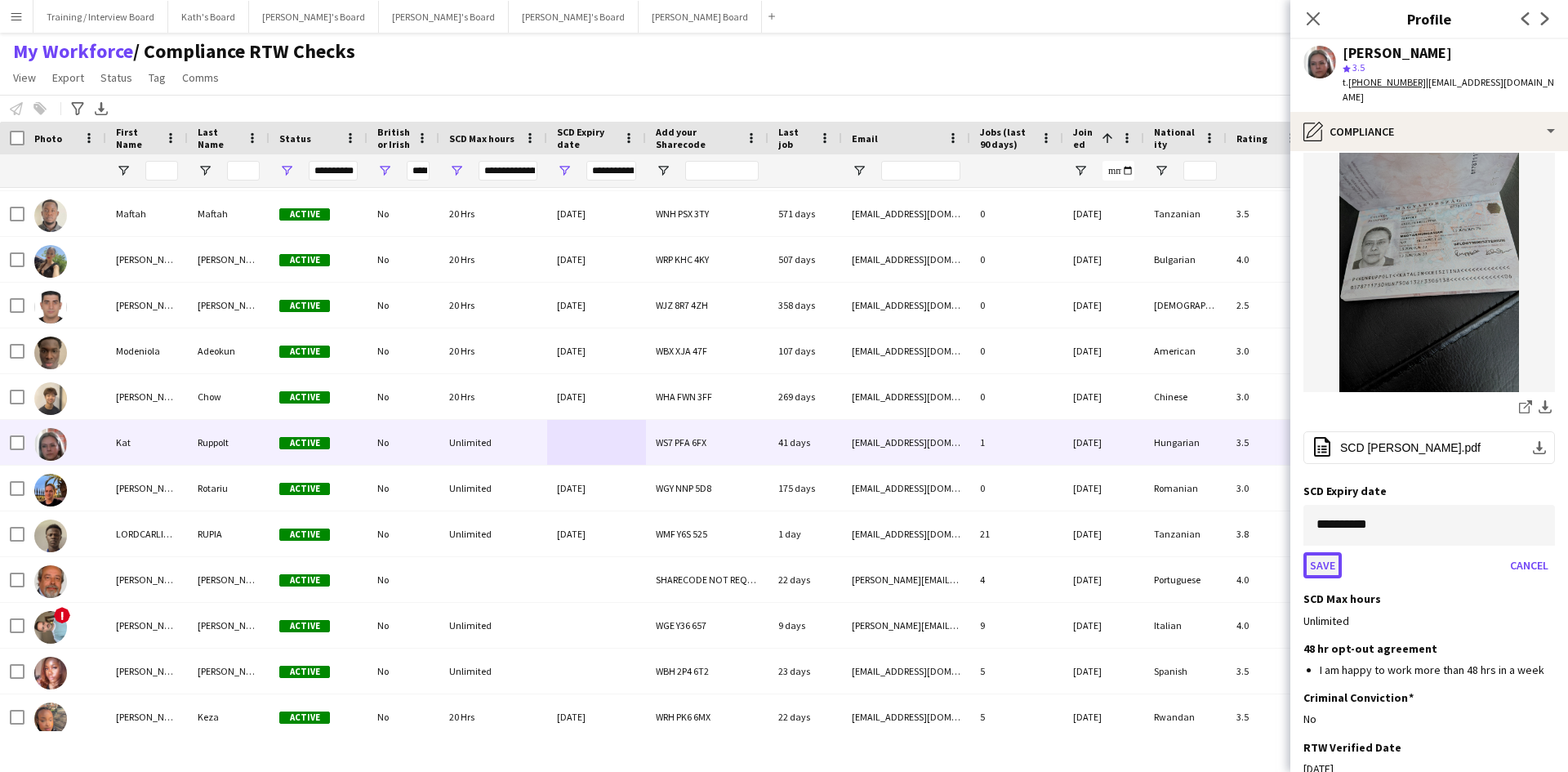
click at [1332, 552] on button "Save" at bounding box center [1322, 565] width 38 height 26
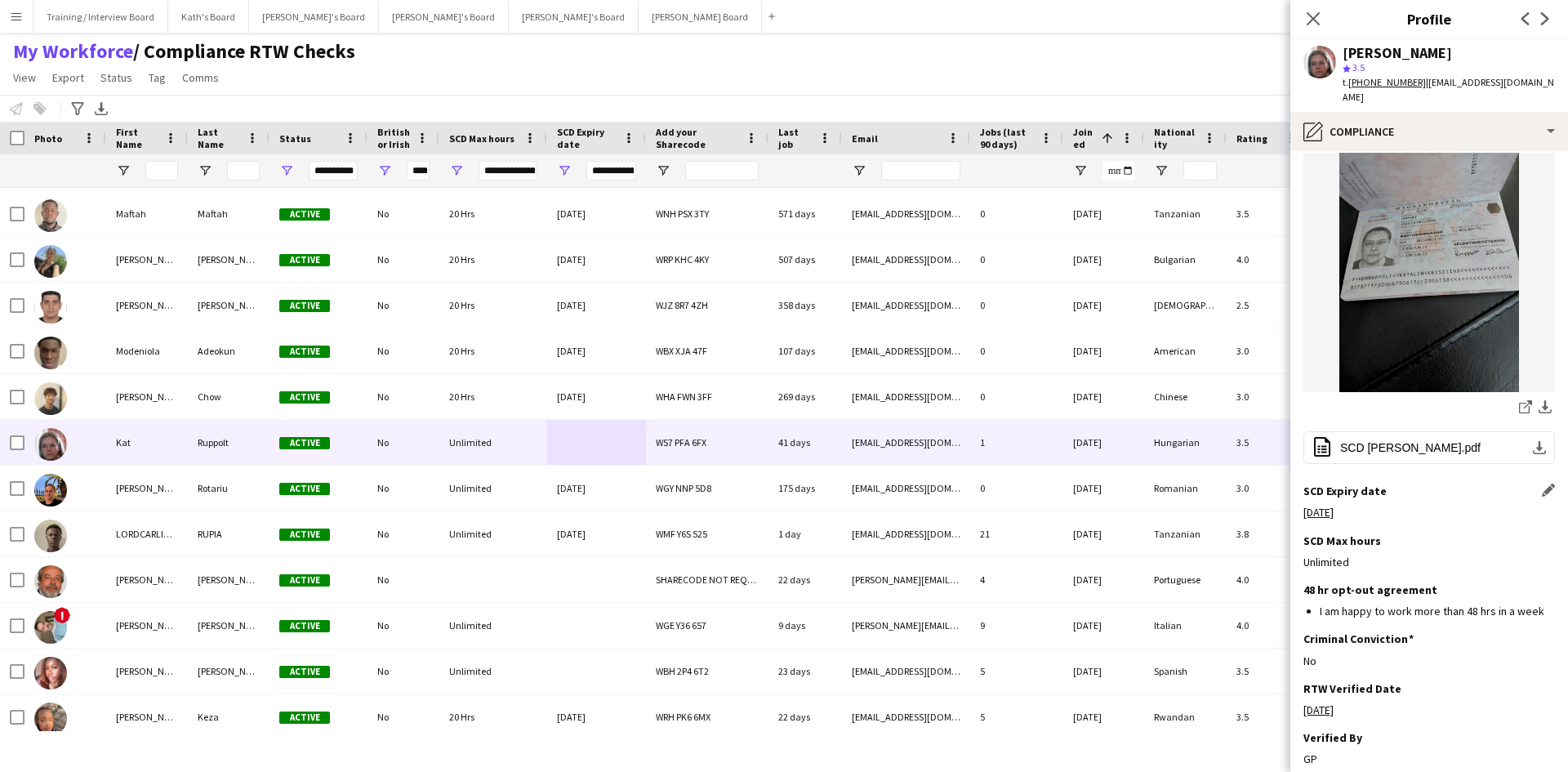
drag, startPoint x: 1313, startPoint y: 13, endPoint x: 569, endPoint y: 603, distance: 949.5
click at [1313, 17] on icon "Close pop-in" at bounding box center [1313, 19] width 13 height 13
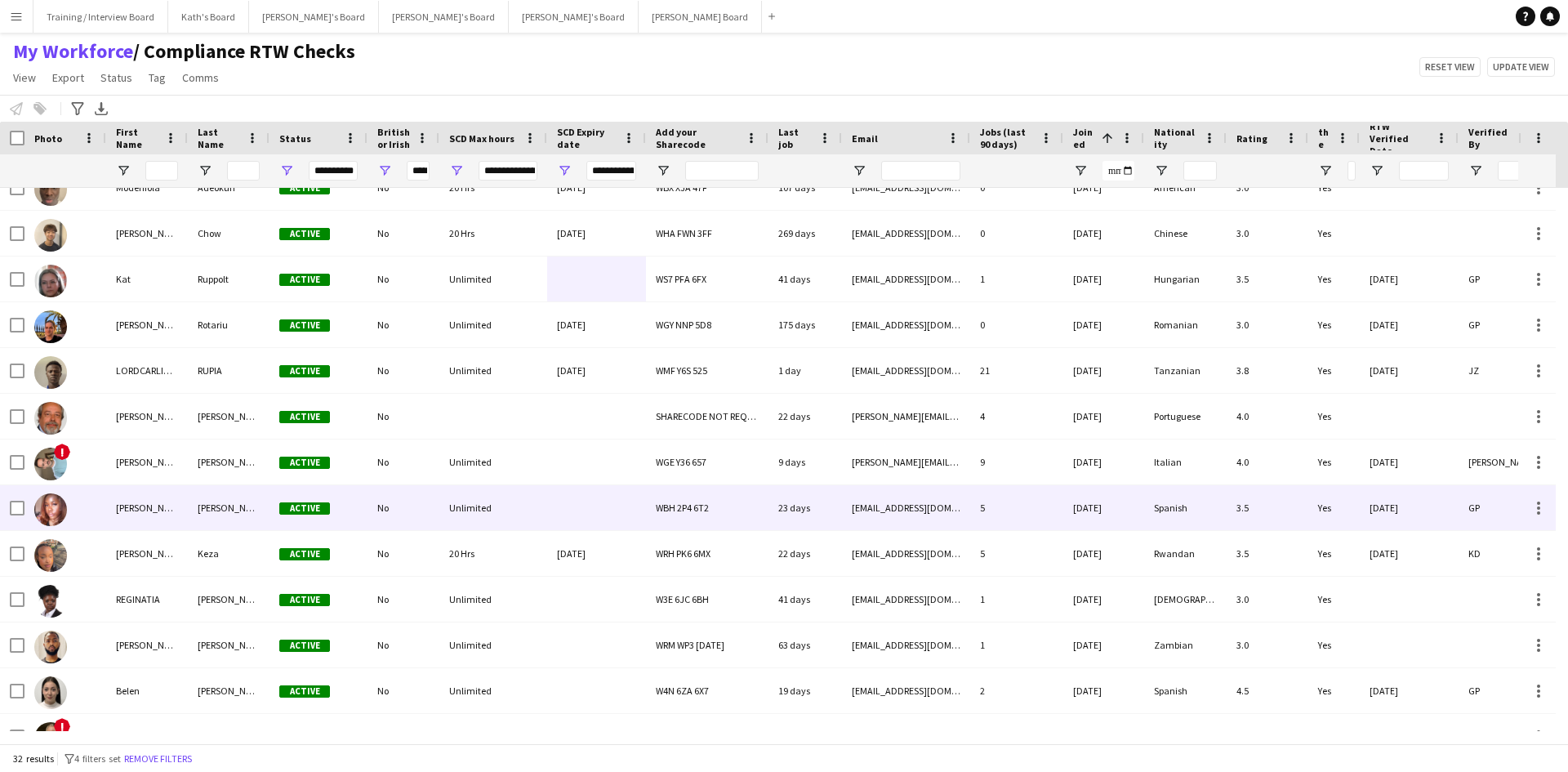
scroll to position [654, 0]
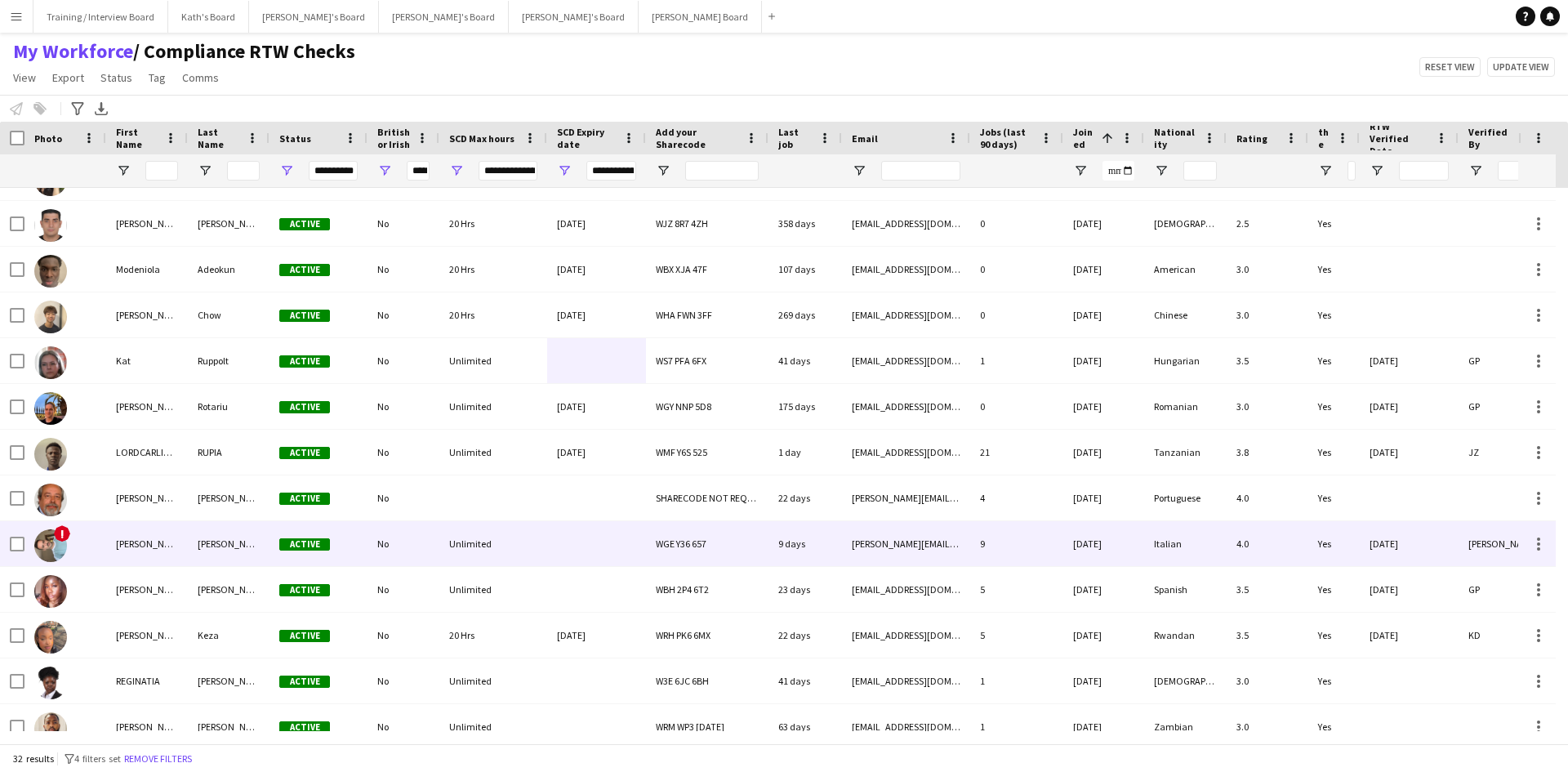
click at [588, 548] on div at bounding box center [597, 544] width 99 height 45
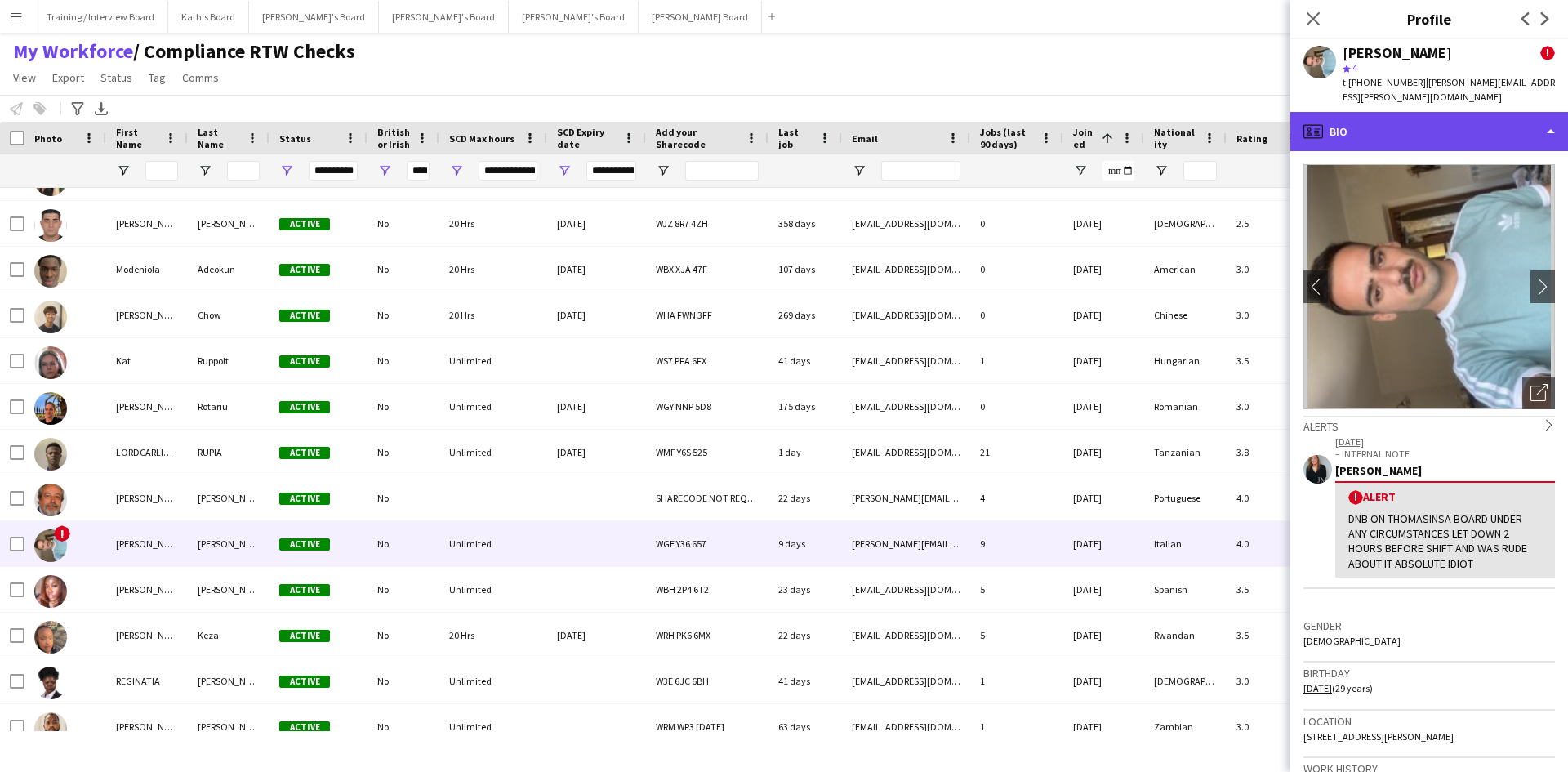
click at [1453, 115] on div "profile Bio" at bounding box center [1429, 131] width 277 height 39
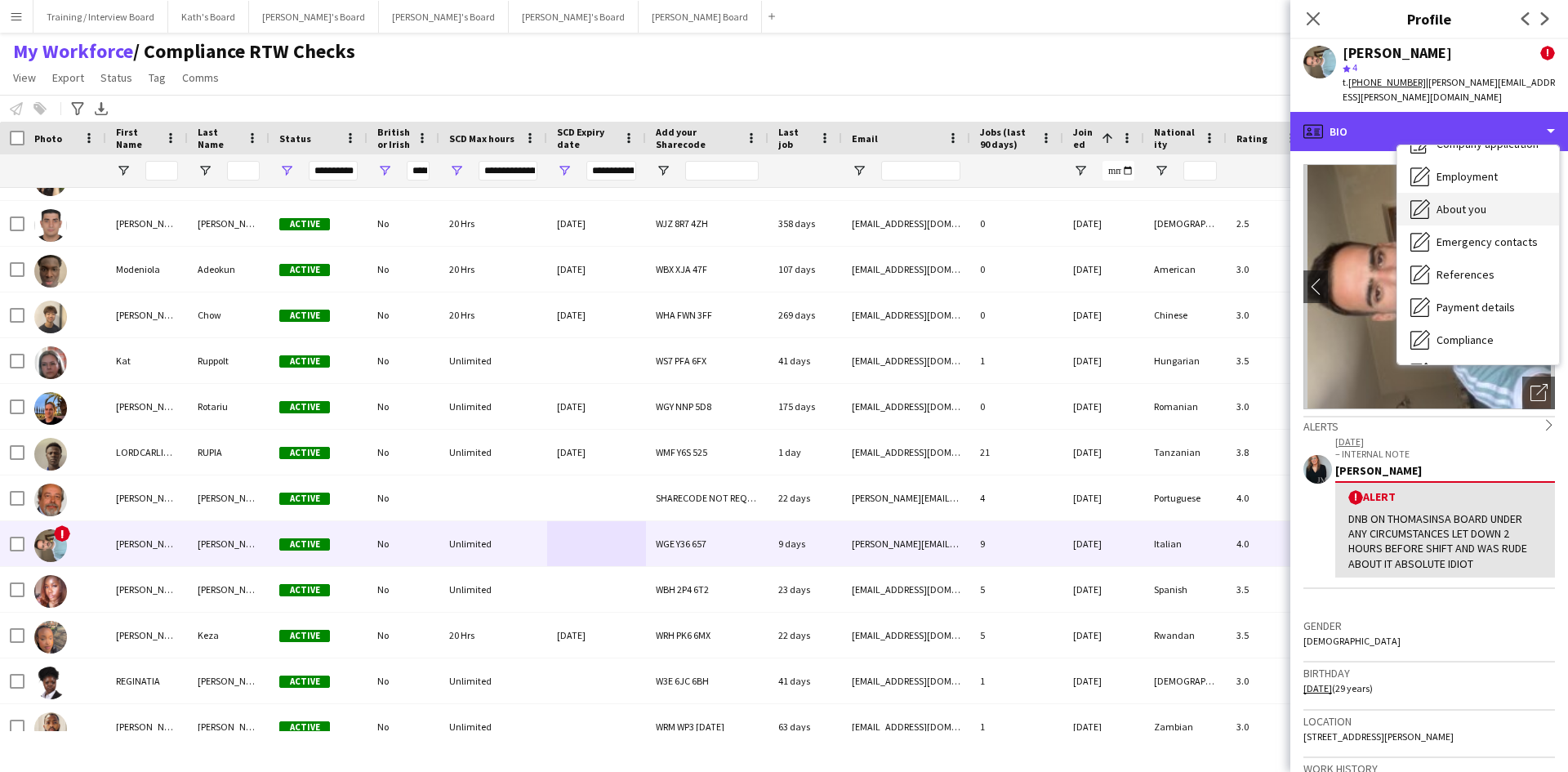
scroll to position [163, 0]
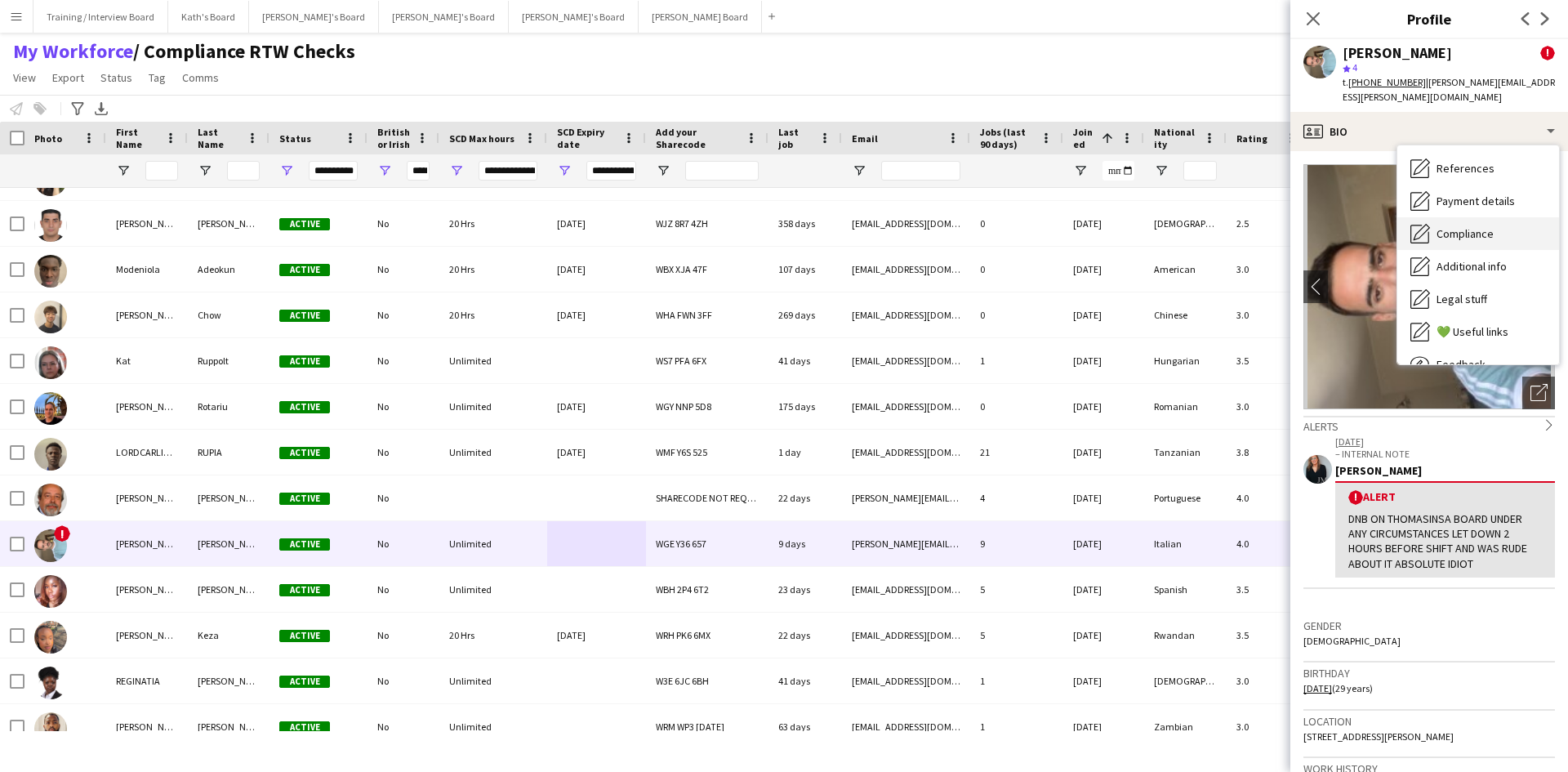
click at [1488, 226] on span "Compliance" at bounding box center [1465, 234] width 57 height 15
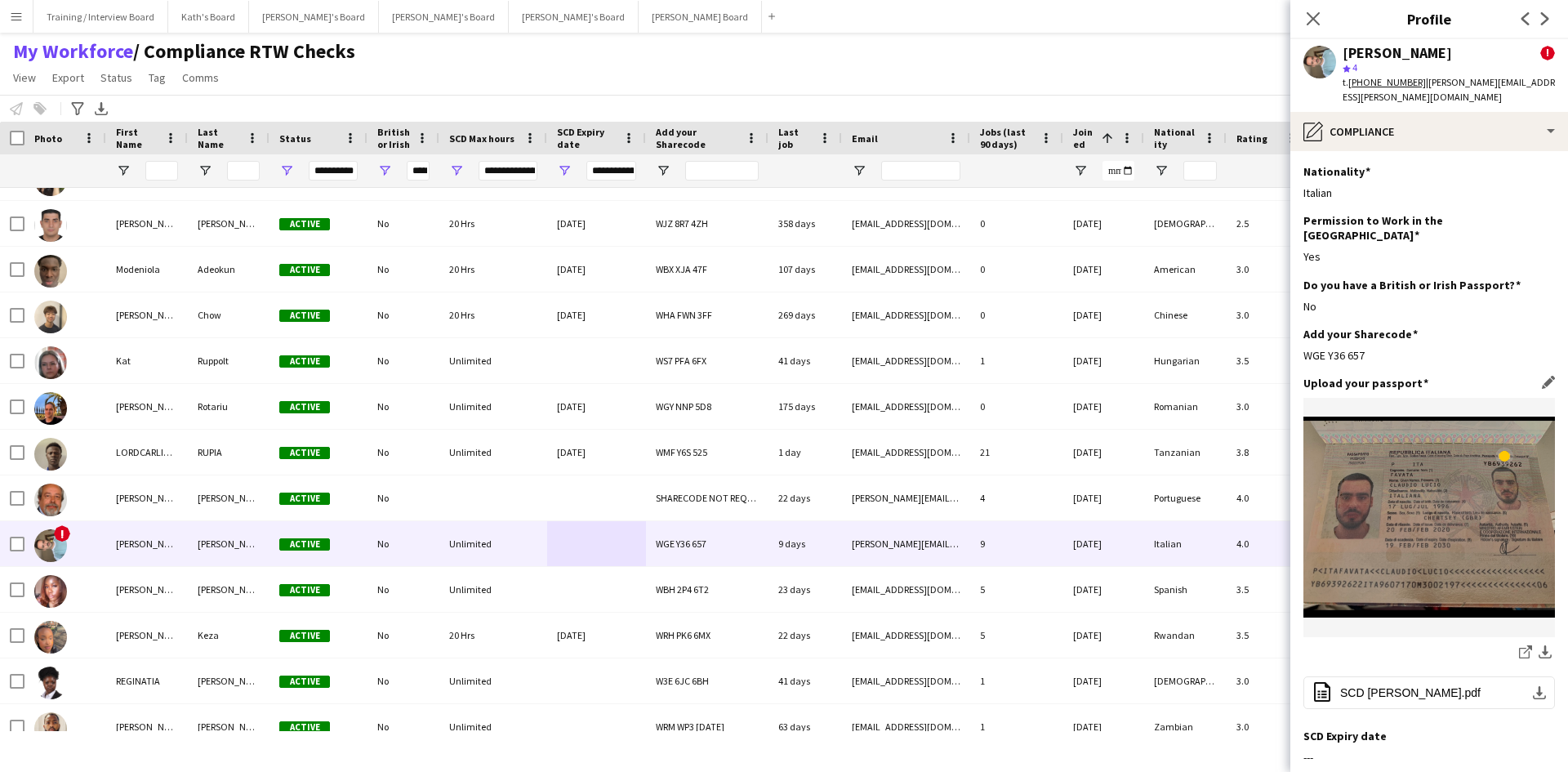
scroll to position [82, 0]
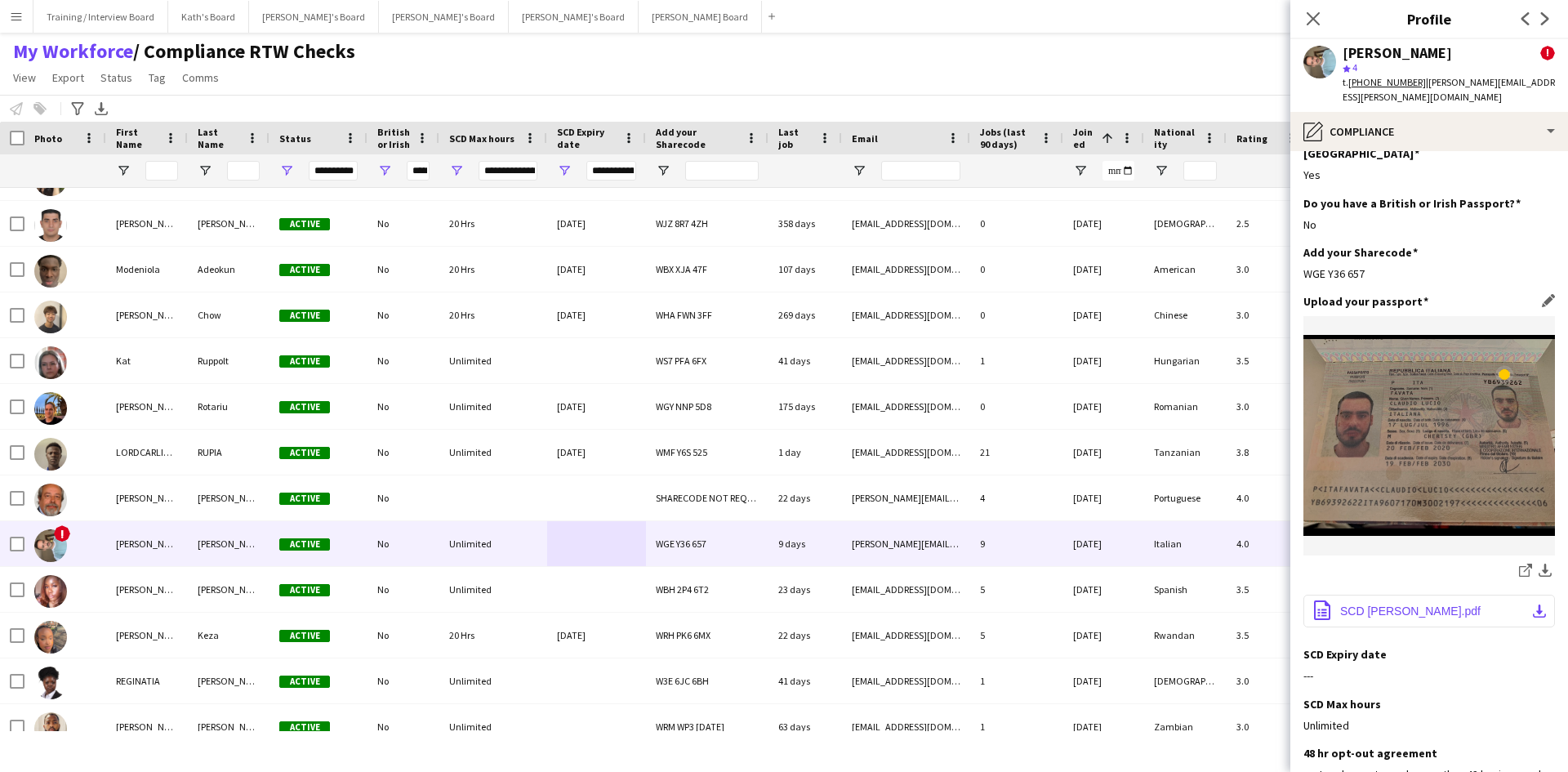
click at [1447, 604] on span "SCD [PERSON_NAME].pdf" at bounding box center [1410, 611] width 141 height 13
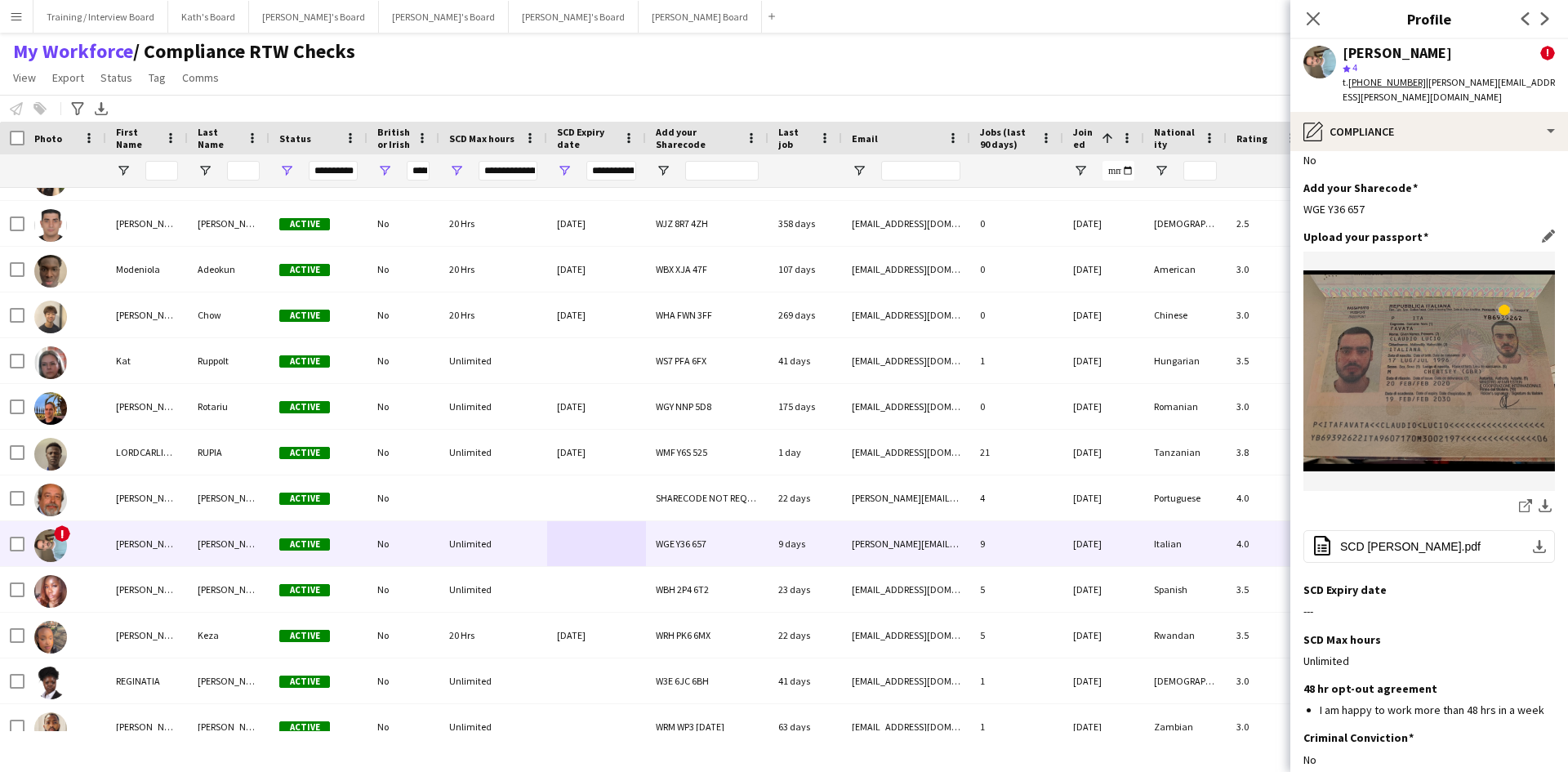
scroll to position [245, 0]
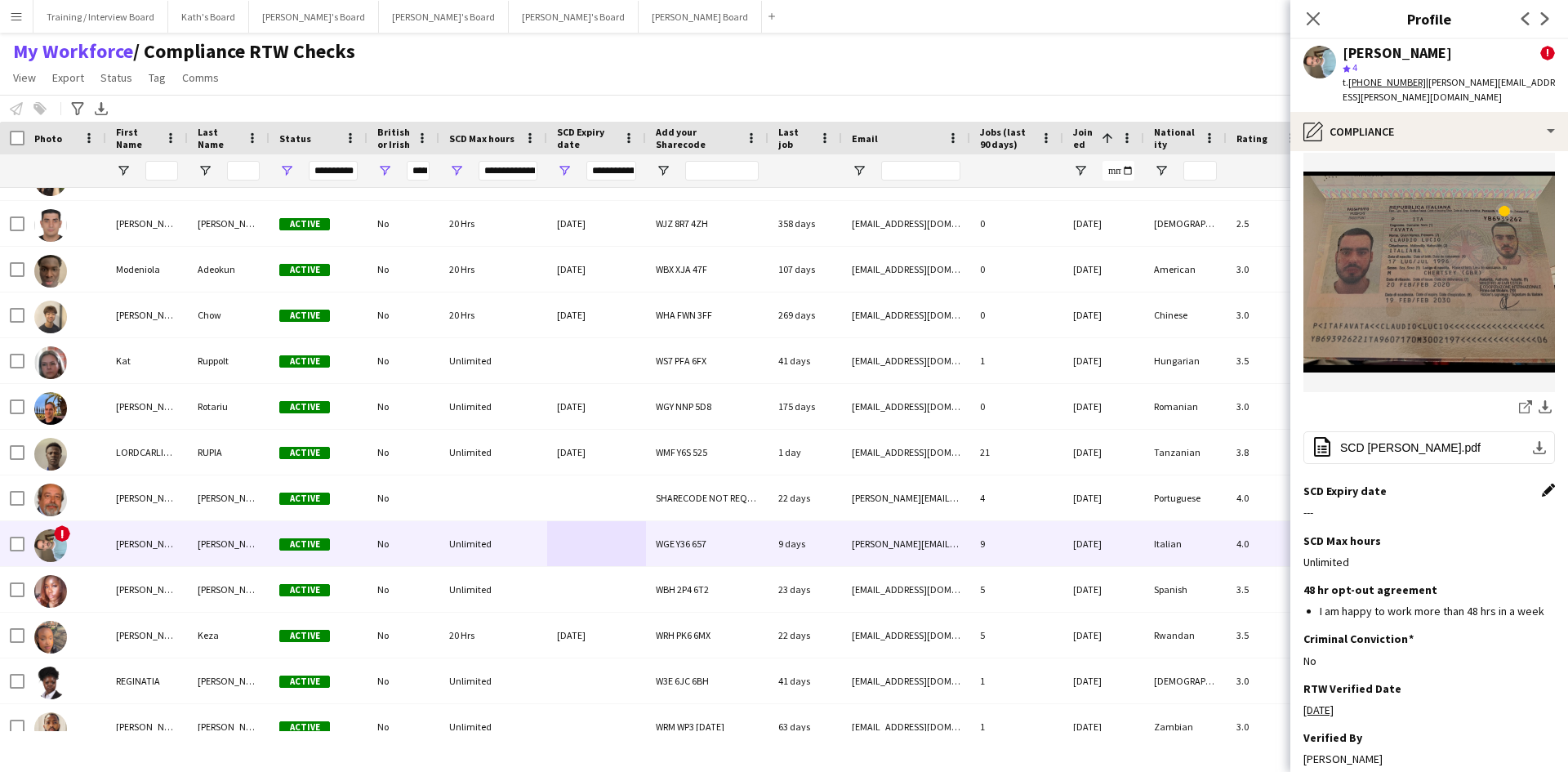
click at [1542, 483] on app-icon "Edit this field" at bounding box center [1548, 490] width 13 height 13
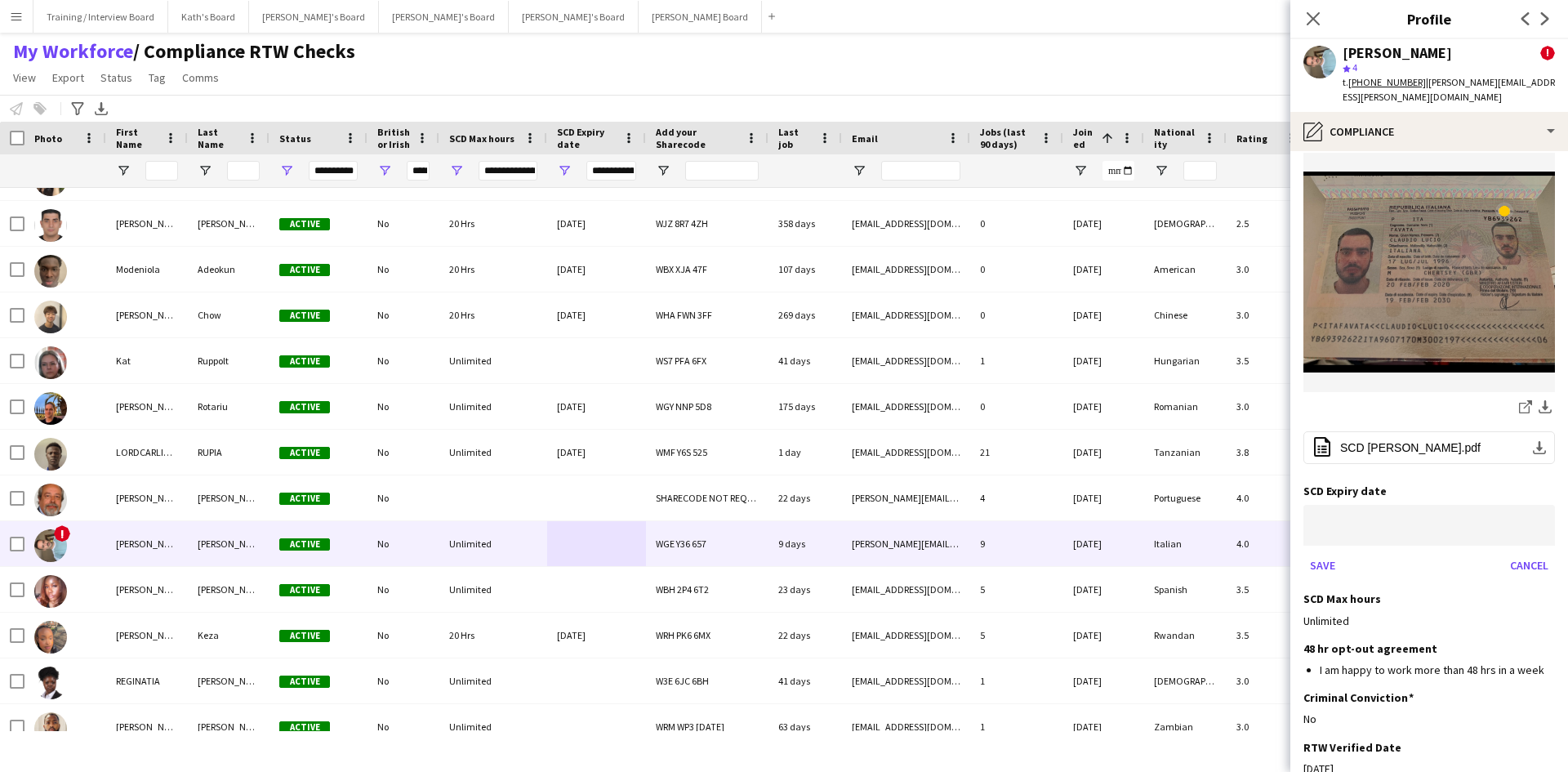
click at [1398, 505] on body "Menu Boards Boards Boards All jobs Status Workforce Workforce My Workforce Recr…" at bounding box center [784, 386] width 1568 height 772
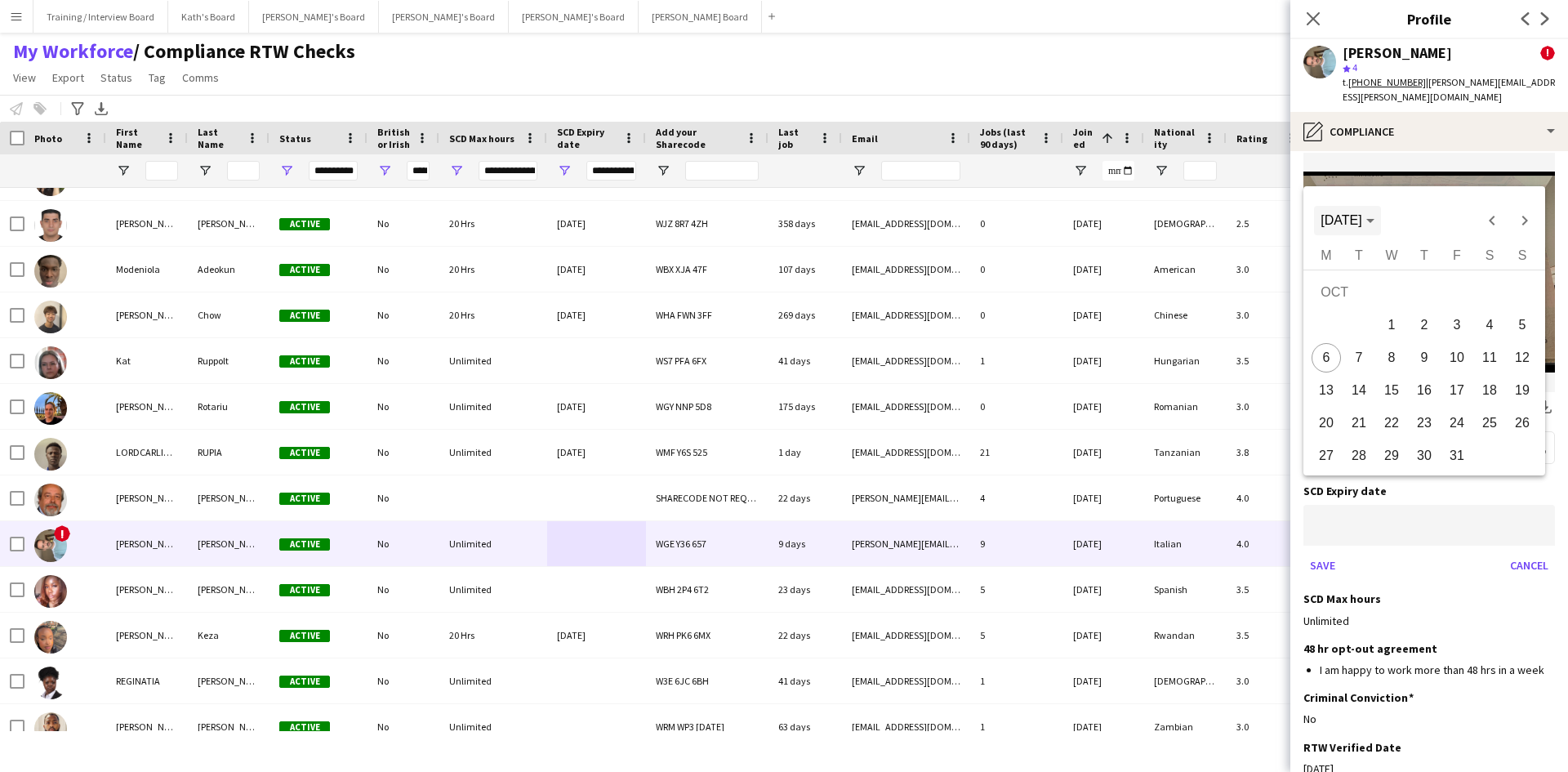
click at [1373, 216] on span "[DATE]" at bounding box center [1346, 221] width 53 height 15
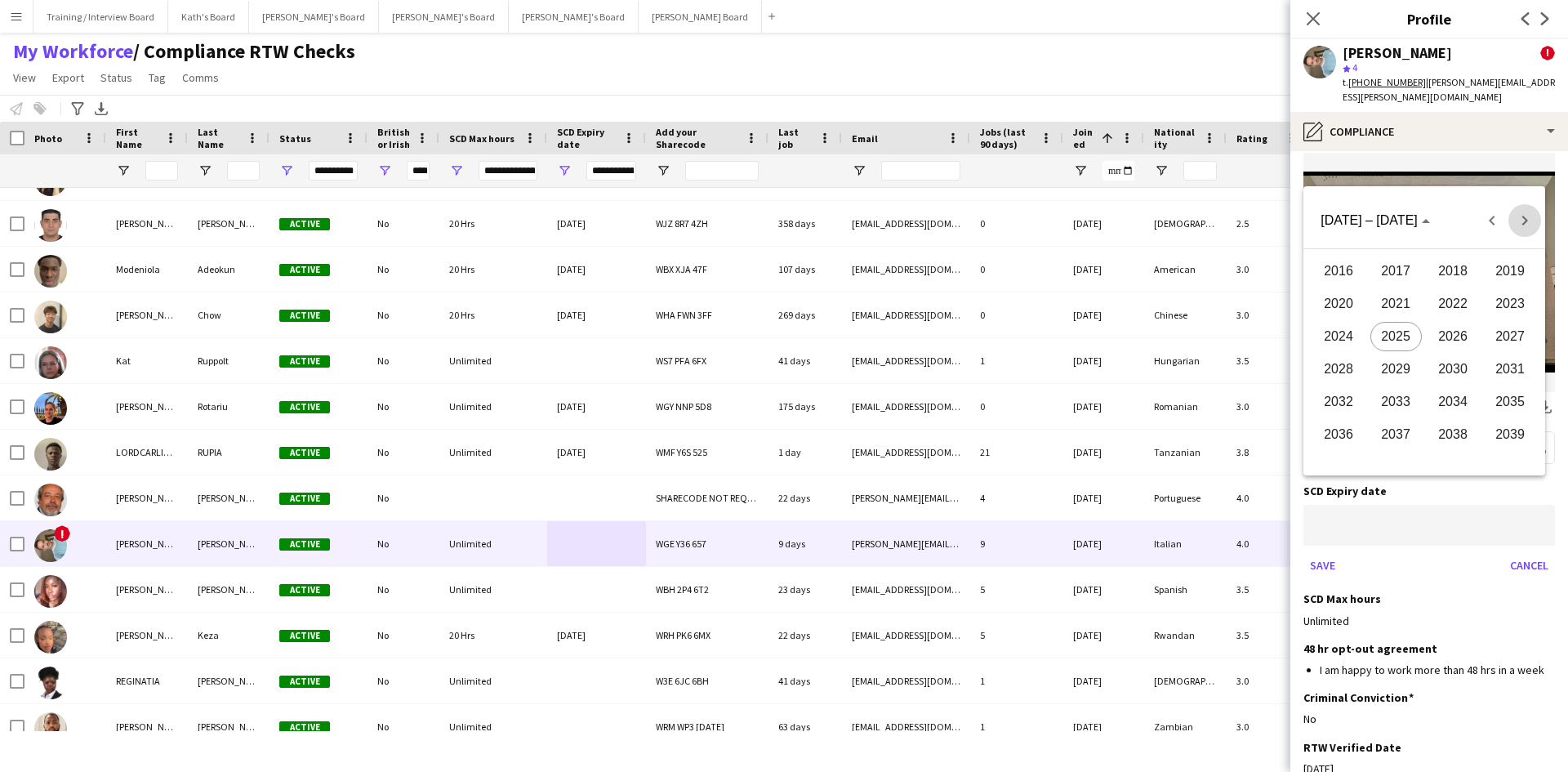
click at [1533, 216] on span "Next 24 years" at bounding box center [1524, 220] width 33 height 33
click at [1532, 216] on span "Next 24 years" at bounding box center [1524, 220] width 33 height 33
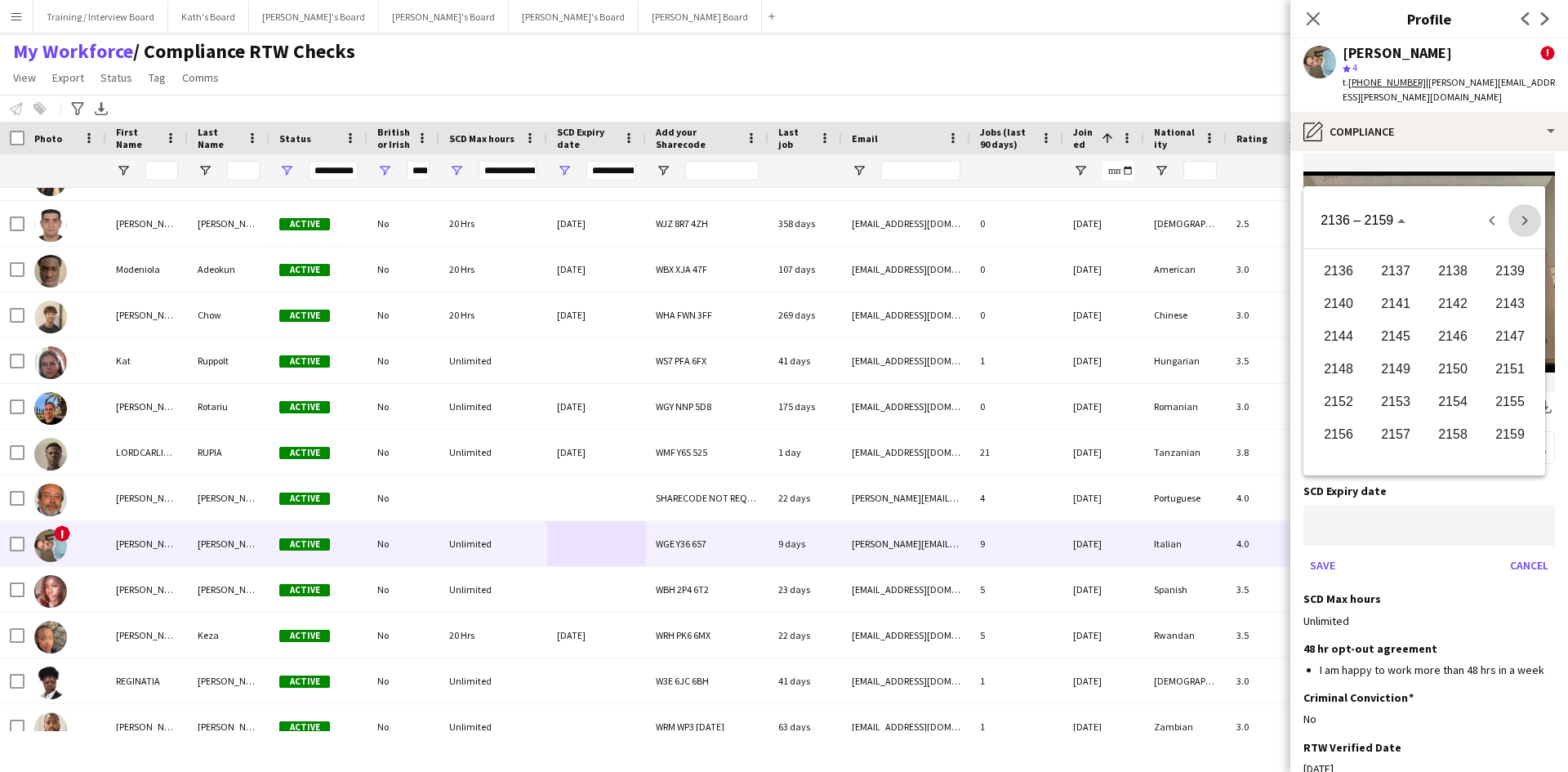
click at [1532, 216] on span "Next 24 years" at bounding box center [1524, 220] width 33 height 33
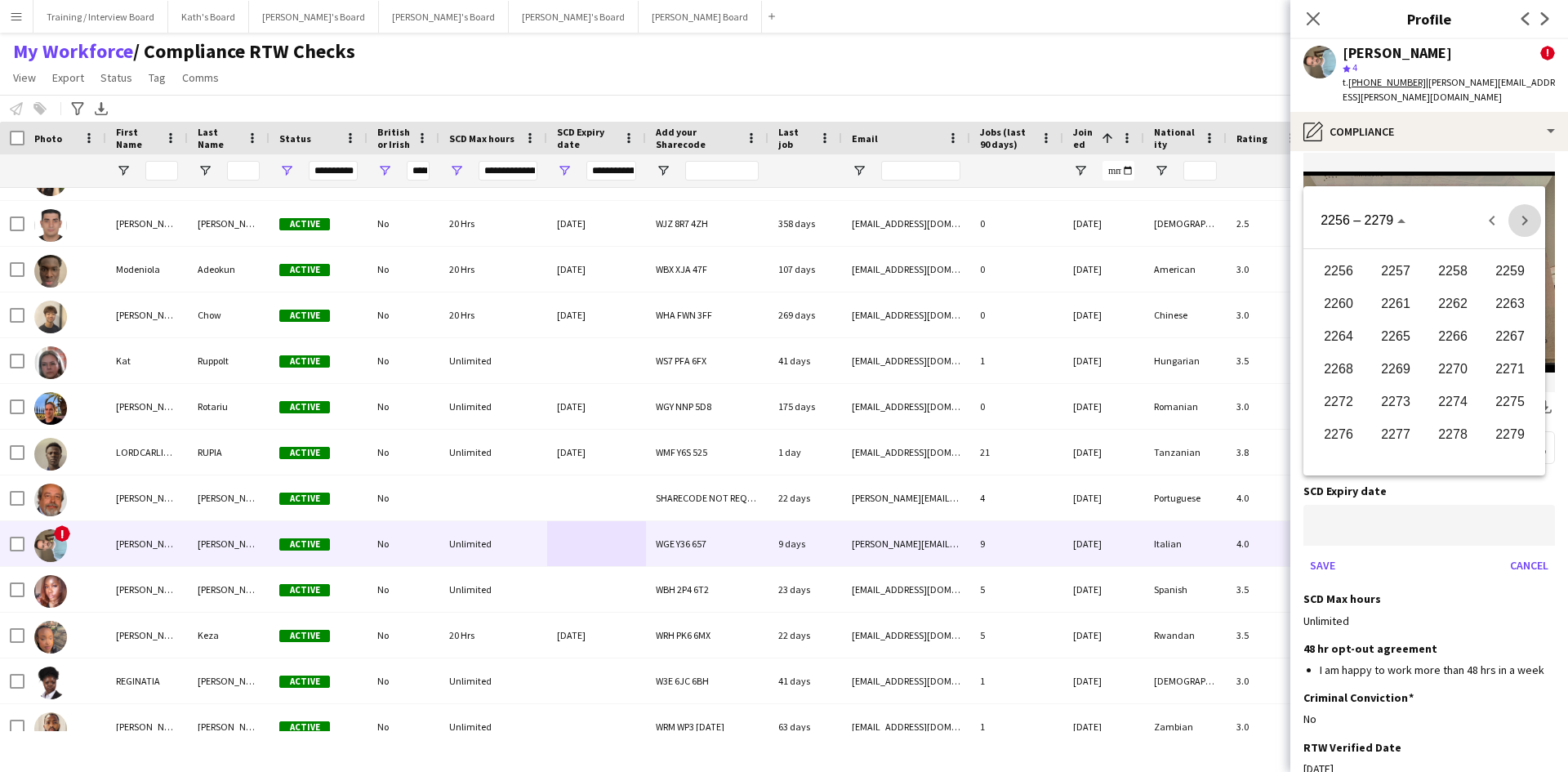
click at [1531, 216] on span "Next 24 years" at bounding box center [1524, 220] width 33 height 33
click at [1527, 218] on span "Next 24 years" at bounding box center [1524, 220] width 33 height 33
click at [1526, 218] on span "Next 24 years" at bounding box center [1524, 220] width 33 height 33
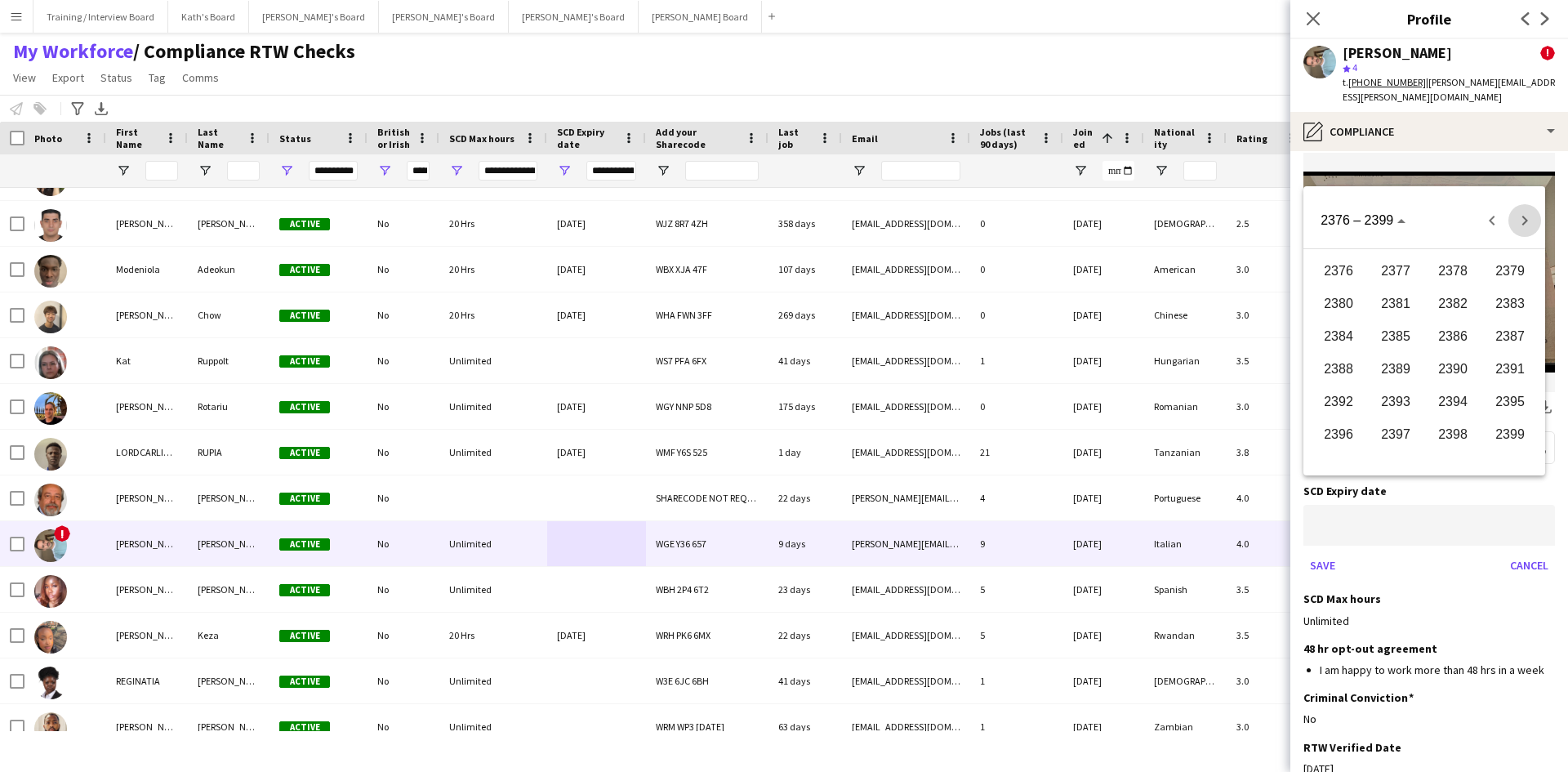
click at [1526, 218] on span "Next 24 years" at bounding box center [1524, 220] width 33 height 33
click at [1526, 219] on span "Next 24 years" at bounding box center [1524, 220] width 33 height 33
click at [1525, 219] on span "Next 24 years" at bounding box center [1524, 220] width 33 height 33
click at [1524, 219] on span "Next 24 years" at bounding box center [1524, 220] width 33 height 33
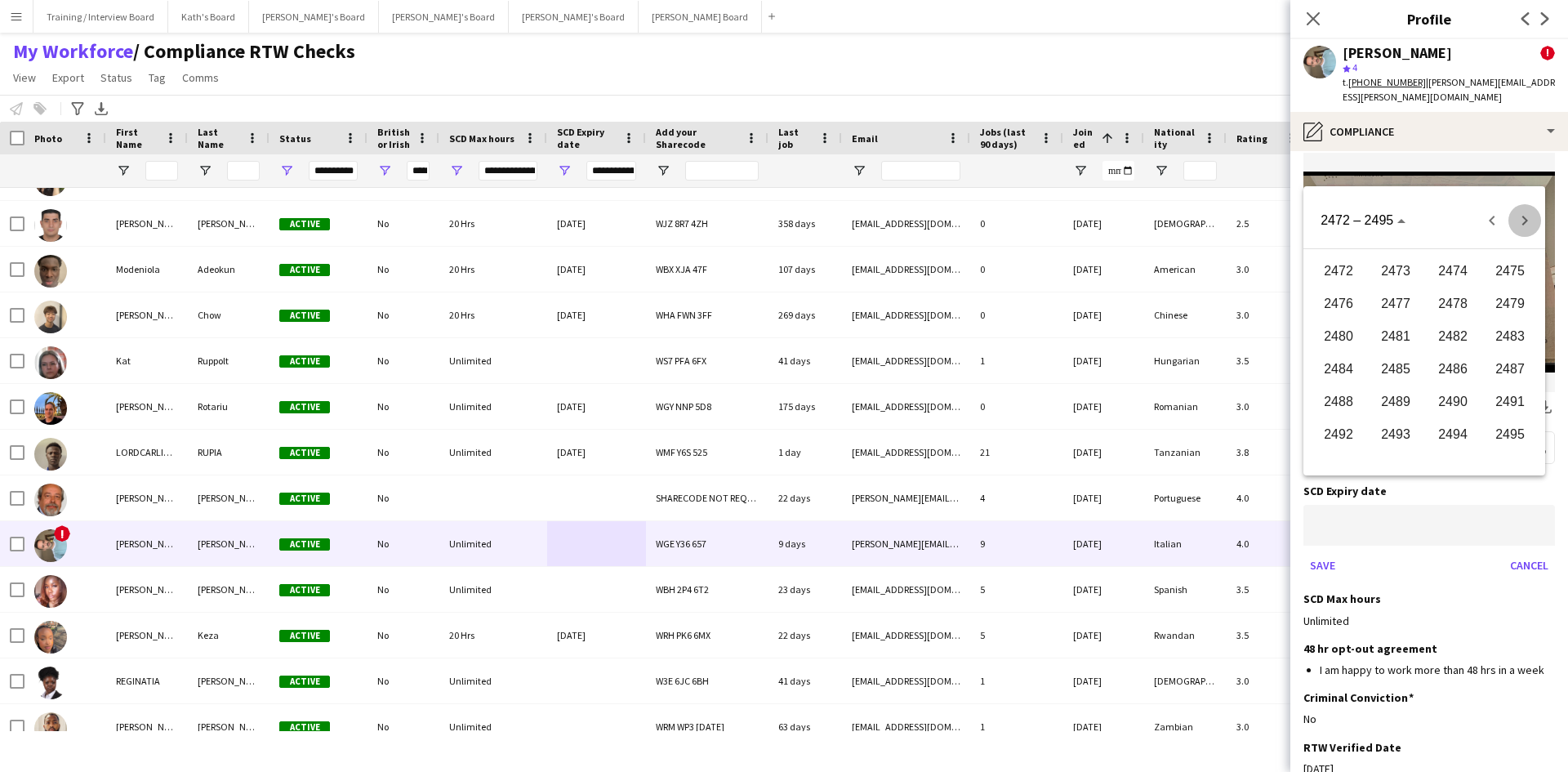
click at [1524, 219] on span "Next 24 years" at bounding box center [1524, 220] width 33 height 33
click at [1523, 219] on span "Next 24 years" at bounding box center [1524, 220] width 33 height 33
click at [1522, 219] on span "Next 24 years" at bounding box center [1524, 220] width 33 height 33
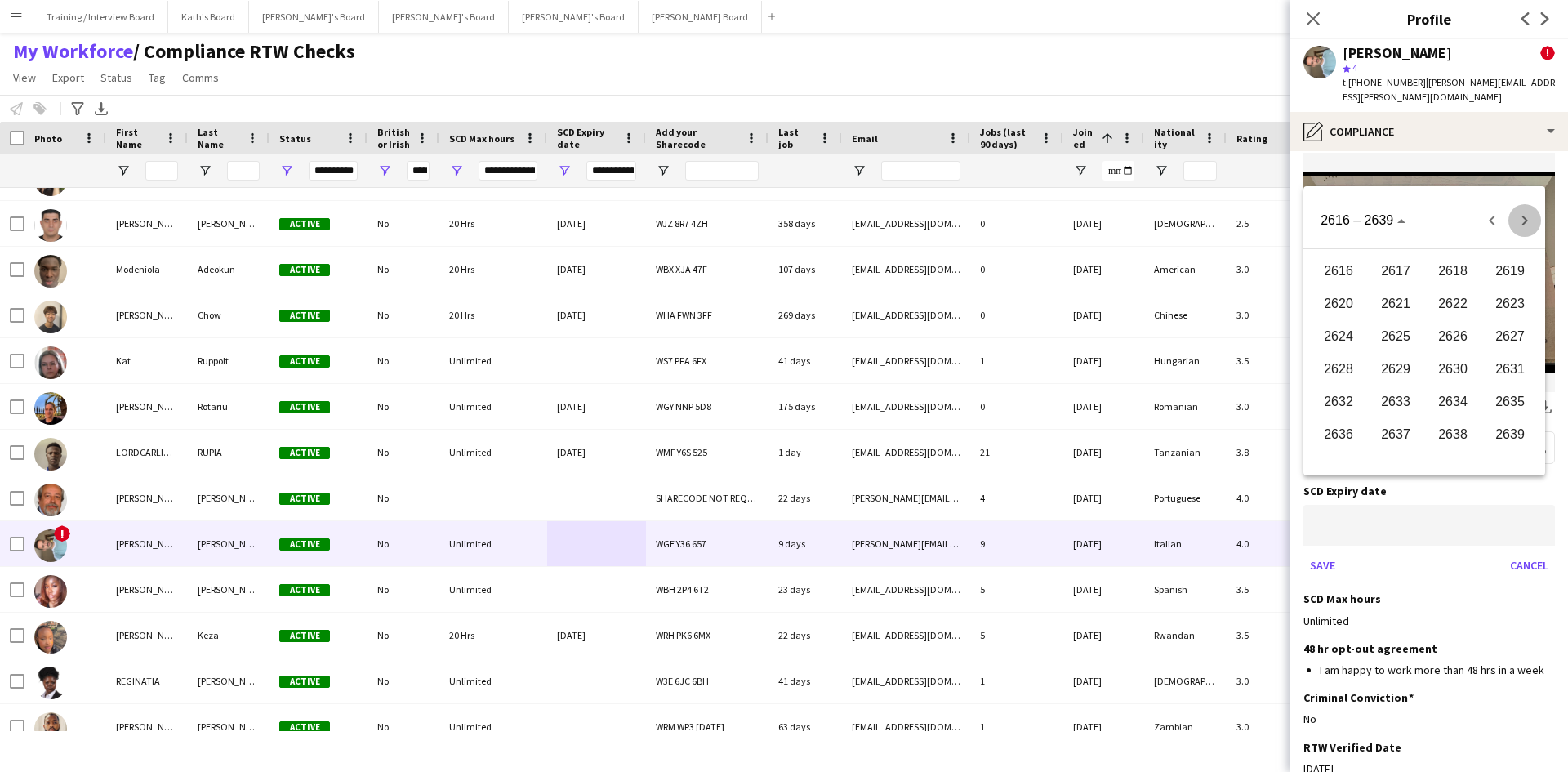
click at [1519, 220] on span "Next 24 years" at bounding box center [1524, 220] width 33 height 33
click at [1518, 221] on span "Next 24 years" at bounding box center [1524, 220] width 33 height 33
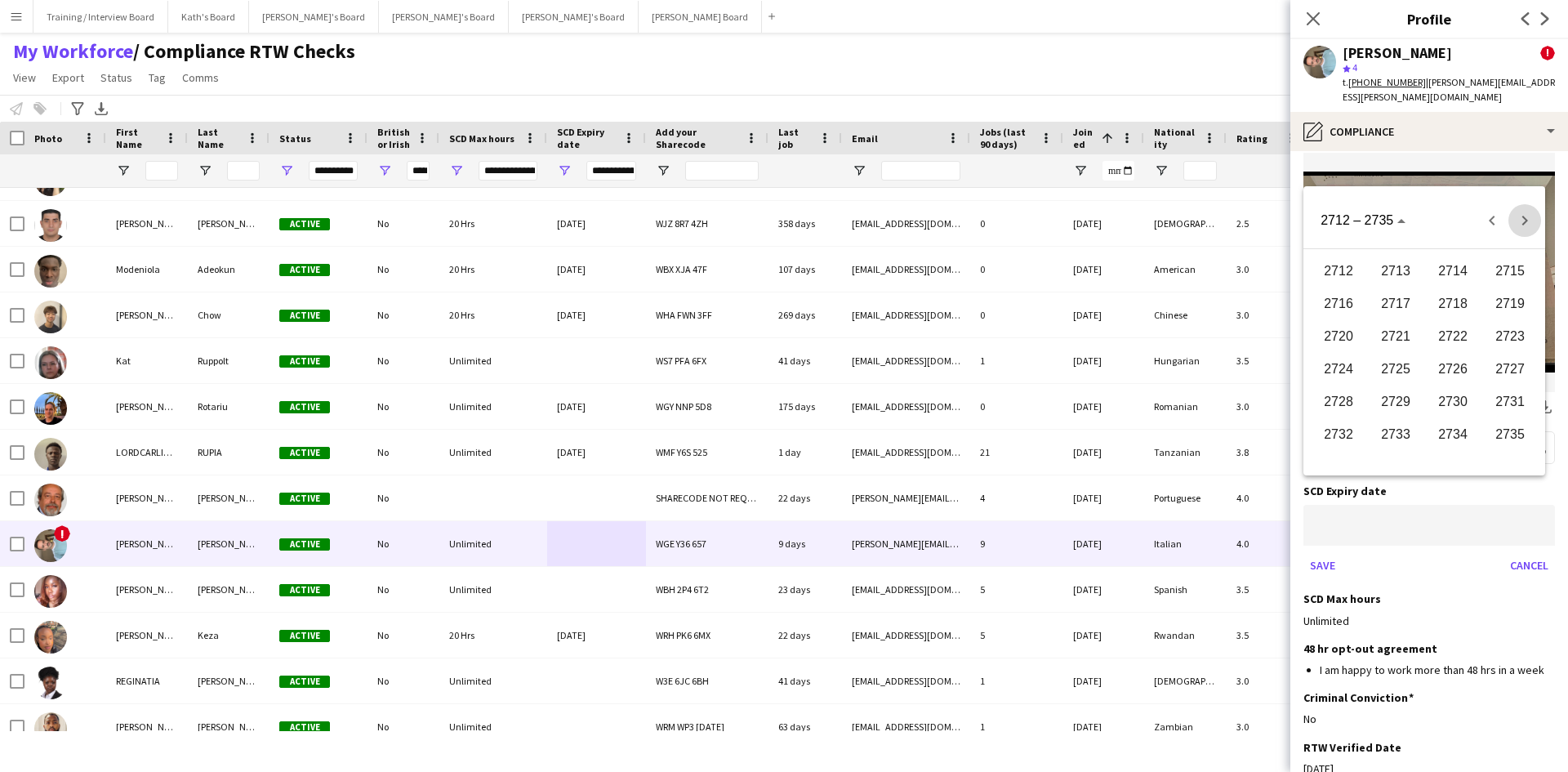
click at [1518, 221] on span "Next 24 years" at bounding box center [1524, 220] width 33 height 33
click at [1517, 221] on span "Next 24 years" at bounding box center [1524, 220] width 33 height 33
click at [1517, 220] on span "Next 24 years" at bounding box center [1524, 220] width 33 height 33
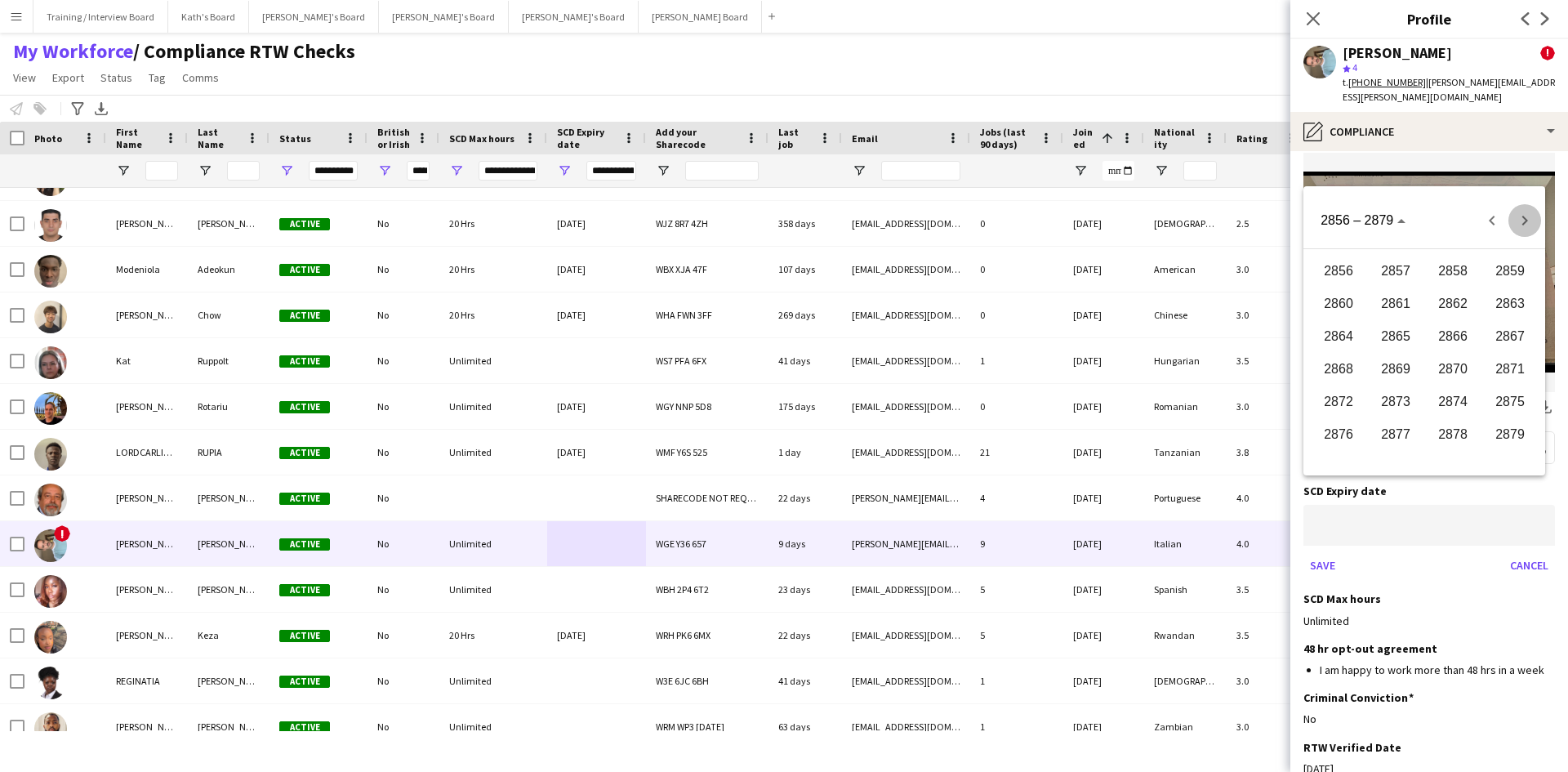
click at [1517, 220] on span "Next 24 years" at bounding box center [1524, 220] width 33 height 33
click at [1516, 220] on span "Next 24 years" at bounding box center [1524, 220] width 33 height 33
click at [1515, 220] on span "Next 24 years" at bounding box center [1524, 220] width 33 height 33
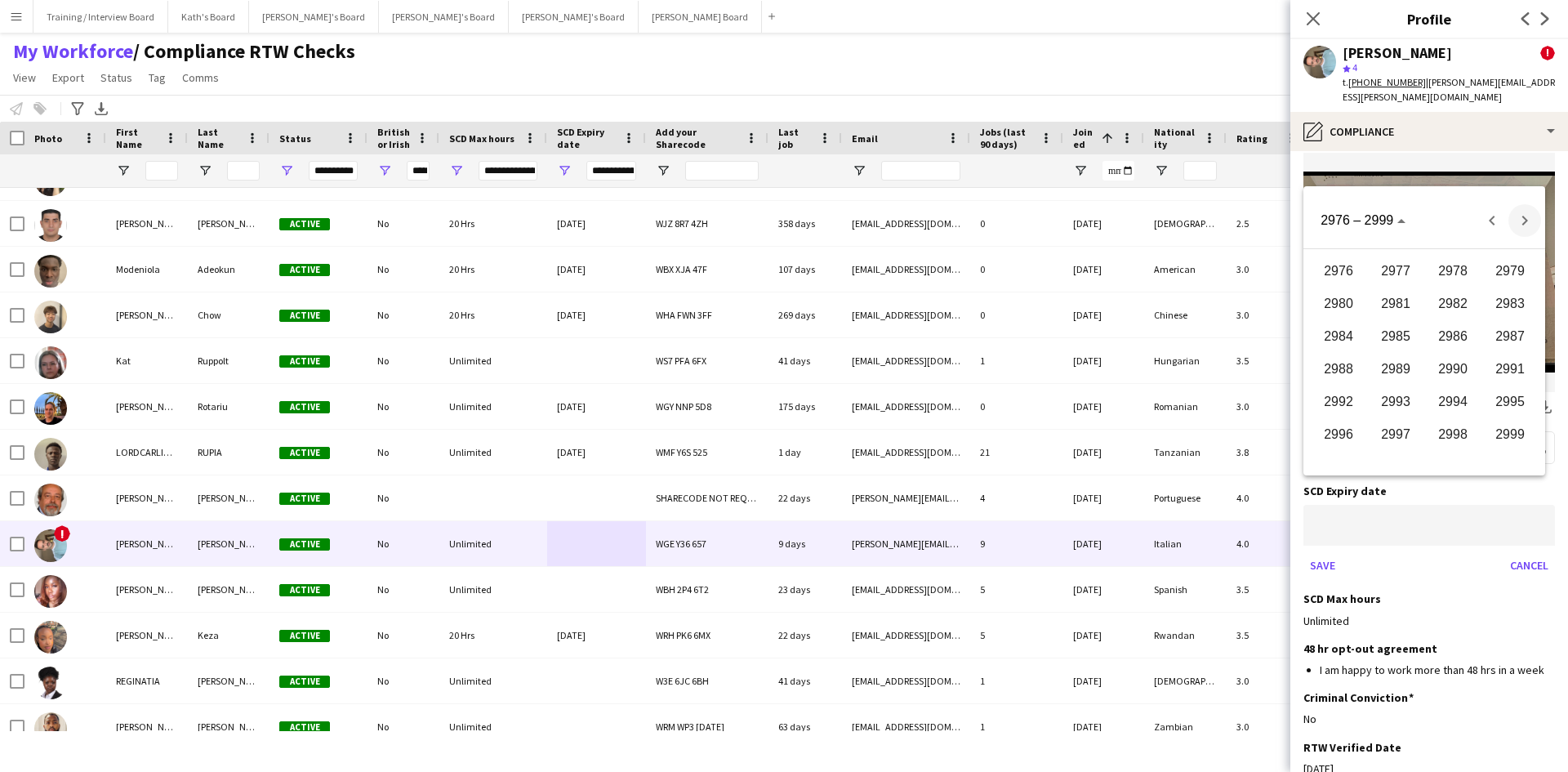
click at [1512, 219] on span "Next 24 years" at bounding box center [1524, 220] width 33 height 33
click at [1355, 265] on span "3000" at bounding box center [1338, 271] width 51 height 30
click at [1351, 306] on span "JAN" at bounding box center [1338, 305] width 51 height 30
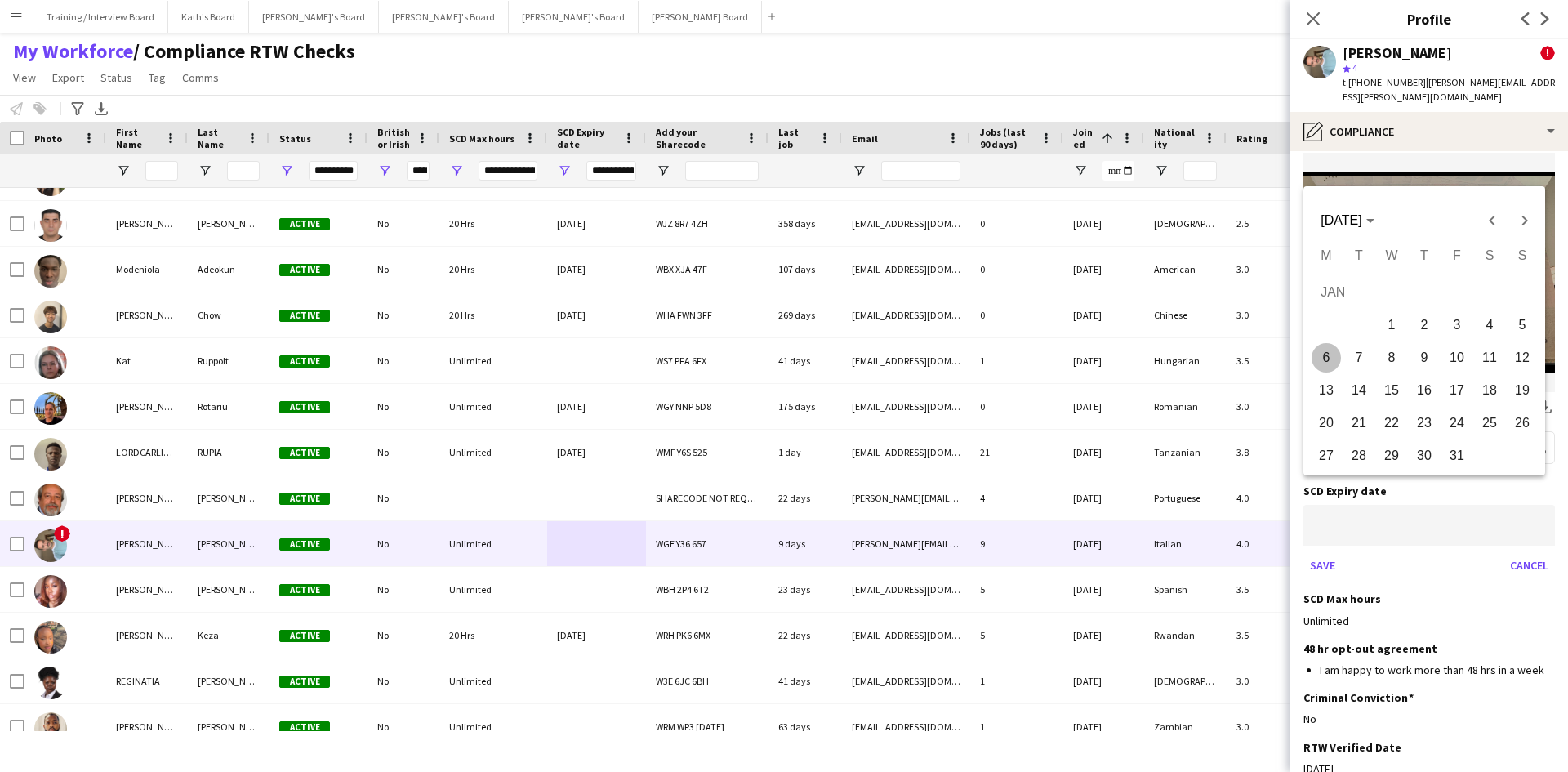
click at [1399, 331] on span "1" at bounding box center [1392, 325] width 30 height 30
type input "**********"
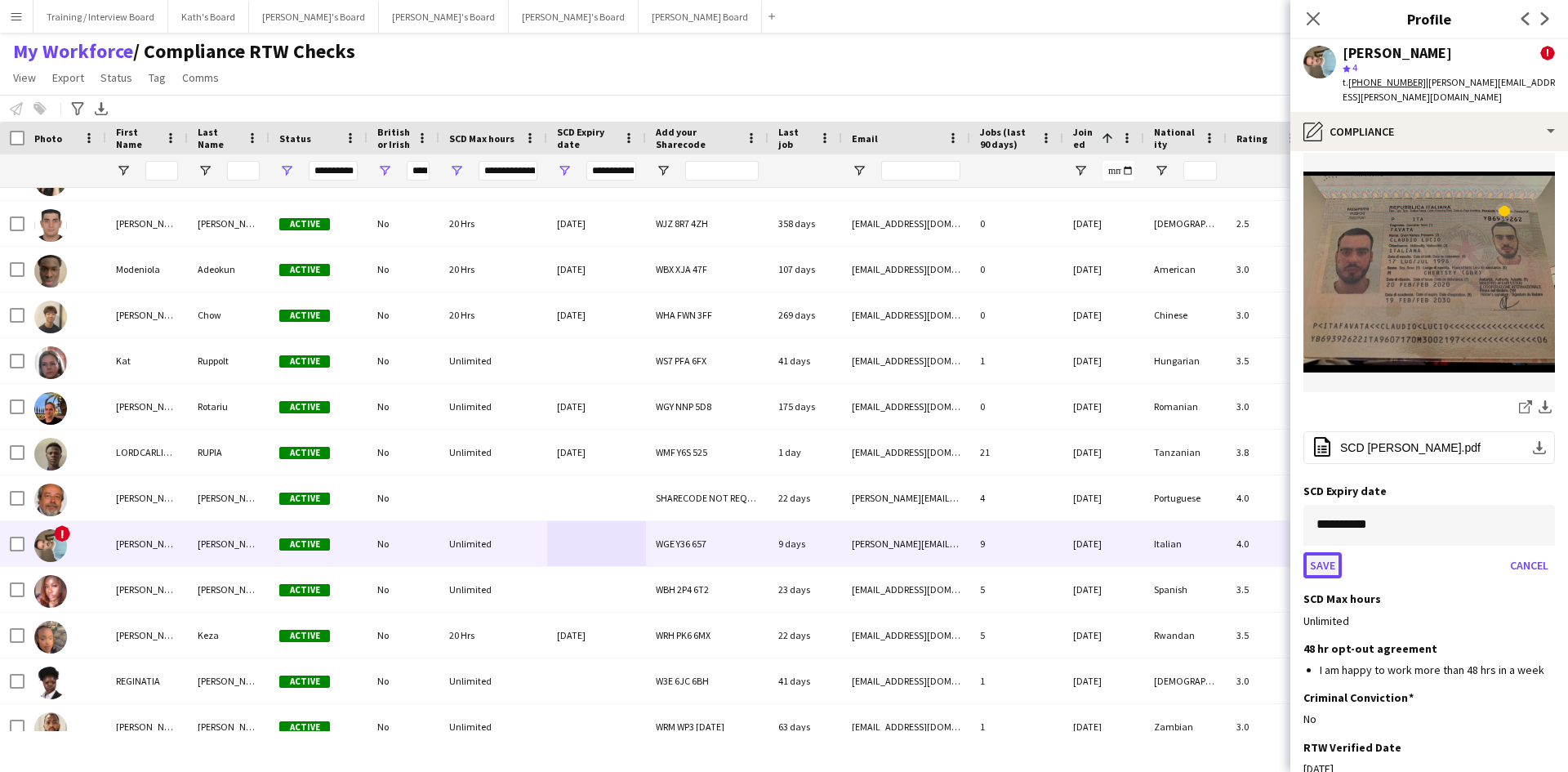
click at [1332, 552] on button "Save" at bounding box center [1322, 565] width 38 height 26
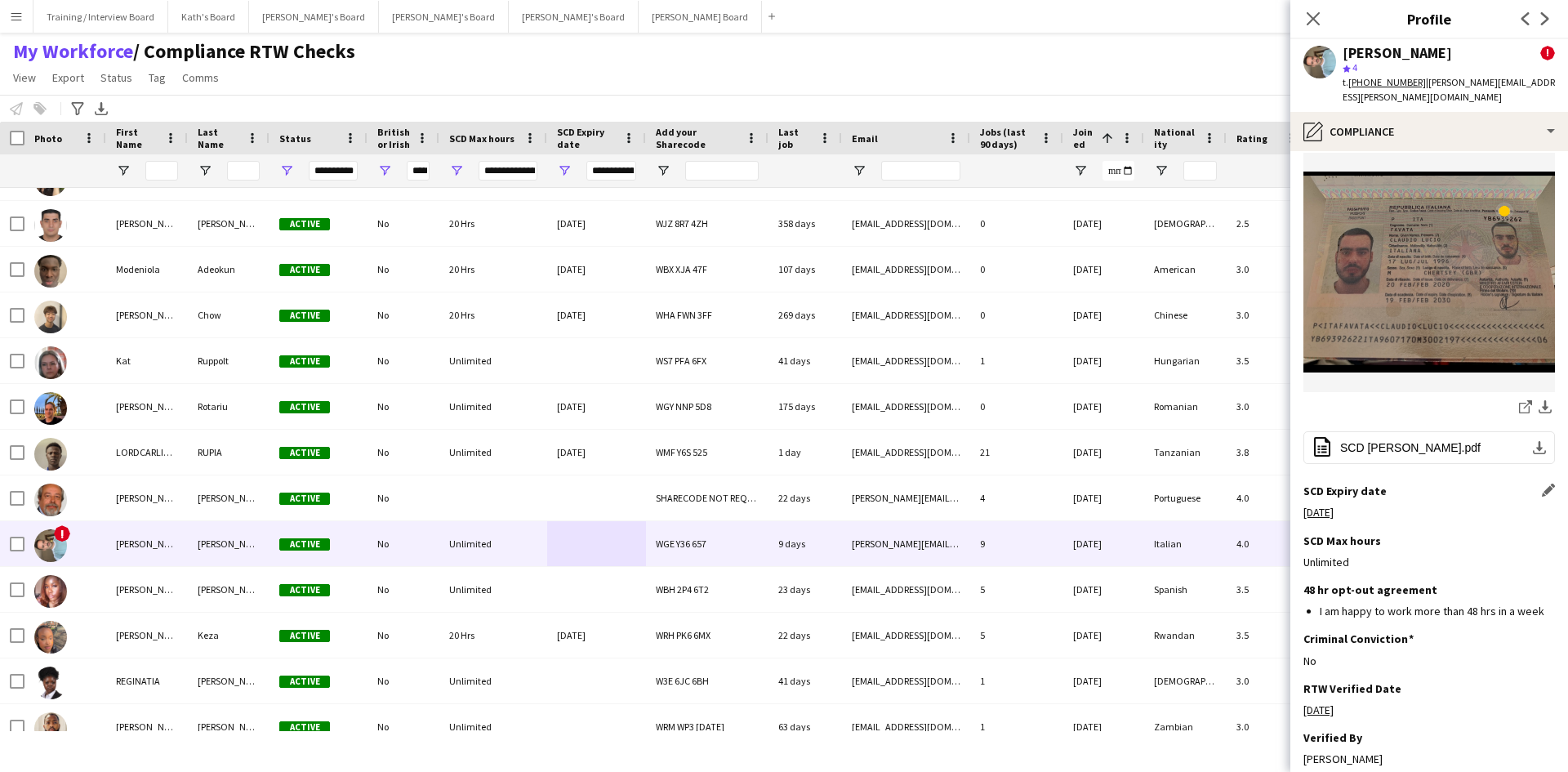
drag, startPoint x: 1311, startPoint y: 12, endPoint x: 634, endPoint y: 512, distance: 841.6
click at [1312, 12] on icon "Close pop-in" at bounding box center [1313, 19] width 13 height 13
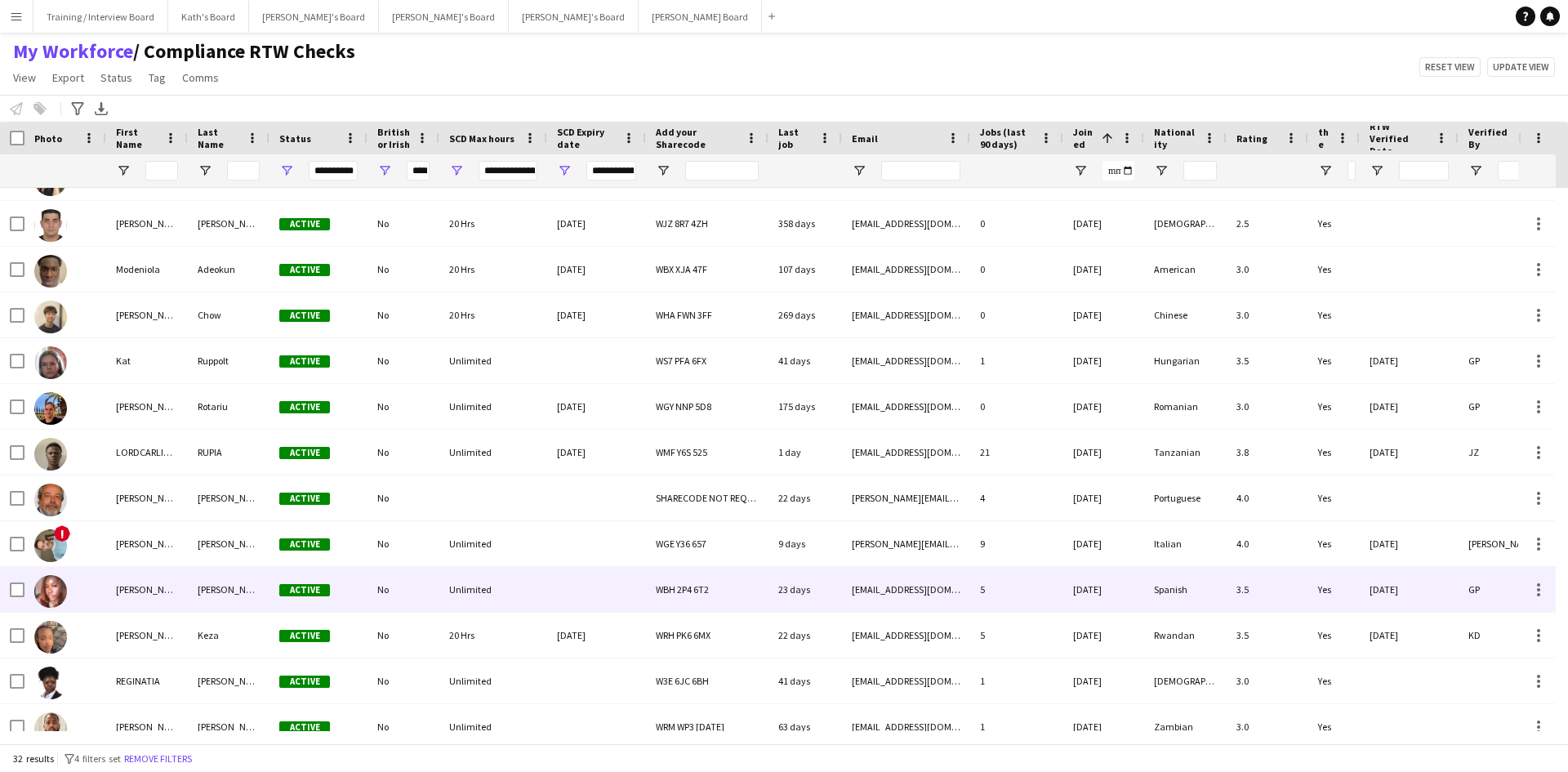
click at [591, 589] on div at bounding box center [597, 589] width 99 height 45
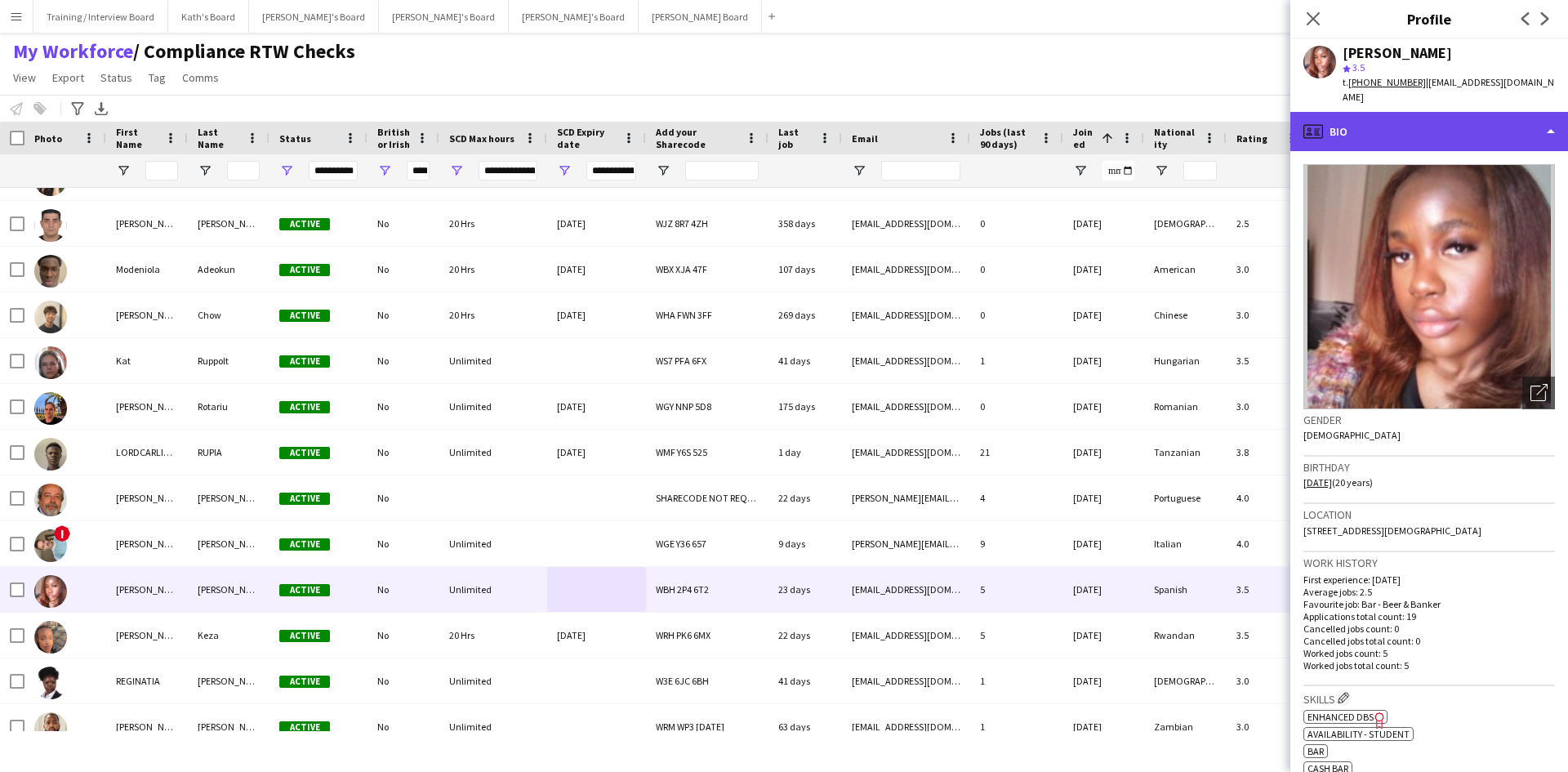
click at [1449, 115] on div "profile Bio" at bounding box center [1429, 131] width 277 height 39
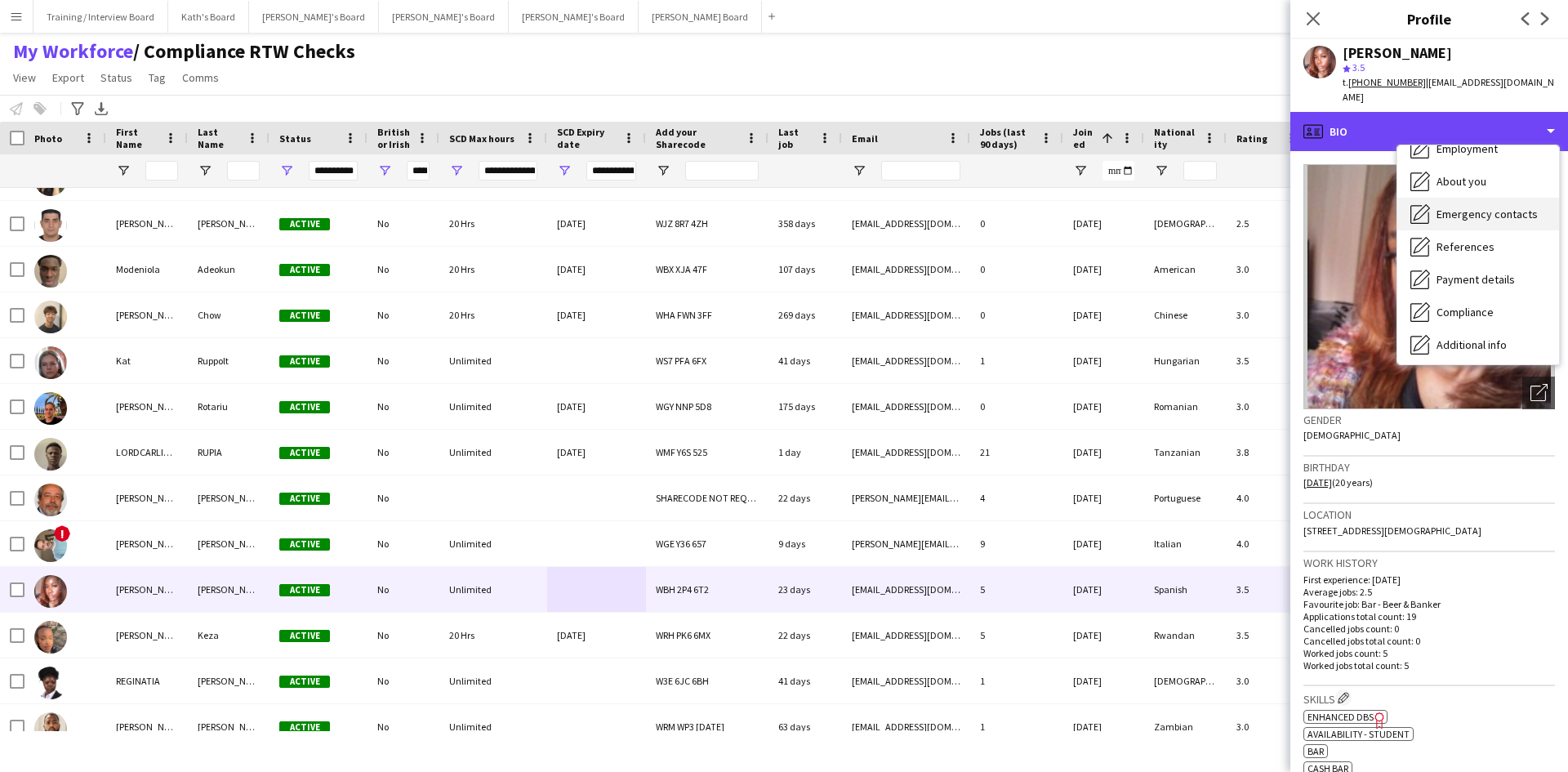
scroll to position [163, 0]
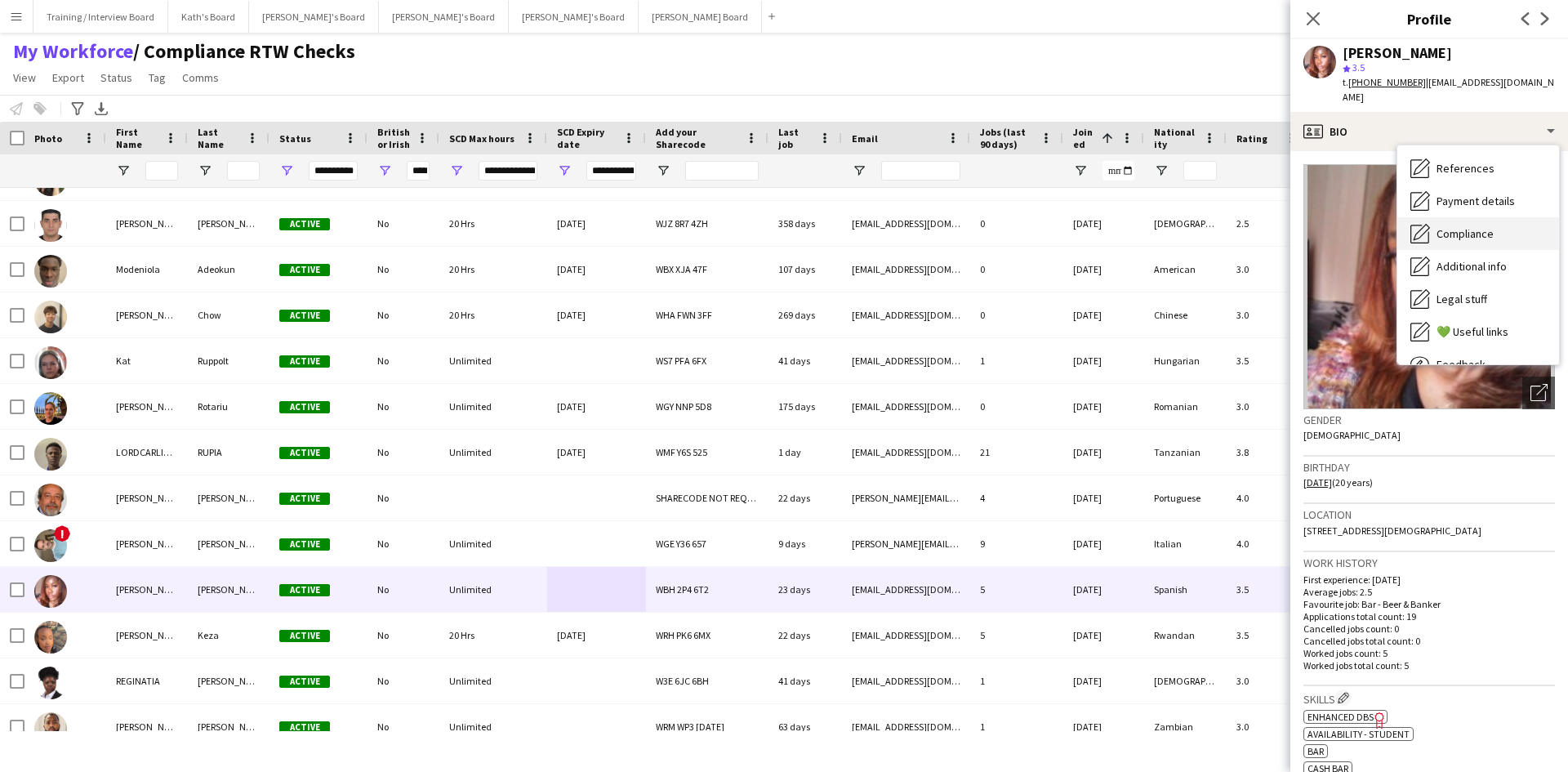
click at [1488, 226] on span "Compliance" at bounding box center [1465, 234] width 57 height 15
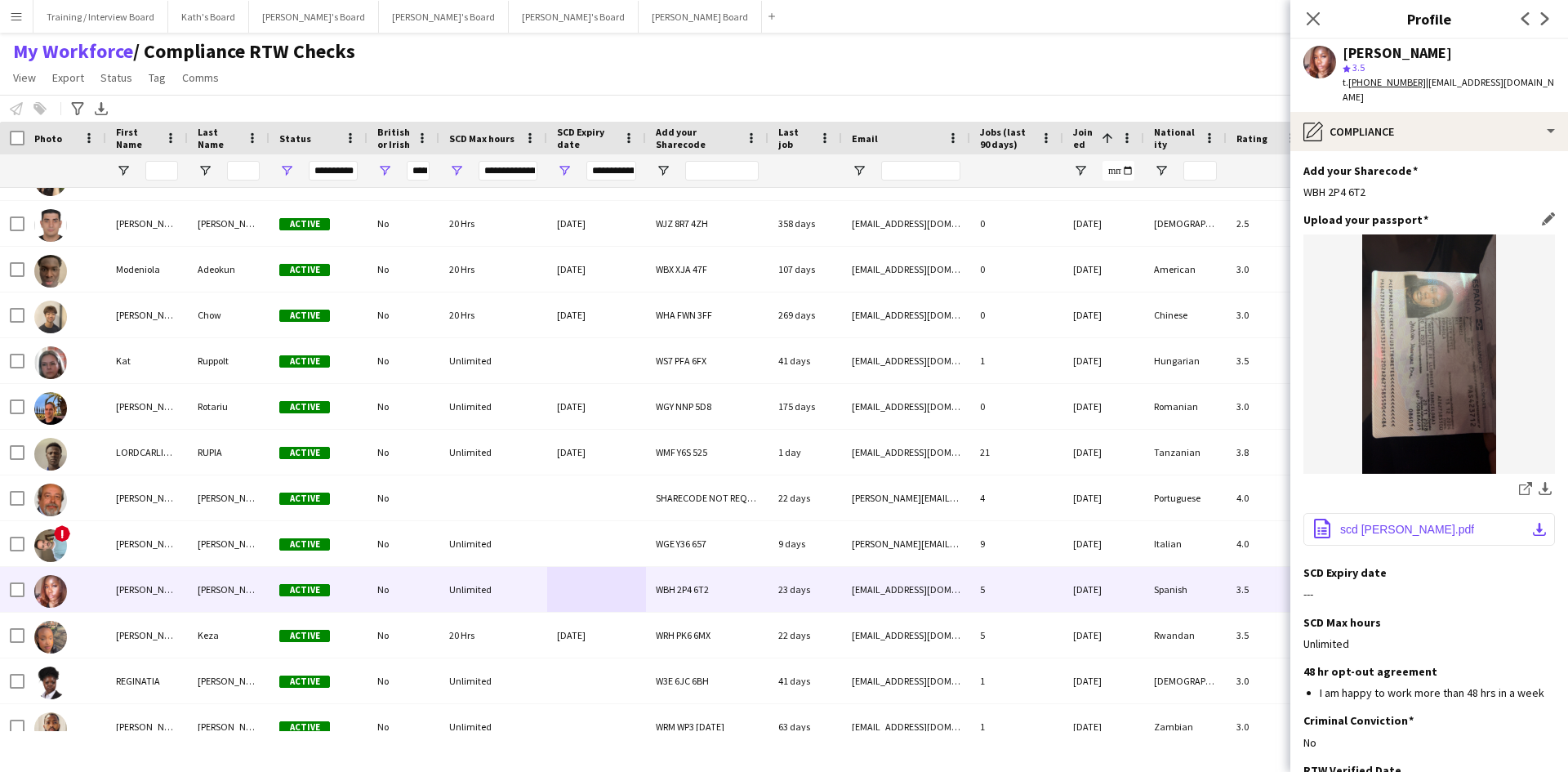
click at [1426, 522] on span "scd [PERSON_NAME].pdf" at bounding box center [1407, 529] width 134 height 13
click at [1542, 565] on app-icon "Edit this field" at bounding box center [1548, 572] width 13 height 13
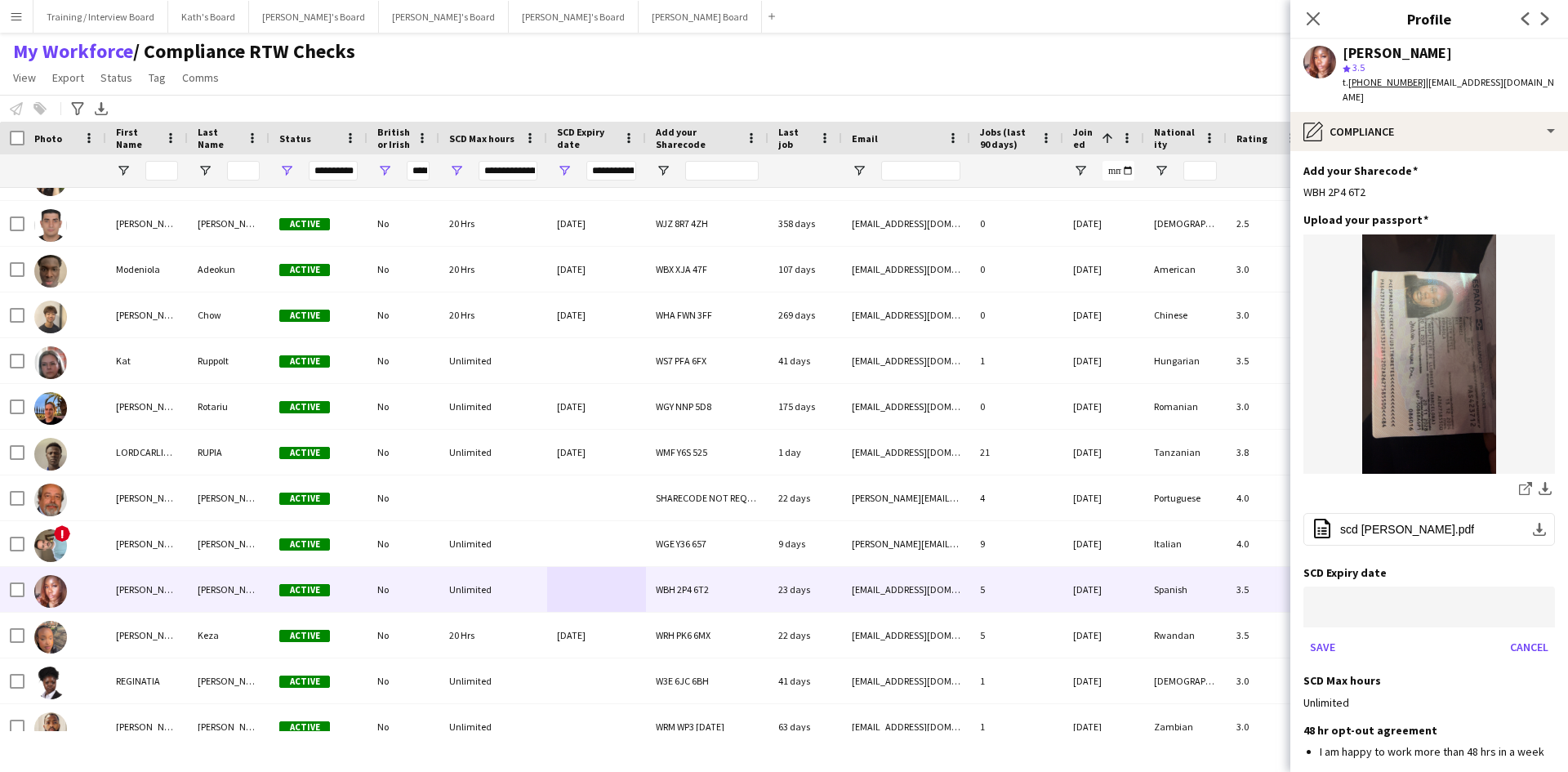
click at [1361, 582] on body "Menu Boards Boards Boards All jobs Status Workforce Workforce My Workforce Recr…" at bounding box center [784, 386] width 1568 height 772
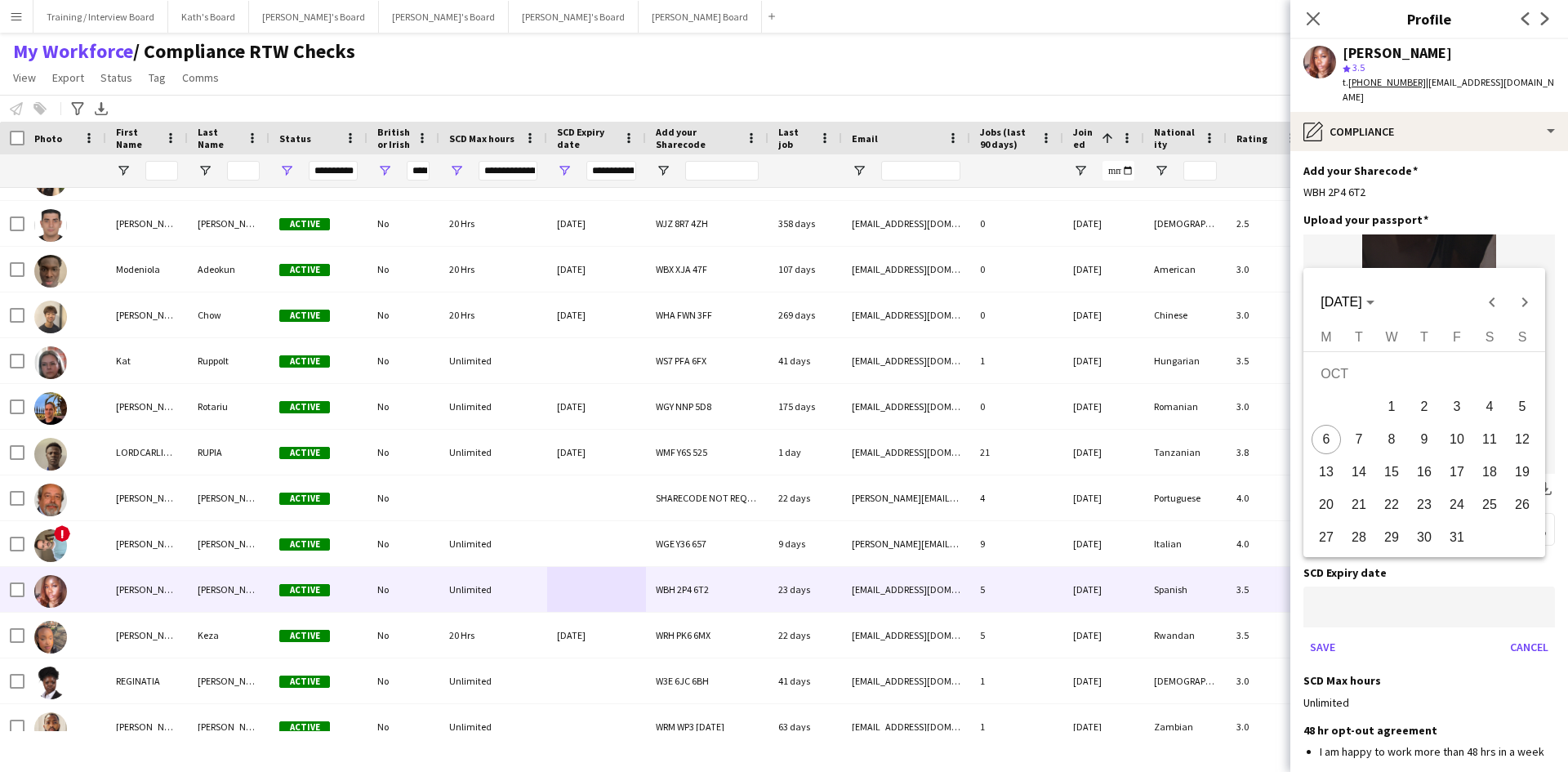
click at [1350, 582] on div at bounding box center [784, 386] width 1568 height 772
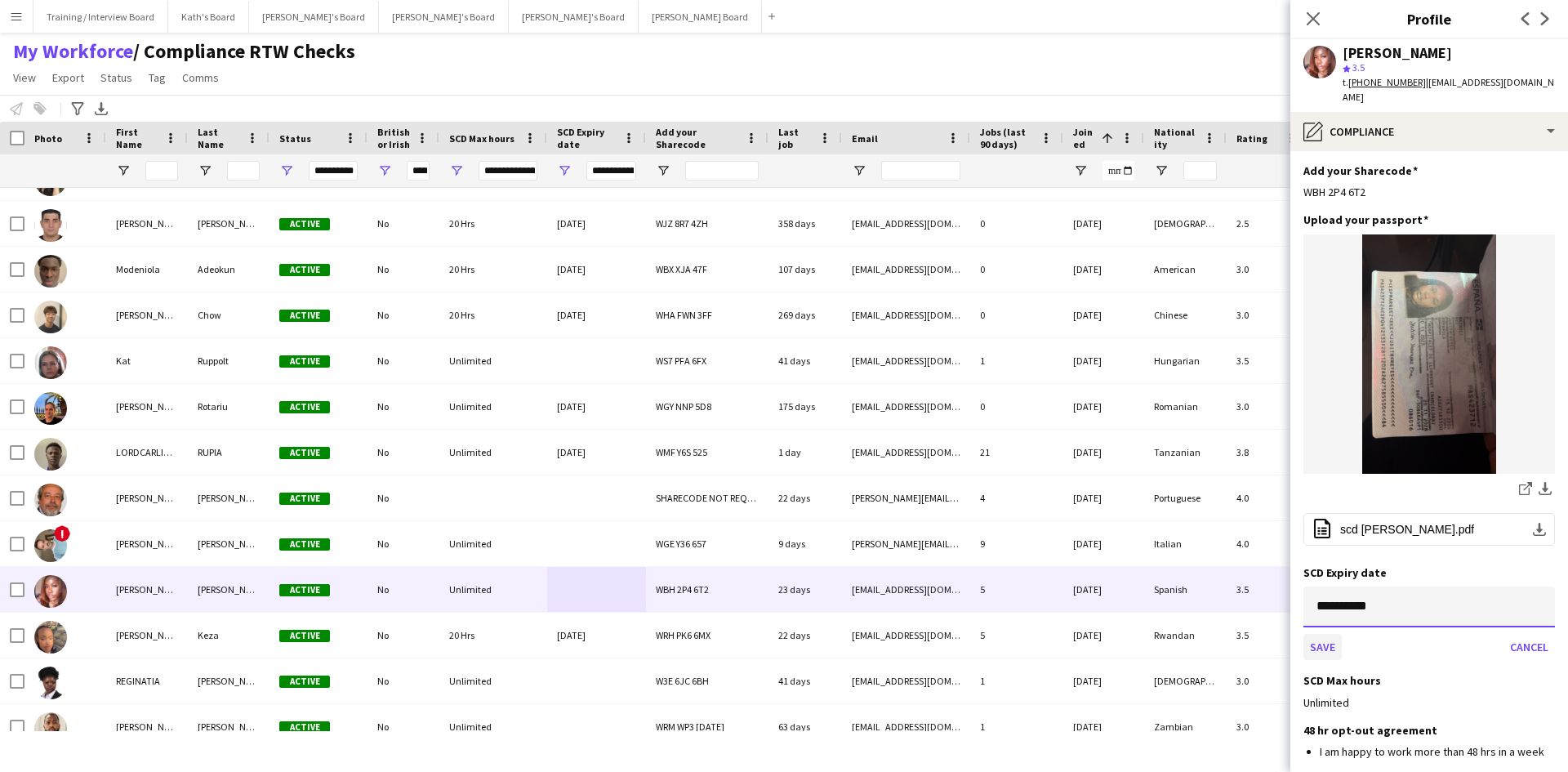
type input "**********"
click at [1315, 634] on button "Save" at bounding box center [1322, 647] width 38 height 26
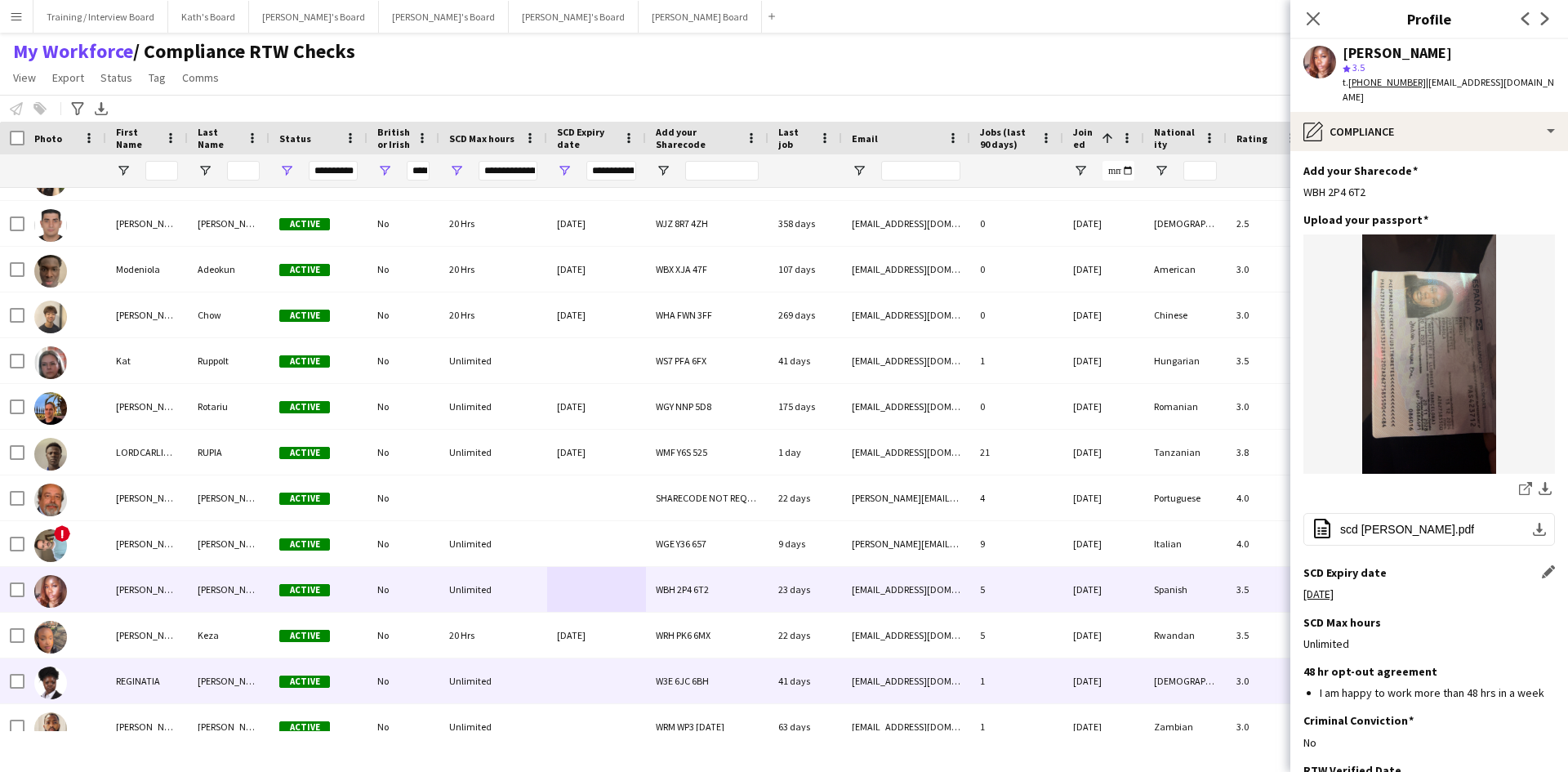
click at [559, 679] on div at bounding box center [597, 681] width 99 height 45
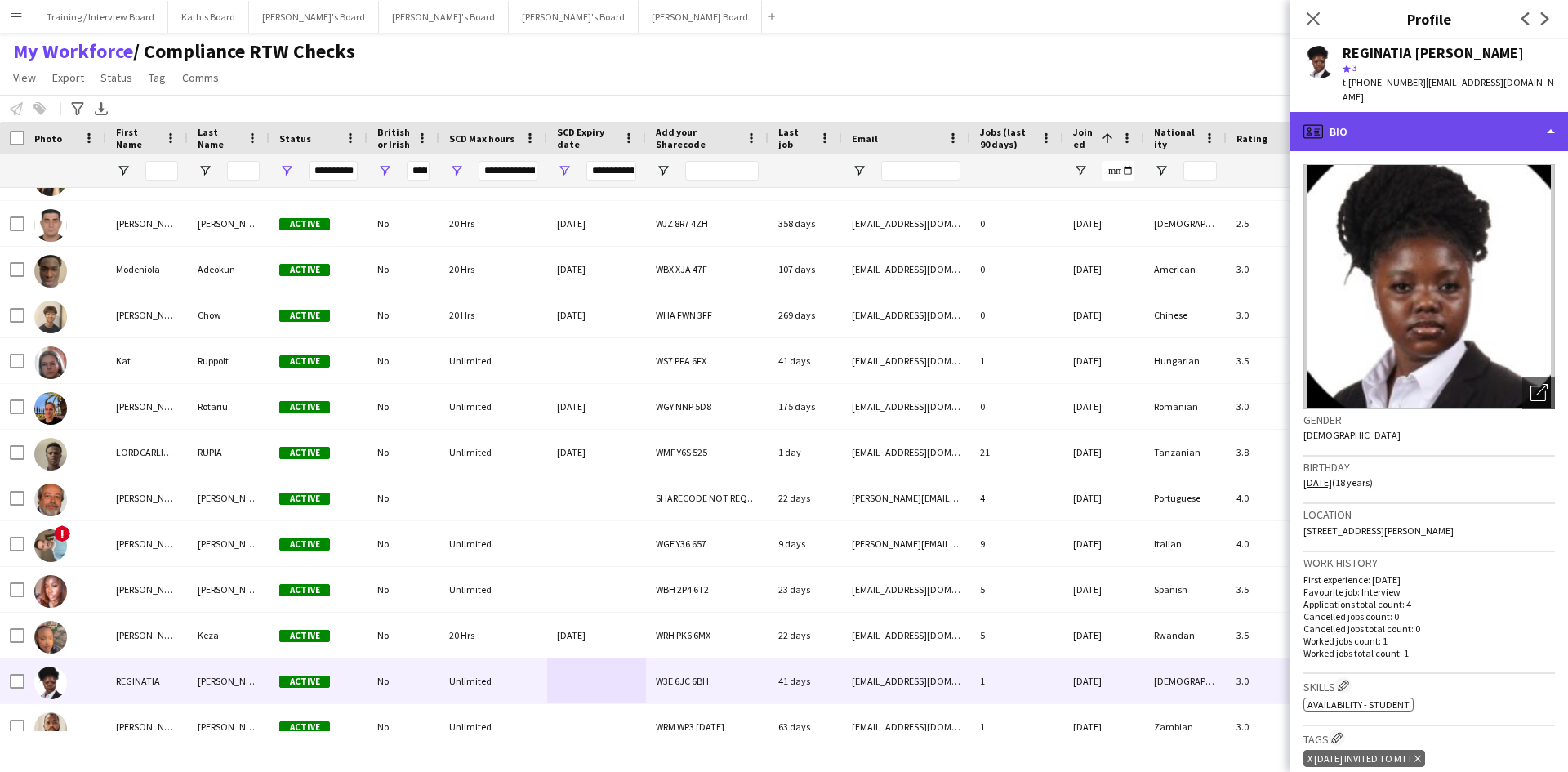
click at [1426, 112] on div "profile Bio" at bounding box center [1429, 131] width 277 height 39
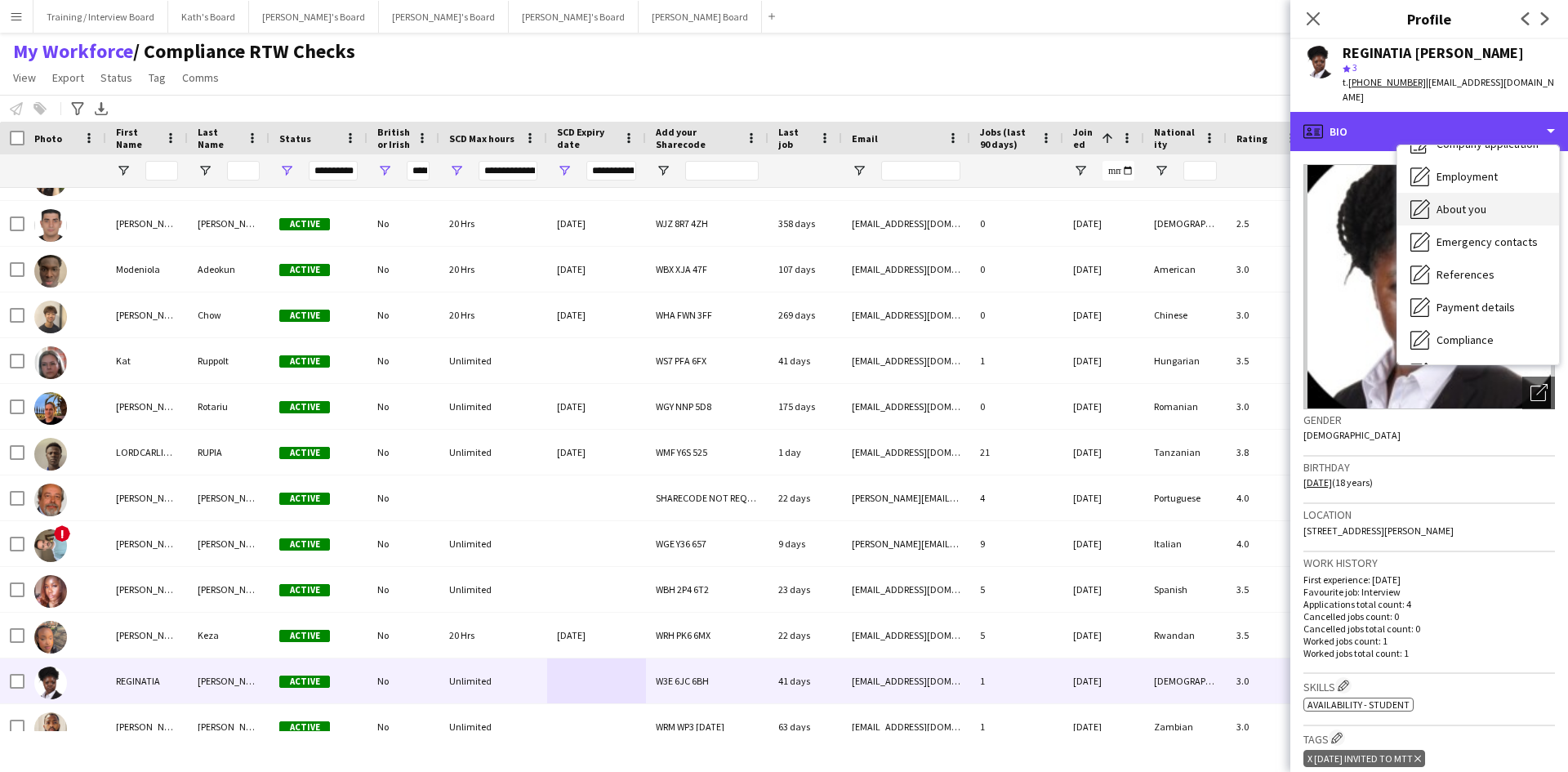
scroll to position [82, 0]
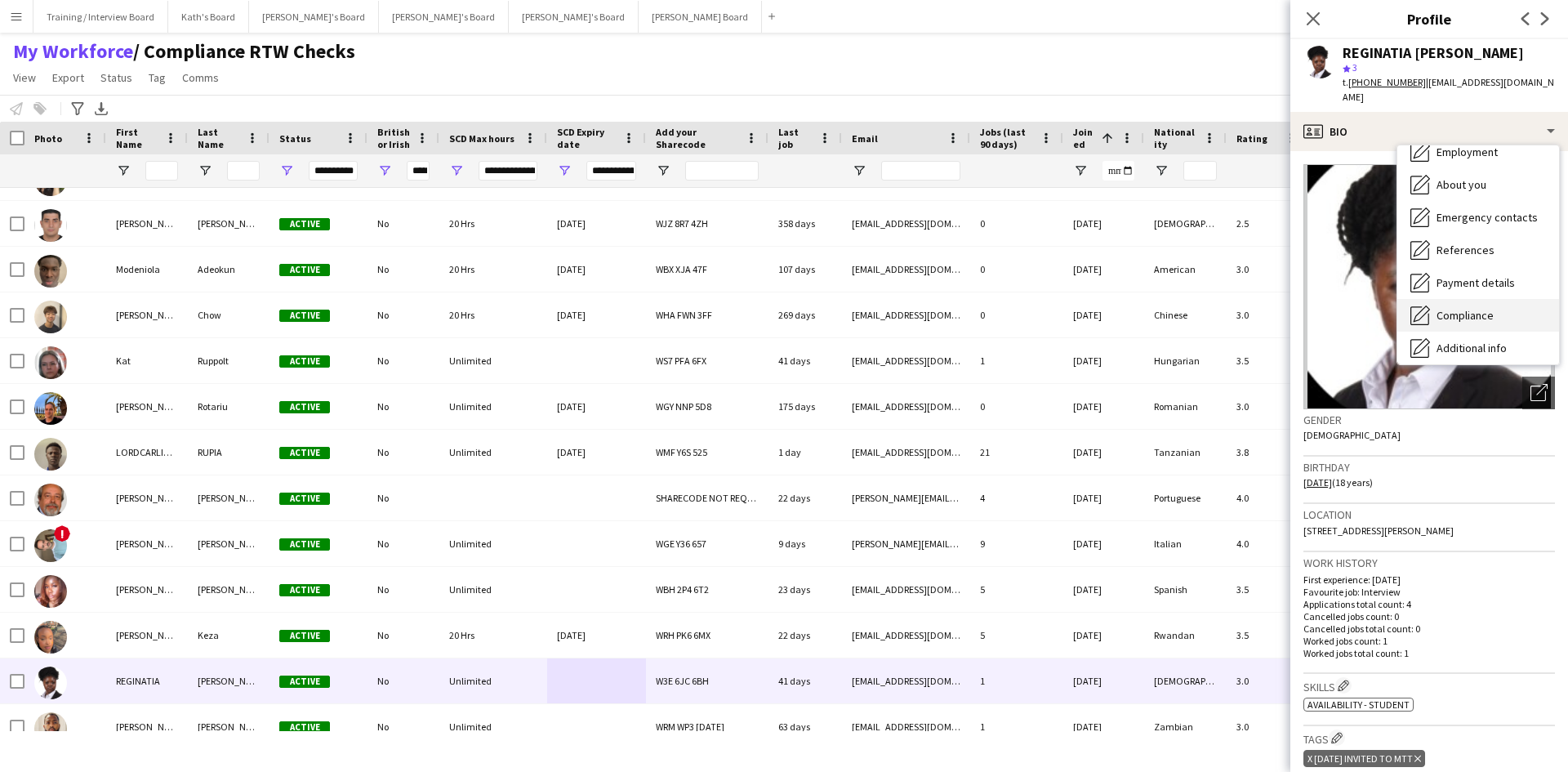
click at [1480, 308] on span "Compliance" at bounding box center [1465, 316] width 57 height 15
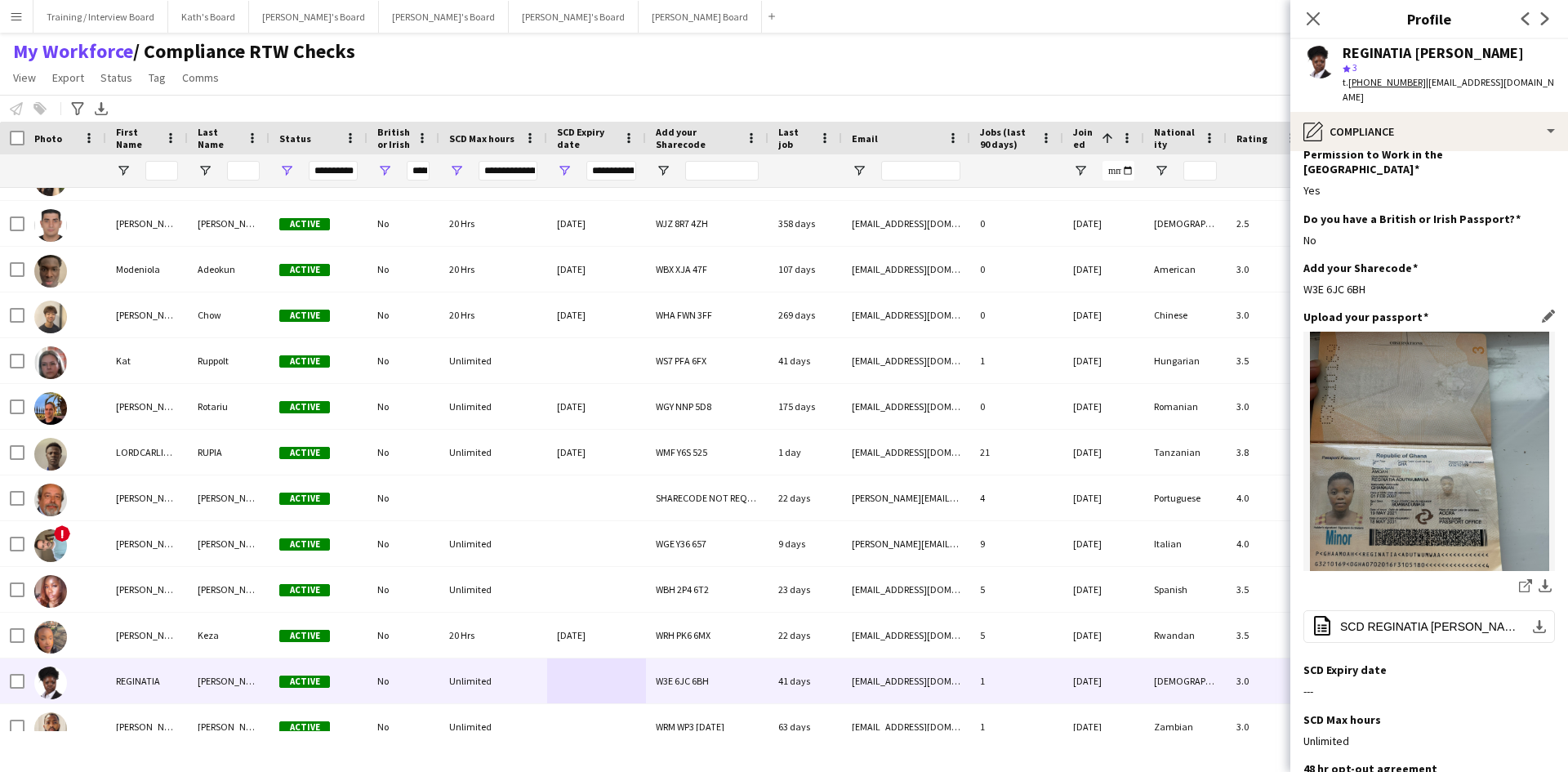
scroll to position [163, 0]
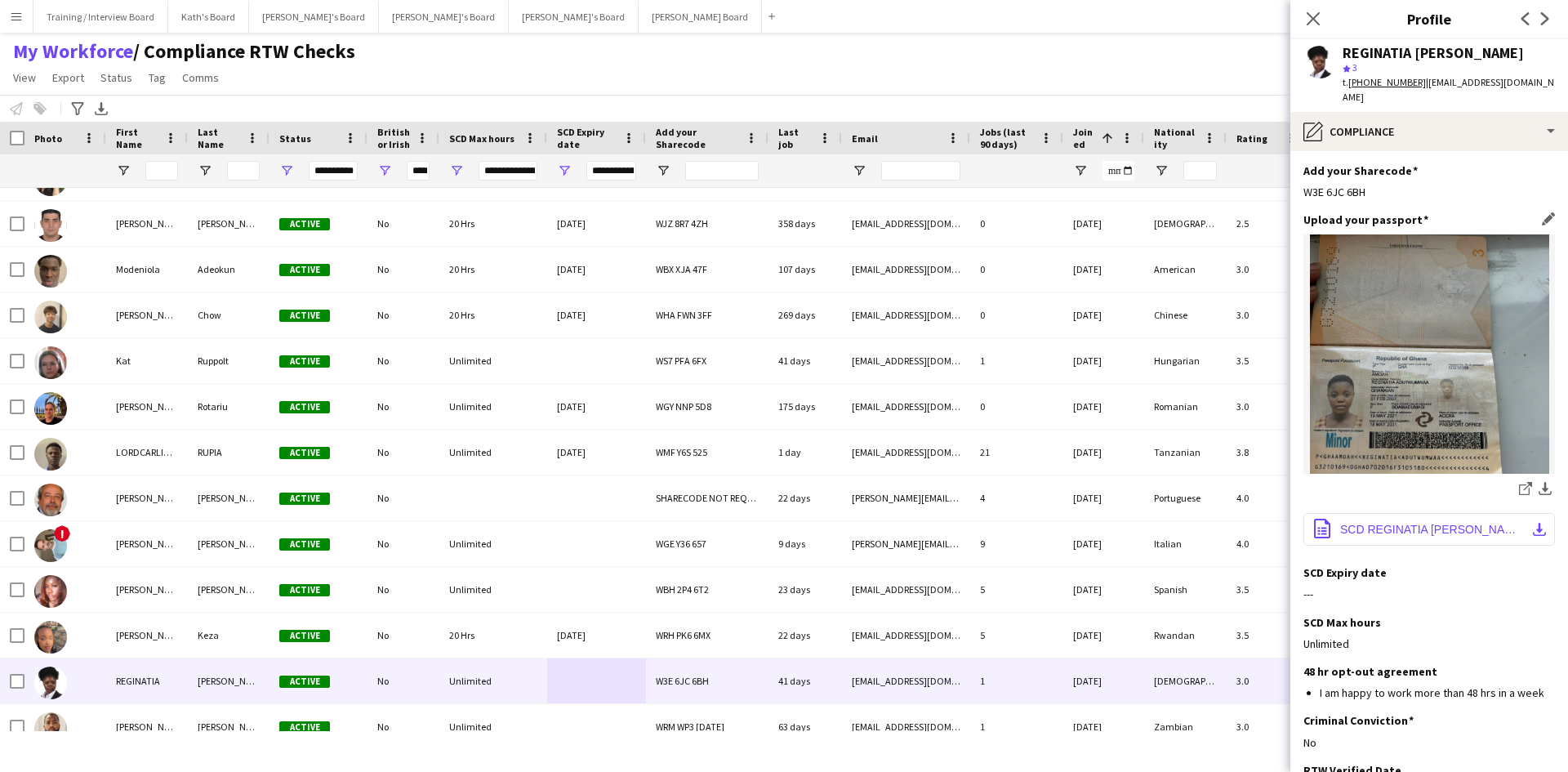
click at [1399, 522] on span "SCD REGINATIA [PERSON_NAME].pdf" at bounding box center [1432, 529] width 184 height 13
drag, startPoint x: 1532, startPoint y: 543, endPoint x: 1509, endPoint y: 545, distance: 23.1
click at [1542, 565] on app-icon "Edit this field" at bounding box center [1548, 572] width 13 height 13
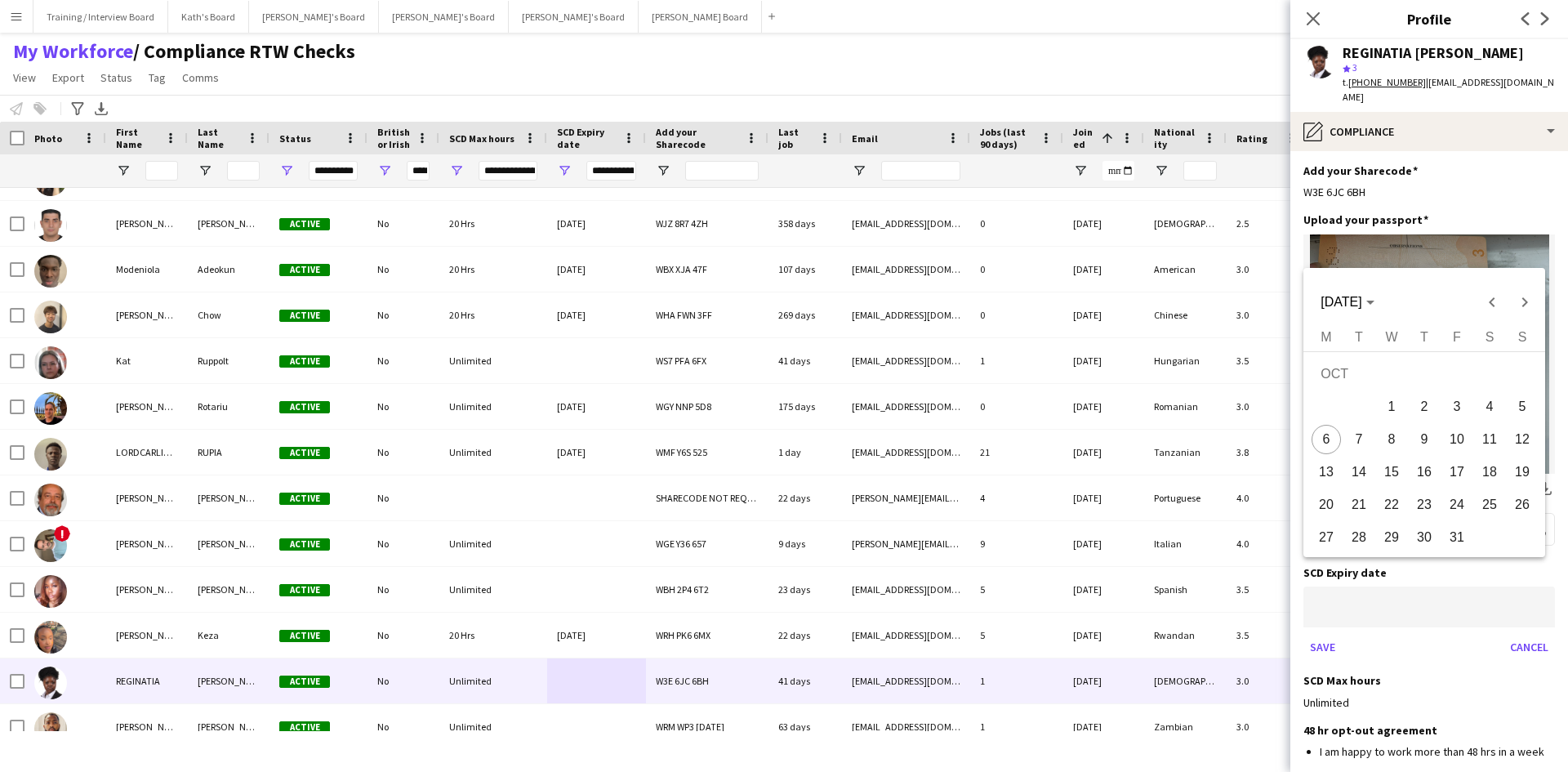
click at [1399, 573] on body "Menu Boards Boards Boards All jobs Status Workforce Workforce My Workforce Recr…" at bounding box center [784, 386] width 1568 height 772
click at [1384, 576] on div at bounding box center [784, 386] width 1568 height 772
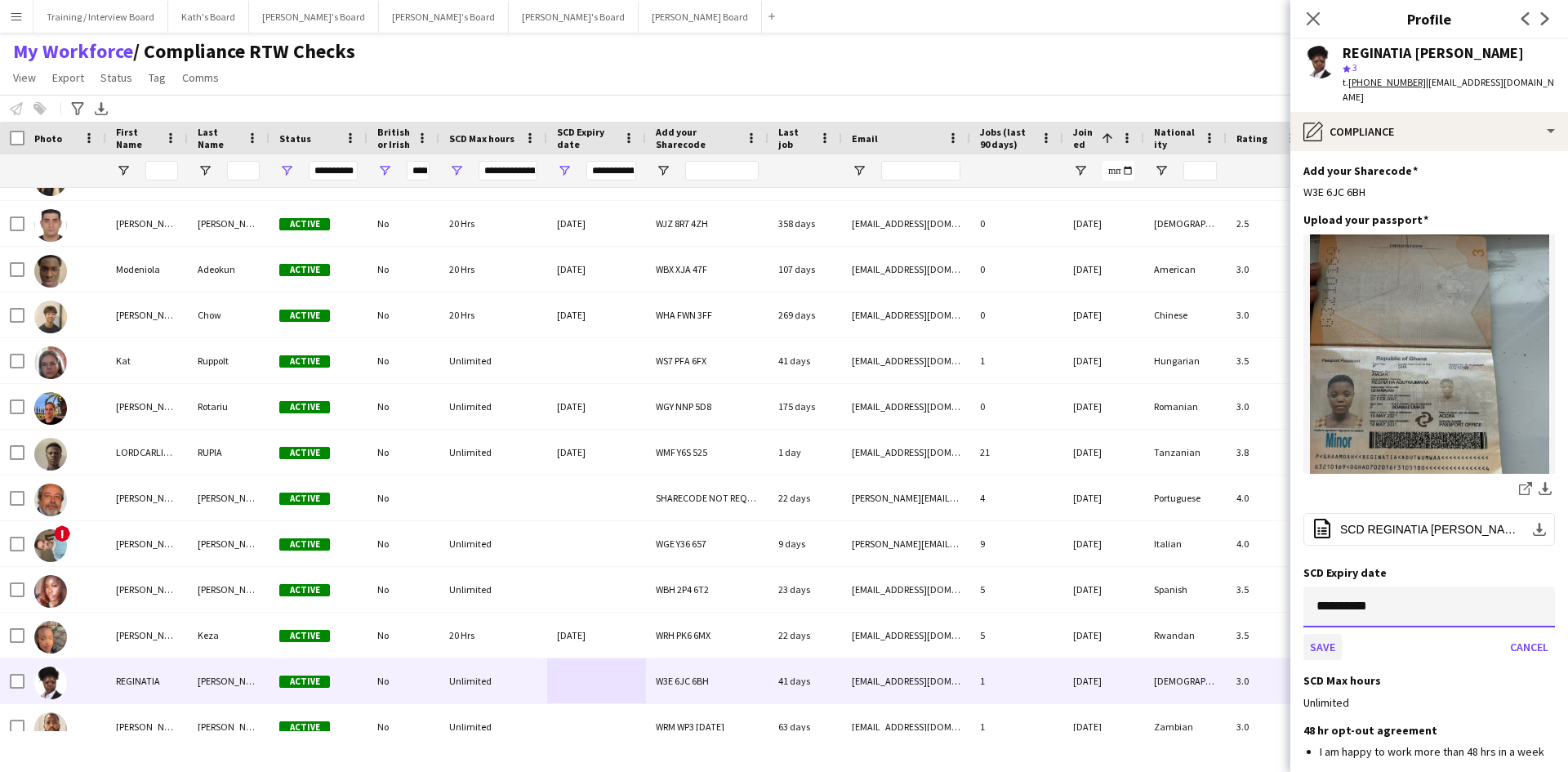
type input "**********"
click at [1326, 634] on button "Save" at bounding box center [1322, 647] width 38 height 26
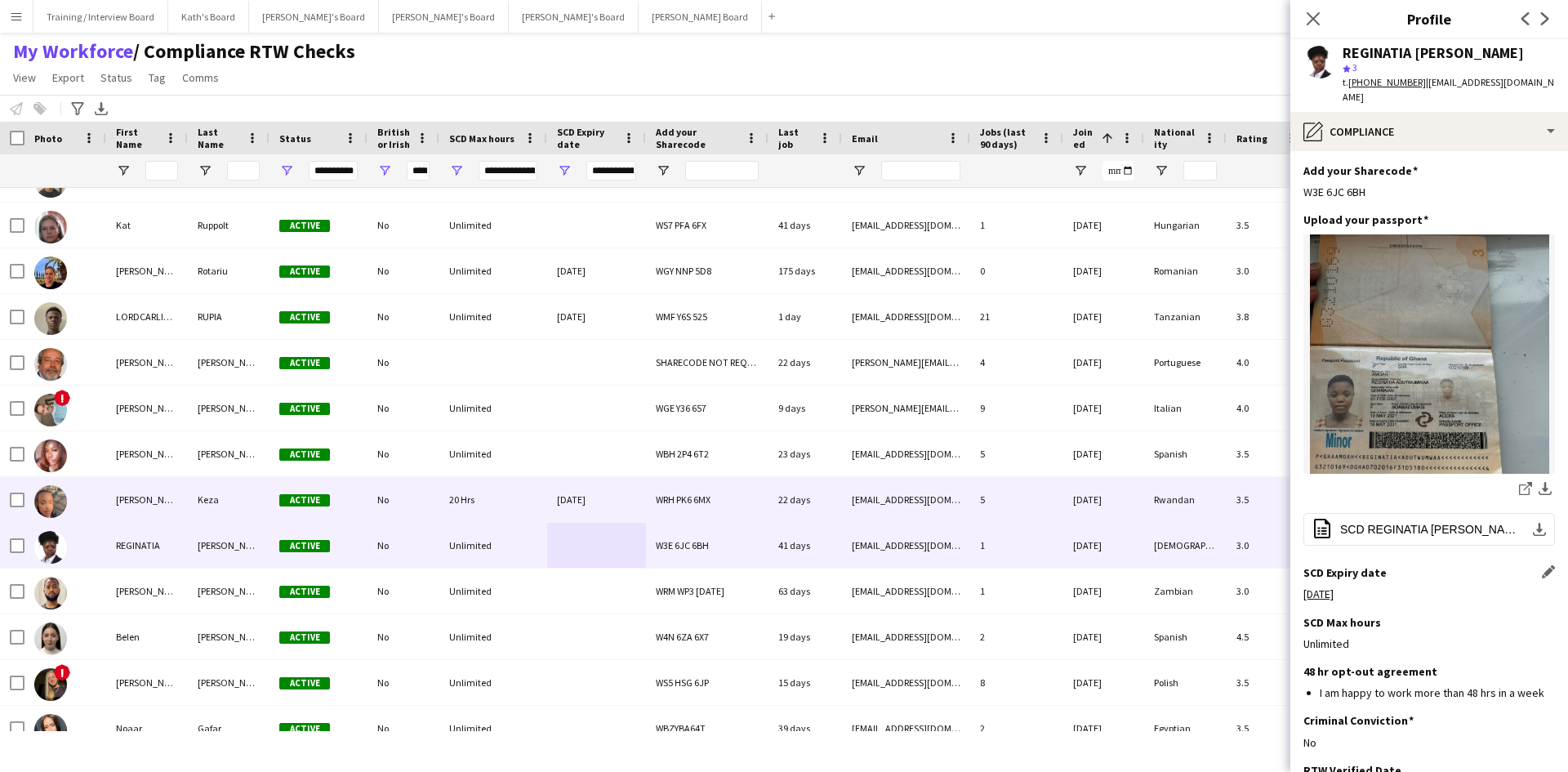
scroll to position [654, 0]
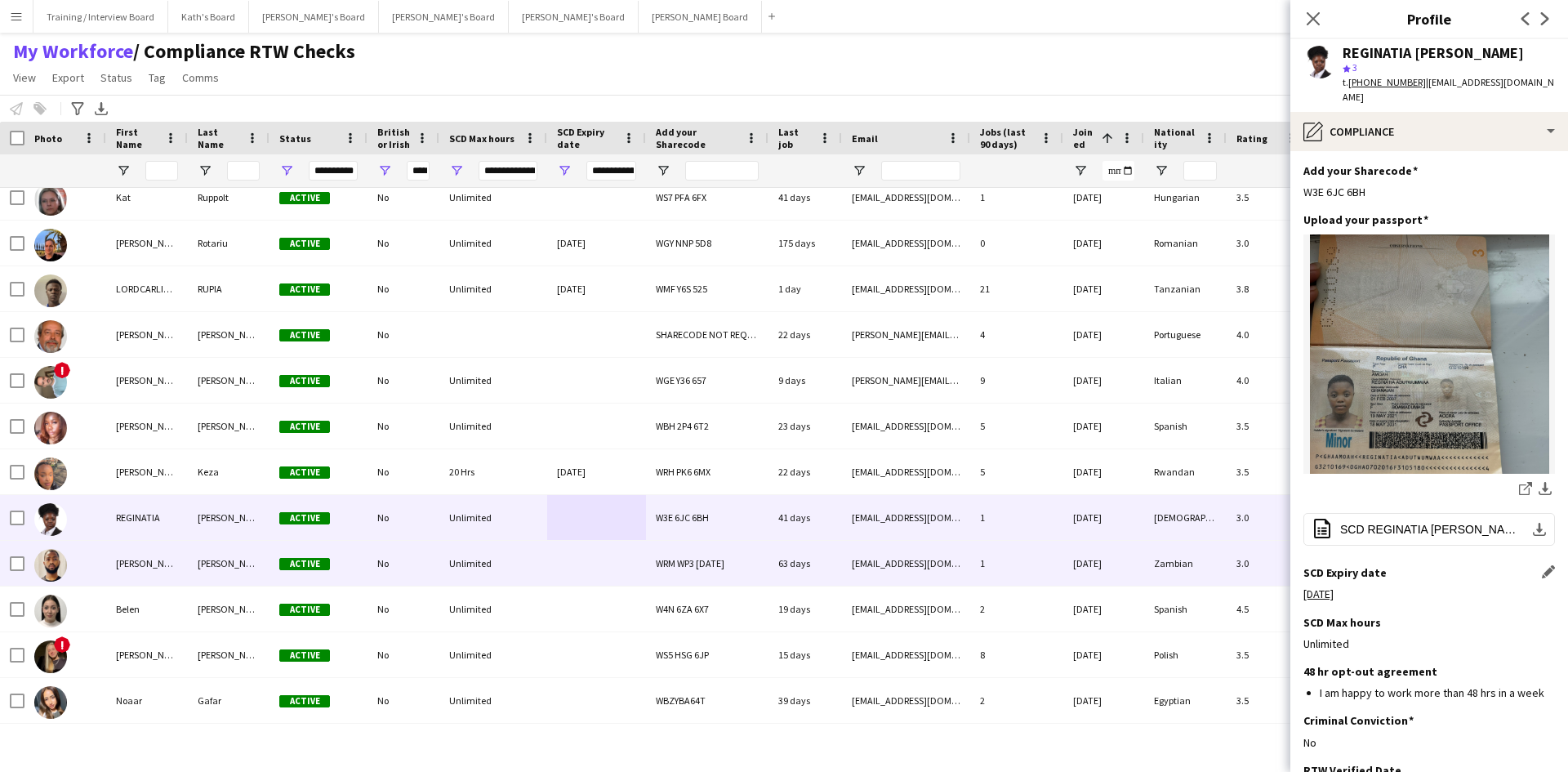
click at [592, 565] on div at bounding box center [597, 563] width 99 height 45
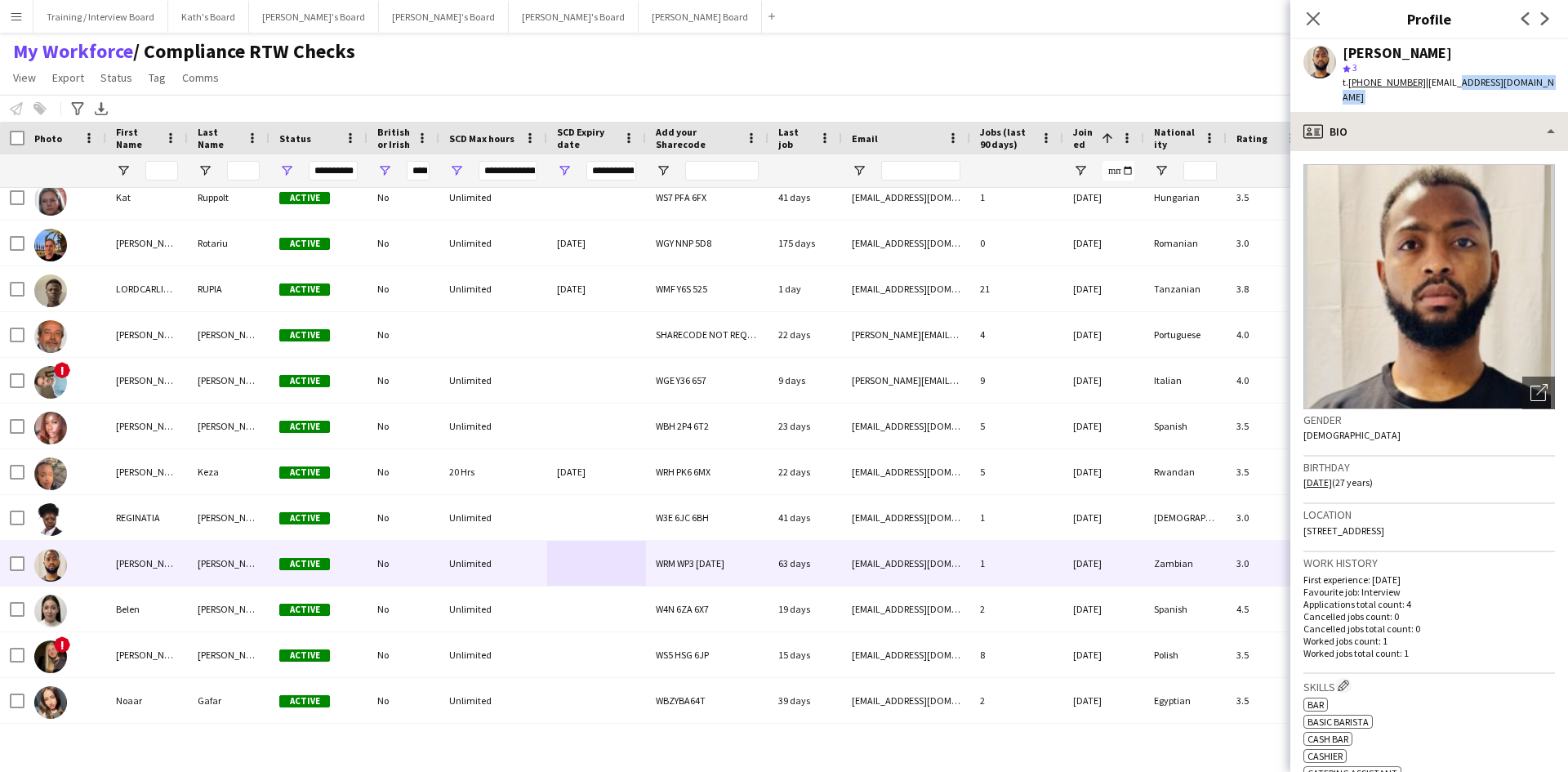
drag, startPoint x: 1449, startPoint y: 88, endPoint x: 1442, endPoint y: 108, distance: 21.2
click at [1443, 103] on app-crew-profile "Close pop-in Profile Previous Next [PERSON_NAME] star 3 t. [PHONE_NUMBER] | [EM…" at bounding box center [1429, 386] width 277 height 772
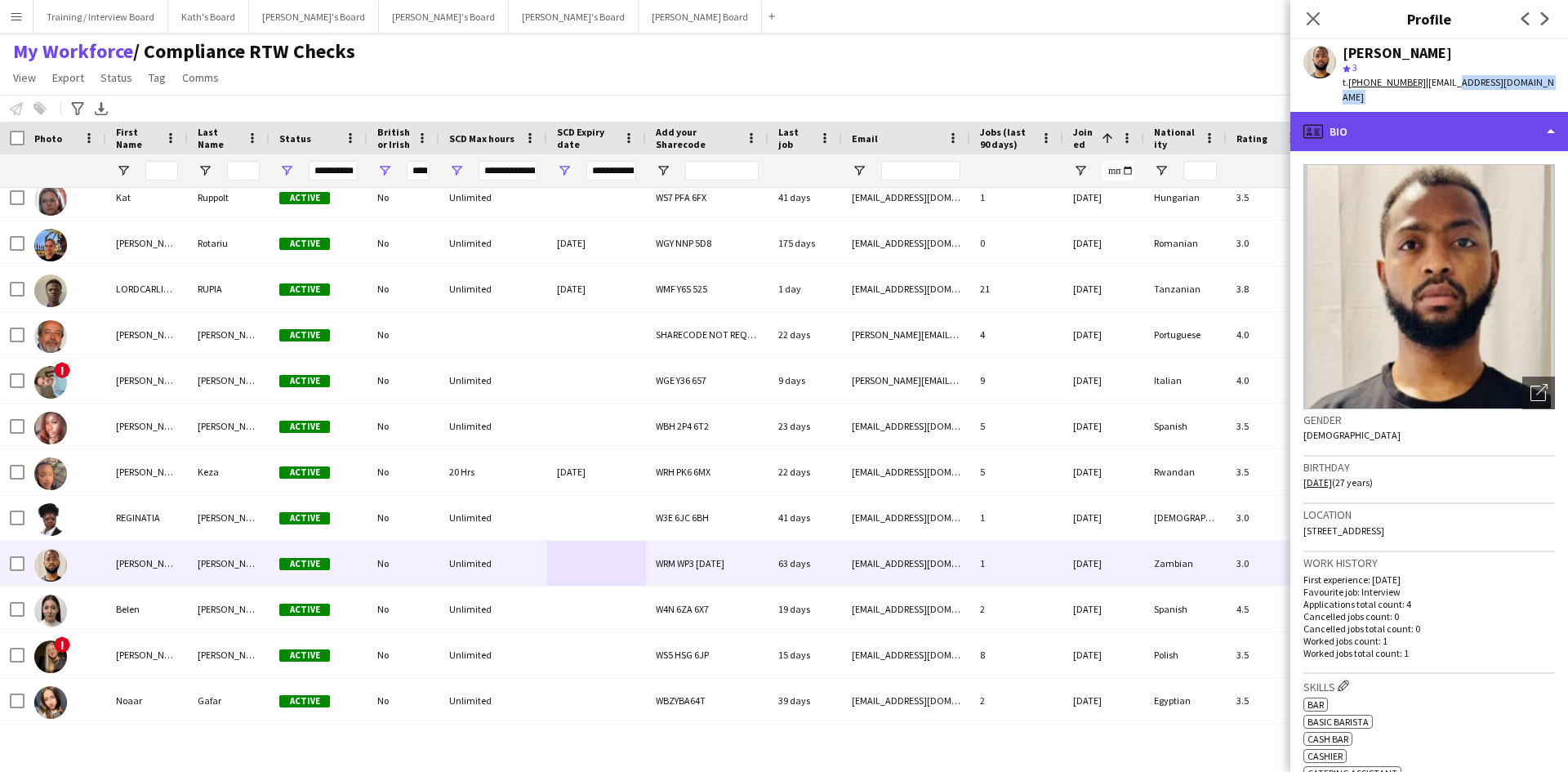
click at [1442, 112] on div "profile Bio" at bounding box center [1429, 131] width 277 height 39
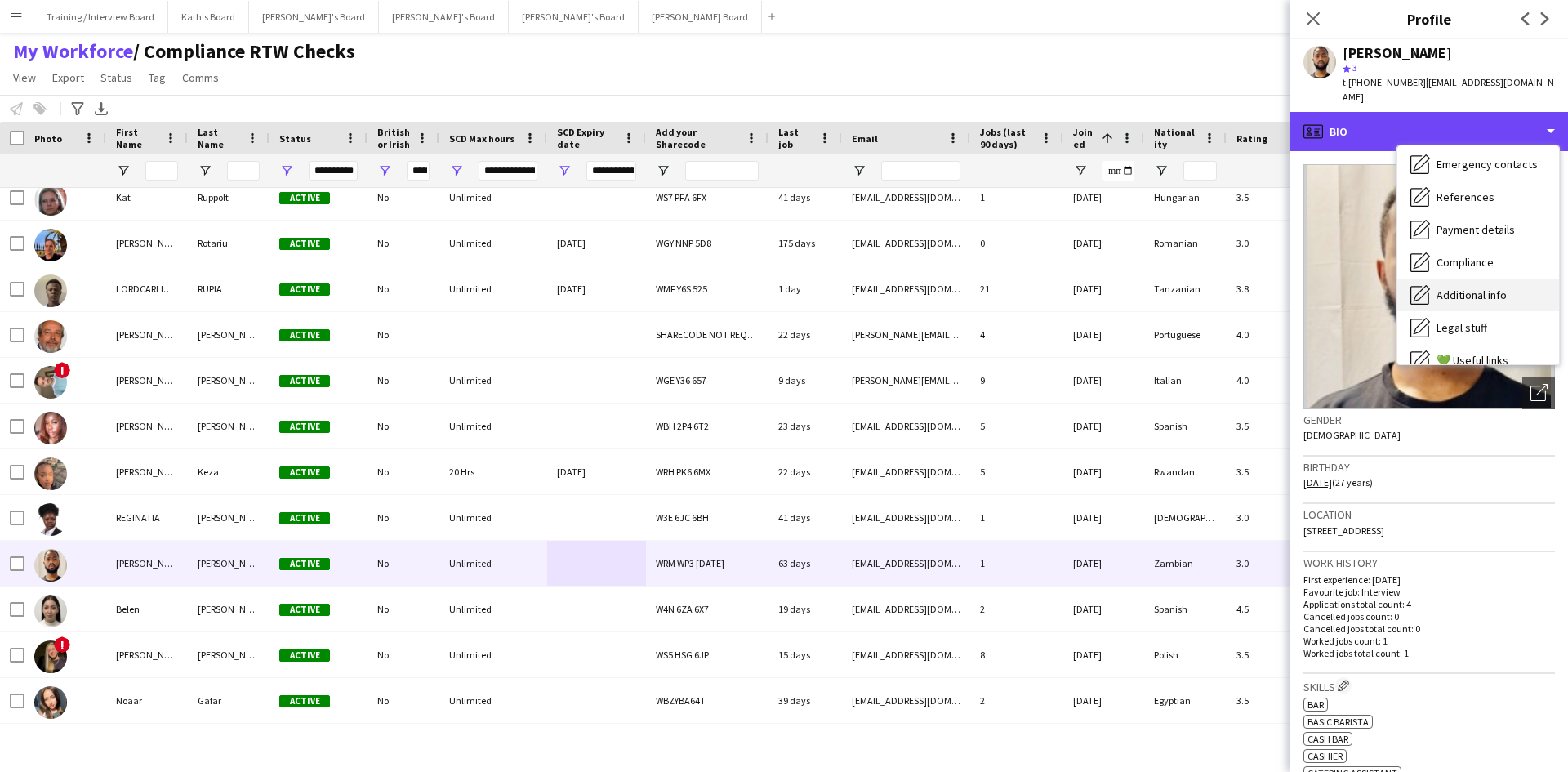
scroll to position [163, 0]
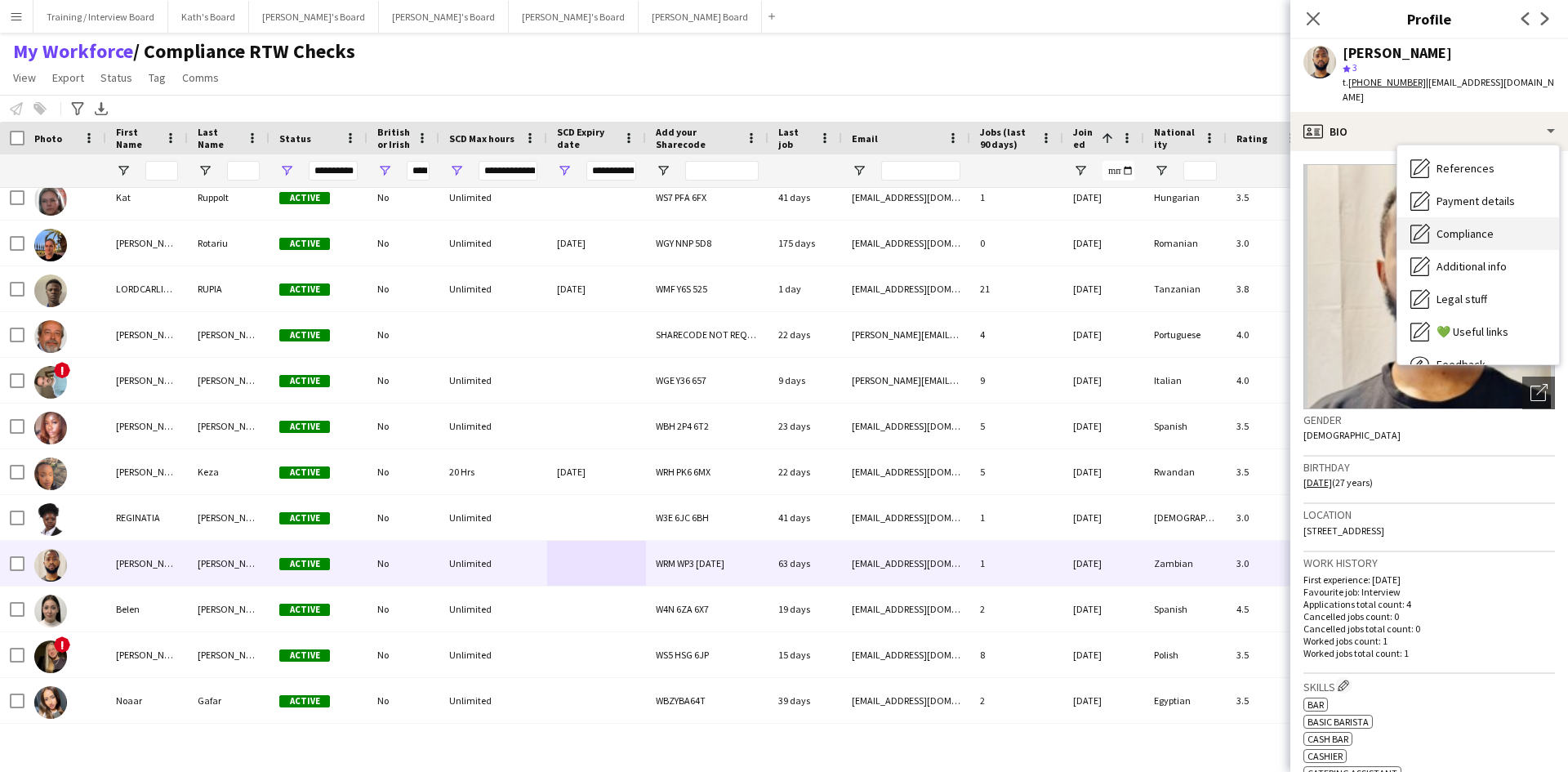
click at [1496, 222] on div "Compliance Compliance" at bounding box center [1479, 233] width 162 height 33
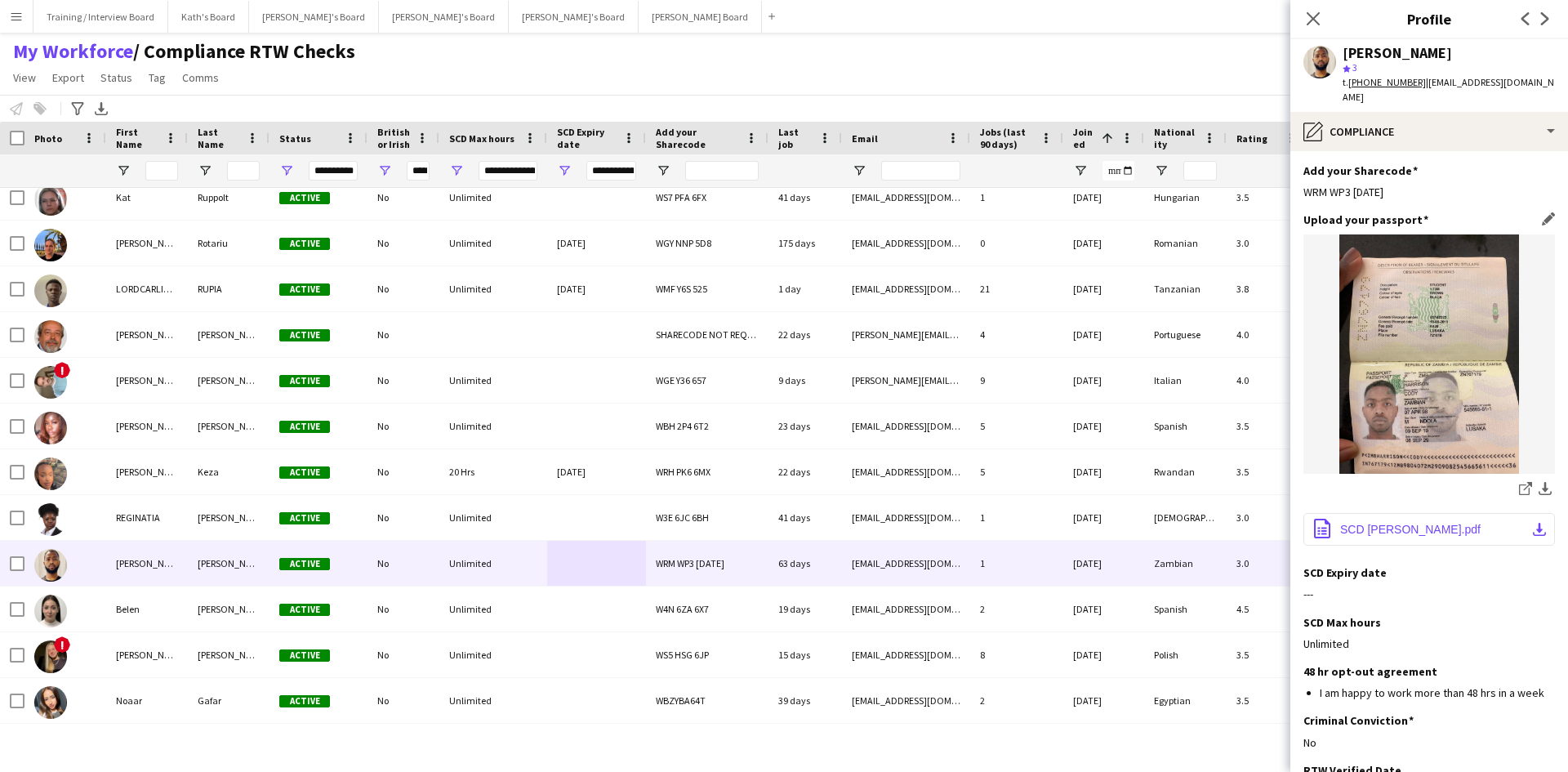
click at [1427, 522] on span "SCD [PERSON_NAME].pdf" at bounding box center [1410, 529] width 141 height 13
drag, startPoint x: 1531, startPoint y: 547, endPoint x: 1508, endPoint y: 549, distance: 23.1
click at [1542, 565] on app-icon "Edit this field" at bounding box center [1548, 572] width 13 height 13
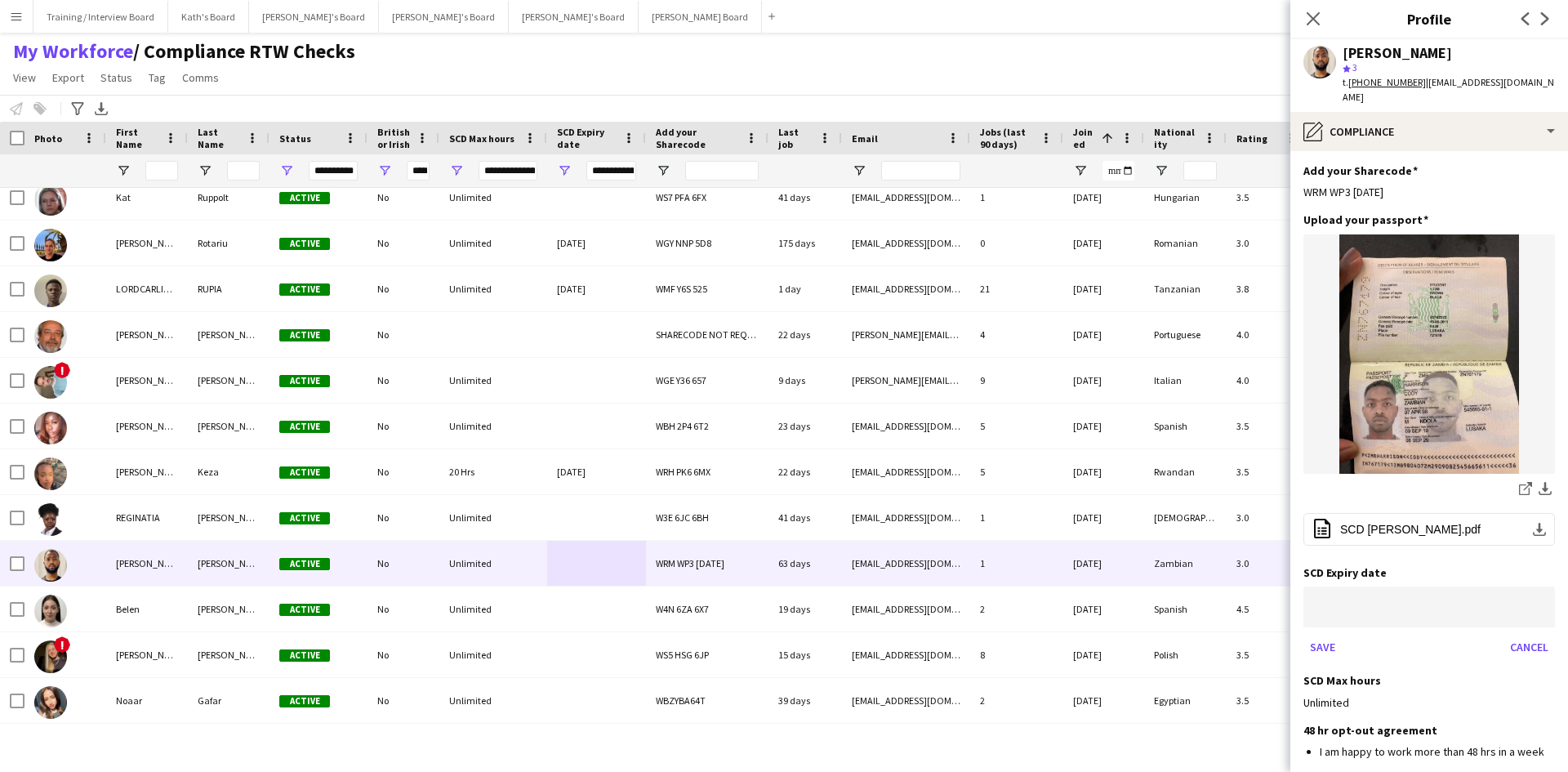
click at [1384, 584] on body "Menu Boards Boards Boards All jobs Status Workforce Workforce My Workforce Recr…" at bounding box center [784, 386] width 1568 height 772
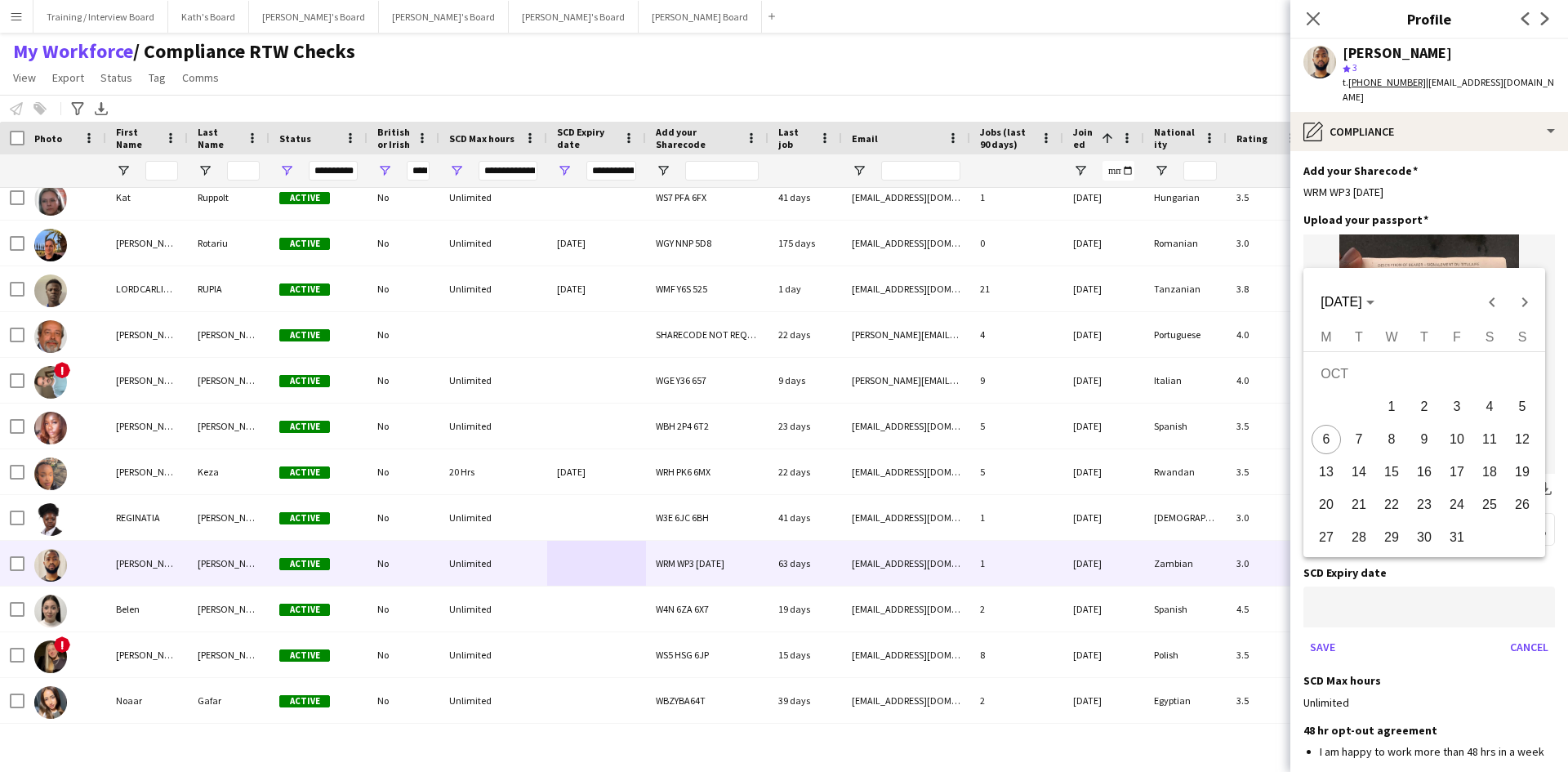
click at [1374, 579] on div at bounding box center [784, 386] width 1568 height 772
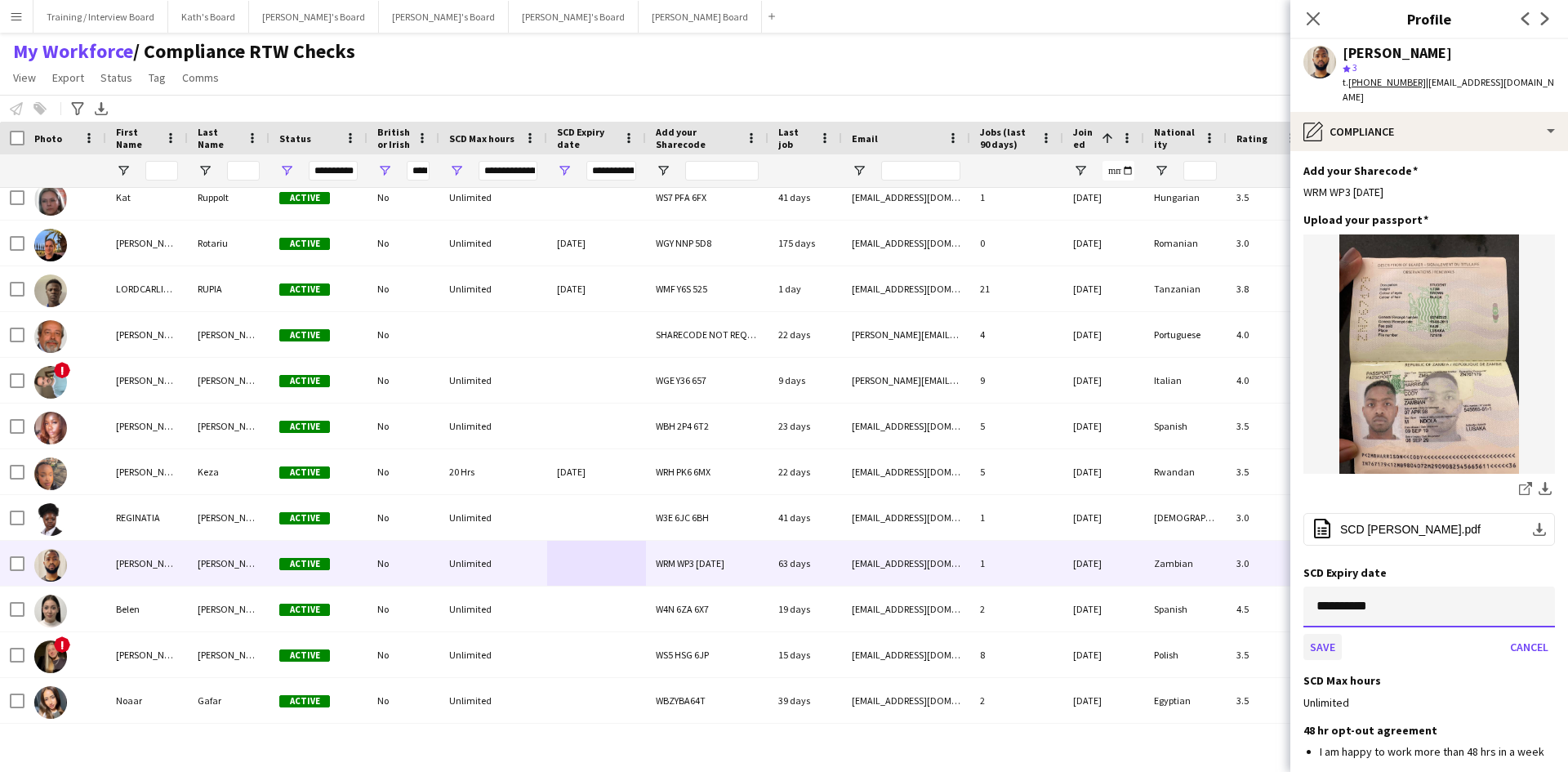
type input "**********"
click at [1310, 634] on button "Save" at bounding box center [1322, 647] width 38 height 26
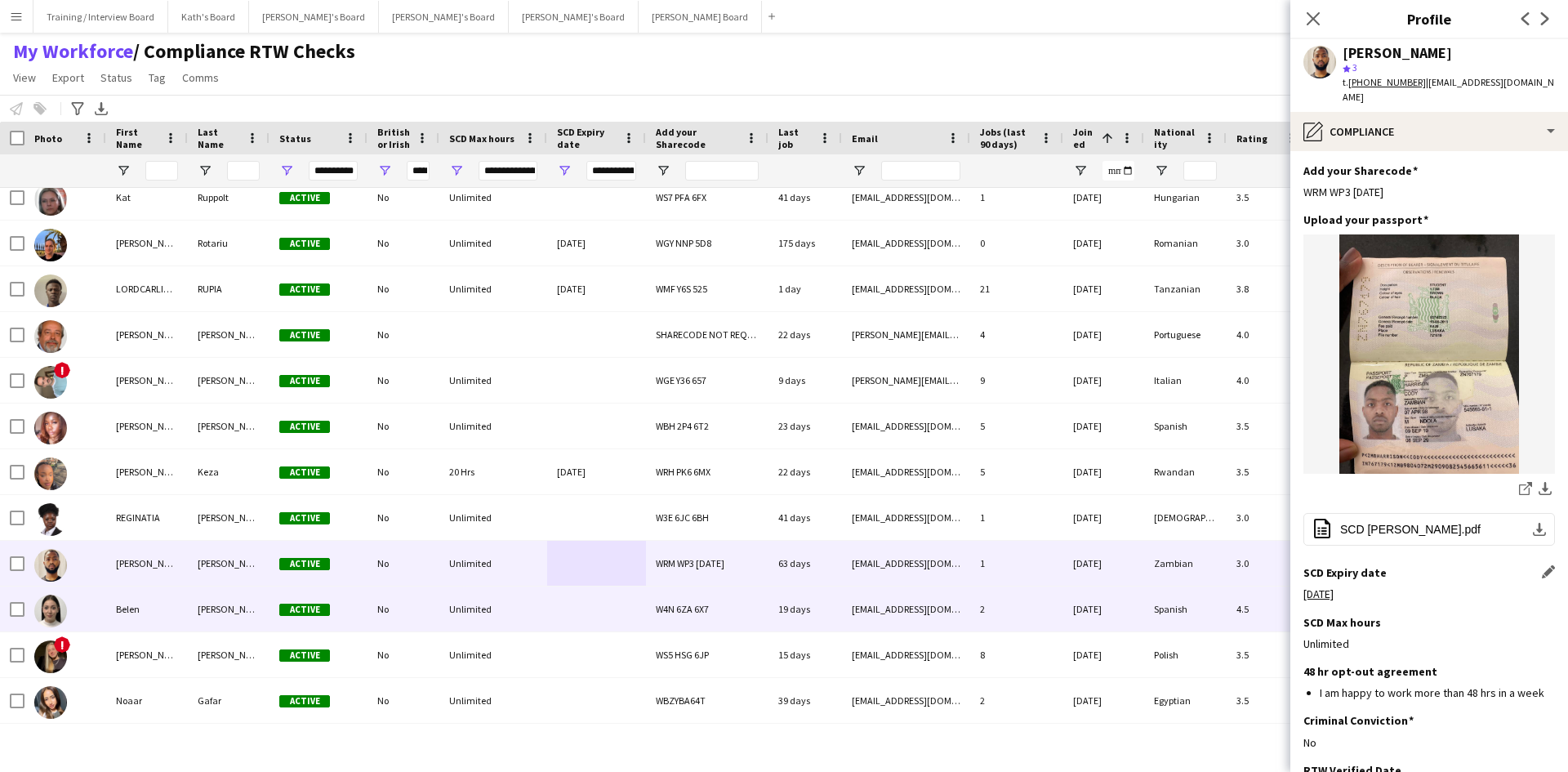
click at [548, 617] on div at bounding box center [597, 609] width 99 height 45
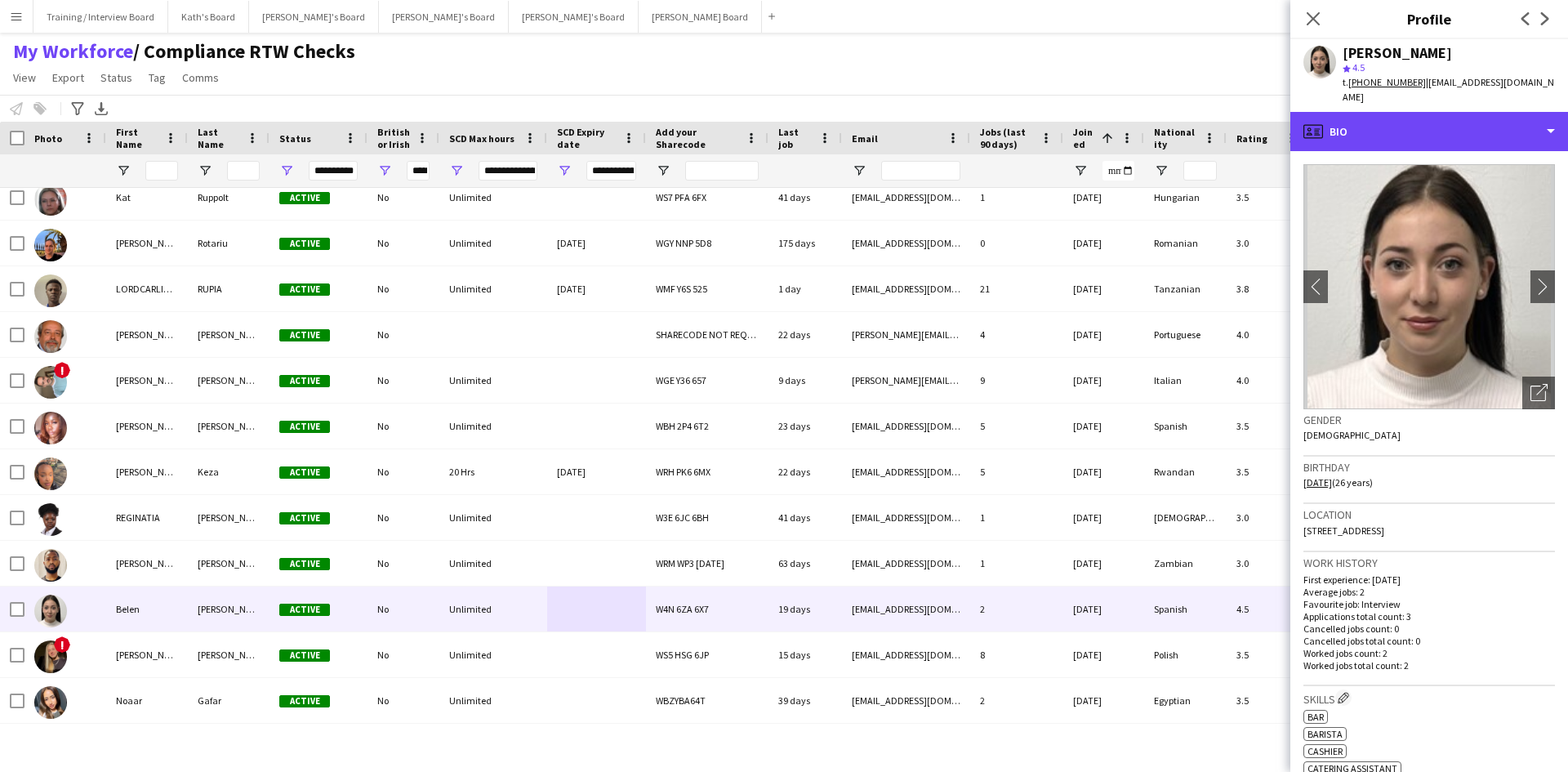
drag, startPoint x: 1435, startPoint y: 126, endPoint x: 1451, endPoint y: 158, distance: 35.8
click at [1435, 125] on div "profile Bio" at bounding box center [1429, 131] width 277 height 39
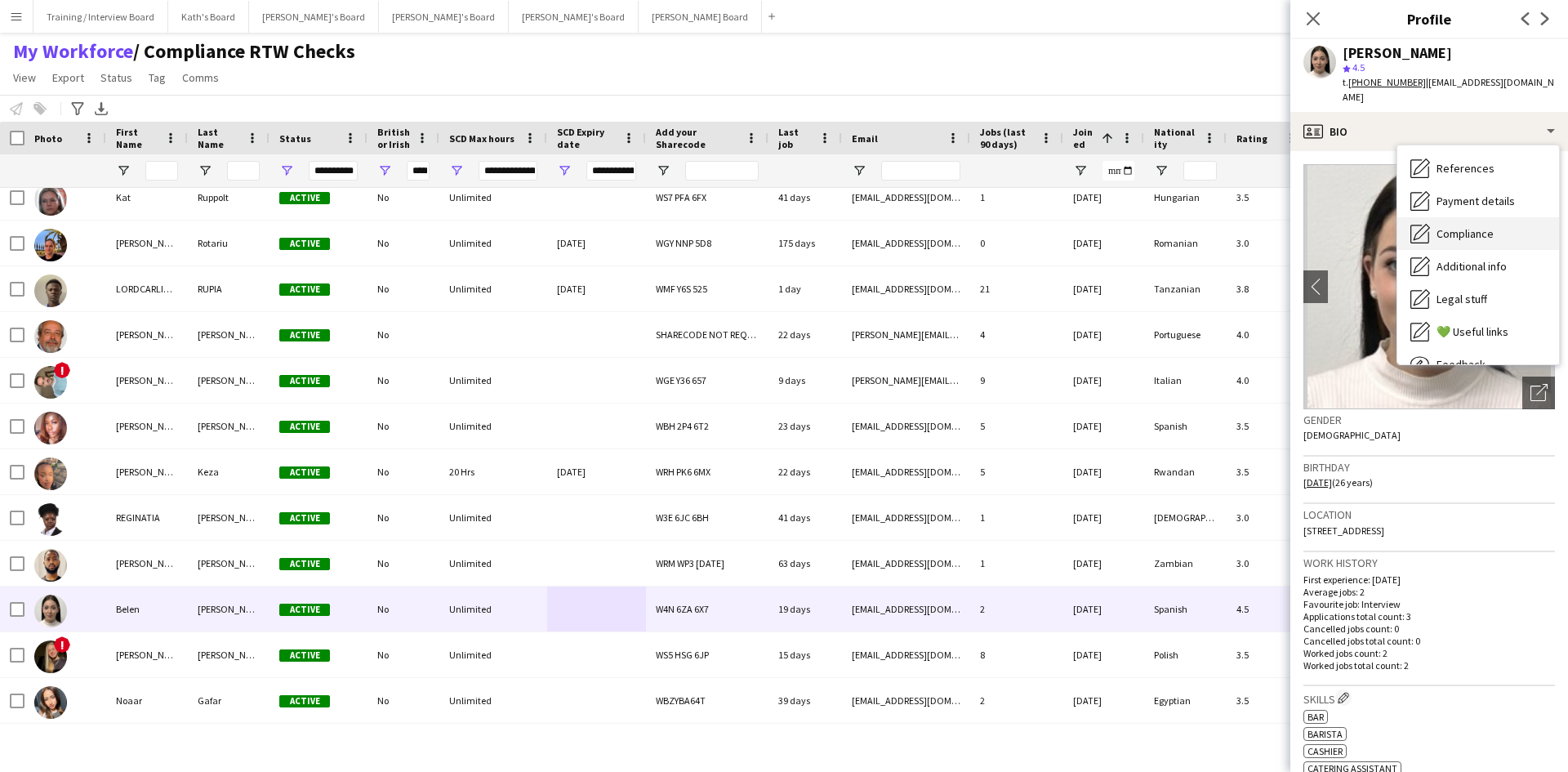
click at [1495, 219] on div "Compliance Compliance" at bounding box center [1479, 233] width 162 height 33
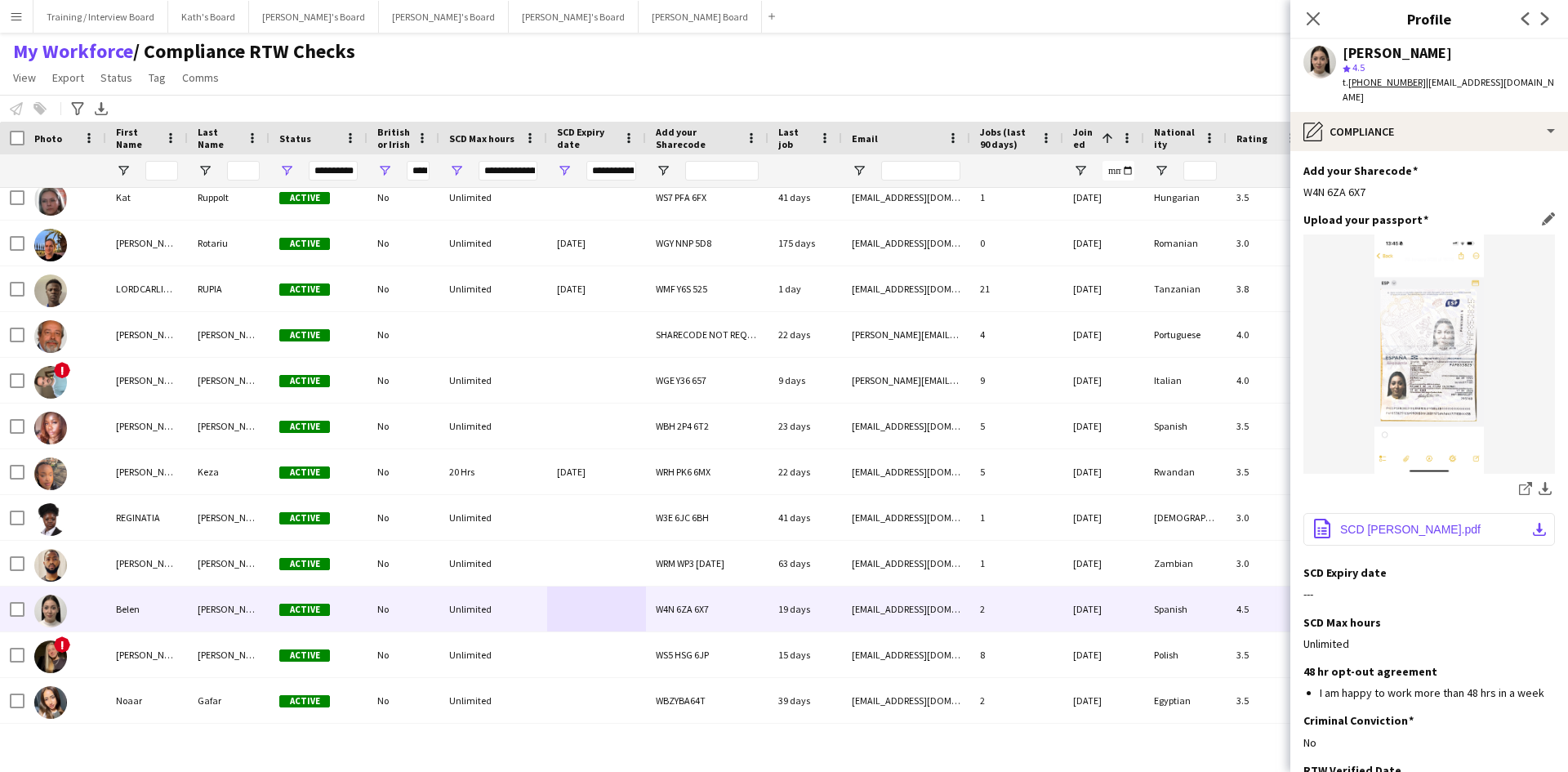
click at [1412, 522] on span "SCD [PERSON_NAME].pdf" at bounding box center [1410, 529] width 141 height 13
click at [1542, 565] on app-icon "Edit this field" at bounding box center [1548, 572] width 13 height 13
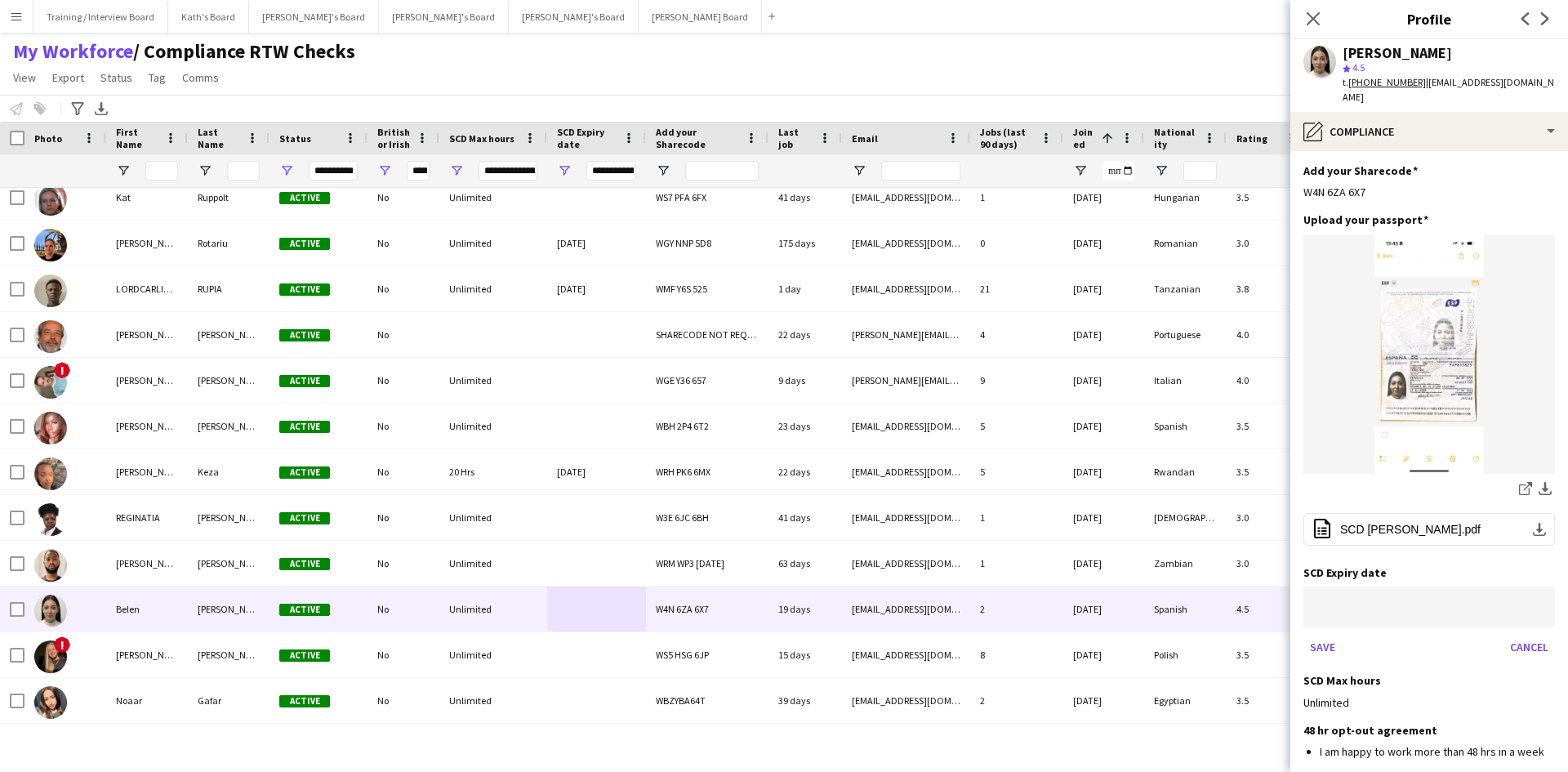
click at [1389, 586] on body "Menu Boards Boards Boards All jobs Status Workforce Workforce My Workforce Recr…" at bounding box center [784, 386] width 1568 height 772
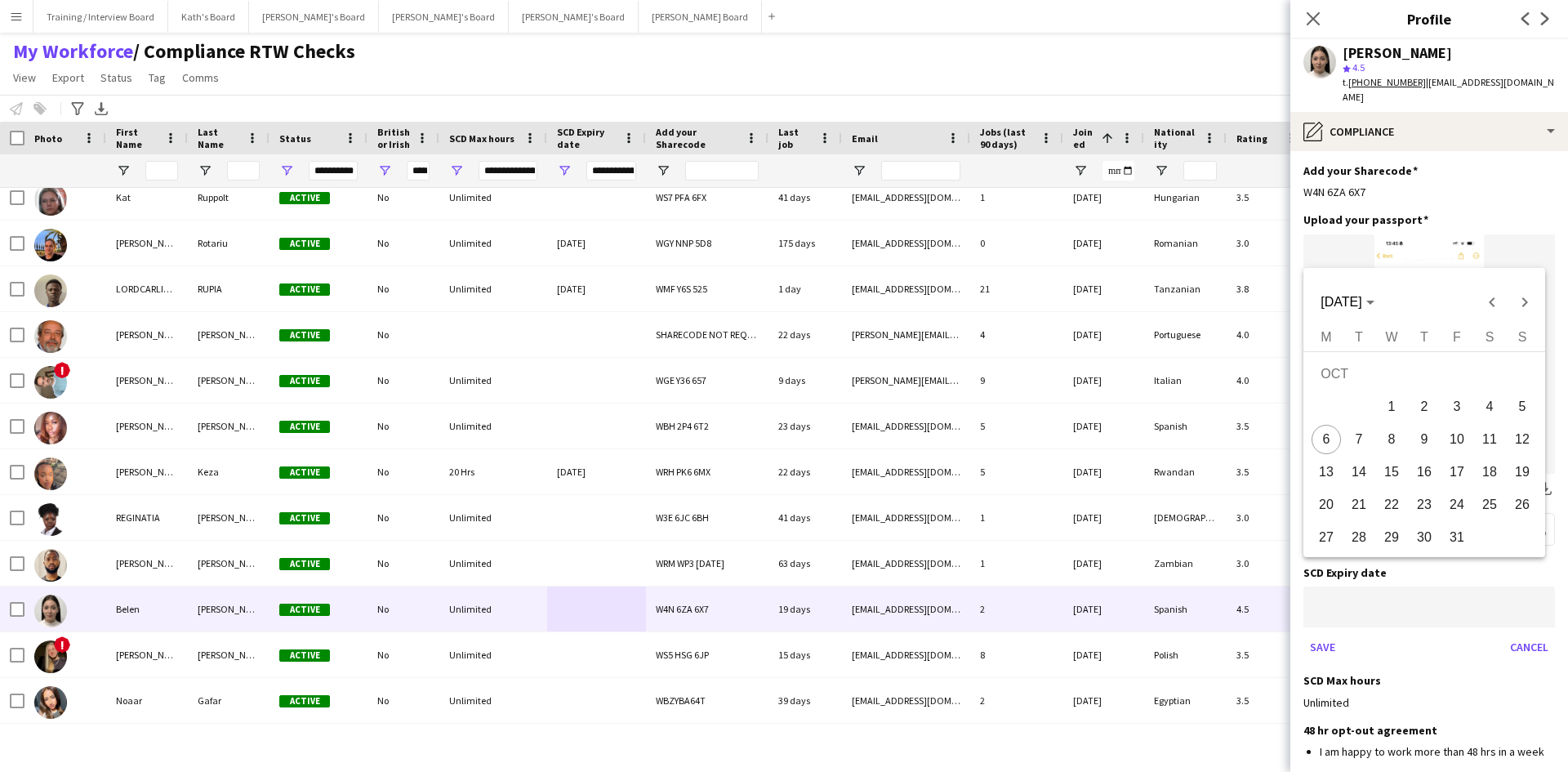
click at [1412, 589] on div at bounding box center [784, 386] width 1568 height 772
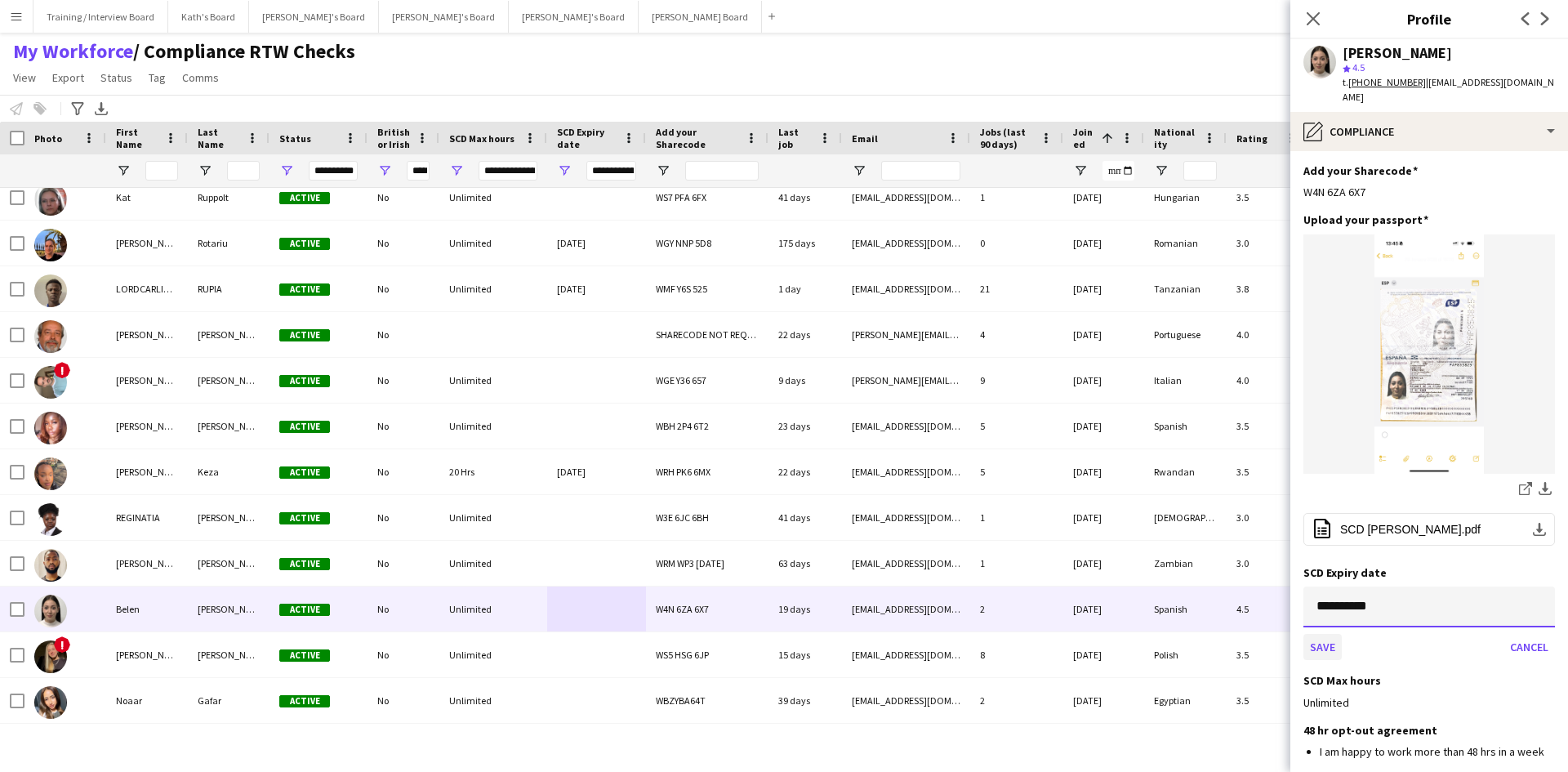
type input "**********"
click at [1331, 634] on button "Save" at bounding box center [1322, 647] width 38 height 26
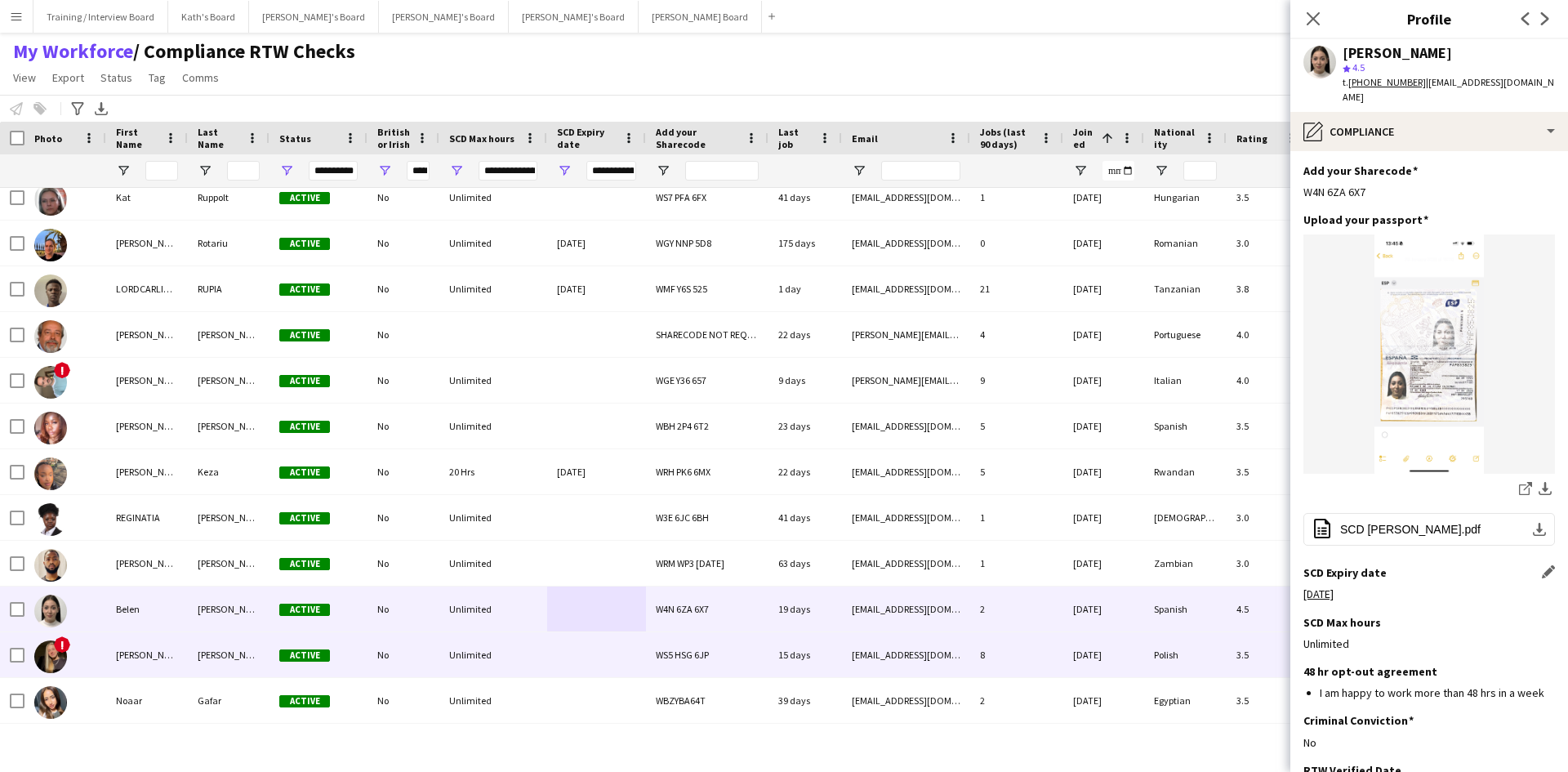
click at [524, 651] on div "Unlimited" at bounding box center [493, 655] width 108 height 45
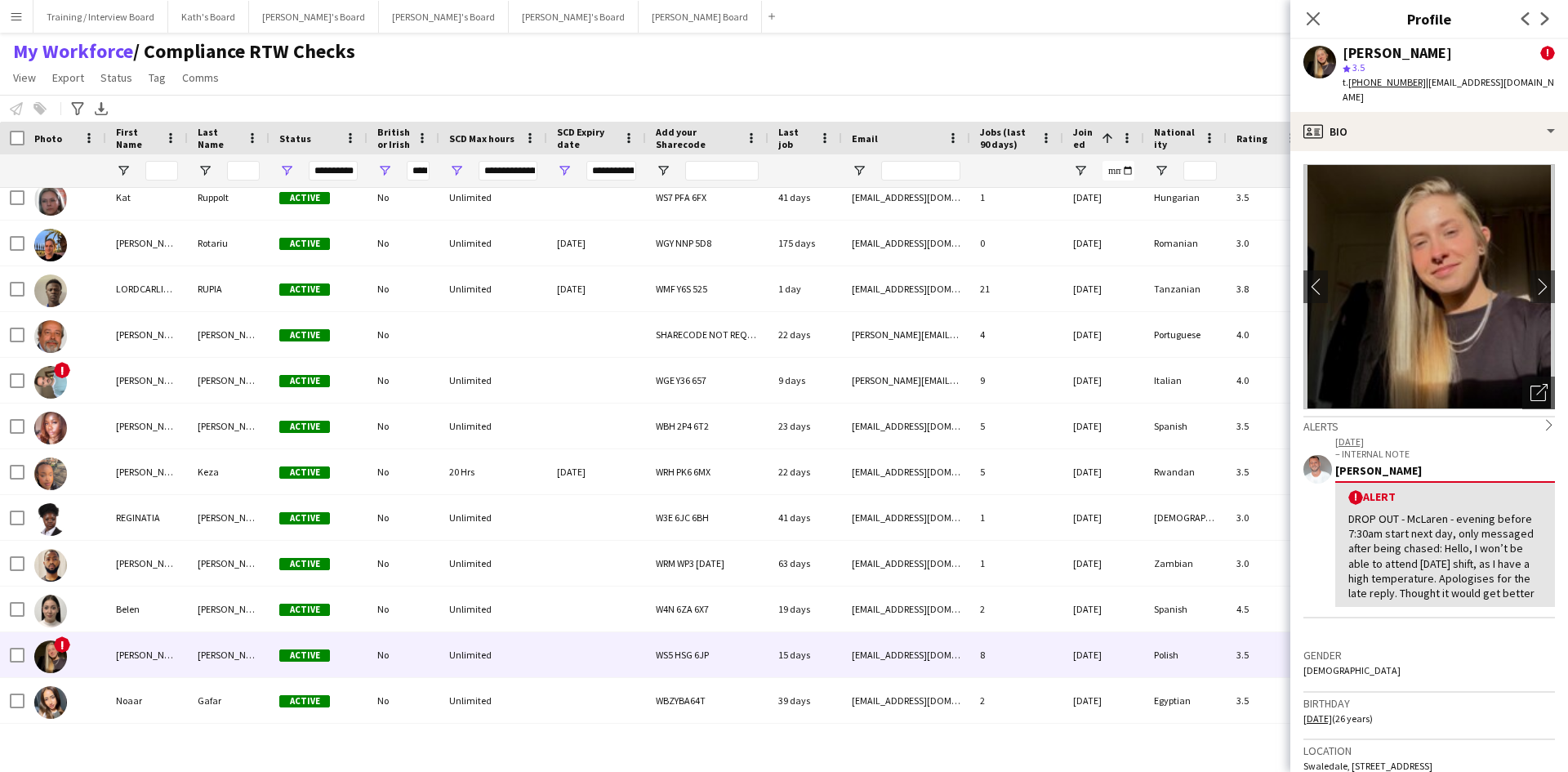
scroll to position [82, 0]
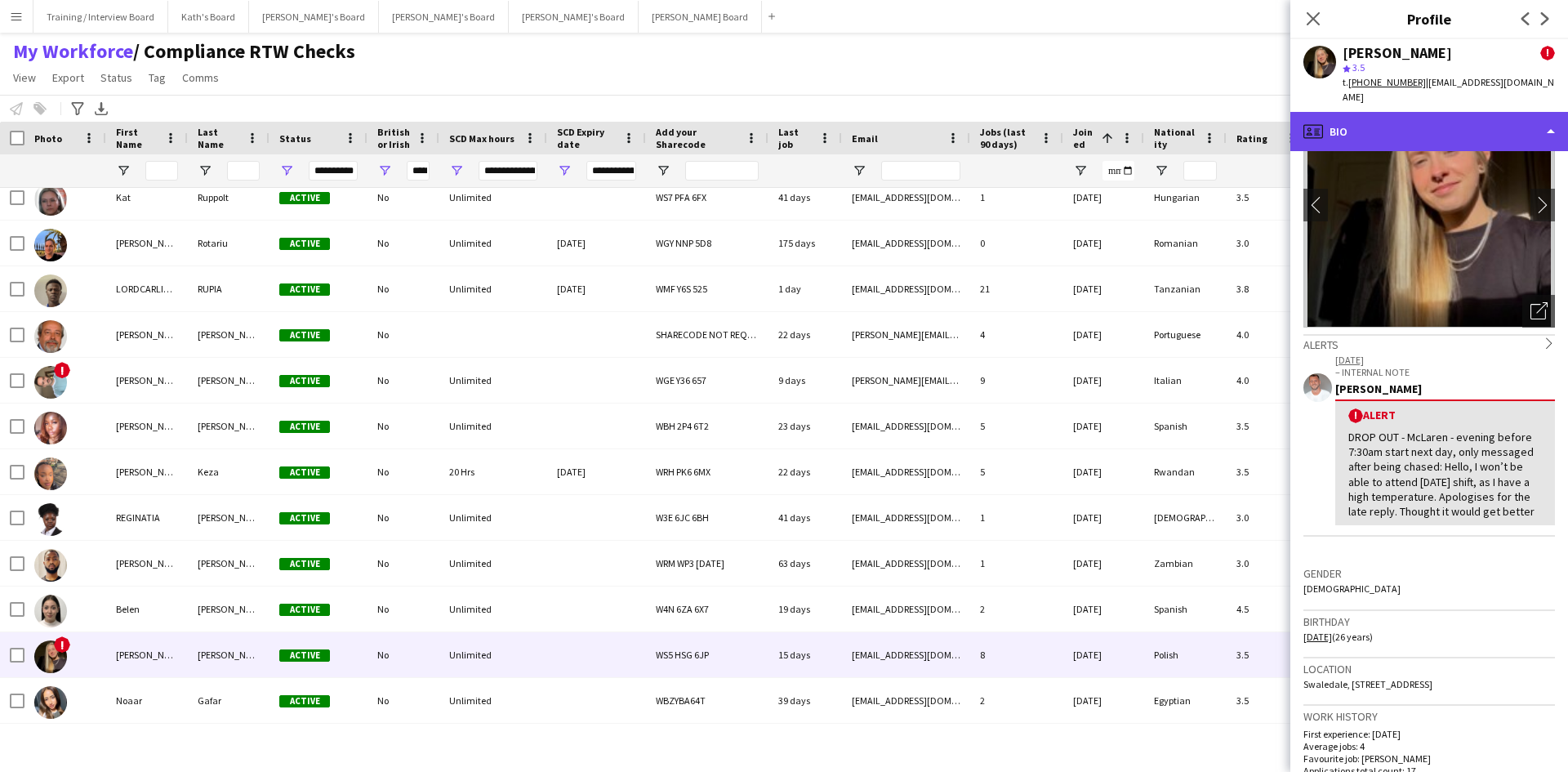
click at [1447, 115] on div "profile Bio" at bounding box center [1429, 131] width 277 height 39
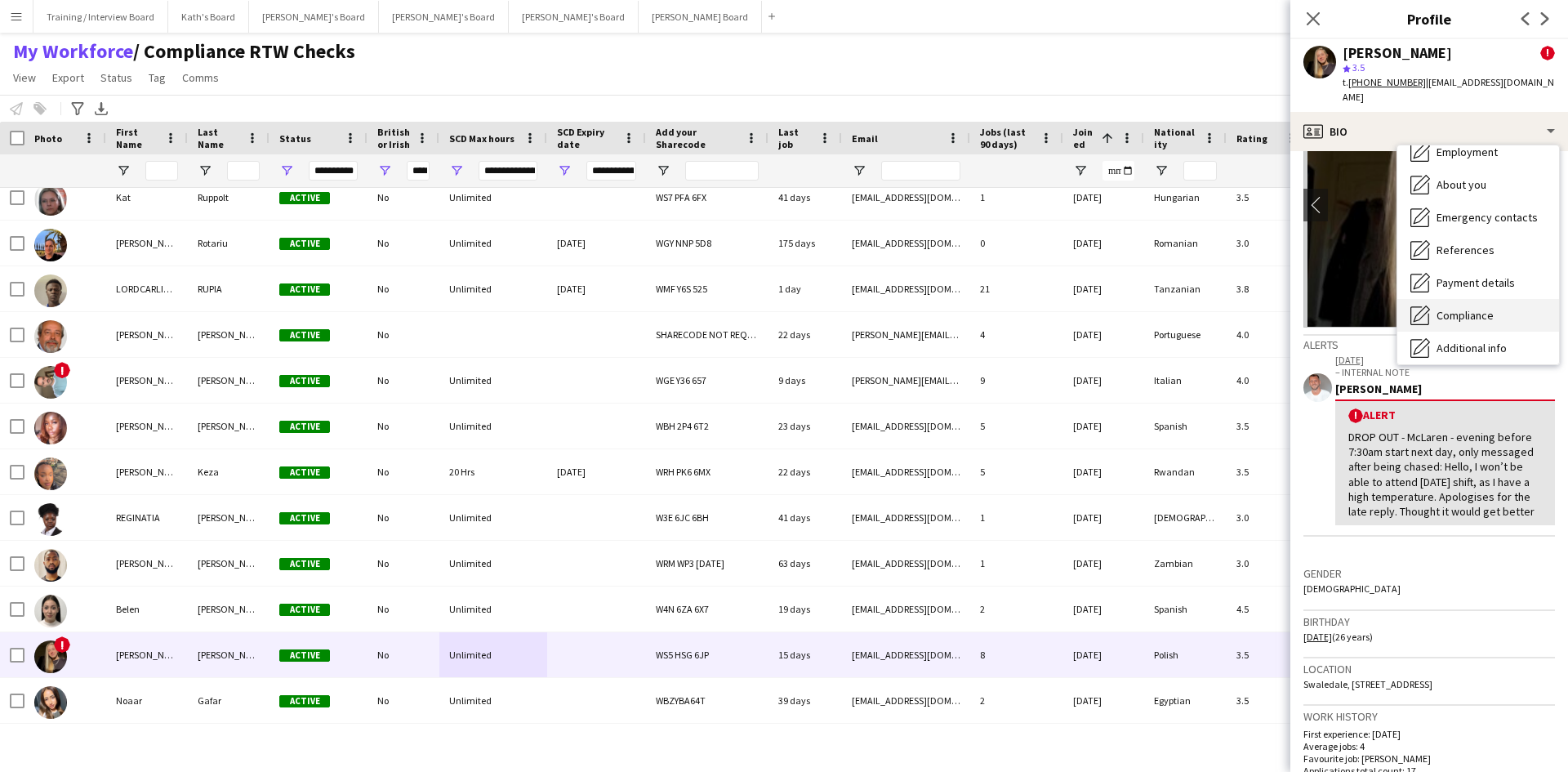
click at [1497, 299] on div "Compliance Compliance" at bounding box center [1479, 315] width 162 height 33
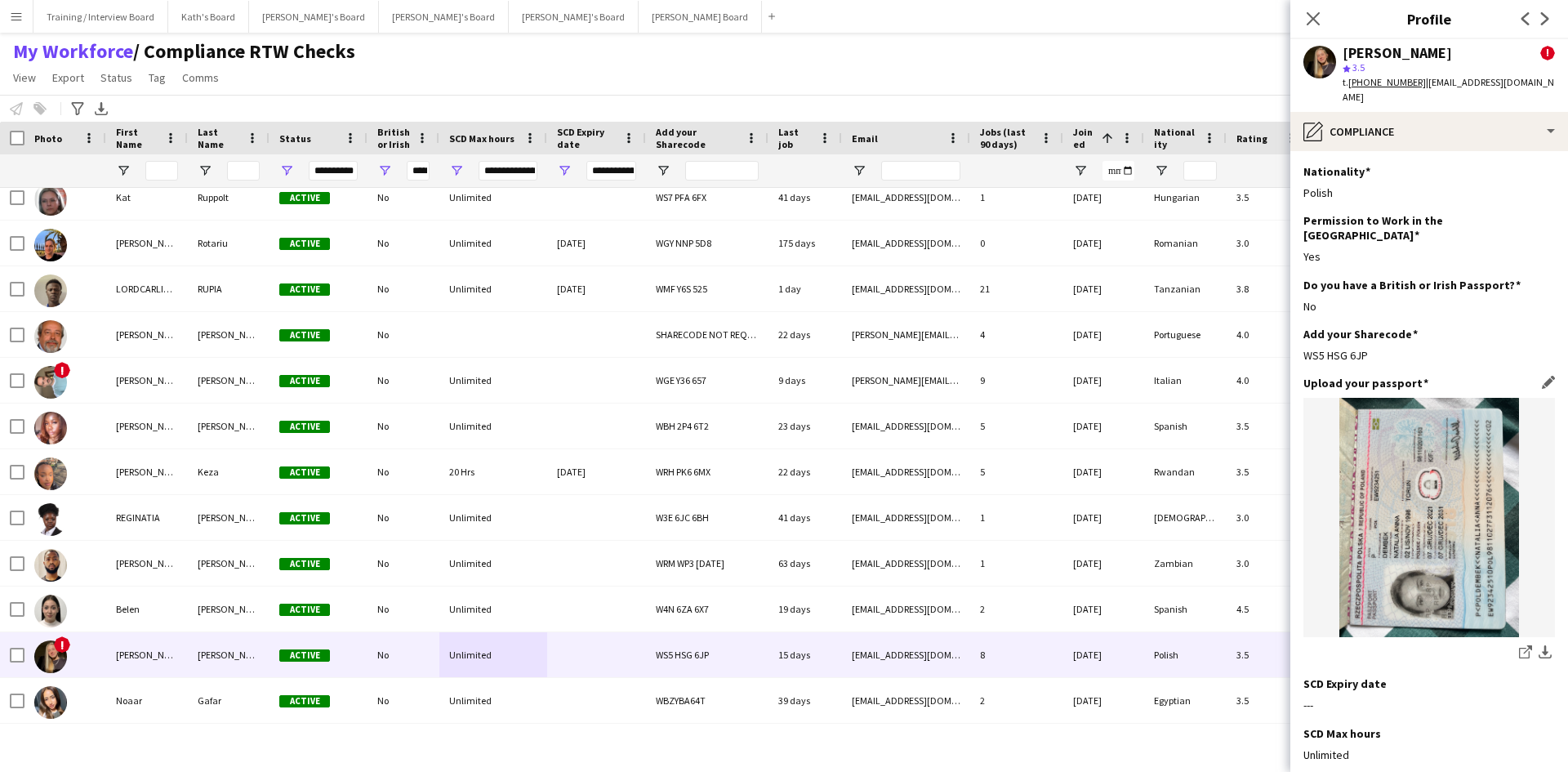
scroll to position [163, 0]
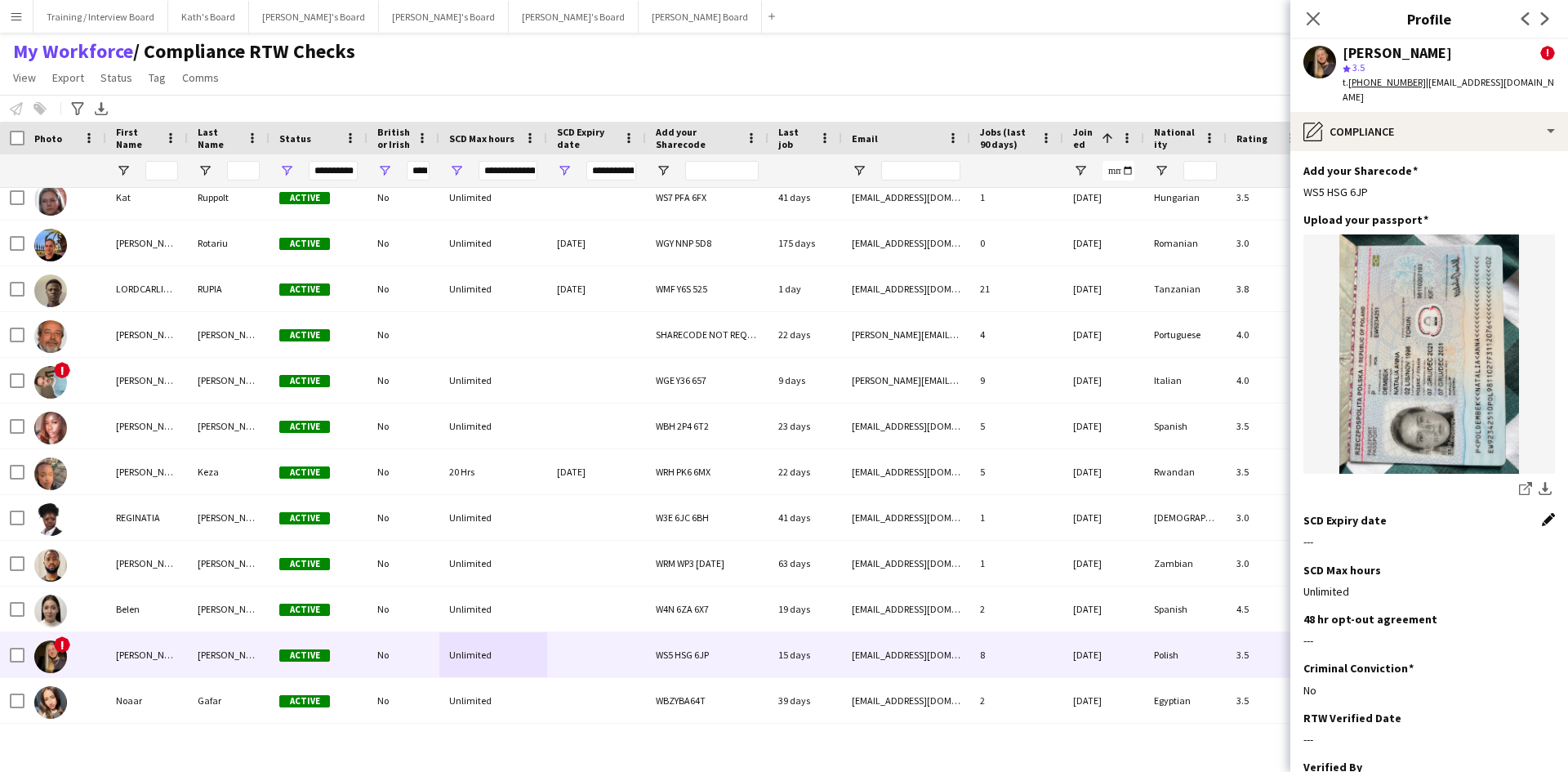
click at [1542, 513] on app-icon "Edit this field" at bounding box center [1548, 520] width 13 height 13
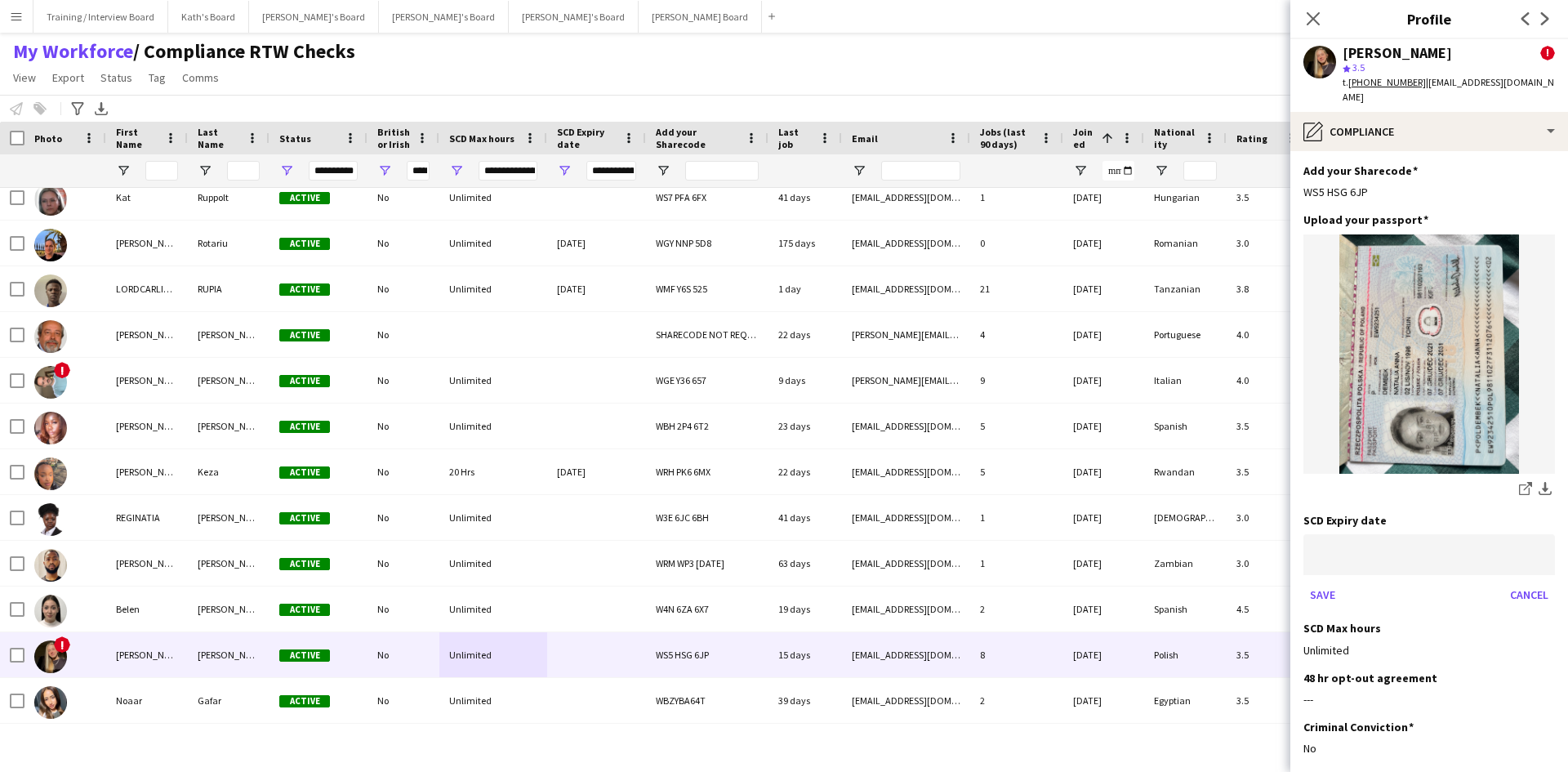
click at [1401, 526] on body "Menu Boards Boards Boards All jobs Status Workforce Workforce My Workforce Recr…" at bounding box center [784, 386] width 1568 height 772
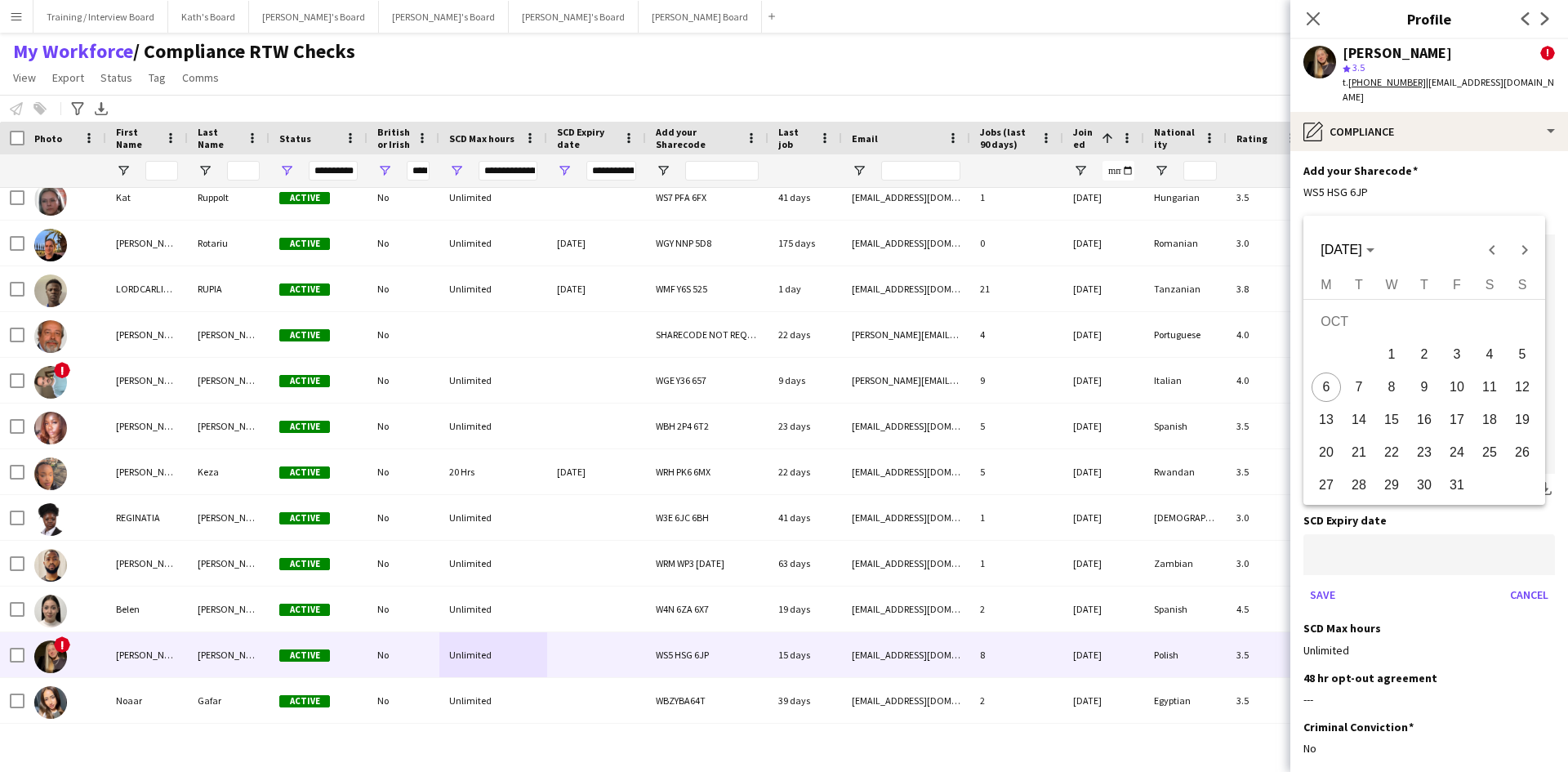
click at [1359, 521] on div at bounding box center [784, 386] width 1568 height 772
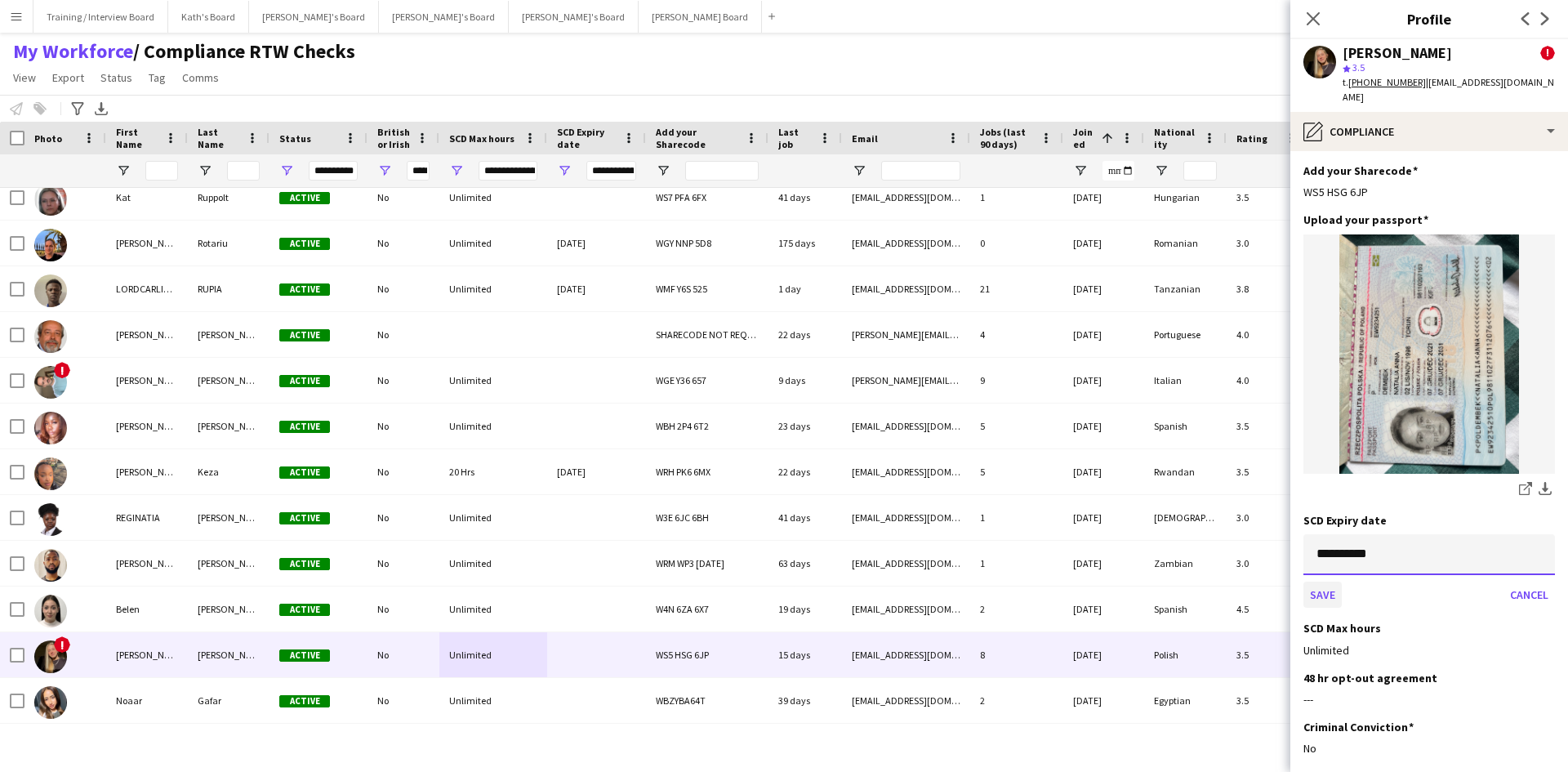
type input "**********"
click at [1334, 582] on button "Save" at bounding box center [1322, 595] width 38 height 26
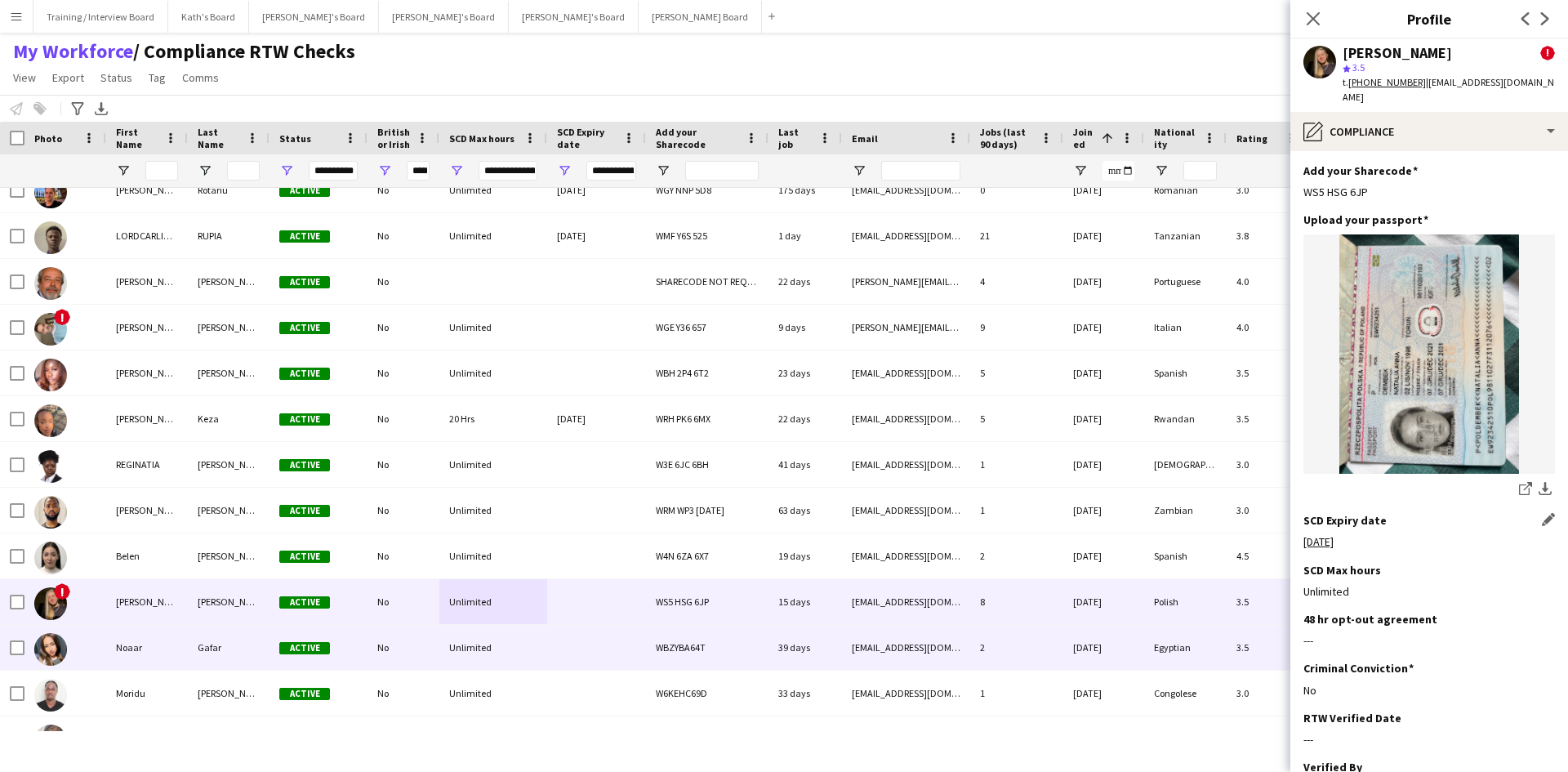
scroll to position [735, 0]
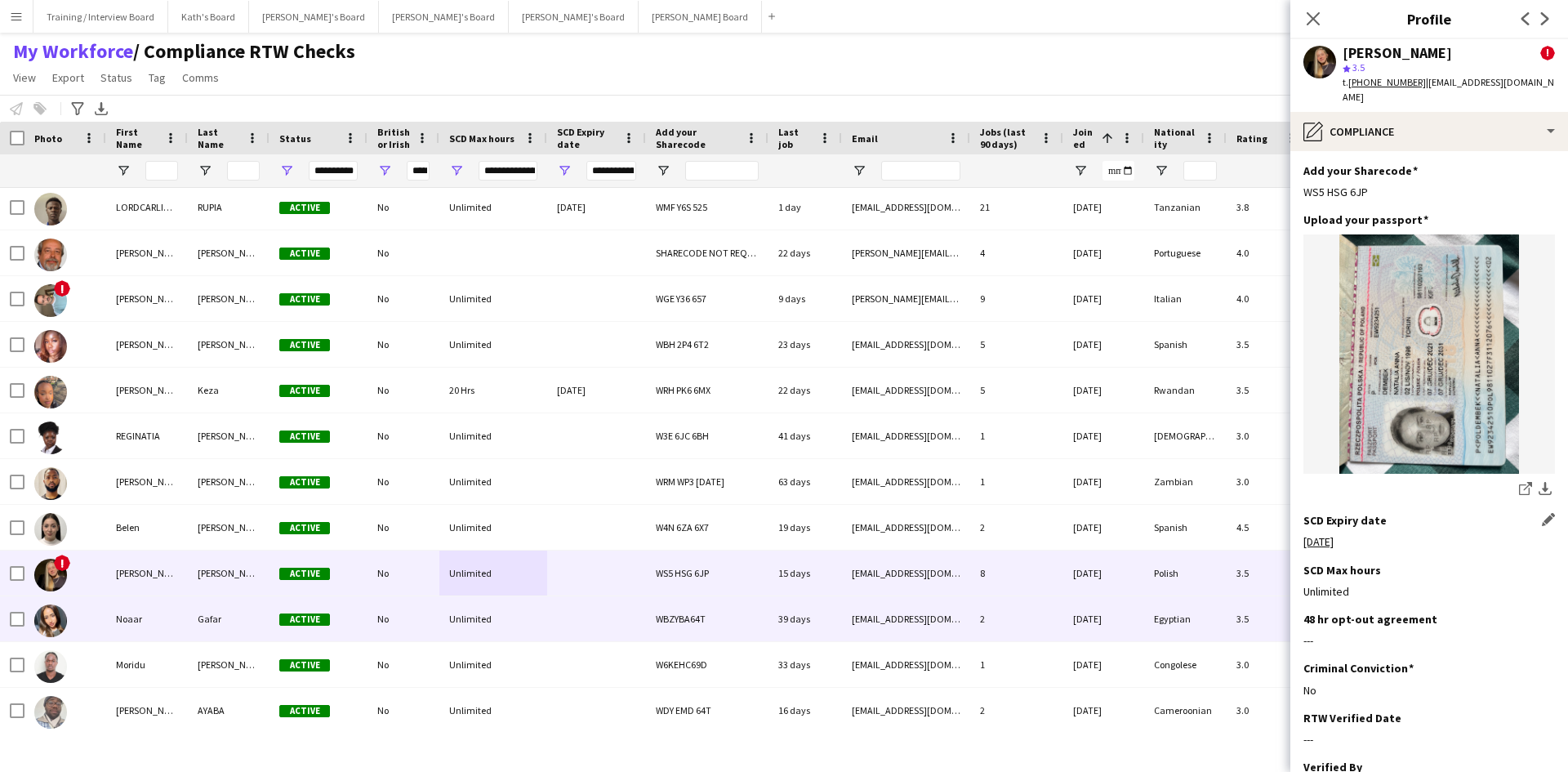
click at [570, 618] on div at bounding box center [597, 618] width 99 height 45
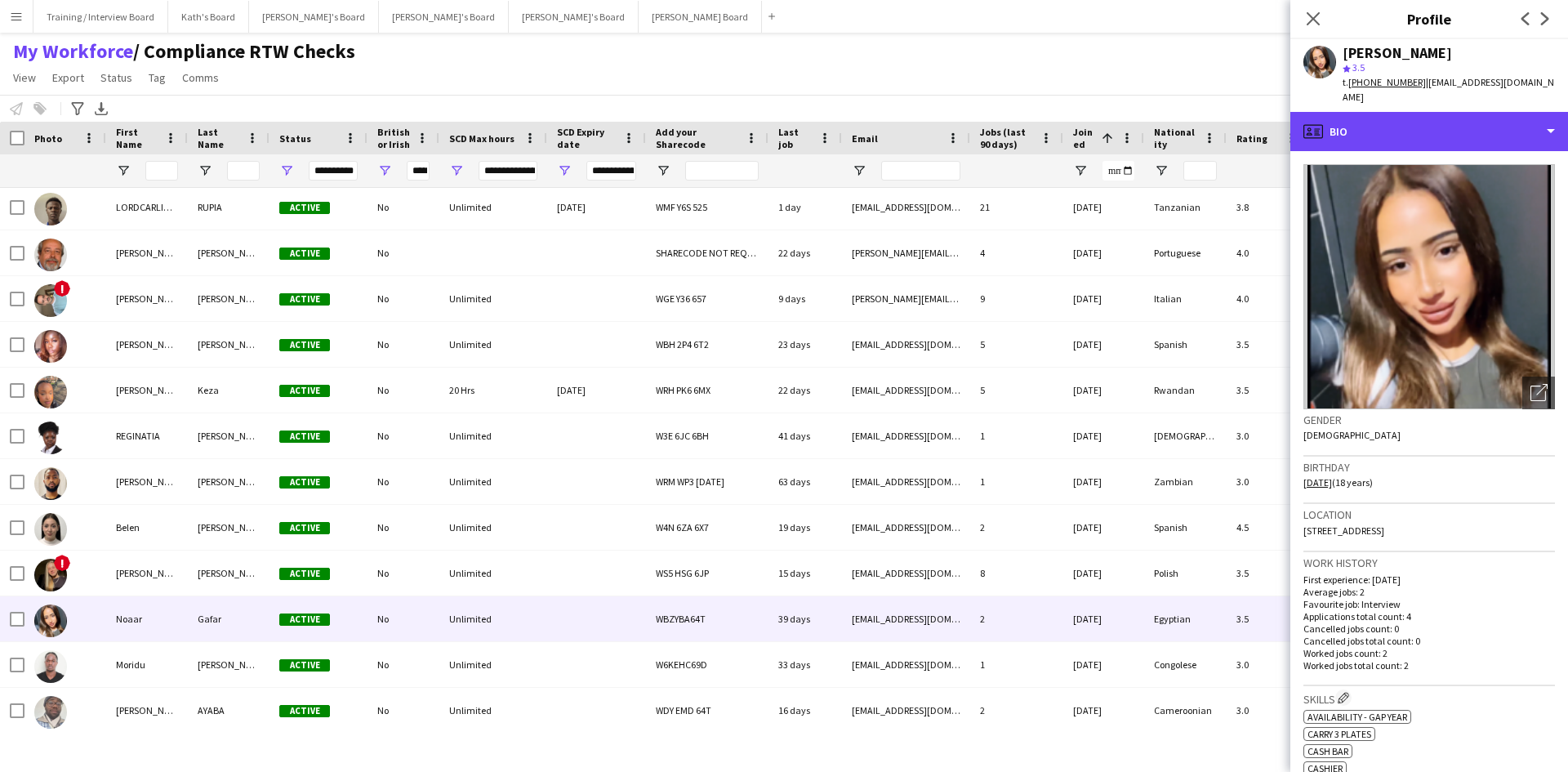
drag, startPoint x: 1435, startPoint y: 114, endPoint x: 1457, endPoint y: 159, distance: 50.1
click at [1438, 115] on div "profile Bio" at bounding box center [1429, 131] width 277 height 39
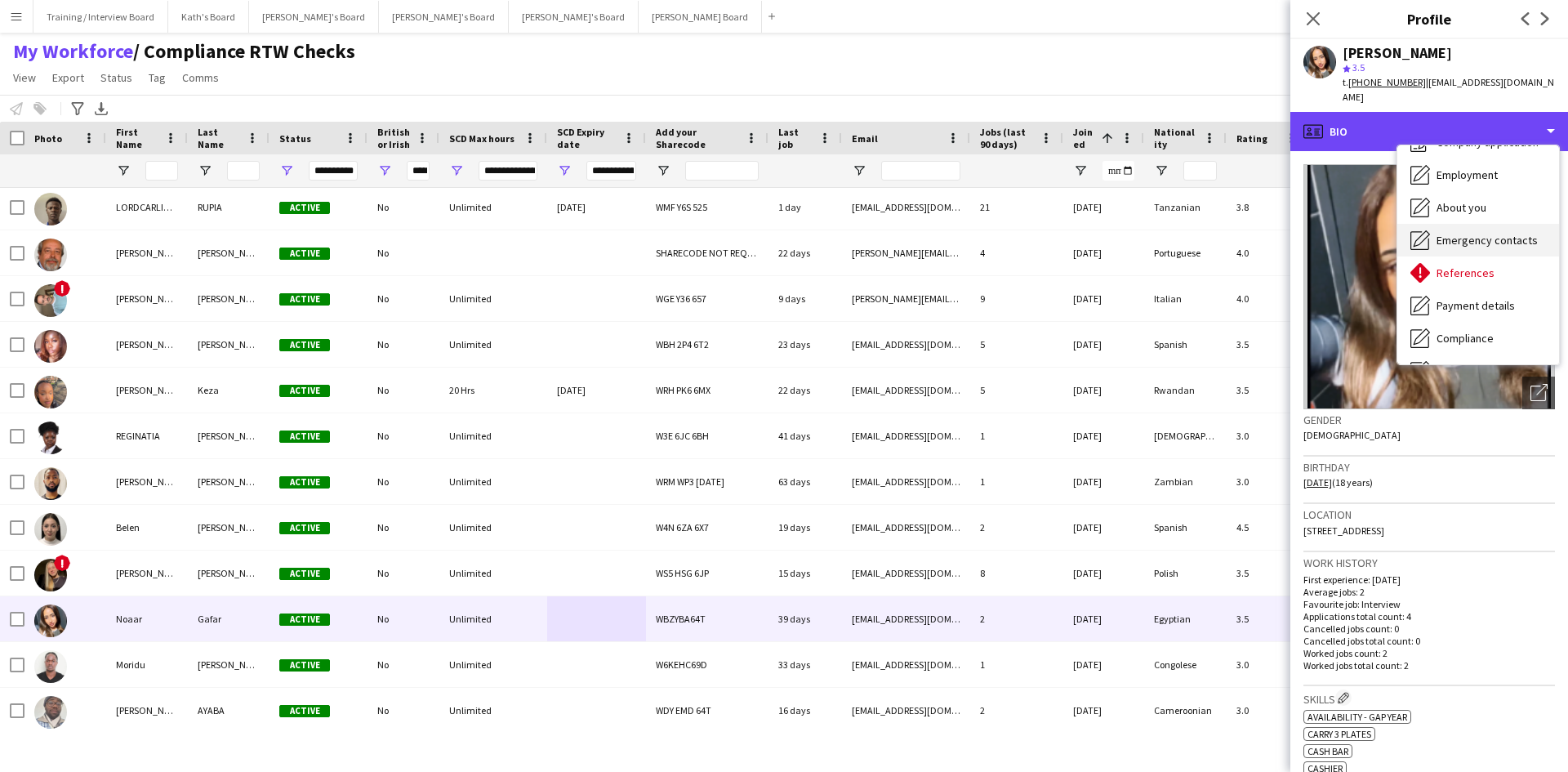
scroll to position [82, 0]
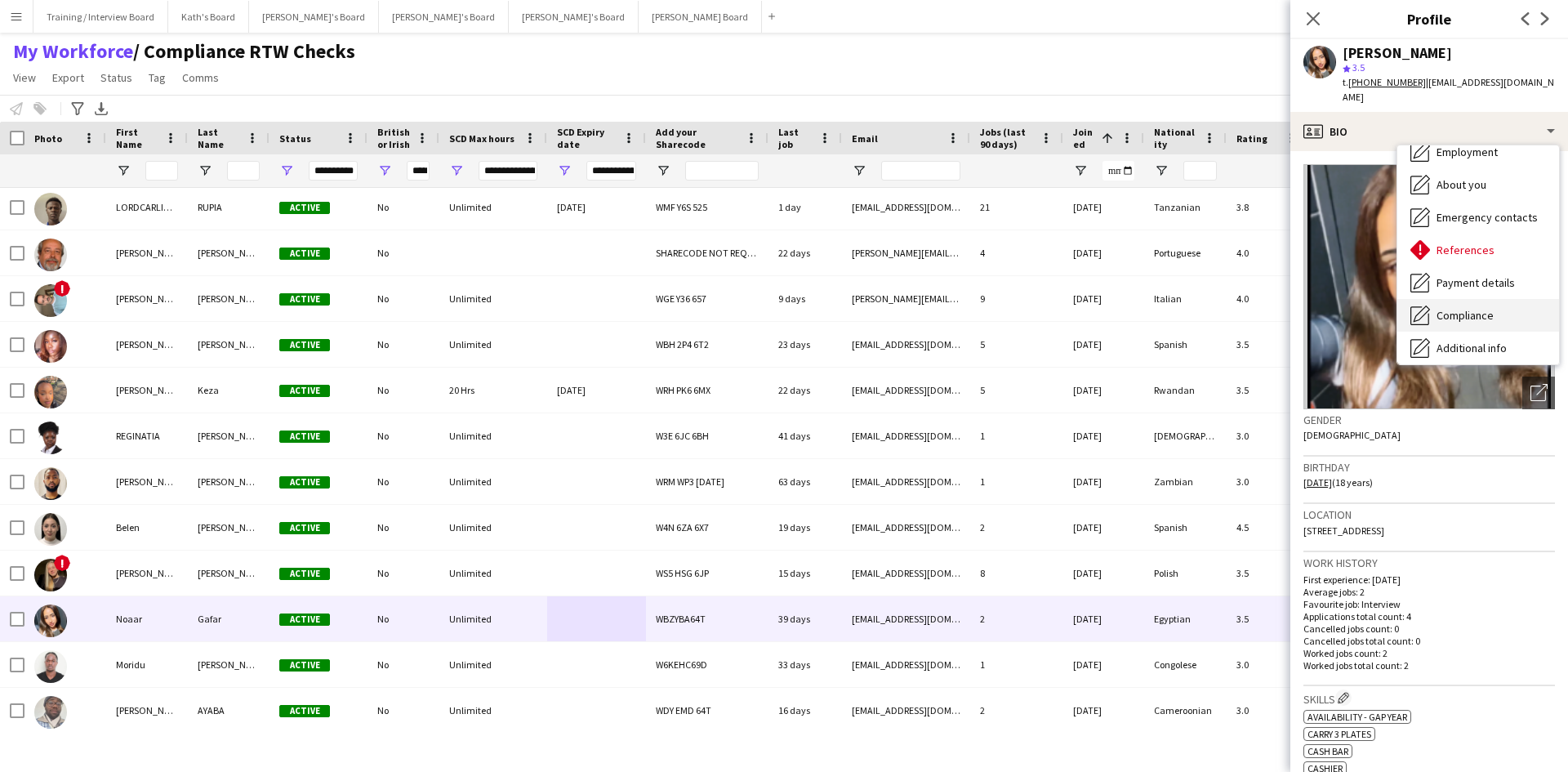
click at [1473, 299] on div "Compliance Compliance" at bounding box center [1479, 315] width 162 height 33
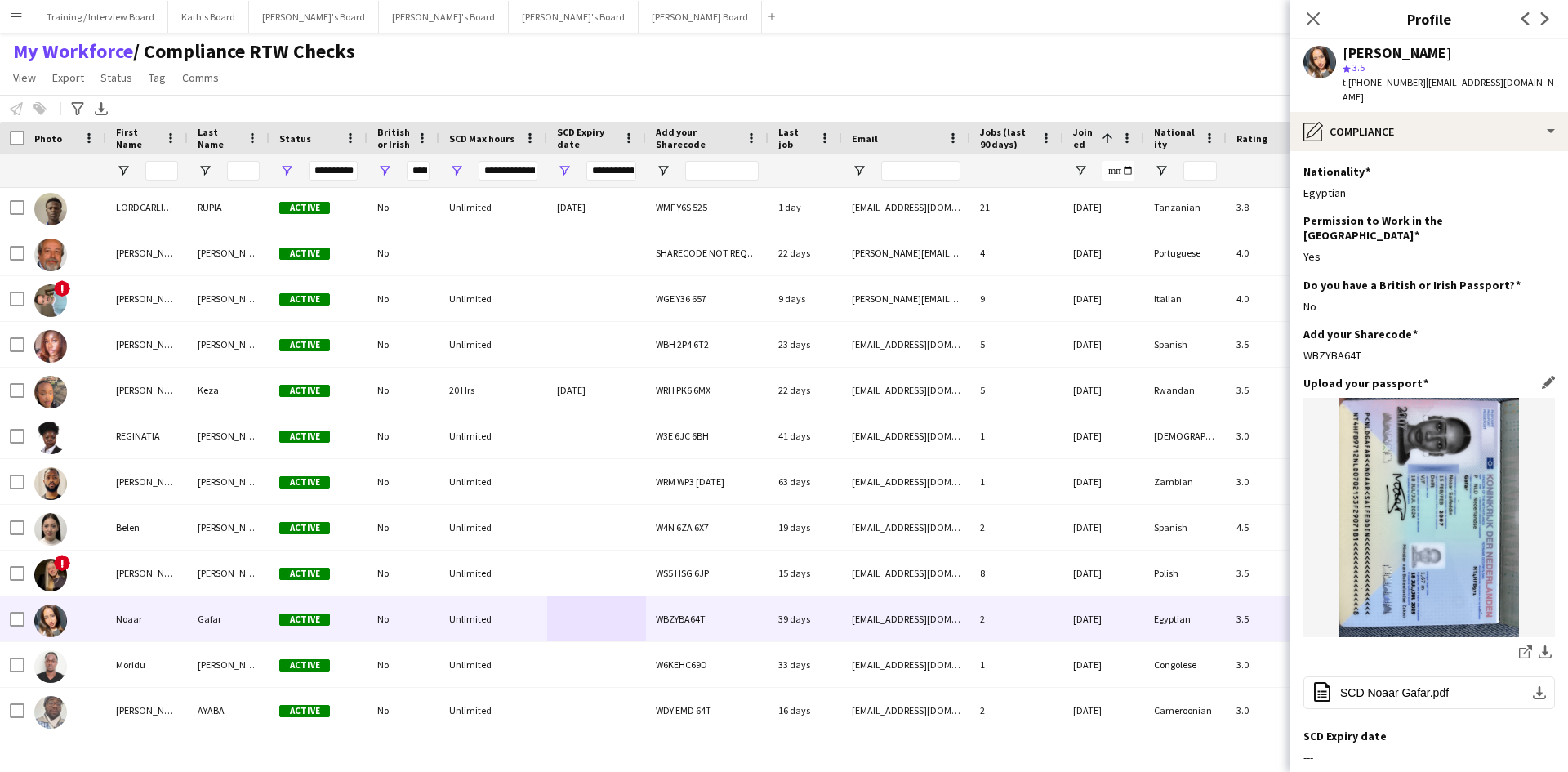
scroll to position [163, 0]
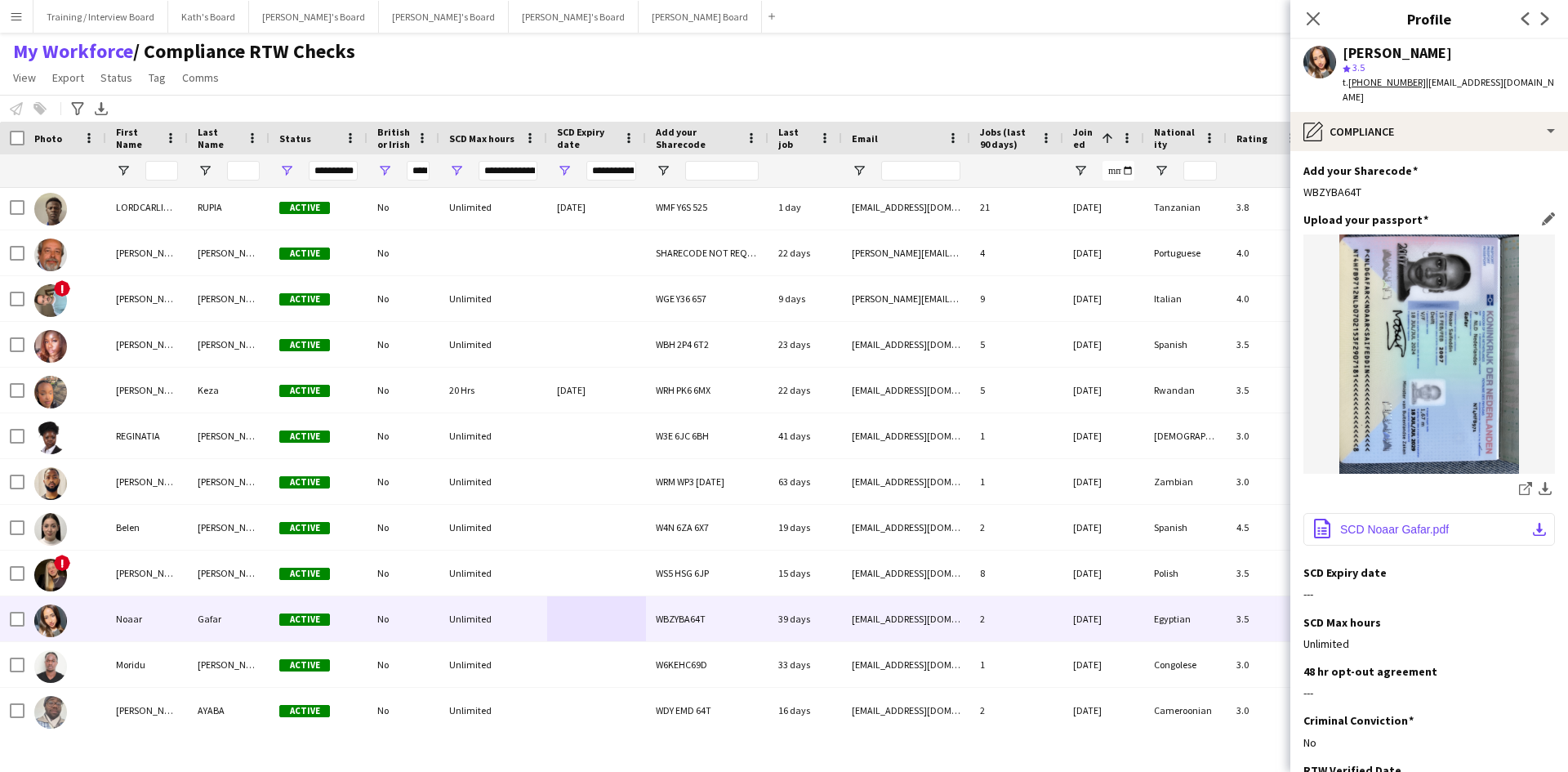
click at [1407, 522] on span "SCD Noaar Gafar.pdf" at bounding box center [1394, 529] width 109 height 13
click at [1542, 565] on app-icon "Edit this field" at bounding box center [1548, 572] width 13 height 13
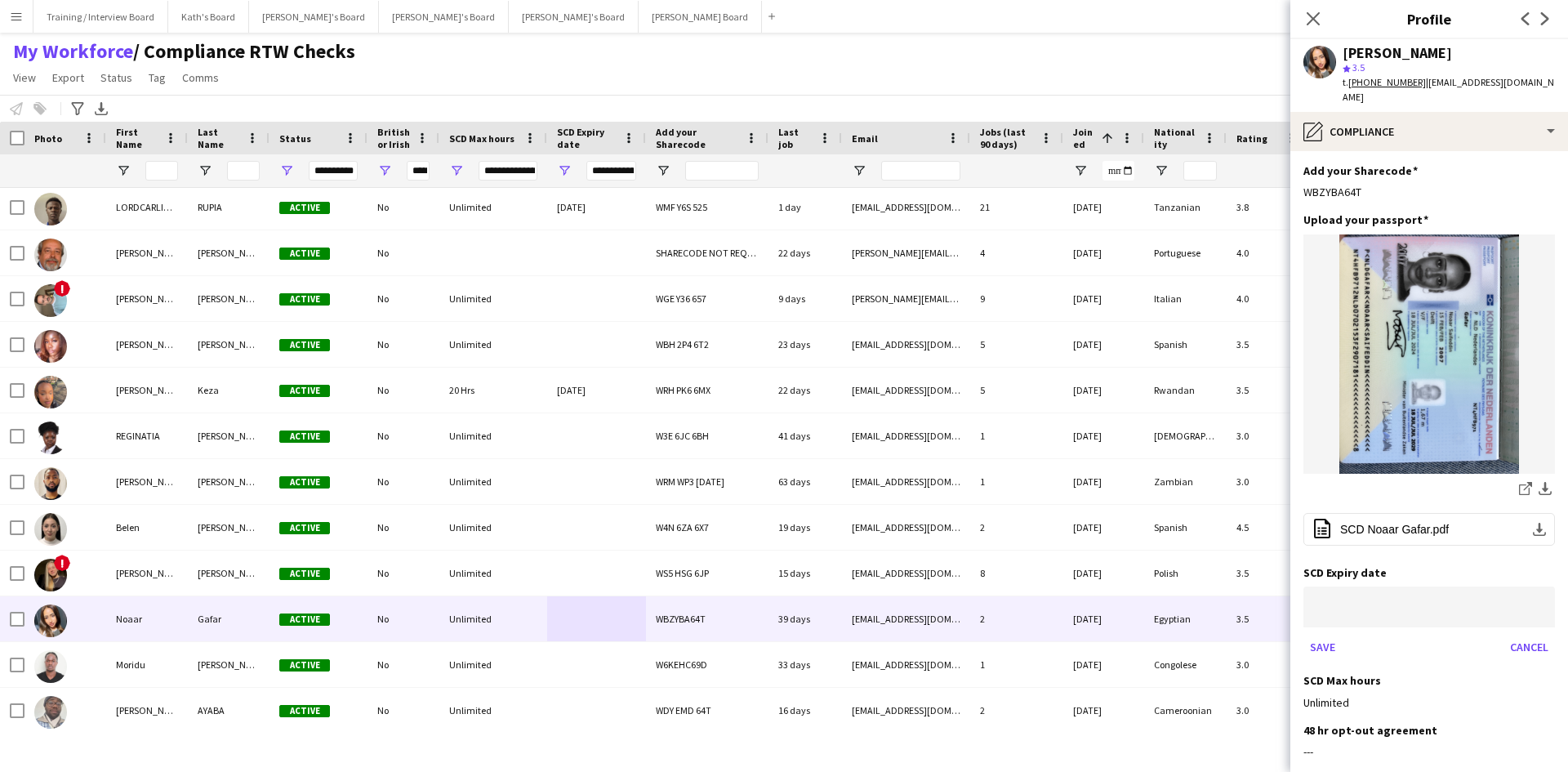
click at [1358, 581] on body "Menu Boards Boards Boards All jobs Status Workforce Workforce My Workforce Recr…" at bounding box center [784, 386] width 1568 height 772
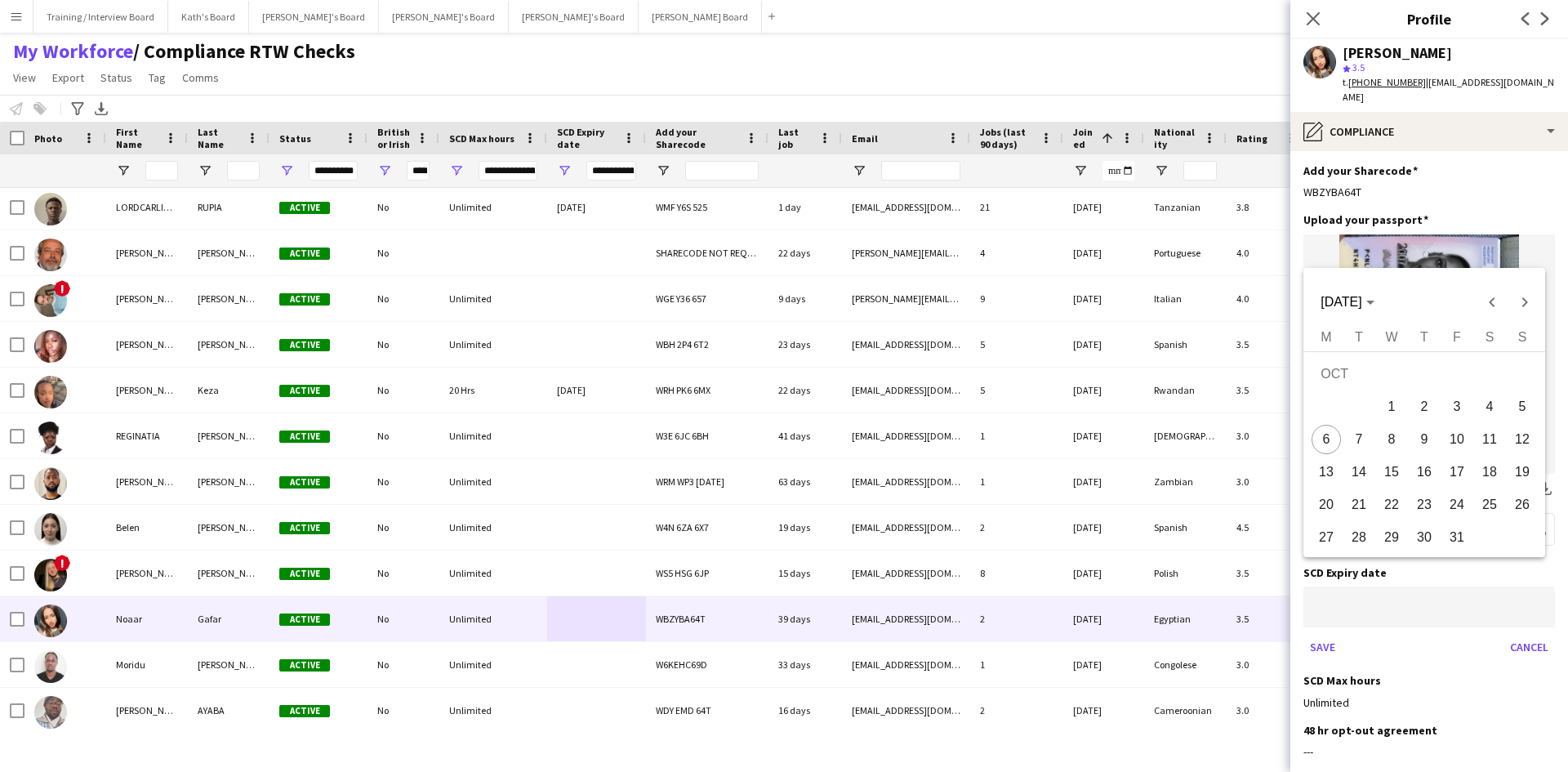
click at [1361, 582] on div at bounding box center [784, 386] width 1568 height 772
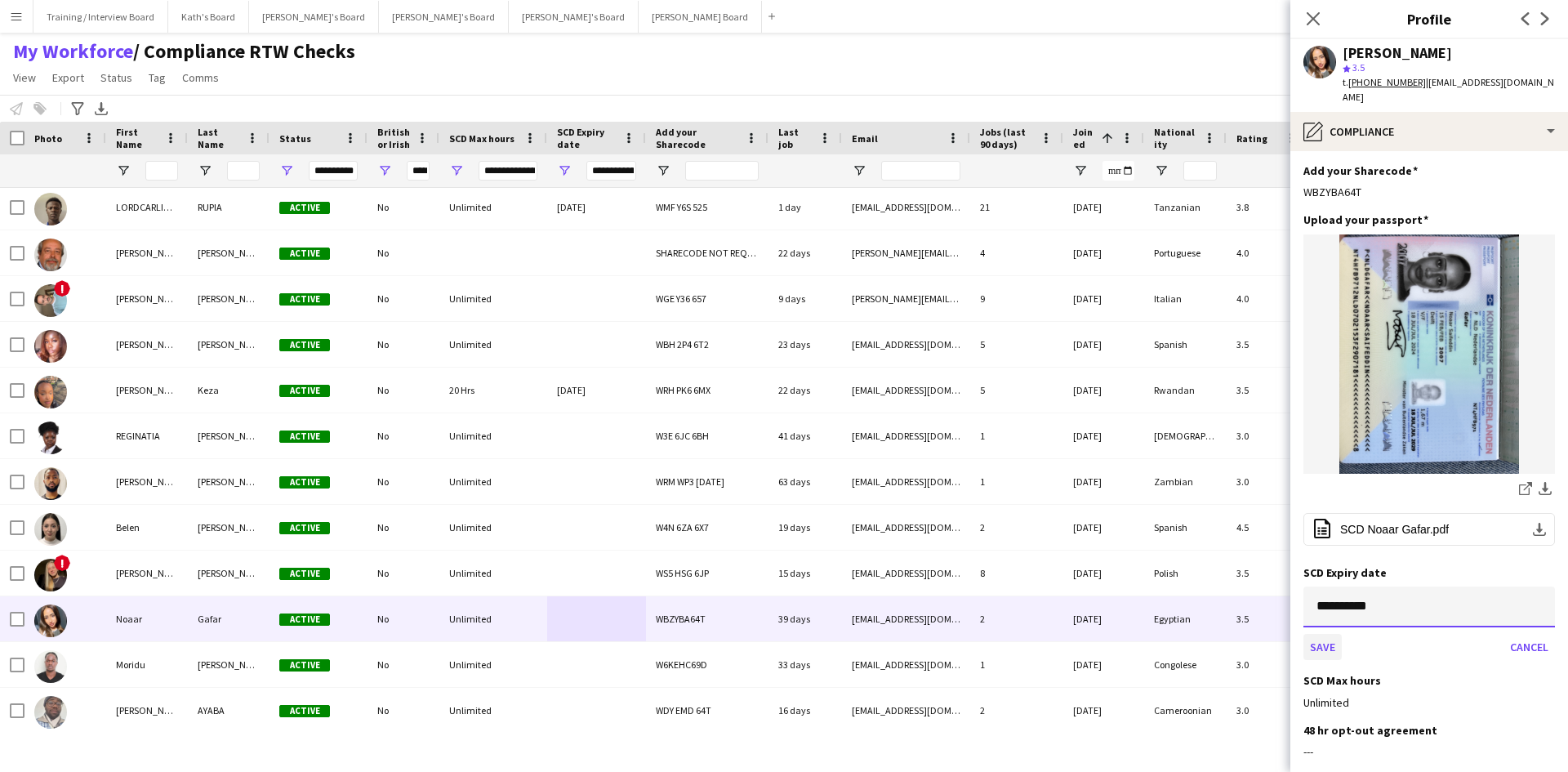
type input "**********"
click at [1311, 634] on button "Save" at bounding box center [1322, 647] width 38 height 26
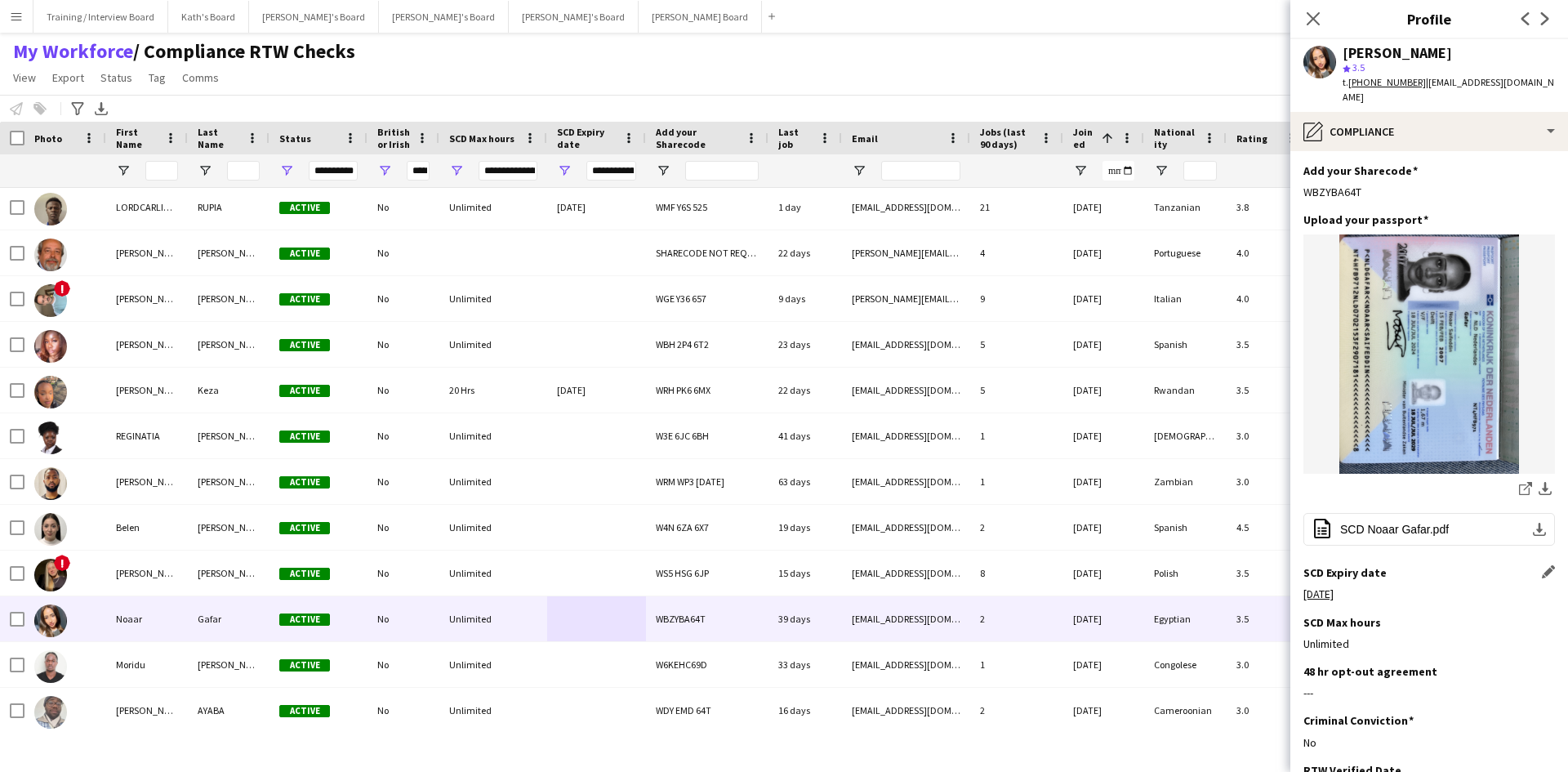
click at [1211, 70] on div "My Workforce / Compliance RTW Checks View Views Default view Compliance RTW Che…" at bounding box center [784, 67] width 1568 height 56
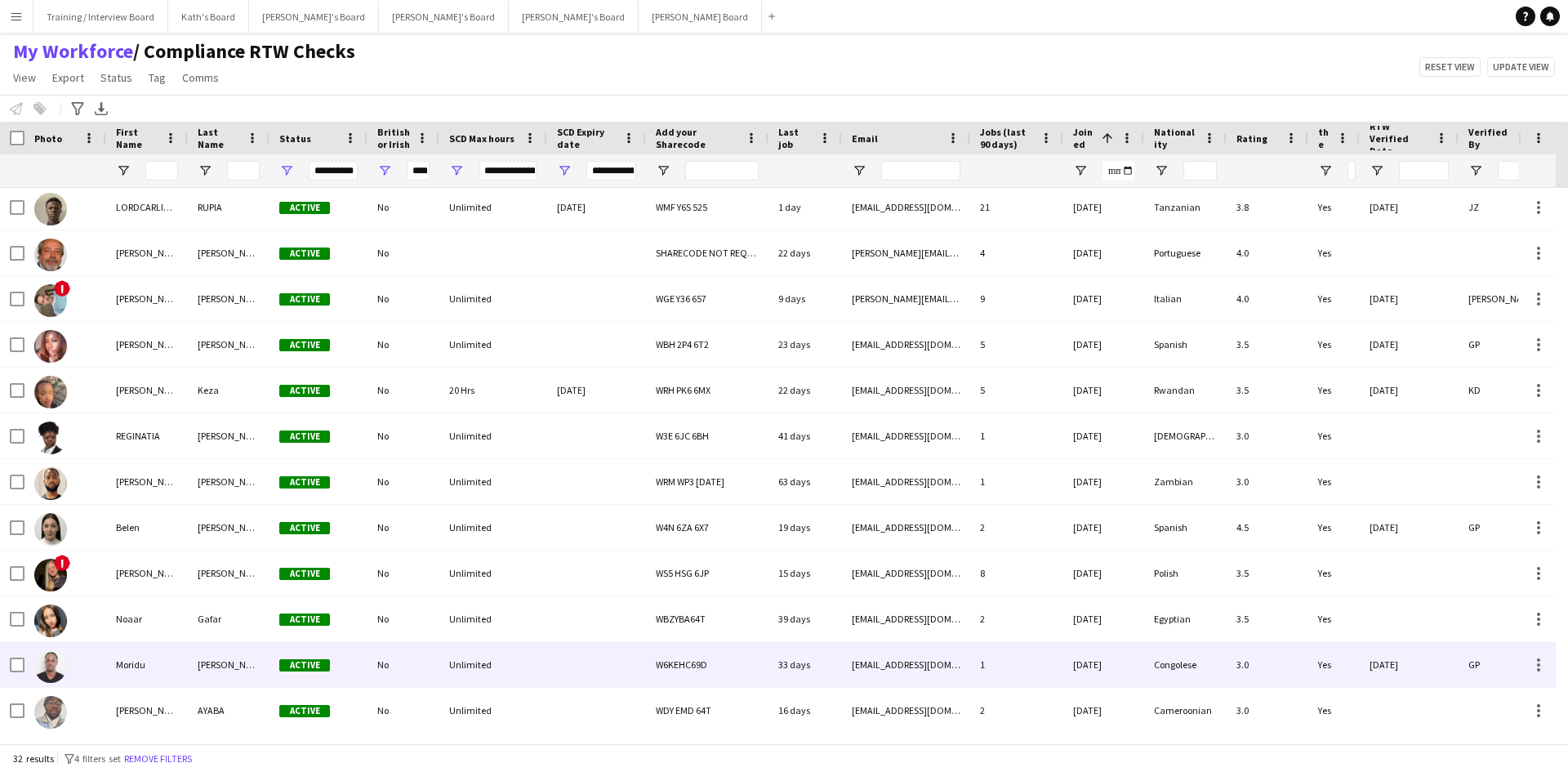
click at [543, 680] on div "Unlimited" at bounding box center [493, 664] width 108 height 45
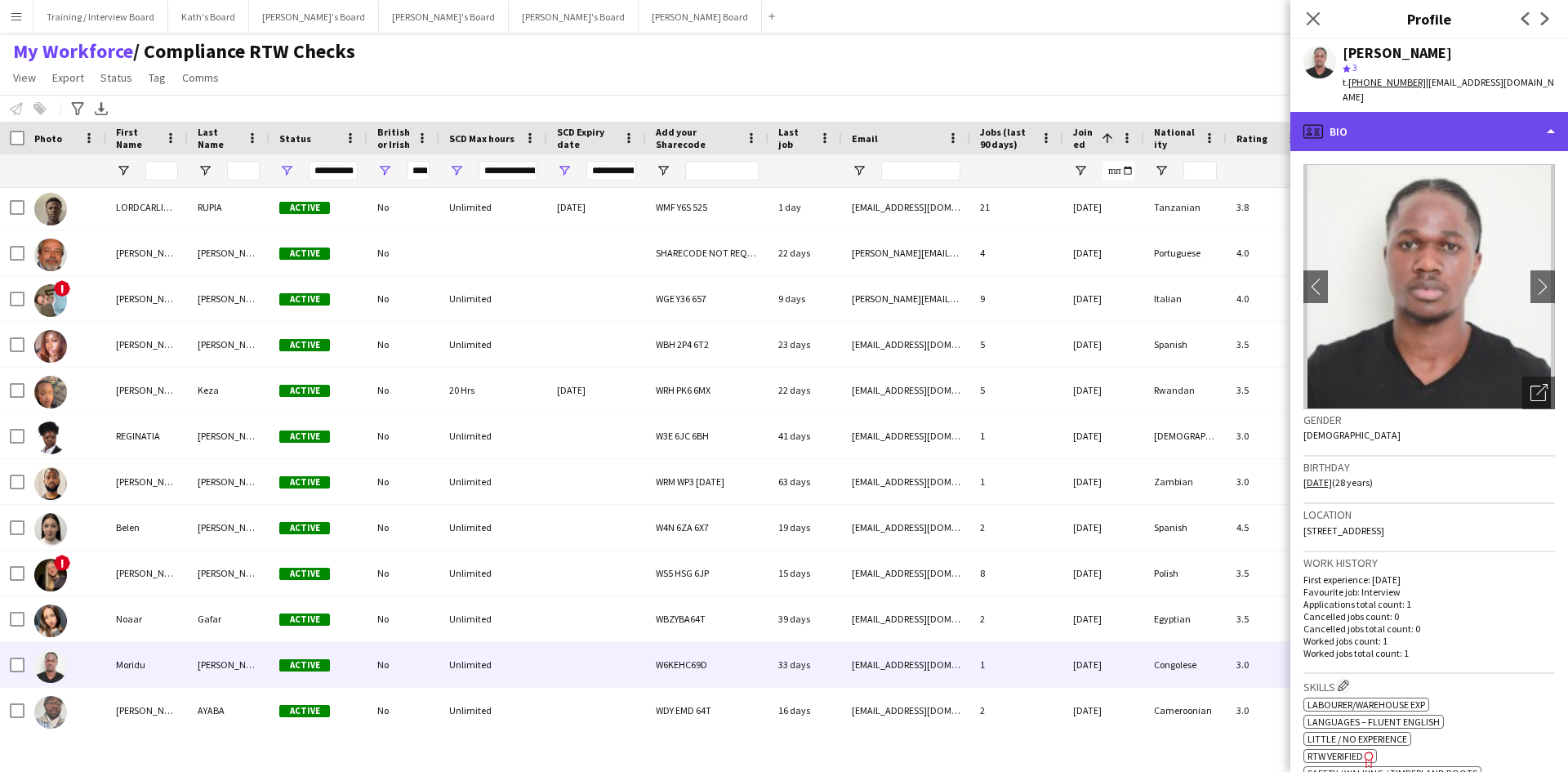
click at [1440, 123] on div "profile Bio" at bounding box center [1429, 131] width 277 height 39
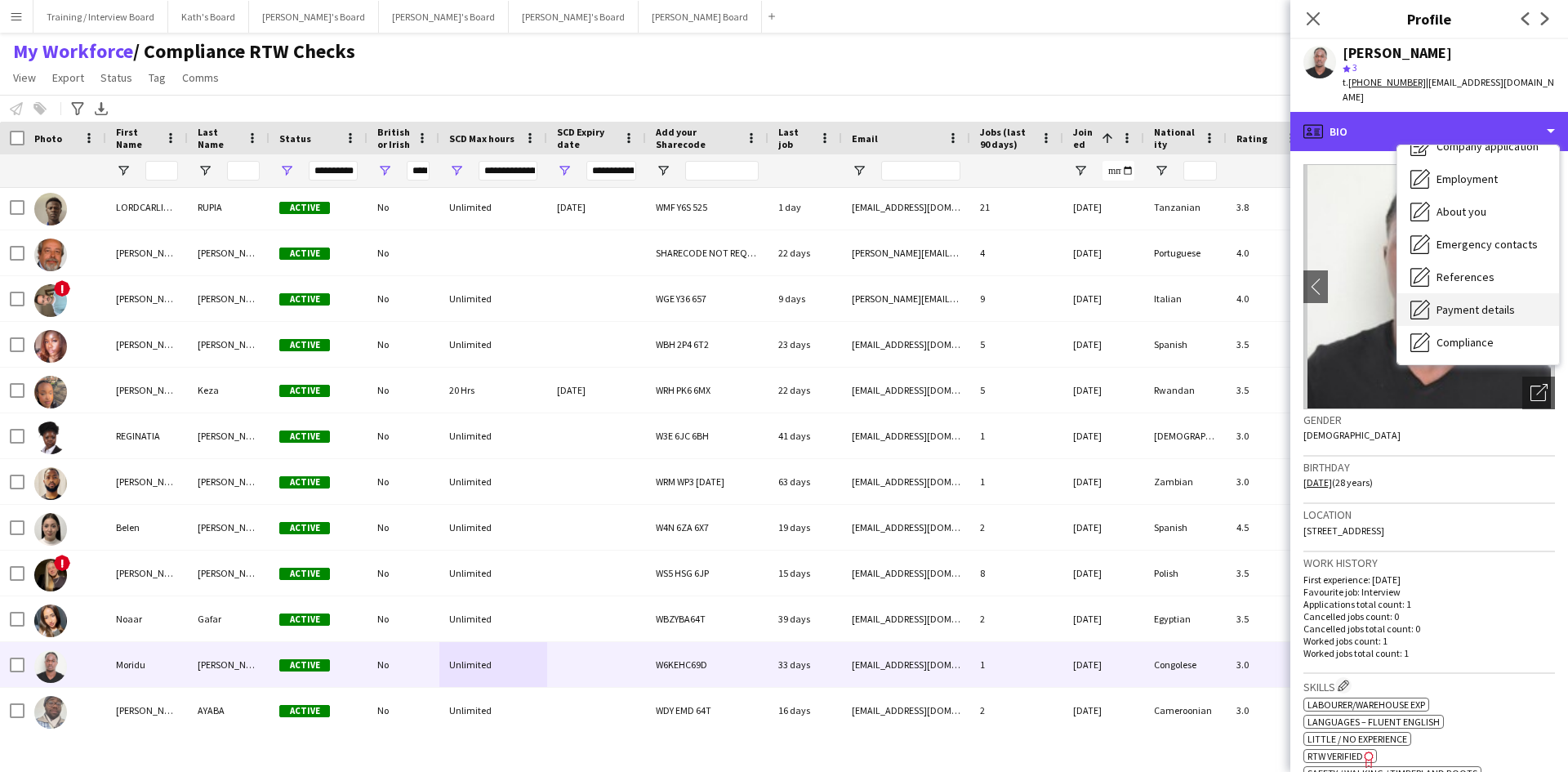
scroll to position [82, 0]
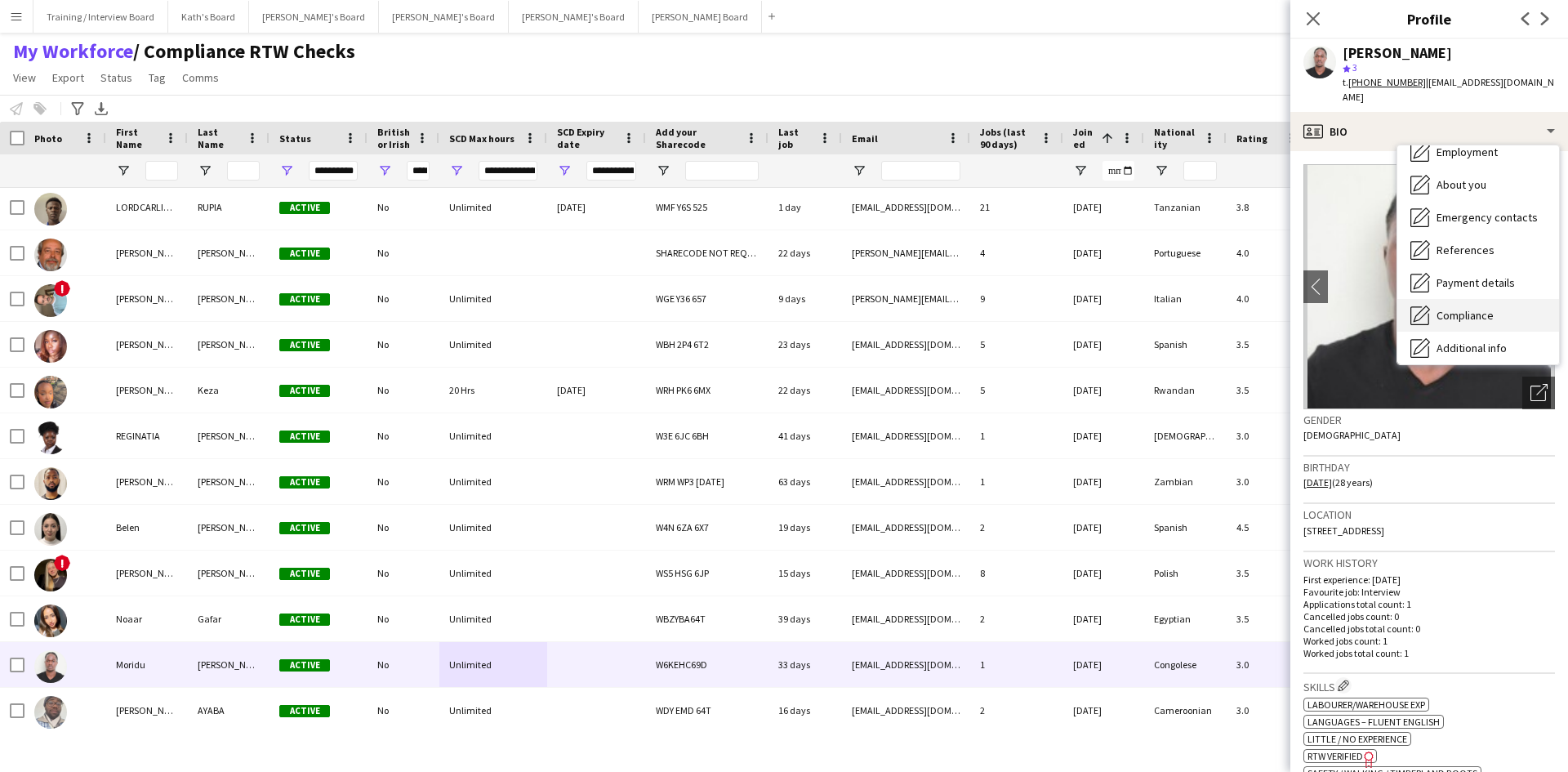
click at [1468, 308] on span "Compliance" at bounding box center [1465, 316] width 57 height 15
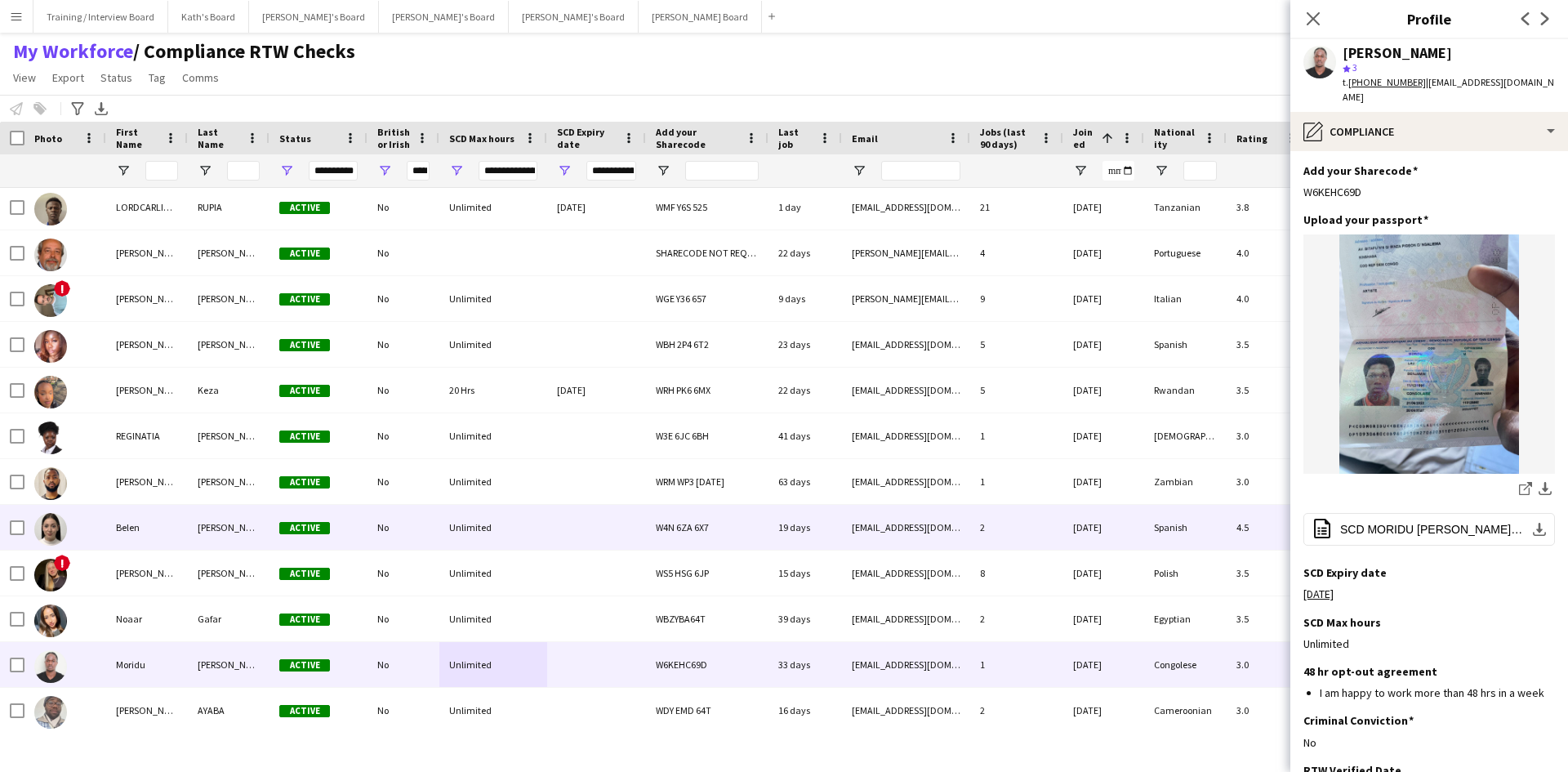
scroll to position [817, 0]
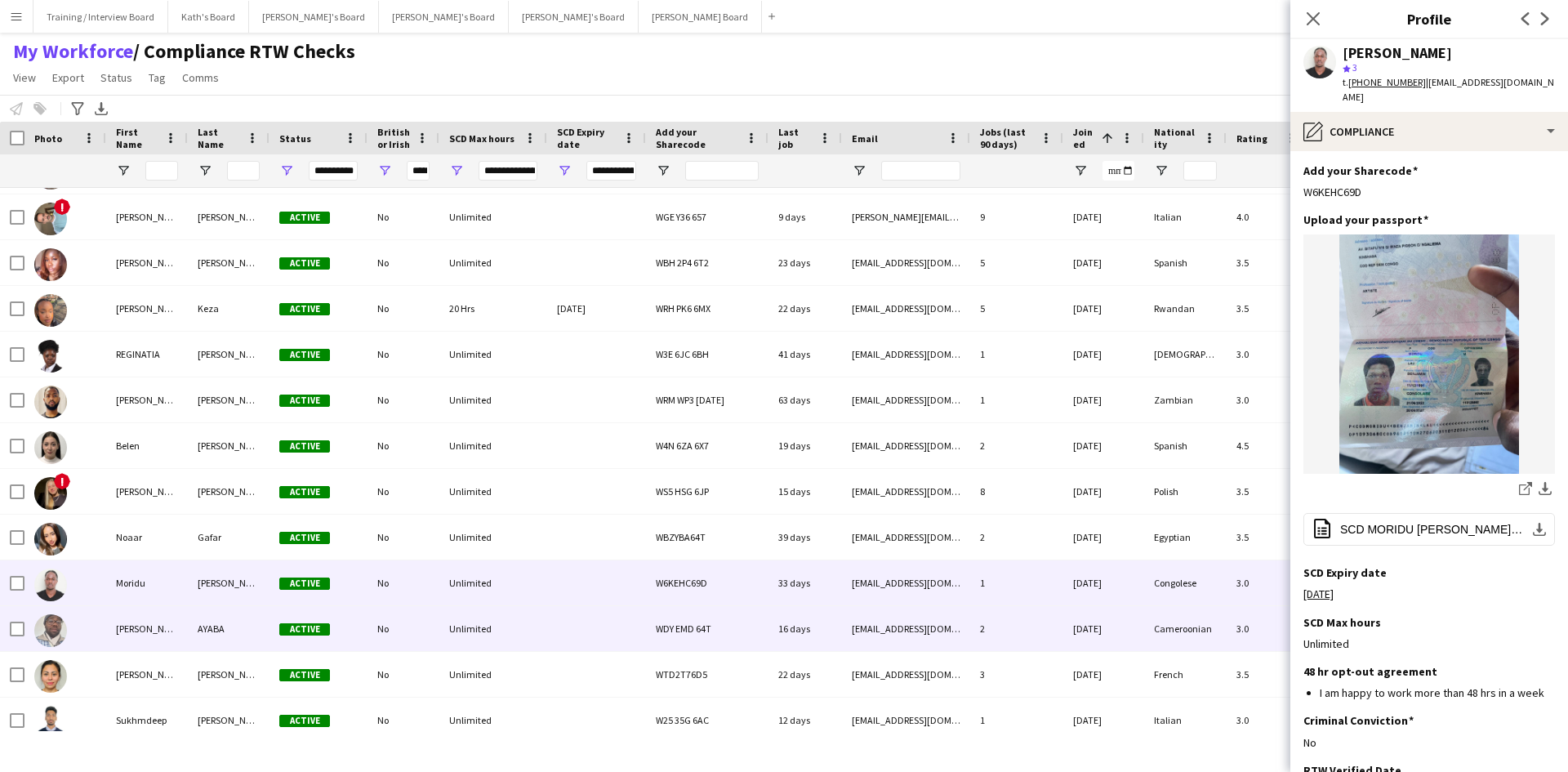
click at [561, 642] on div at bounding box center [597, 629] width 99 height 45
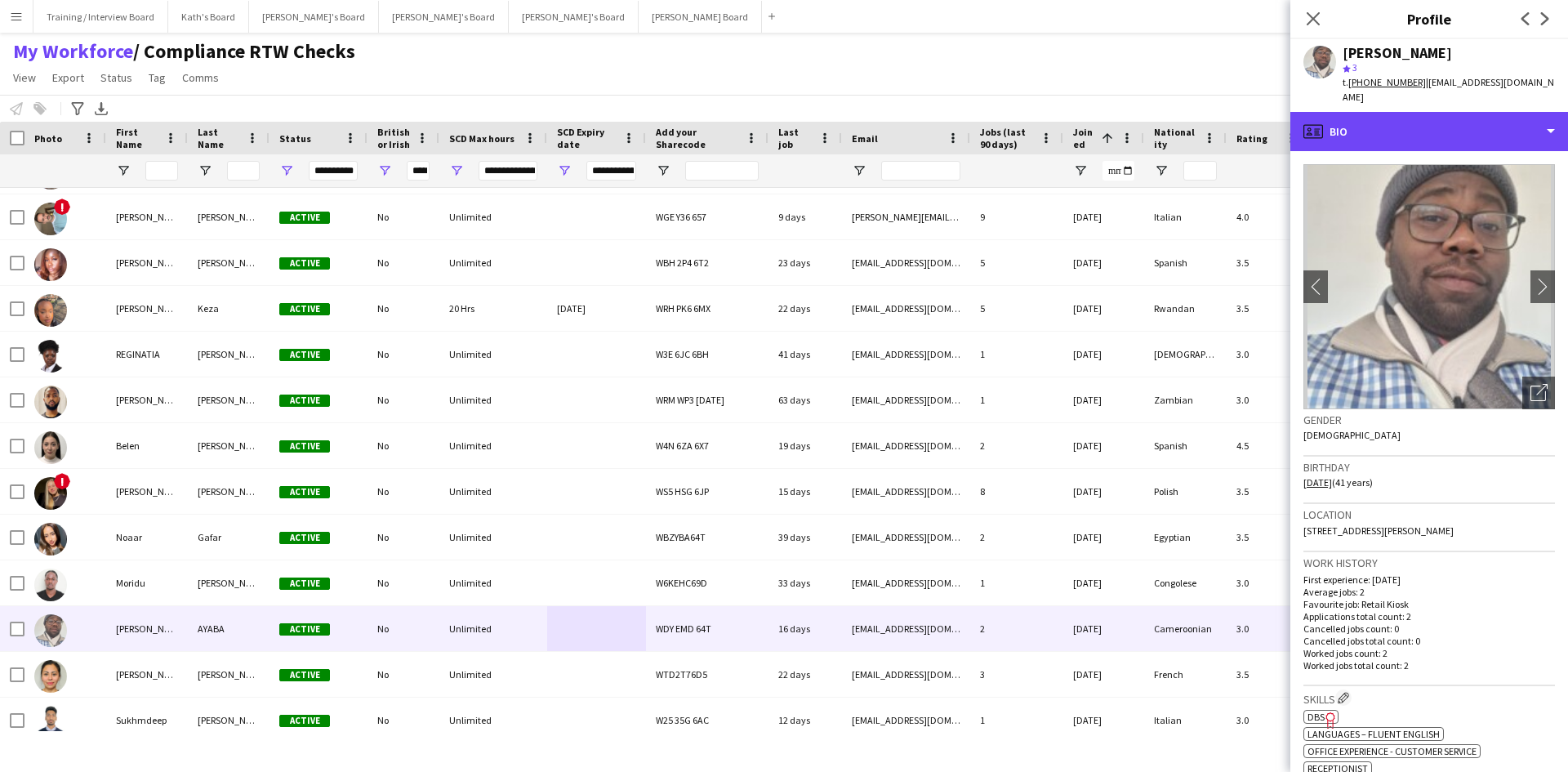
drag, startPoint x: 1424, startPoint y: 123, endPoint x: 1450, endPoint y: 163, distance: 47.7
click at [1424, 121] on div "profile Bio" at bounding box center [1429, 131] width 277 height 39
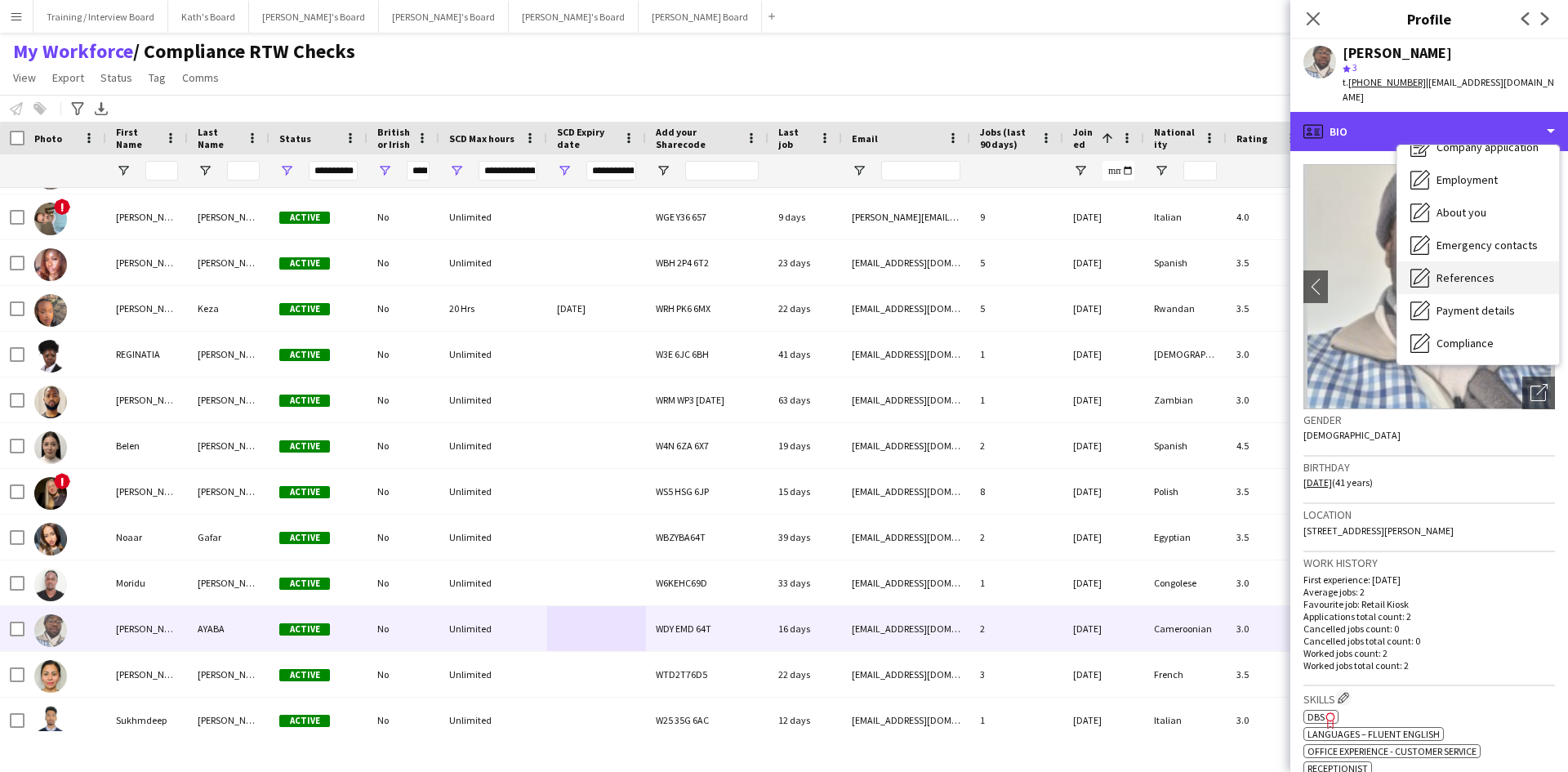
scroll to position [82, 0]
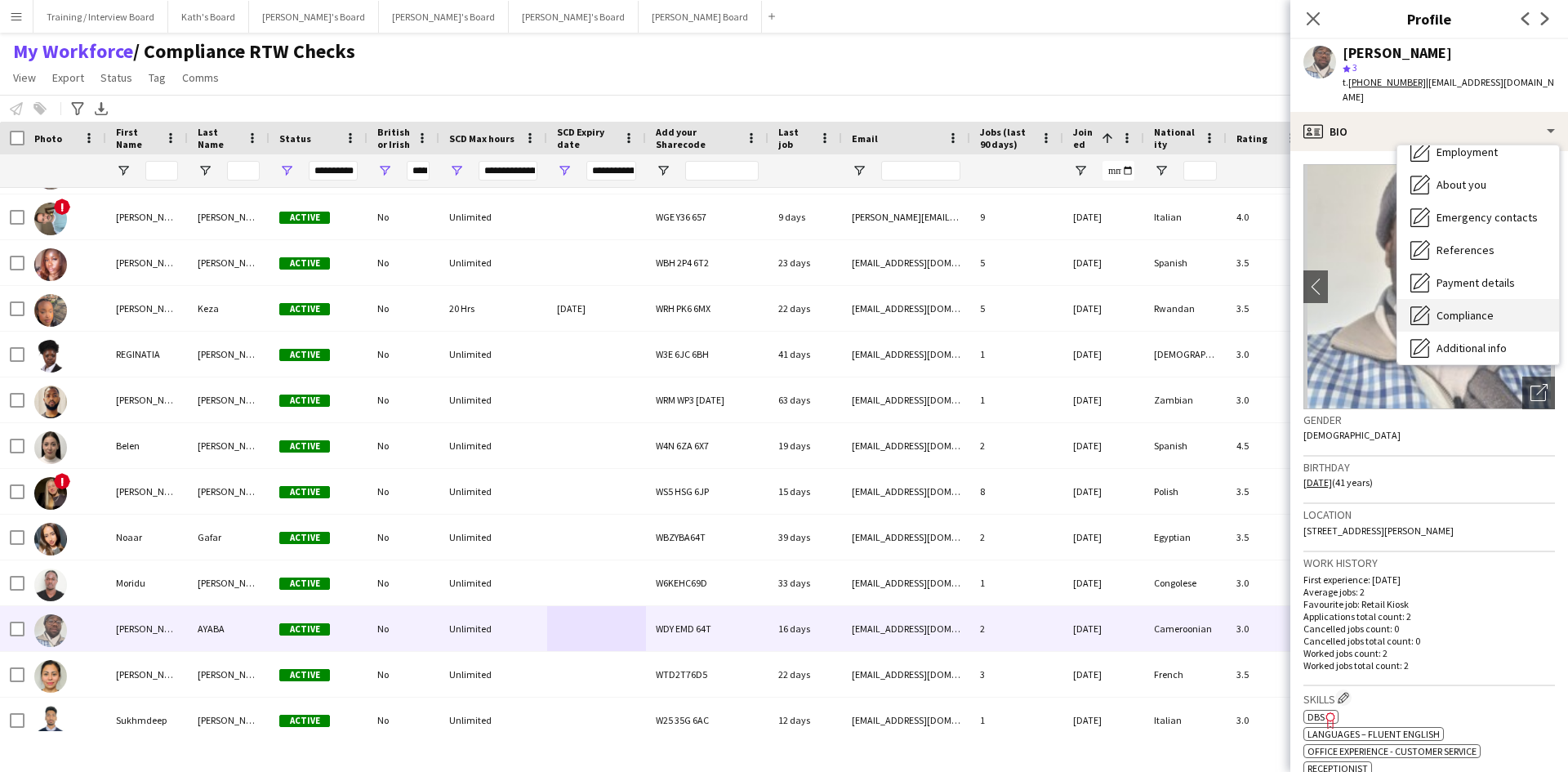
click at [1486, 308] on span "Compliance" at bounding box center [1465, 316] width 57 height 15
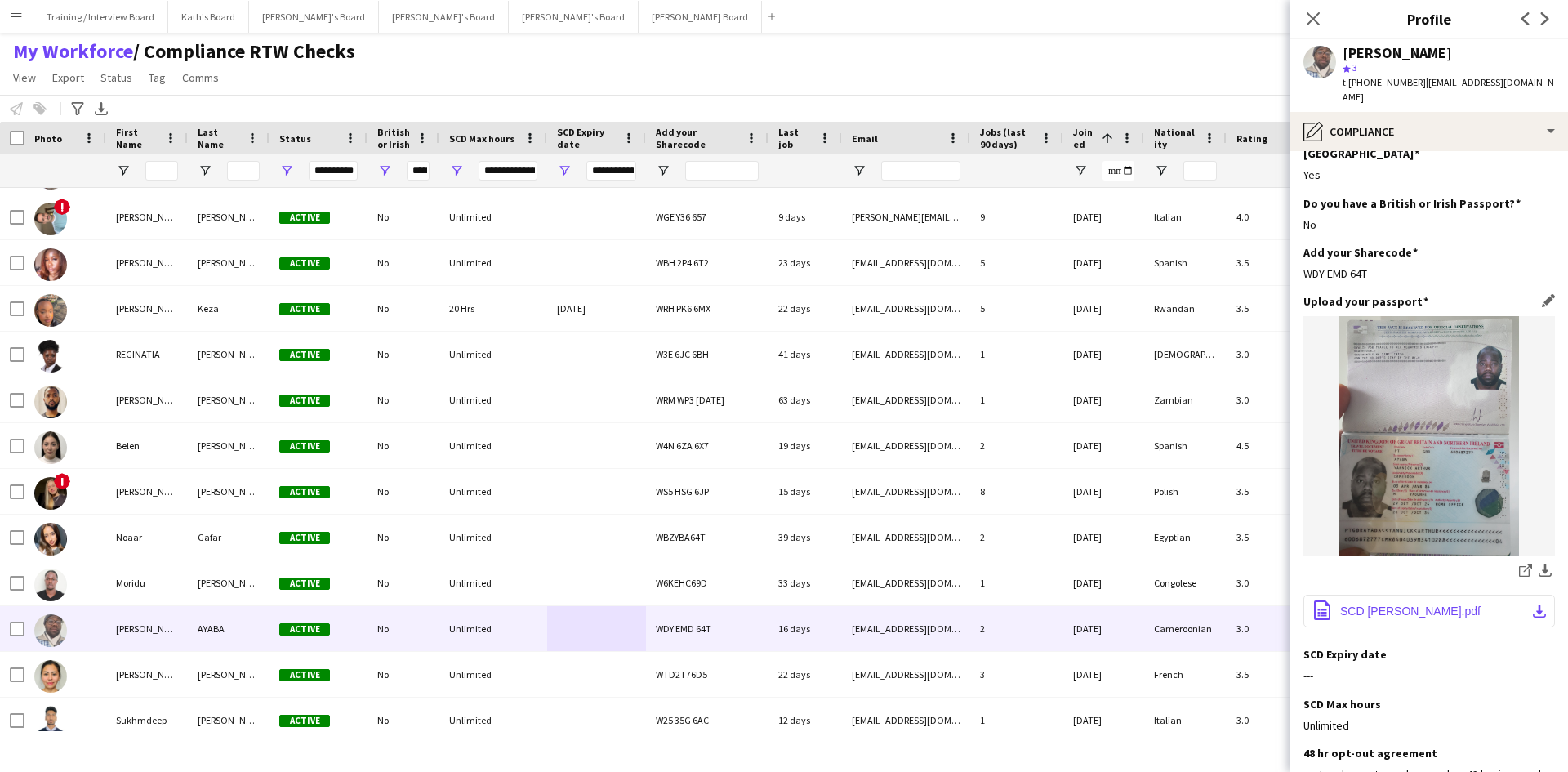
click at [1422, 604] on span "SCD [PERSON_NAME].pdf" at bounding box center [1410, 611] width 141 height 13
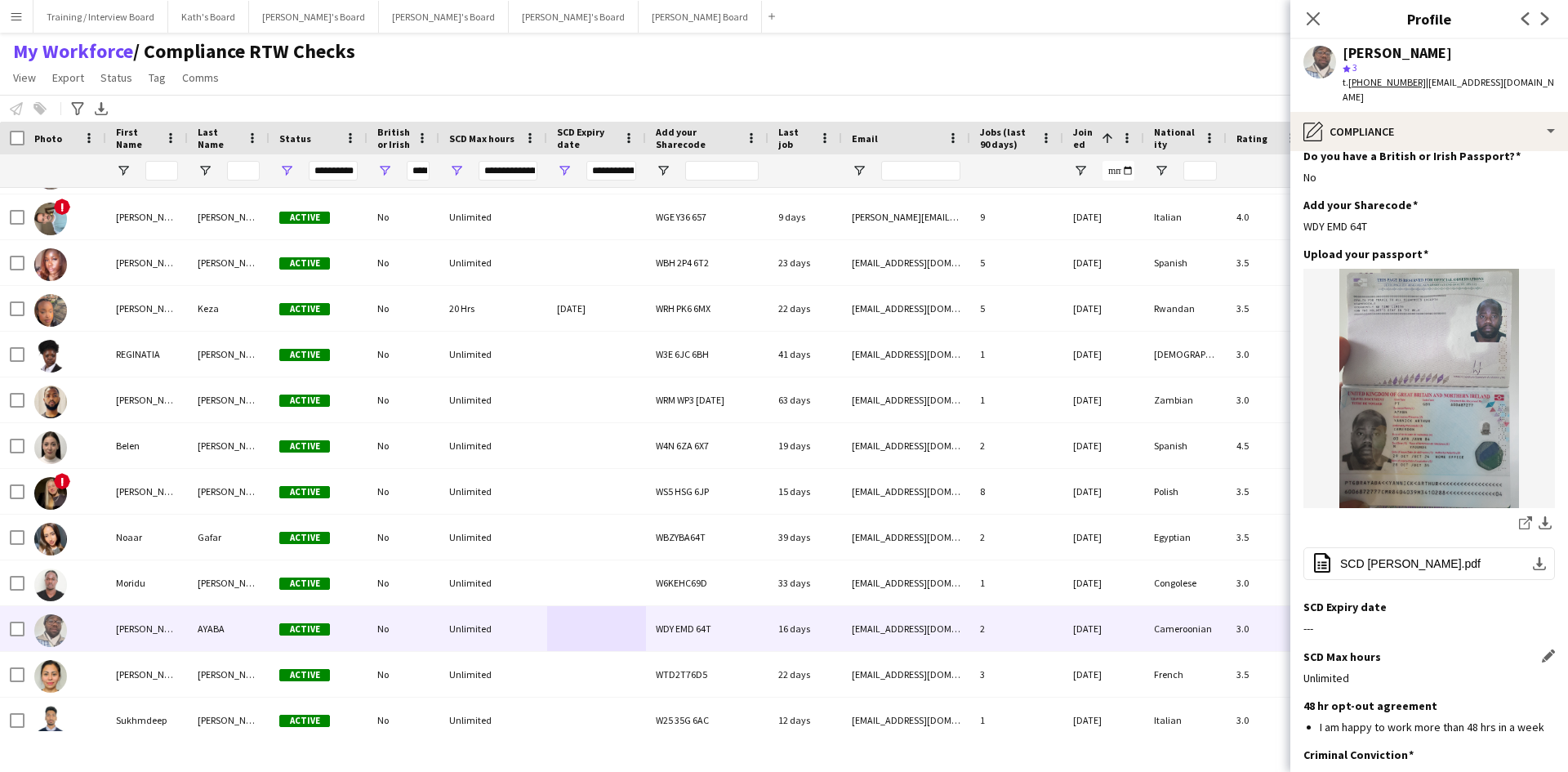
scroll to position [163, 0]
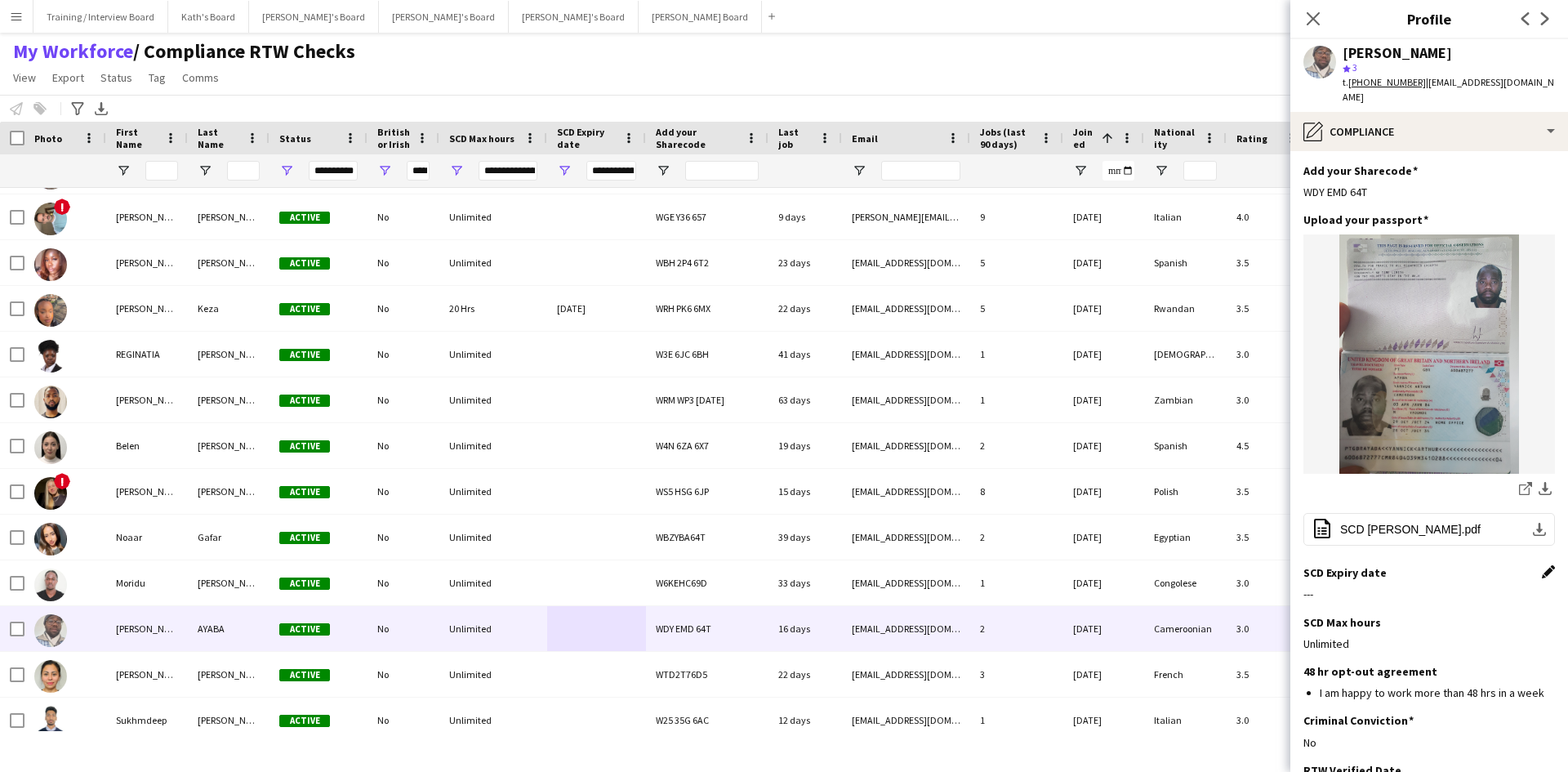
click at [1542, 565] on app-icon "Edit this field" at bounding box center [1548, 572] width 13 height 13
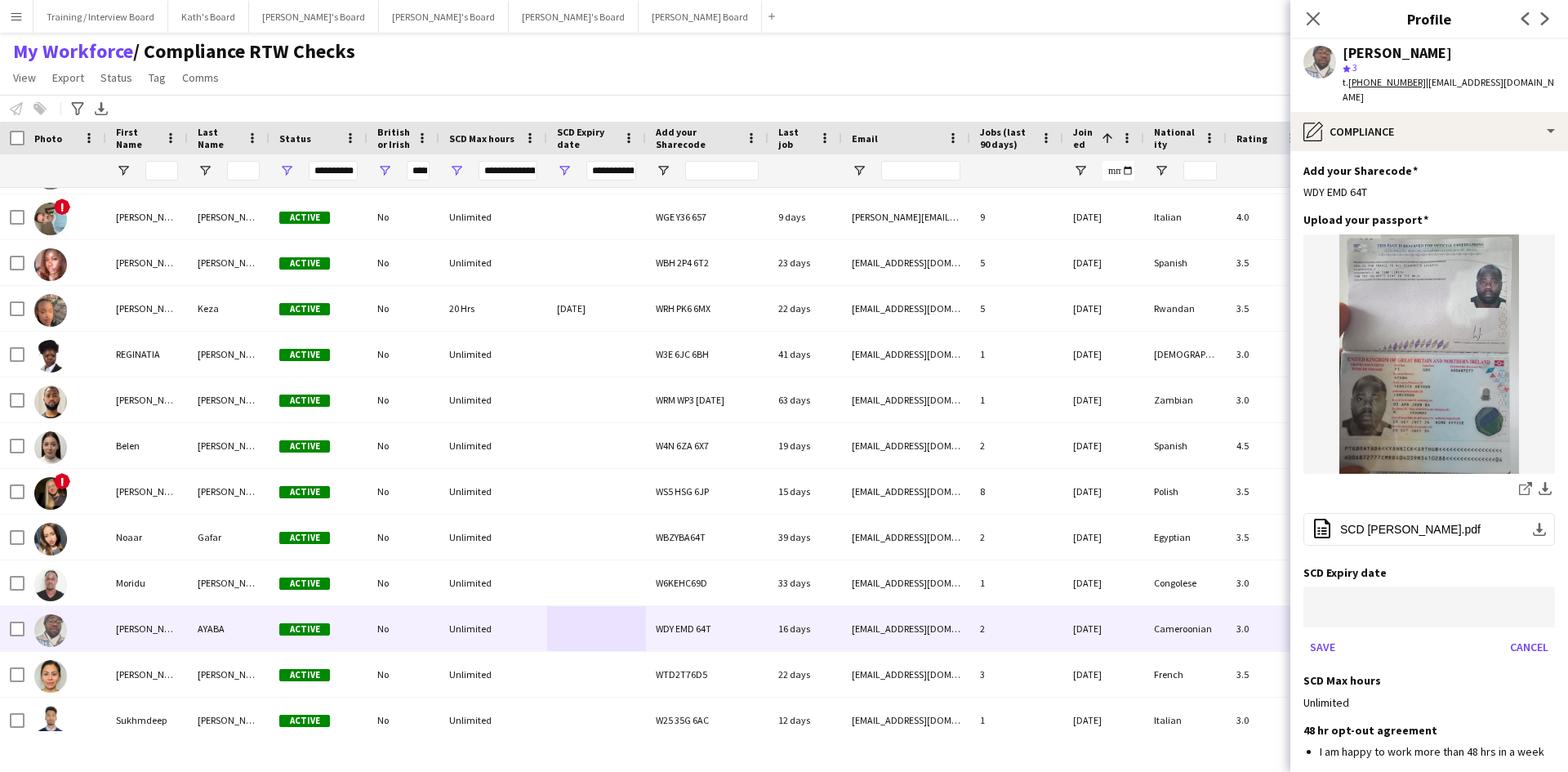
click at [1335, 578] on body "Menu Boards Boards Boards All jobs Status Workforce Workforce My Workforce Recr…" at bounding box center [784, 386] width 1568 height 772
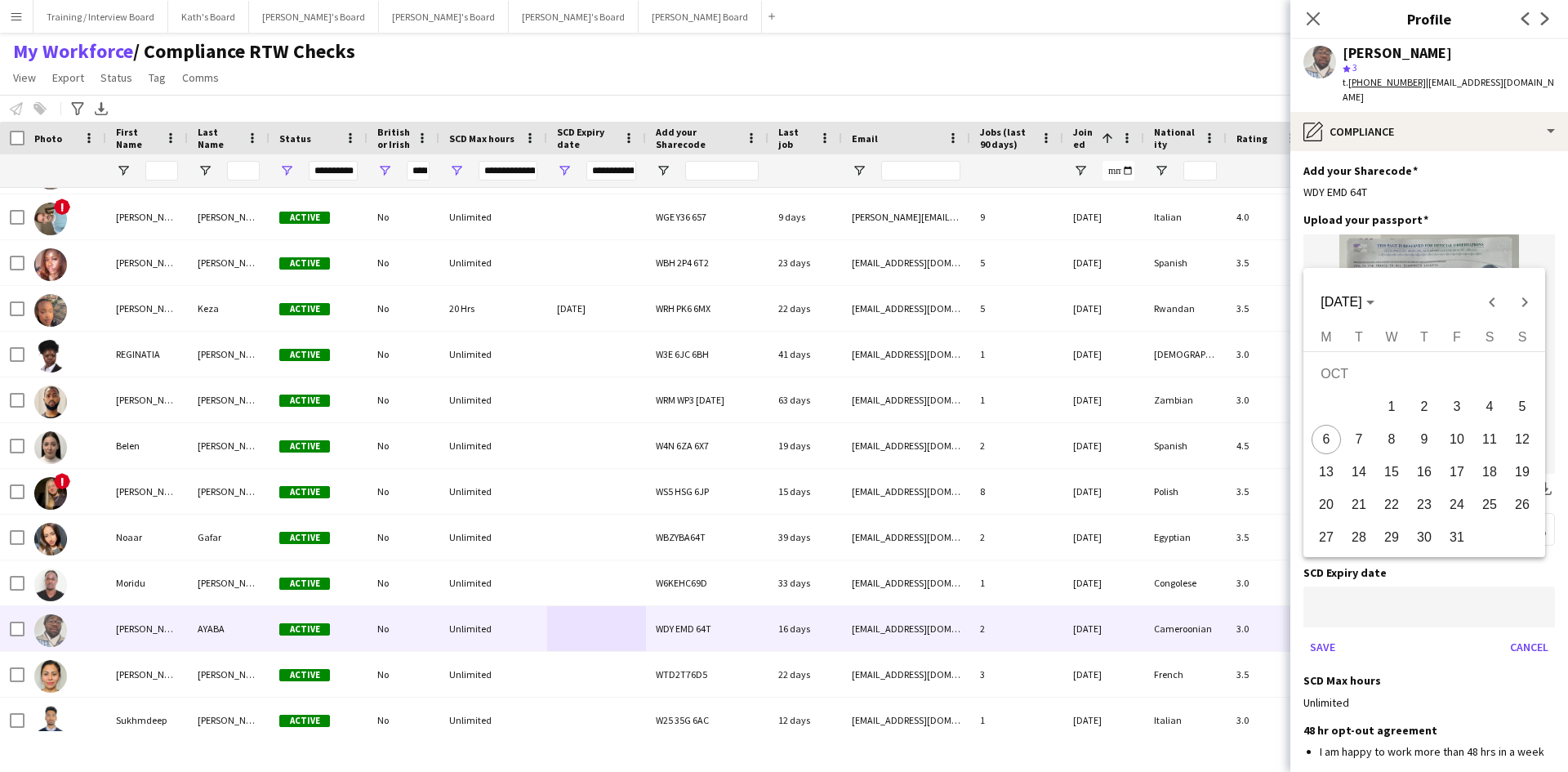
click at [1326, 578] on div at bounding box center [784, 386] width 1568 height 772
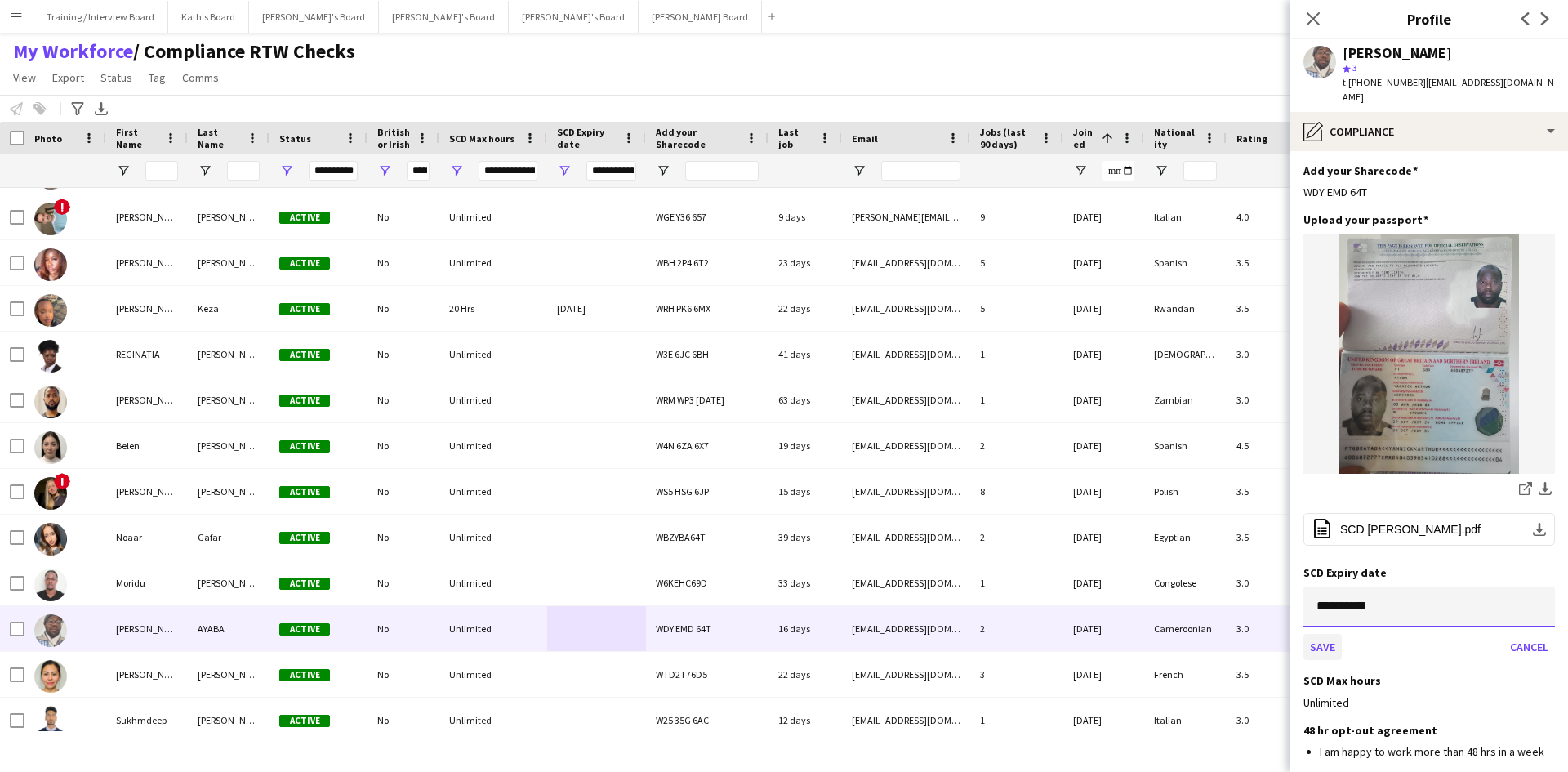
type input "**********"
click at [1320, 634] on button "Save" at bounding box center [1322, 647] width 38 height 26
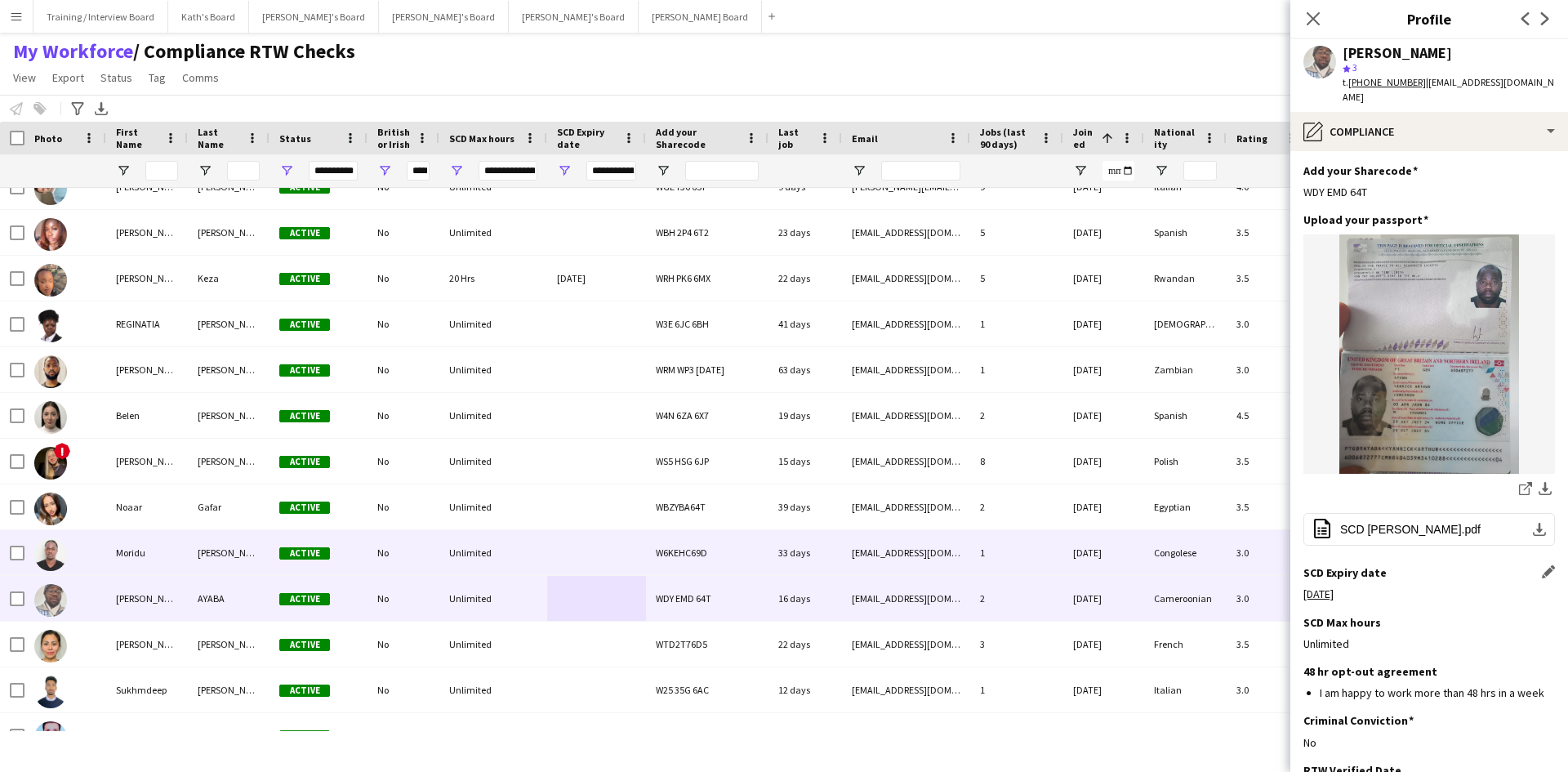
scroll to position [899, 0]
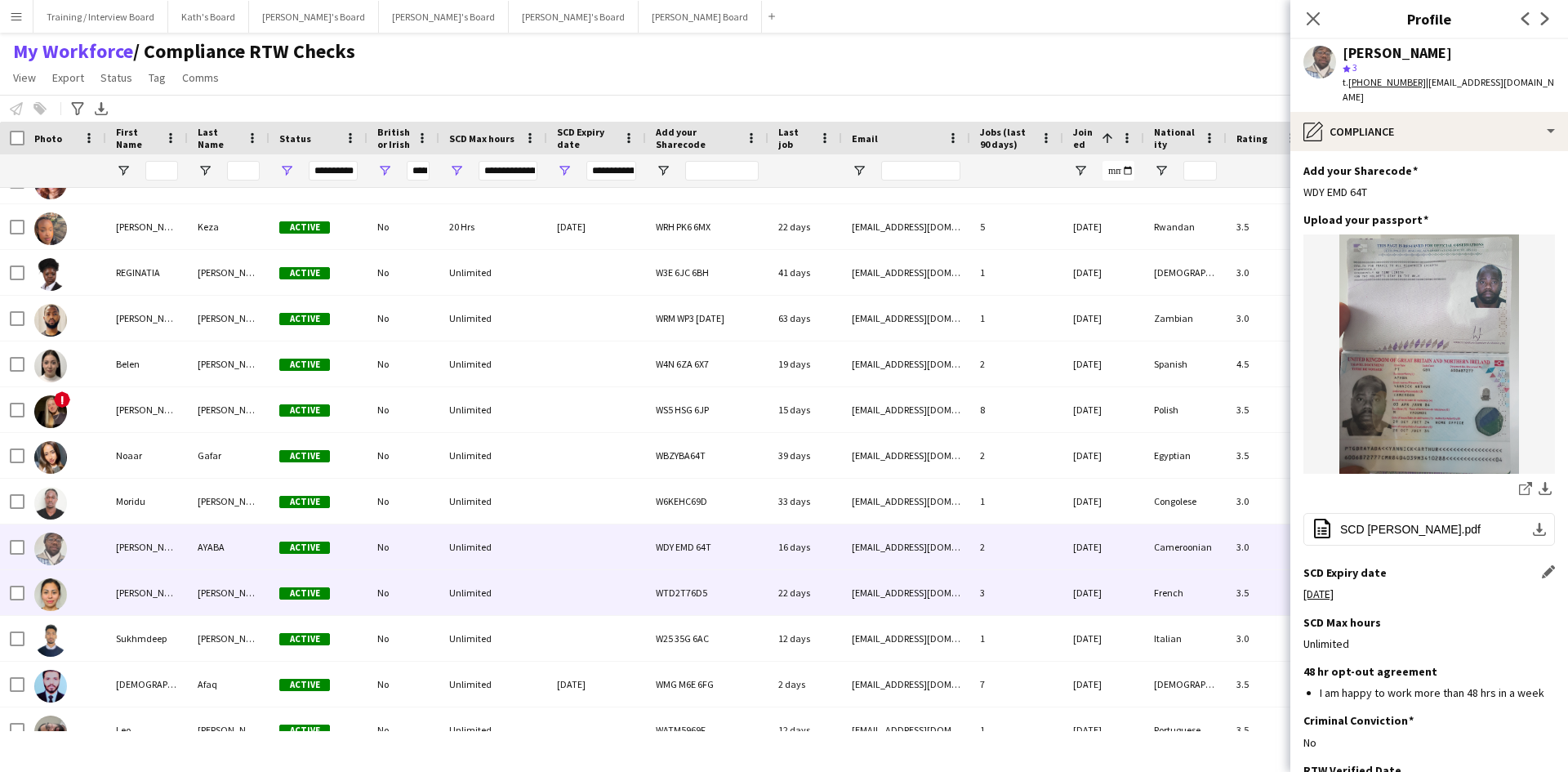
click at [561, 602] on div at bounding box center [597, 592] width 99 height 45
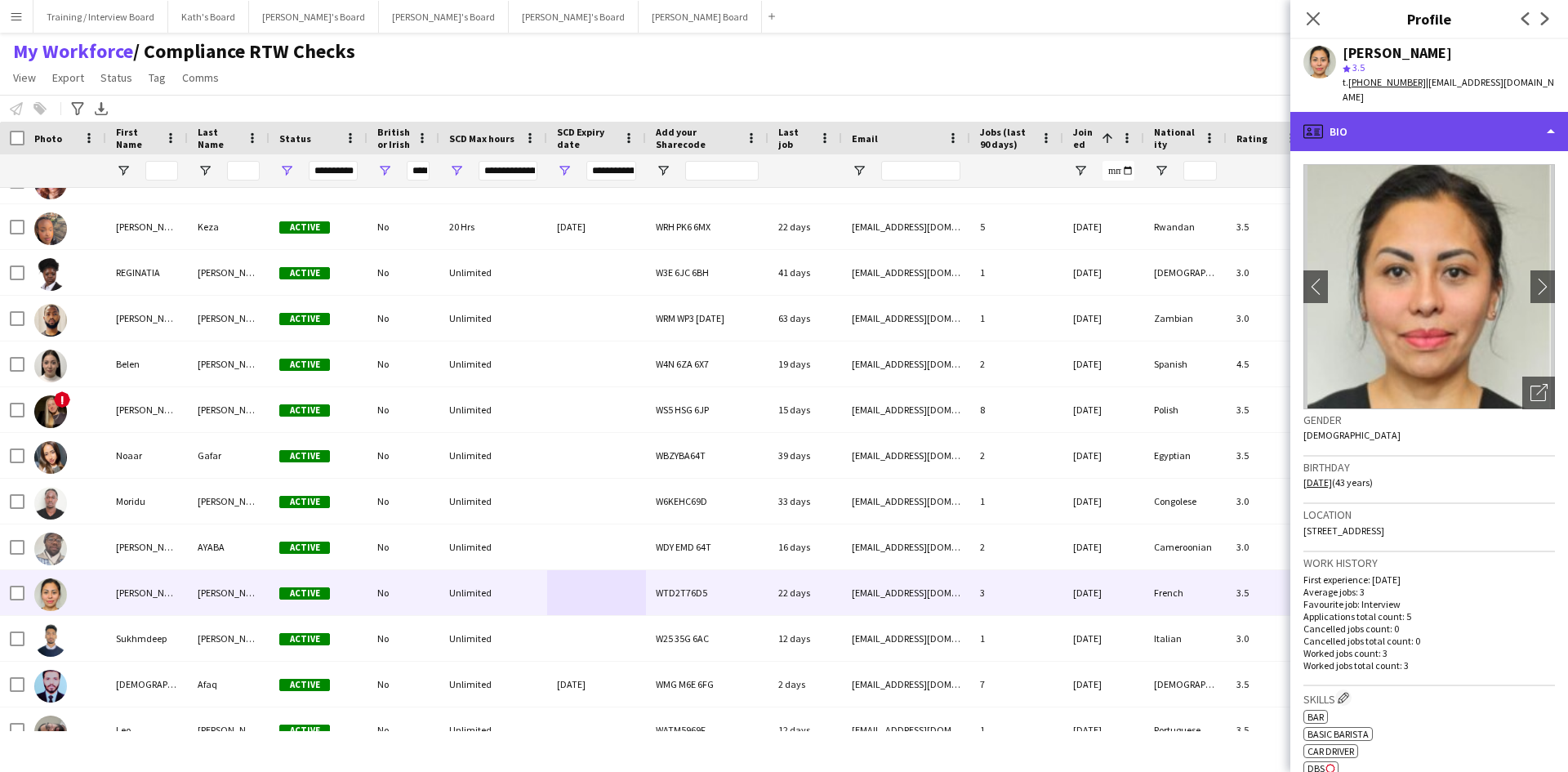
click at [1466, 115] on div "profile Bio" at bounding box center [1429, 131] width 277 height 39
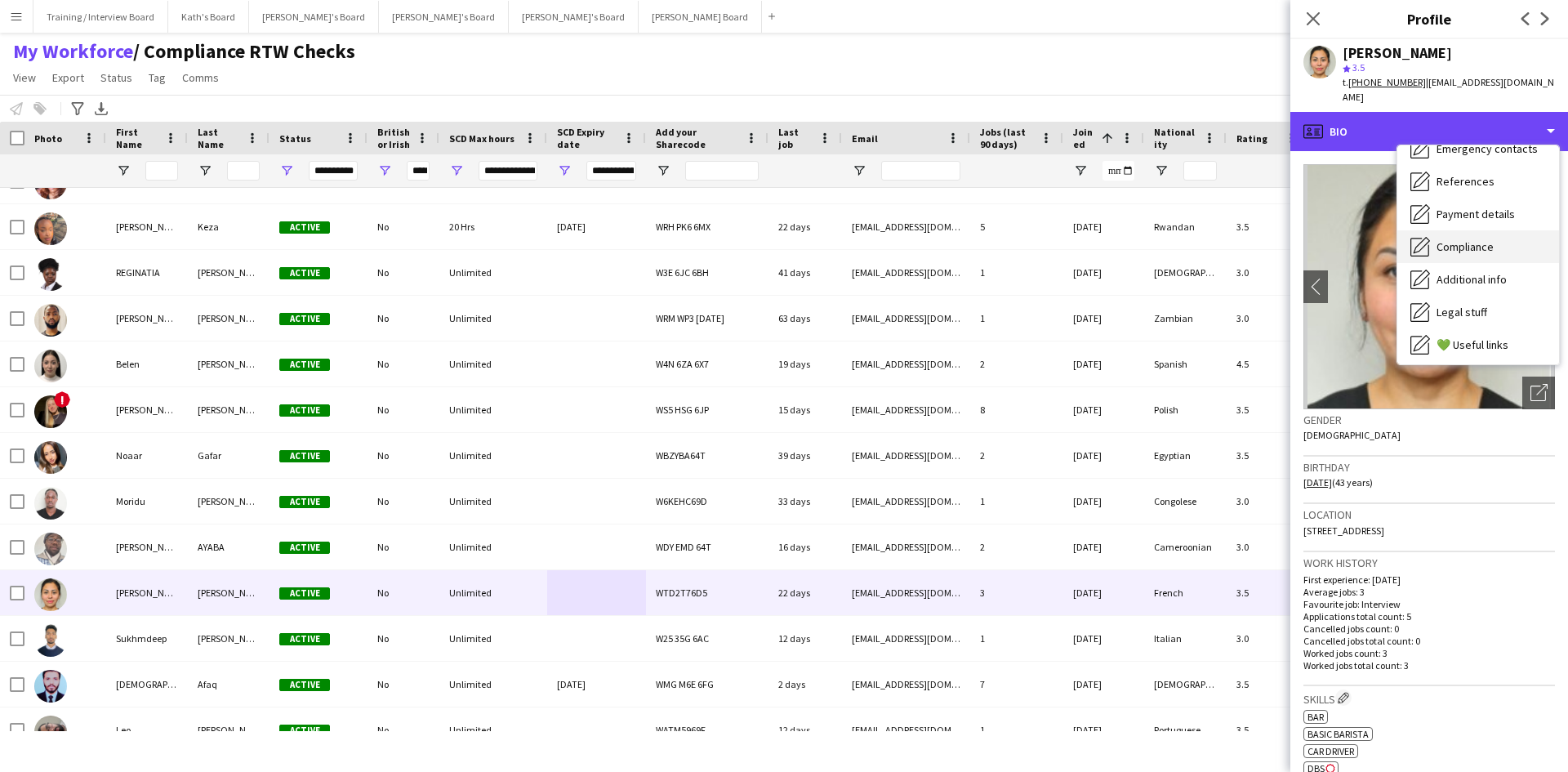
scroll to position [163, 0]
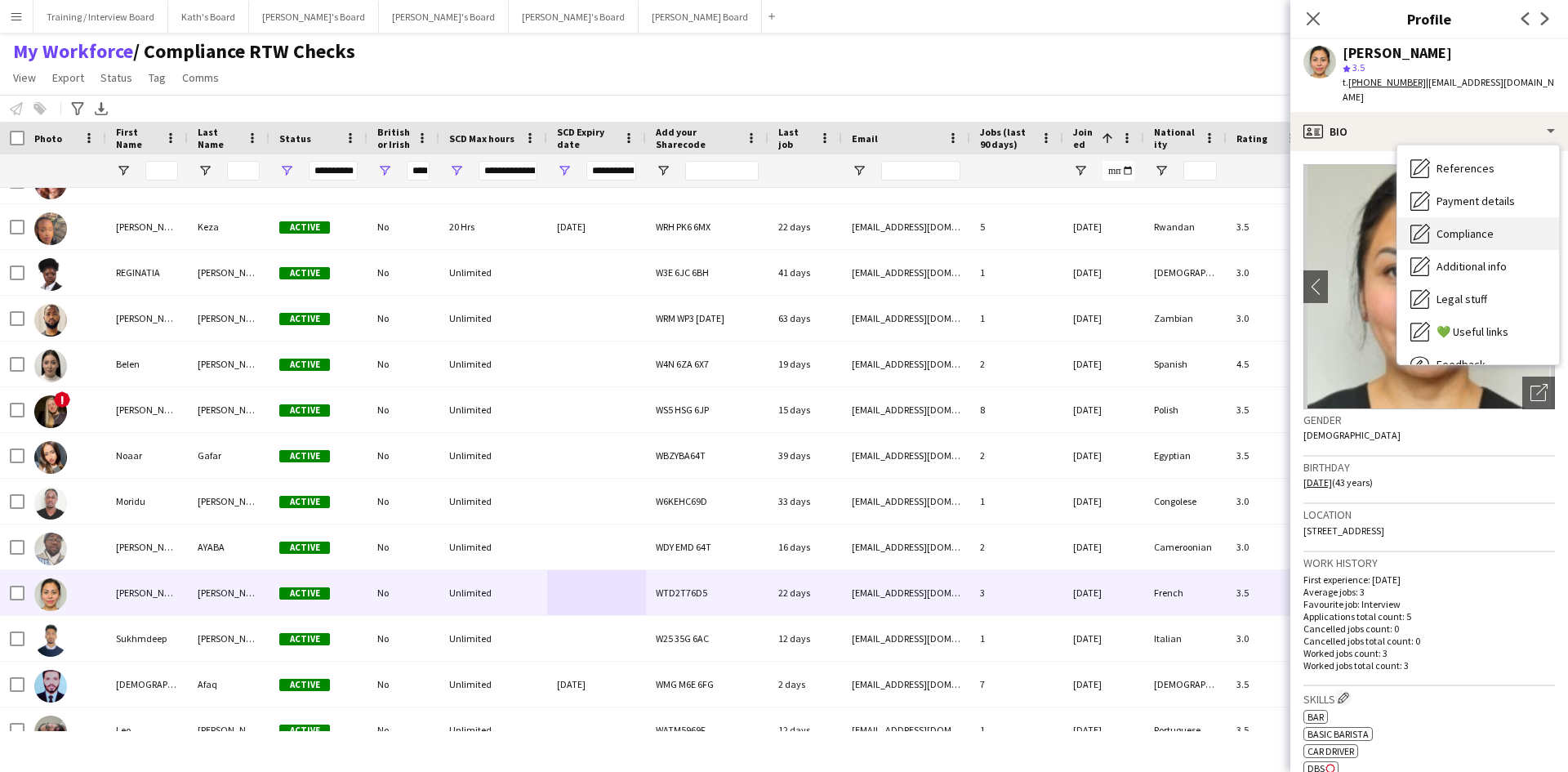
click at [1494, 223] on div "Compliance Compliance" at bounding box center [1479, 233] width 162 height 33
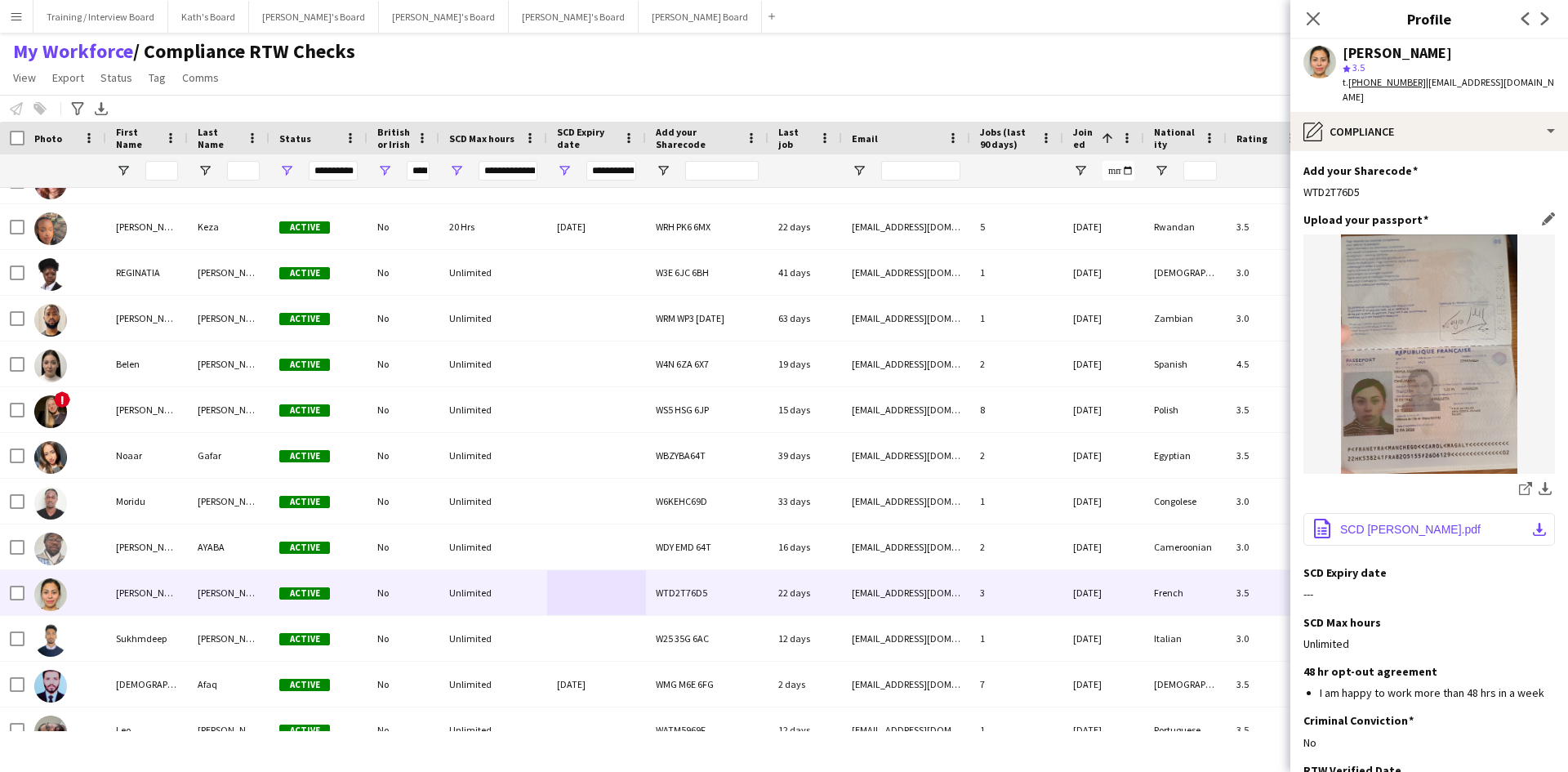
click at [1408, 522] on span "SCD [PERSON_NAME].pdf" at bounding box center [1410, 529] width 141 height 13
drag, startPoint x: 1538, startPoint y: 542, endPoint x: 1529, endPoint y: 543, distance: 9.1
click at [1542, 565] on app-icon "Edit this field" at bounding box center [1548, 572] width 13 height 13
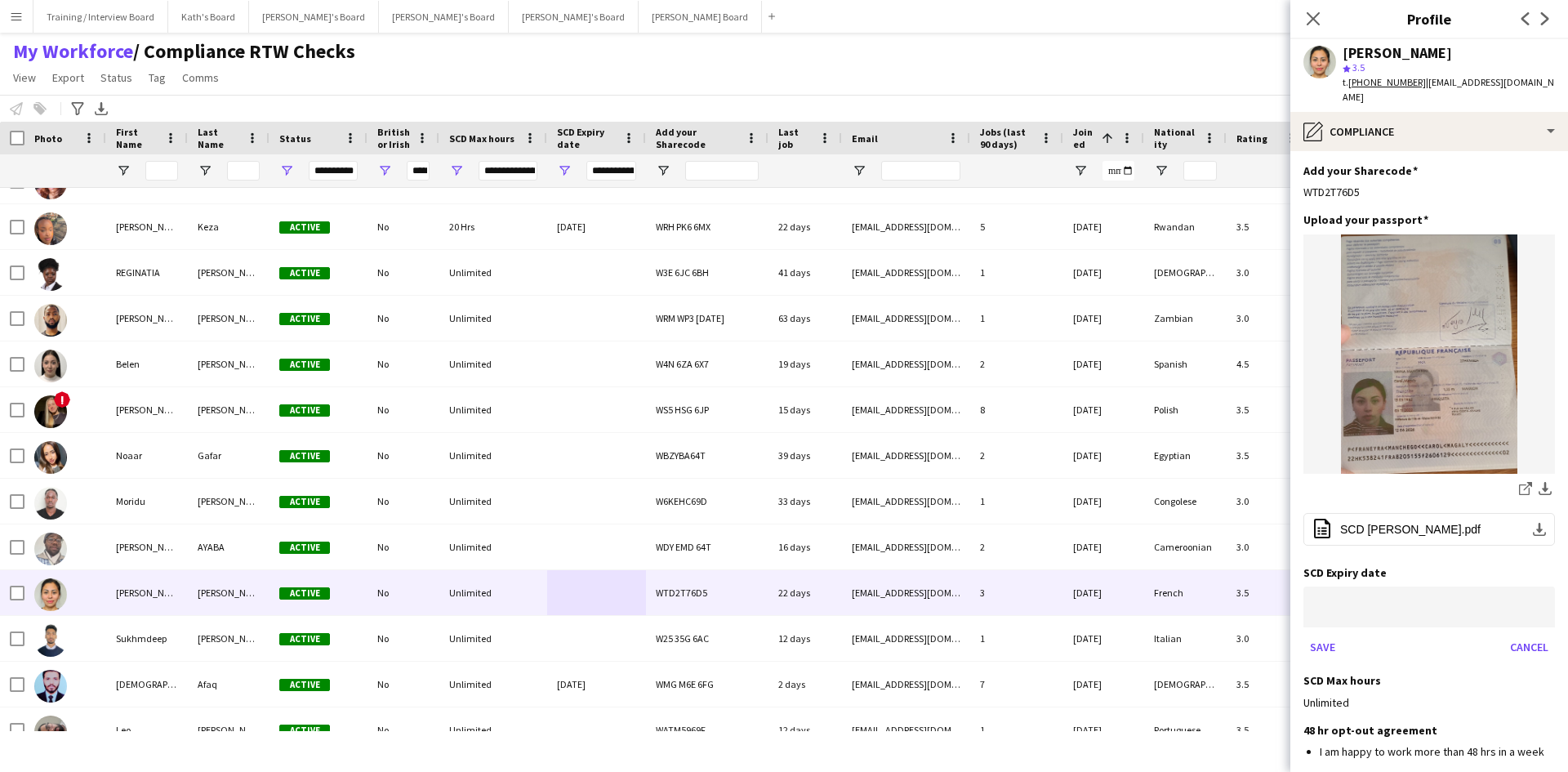
click at [1399, 587] on body "Menu Boards Boards Boards All jobs Status Workforce Workforce My Workforce Recr…" at bounding box center [784, 386] width 1568 height 772
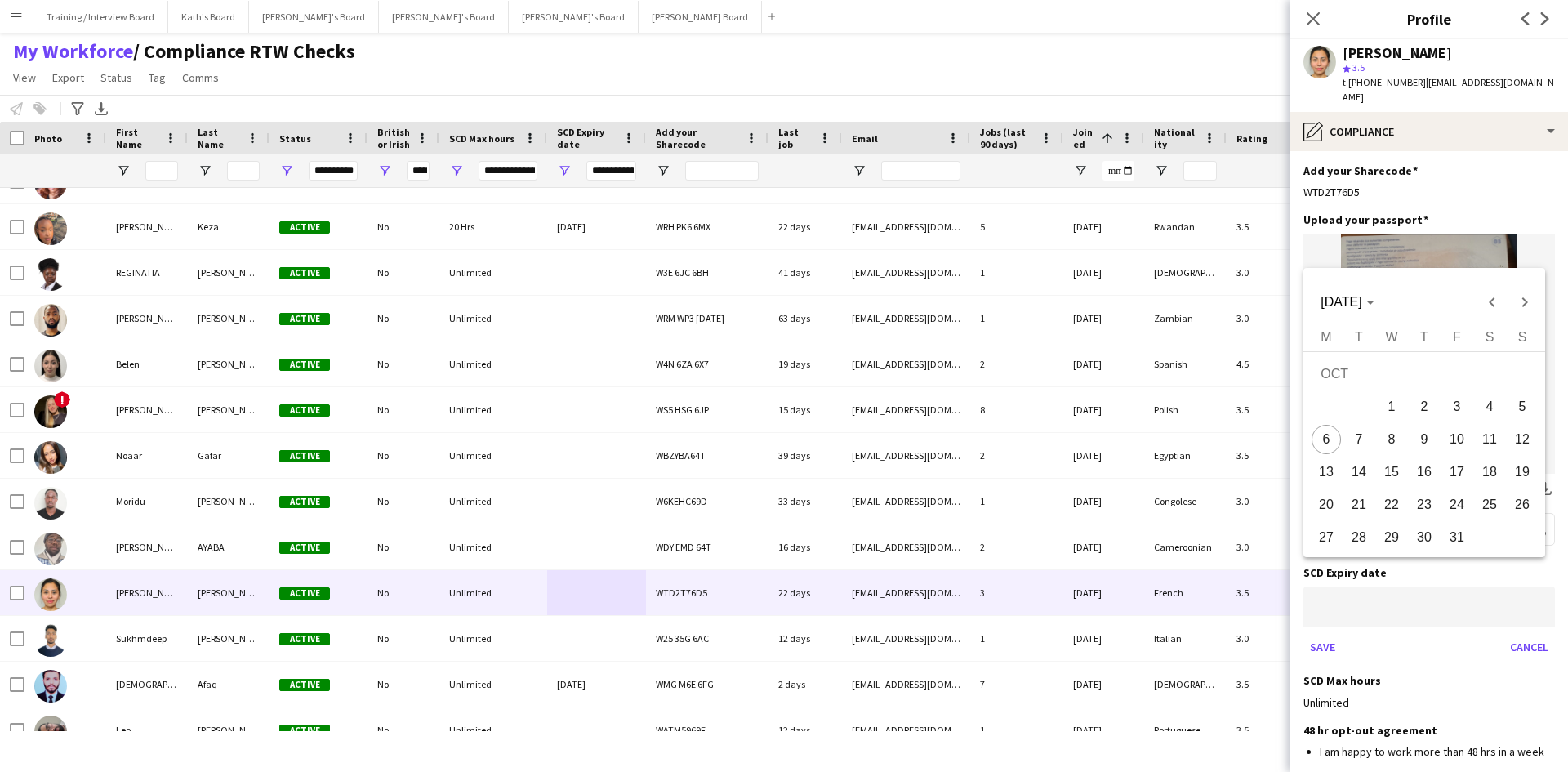
click at [1398, 580] on div at bounding box center [784, 386] width 1568 height 772
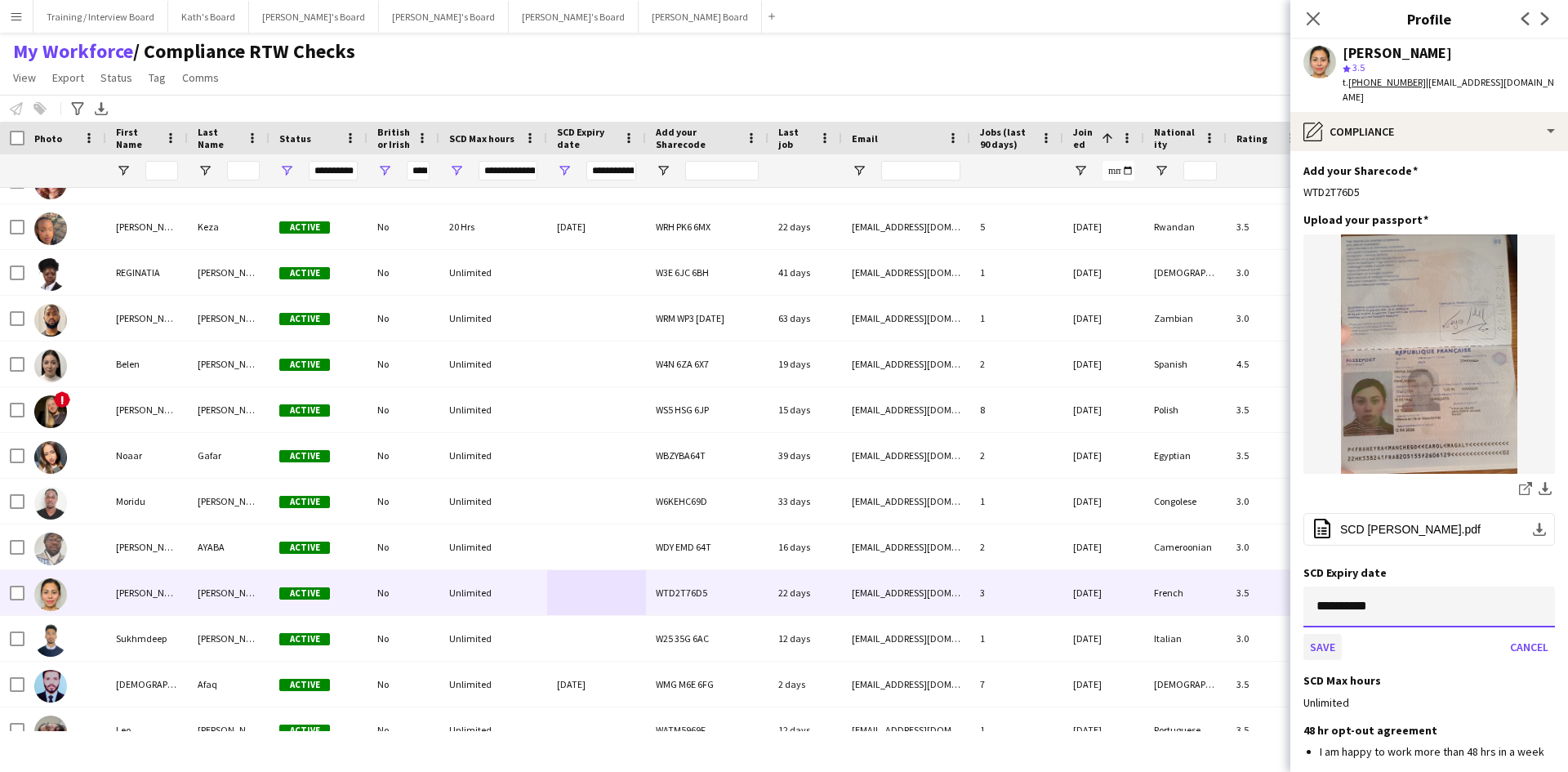
type input "**********"
click at [1326, 634] on button "Save" at bounding box center [1322, 647] width 38 height 26
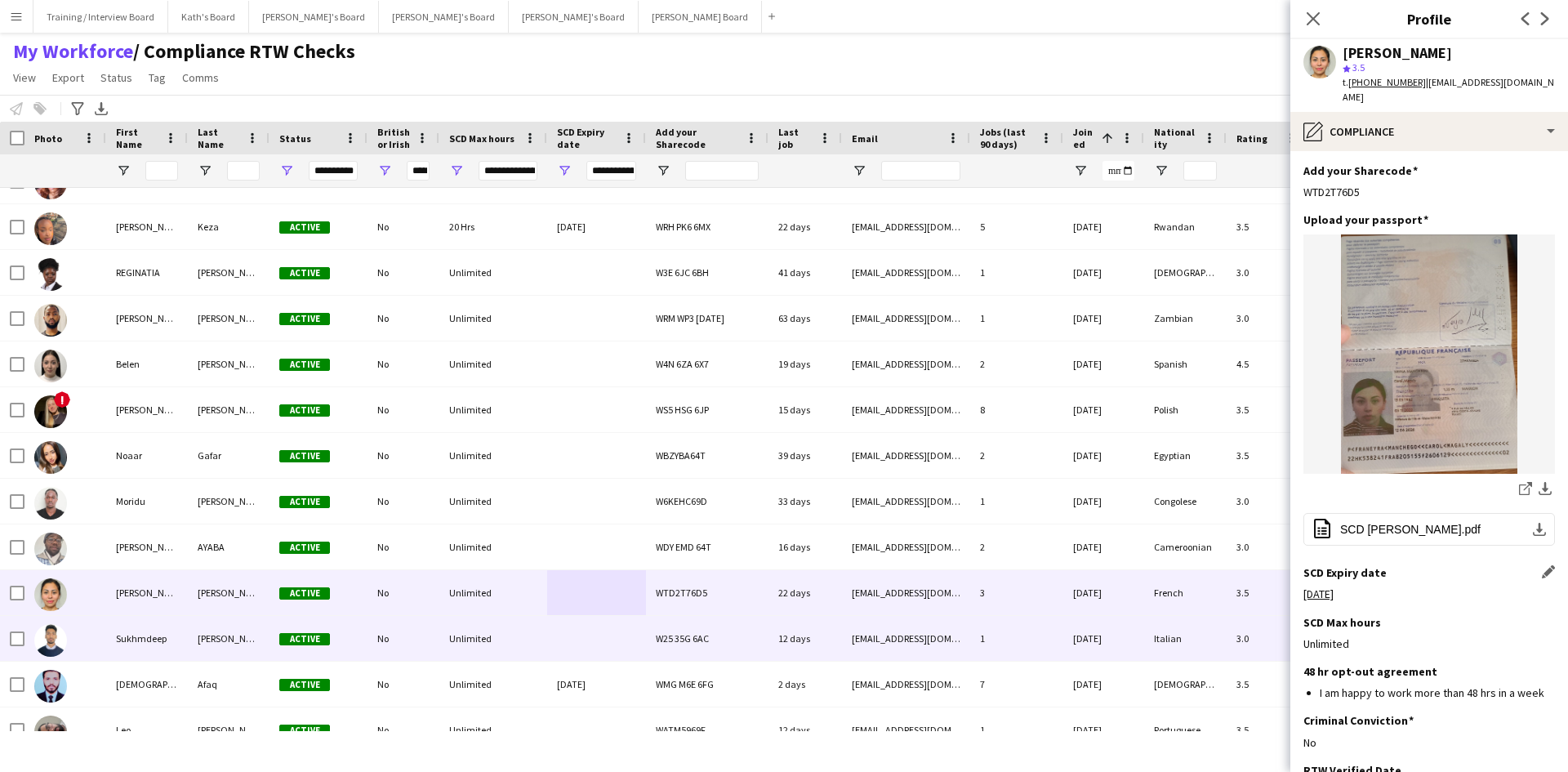
click at [573, 639] on div at bounding box center [597, 638] width 99 height 45
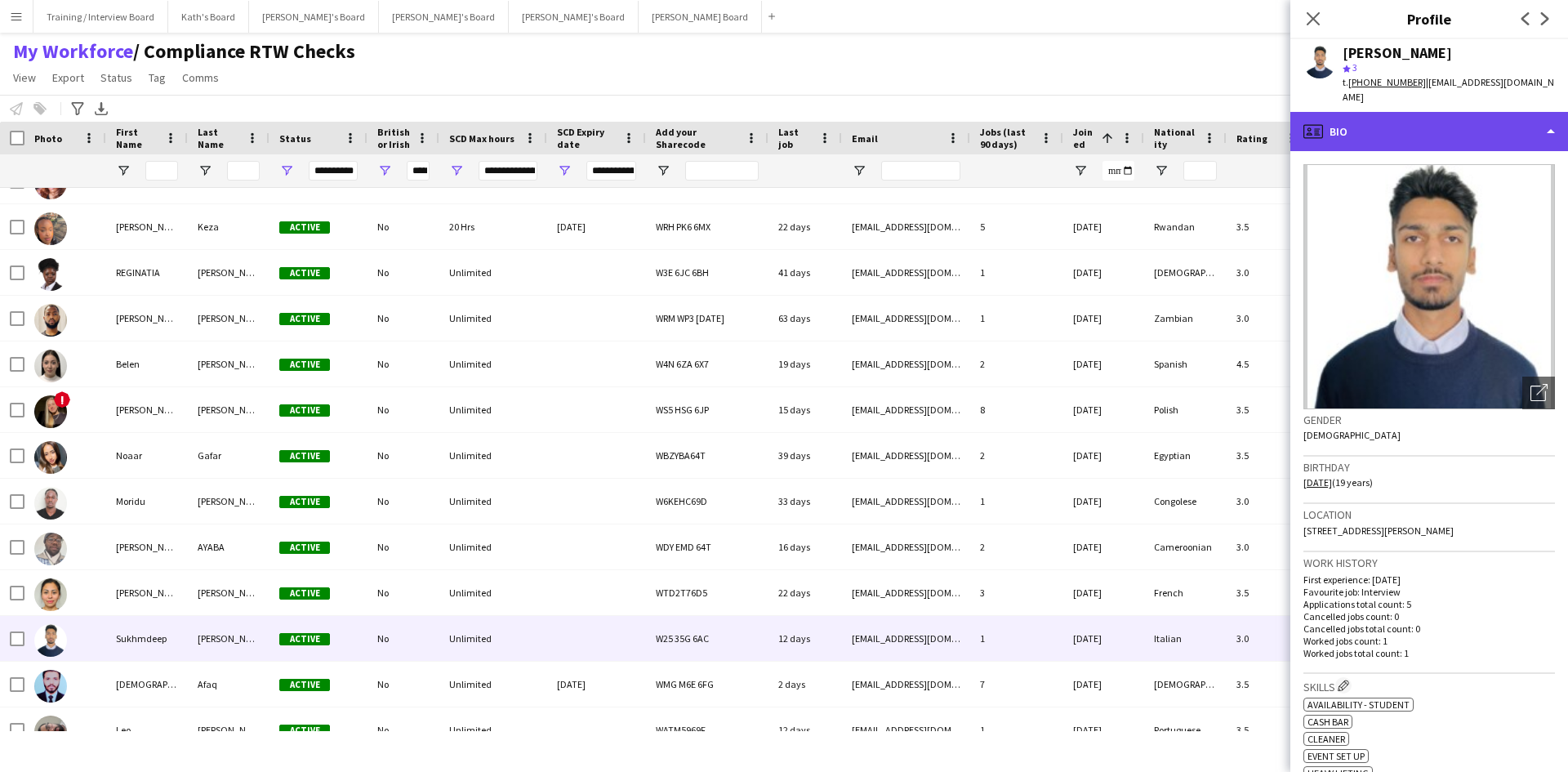
drag, startPoint x: 1469, startPoint y: 117, endPoint x: 1467, endPoint y: 127, distance: 10.2
click at [1468, 116] on div "profile Bio" at bounding box center [1429, 131] width 277 height 39
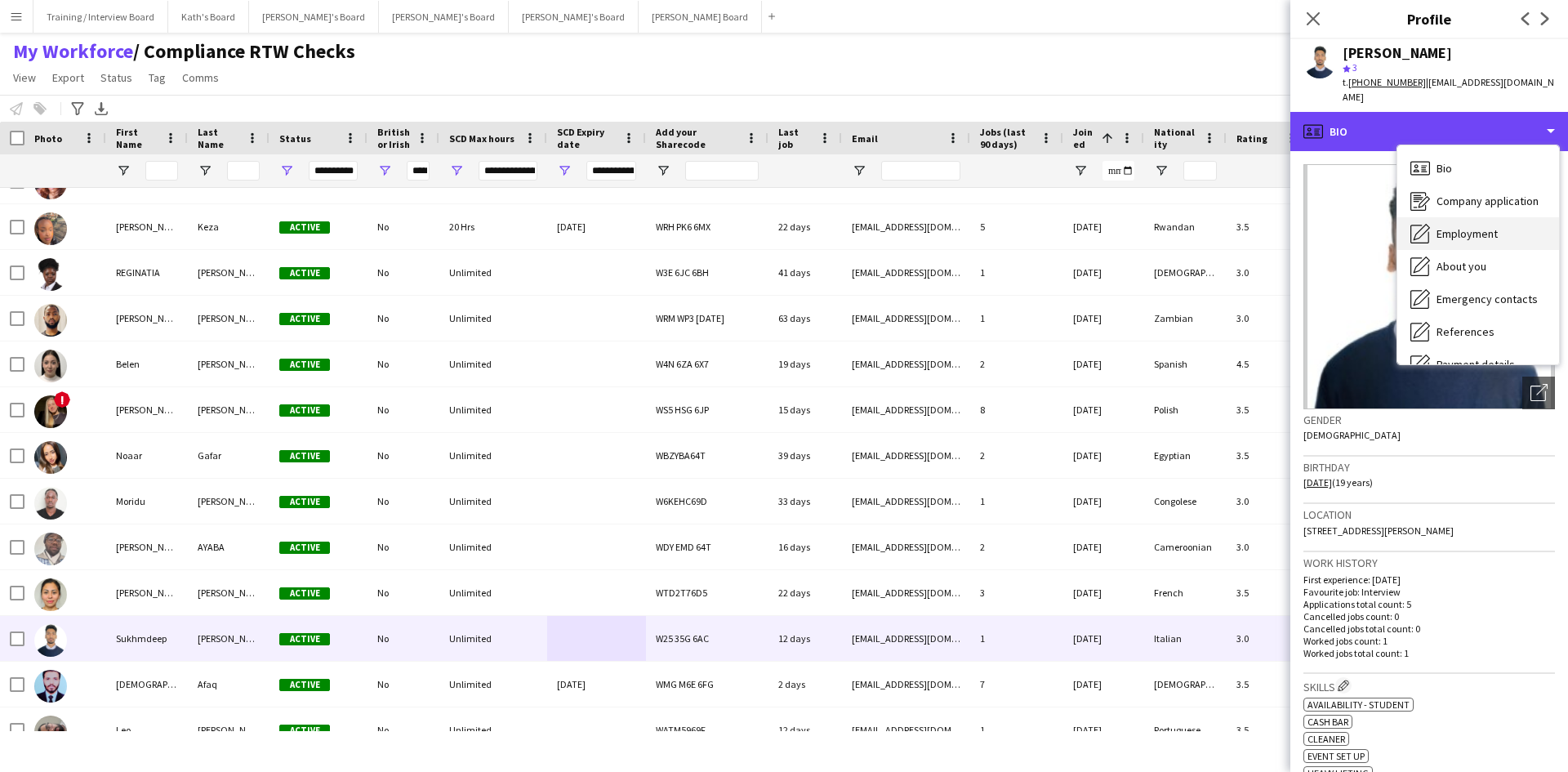
scroll to position [82, 0]
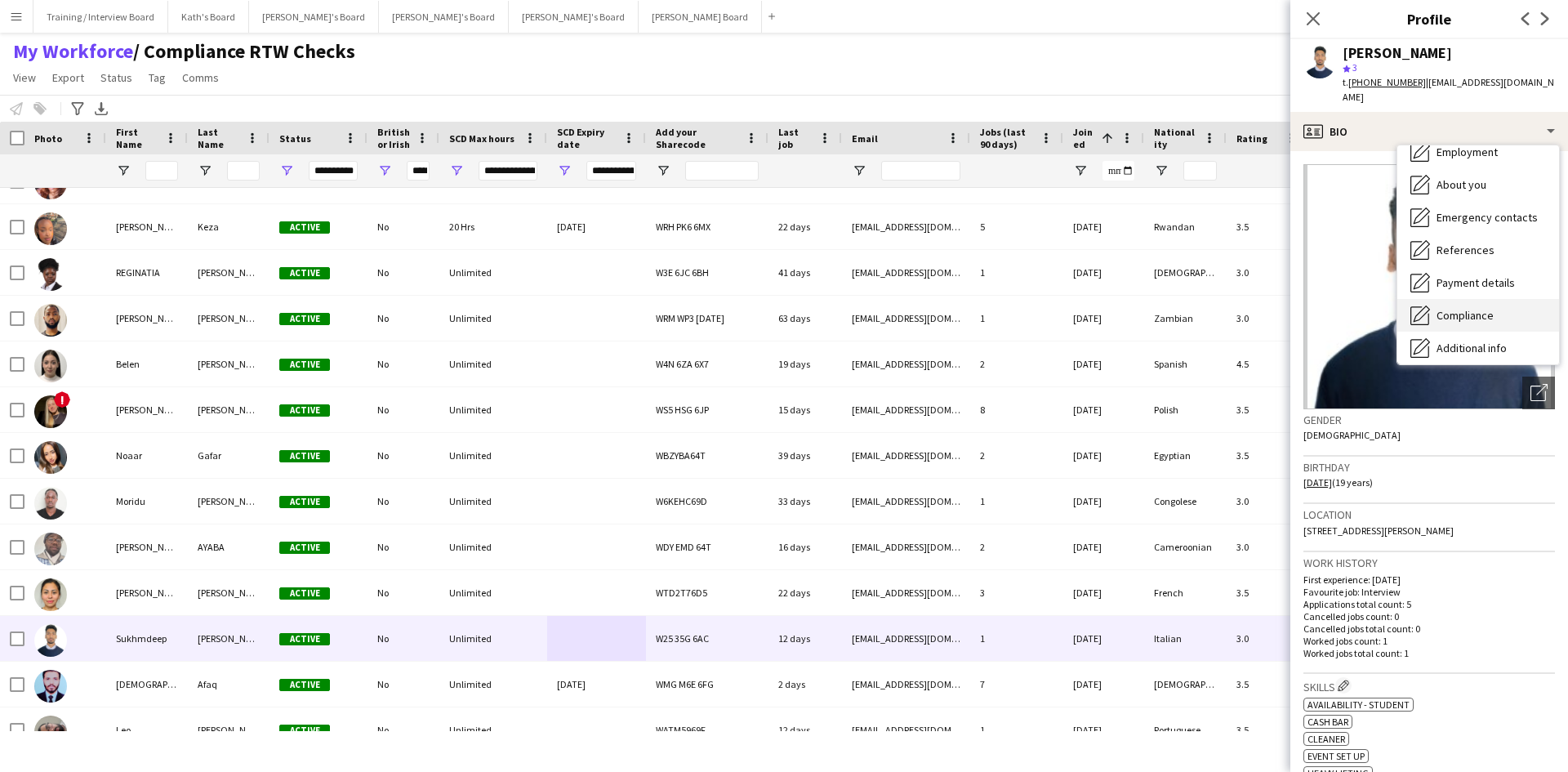
click at [1487, 308] on span "Compliance" at bounding box center [1465, 316] width 57 height 15
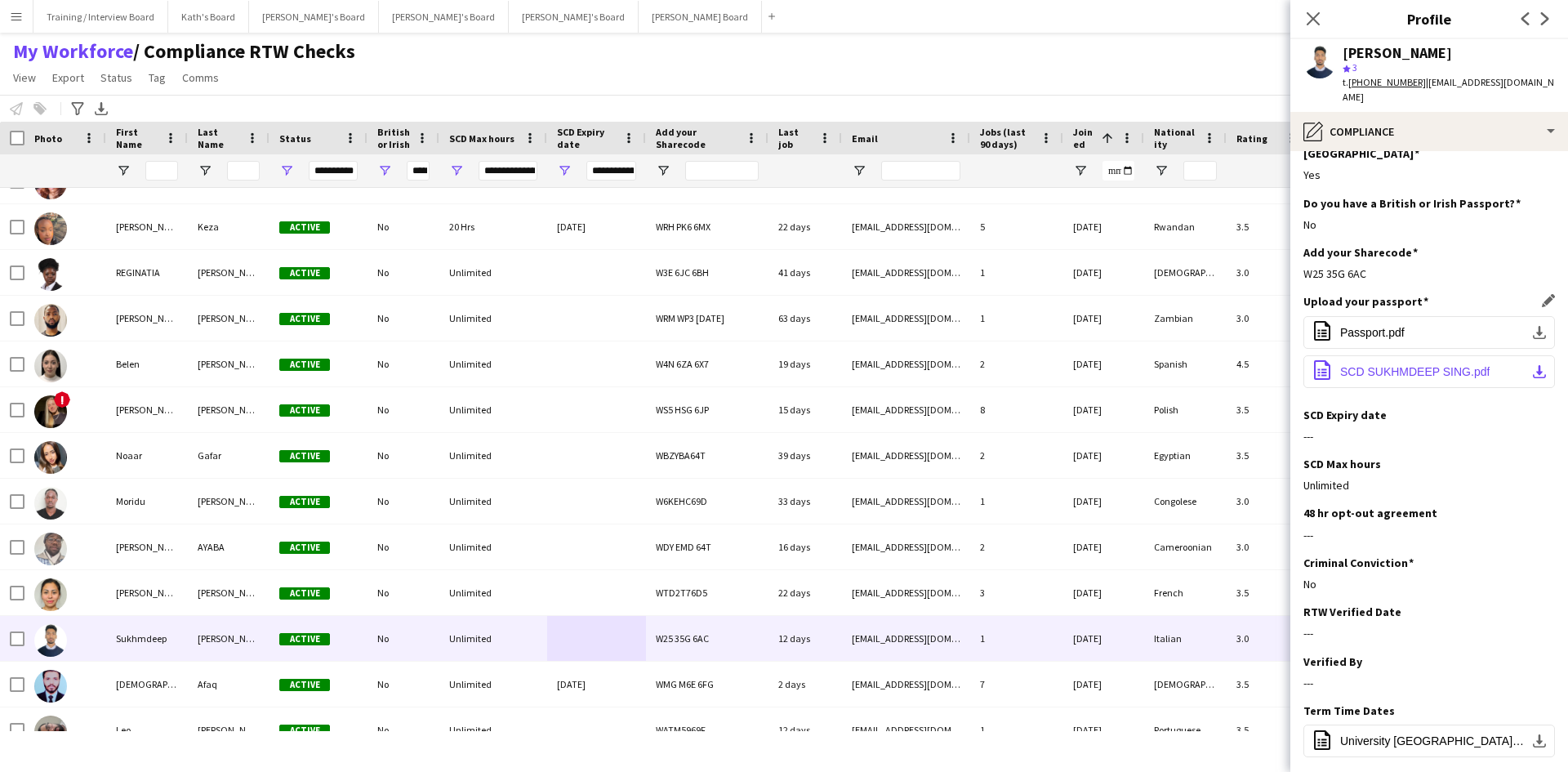
click at [1428, 365] on span "SCD SUKHMDEEP SING.pdf" at bounding box center [1414, 372] width 150 height 13
click at [1542, 408] on app-icon "Edit this field" at bounding box center [1548, 414] width 13 height 13
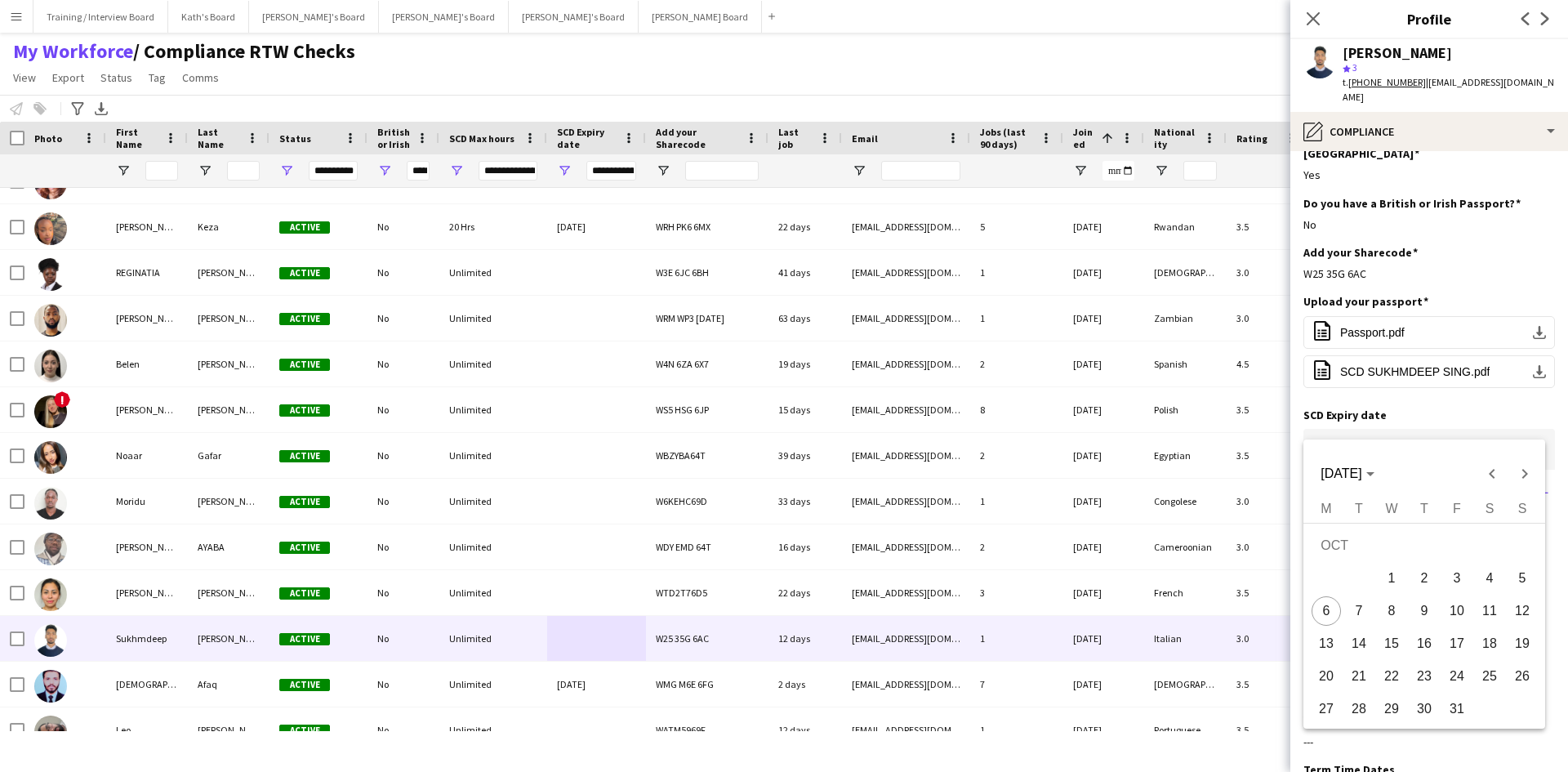
drag, startPoint x: 1419, startPoint y: 435, endPoint x: 1426, endPoint y: 425, distance: 12.2
click at [1423, 427] on body "Menu Boards Boards Boards All jobs Status Workforce Workforce My Workforce Recr…" at bounding box center [784, 386] width 1568 height 772
click at [1425, 422] on div at bounding box center [784, 386] width 1568 height 772
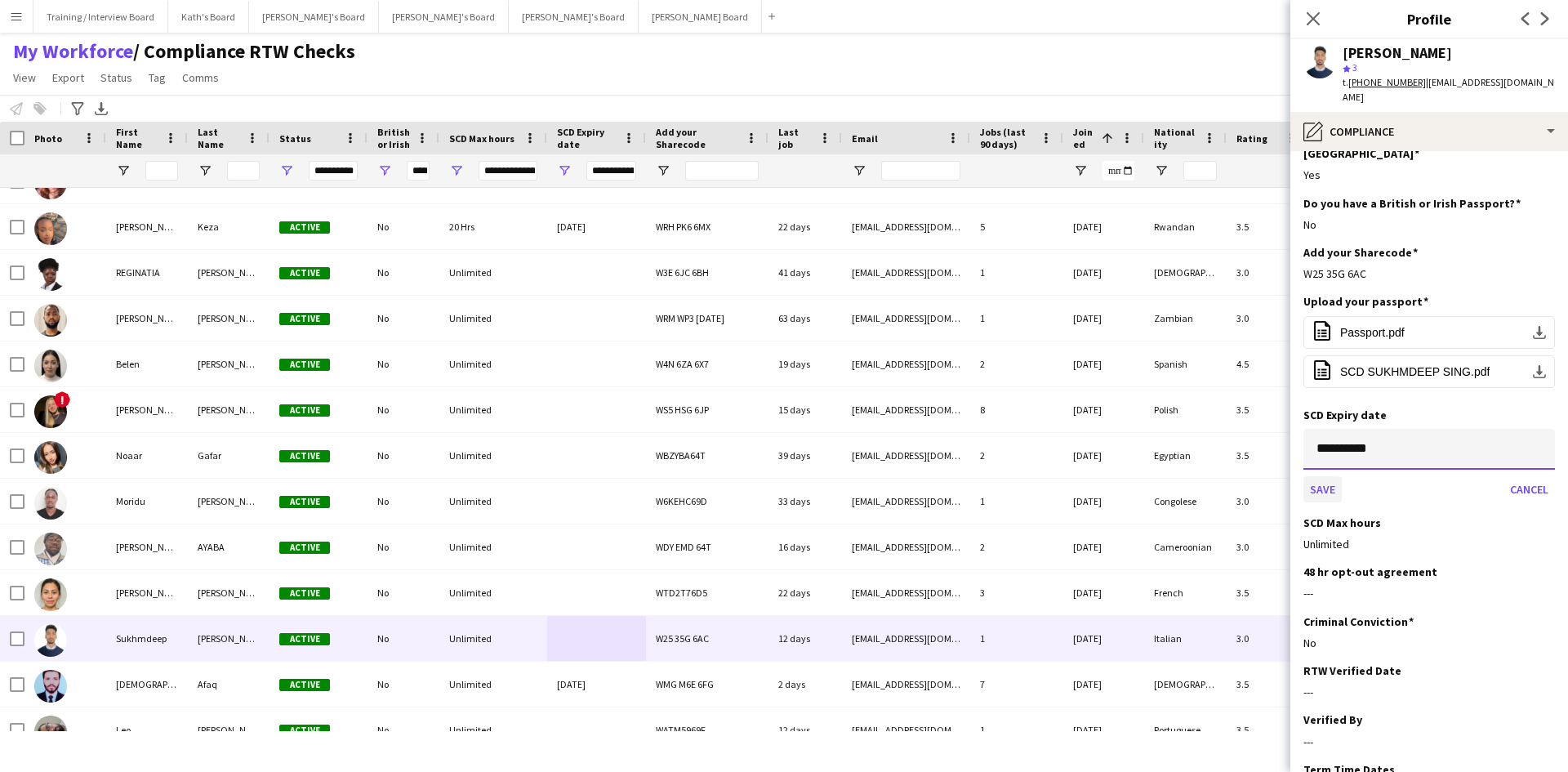
type input "**********"
click at [1324, 476] on button "Save" at bounding box center [1322, 489] width 38 height 26
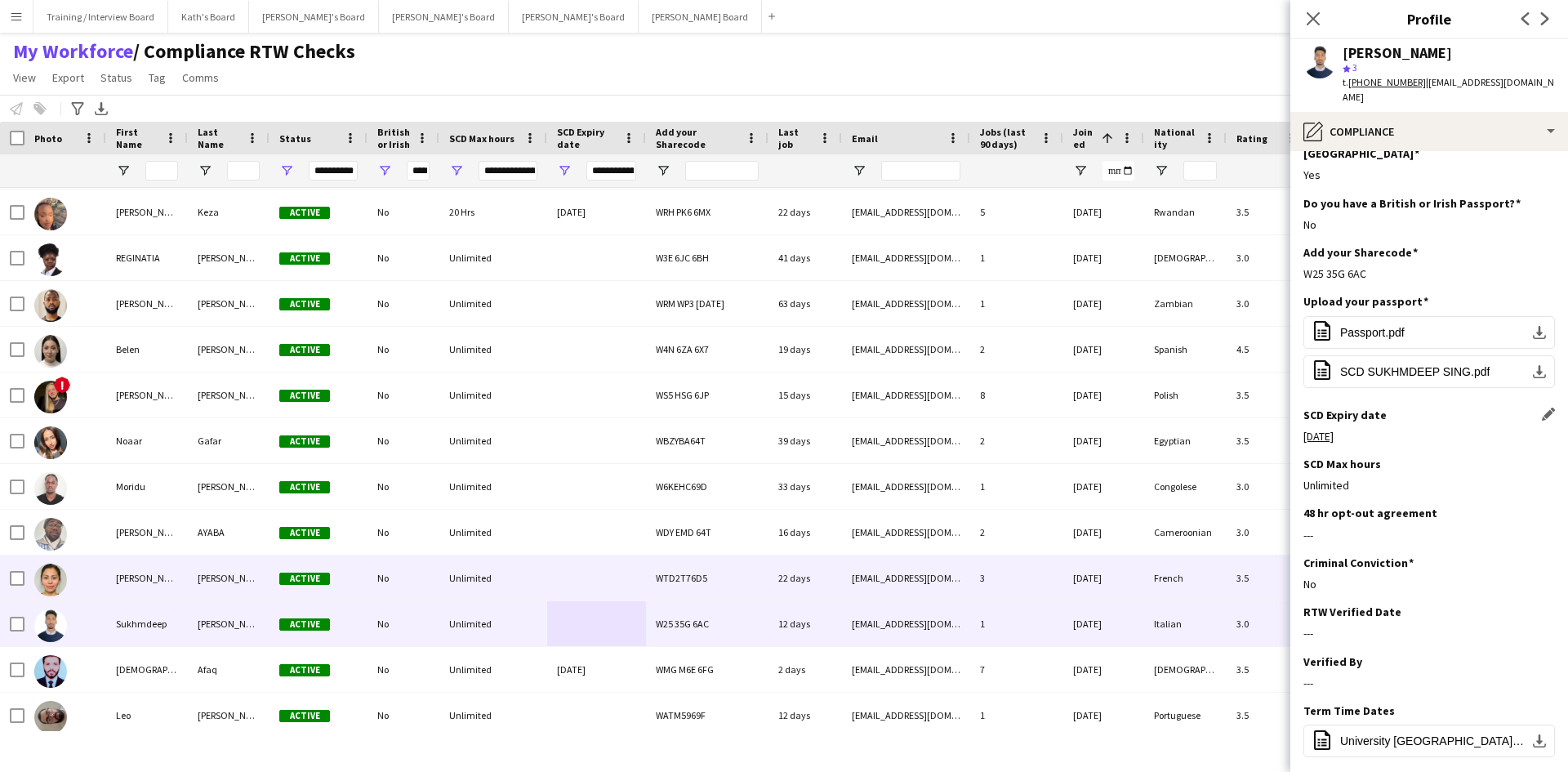
scroll to position [921, 0]
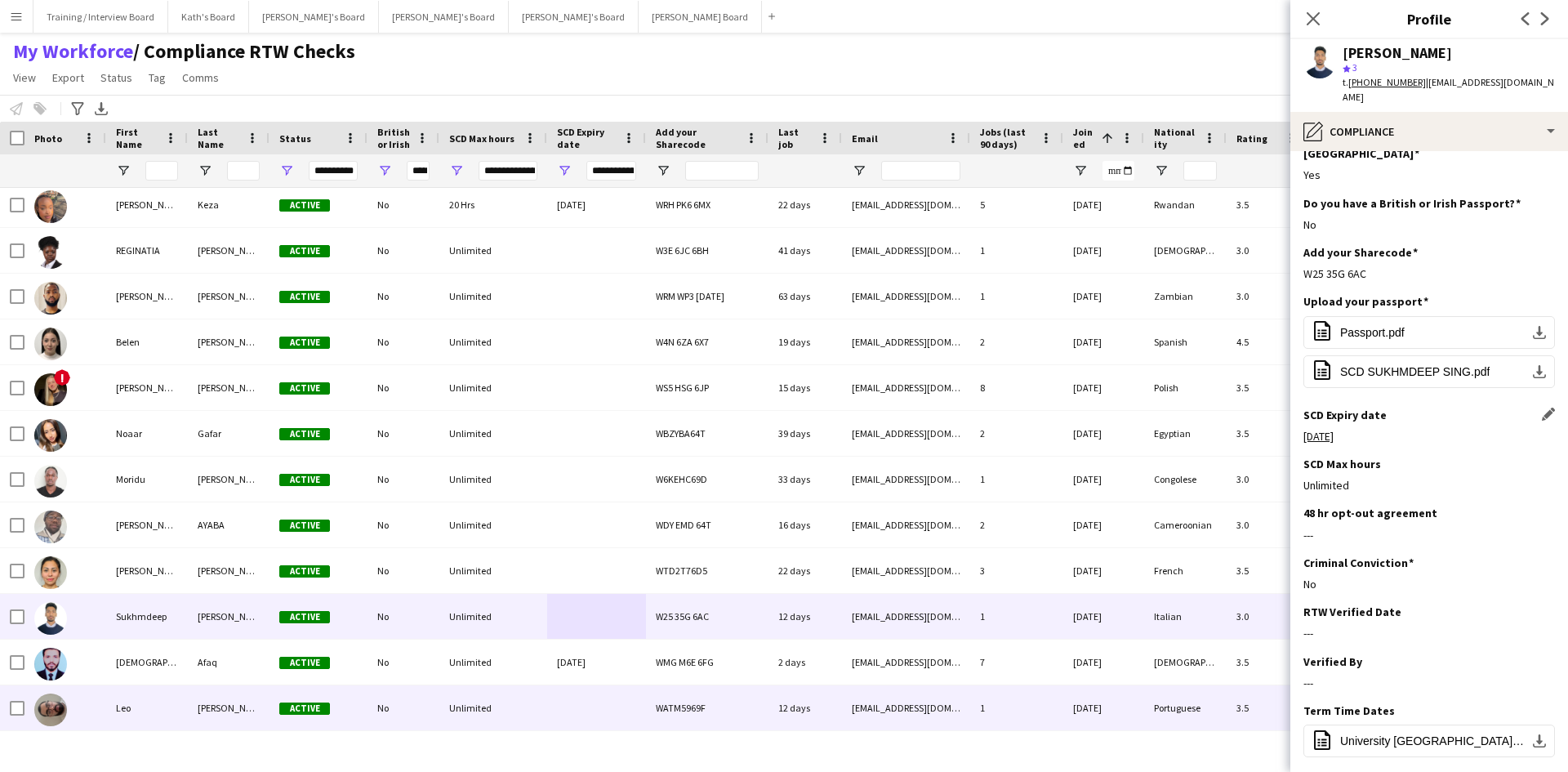
drag, startPoint x: 582, startPoint y: 710, endPoint x: 1274, endPoint y: 440, distance: 742.8
click at [582, 710] on div at bounding box center [597, 708] width 99 height 45
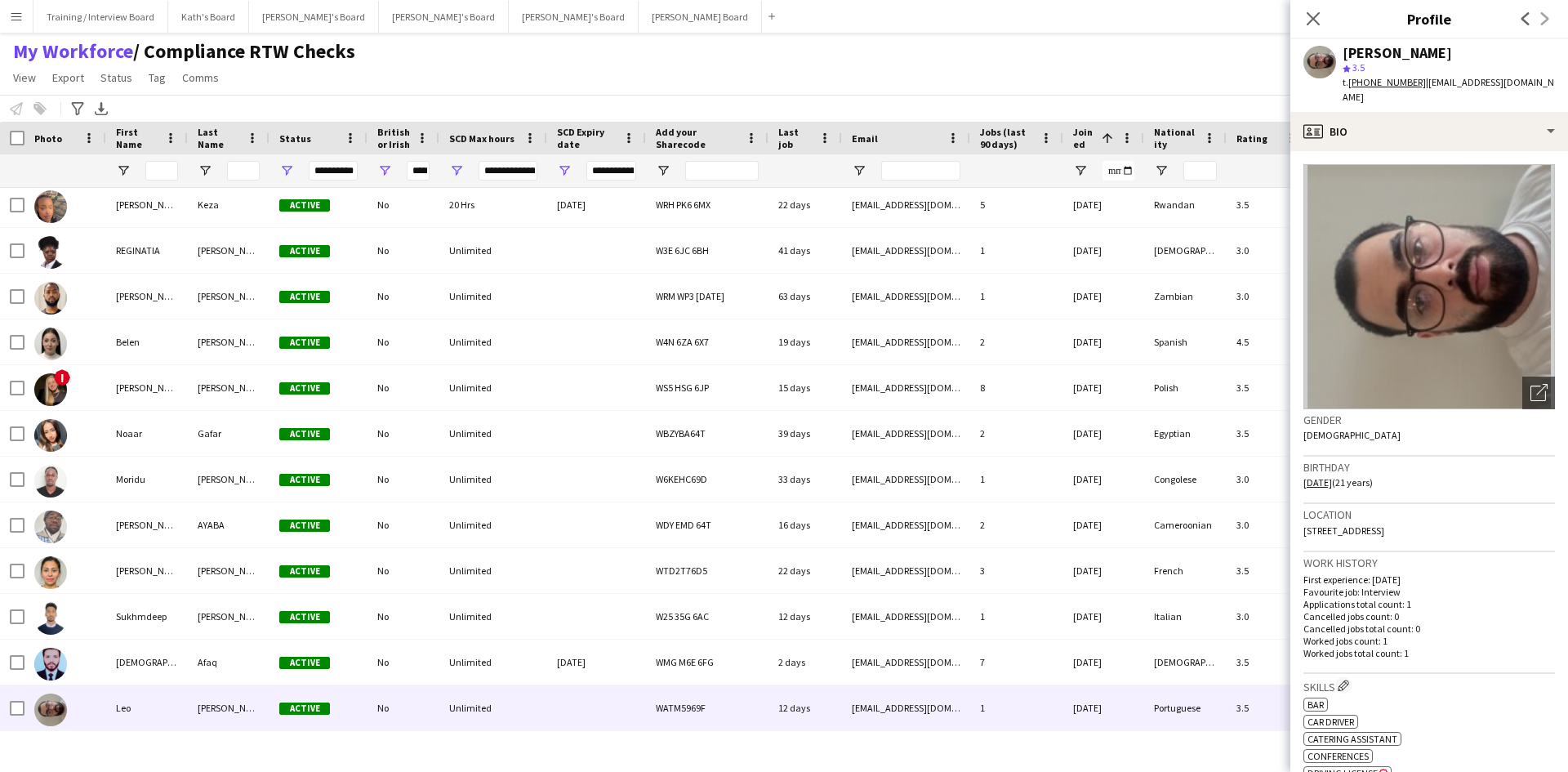
scroll to position [82, 0]
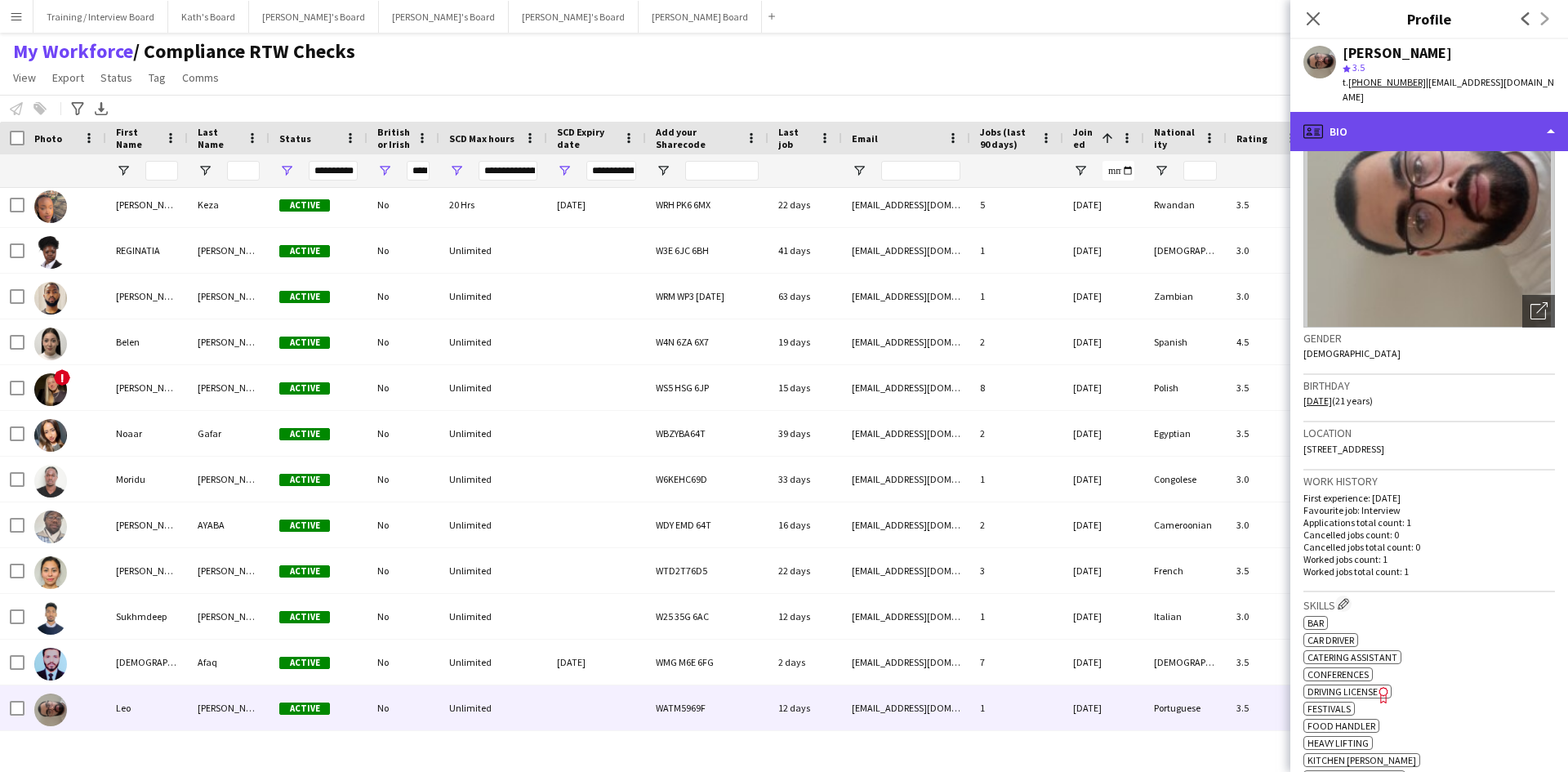
click at [1446, 115] on div "profile Bio" at bounding box center [1429, 131] width 277 height 39
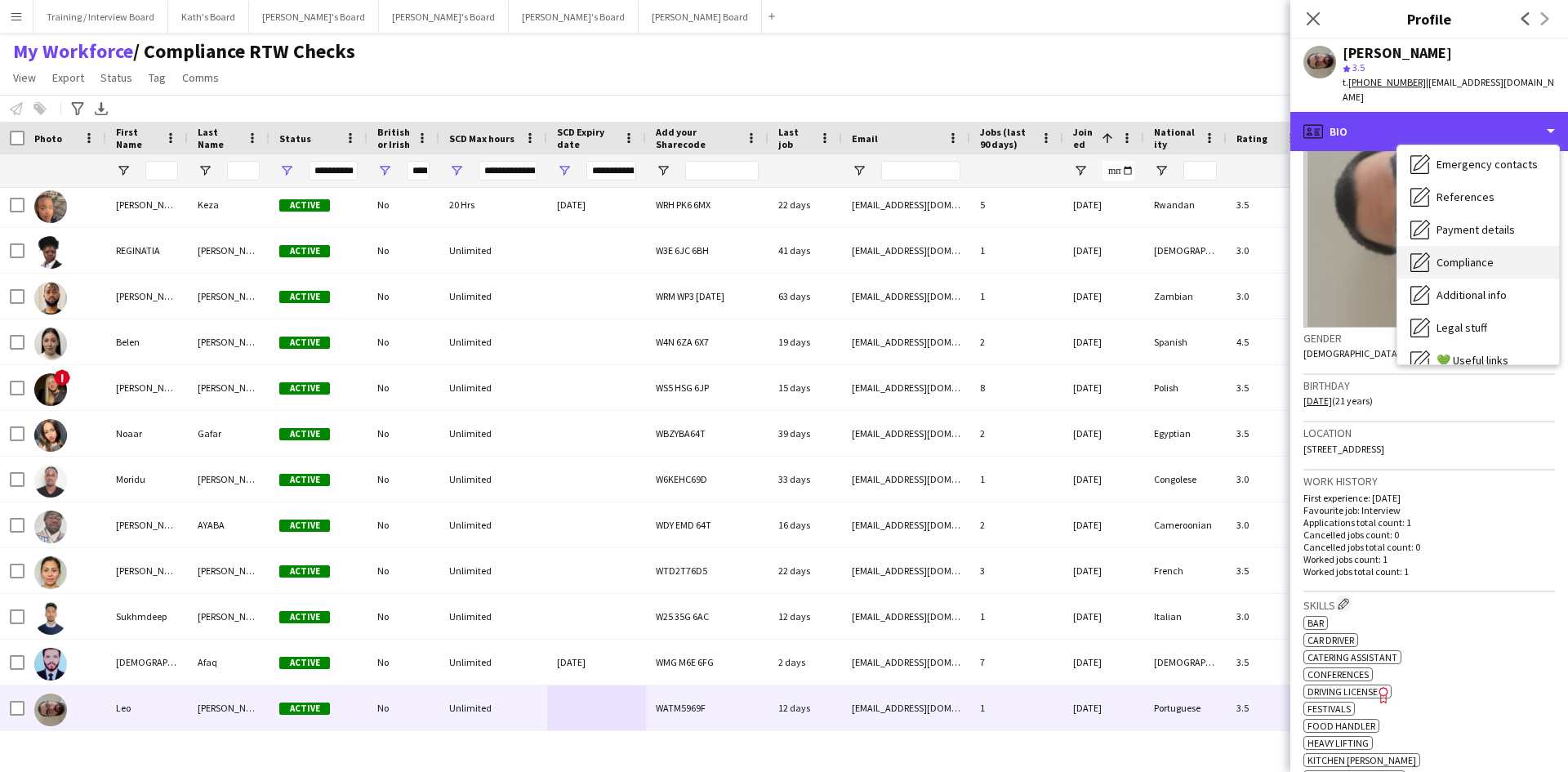
scroll to position [163, 0]
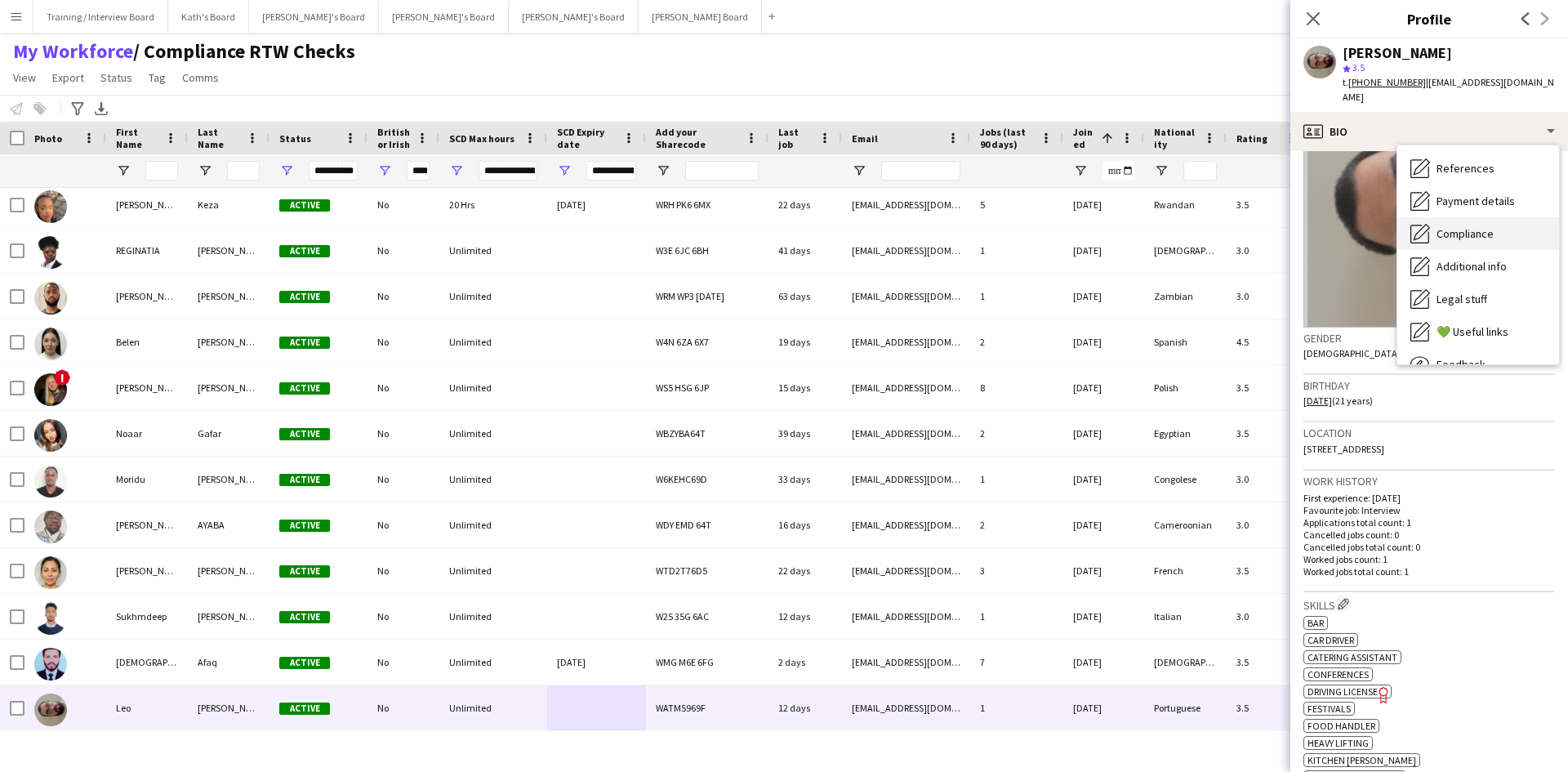
click at [1481, 226] on span "Compliance" at bounding box center [1465, 234] width 57 height 15
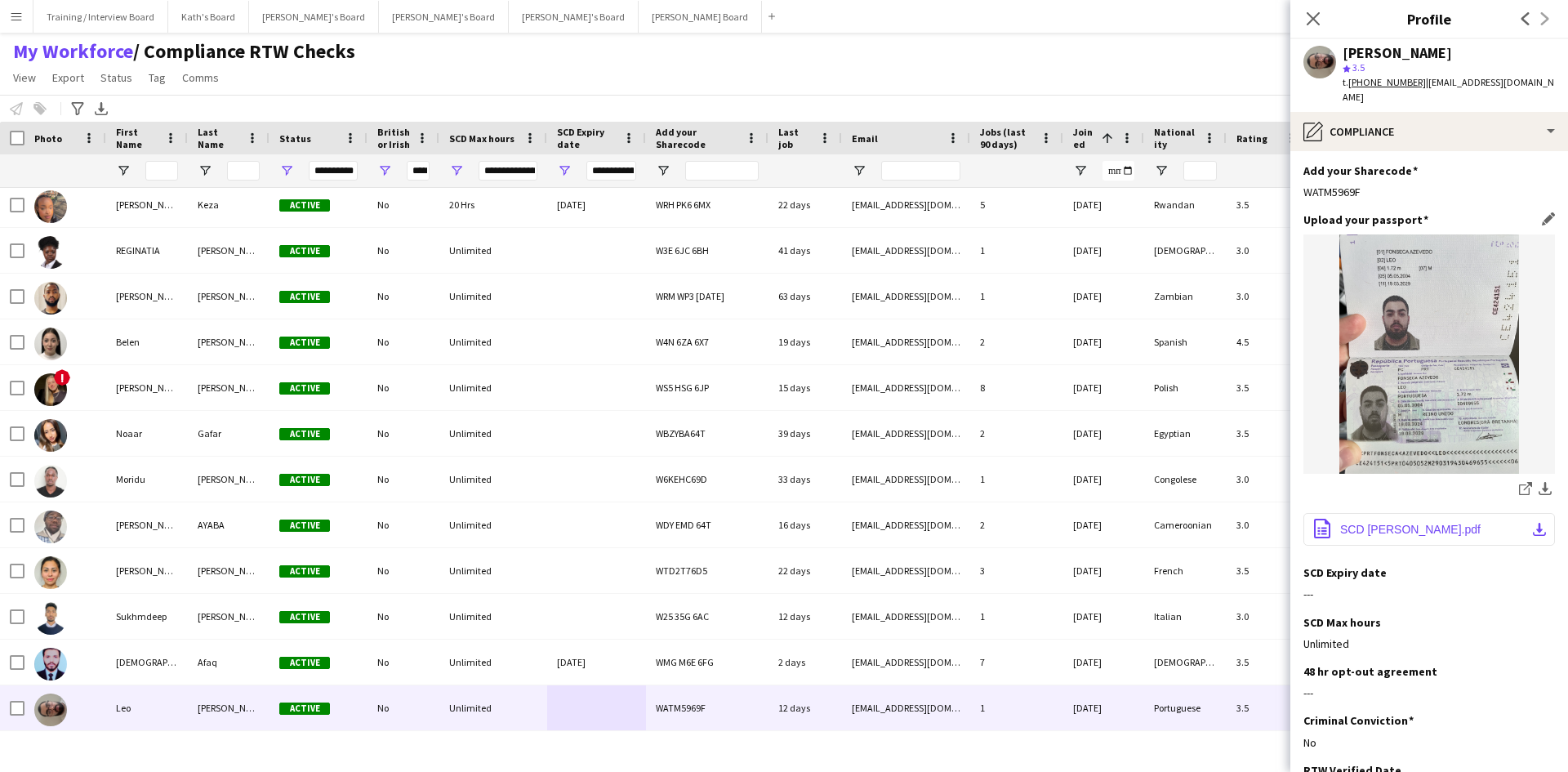
click at [1399, 522] on span "SCD [PERSON_NAME].pdf" at bounding box center [1410, 529] width 141 height 13
click at [1542, 565] on app-icon "Edit this field" at bounding box center [1548, 572] width 13 height 13
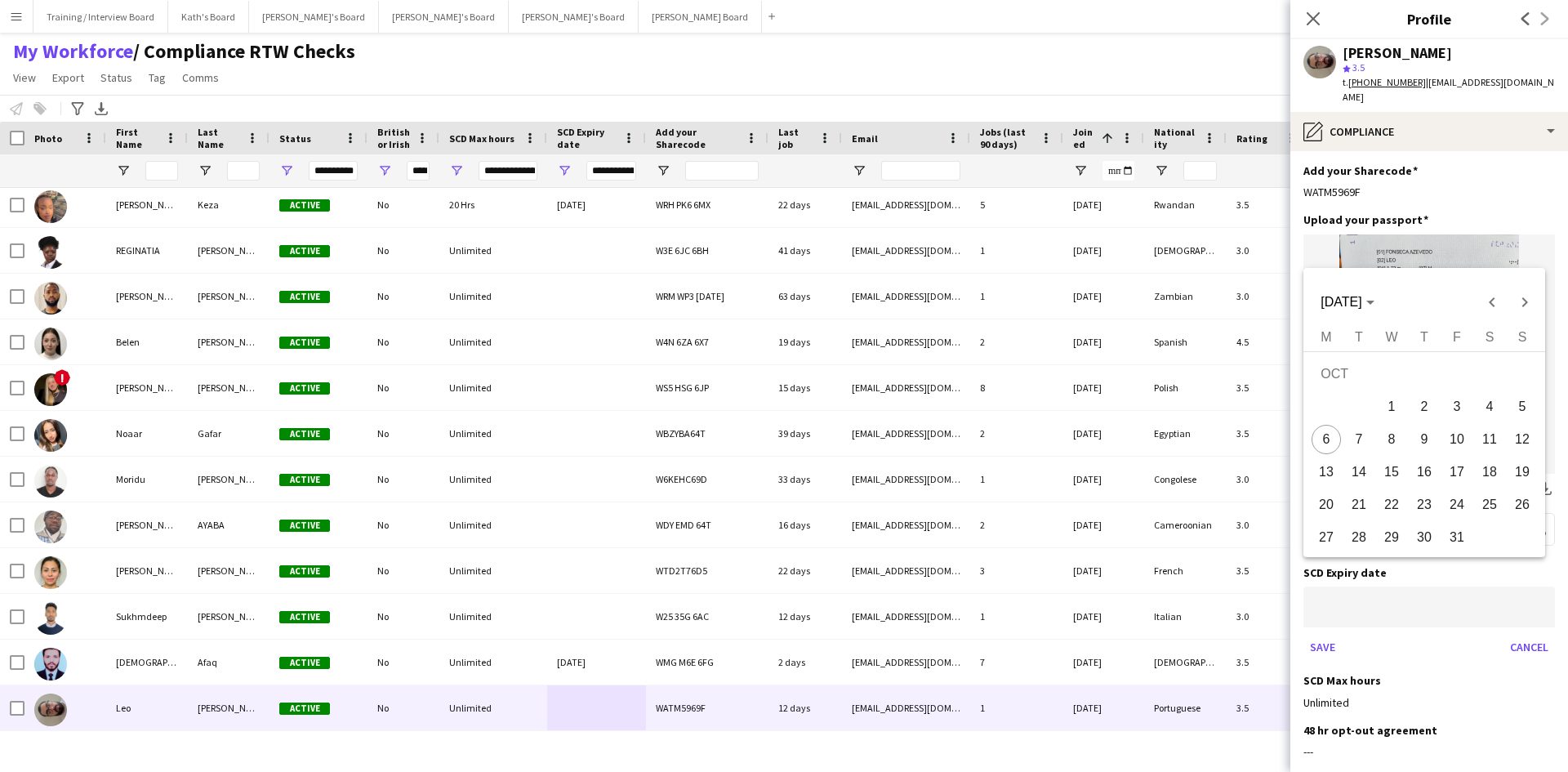
click at [1380, 576] on body "Menu Boards Boards Boards All jobs Status Workforce Workforce My Workforce Recr…" at bounding box center [784, 386] width 1568 height 772
click at [1373, 578] on div at bounding box center [784, 386] width 1568 height 772
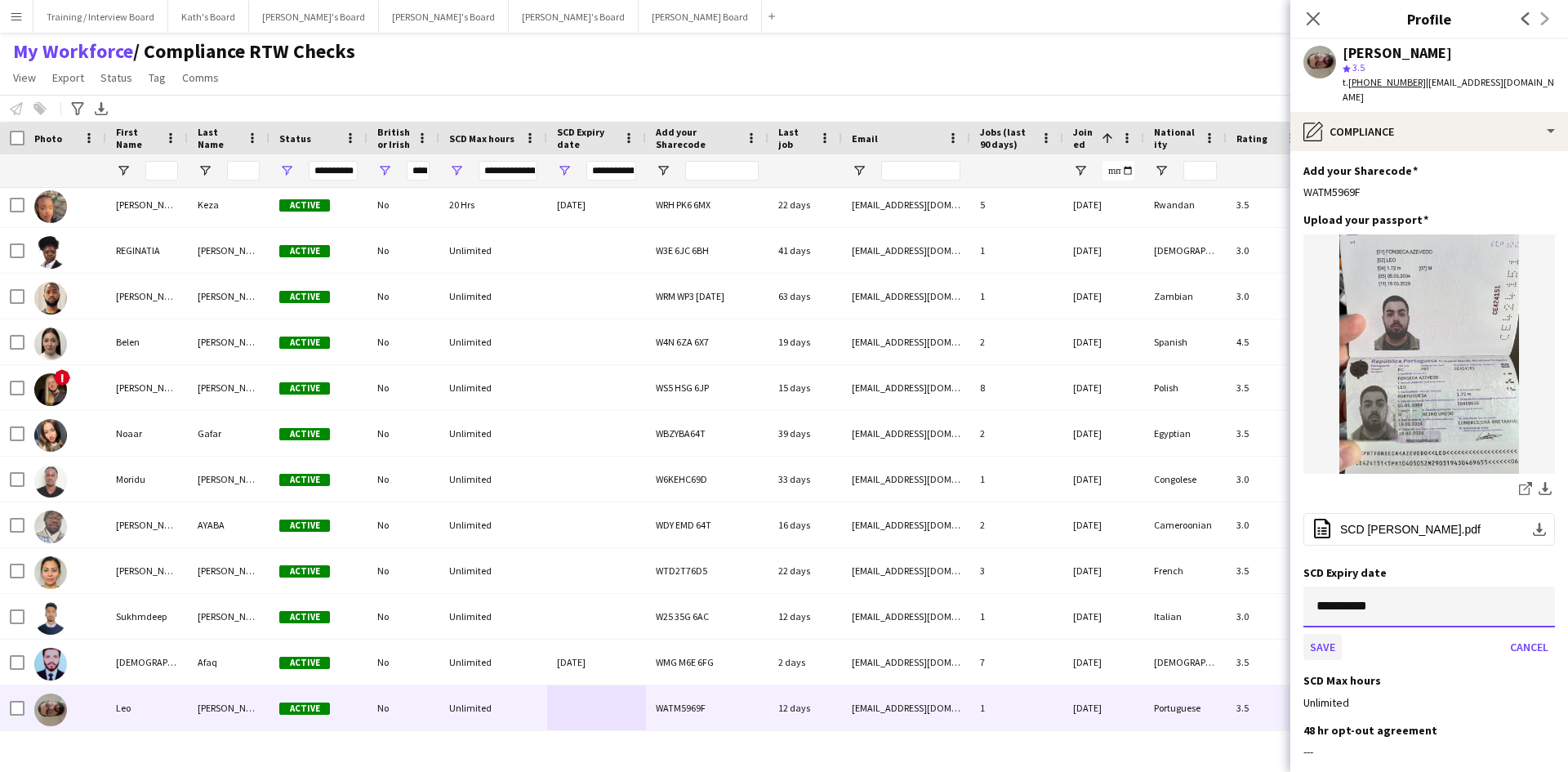
type input "**********"
click at [1316, 634] on button "Save" at bounding box center [1322, 647] width 38 height 26
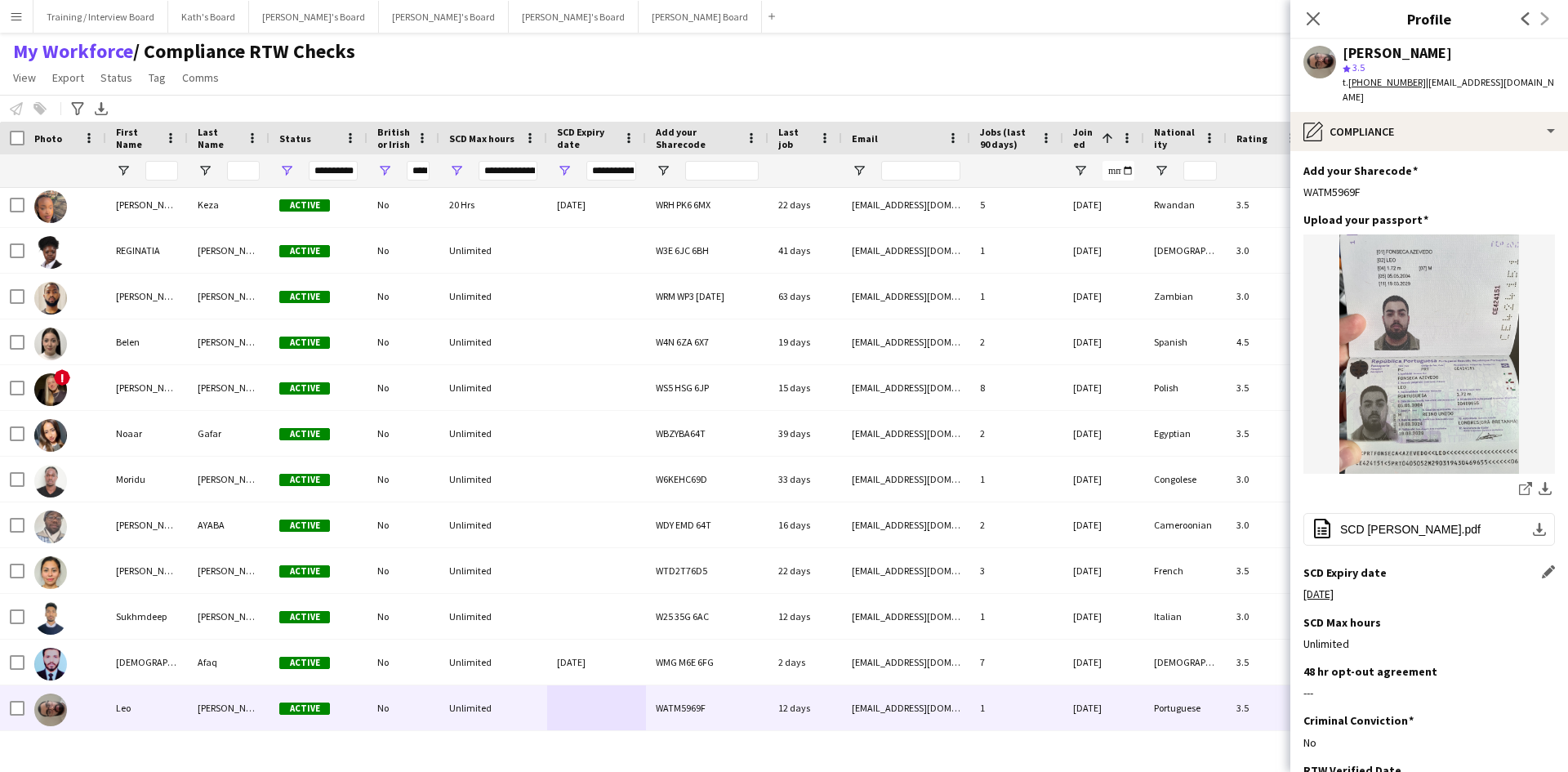
click at [1151, 86] on div "My Workforce / Compliance RTW Checks View Views Default view Compliance RTW Che…" at bounding box center [784, 67] width 1568 height 56
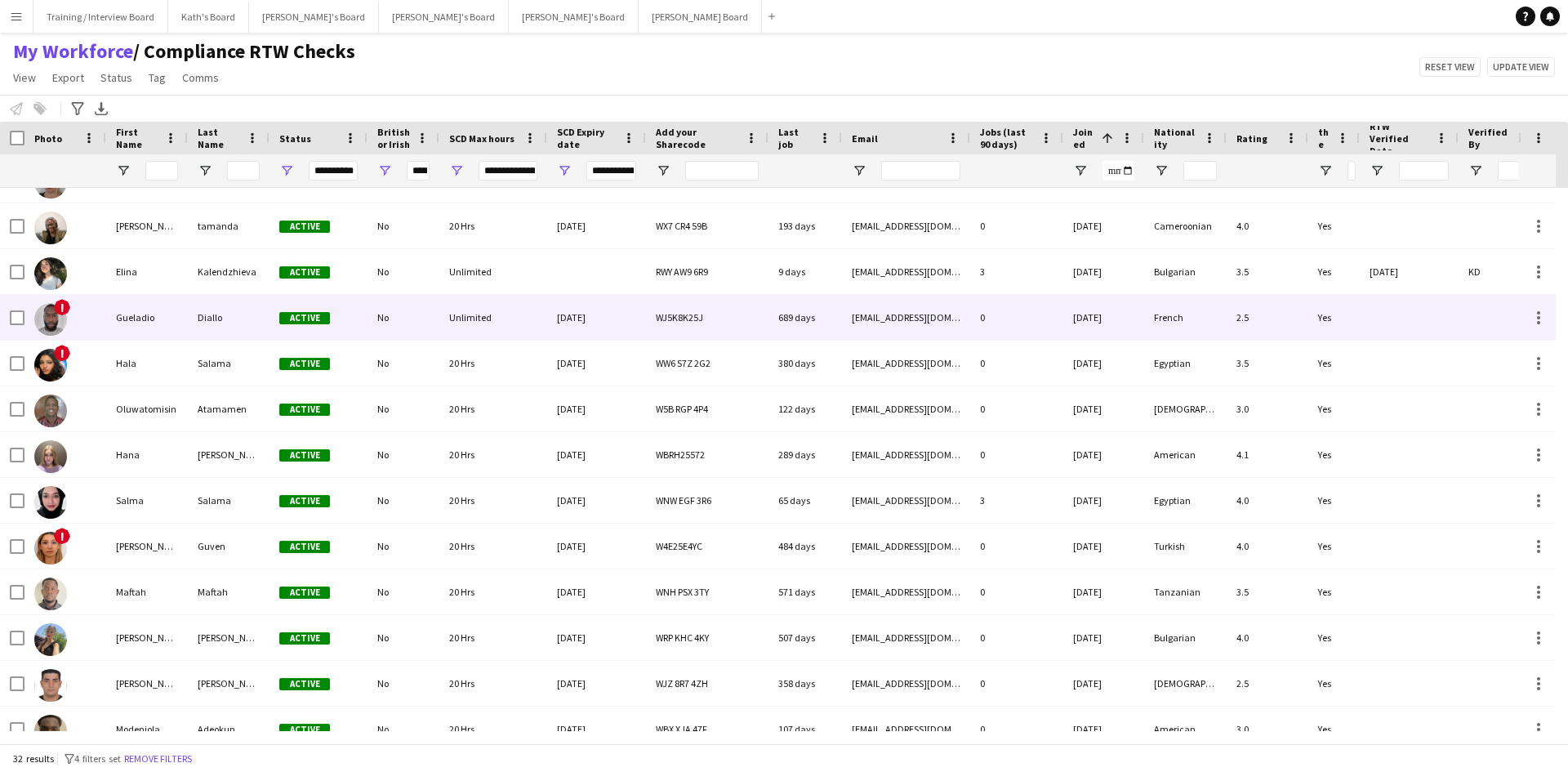
scroll to position [0, 0]
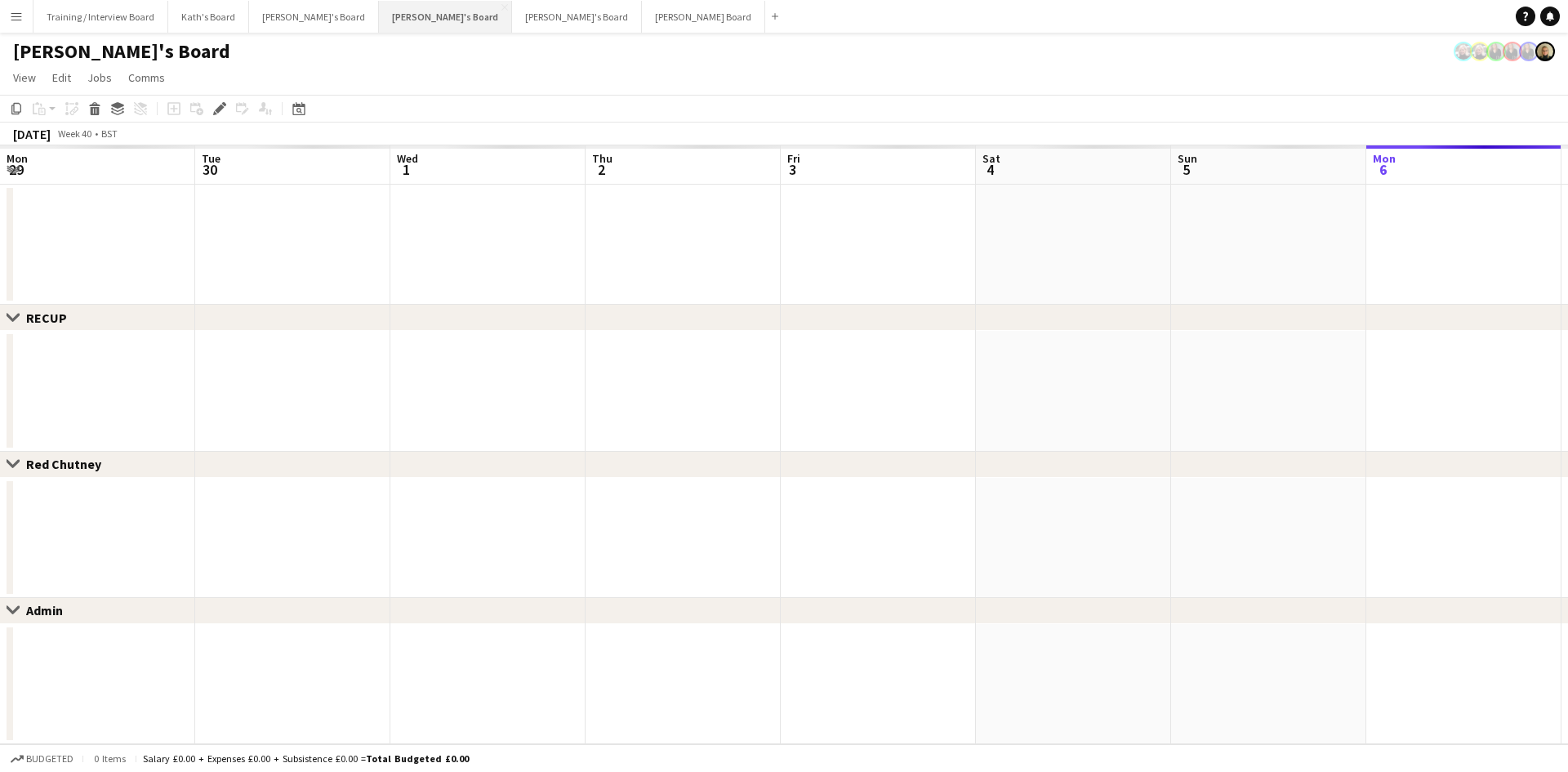
scroll to position [0, 561]
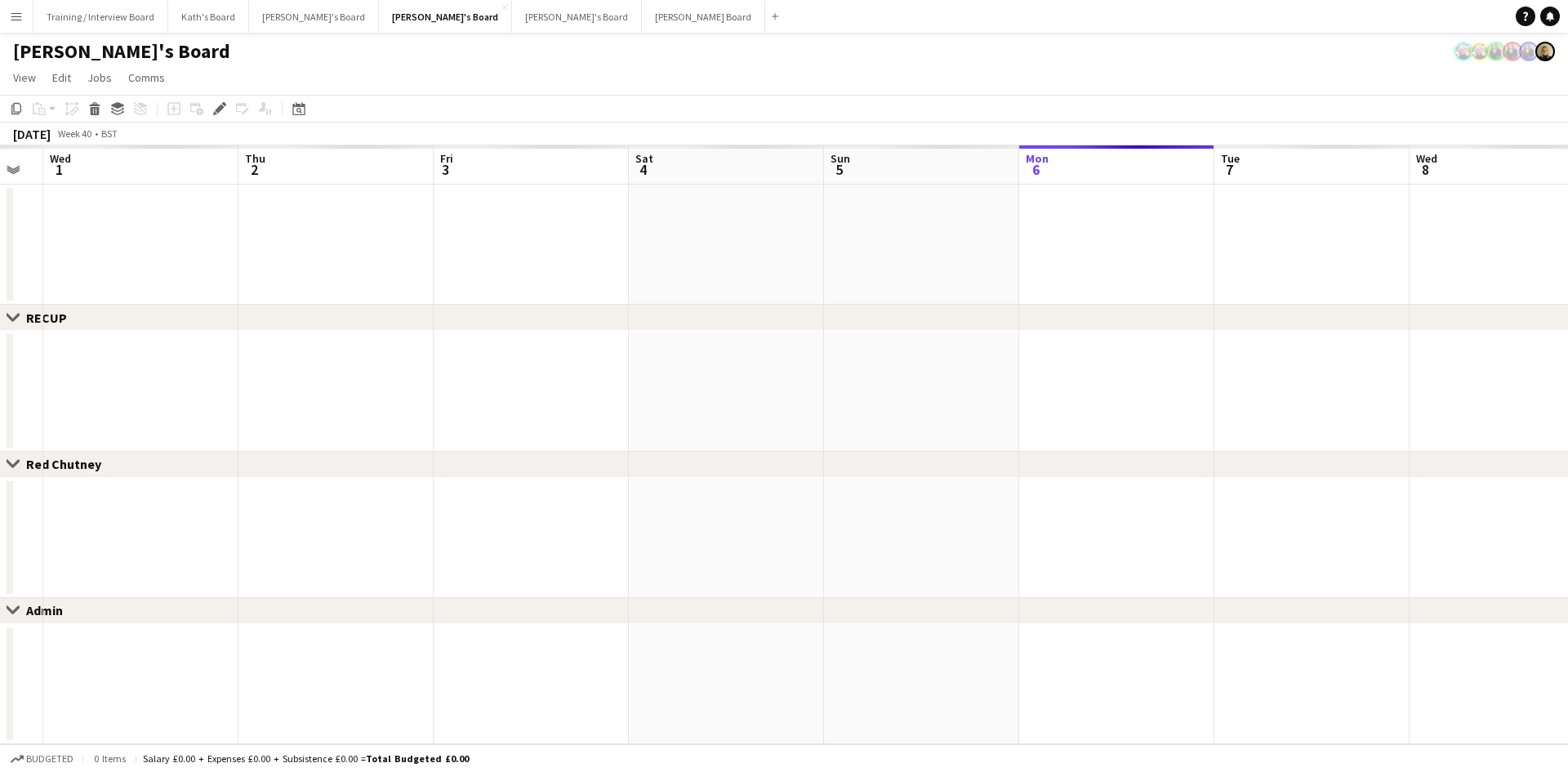
drag, startPoint x: 1218, startPoint y: 176, endPoint x: 874, endPoint y: 223, distance: 347.2
click at [910, 213] on app-calendar-viewport "Mon 29 Tue 30 Wed 1 Thu 2 Fri 3 Sat 4 Sun 5 Mon 6 Tue 7 Wed 8 Thu 9 Fri 10 Sat …" at bounding box center [784, 444] width 1568 height 599
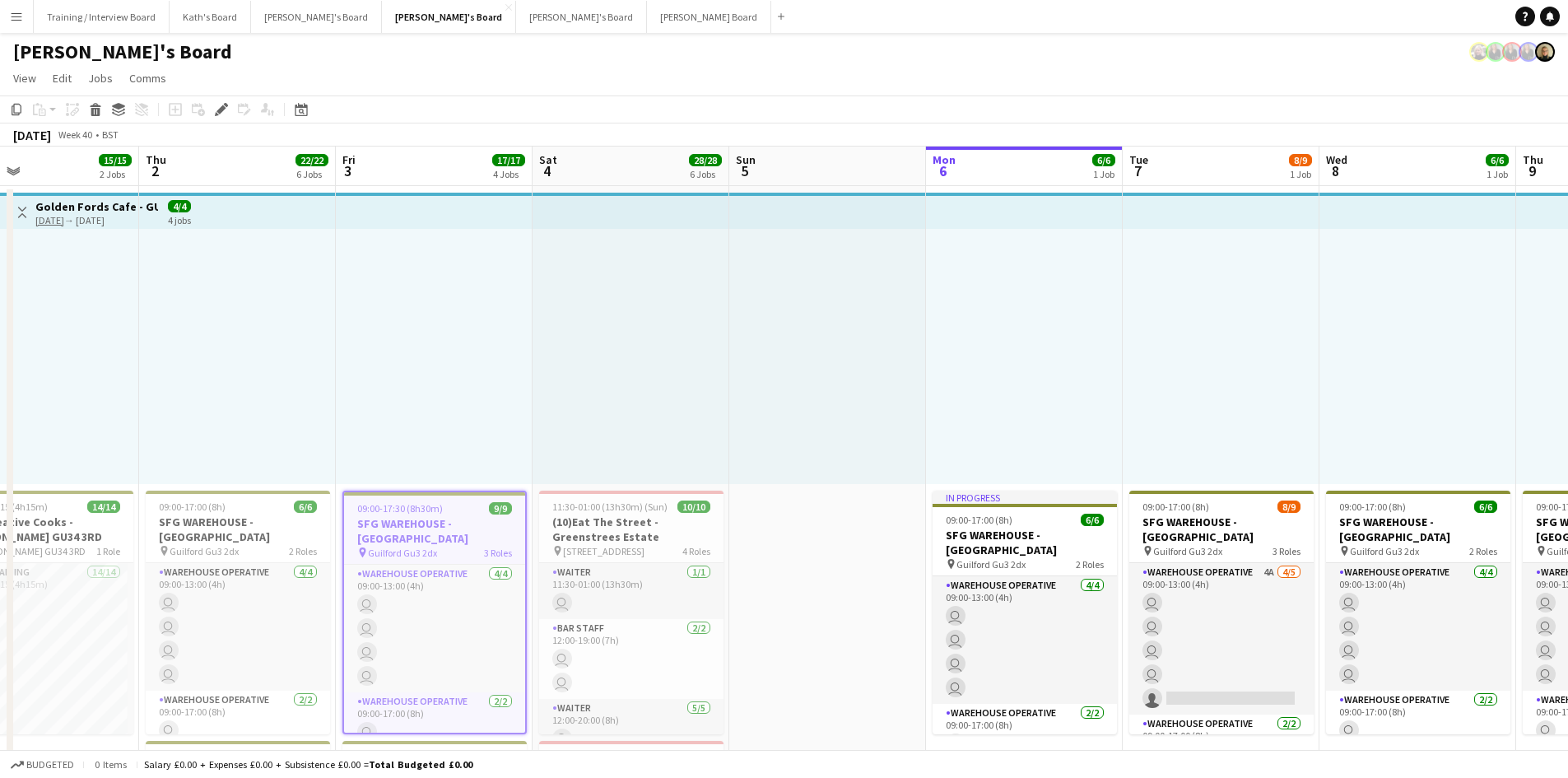
scroll to position [0, 411]
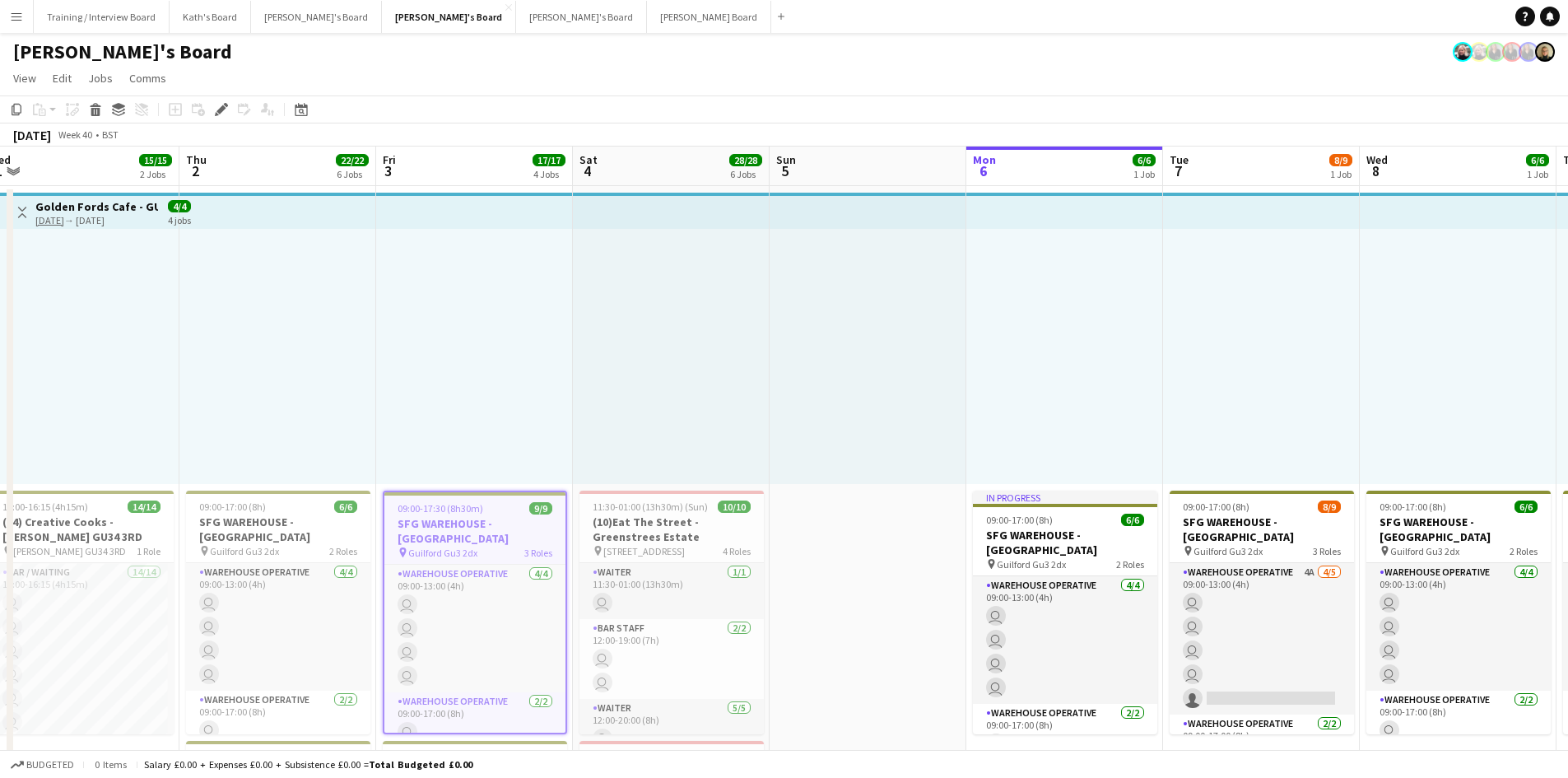
drag, startPoint x: 390, startPoint y: 159, endPoint x: 491, endPoint y: 151, distance: 101.3
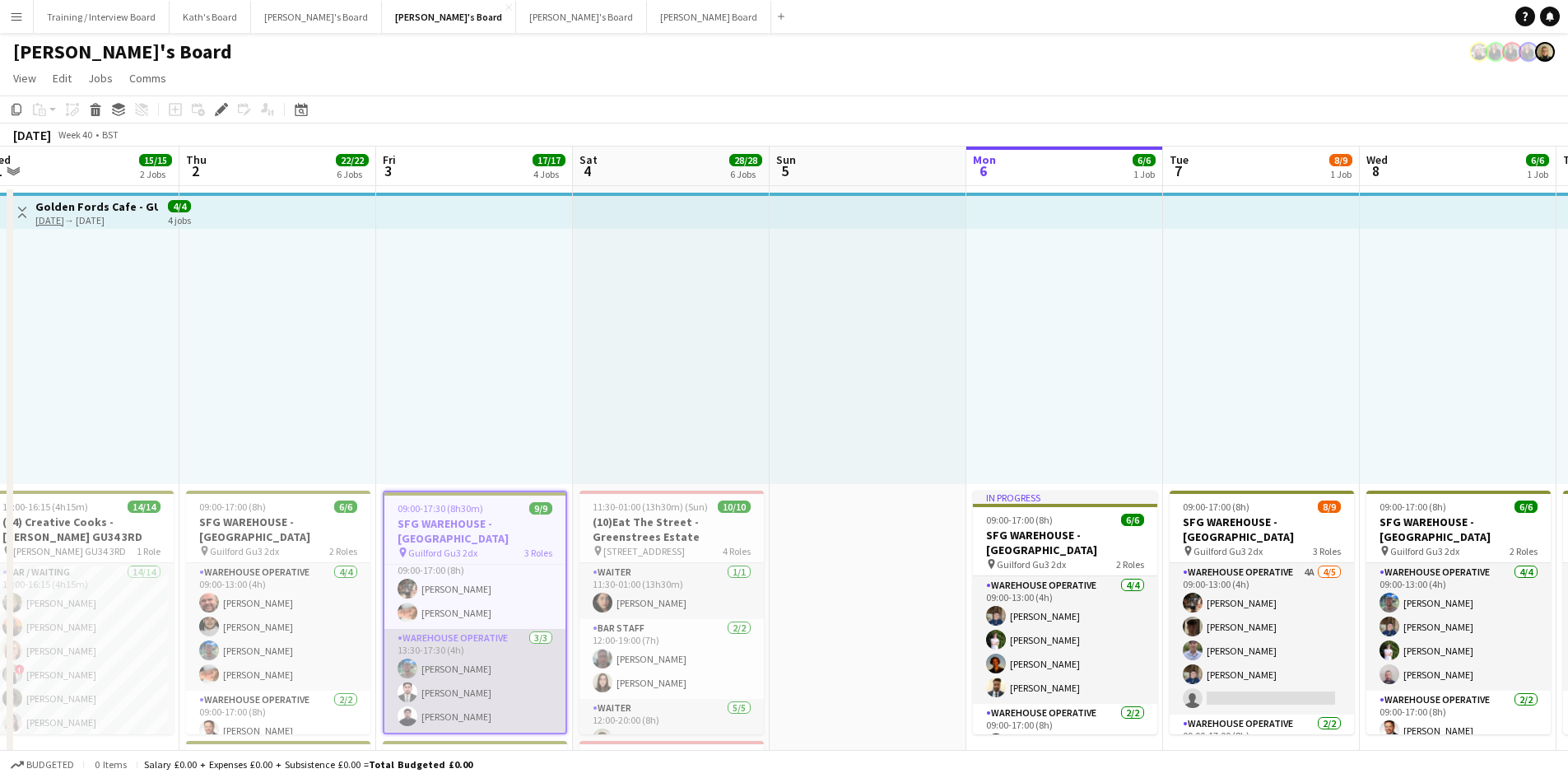
click at [470, 723] on app-card-role "Warehouse Operative 3/3 13:30-17:30 (4h) Jake Williams Zaeem Ahmad Muhammad Har…" at bounding box center [475, 680] width 181 height 104
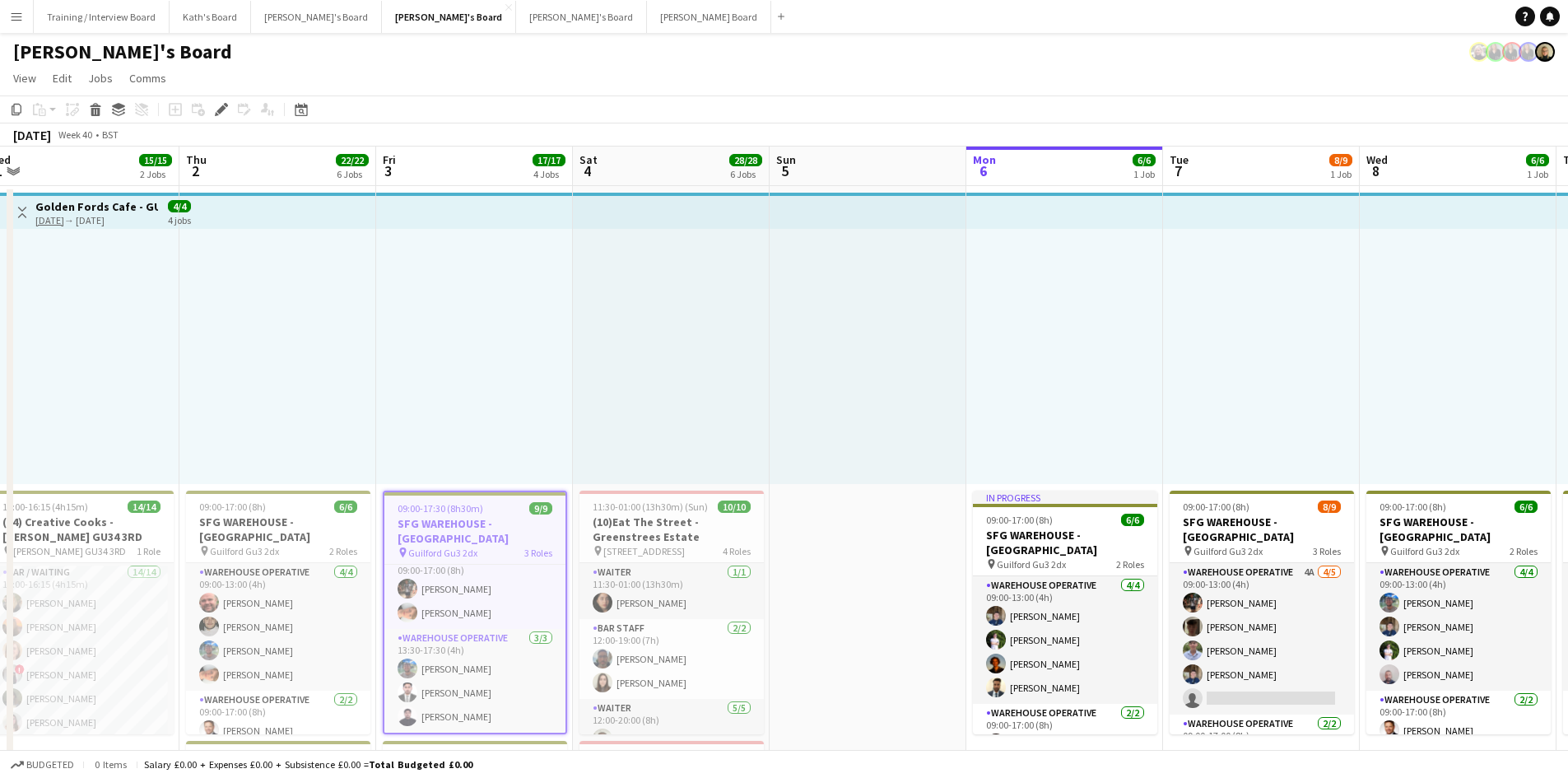
scroll to position [129, 0]
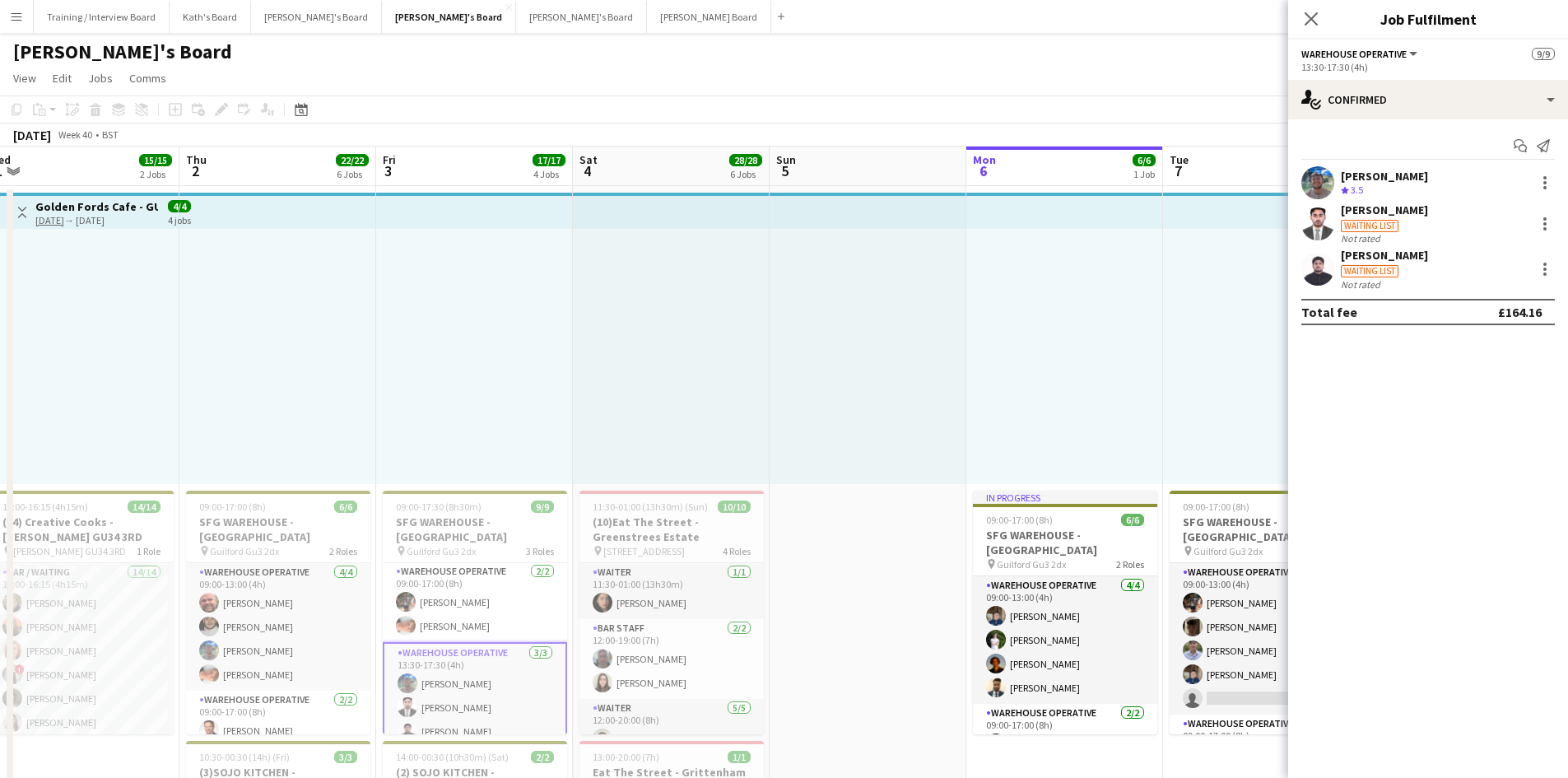
click at [1388, 265] on div "Waiting list" at bounding box center [1384, 270] width 87 height 15
click at [1370, 265] on div "Waiting list" at bounding box center [1392, 271] width 101 height 15
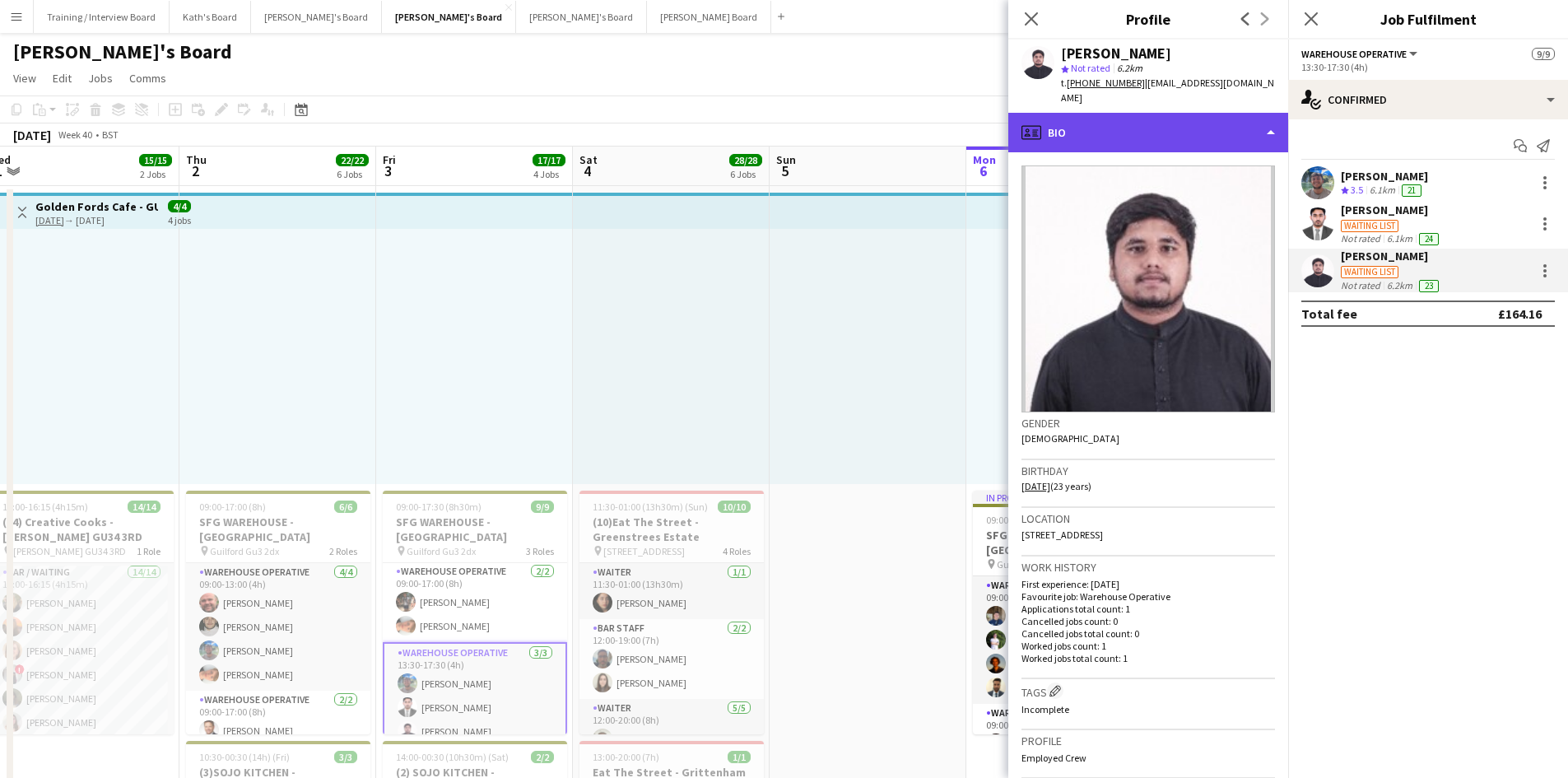
click at [1144, 125] on div "profile Bio" at bounding box center [1149, 132] width 280 height 39
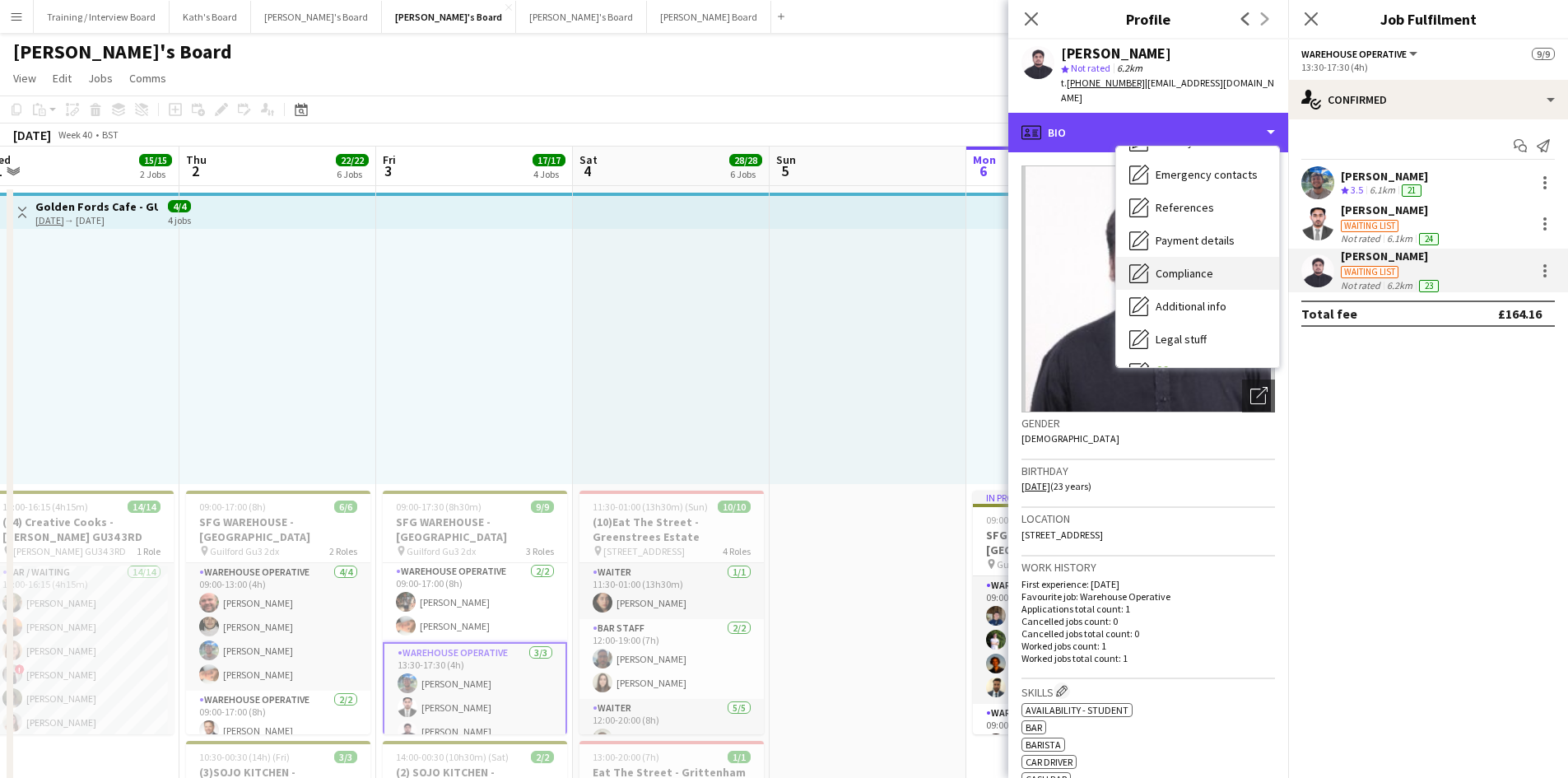
scroll to position [164, 0]
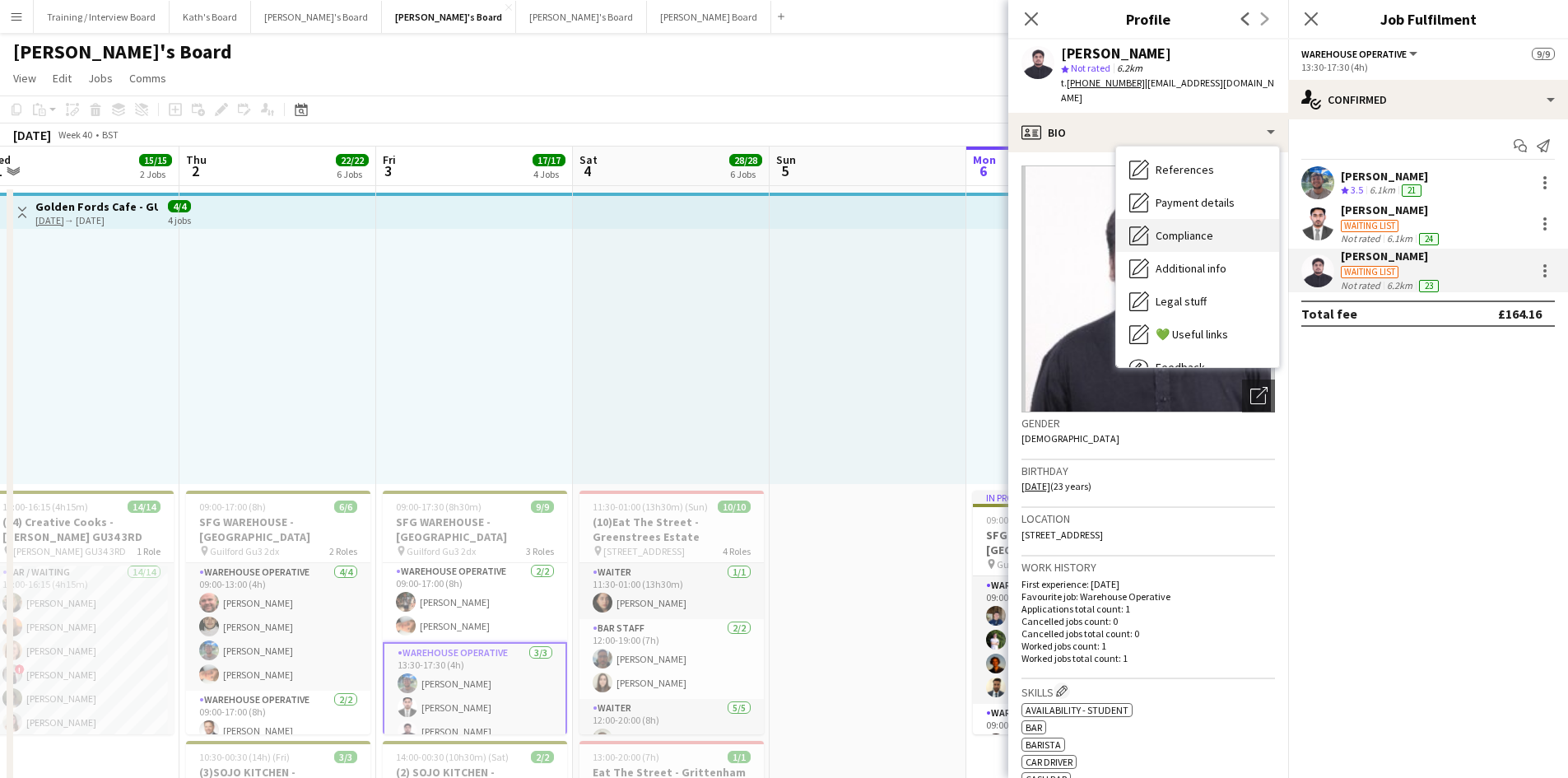
click at [1208, 228] on span "Compliance" at bounding box center [1184, 236] width 57 height 15
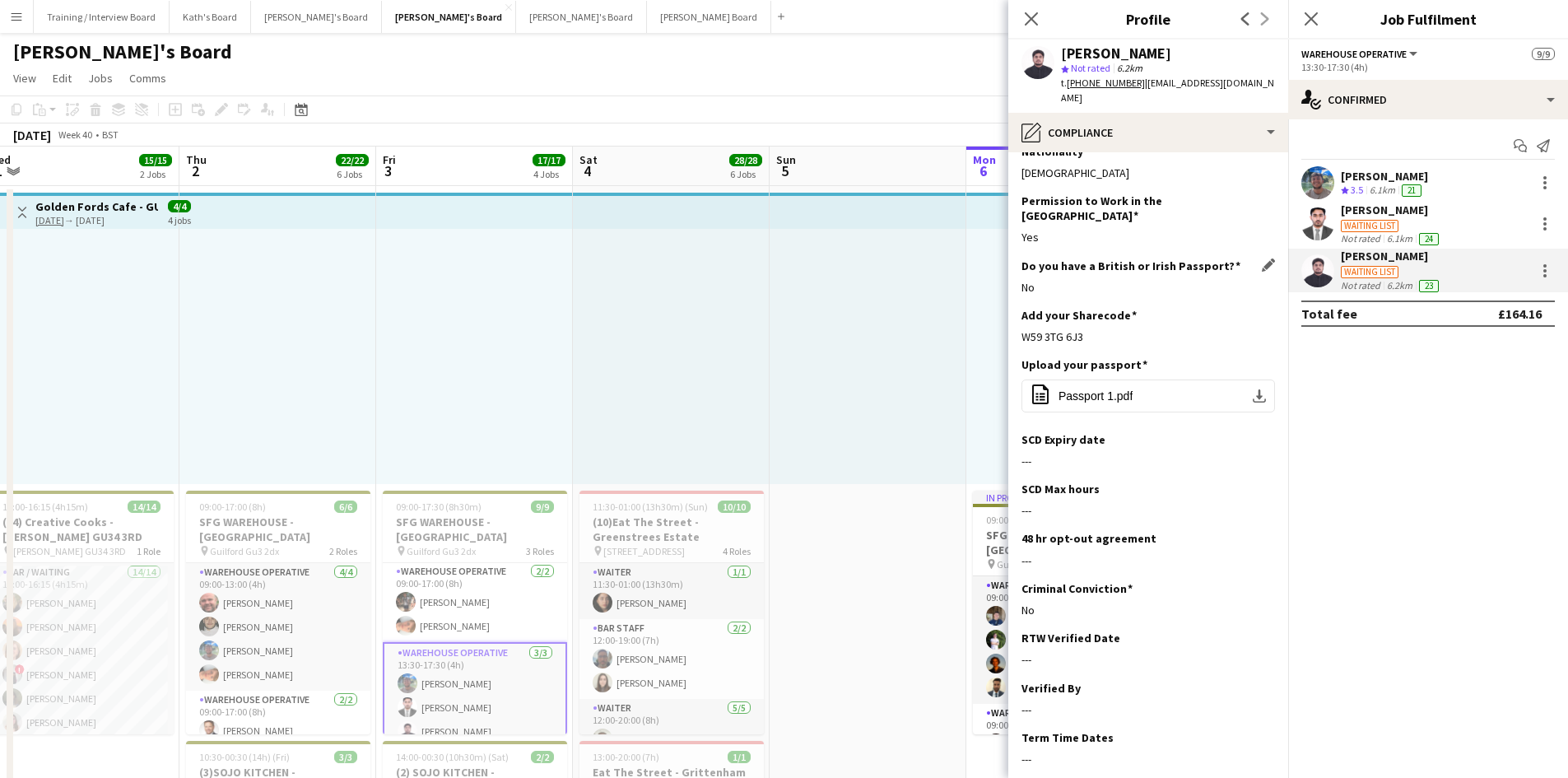
scroll to position [0, 0]
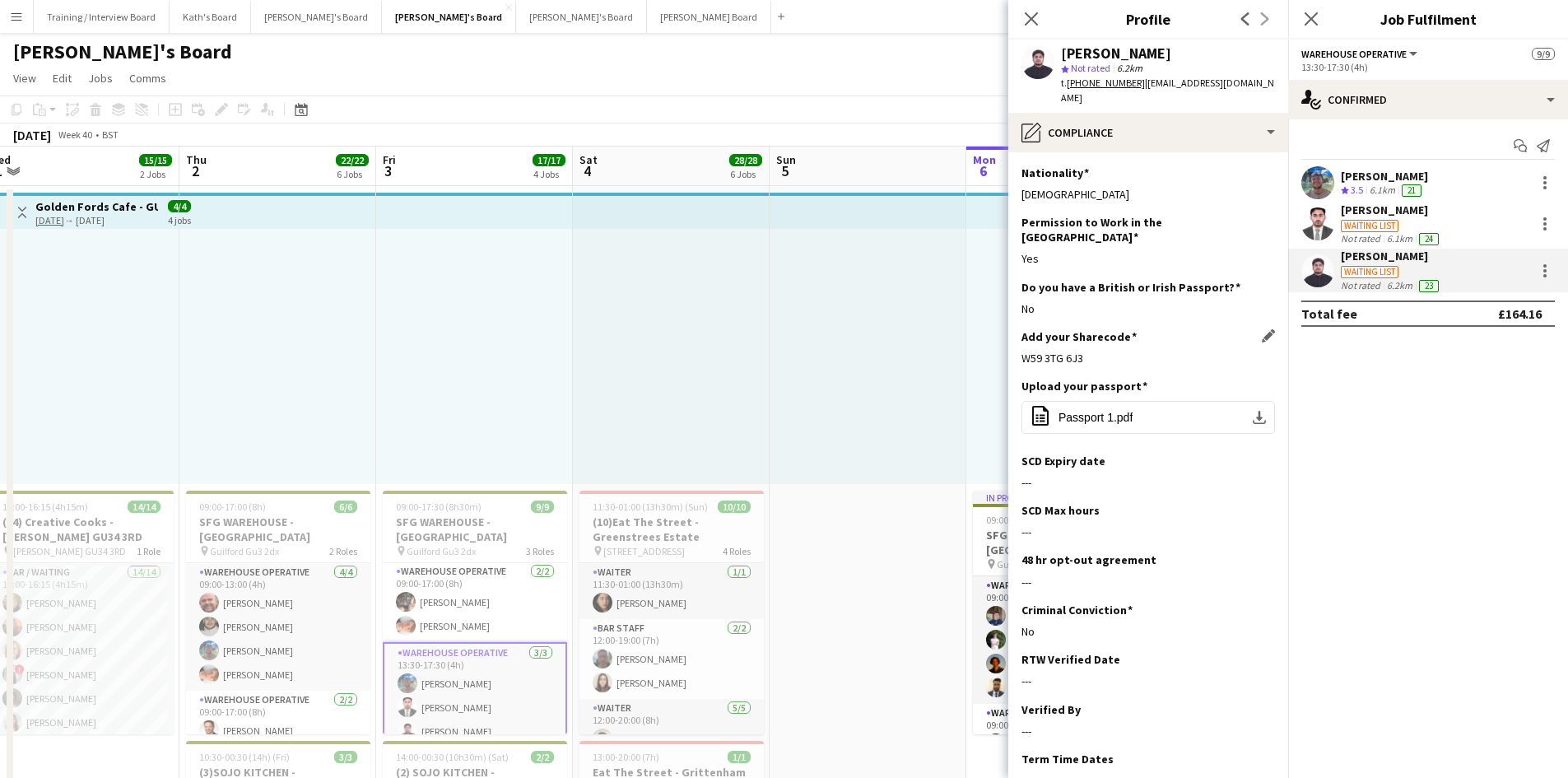
drag, startPoint x: 1088, startPoint y: 331, endPoint x: 1023, endPoint y: 328, distance: 65.1
click at [1023, 351] on div "W59 3TG 6J3" at bounding box center [1149, 358] width 253 height 15
copy div "W59 3TG 6J3"
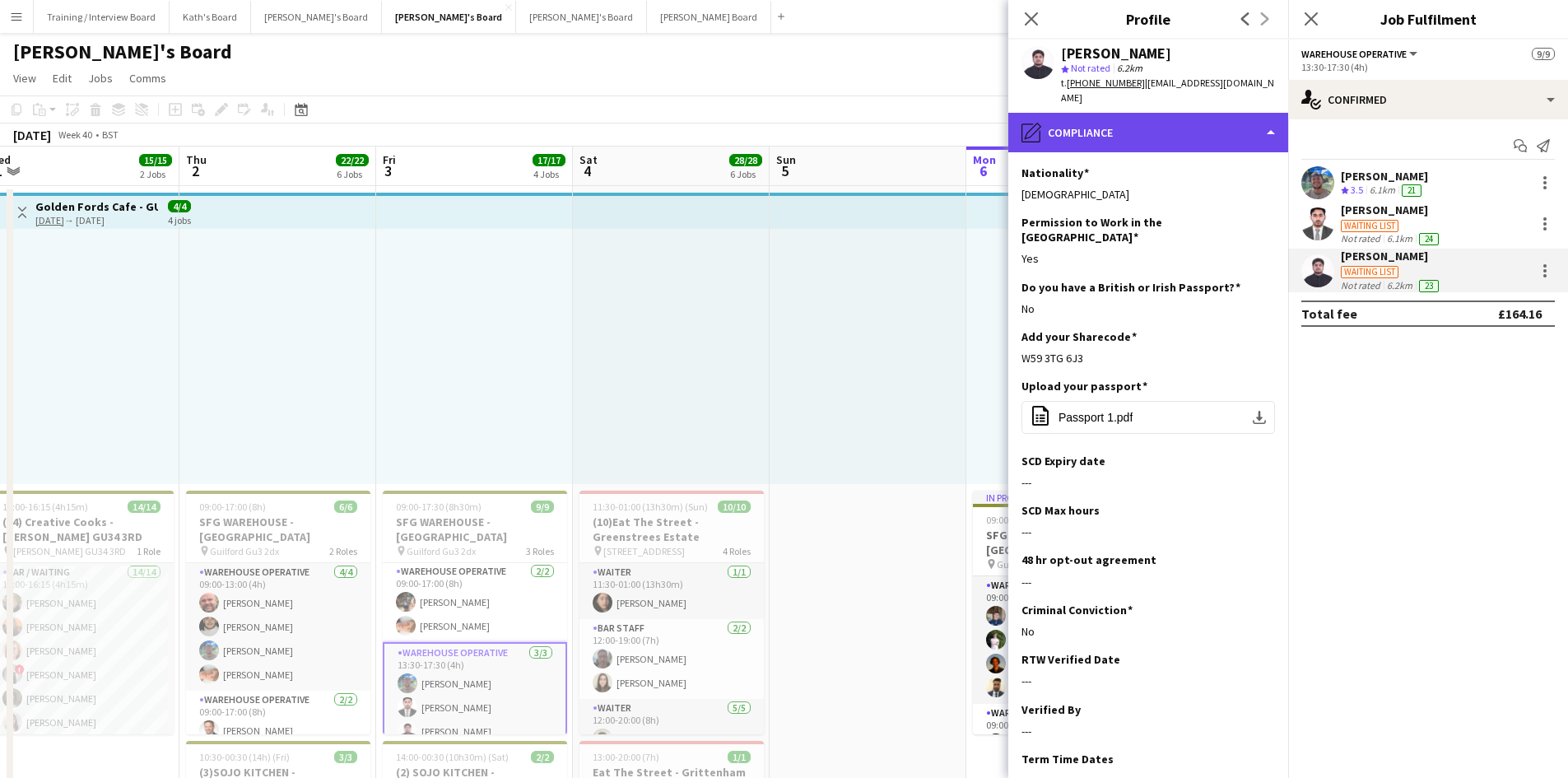
click at [1169, 114] on div "pencil4 Compliance" at bounding box center [1149, 132] width 280 height 39
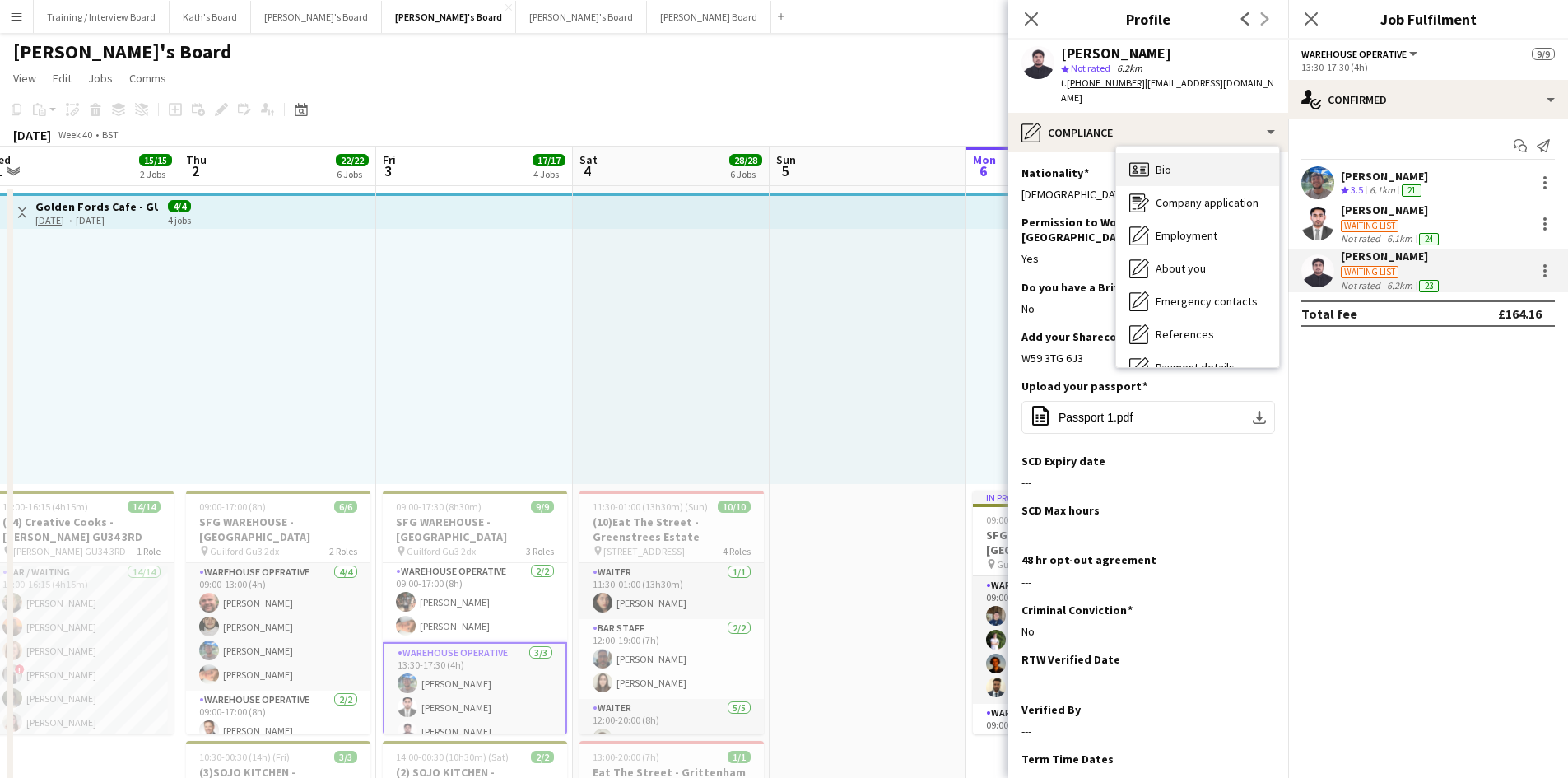
click at [1193, 153] on div "Bio Bio" at bounding box center [1197, 169] width 163 height 33
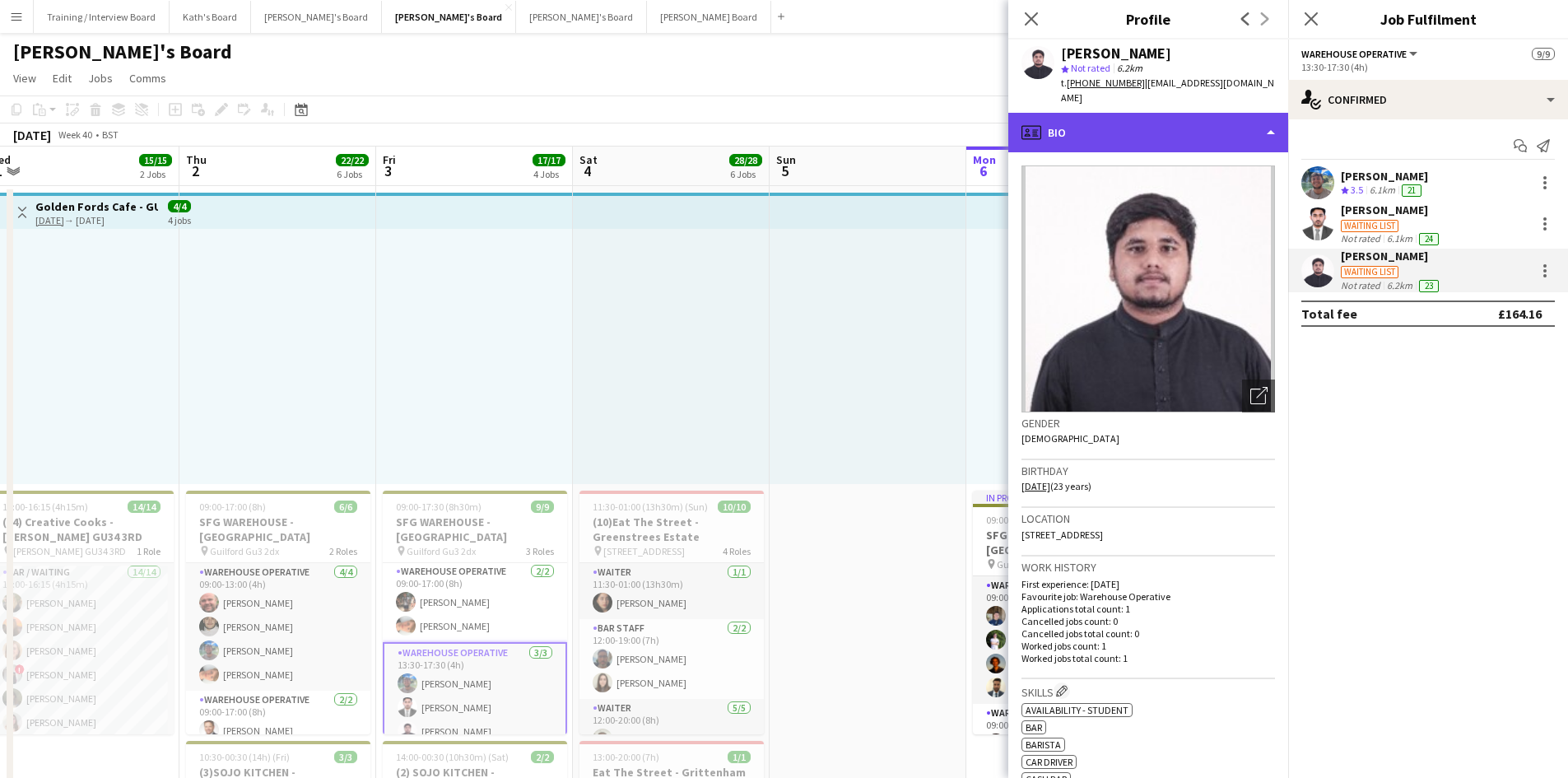
click at [1110, 123] on div "profile Bio" at bounding box center [1149, 132] width 280 height 39
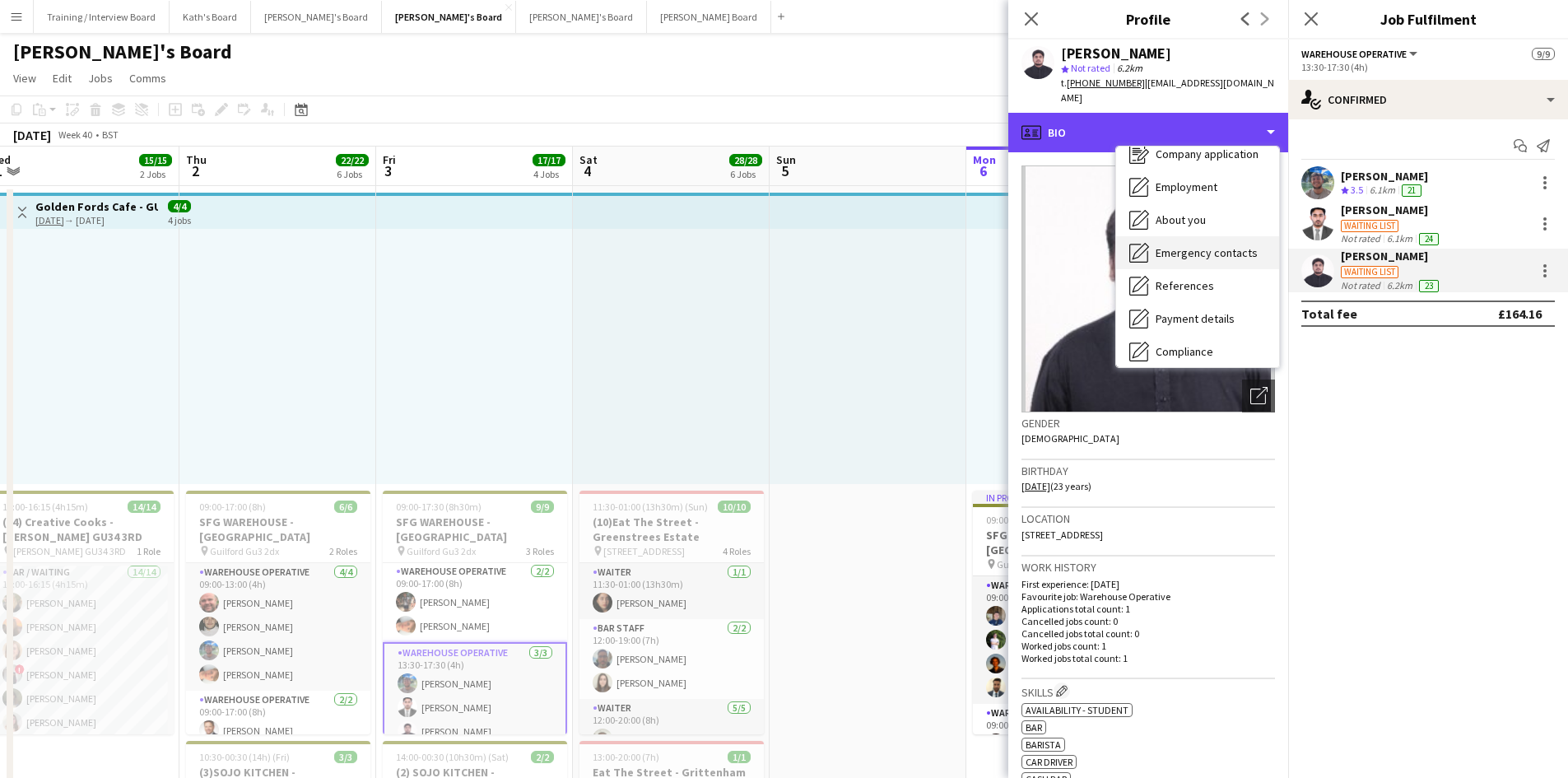
scroll to position [83, 0]
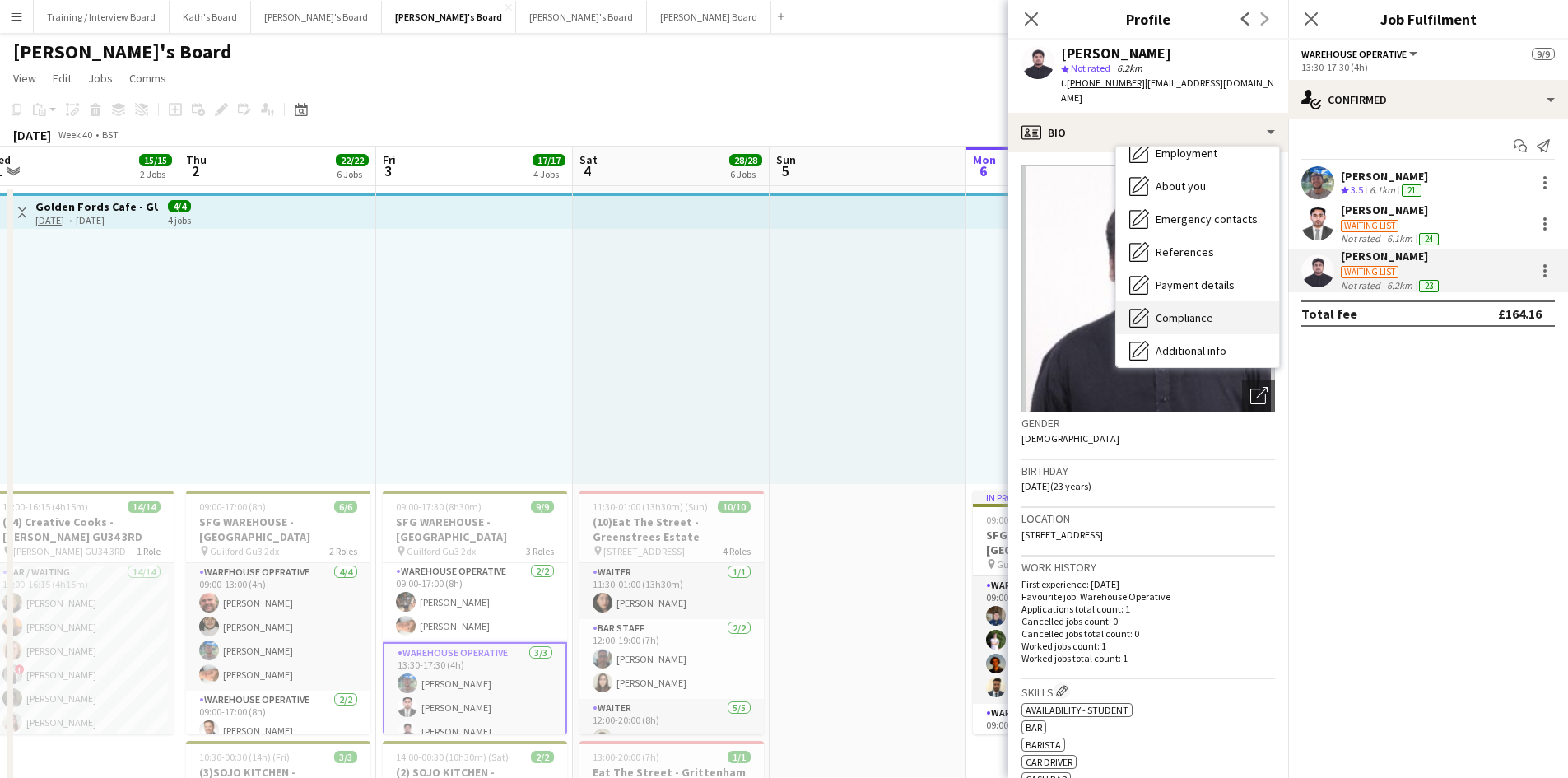
click at [1196, 301] on div "Compliance Compliance" at bounding box center [1197, 317] width 163 height 33
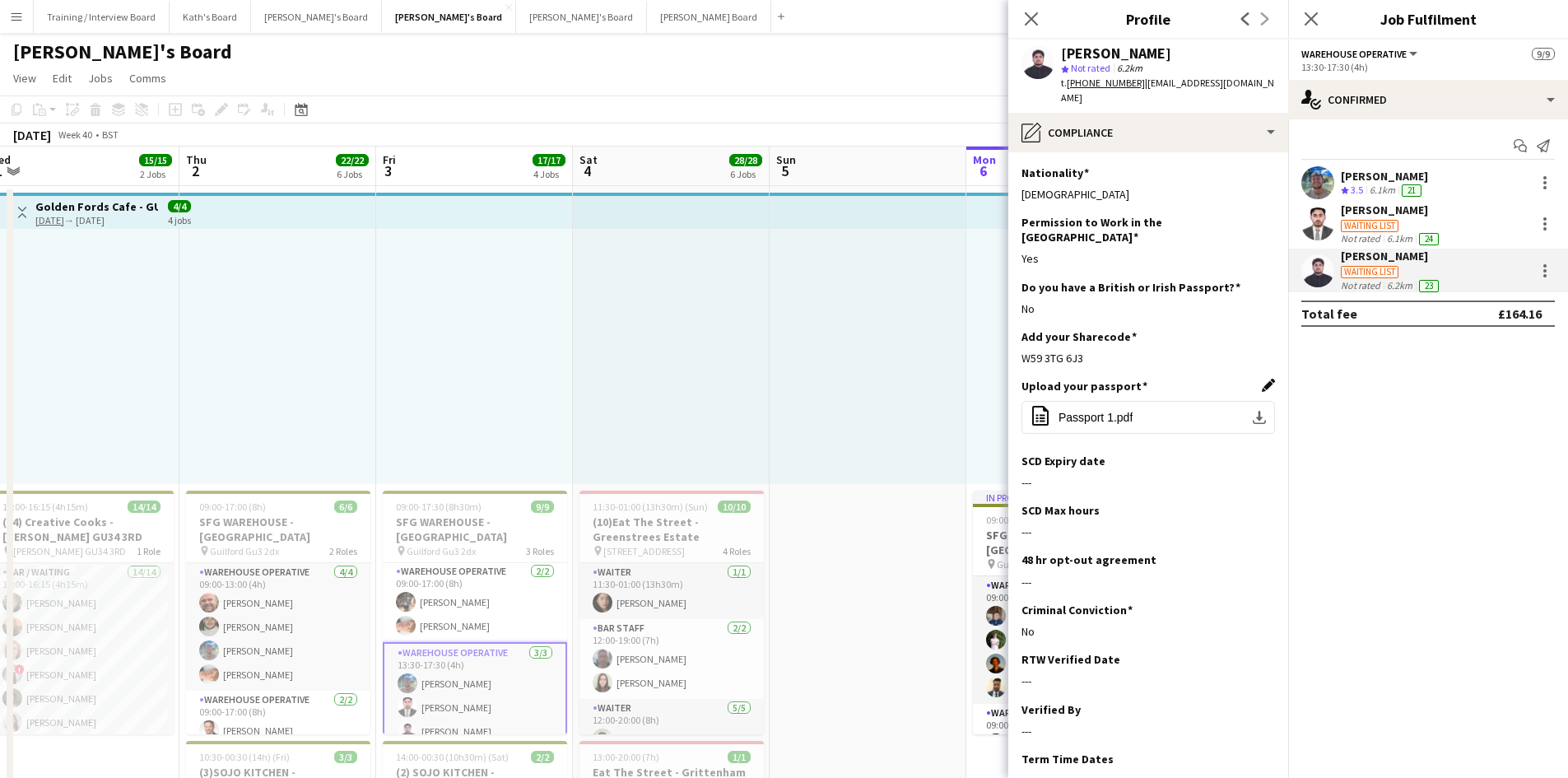
click at [1262, 378] on app-icon "Edit this field" at bounding box center [1269, 385] width 13 height 13
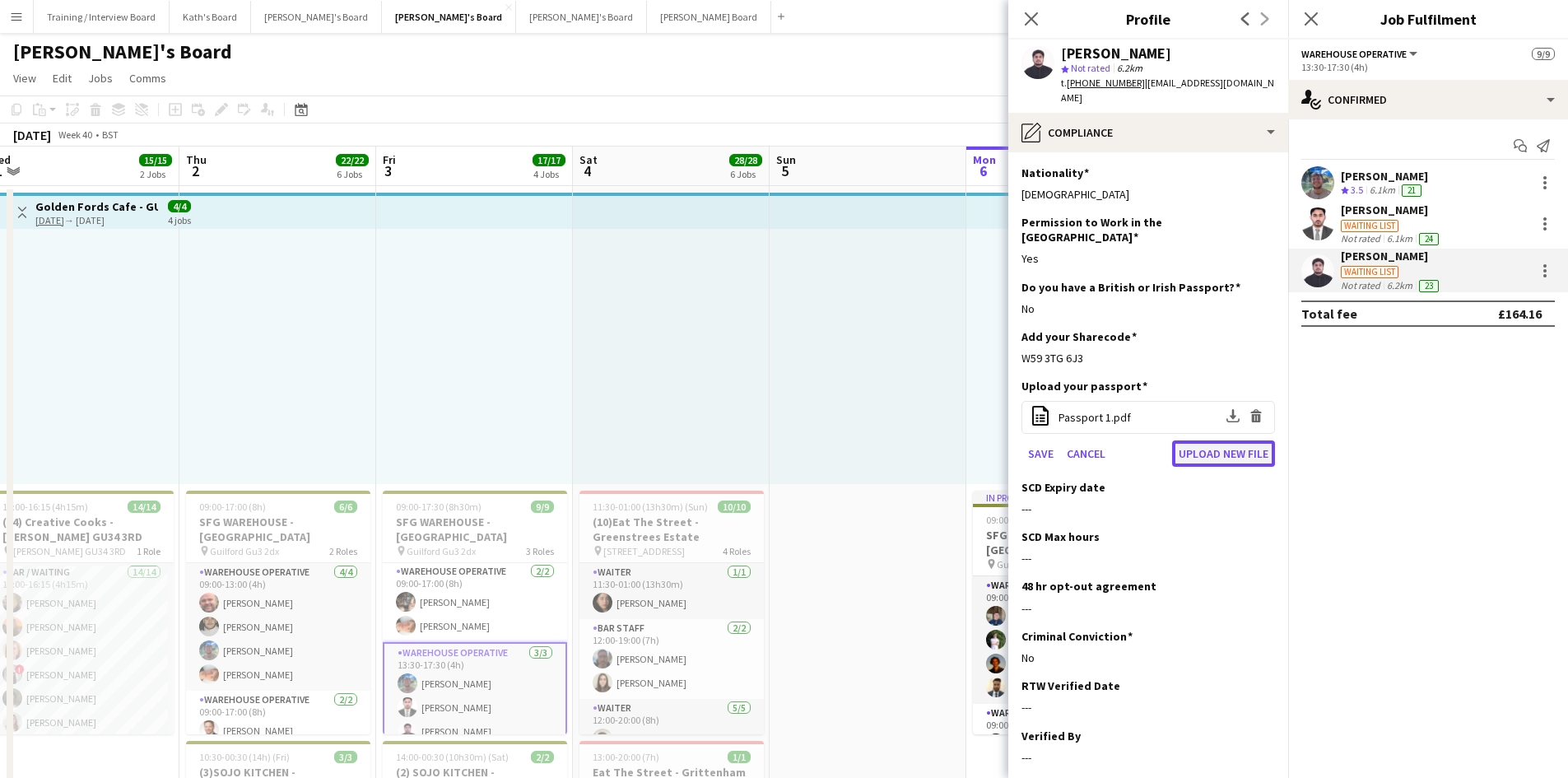
click at [1201, 440] on button "Upload new file" at bounding box center [1224, 453] width 103 height 26
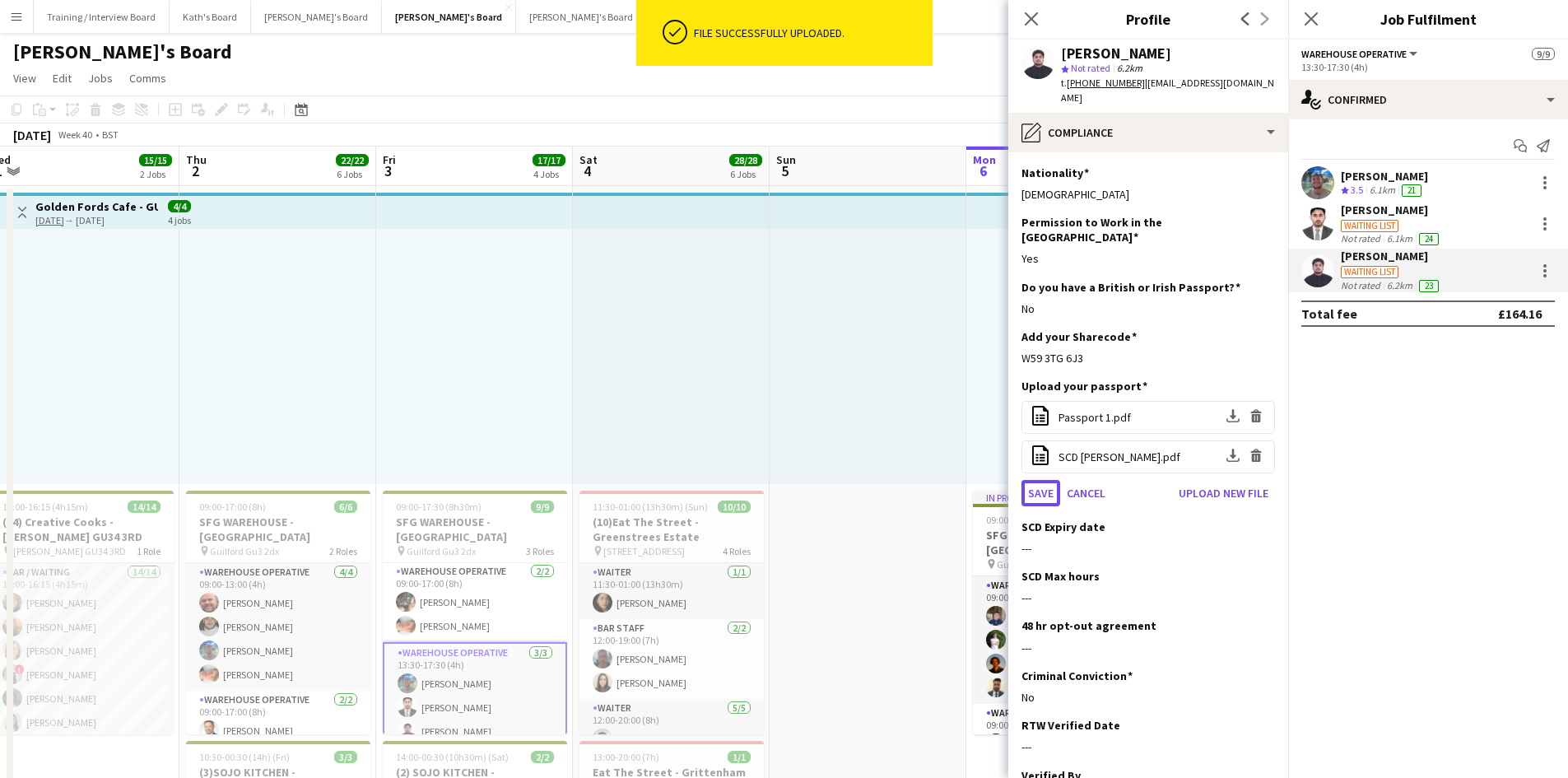
click at [1043, 480] on button "Save" at bounding box center [1041, 493] width 38 height 26
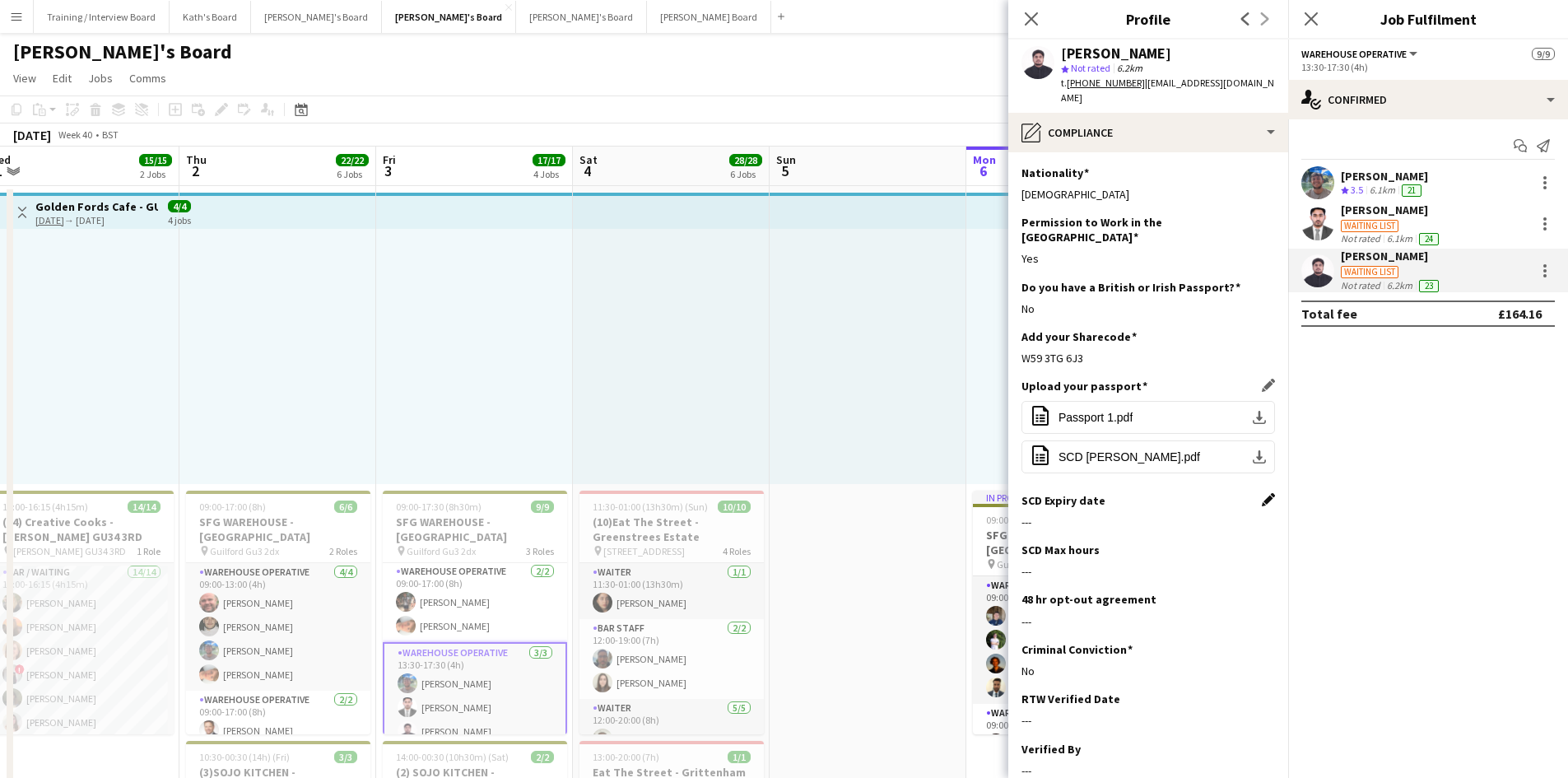
click at [1262, 493] on app-icon "Edit this field" at bounding box center [1269, 499] width 13 height 13
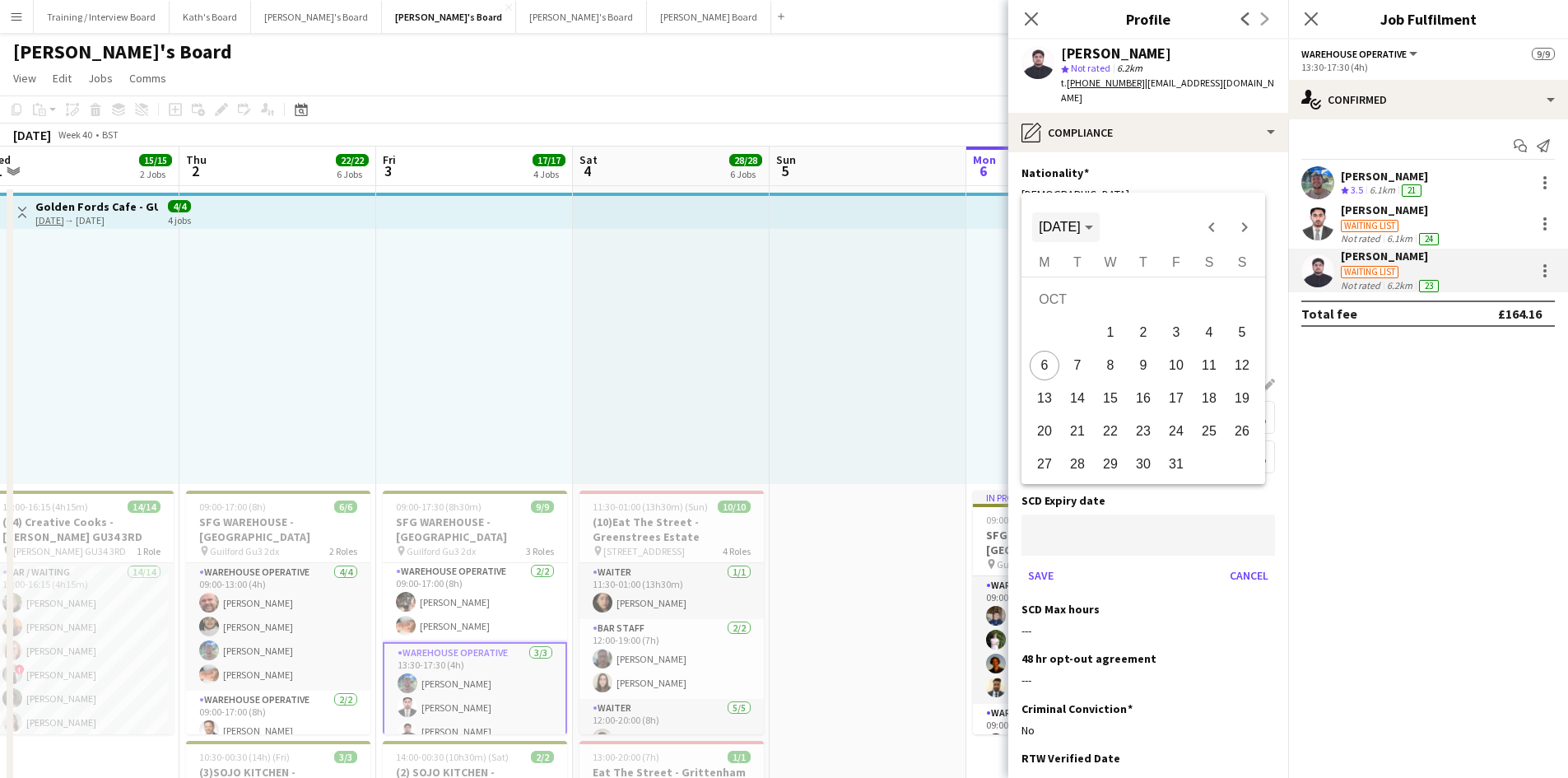
click at [1092, 224] on span "[DATE]" at bounding box center [1065, 227] width 53 height 15
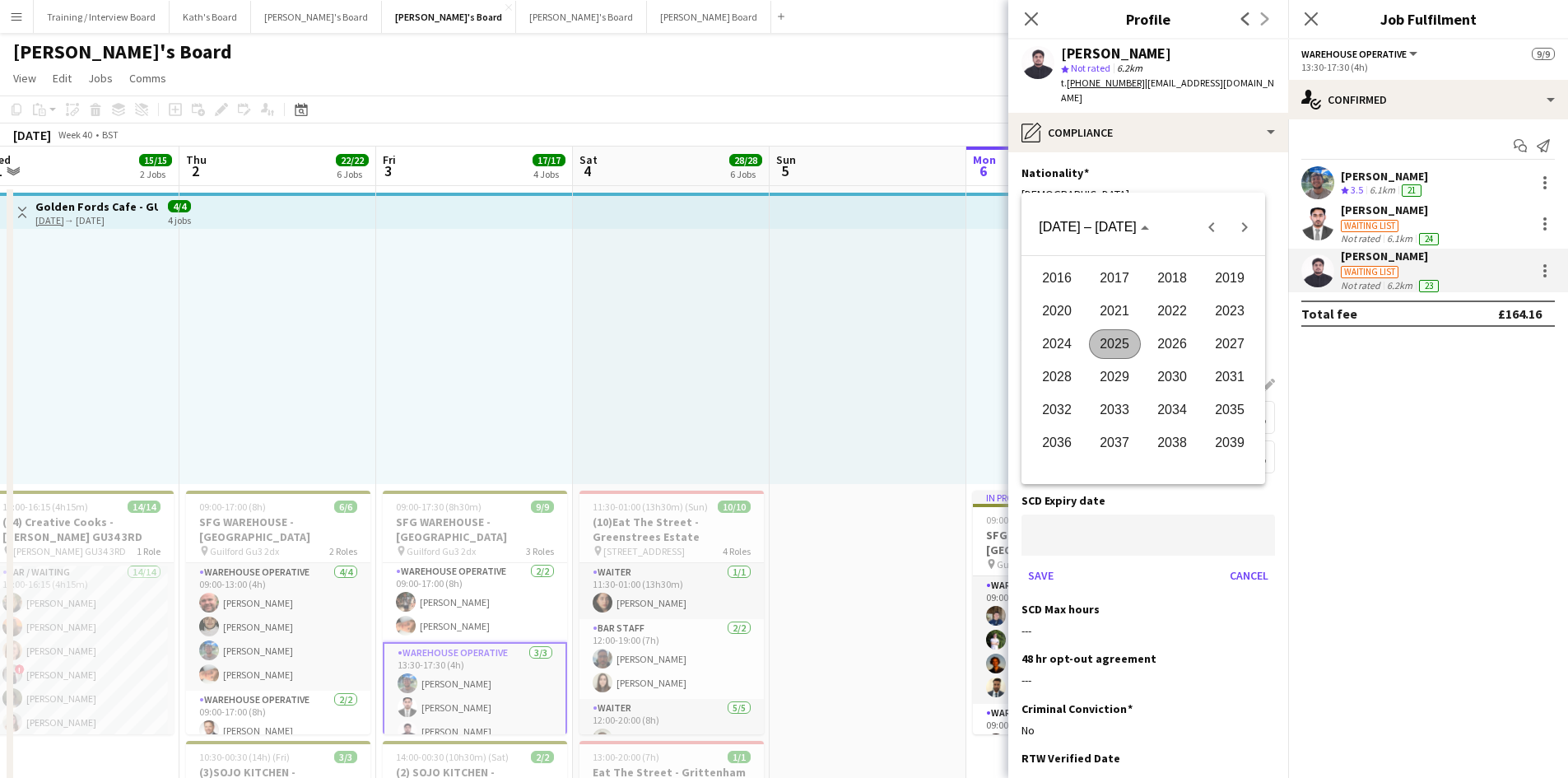
click at [1227, 345] on span "2027" at bounding box center [1229, 344] width 52 height 30
click at [1043, 312] on span "JAN" at bounding box center [1057, 312] width 52 height 30
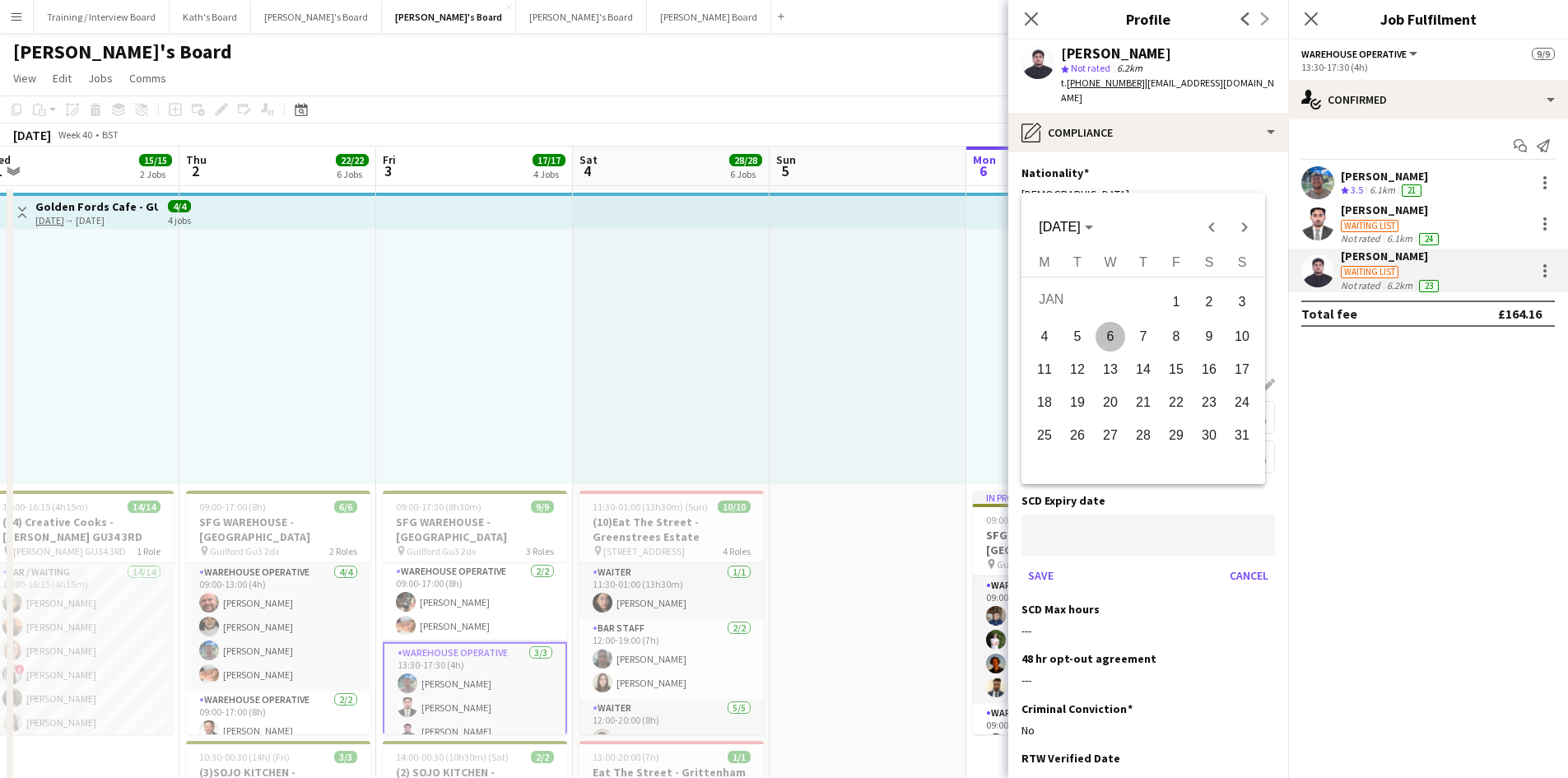
click at [1038, 435] on span "25" at bounding box center [1044, 435] width 30 height 30
type input "**********"
click at [1036, 546] on div at bounding box center [784, 389] width 1568 height 778
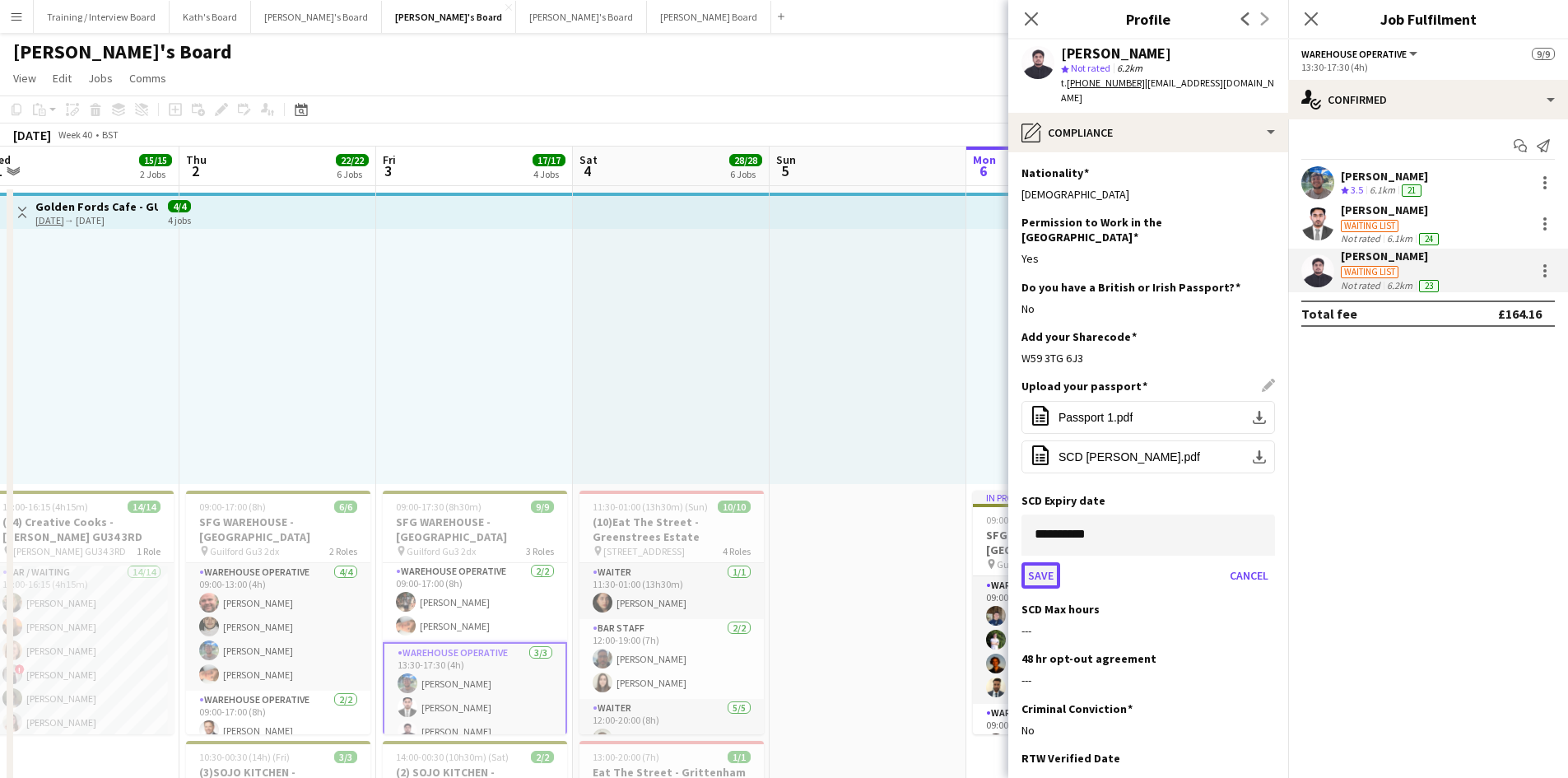
click at [1038, 562] on button "Save" at bounding box center [1041, 575] width 38 height 26
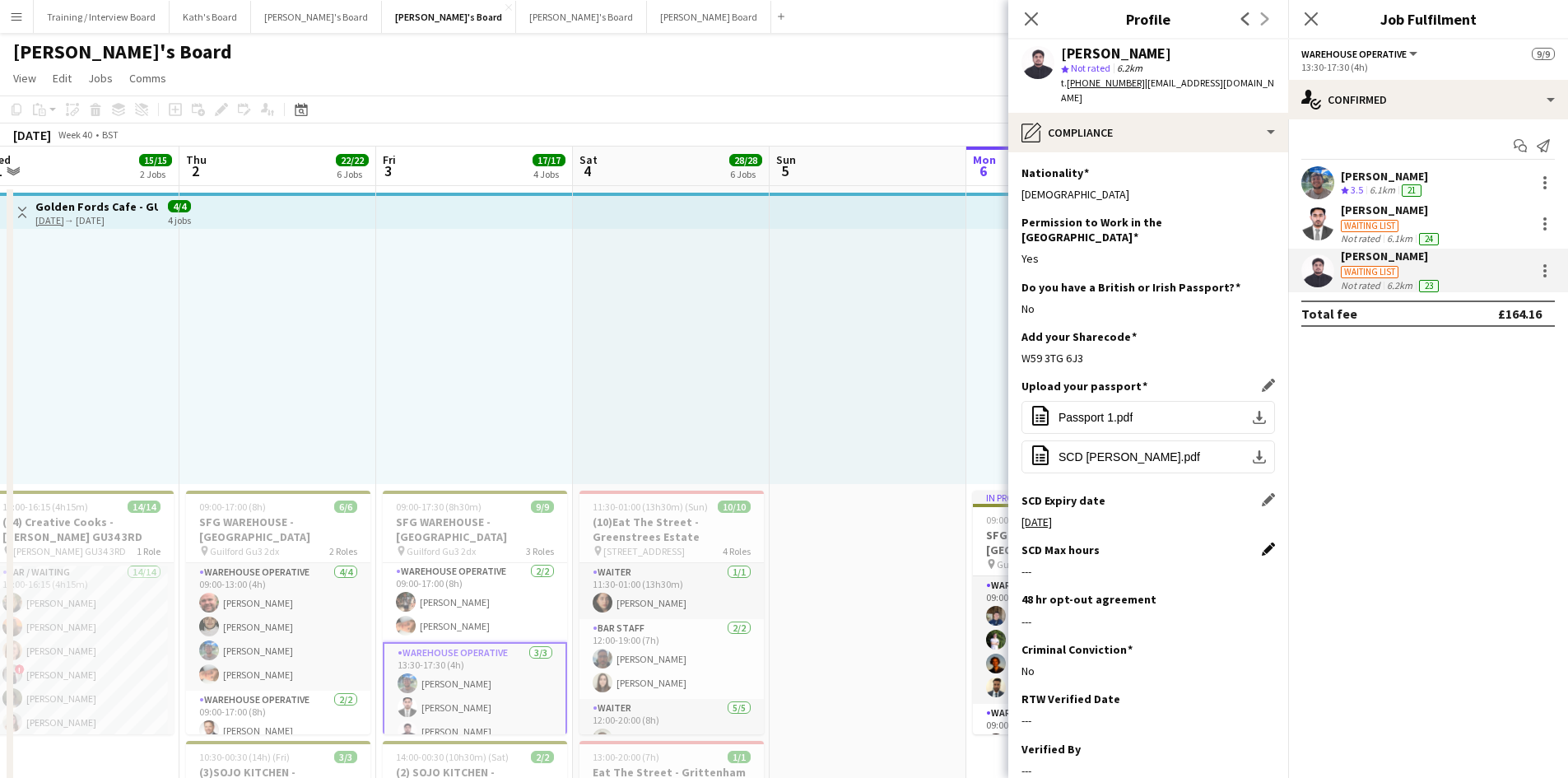
click at [1262, 542] on app-icon "Edit this field" at bounding box center [1269, 549] width 13 height 13
click at [1052, 752] on button "Save" at bounding box center [1041, 765] width 38 height 26
click at [1391, 223] on div "Waiting list" at bounding box center [1369, 225] width 57 height 12
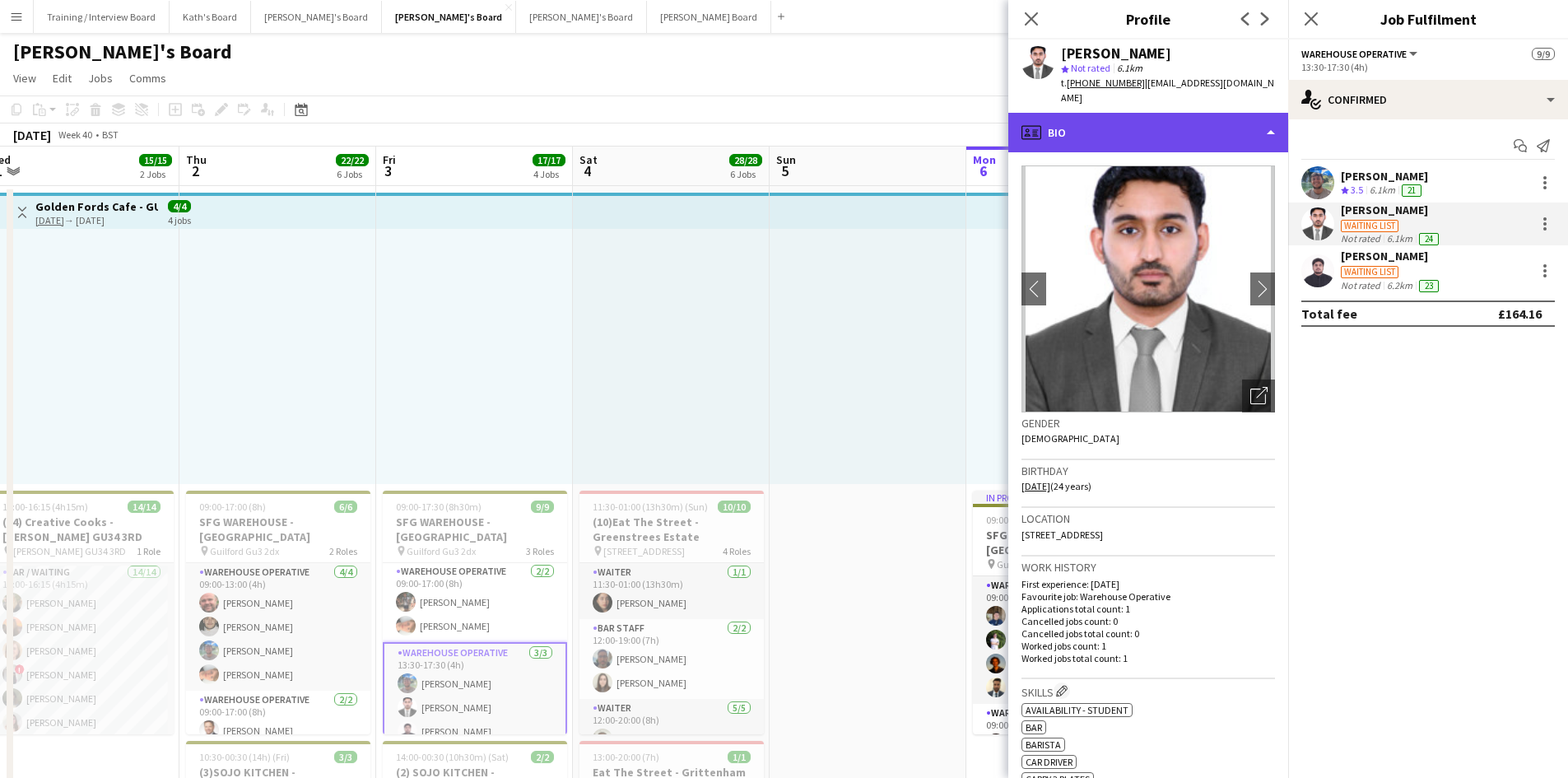
click at [1149, 117] on div "profile Bio" at bounding box center [1149, 132] width 280 height 39
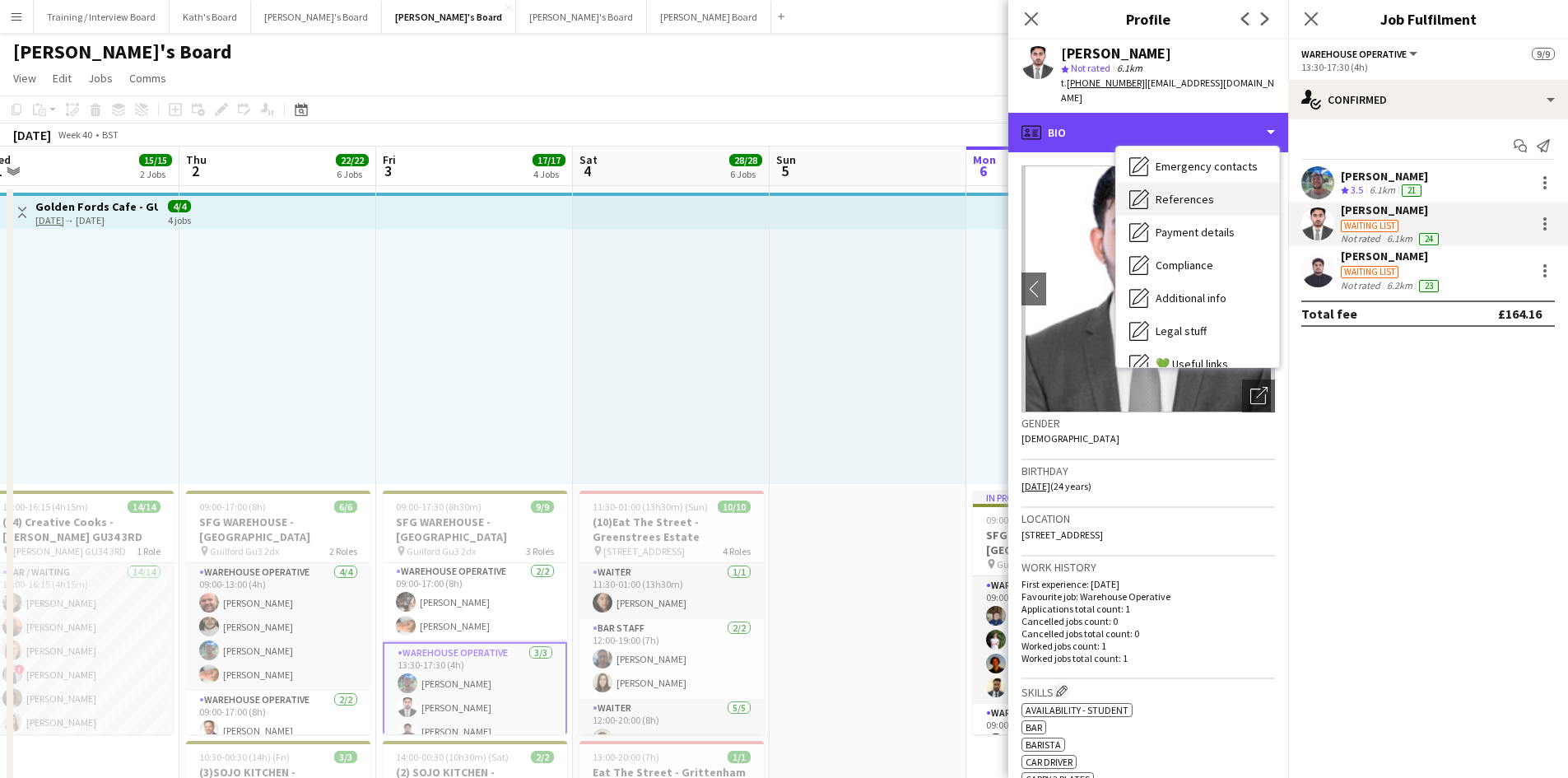
scroll to position [164, 0]
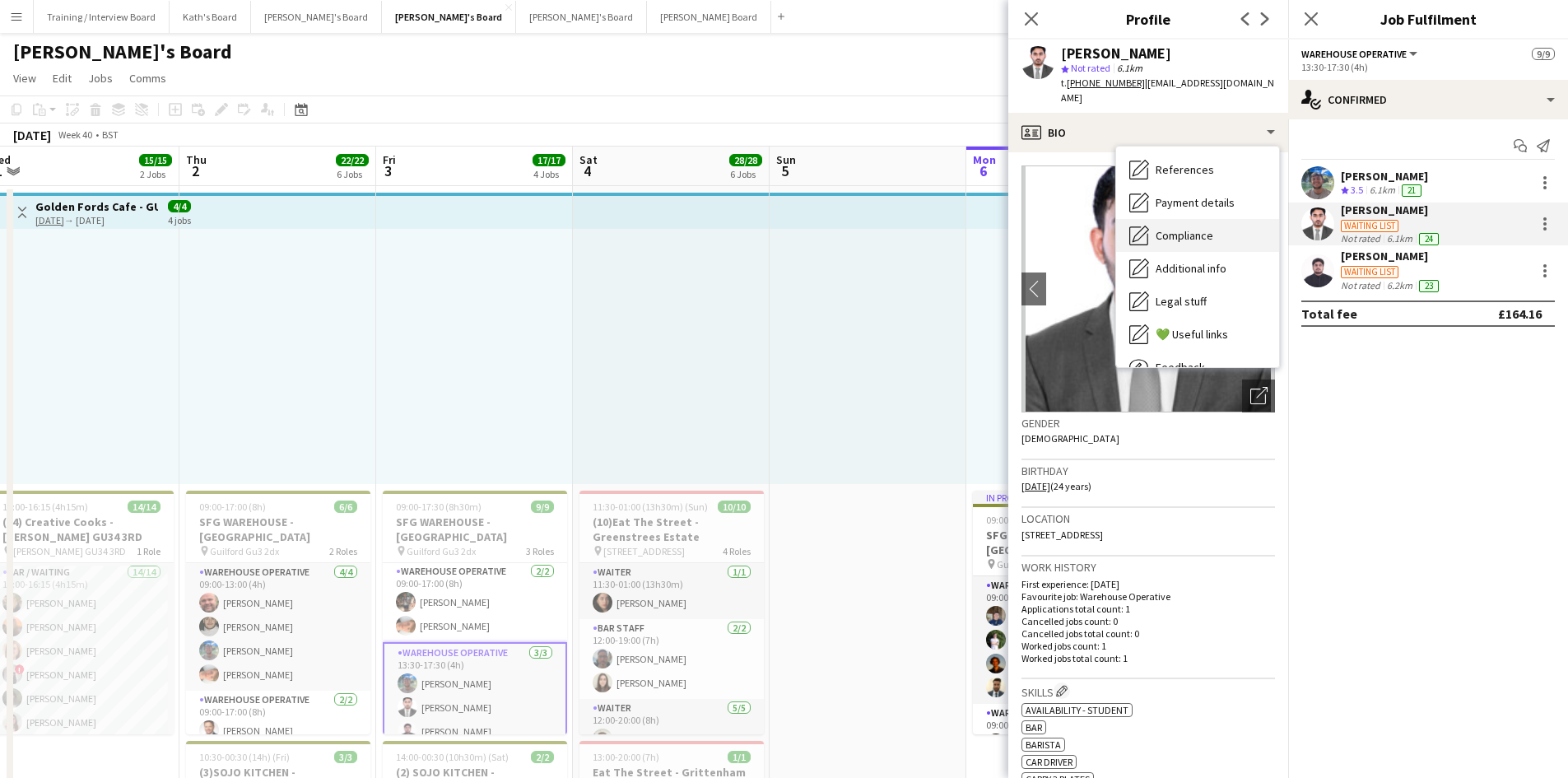
click at [1206, 228] on span "Compliance" at bounding box center [1184, 236] width 57 height 15
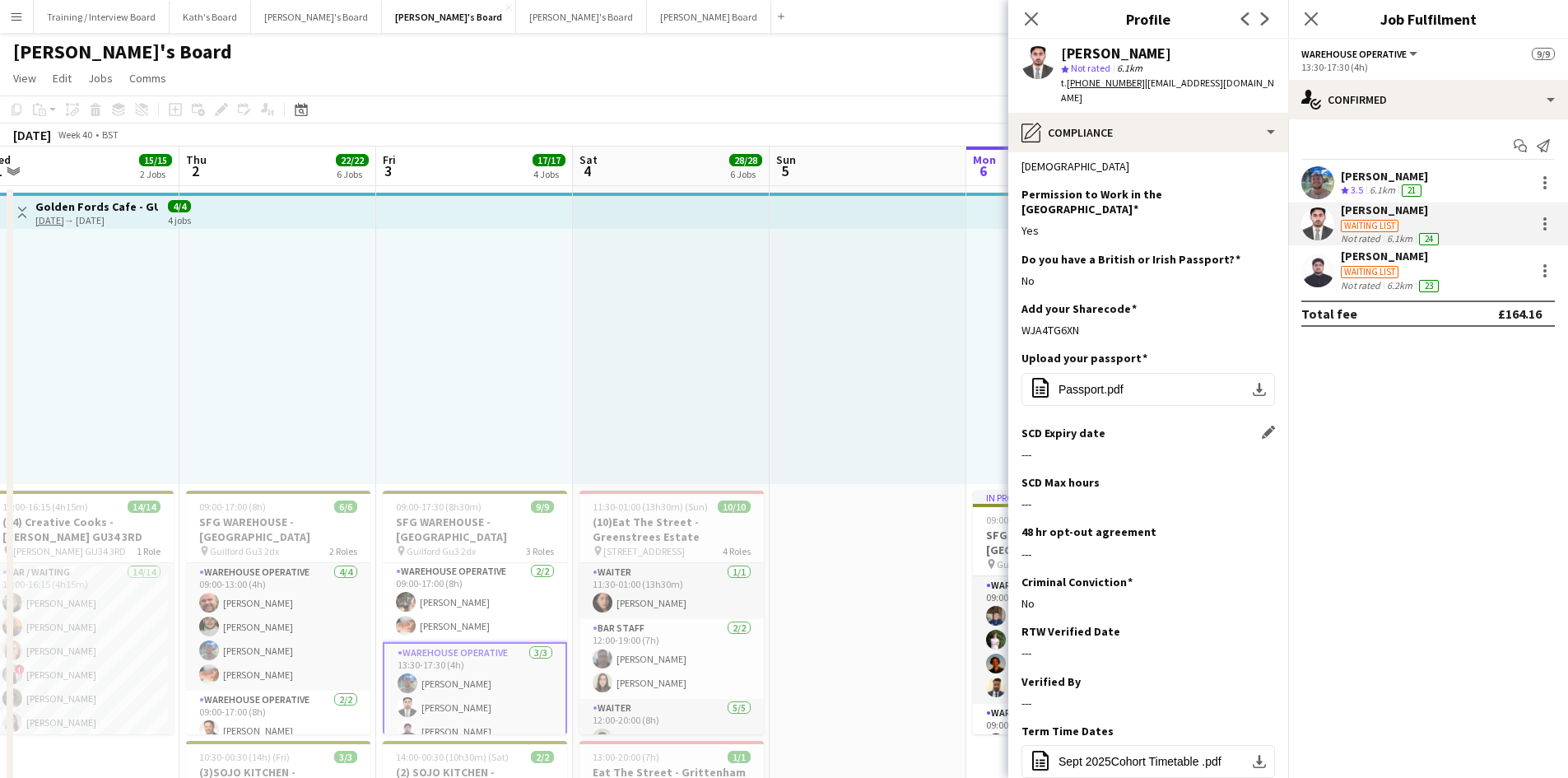
scroll to position [0, 0]
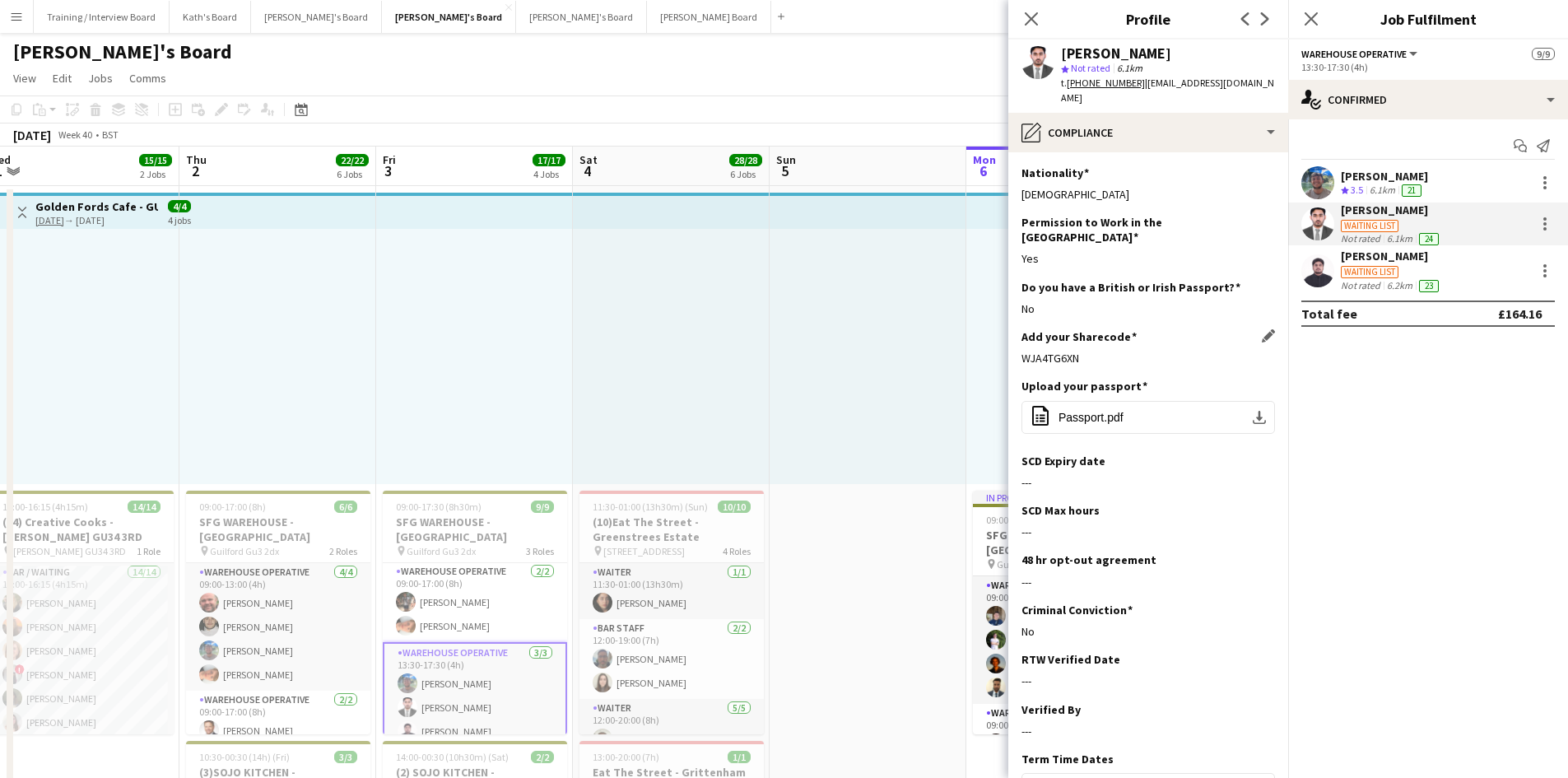
drag, startPoint x: 1084, startPoint y: 331, endPoint x: 1034, endPoint y: 331, distance: 50.0
click at [1012, 334] on app-section-data-types "Nationality Edit this field Pakistani Permission to Work in the UK Edit this fi…" at bounding box center [1149, 465] width 280 height 626
copy div "WJA4TG6XN"
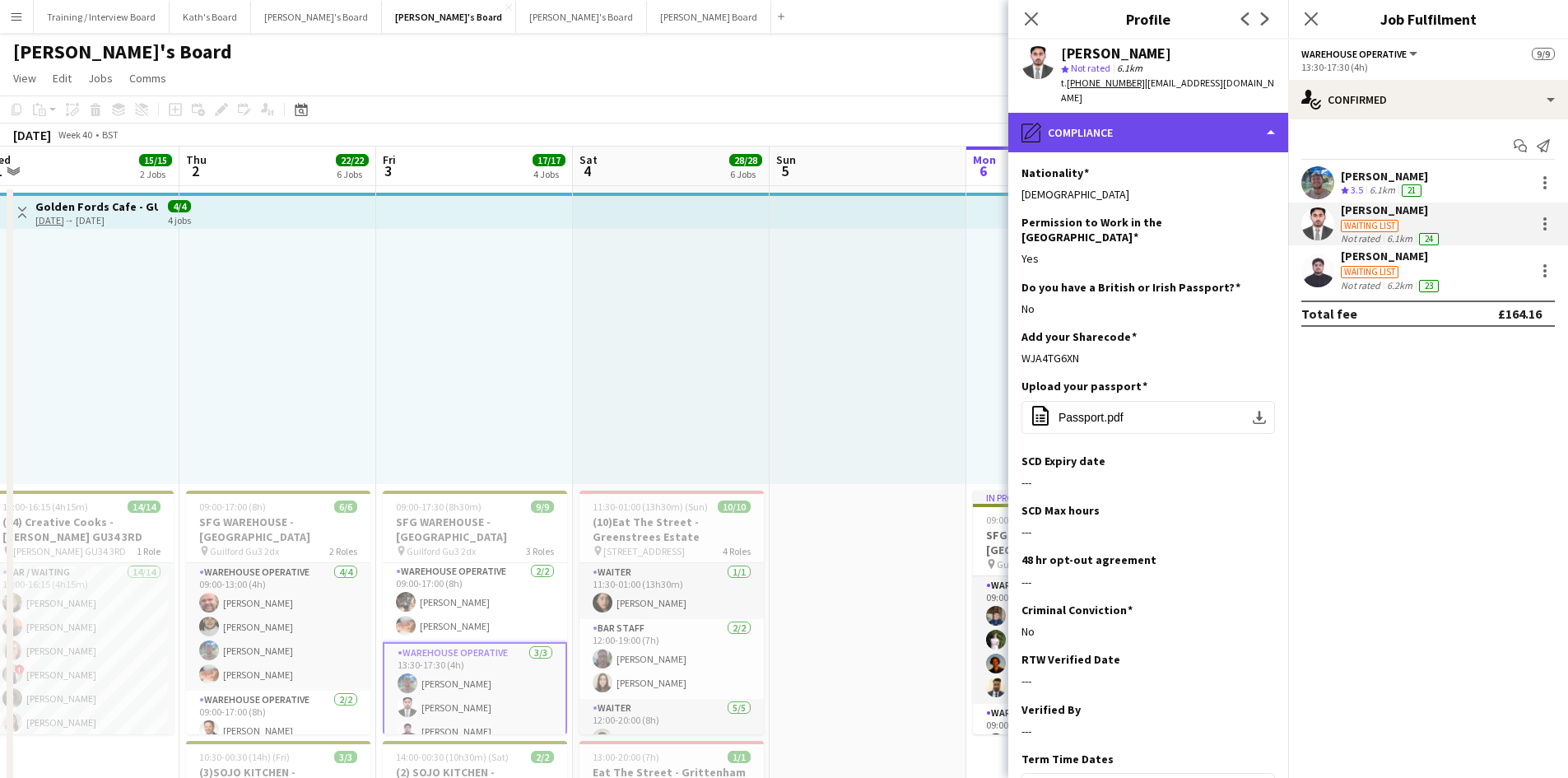
click at [1163, 113] on div "pencil4 Compliance" at bounding box center [1149, 132] width 280 height 39
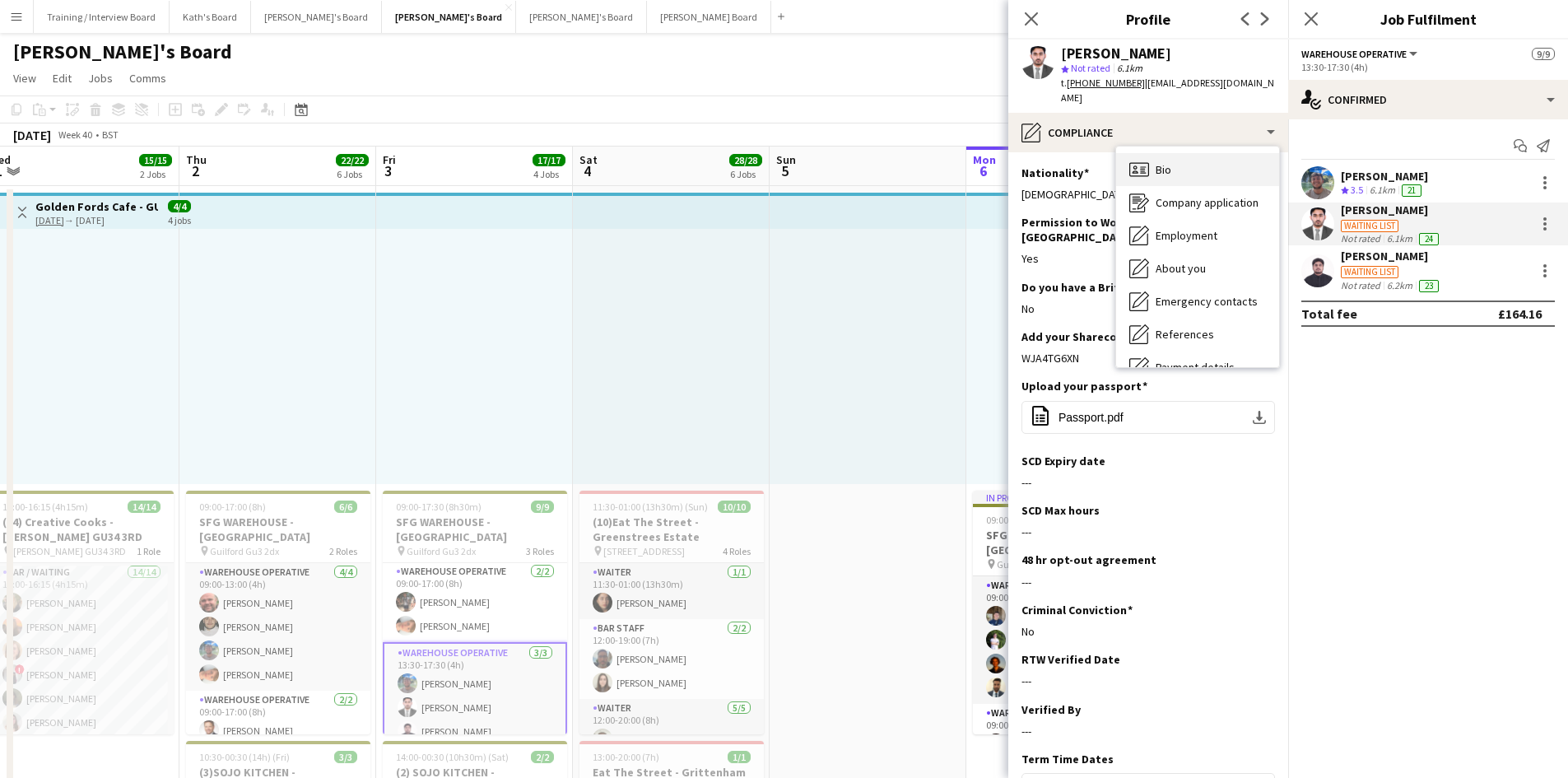
click at [1191, 160] on div "Bio Bio" at bounding box center [1197, 169] width 163 height 33
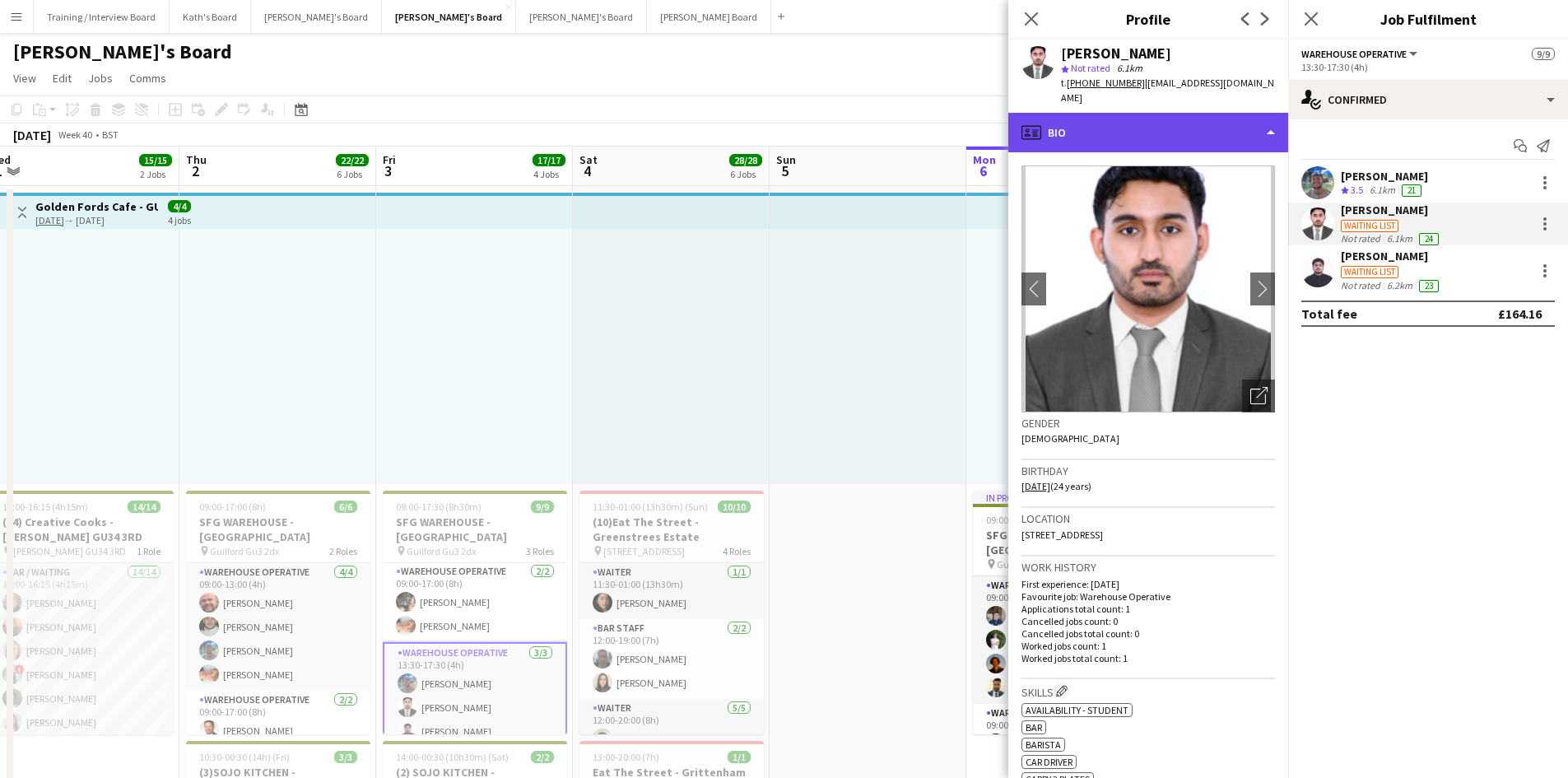
click at [1180, 118] on div "profile Bio" at bounding box center [1149, 132] width 280 height 39
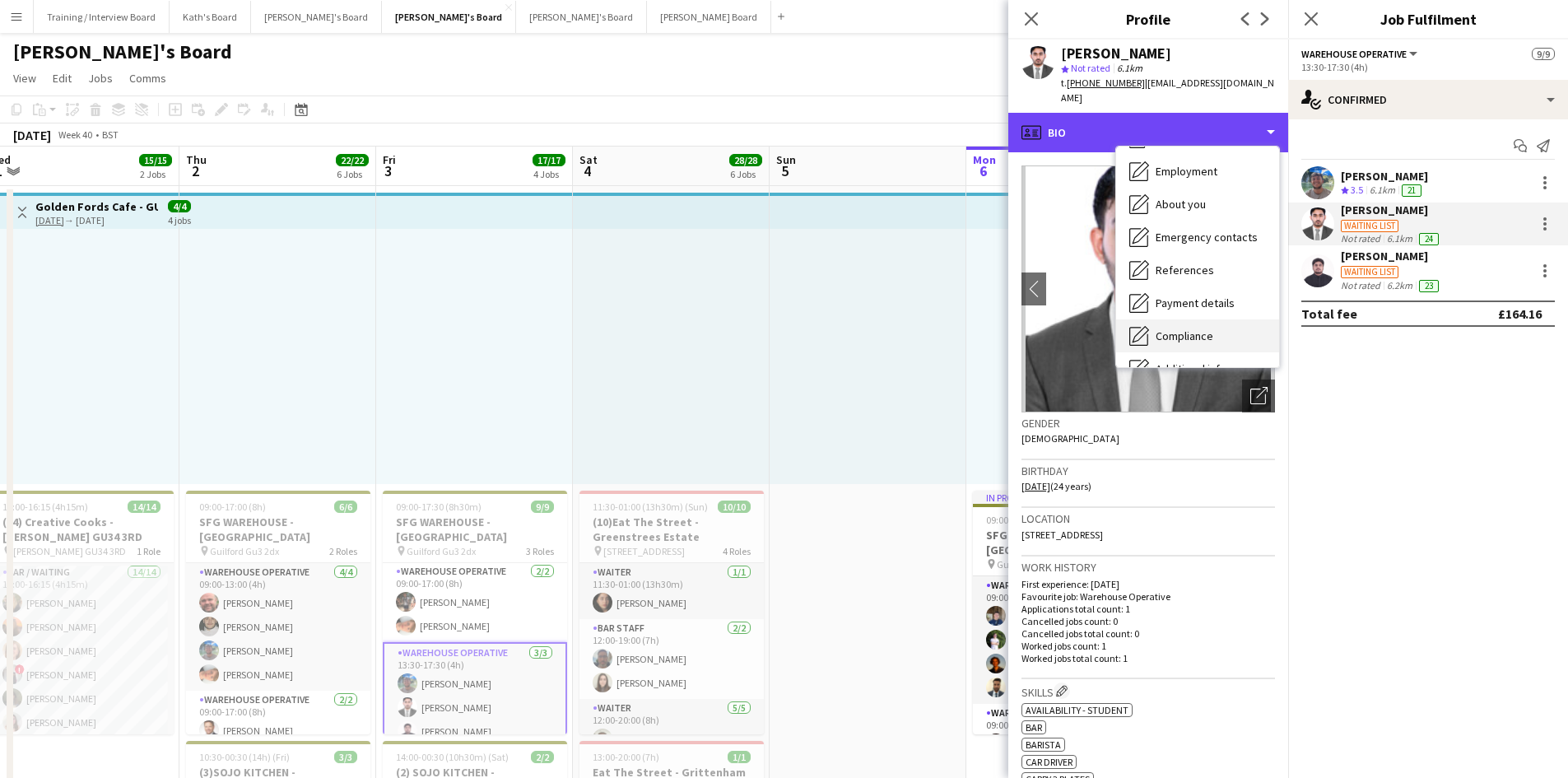
scroll to position [83, 0]
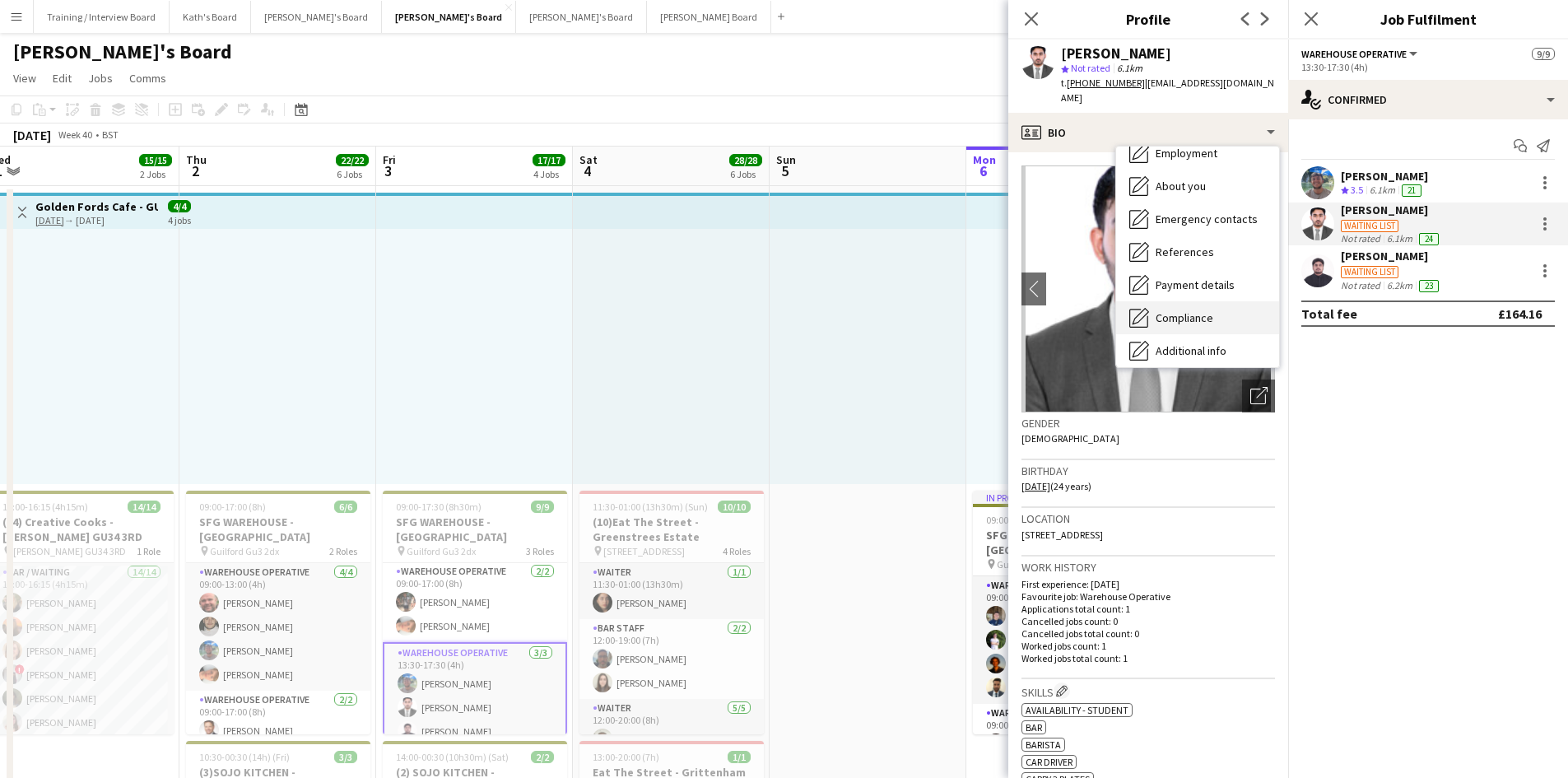
click at [1203, 311] on span "Compliance" at bounding box center [1184, 318] width 57 height 15
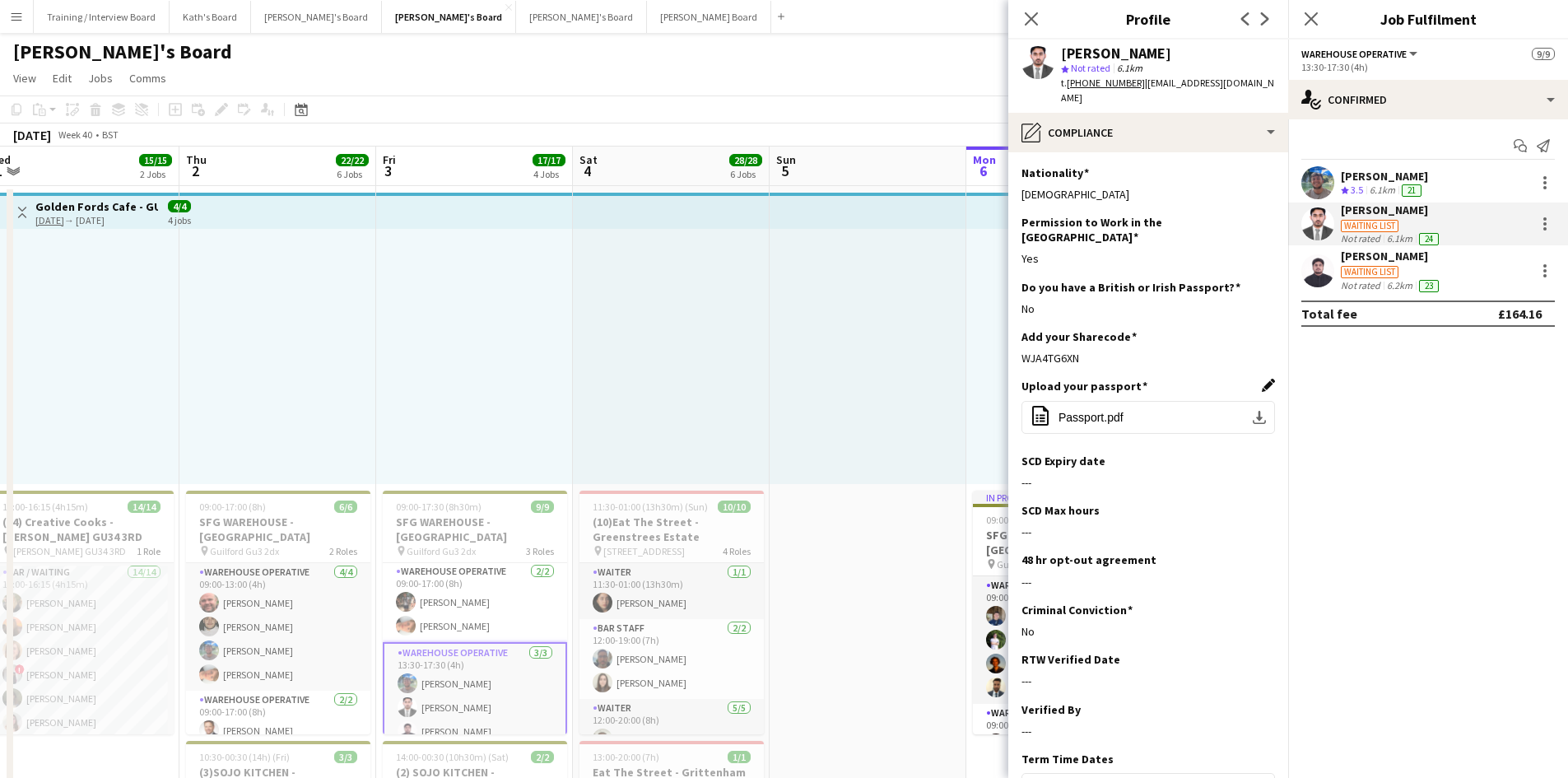
click at [1262, 378] on app-icon "Edit this field" at bounding box center [1269, 385] width 13 height 13
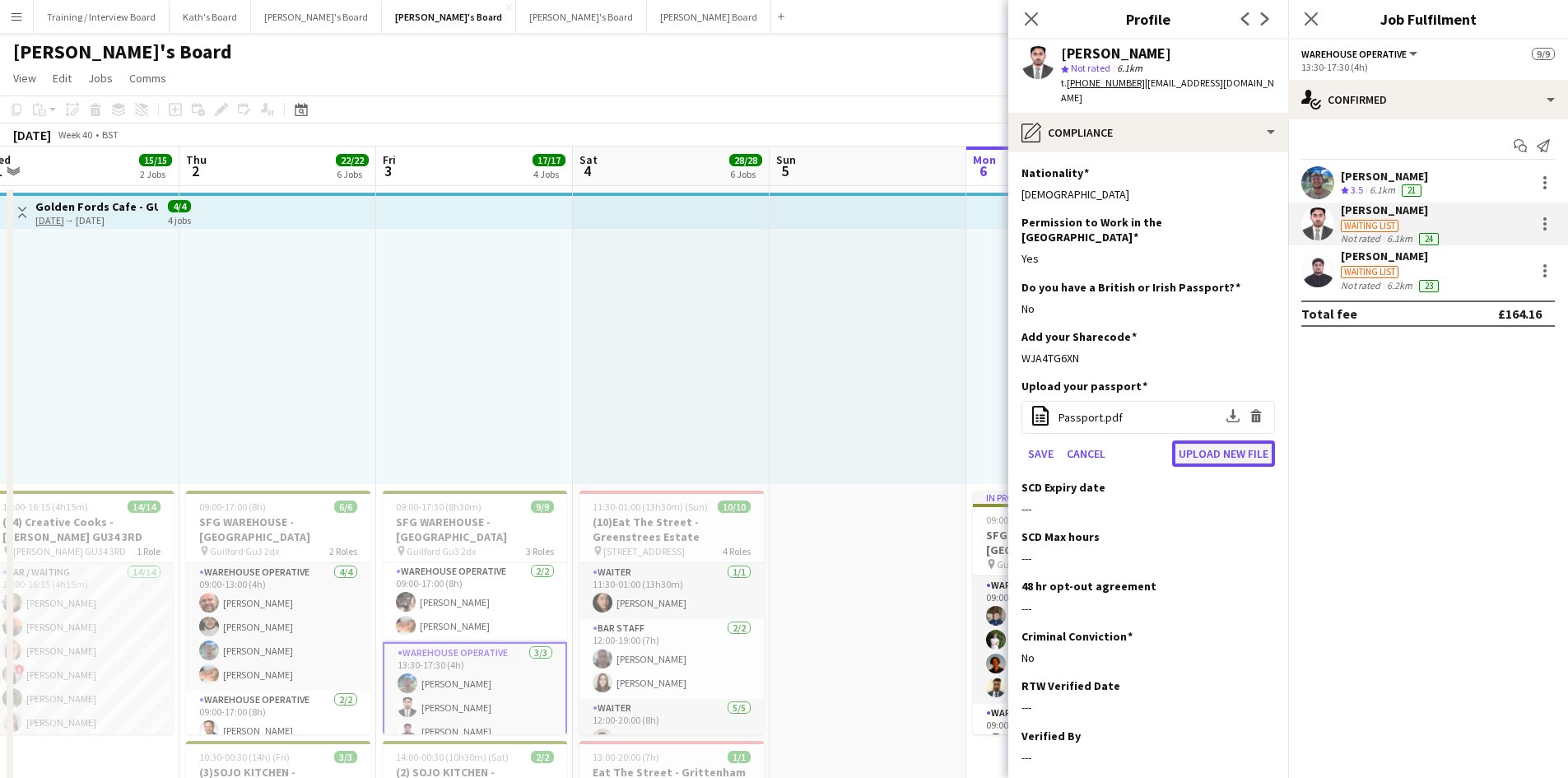
click at [1200, 440] on button "Upload new file" at bounding box center [1224, 453] width 103 height 26
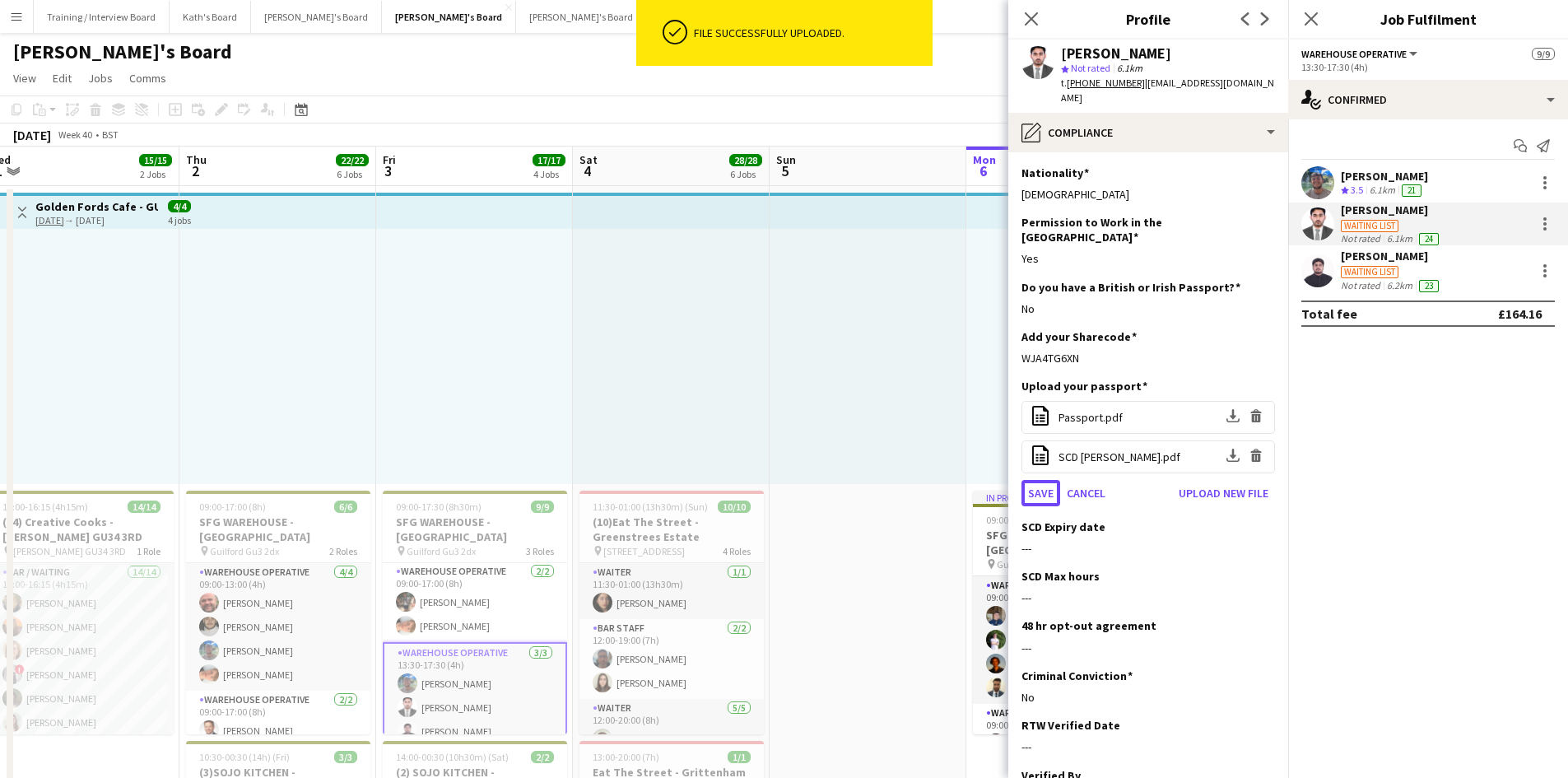
drag, startPoint x: 1048, startPoint y: 459, endPoint x: 1095, endPoint y: 461, distance: 47.0
click at [1048, 480] on button "Save" at bounding box center [1041, 493] width 38 height 26
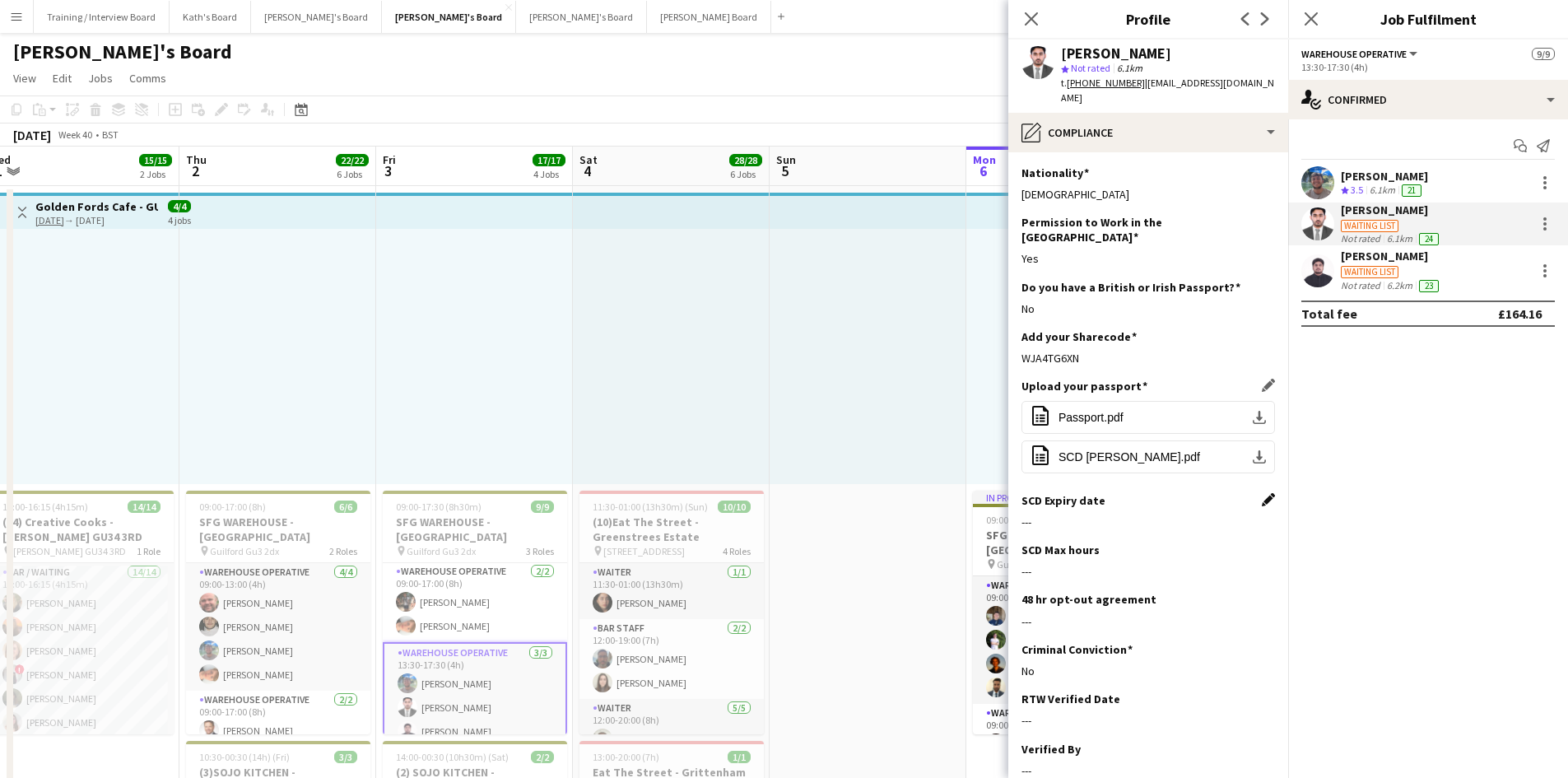
click at [1262, 493] on app-icon "Edit this field" at bounding box center [1269, 499] width 13 height 13
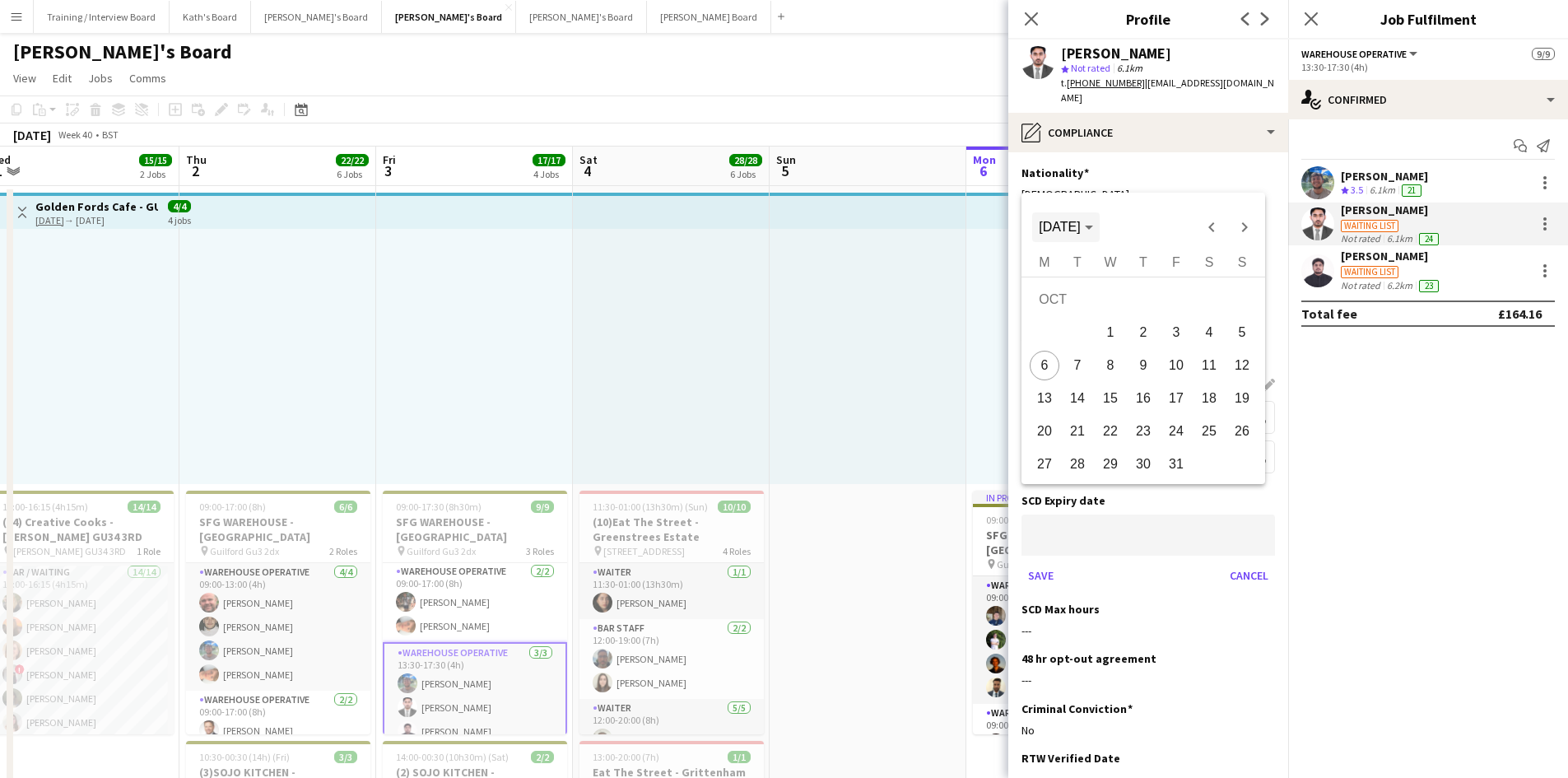
click at [1094, 236] on span "Choose month and year" at bounding box center [1065, 227] width 67 height 39
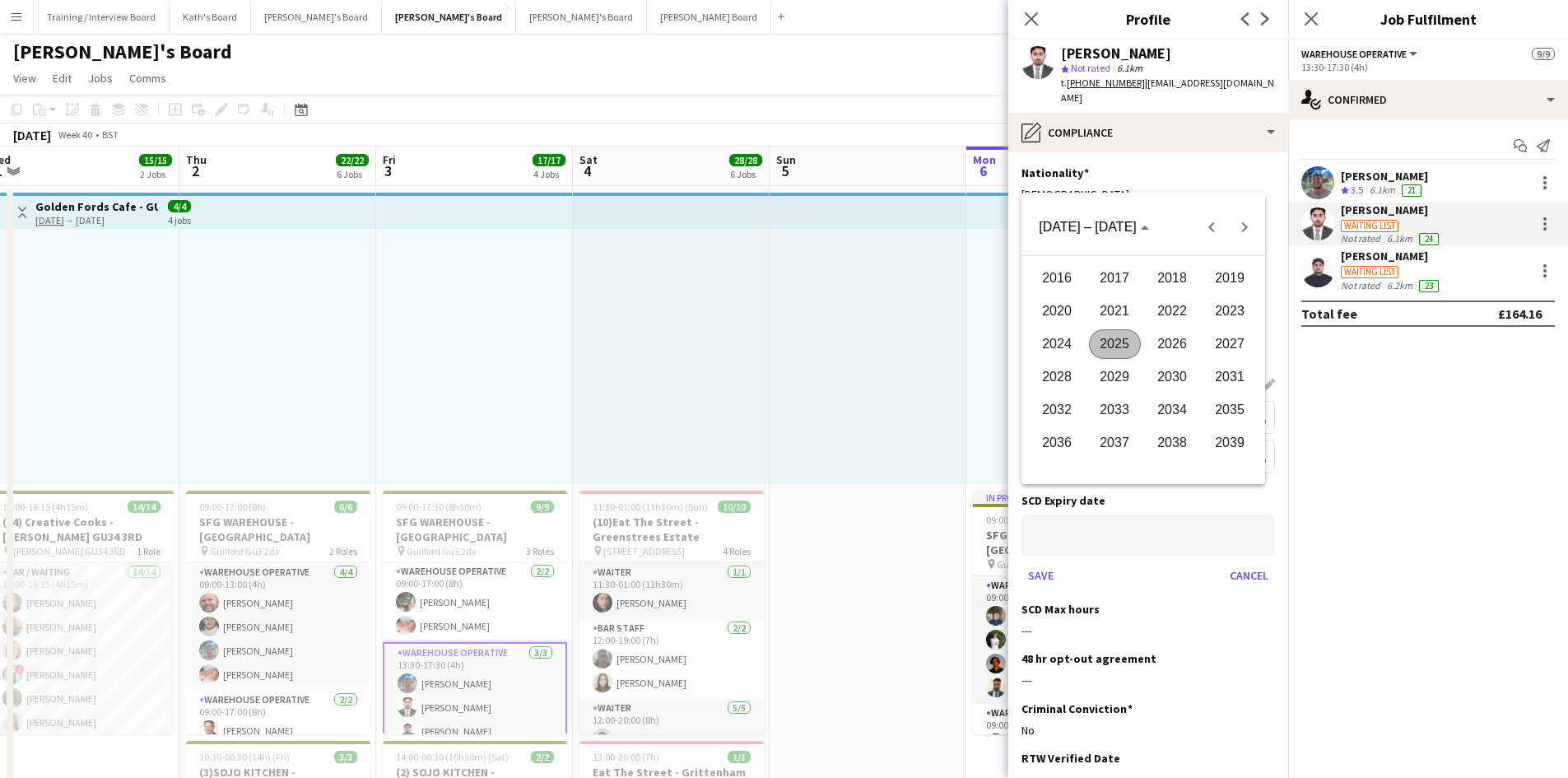
click at [1230, 345] on span "2027" at bounding box center [1229, 344] width 52 height 30
click at [1052, 314] on span "JAN" at bounding box center [1057, 312] width 52 height 30
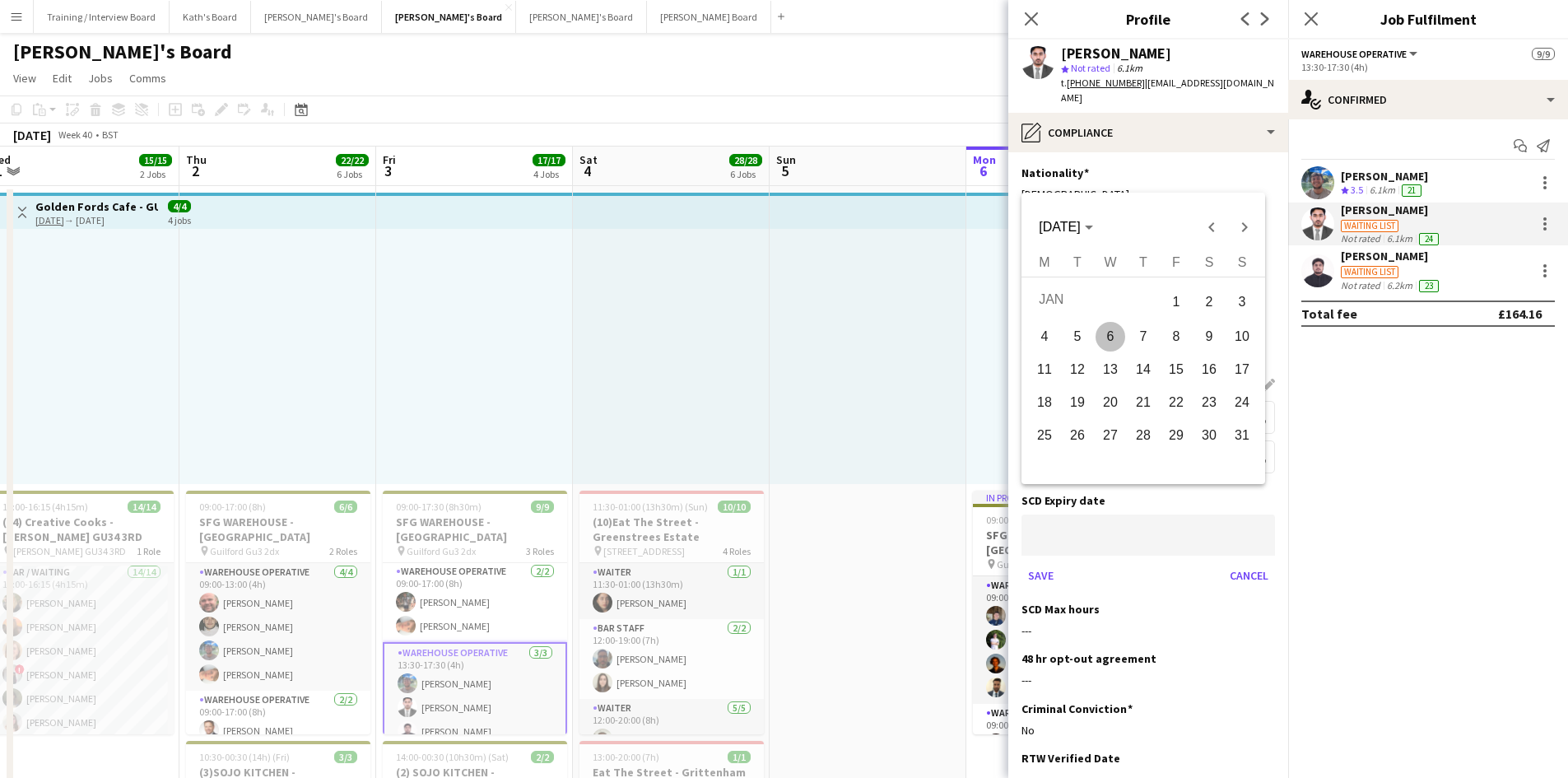
click at [1046, 431] on span "25" at bounding box center [1044, 435] width 30 height 30
type input "**********"
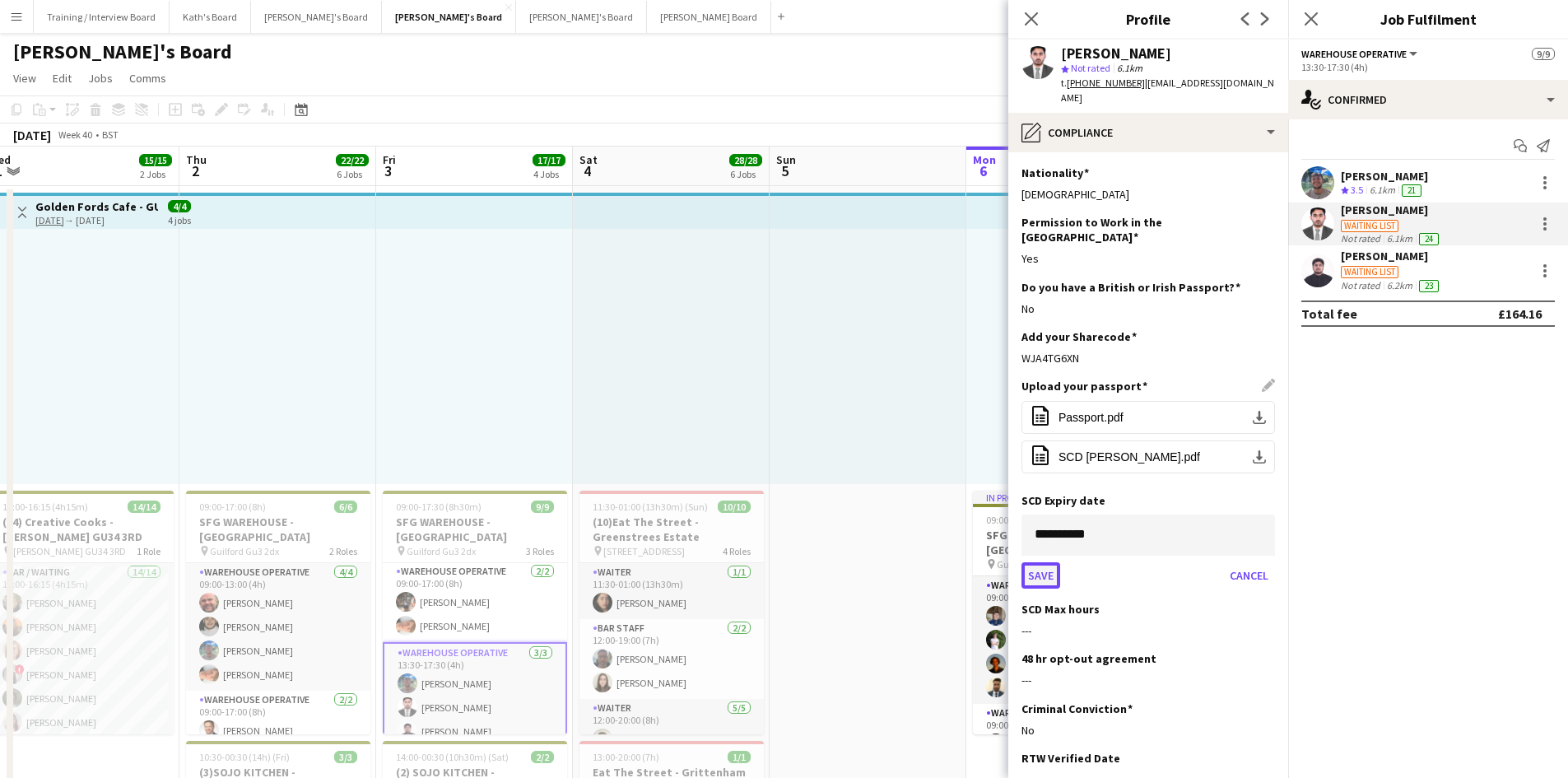
click at [1042, 562] on button "Save" at bounding box center [1041, 575] width 38 height 26
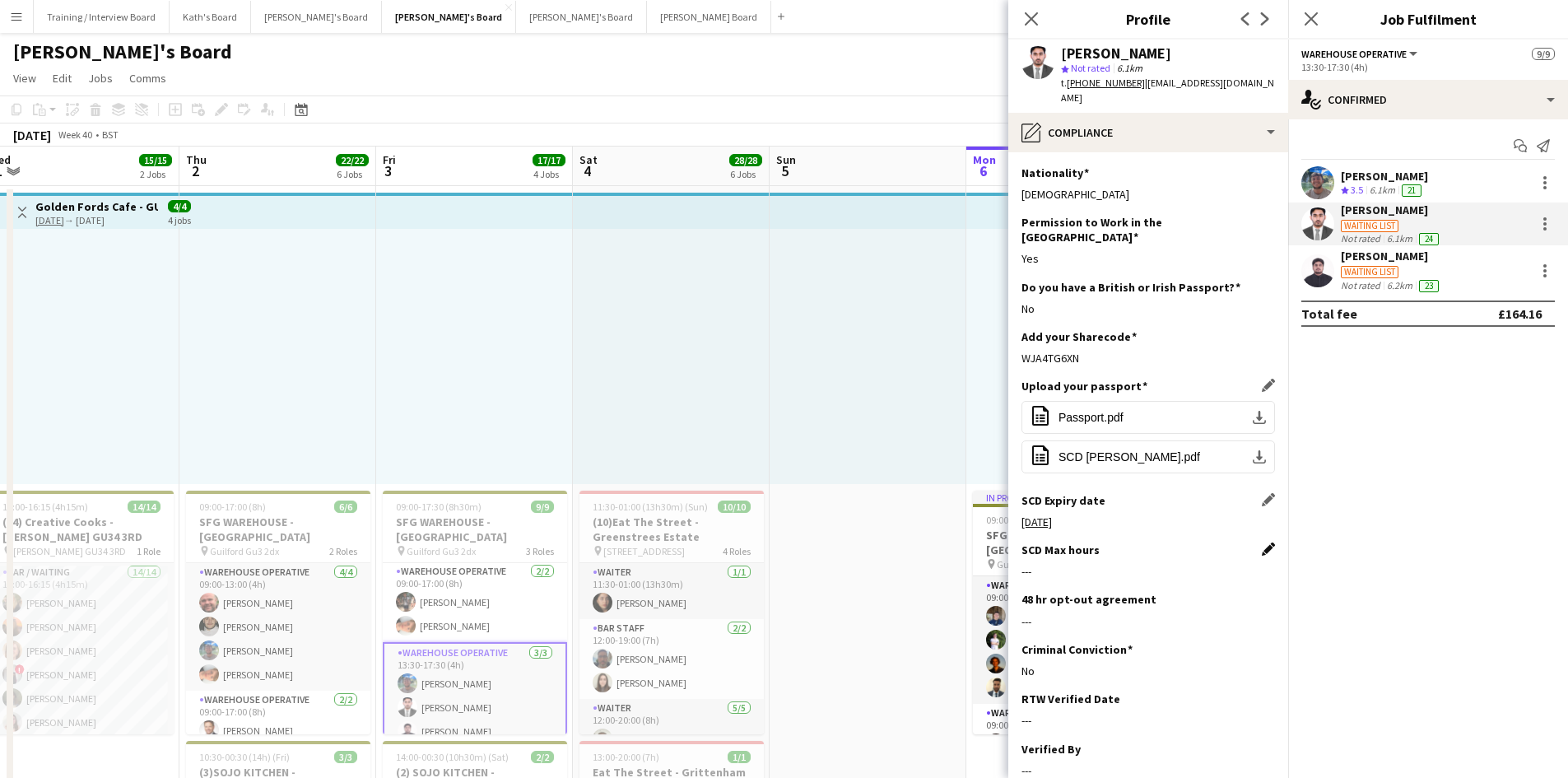
click at [1262, 542] on app-icon "Edit this field" at bounding box center [1269, 549] width 13 height 13
click at [1042, 752] on button "Save" at bounding box center [1041, 765] width 38 height 26
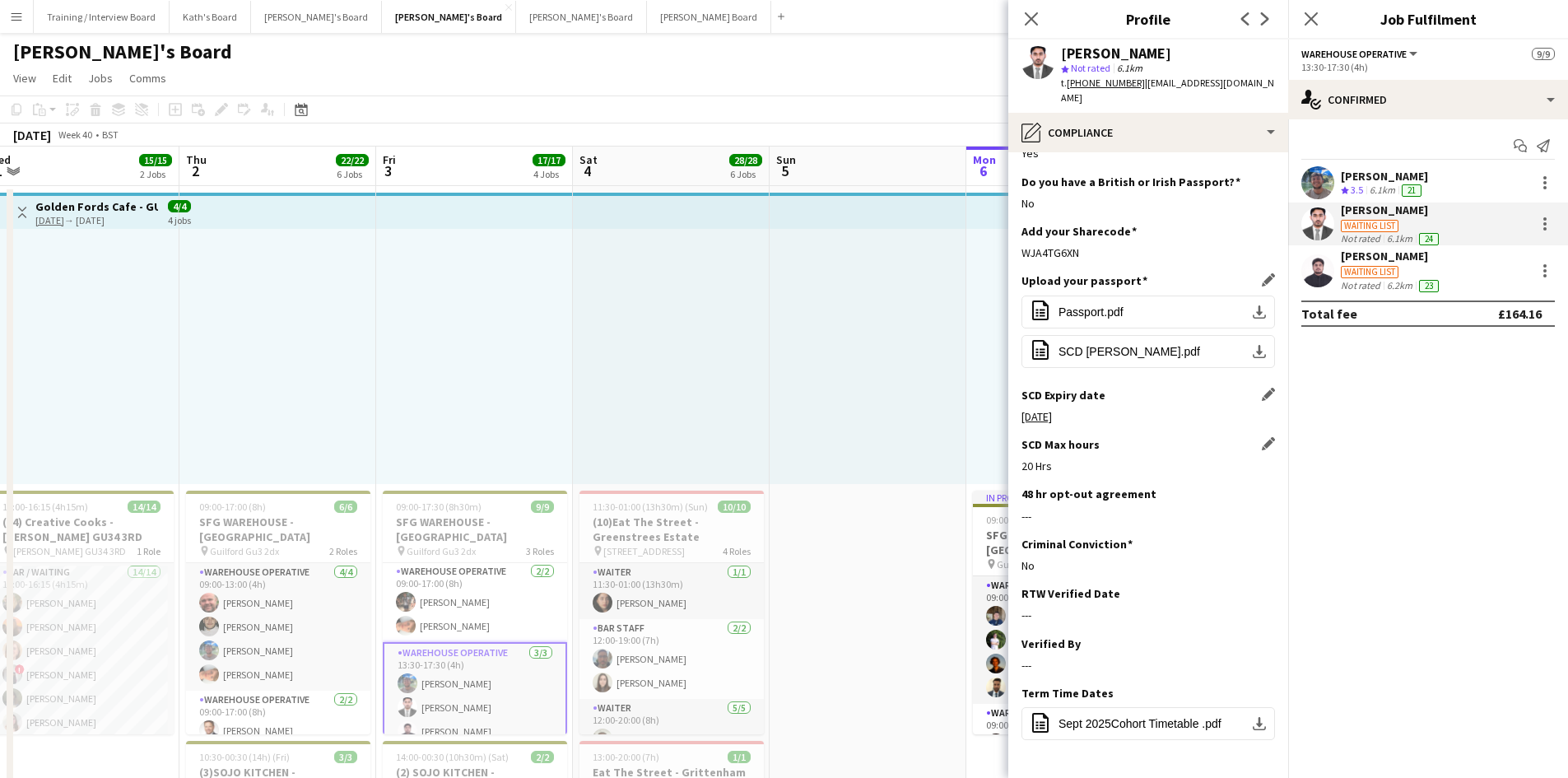
scroll to position [150, 0]
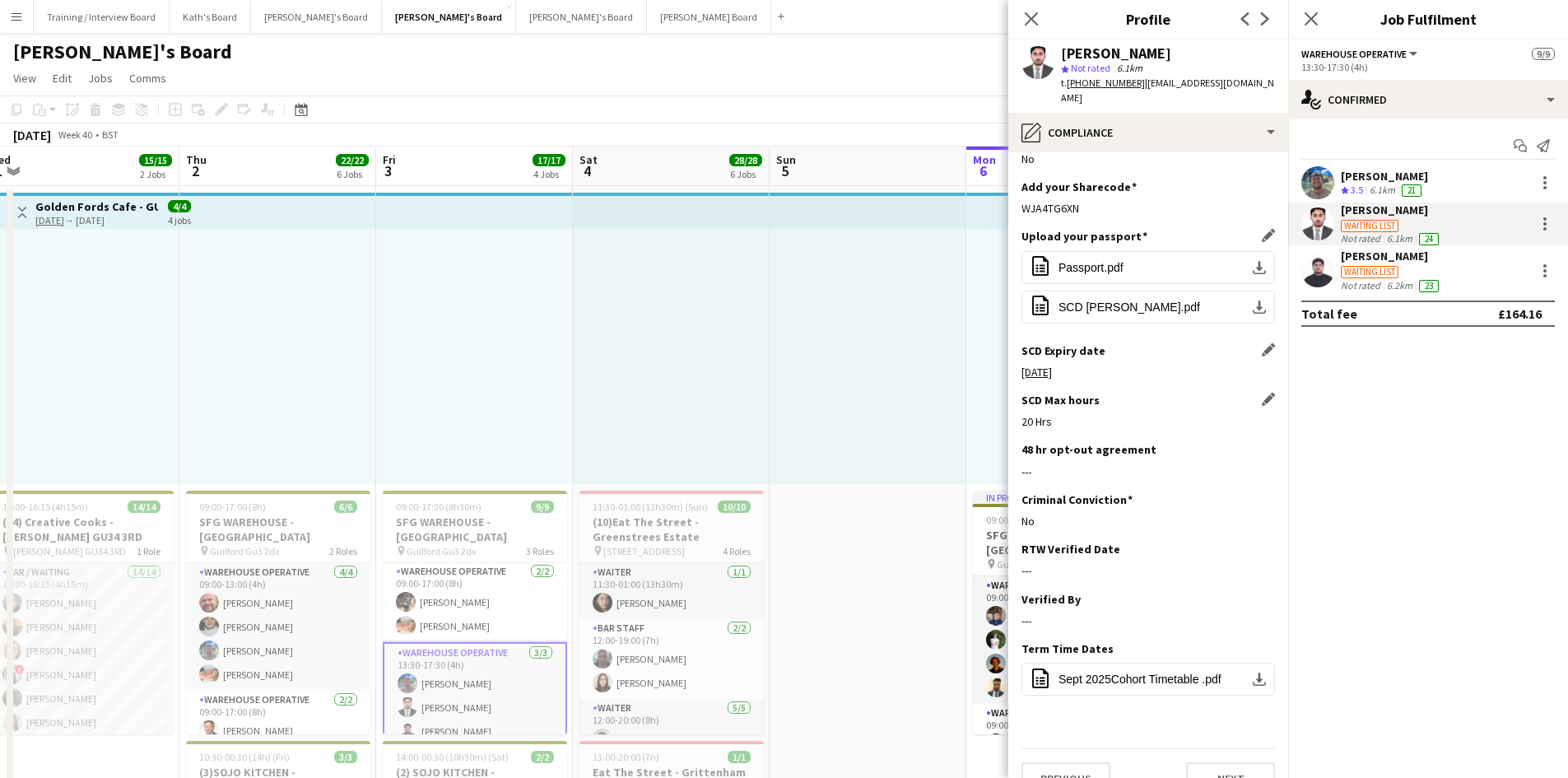
click at [944, 100] on app-toolbar "Copy Paste Paste Ctrl+V Paste with crew Ctrl+Shift+V Paste linked Job Delete Gr…" at bounding box center [784, 110] width 1568 height 28
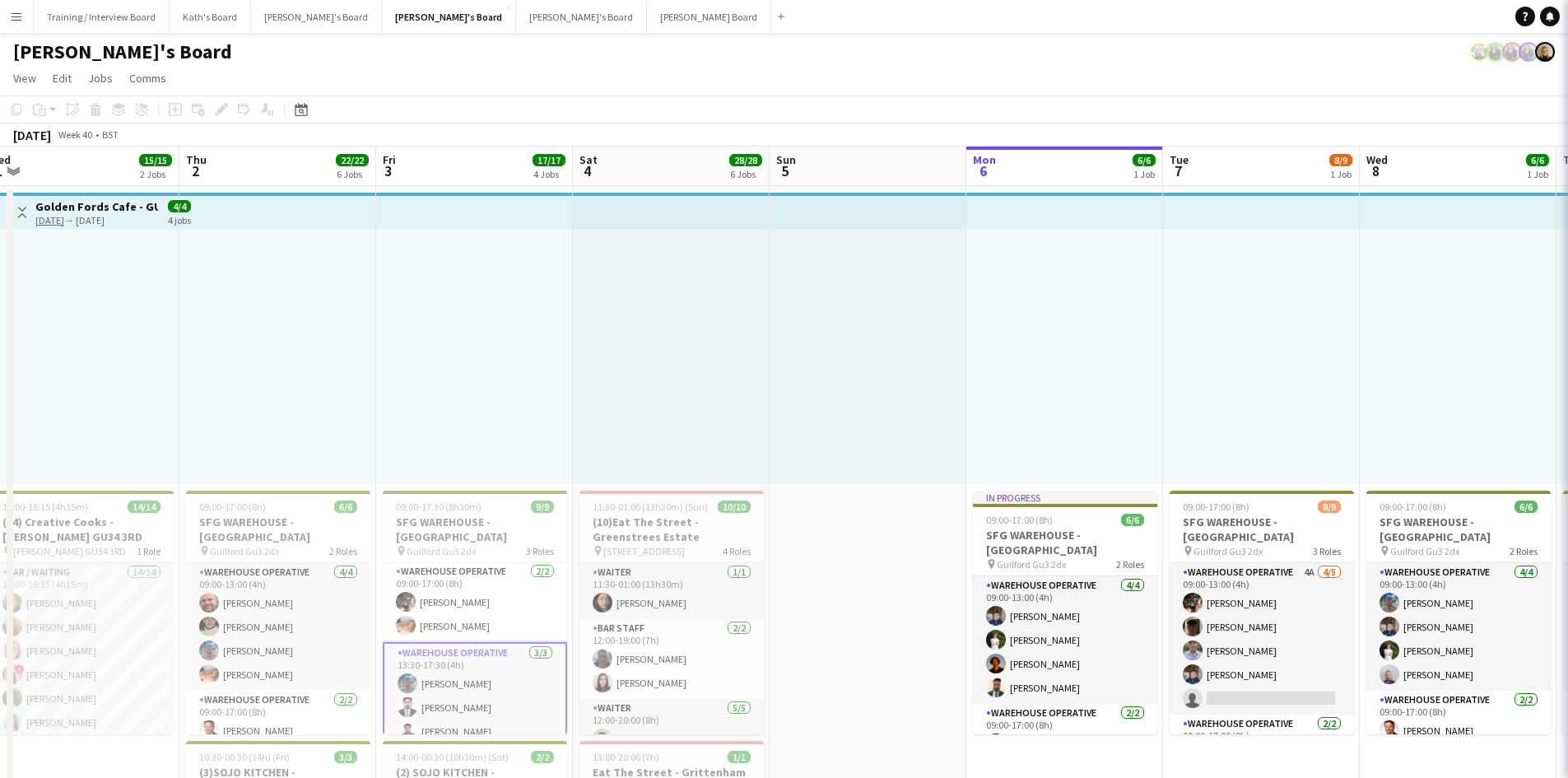
scroll to position [125, 0]
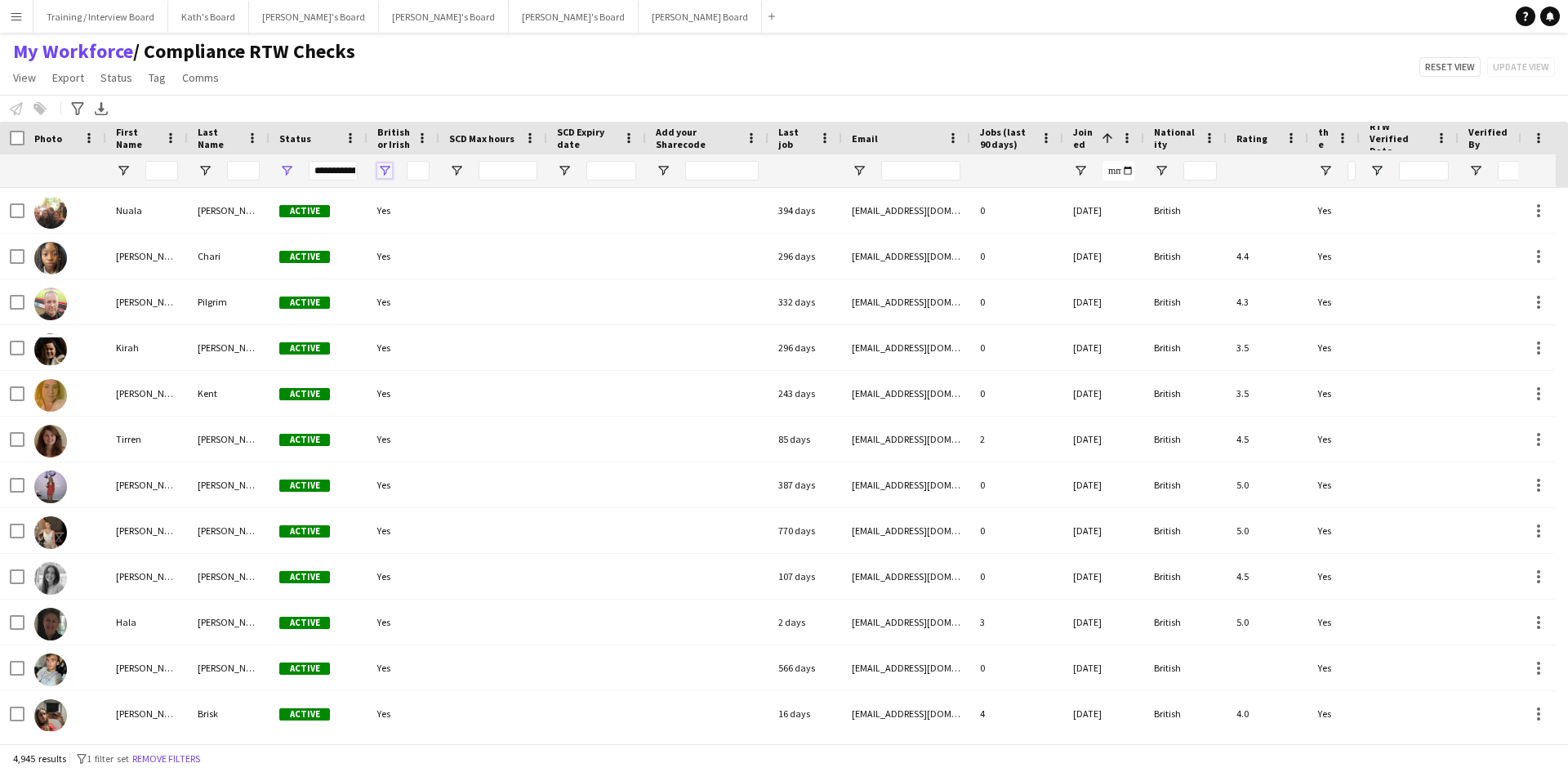
click at [378, 169] on span "Open Filter Menu" at bounding box center [385, 170] width 15 height 15
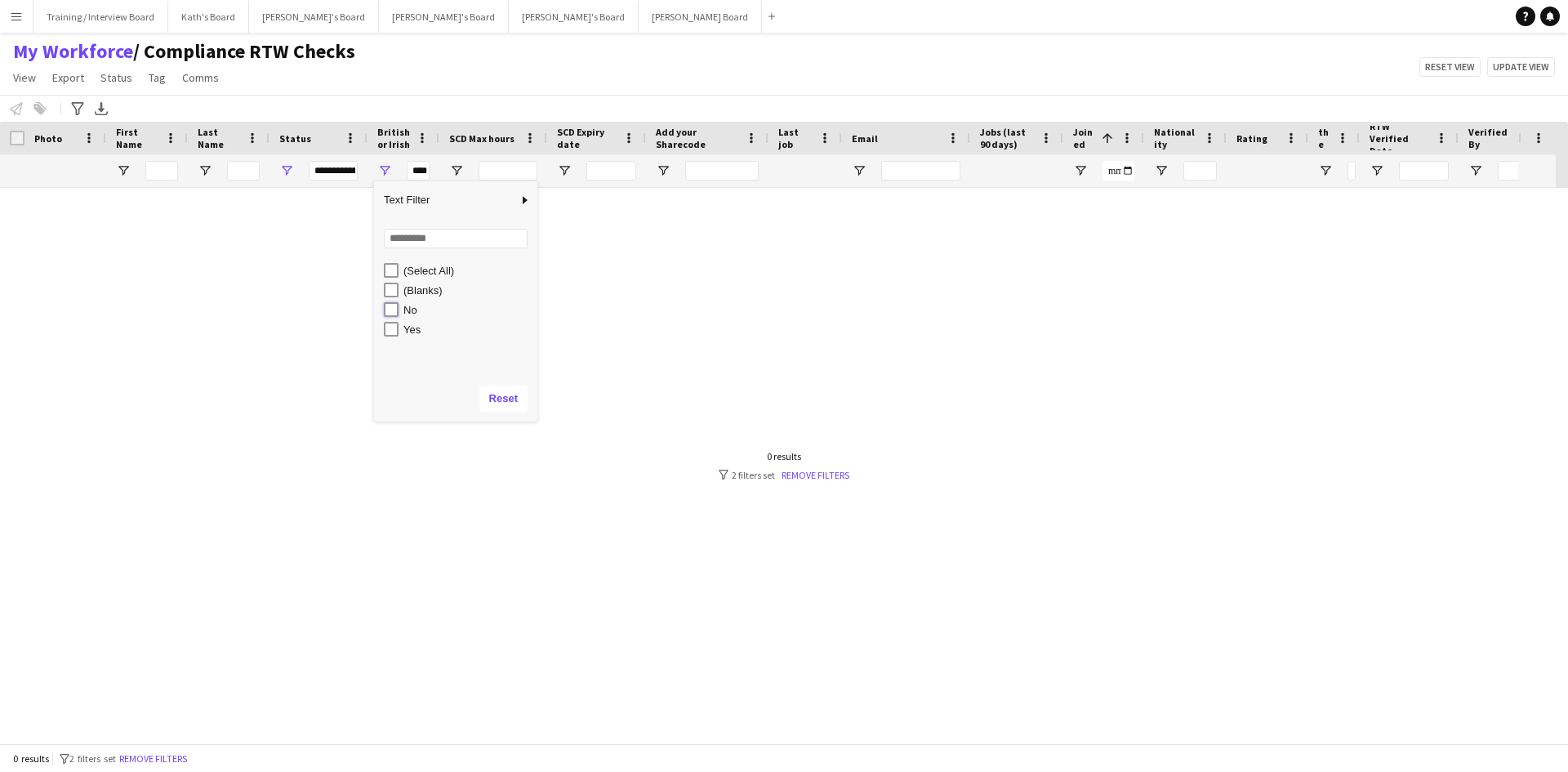
type input "******"
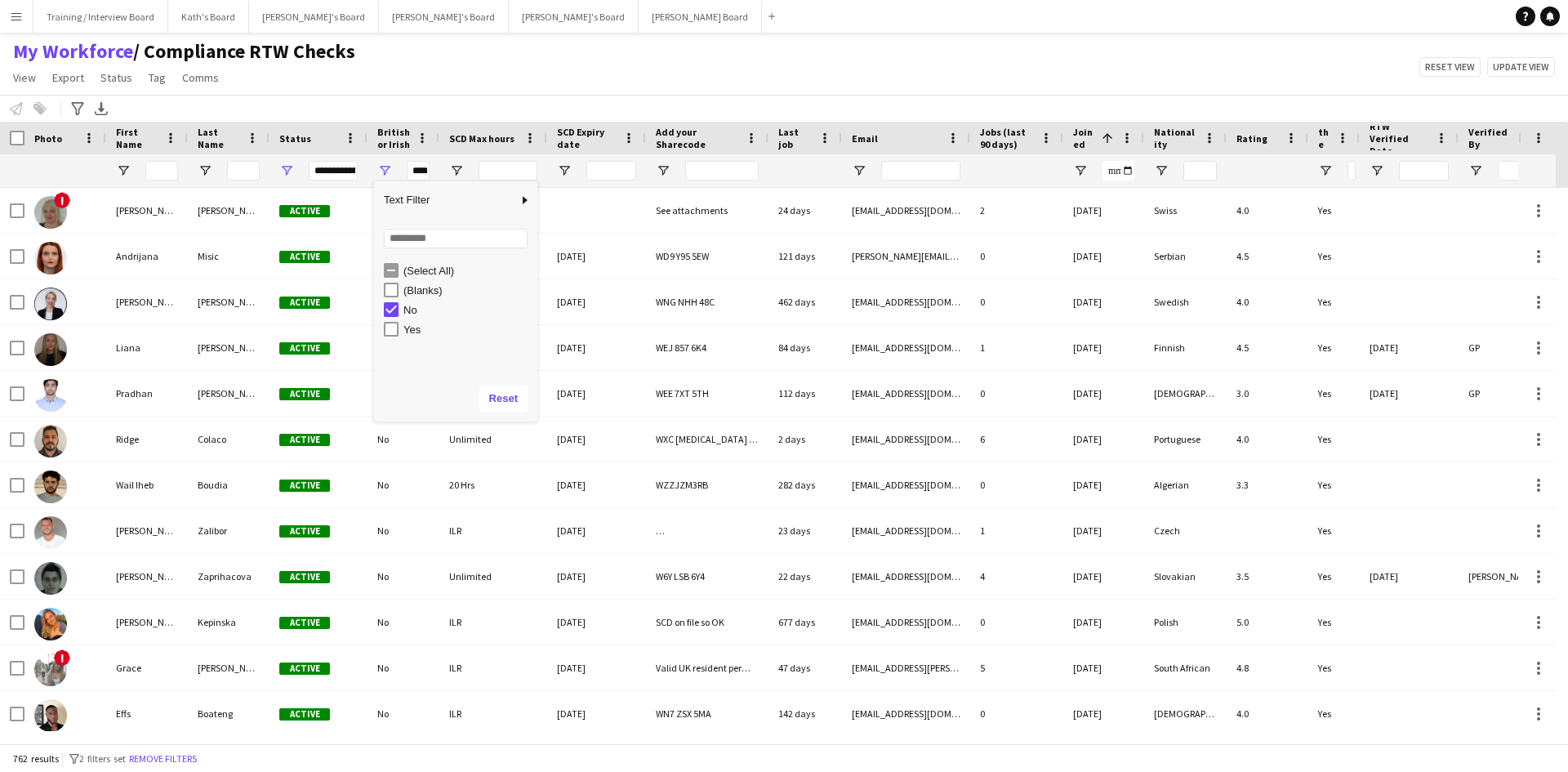
click at [436, 74] on div "My Workforce / Compliance RTW Checks View Views Default view Compliance RTW Che…" at bounding box center [784, 67] width 1568 height 56
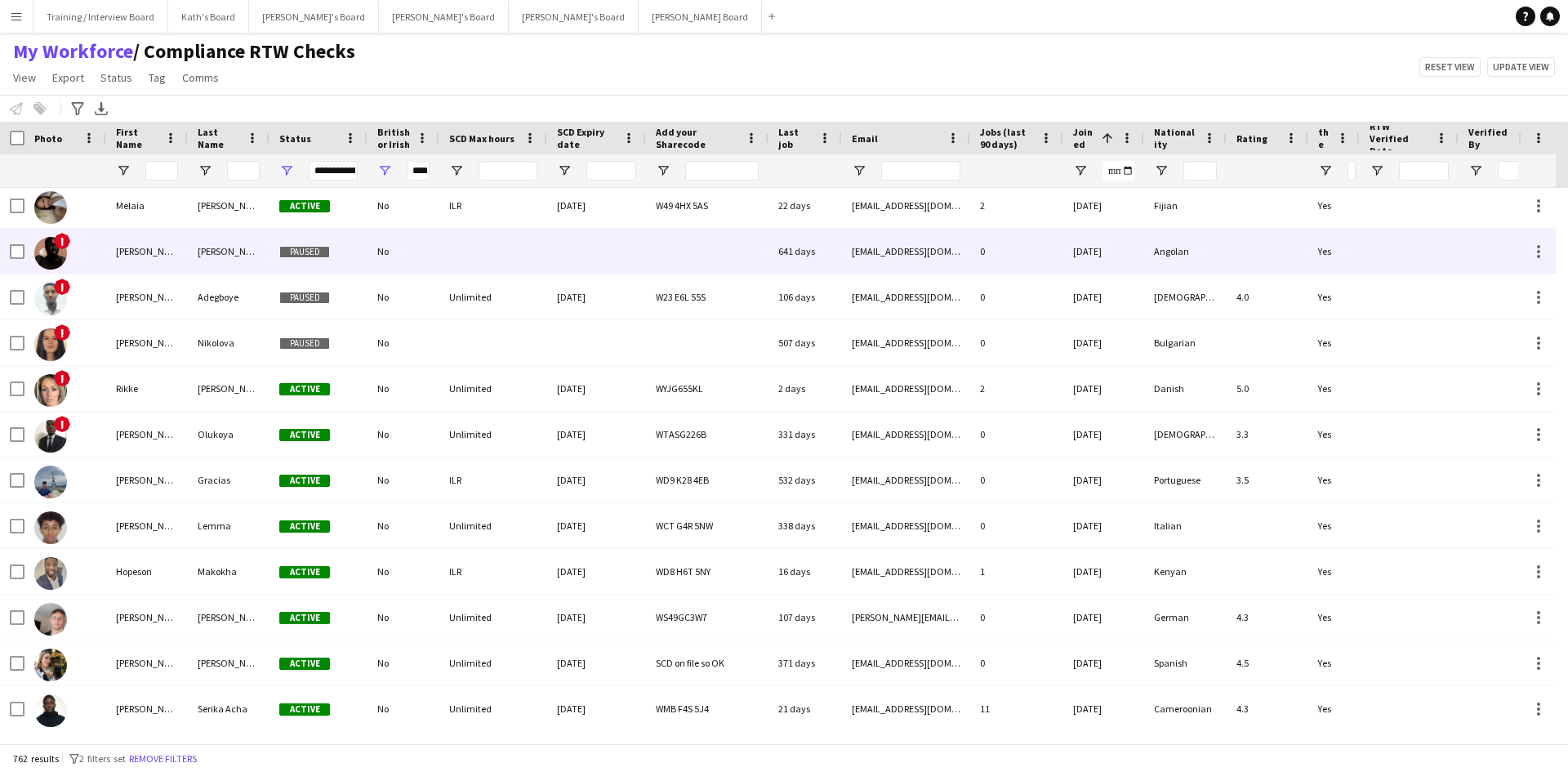
scroll to position [572, 0]
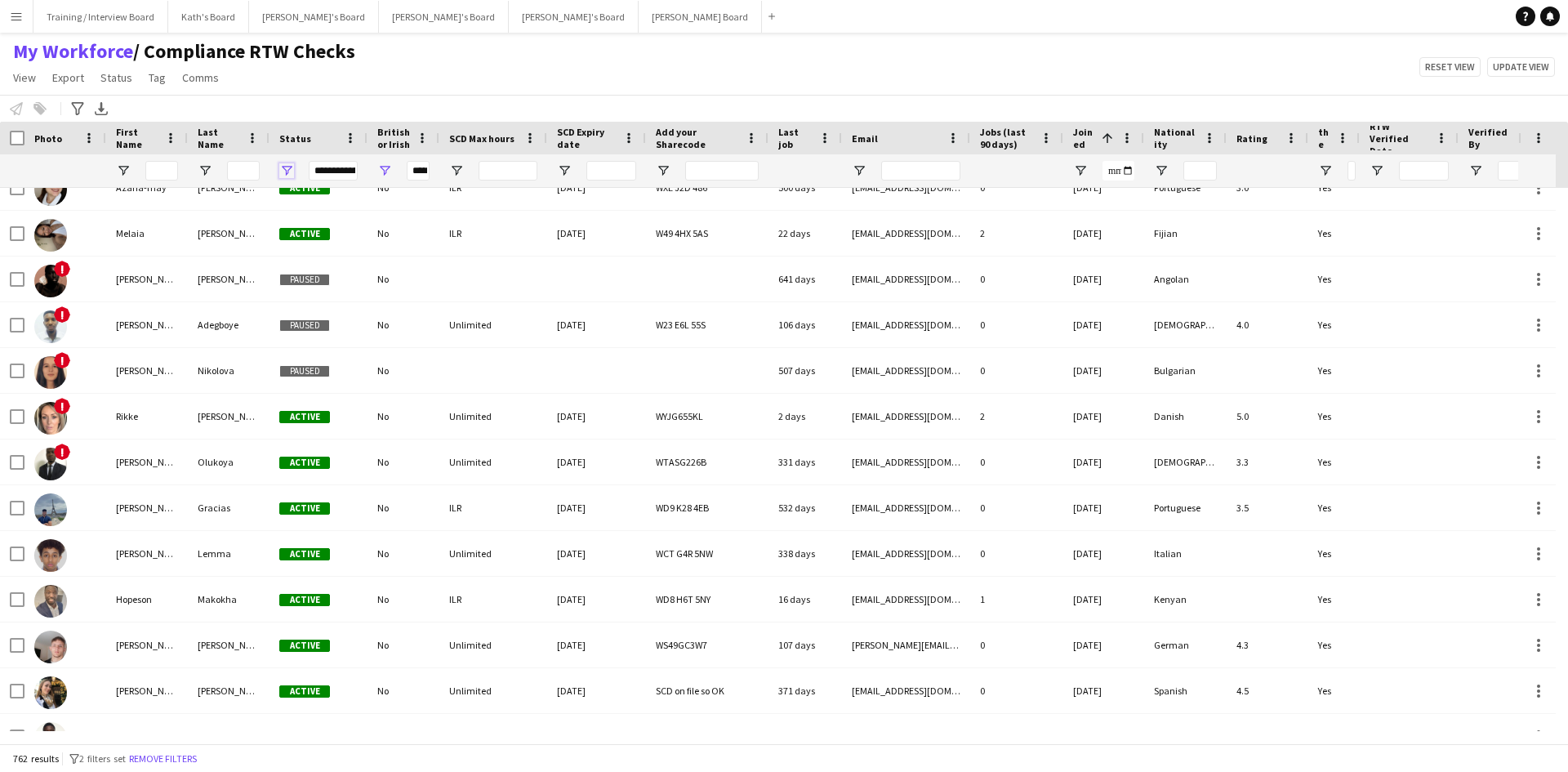
click at [290, 173] on span "Open Filter Menu" at bounding box center [287, 170] width 15 height 15
type input "**********"
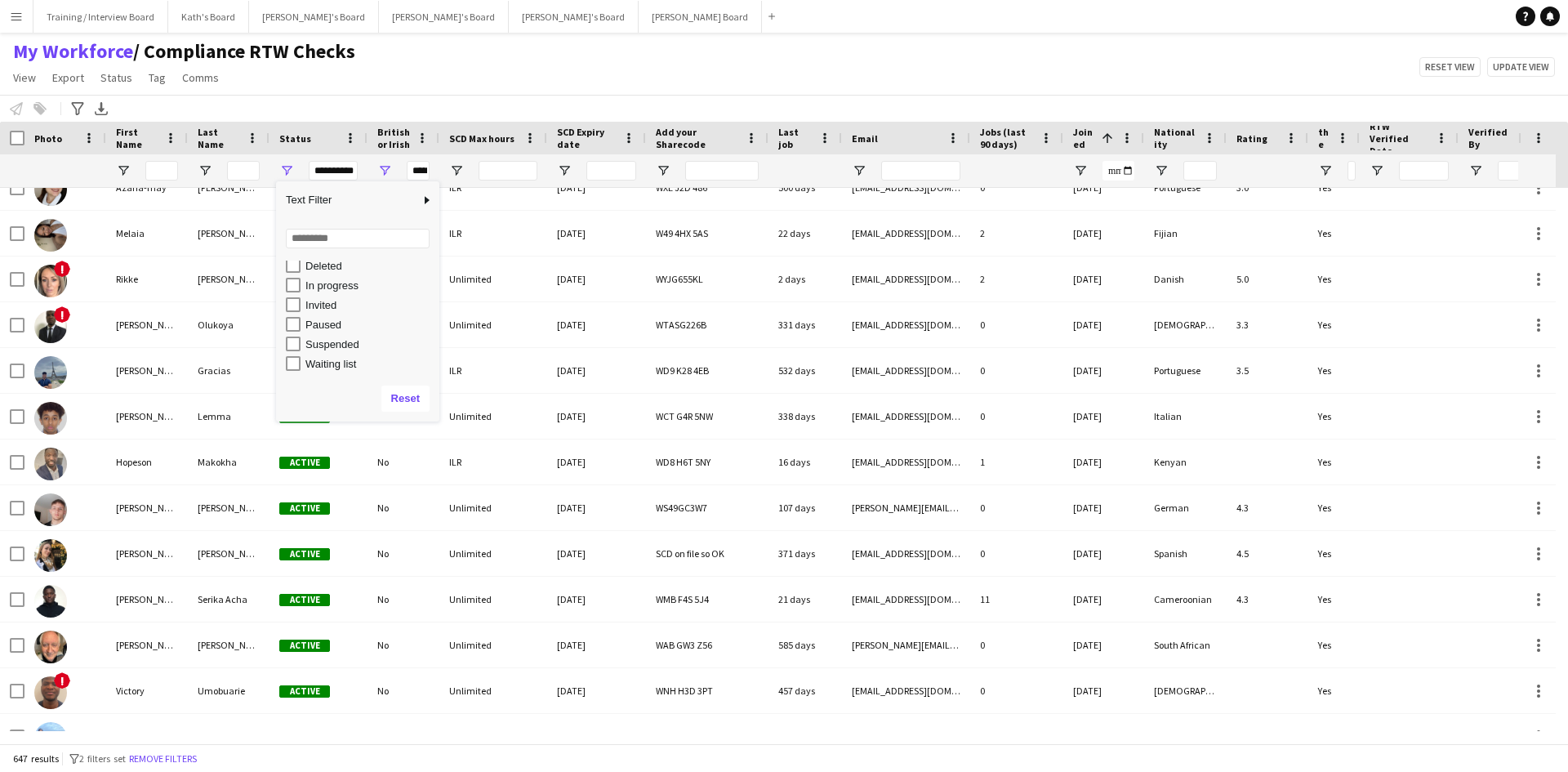
click at [400, 72] on div "My Workforce / Compliance RTW Checks View Views Default view Compliance RTW Che…" at bounding box center [784, 67] width 1568 height 56
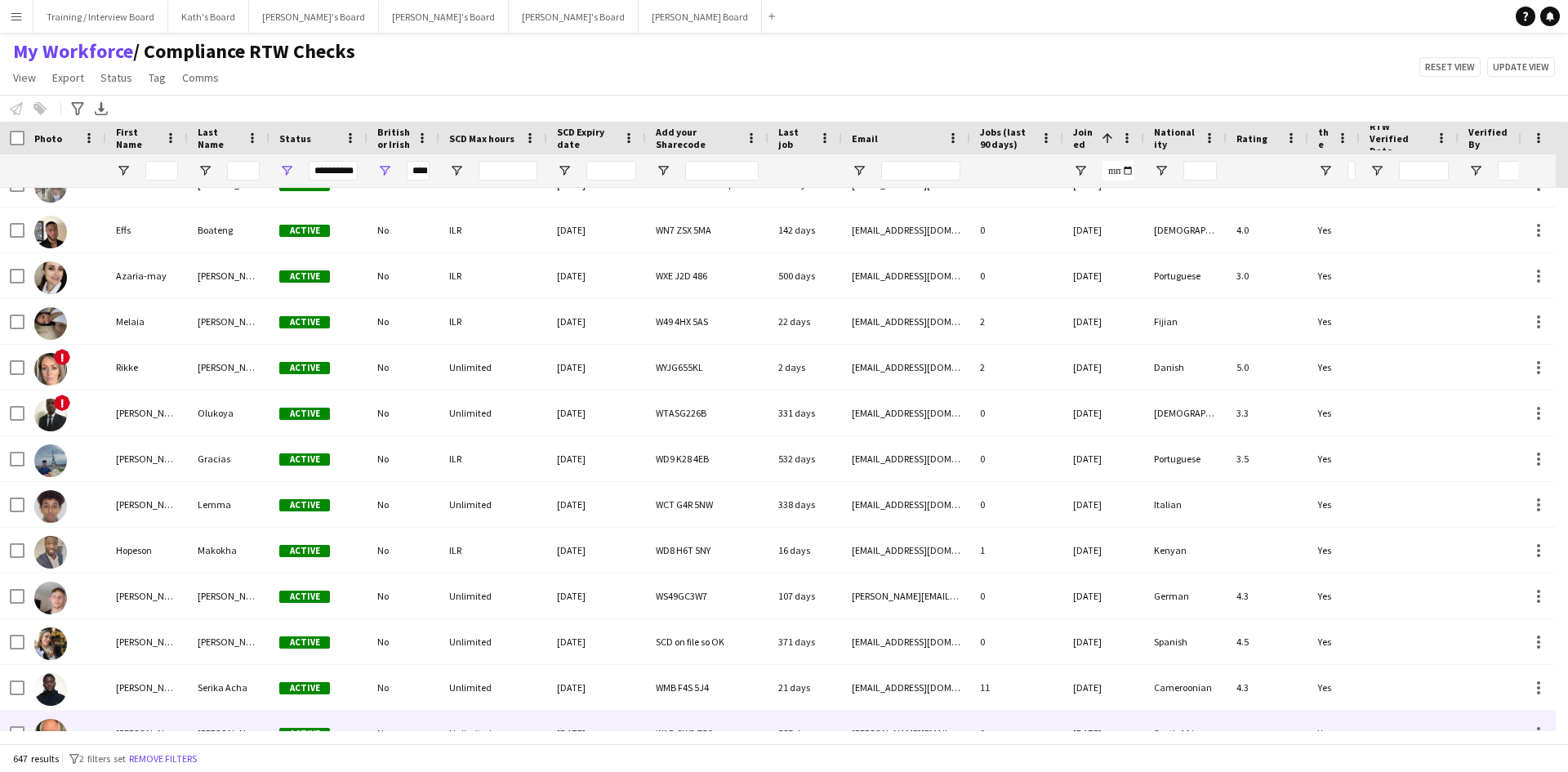
scroll to position [0, 0]
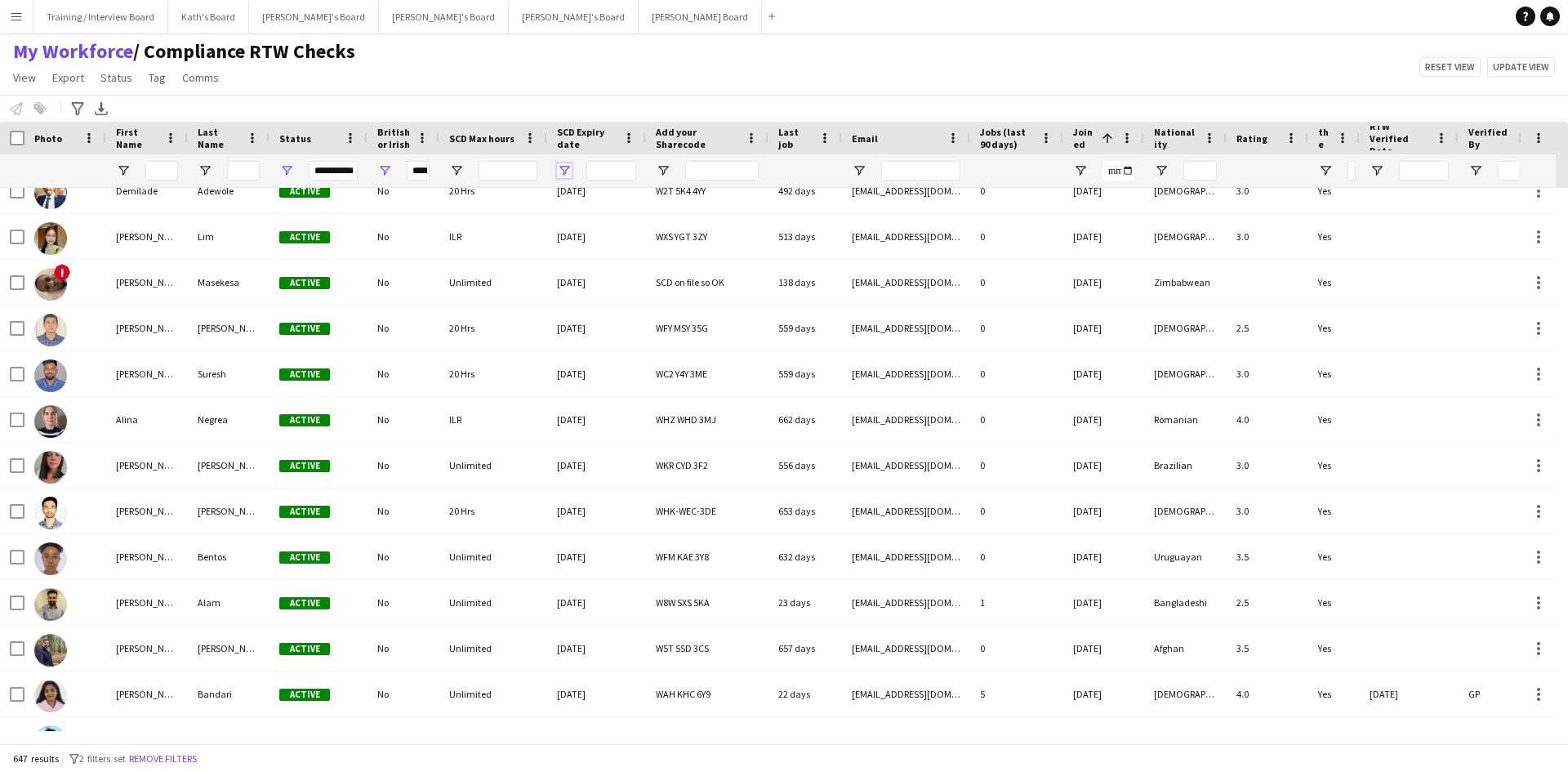
click at [568, 170] on span "Open Filter Menu" at bounding box center [564, 170] width 15 height 15
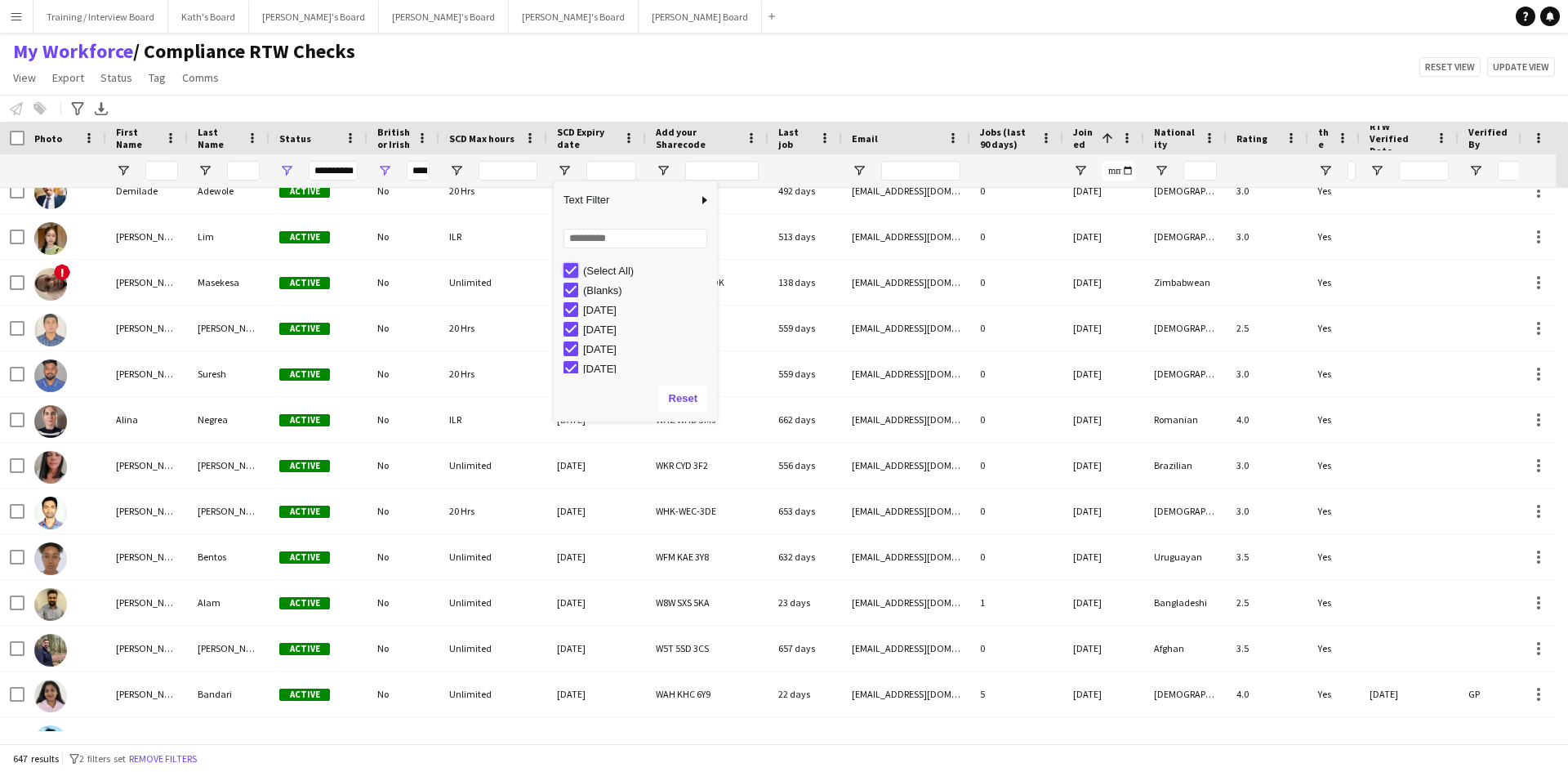
type input "***"
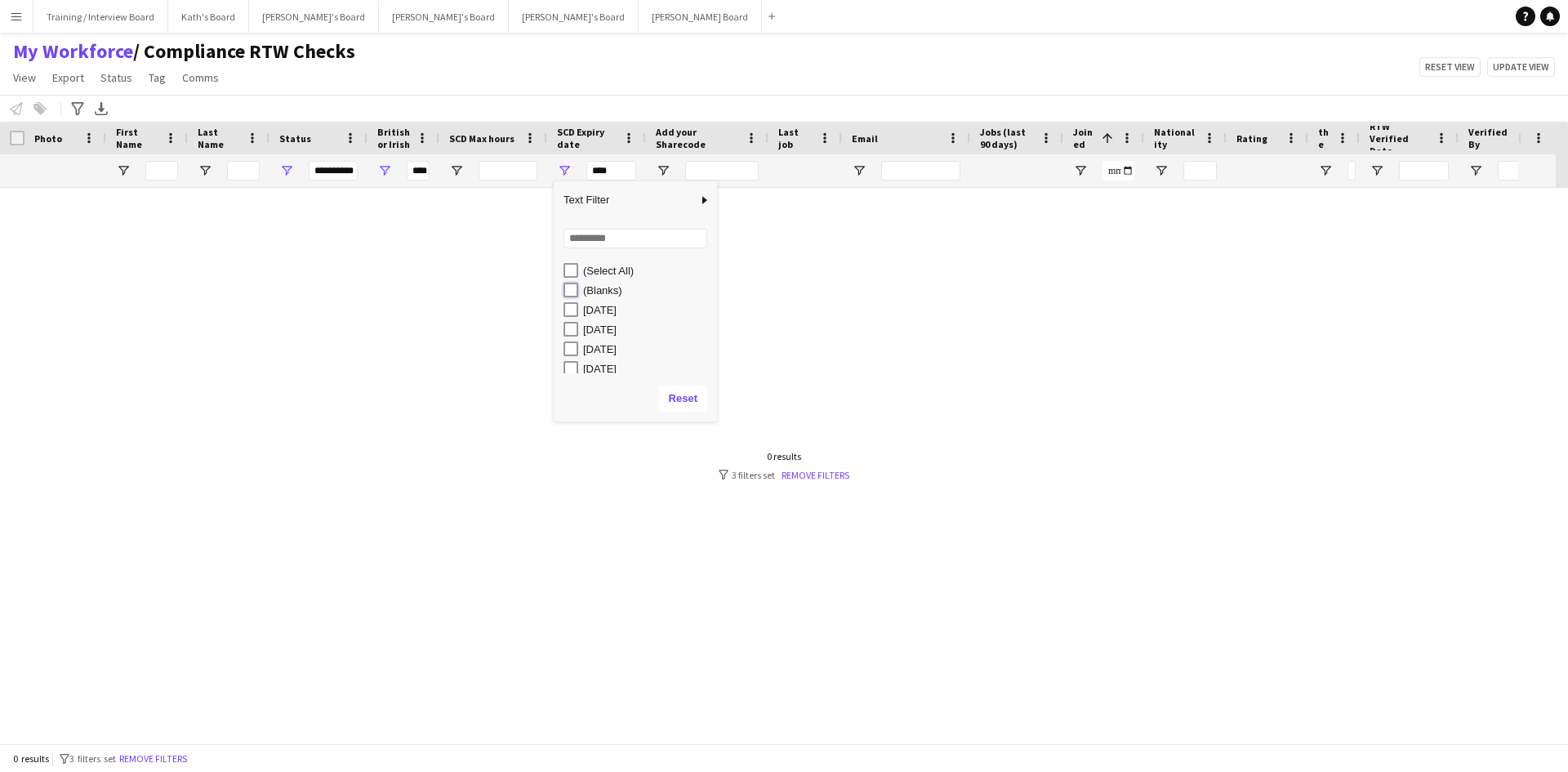
type input "**********"
type input "******"
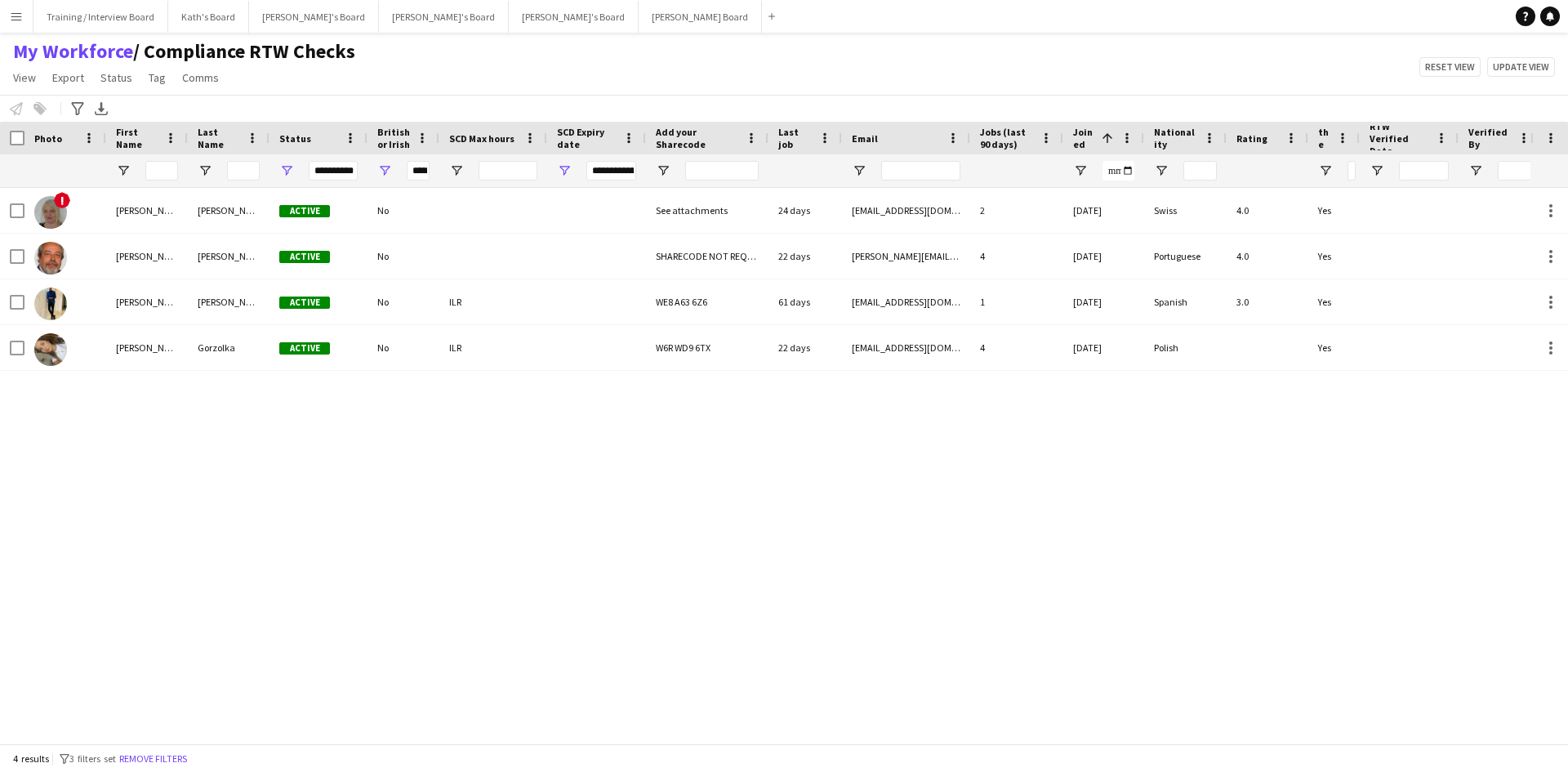
click at [590, 84] on div "My Workforce / Compliance RTW Checks View Views Default view Compliance RTW Che…" at bounding box center [784, 67] width 1568 height 56
click at [457, 169] on span "Open Filter Menu" at bounding box center [456, 170] width 15 height 15
type input "**********"
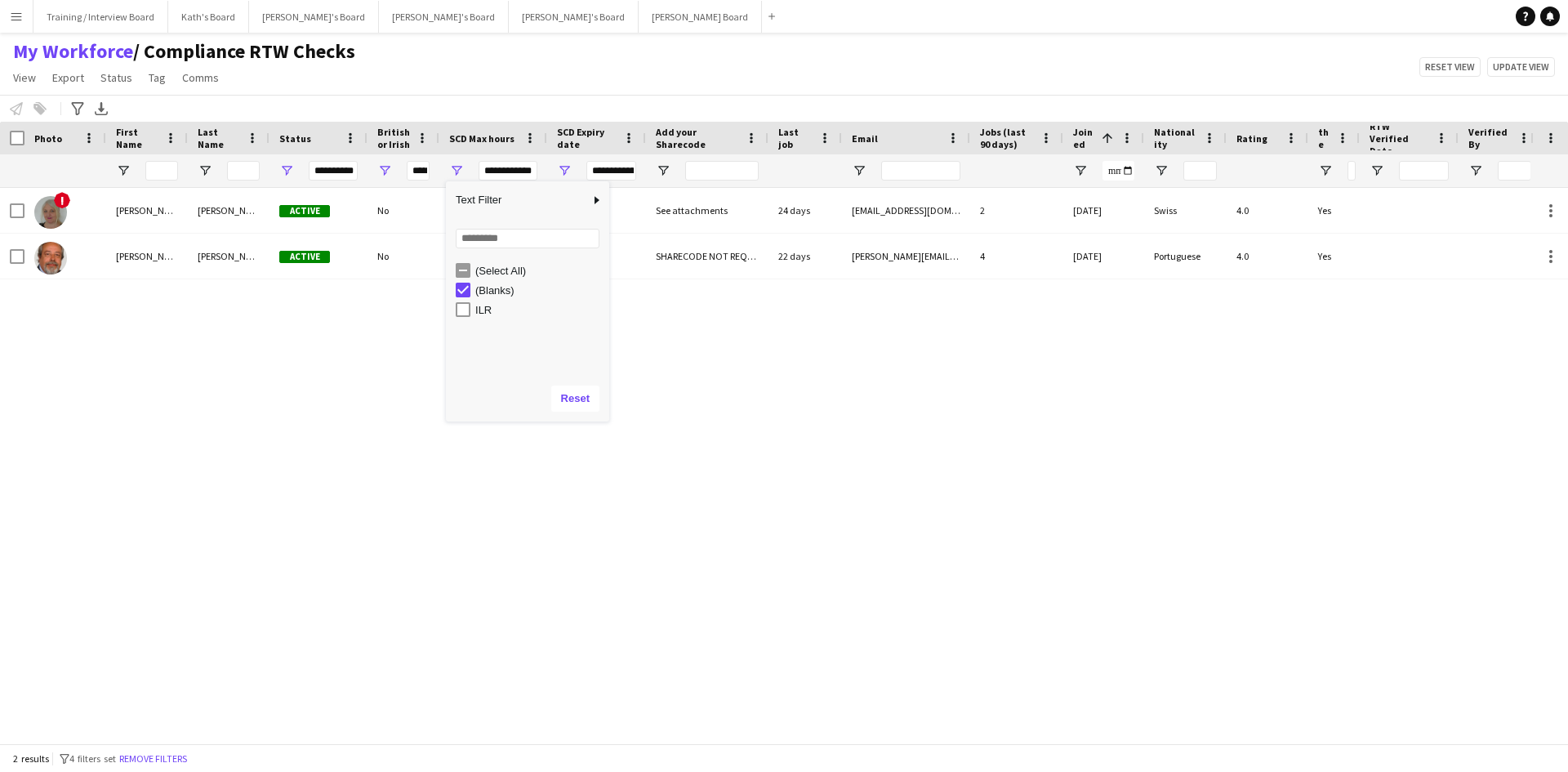
click at [501, 88] on div "My Workforce / Compliance RTW Checks View Views Default view Compliance RTW Che…" at bounding box center [784, 67] width 1568 height 56
click at [563, 168] on span "Open Filter Menu" at bounding box center [564, 170] width 15 height 15
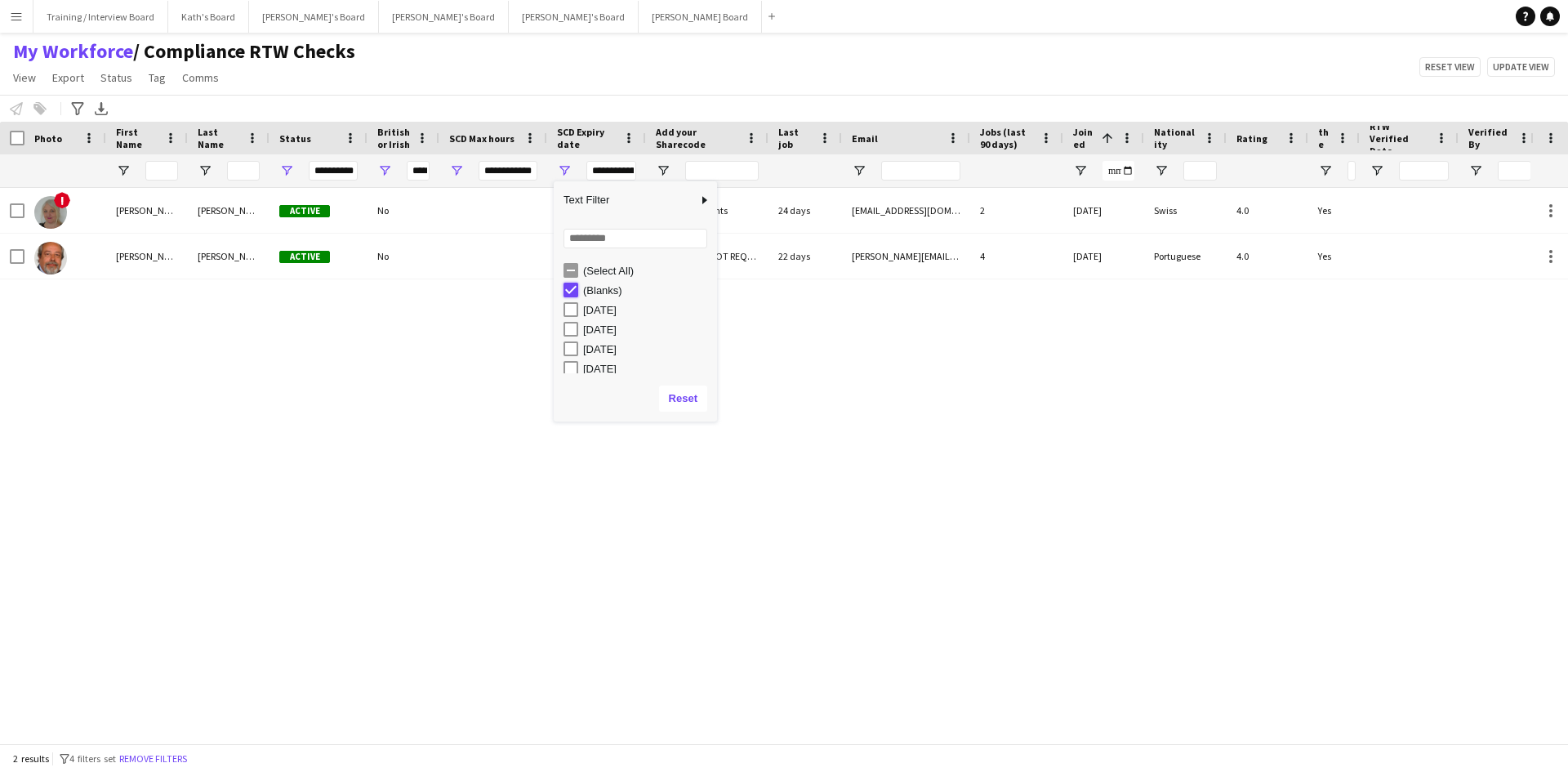
type input "***"
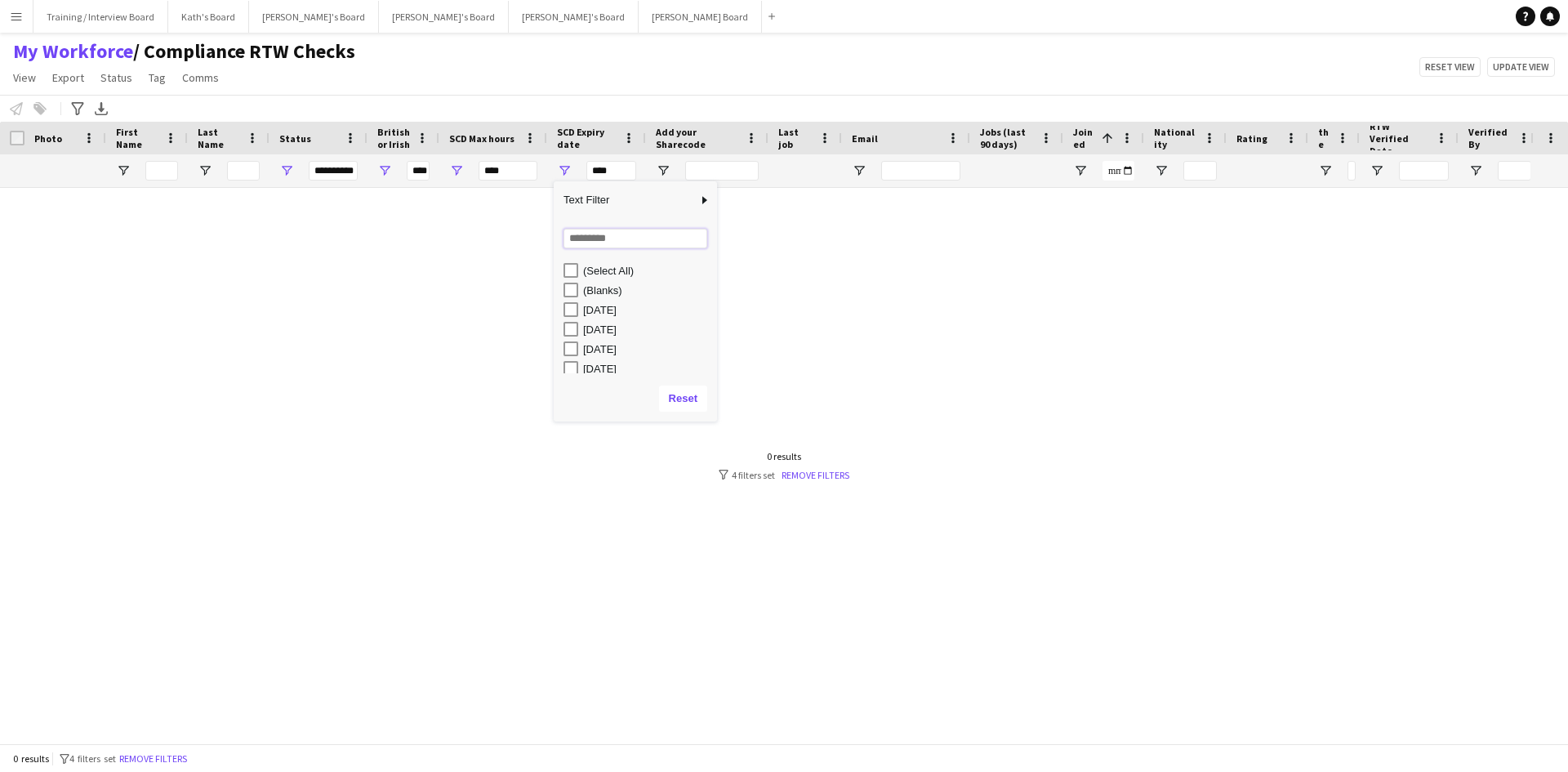
click at [598, 239] on input "Search filter values" at bounding box center [635, 238] width 143 height 20
click at [569, 238] on input "****" at bounding box center [635, 238] width 143 height 20
type input "********"
click at [648, 88] on div "My Workforce / Compliance RTW Checks View Views Default view Compliance RTW Che…" at bounding box center [784, 67] width 1568 height 56
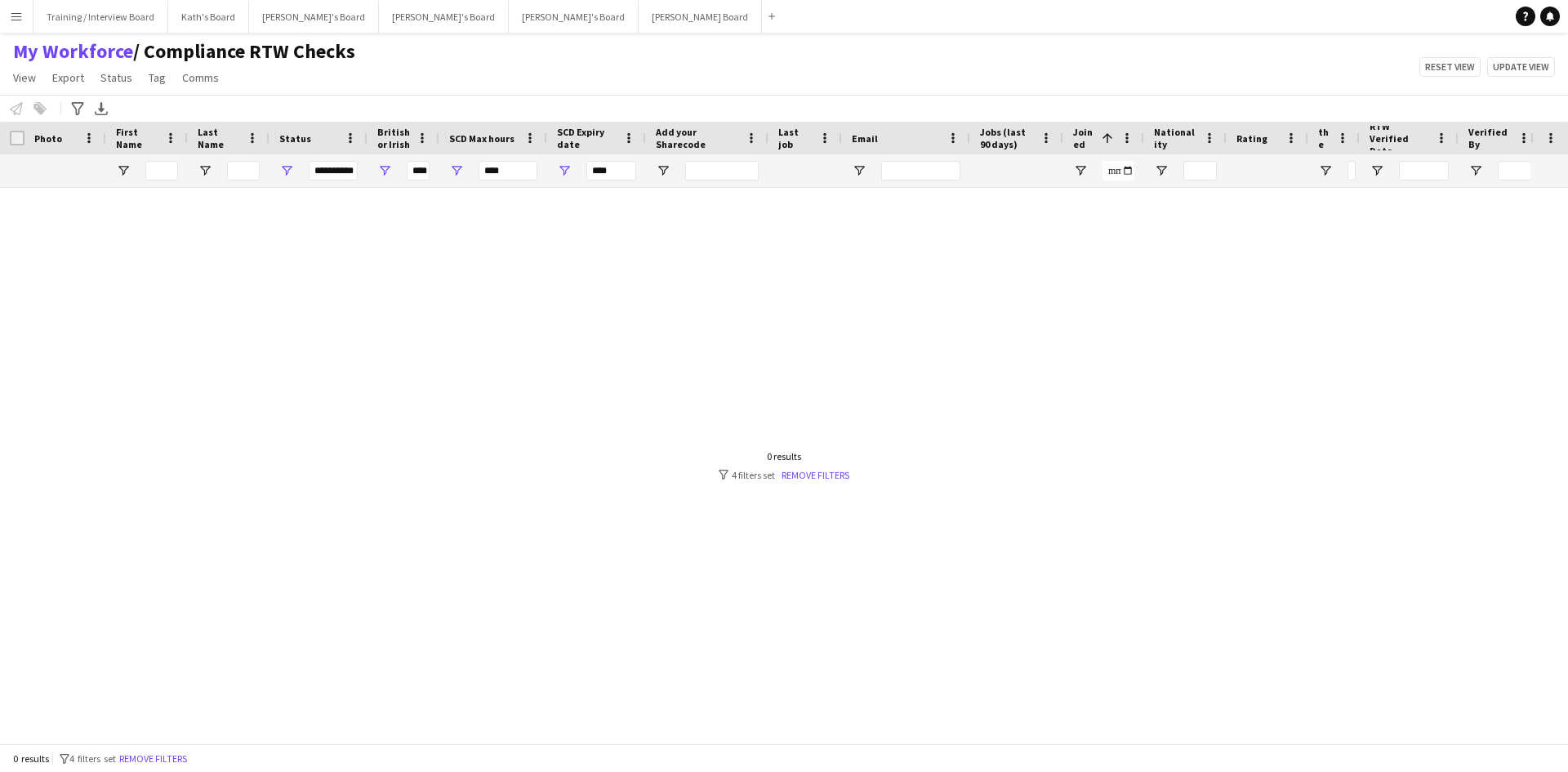
click at [608, 171] on div "***" at bounding box center [612, 170] width 50 height 20
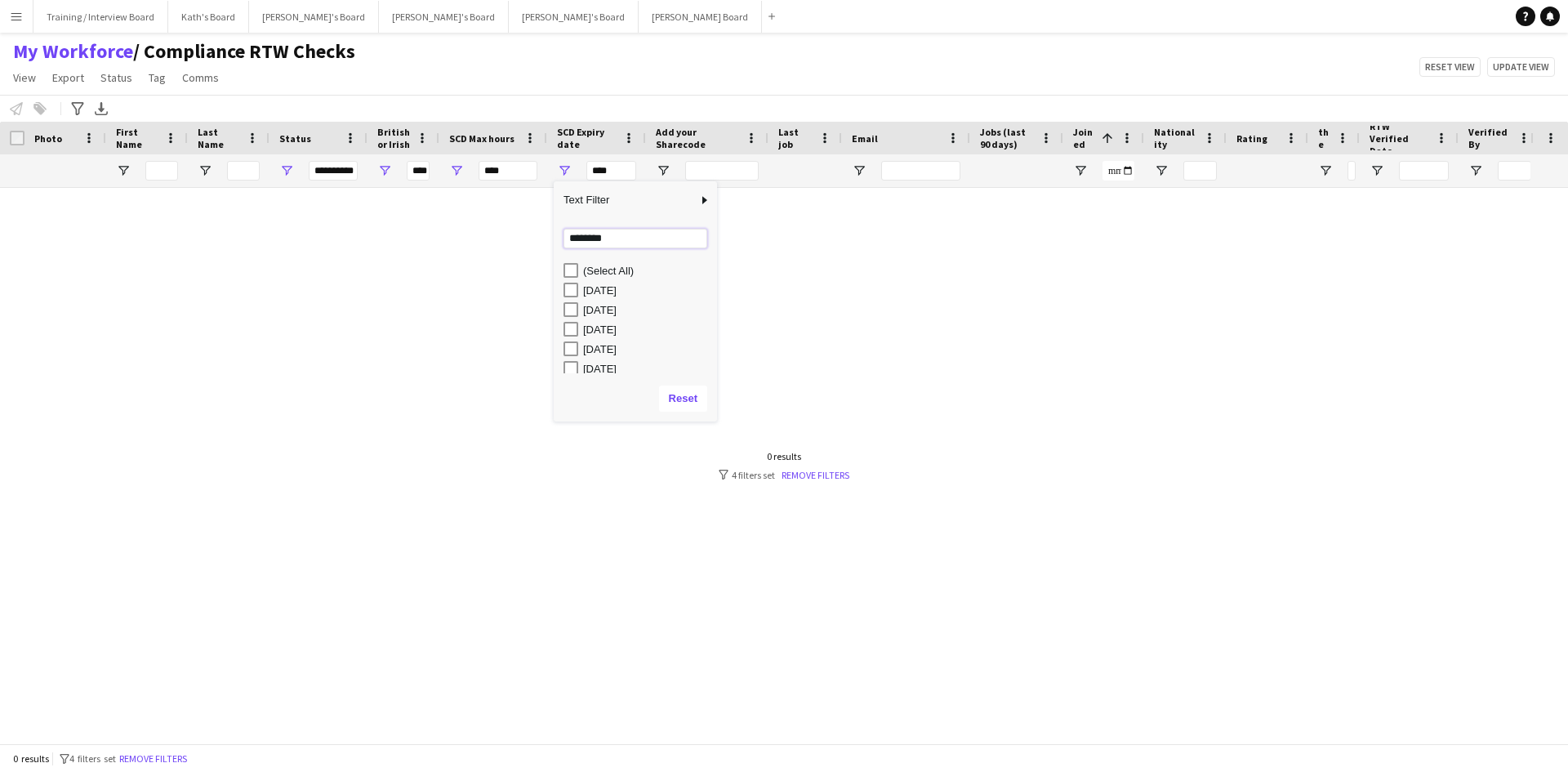
click at [630, 242] on input "********" at bounding box center [635, 238] width 143 height 20
drag, startPoint x: 590, startPoint y: 241, endPoint x: 556, endPoint y: 238, distance: 34.1
click at [556, 238] on div "Loading... ******** No matches. (Select All) 06-10-2025 07-10-2025 13-10-2025 1…" at bounding box center [635, 297] width 163 height 156
type input "****"
type input "**********"
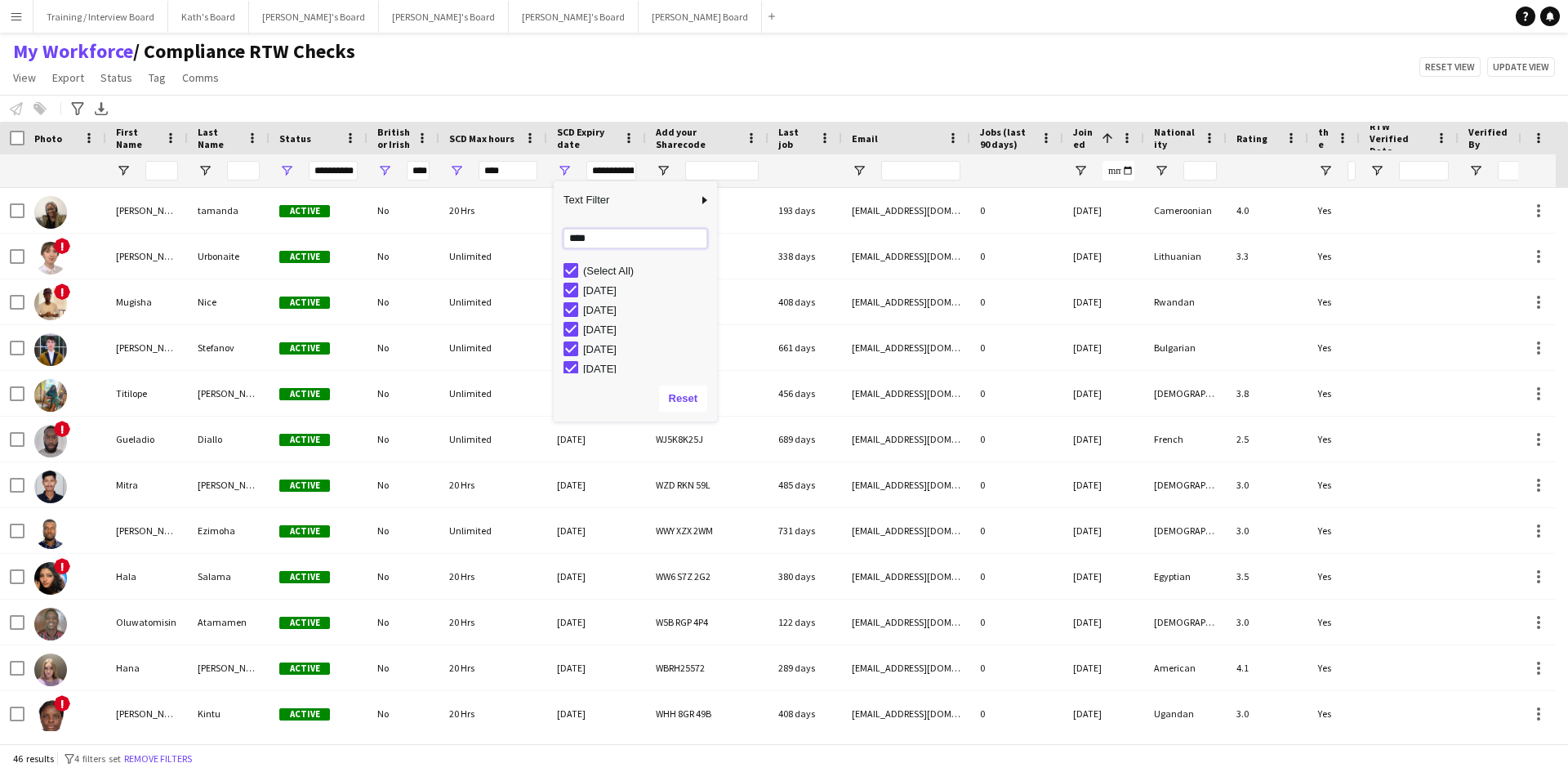
type input "******"
type input "**********"
click at [586, 71] on div "My Workforce / Compliance RTW Checks View Views Default view Compliance RTW Che…" at bounding box center [784, 67] width 1568 height 56
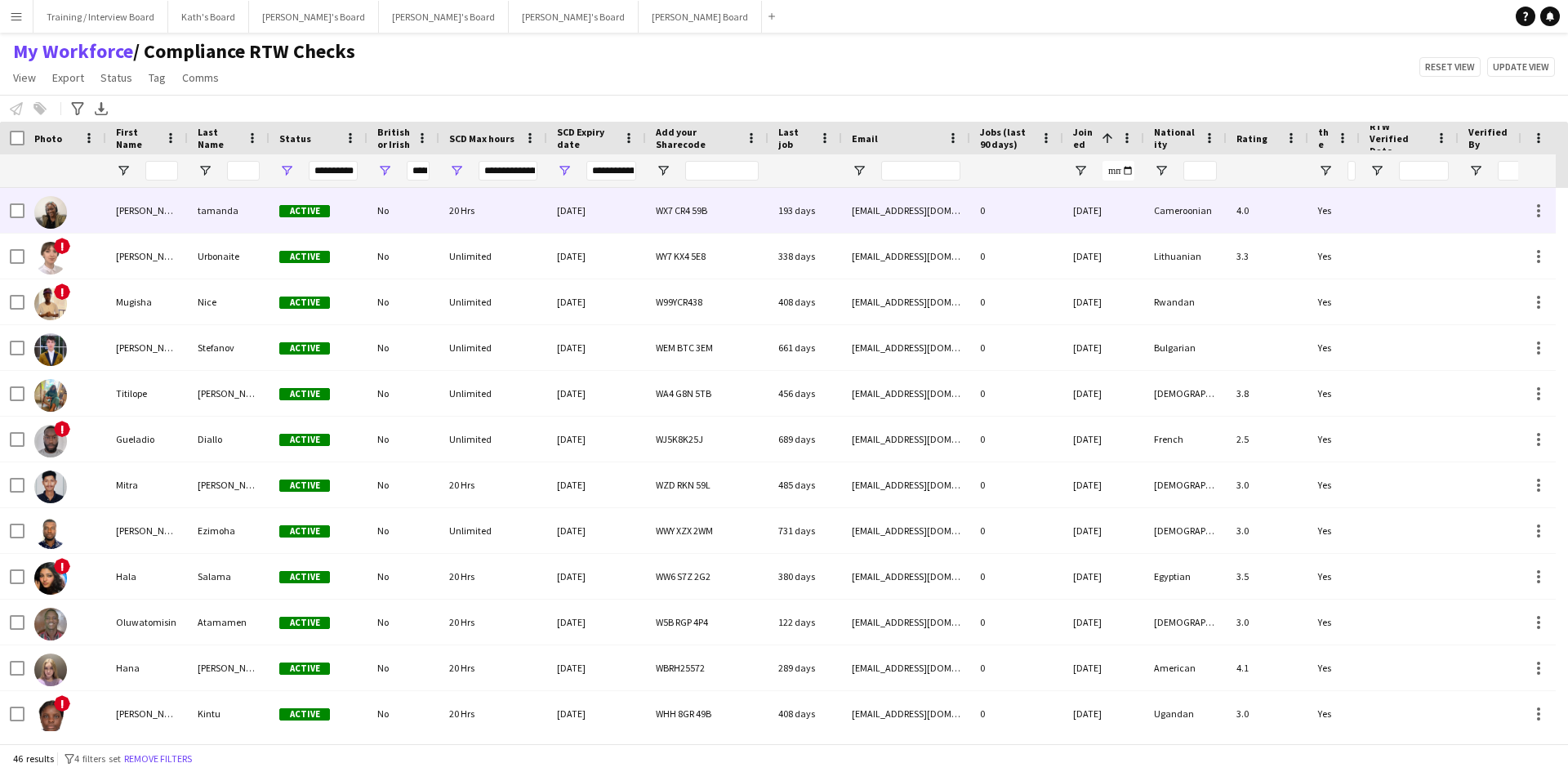
click at [429, 212] on div "No" at bounding box center [403, 210] width 72 height 45
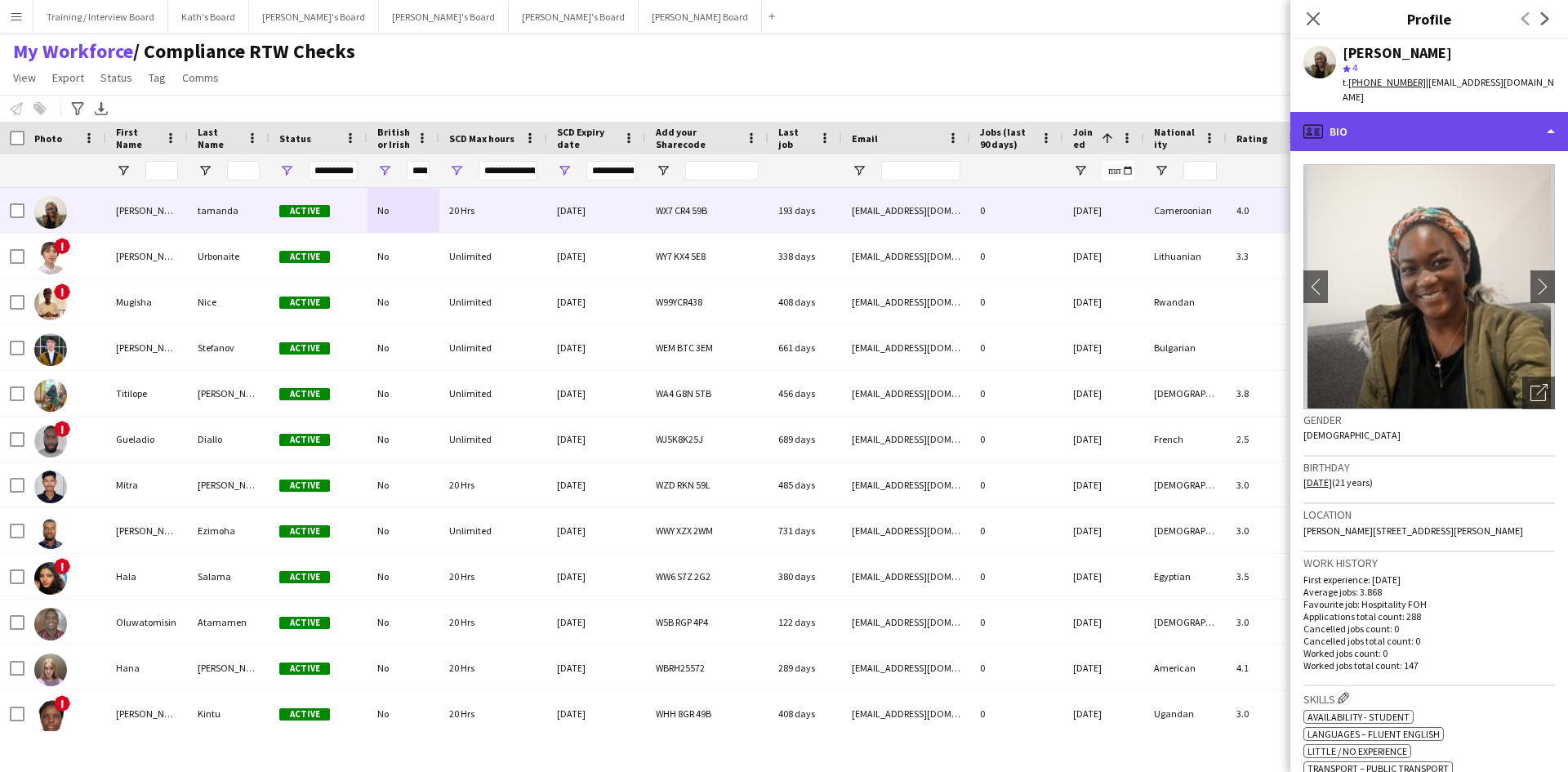
click at [1426, 120] on div "profile Bio" at bounding box center [1429, 131] width 277 height 39
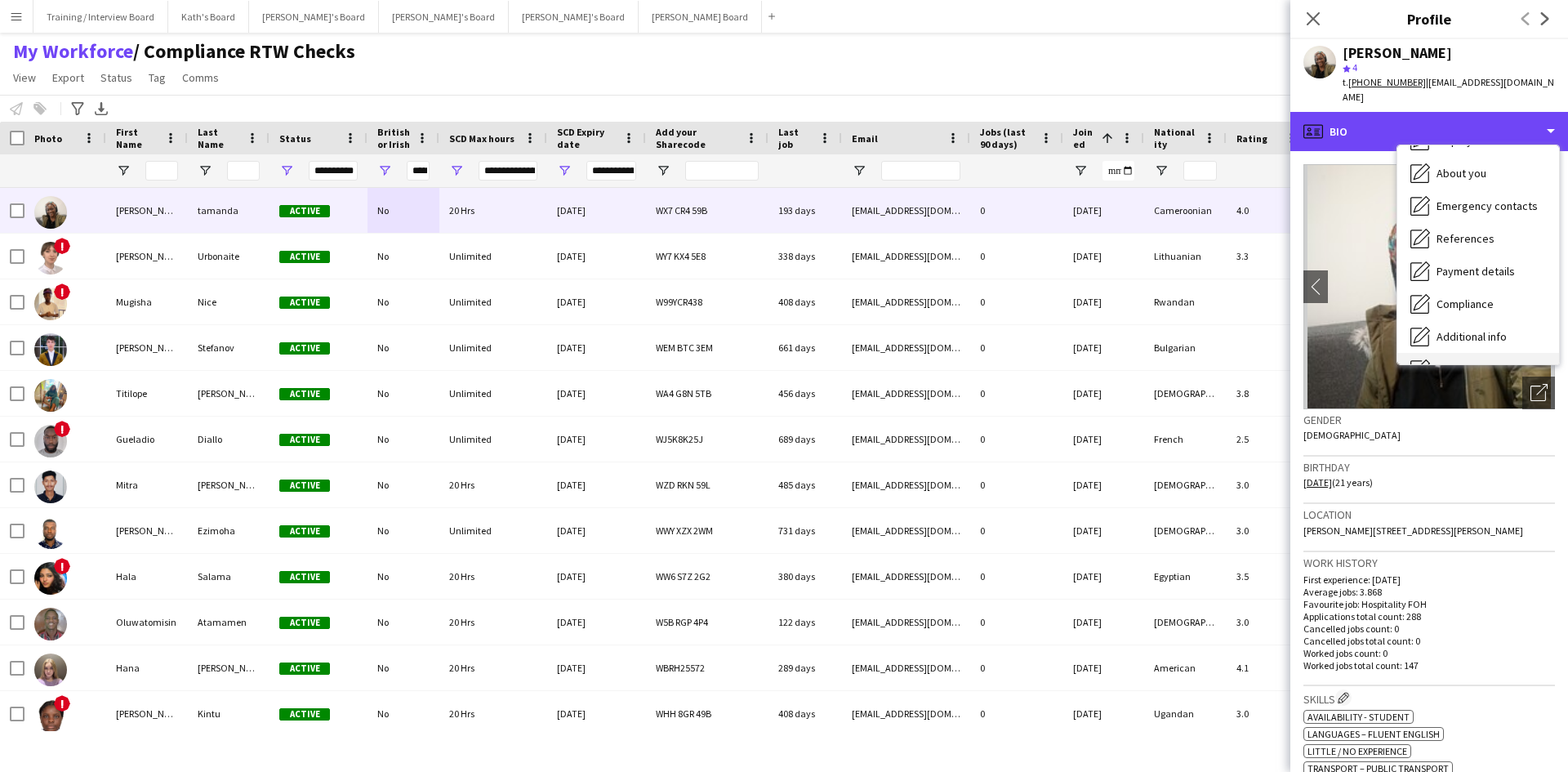
scroll to position [219, 0]
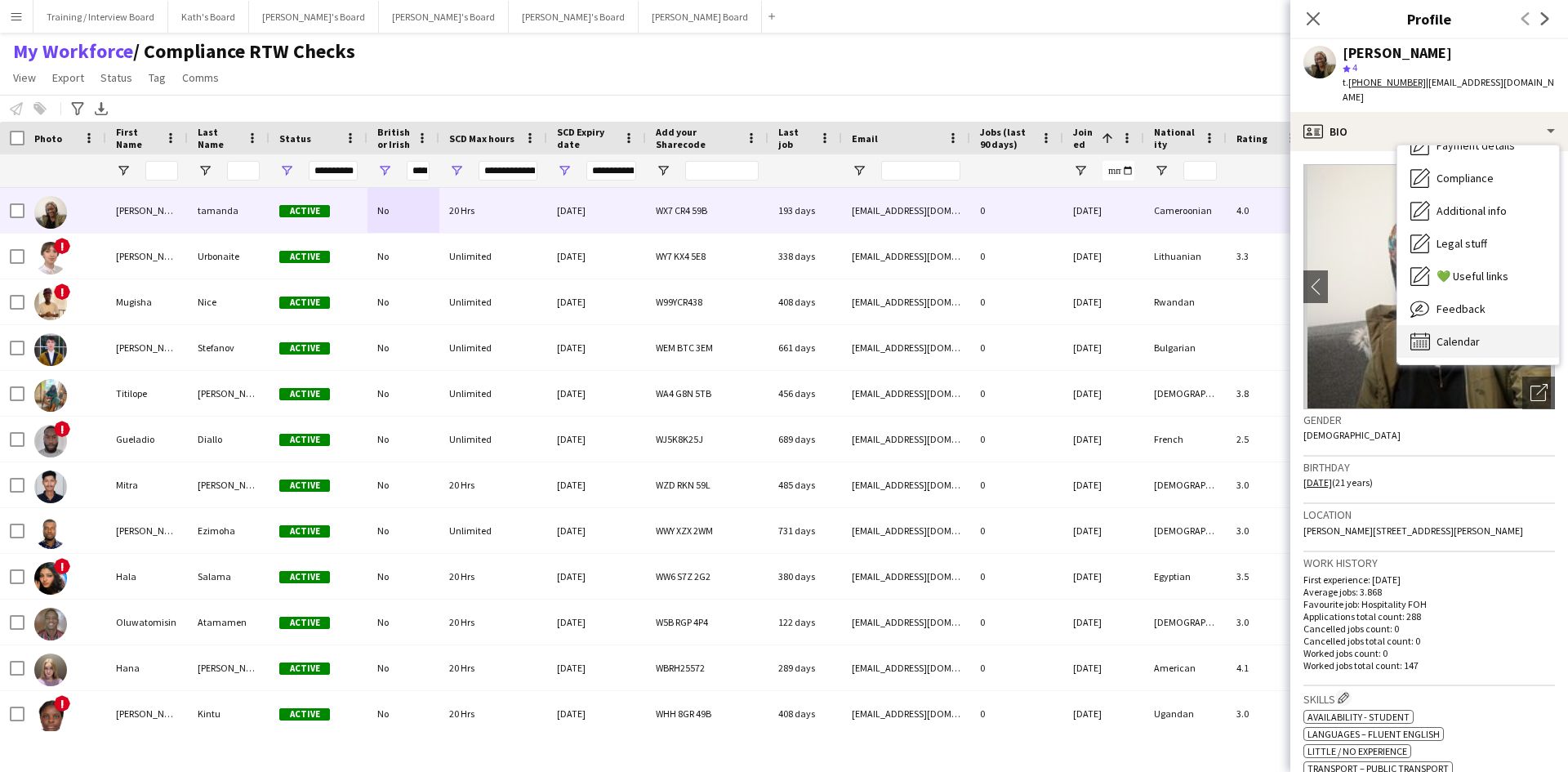
click at [1488, 325] on div "Calendar Calendar" at bounding box center [1479, 341] width 162 height 33
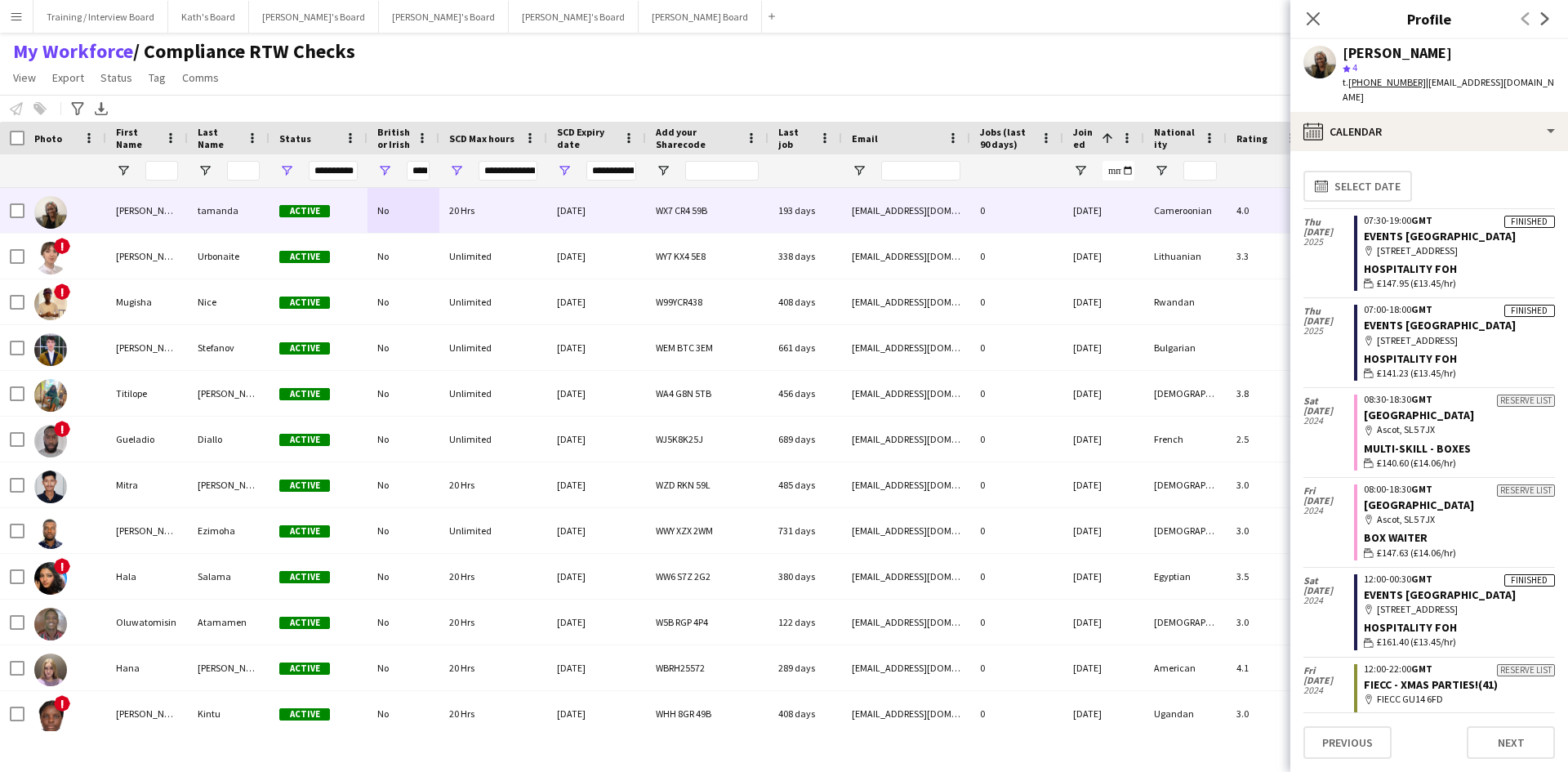
click at [1150, 86] on div "My Workforce / Compliance RTW Checks View Views Default view Compliance RTW Che…" at bounding box center [784, 67] width 1568 height 56
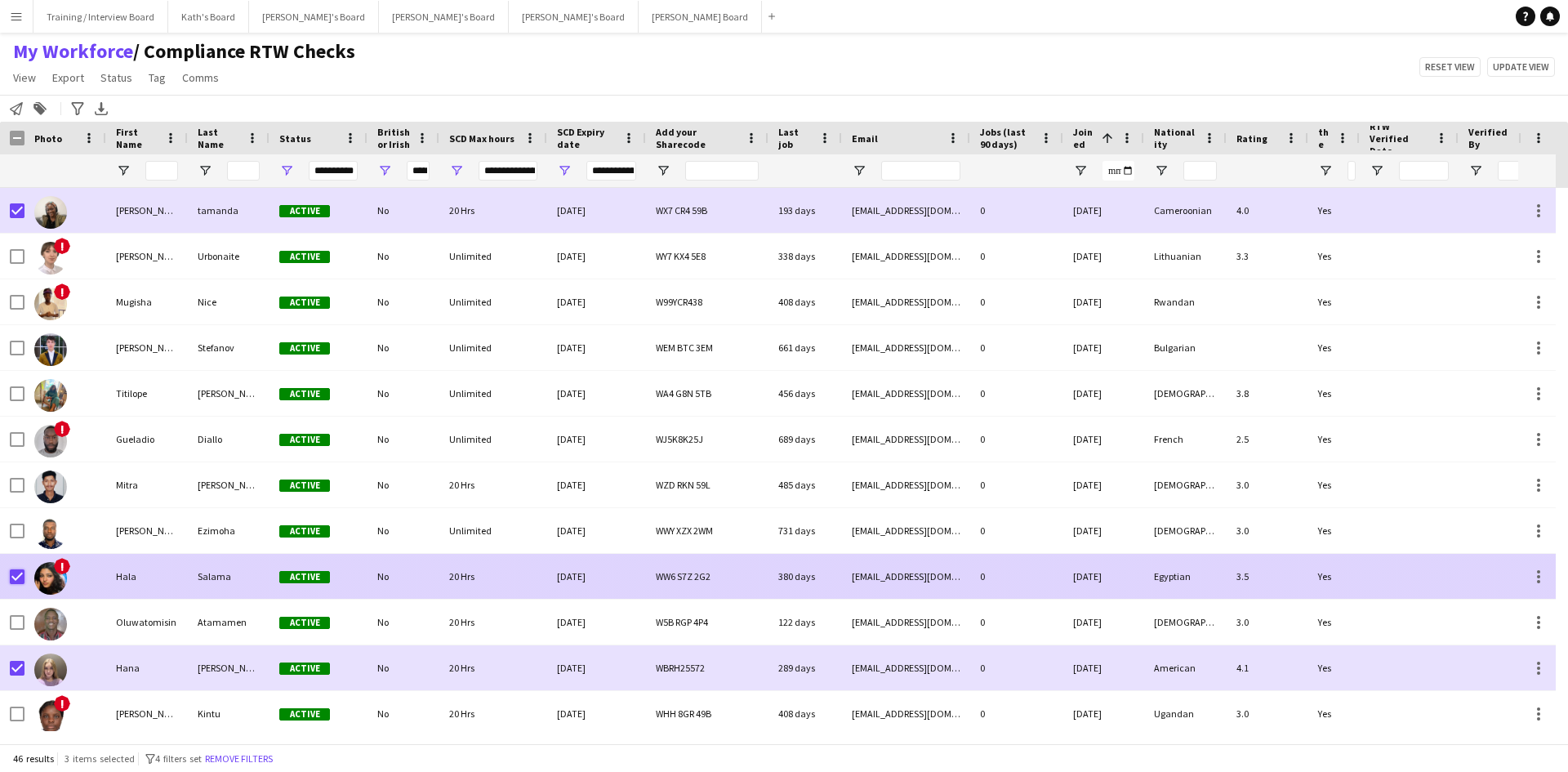
scroll to position [82, 0]
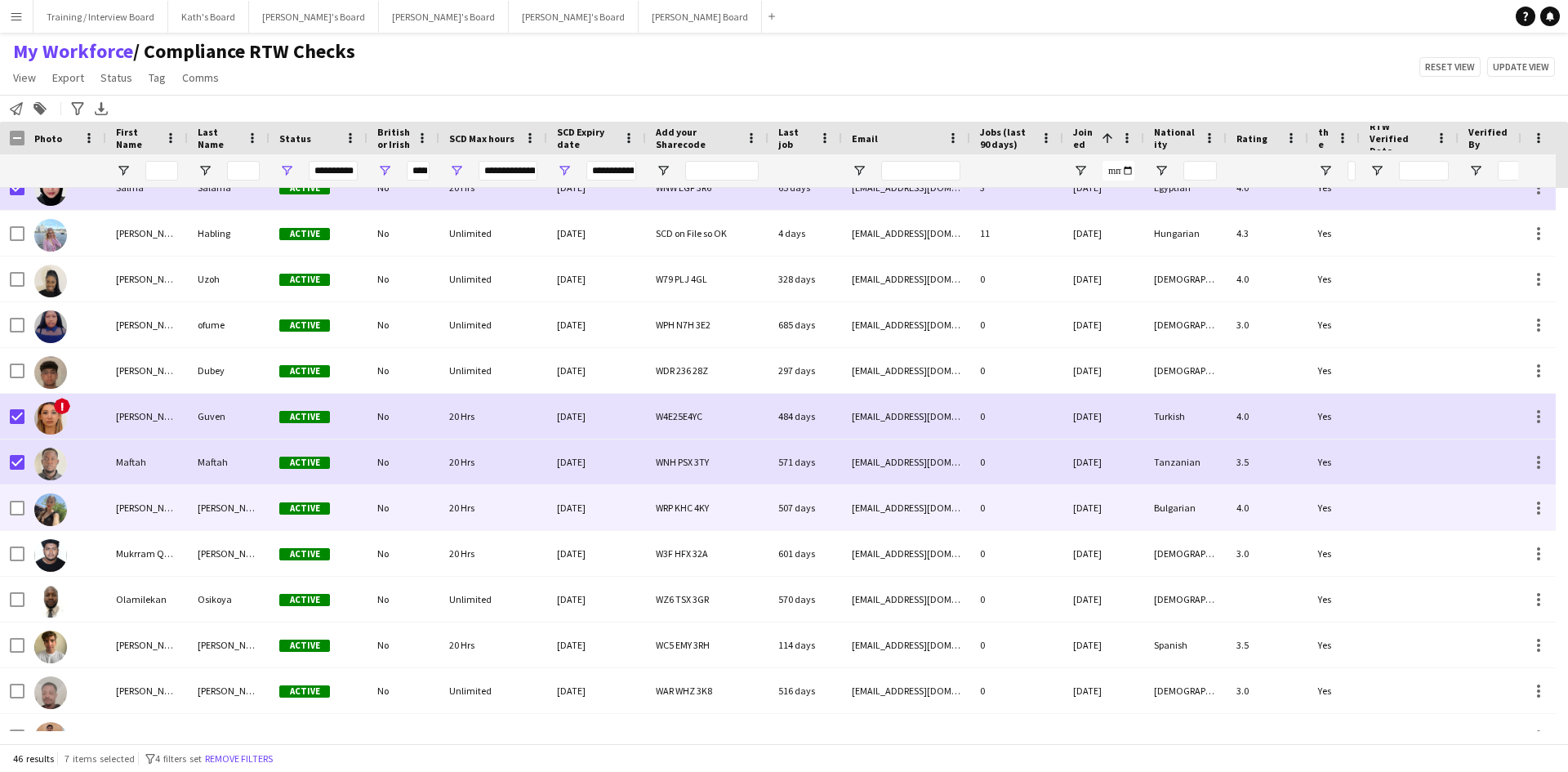
click at [8, 509] on div at bounding box center [12, 508] width 24 height 45
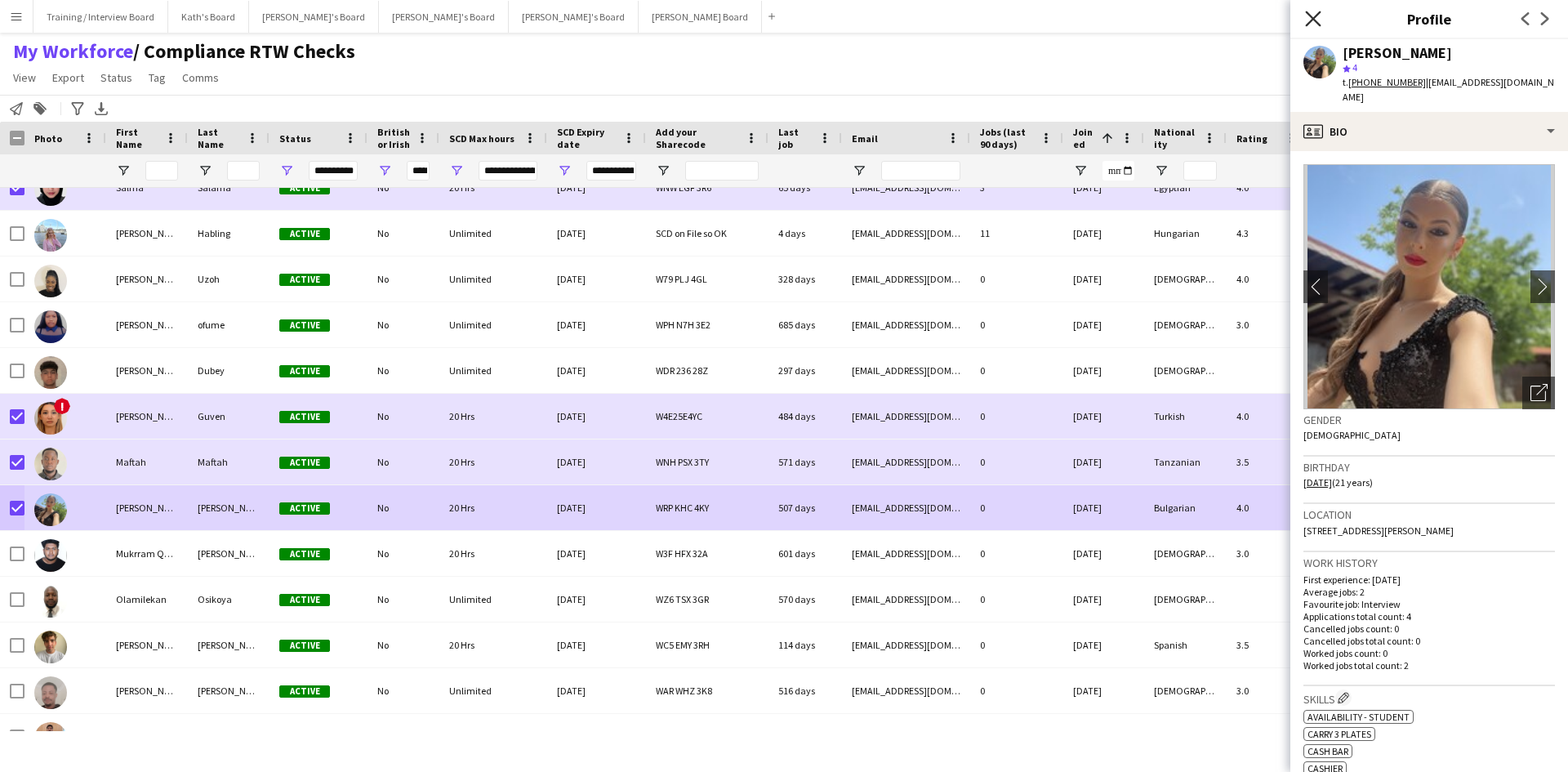
click at [1311, 20] on icon "Close pop-in" at bounding box center [1313, 18] width 16 height 16
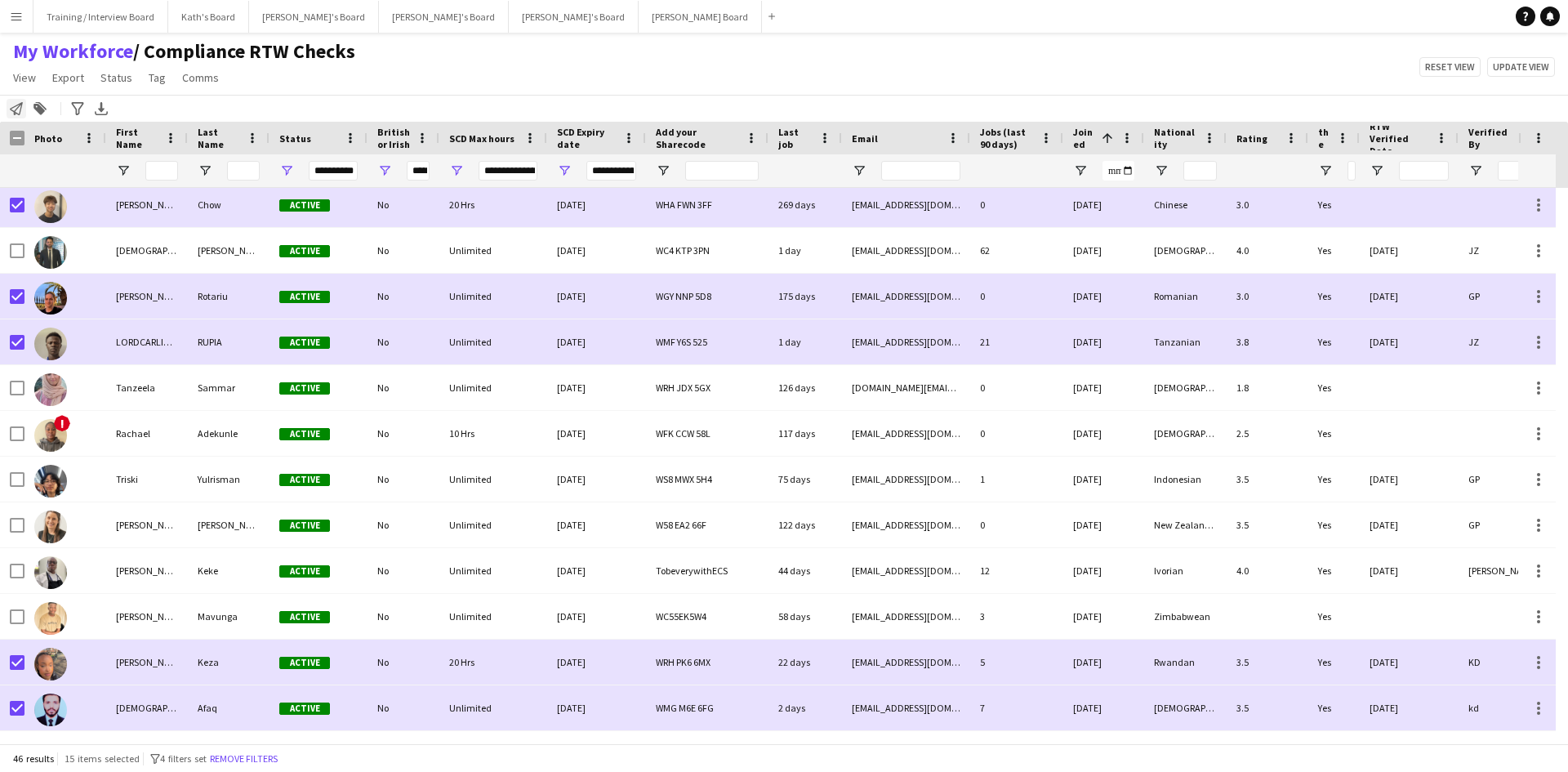
click at [20, 111] on icon "Notify workforce" at bounding box center [17, 109] width 13 height 13
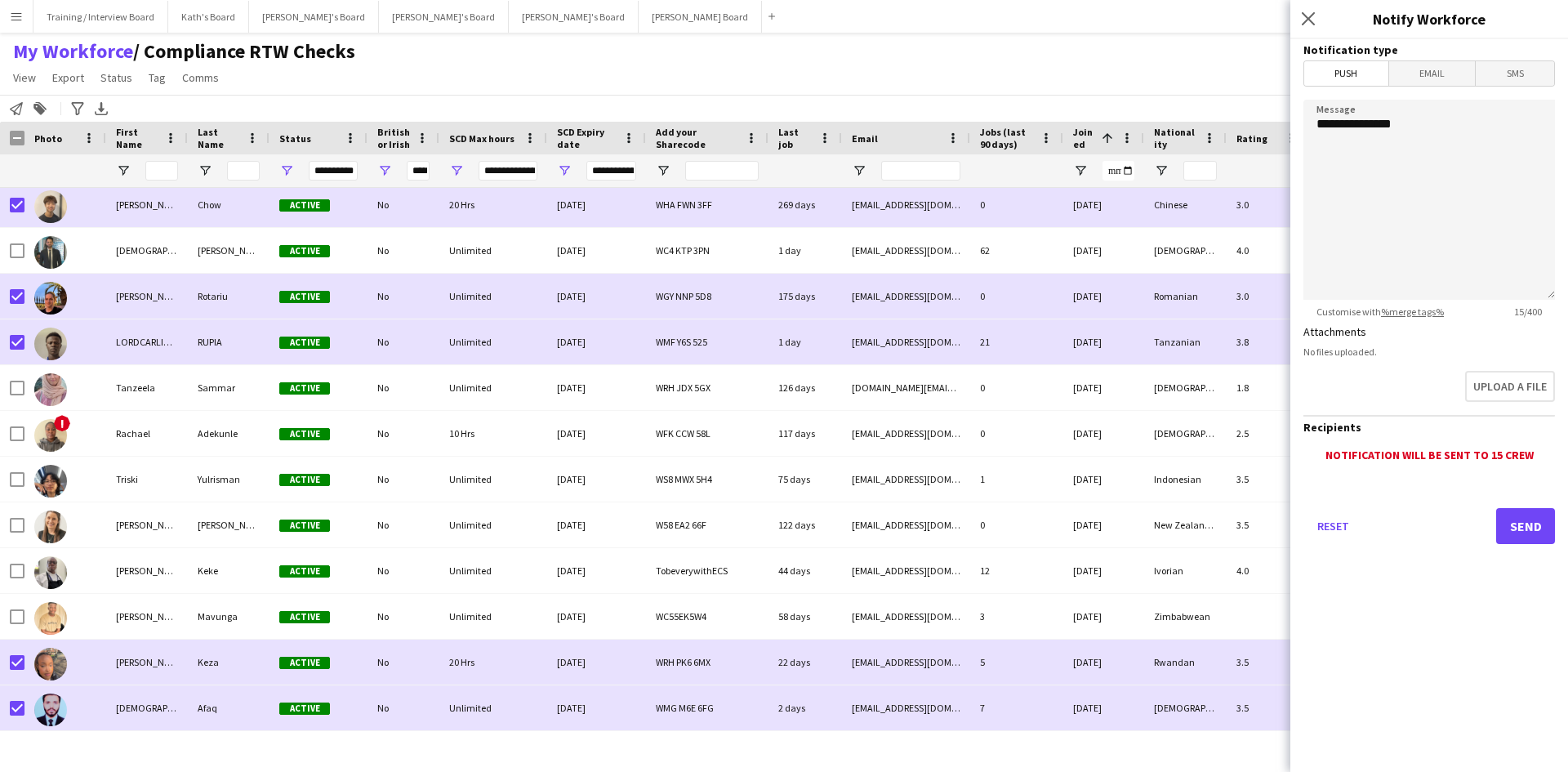
click at [1421, 80] on span "Email" at bounding box center [1432, 74] width 87 height 24
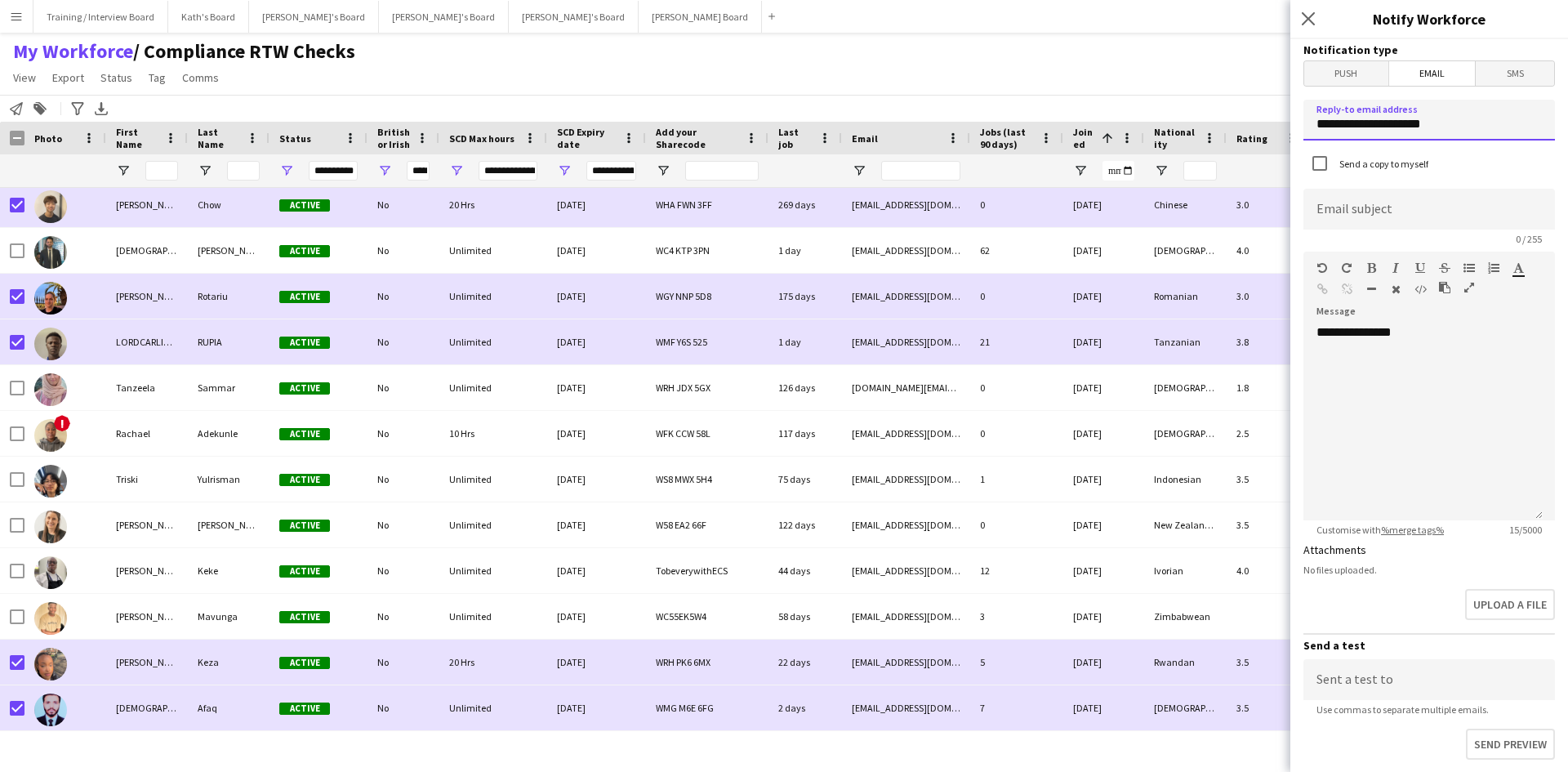
drag, startPoint x: 1462, startPoint y: 129, endPoint x: 1244, endPoint y: 142, distance: 218.4
click at [1244, 142] on body "Menu Boards Boards Boards All jobs Status Workforce Workforce My Workforce Recr…" at bounding box center [784, 386] width 1568 height 772
type input "**********"
click at [1346, 211] on input at bounding box center [1429, 210] width 251 height 41
paste input "**********"
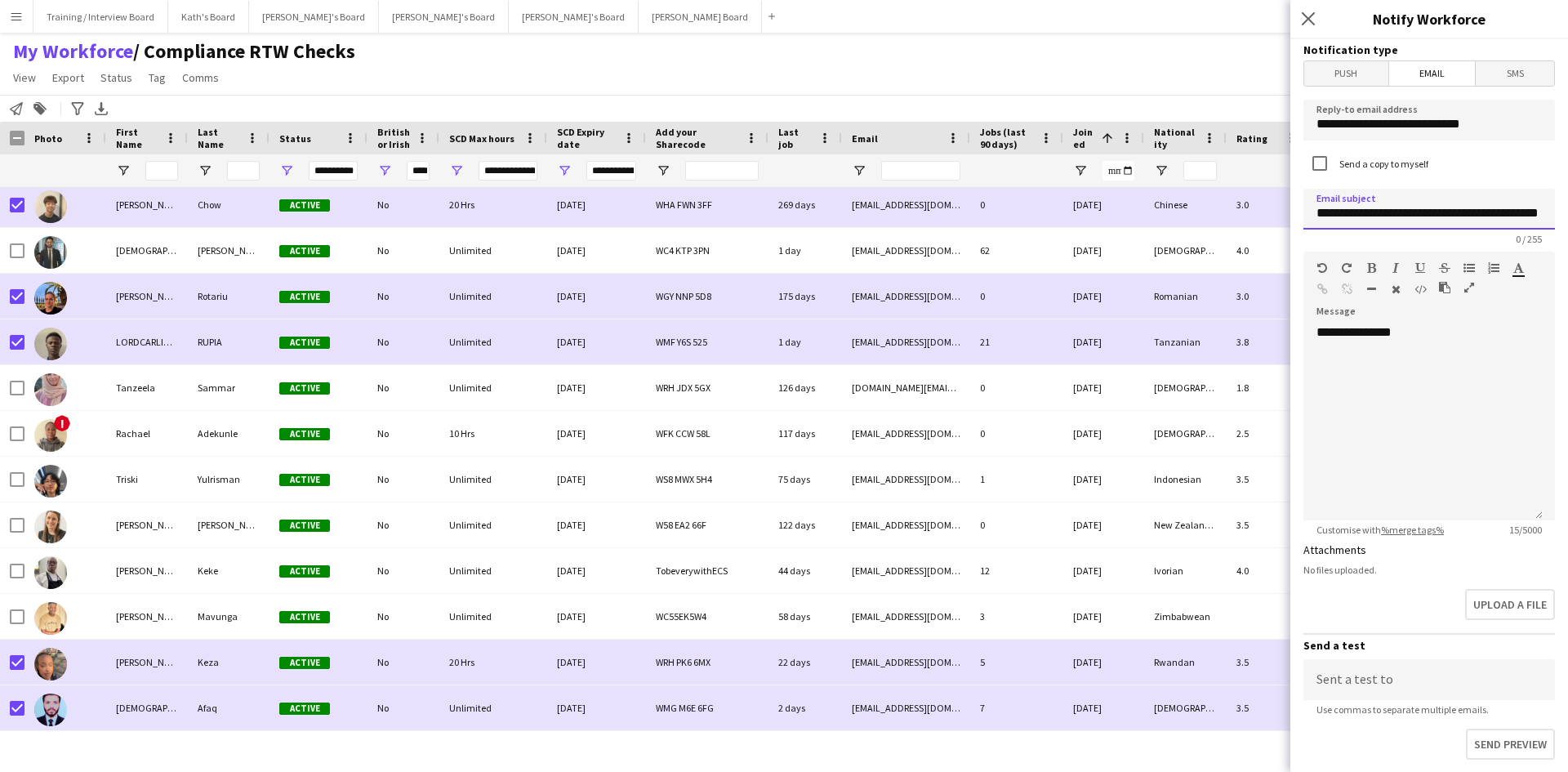
scroll to position [0, 34]
type input "**********"
click at [1325, 373] on div "**********" at bounding box center [1423, 422] width 239 height 196
click at [1318, 381] on div "**********" at bounding box center [1423, 422] width 239 height 196
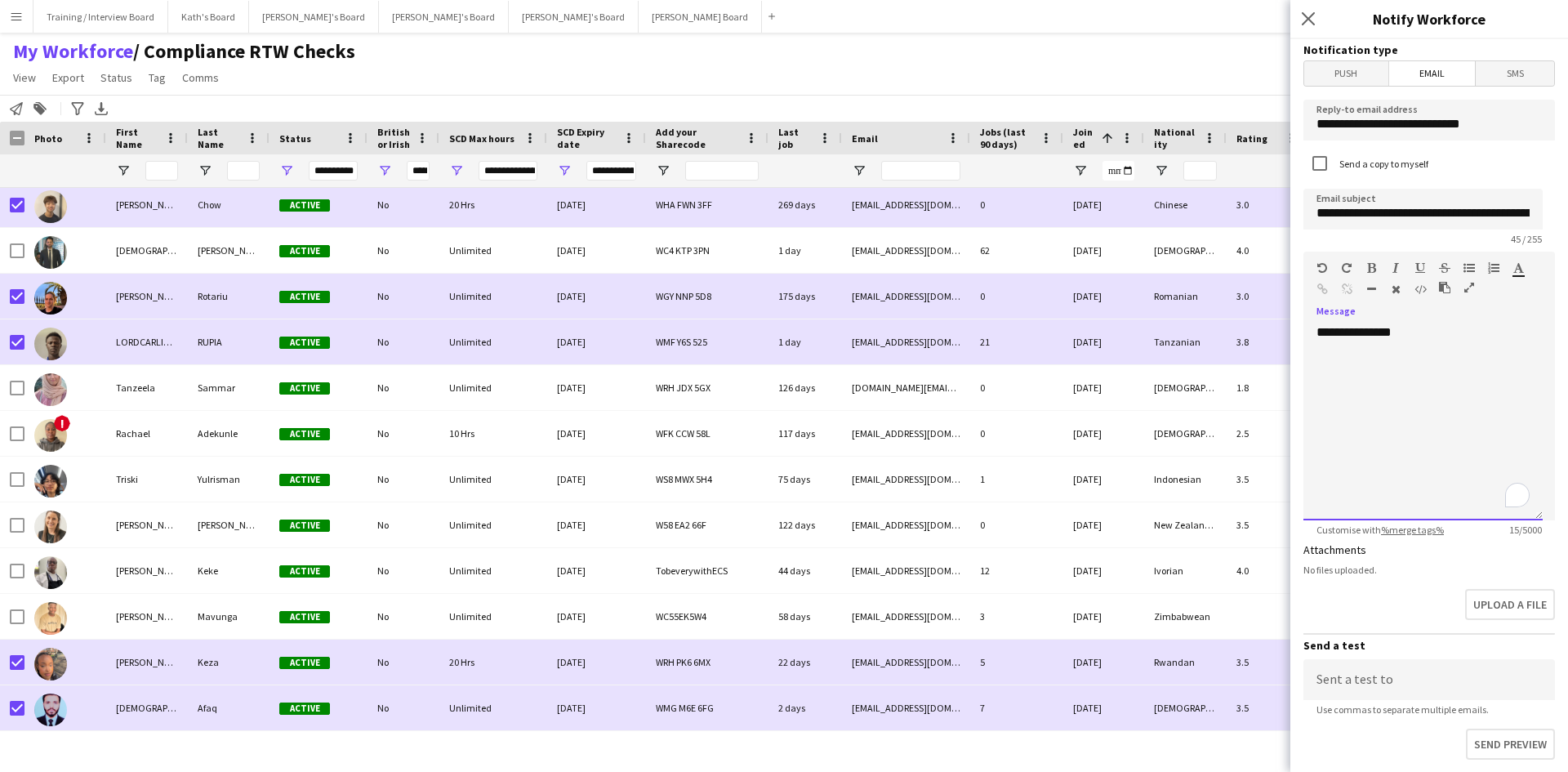
click at [1434, 336] on div "**********" at bounding box center [1423, 422] width 239 height 196
click at [1321, 444] on div "**********" at bounding box center [1423, 422] width 239 height 196
click at [1314, 454] on div "**********" at bounding box center [1423, 422] width 239 height 196
click at [1361, 441] on div "**********" at bounding box center [1423, 422] width 239 height 196
click at [1495, 407] on div "**********" at bounding box center [1423, 422] width 239 height 196
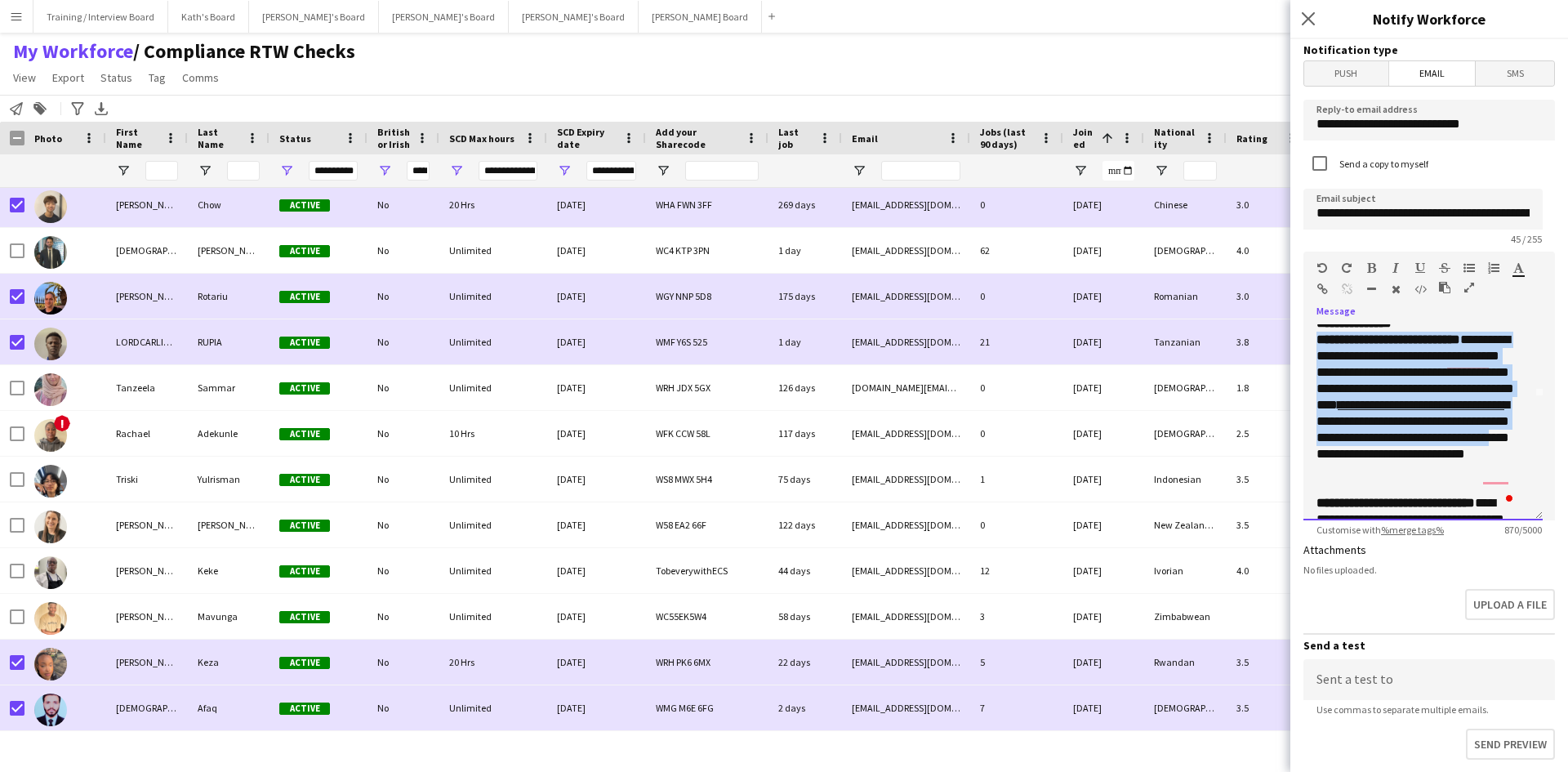
scroll to position [163, 0]
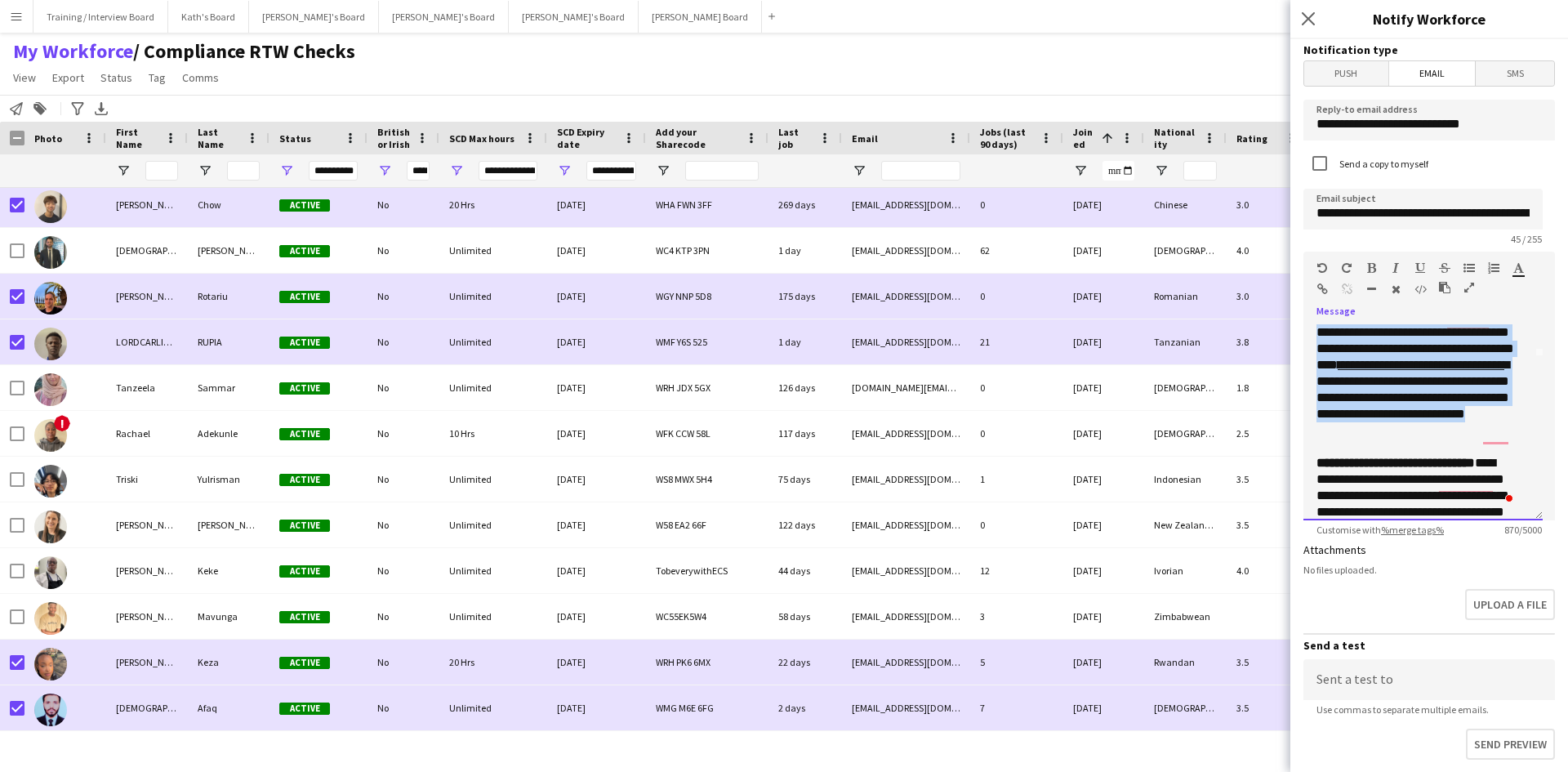
drag, startPoint x: 1345, startPoint y: 407, endPoint x: 1436, endPoint y: 459, distance: 104.8
click at [1436, 455] on p "**********" at bounding box center [1417, 372] width 201 height 163
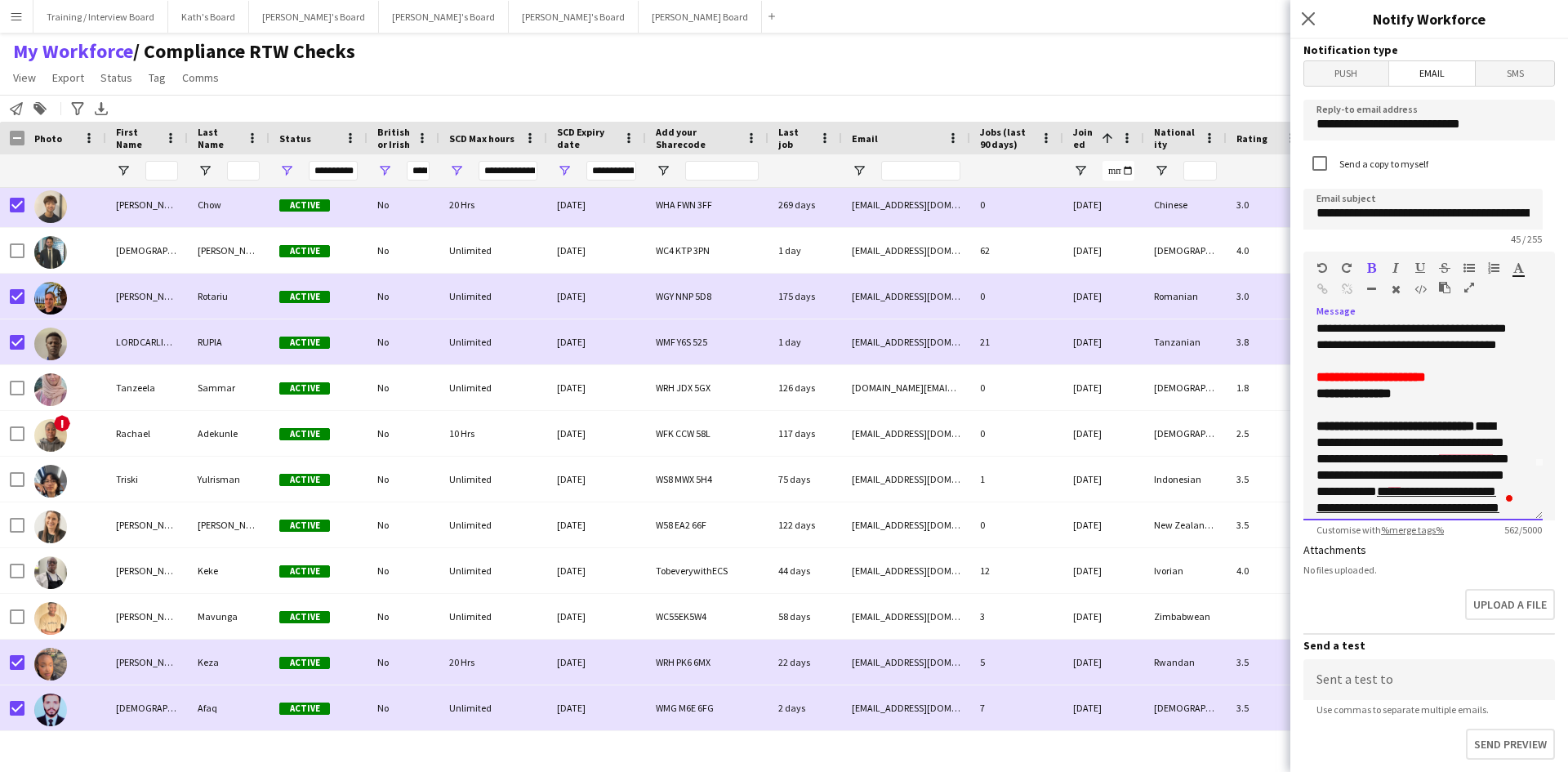
scroll to position [82, 0]
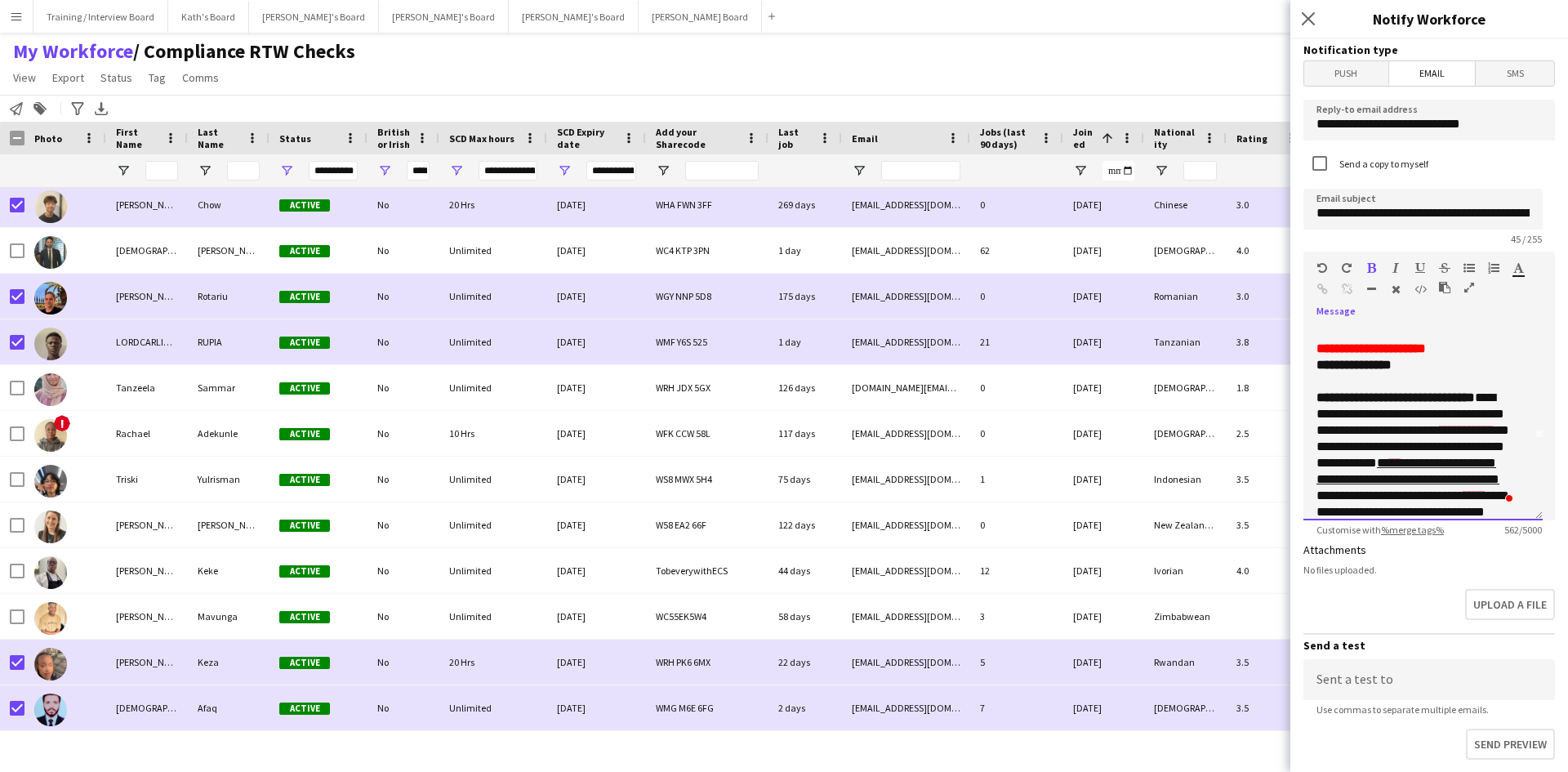
click at [1387, 450] on p "**********" at bounding box center [1417, 470] width 201 height 163
drag, startPoint x: 1478, startPoint y: 468, endPoint x: 1317, endPoint y: 470, distance: 161.0
click at [1317, 470] on p "**********" at bounding box center [1417, 470] width 201 height 163
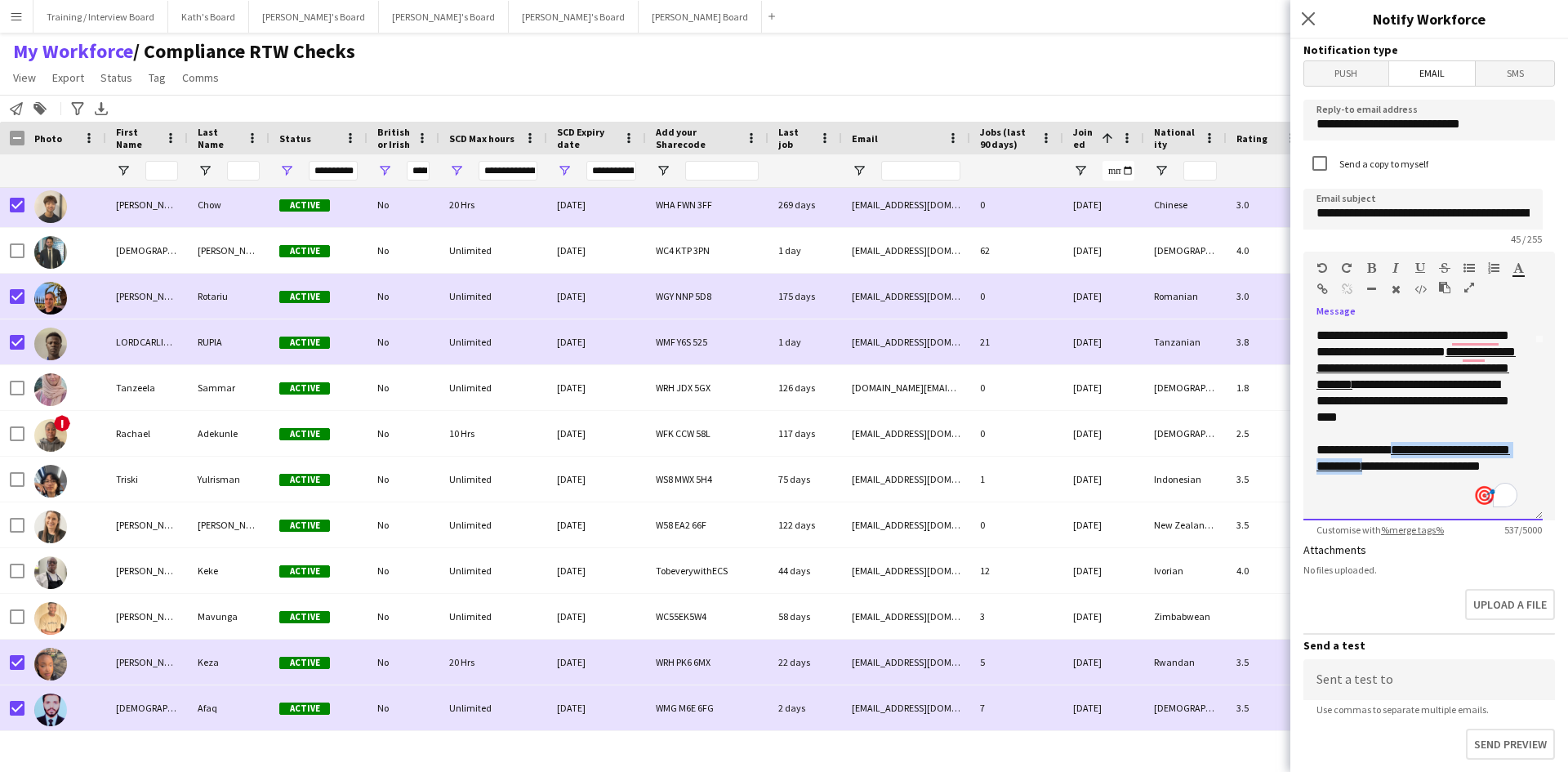
drag, startPoint x: 1388, startPoint y: 486, endPoint x: 1313, endPoint y: 471, distance: 76.5
click at [1313, 471] on div "**********" at bounding box center [1423, 422] width 239 height 196
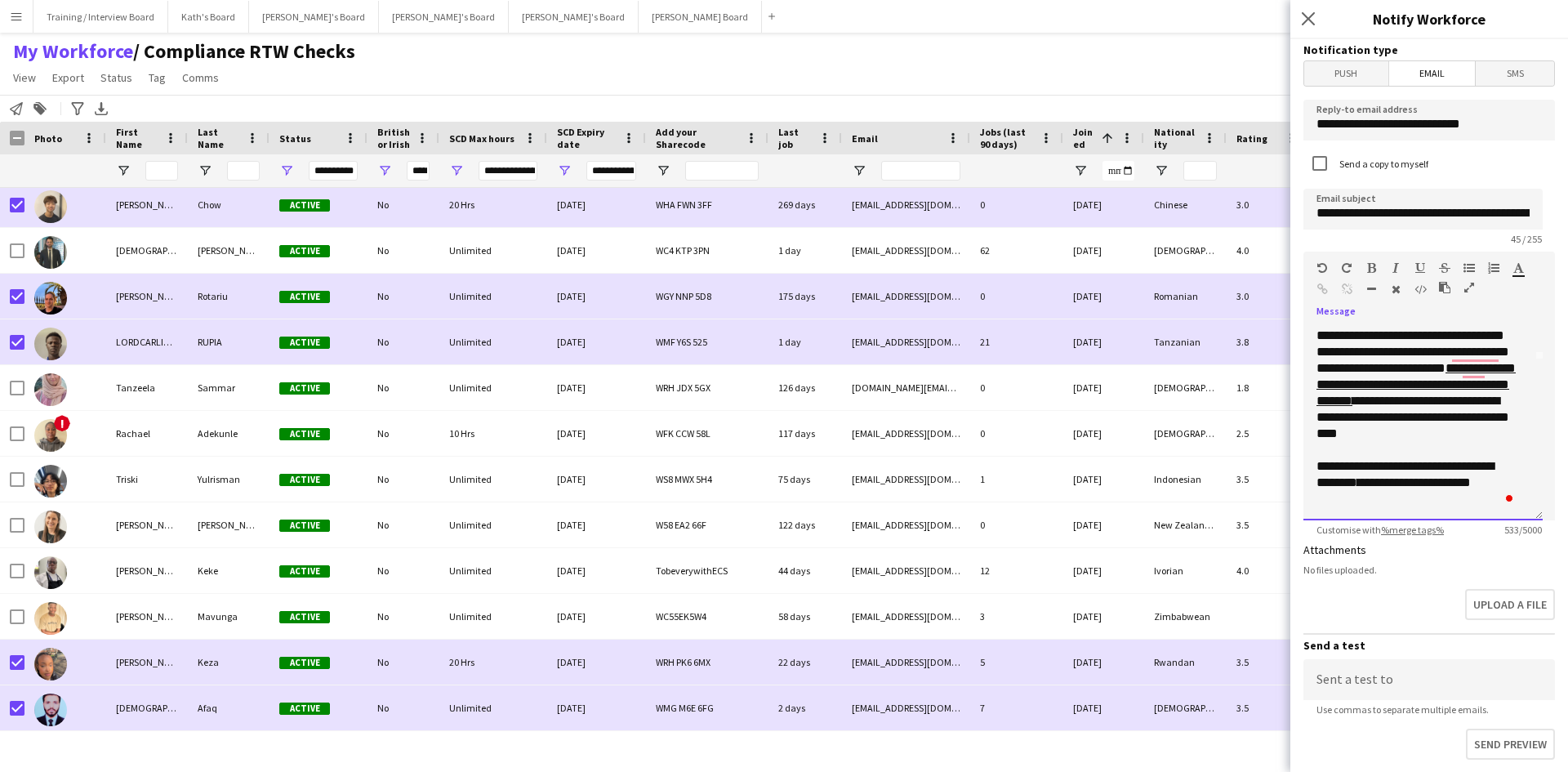
click at [1431, 502] on p "**********" at bounding box center [1417, 482] width 201 height 49
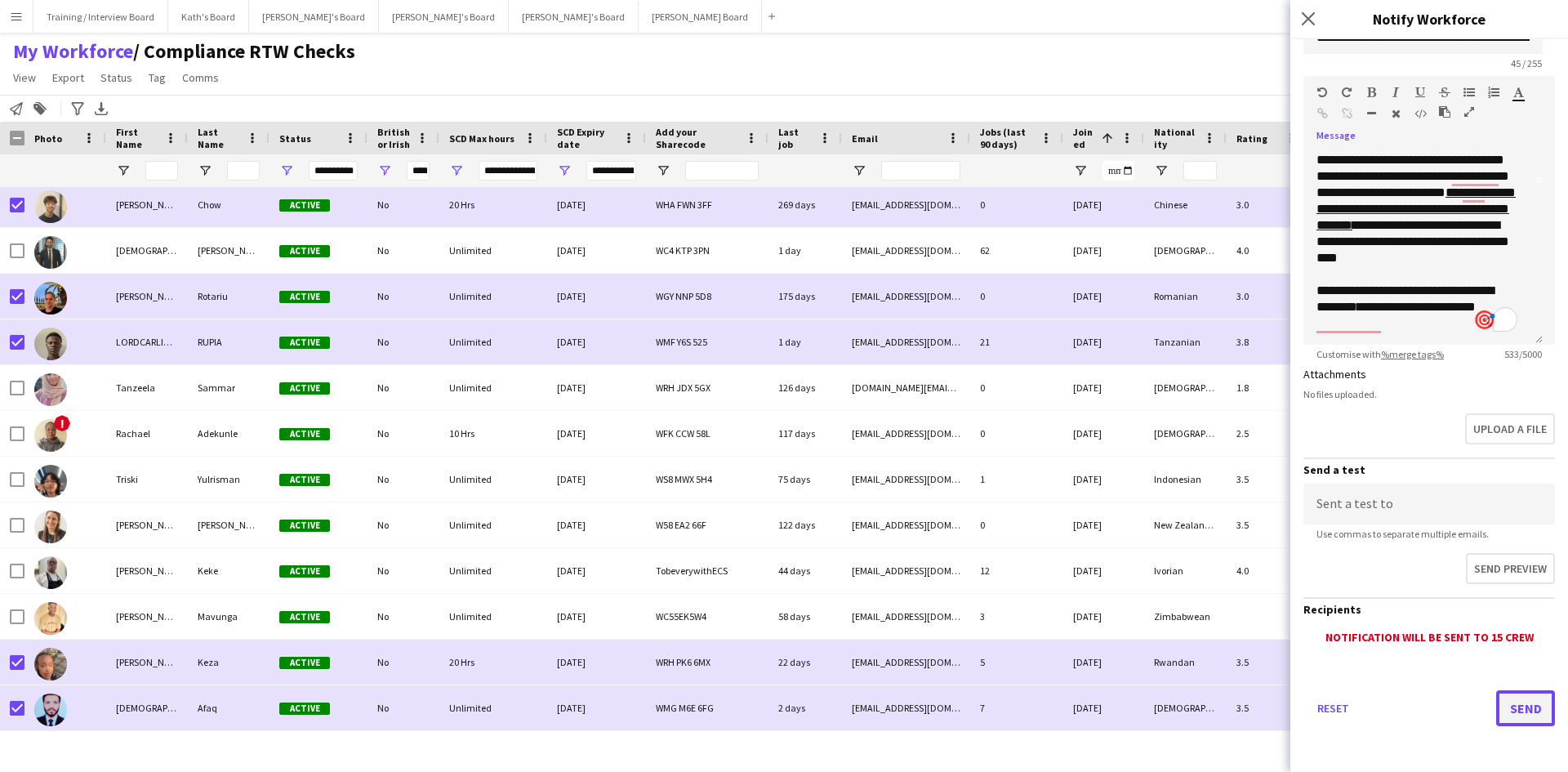
click at [1511, 704] on button "Send" at bounding box center [1525, 708] width 59 height 36
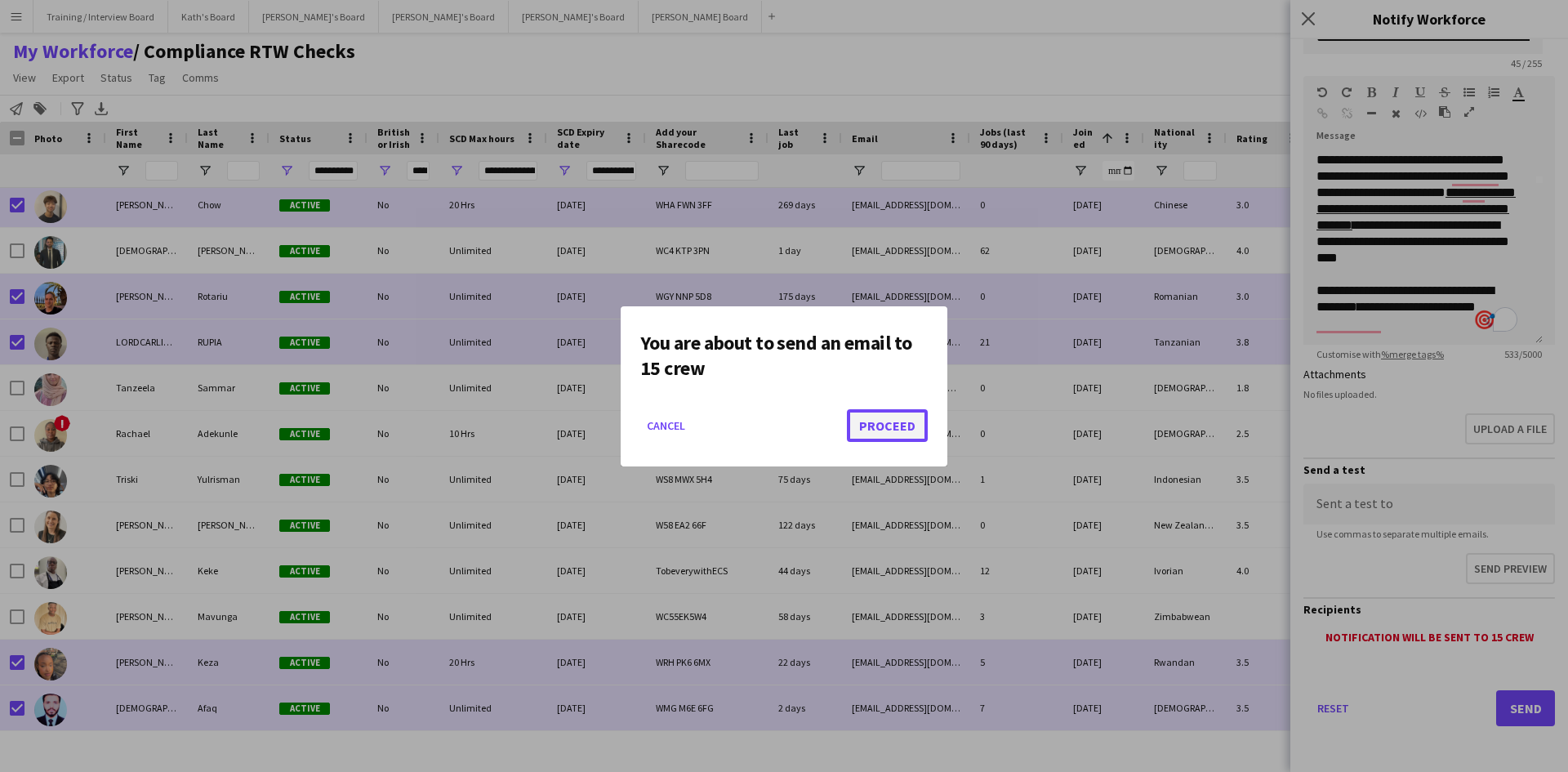
click at [908, 425] on button "Proceed" at bounding box center [887, 425] width 81 height 33
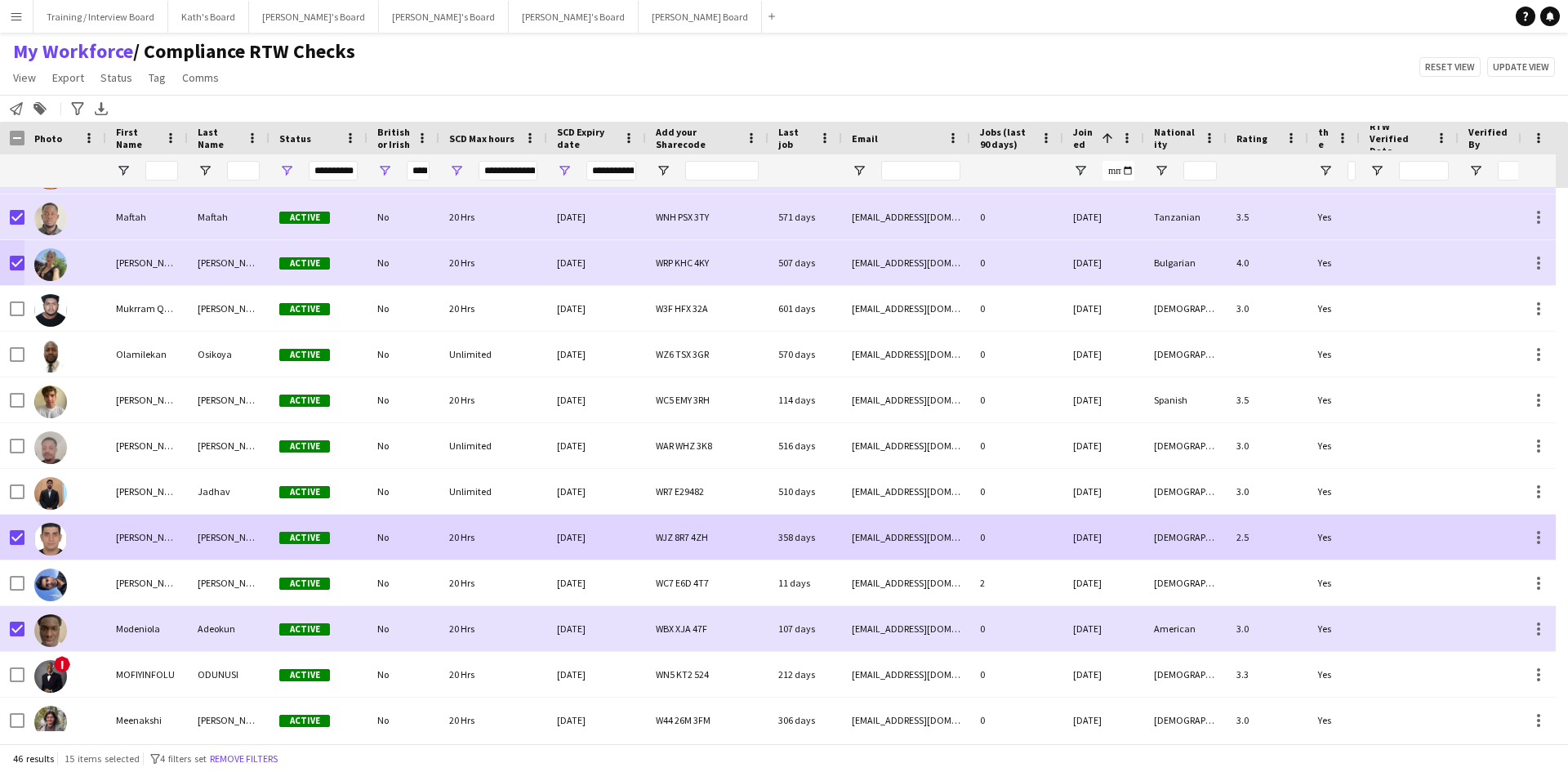
scroll to position [864, 0]
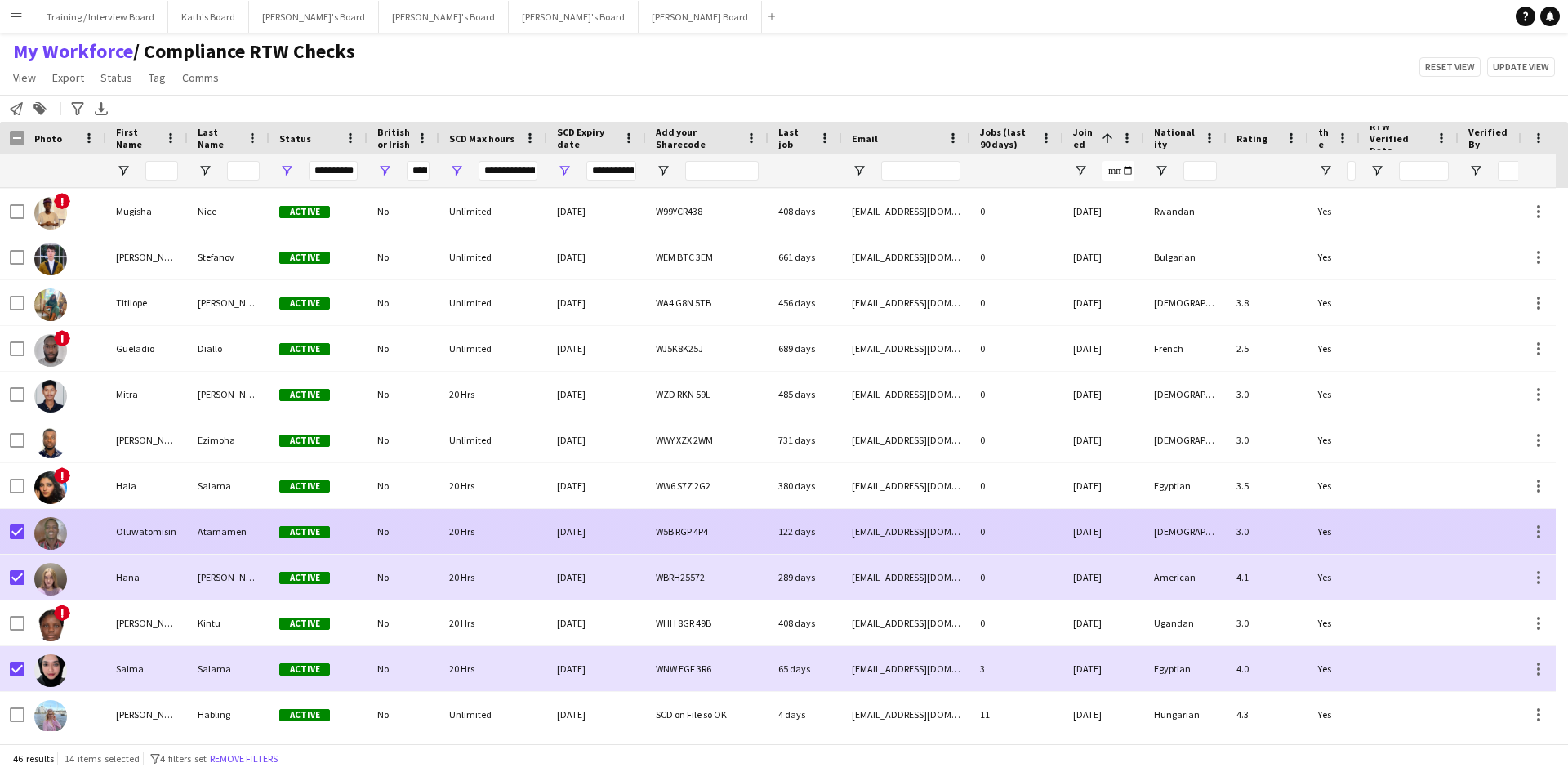
drag, startPoint x: 17, startPoint y: 540, endPoint x: 17, endPoint y: 568, distance: 28.0
click at [18, 543] on div at bounding box center [18, 531] width 15 height 46
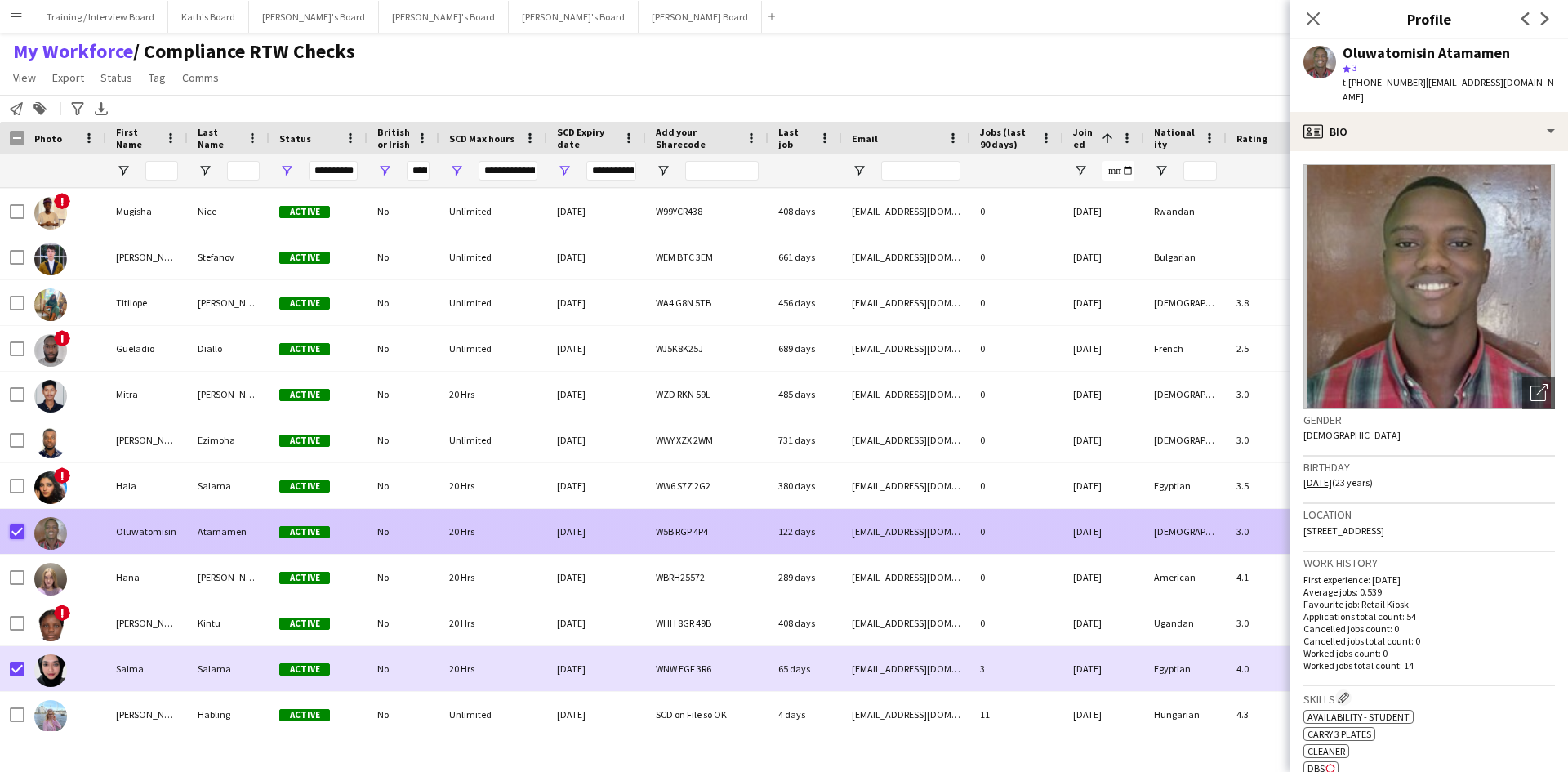
click at [29, 542] on div "Oluwatomisin Atamamen Active No 20 Hrs 13-10-2025 W5B RGP 4P4 122 days tomisina…" at bounding box center [1022, 531] width 2045 height 46
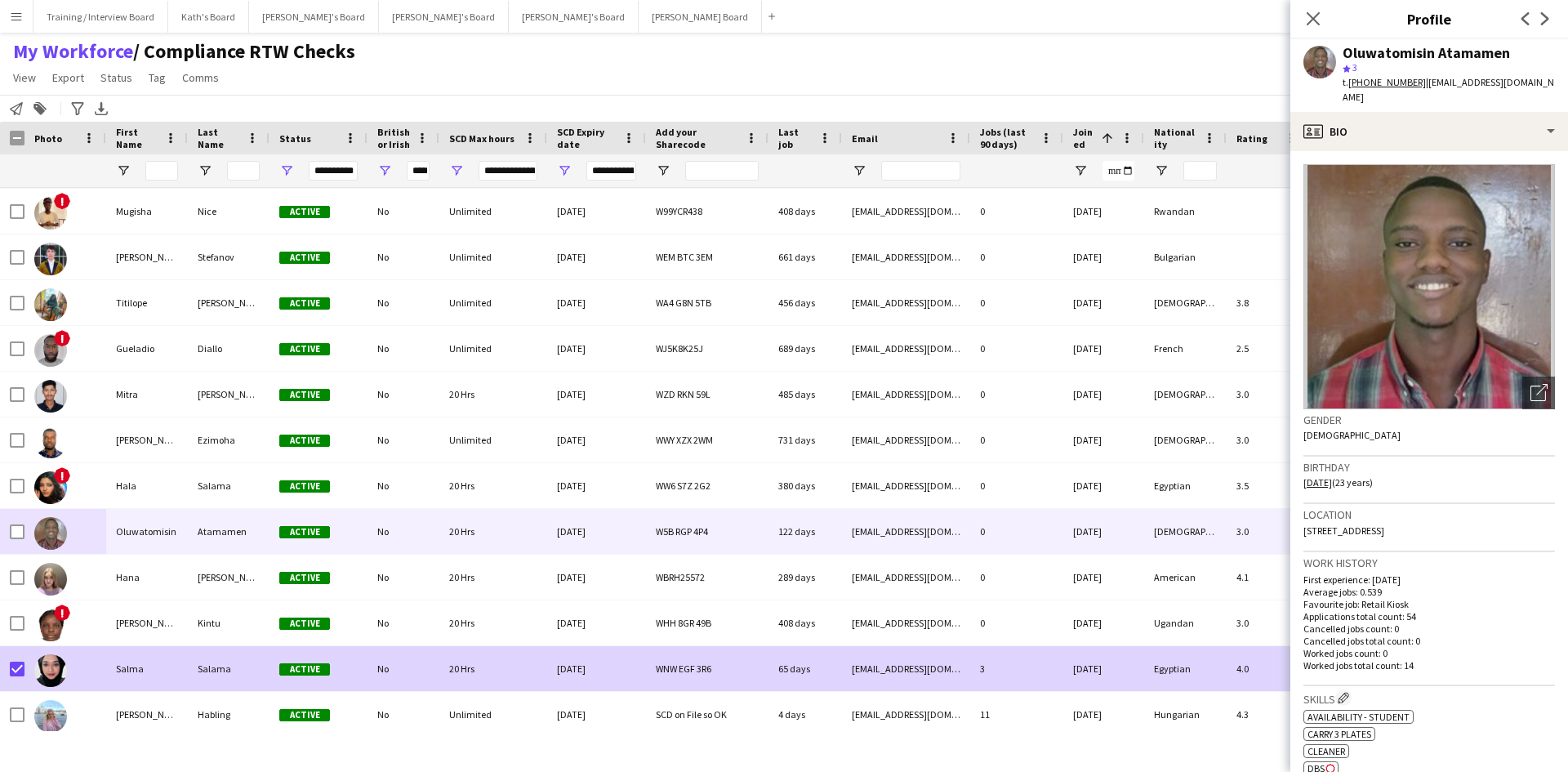
click at [13, 680] on div at bounding box center [18, 669] width 15 height 46
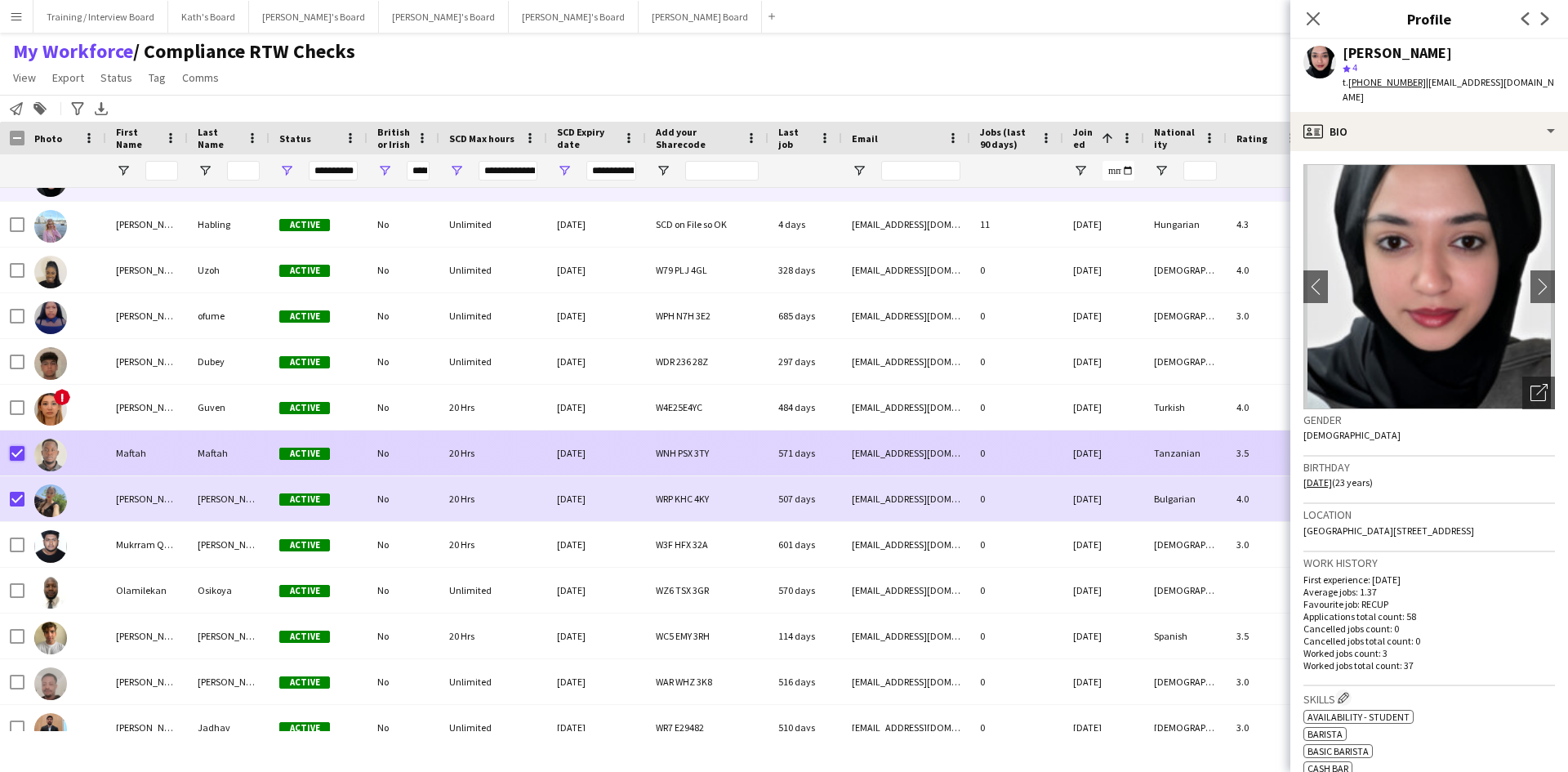
click at [16, 473] on div at bounding box center [18, 453] width 15 height 46
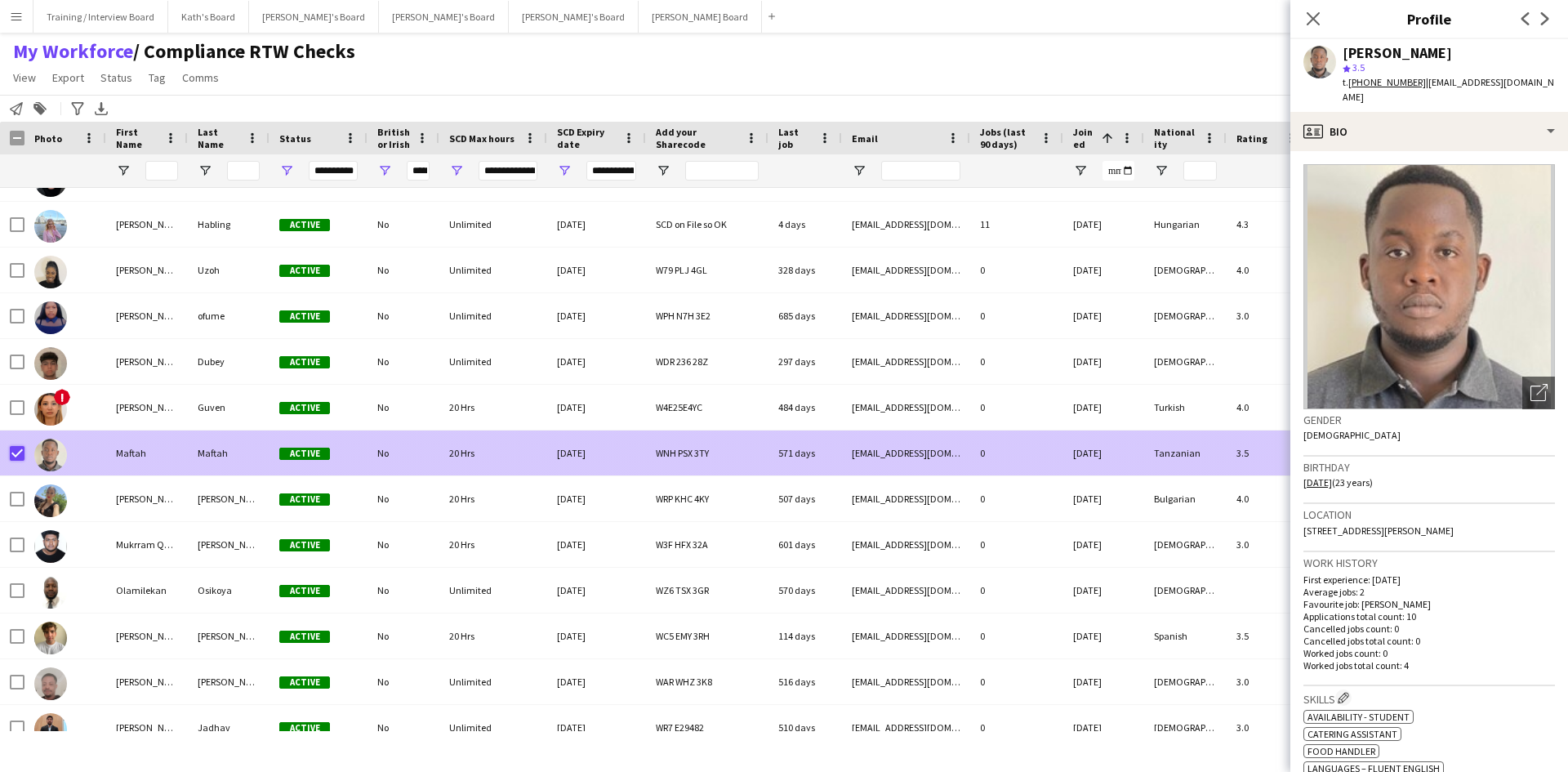
click at [35, 457] on div "Maftah Maftah Active No 20 Hrs 07-10-2025 WNH PSX 3TY 571 days maftahmohamedm1@…" at bounding box center [1022, 453] width 2045 height 46
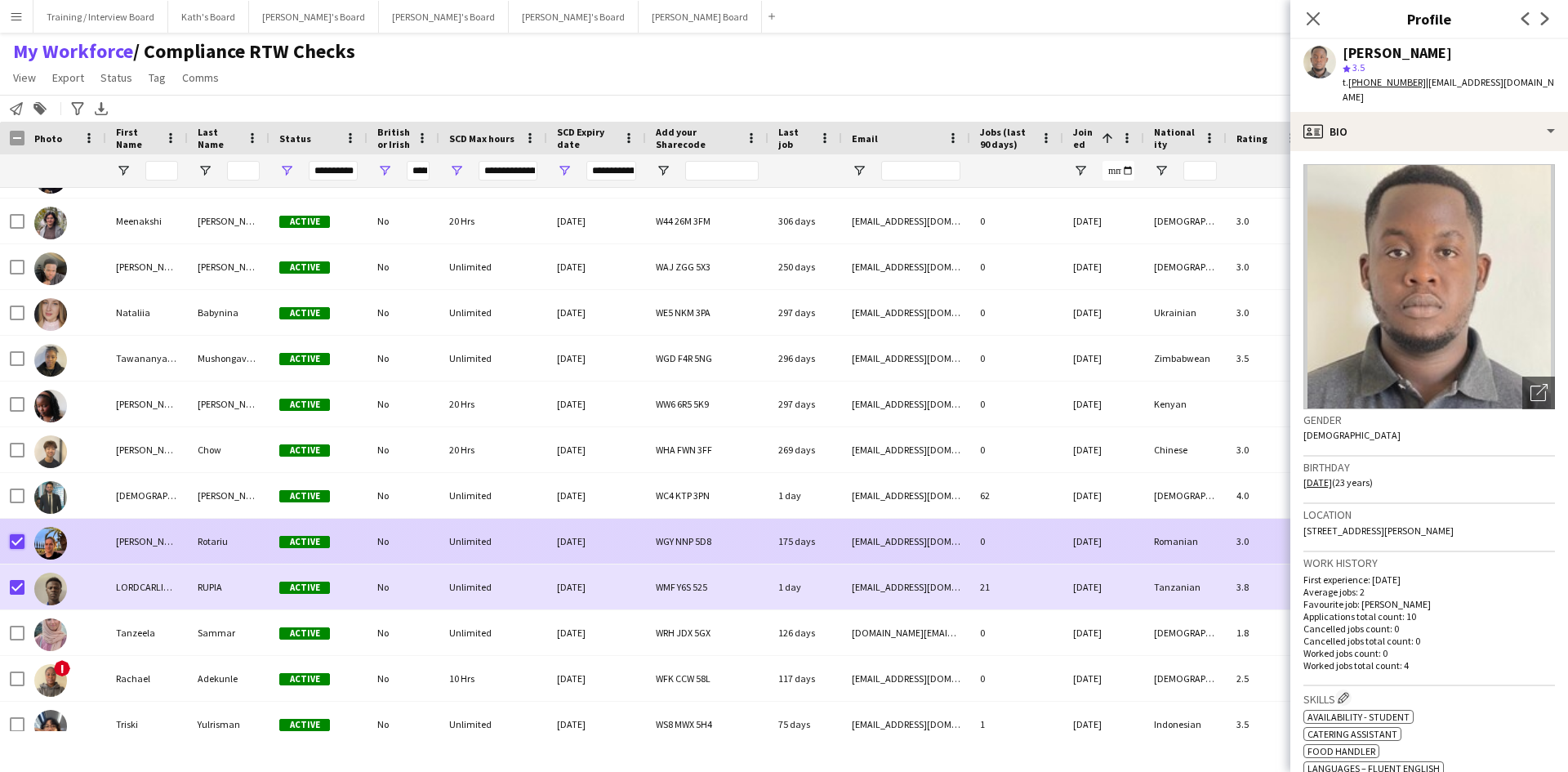
click at [17, 554] on div at bounding box center [18, 541] width 15 height 46
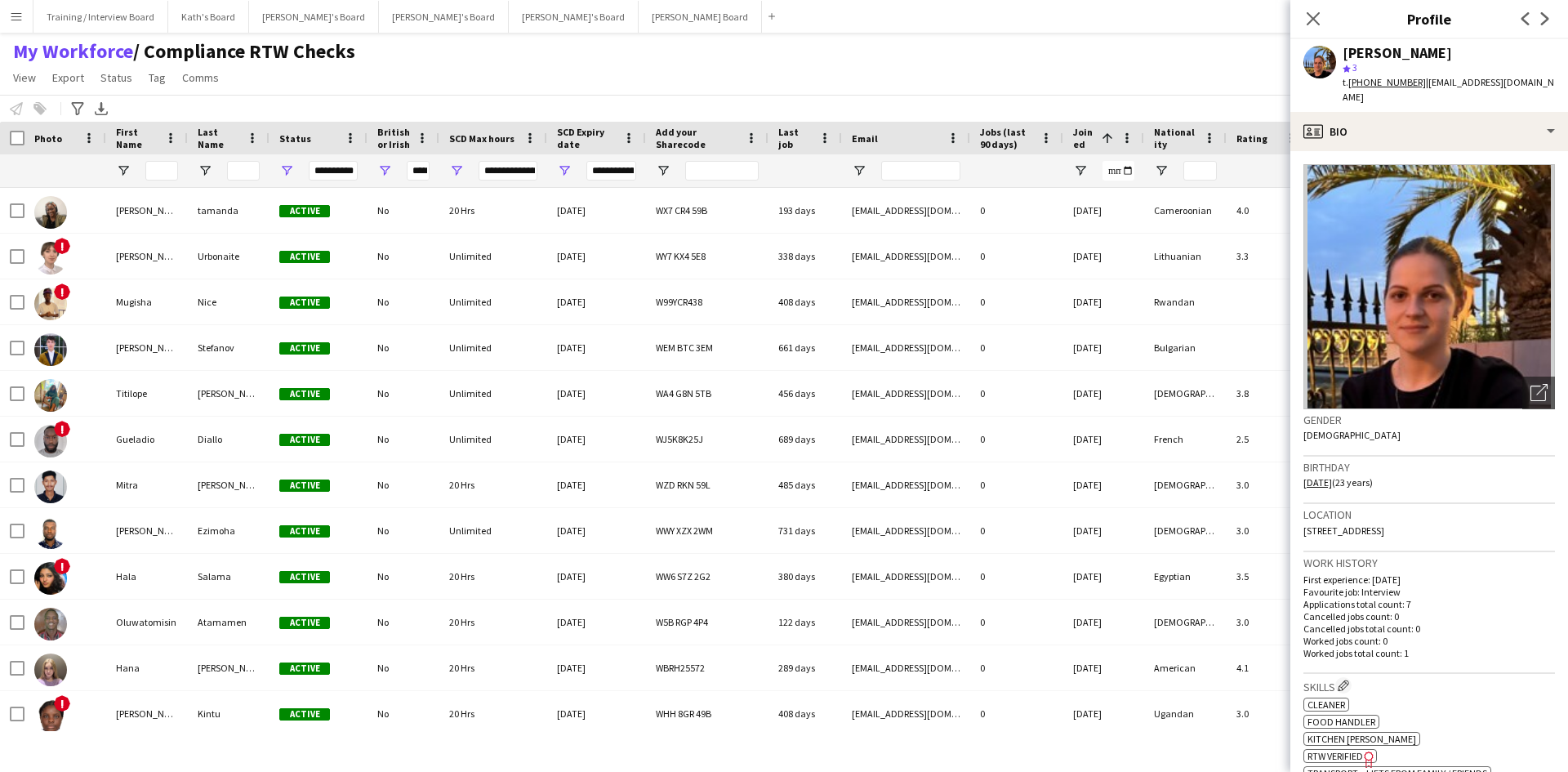
click at [723, 59] on div "My Workforce / Compliance RTW Checks View Views Default view Compliance RTW Che…" at bounding box center [784, 67] width 1568 height 56
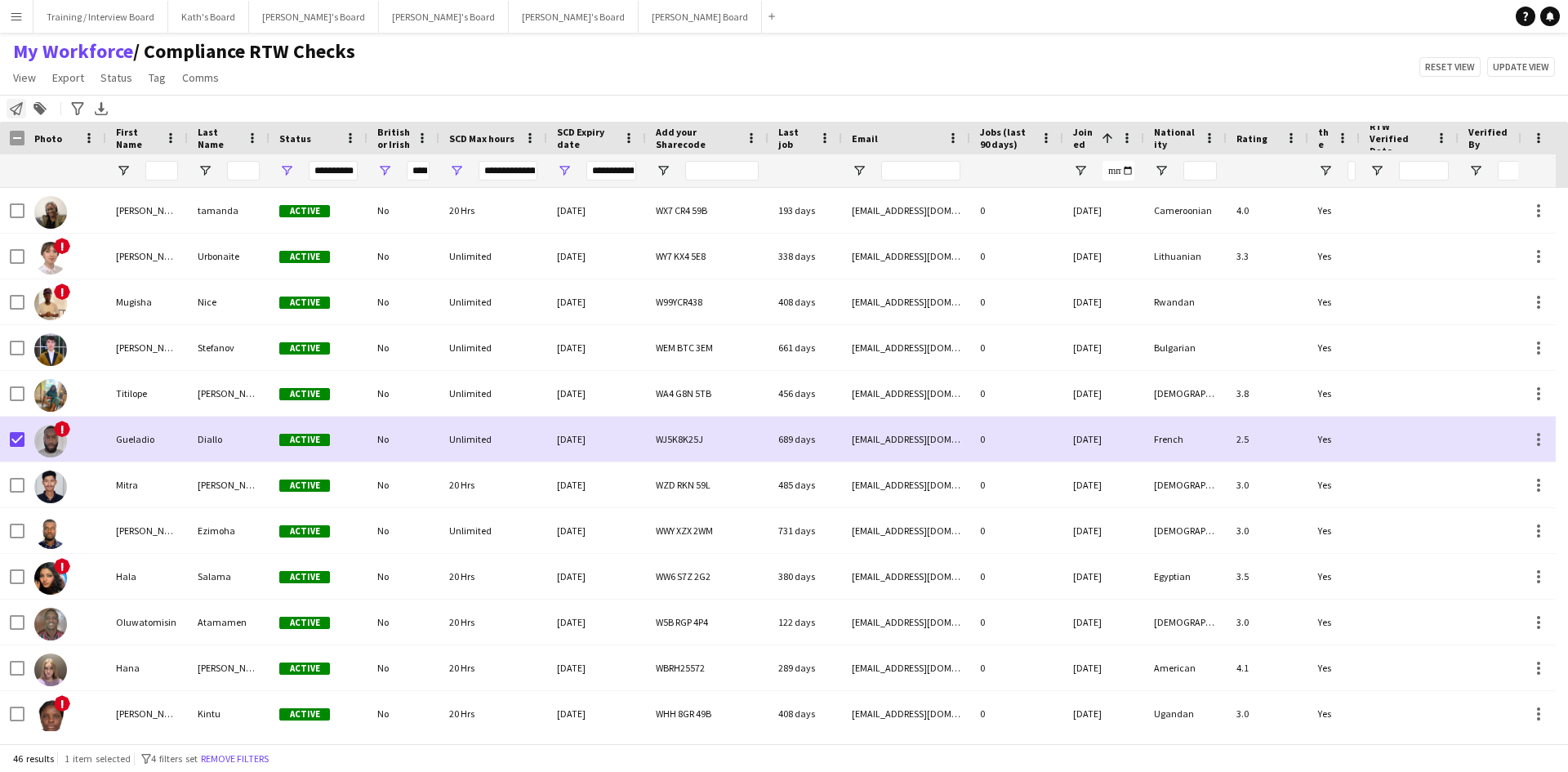
click at [17, 115] on icon at bounding box center [17, 109] width 13 height 13
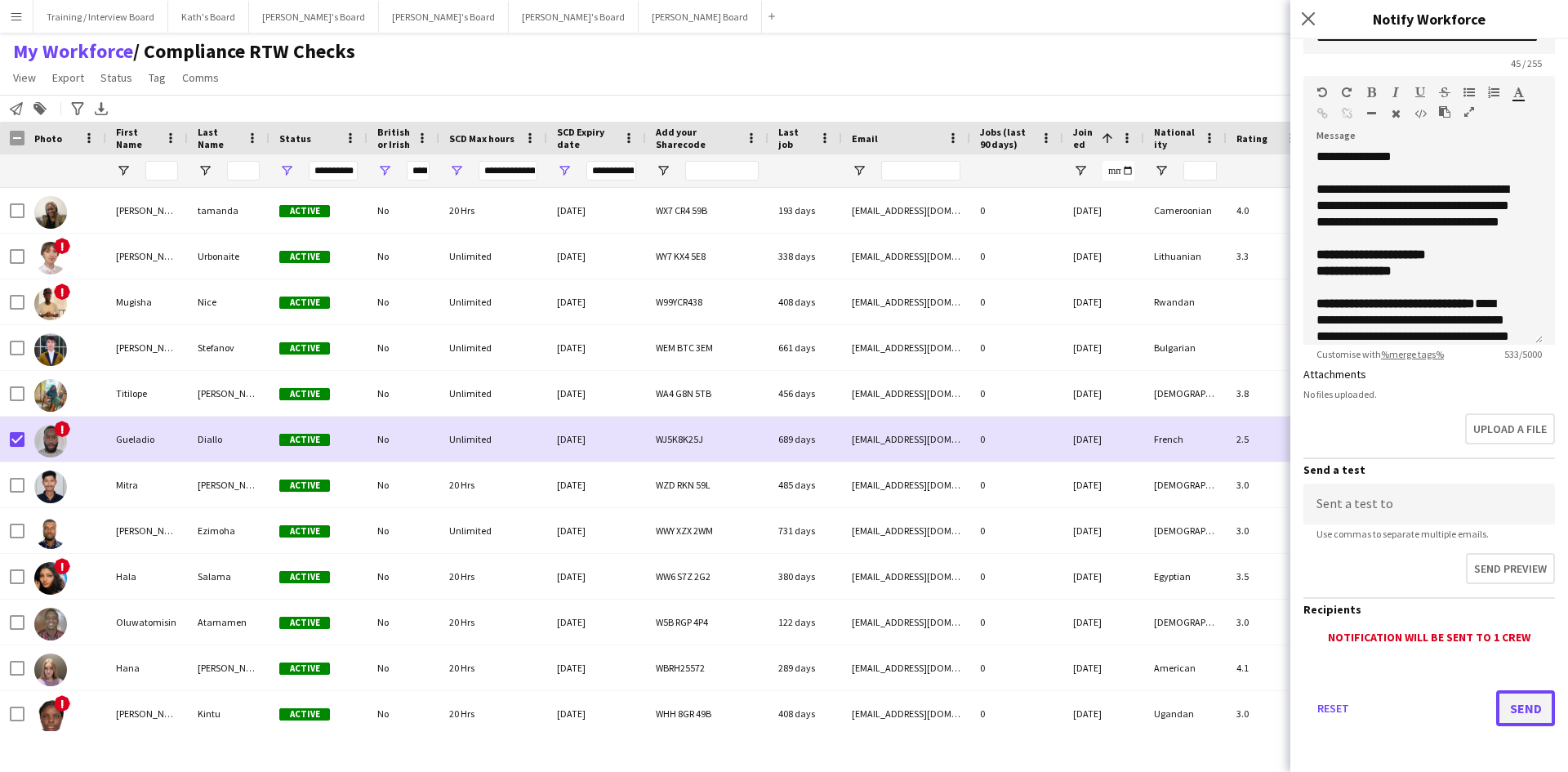
click at [1513, 708] on button "Send" at bounding box center [1525, 708] width 59 height 36
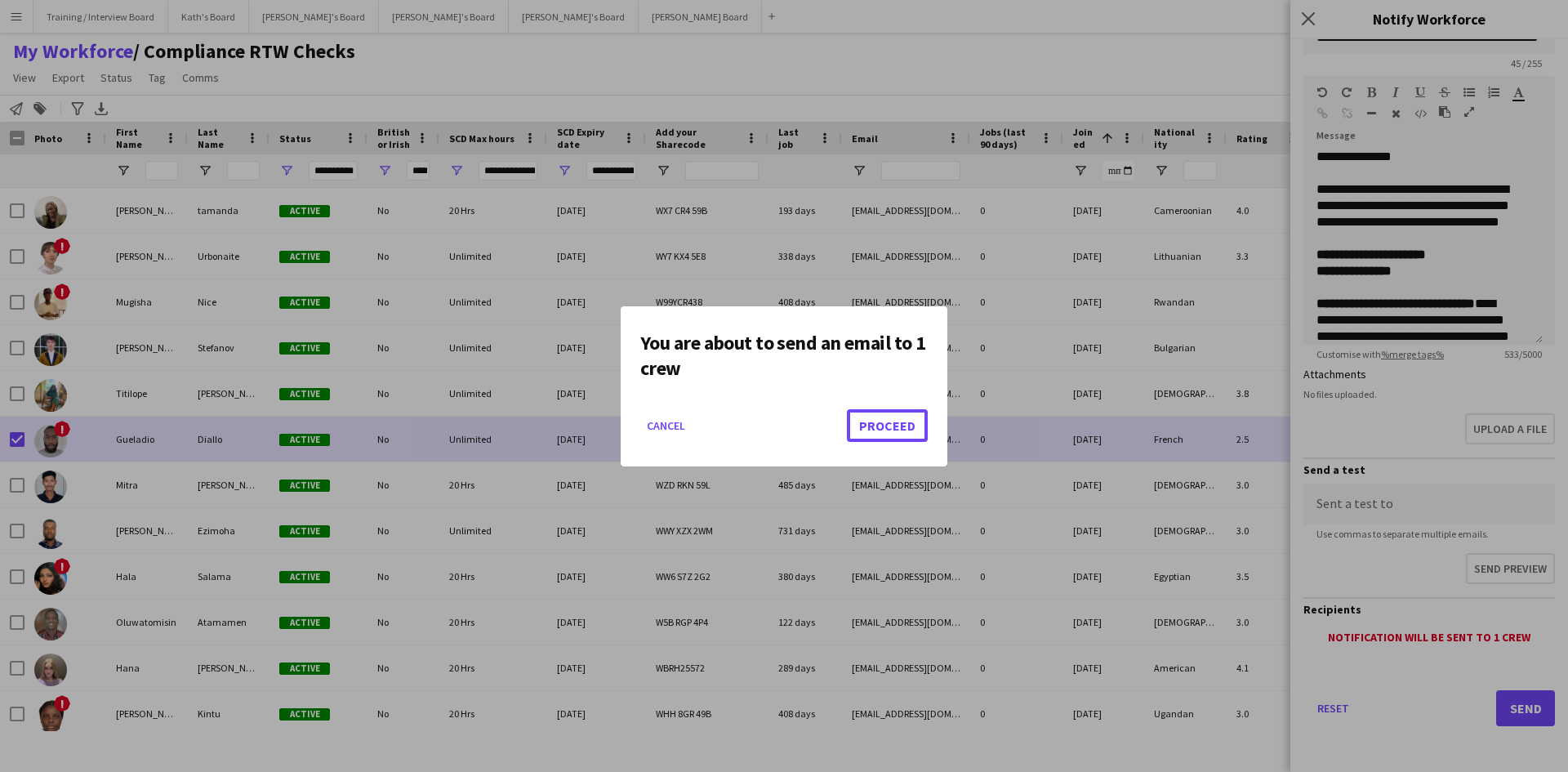
drag, startPoint x: 913, startPoint y: 429, endPoint x: 879, endPoint y: 424, distance: 34.4
click at [912, 427] on button "Proceed" at bounding box center [887, 425] width 81 height 33
